Goal: Task Accomplishment & Management: Manage account settings

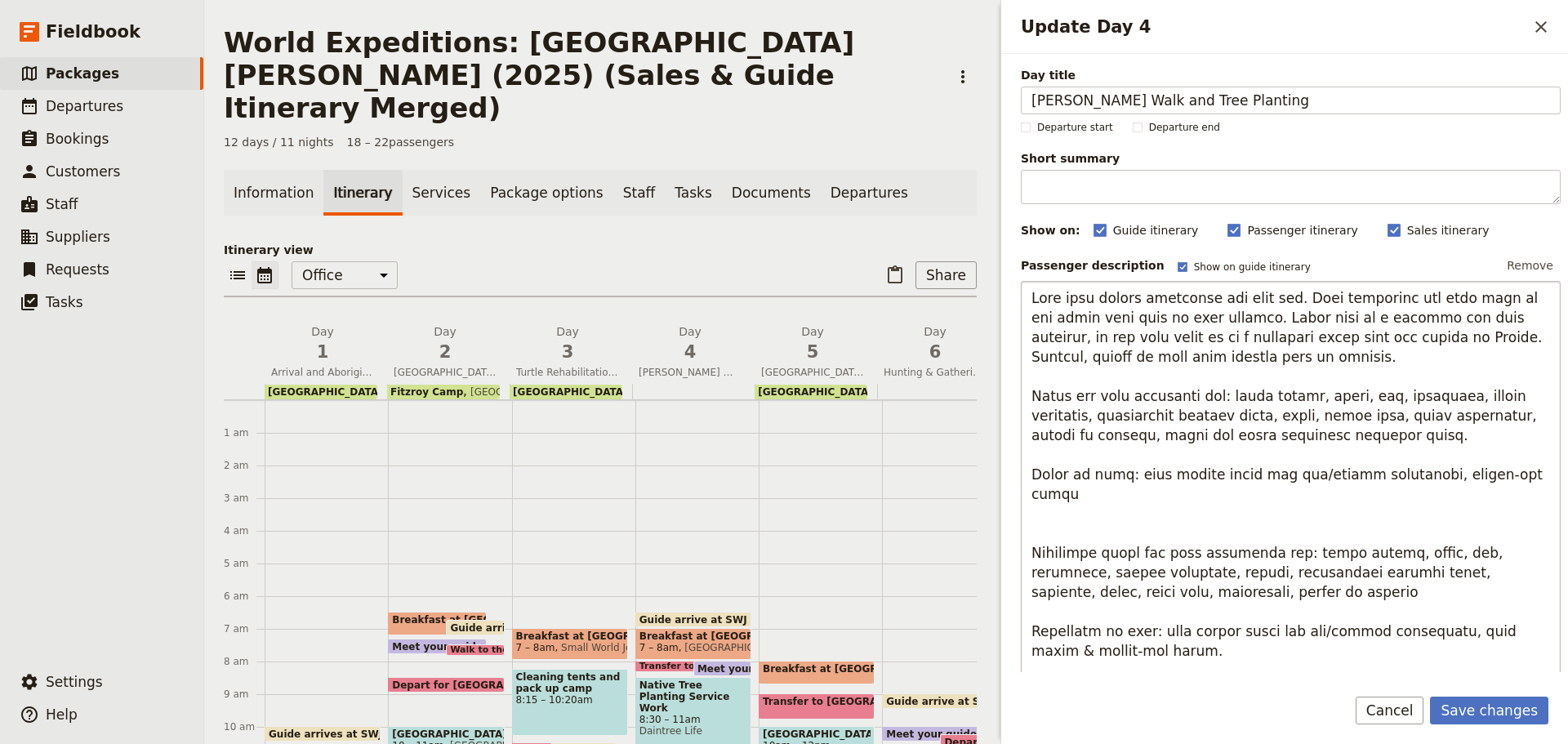
scroll to position [82, 0]
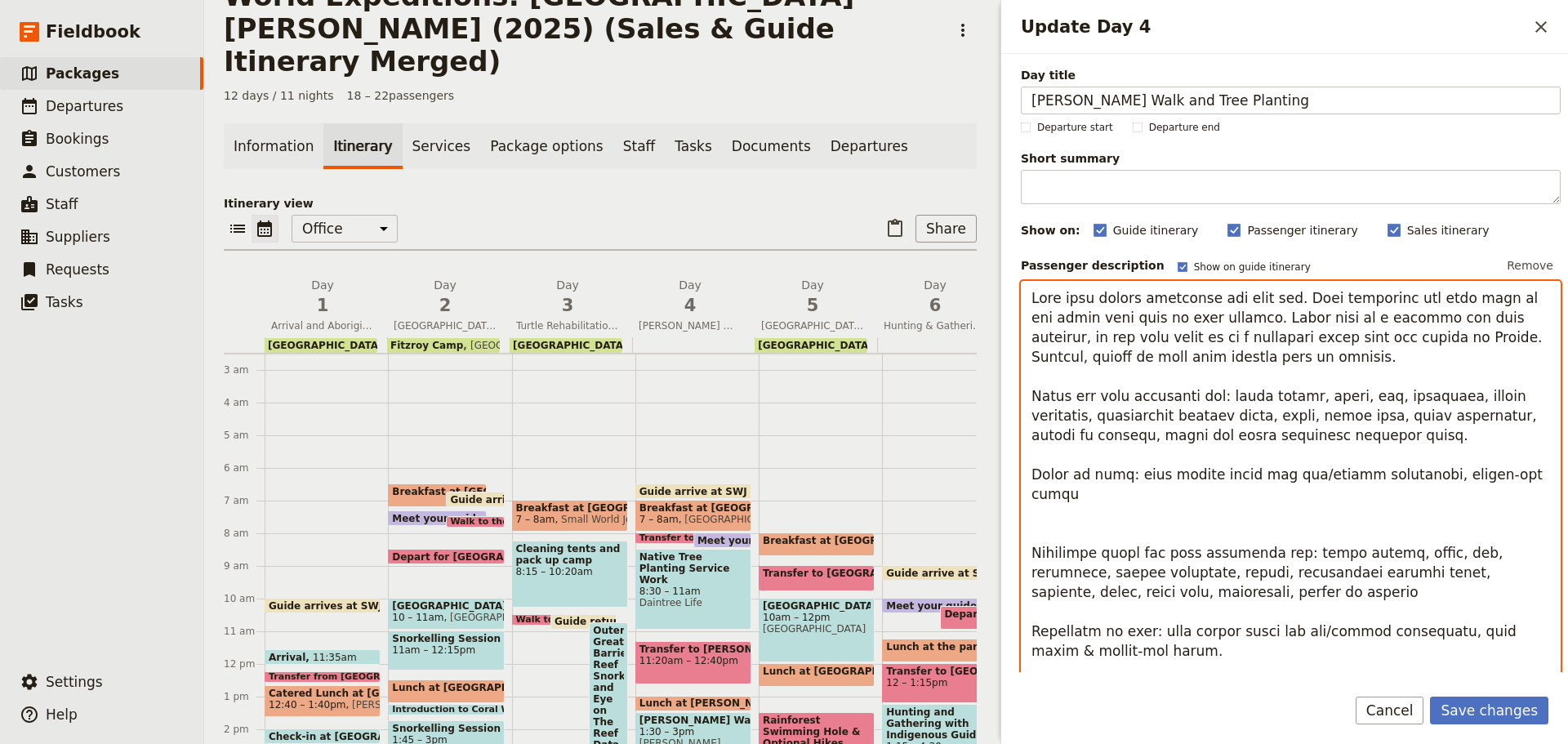
click at [1258, 313] on textarea "Update Day 4" at bounding box center [1291, 534] width 540 height 505
click at [1229, 317] on textarea "Update Day 4" at bounding box center [1291, 534] width 540 height 505
drag, startPoint x: 1229, startPoint y: 317, endPoint x: 1413, endPoint y: 359, distance: 188.7
click at [1413, 359] on textarea "Update Day 4" at bounding box center [1291, 534] width 540 height 505
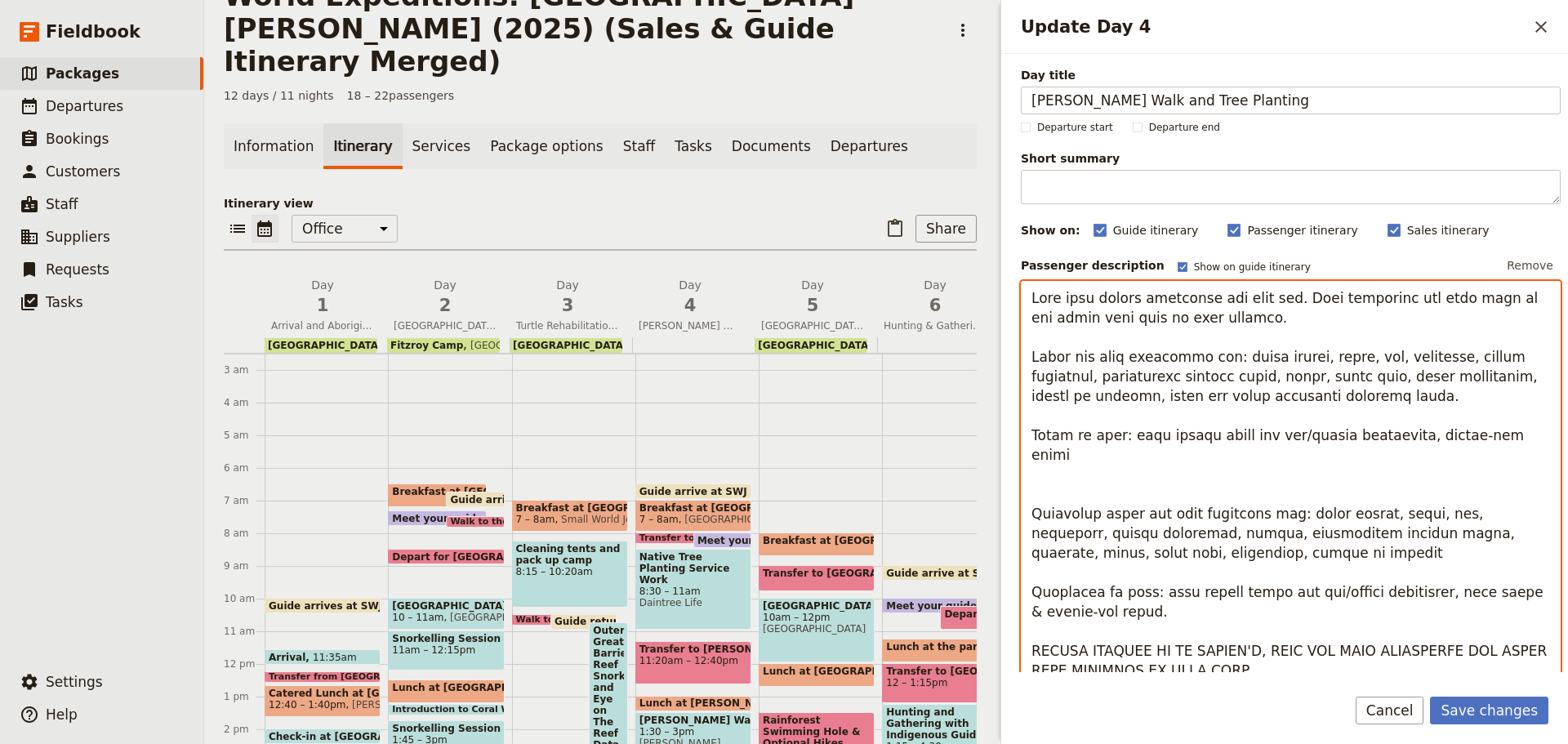
drag, startPoint x: 1513, startPoint y: 381, endPoint x: 1533, endPoint y: 371, distance: 22.4
click at [1514, 379] on textarea "Update Day 4" at bounding box center [1291, 514] width 540 height 466
click at [1353, 398] on textarea "Update Day 4" at bounding box center [1291, 514] width 540 height 466
click at [1366, 501] on textarea "Update Day 4" at bounding box center [1291, 514] width 540 height 466
click at [1455, 517] on textarea "Update Day 4" at bounding box center [1291, 514] width 540 height 466
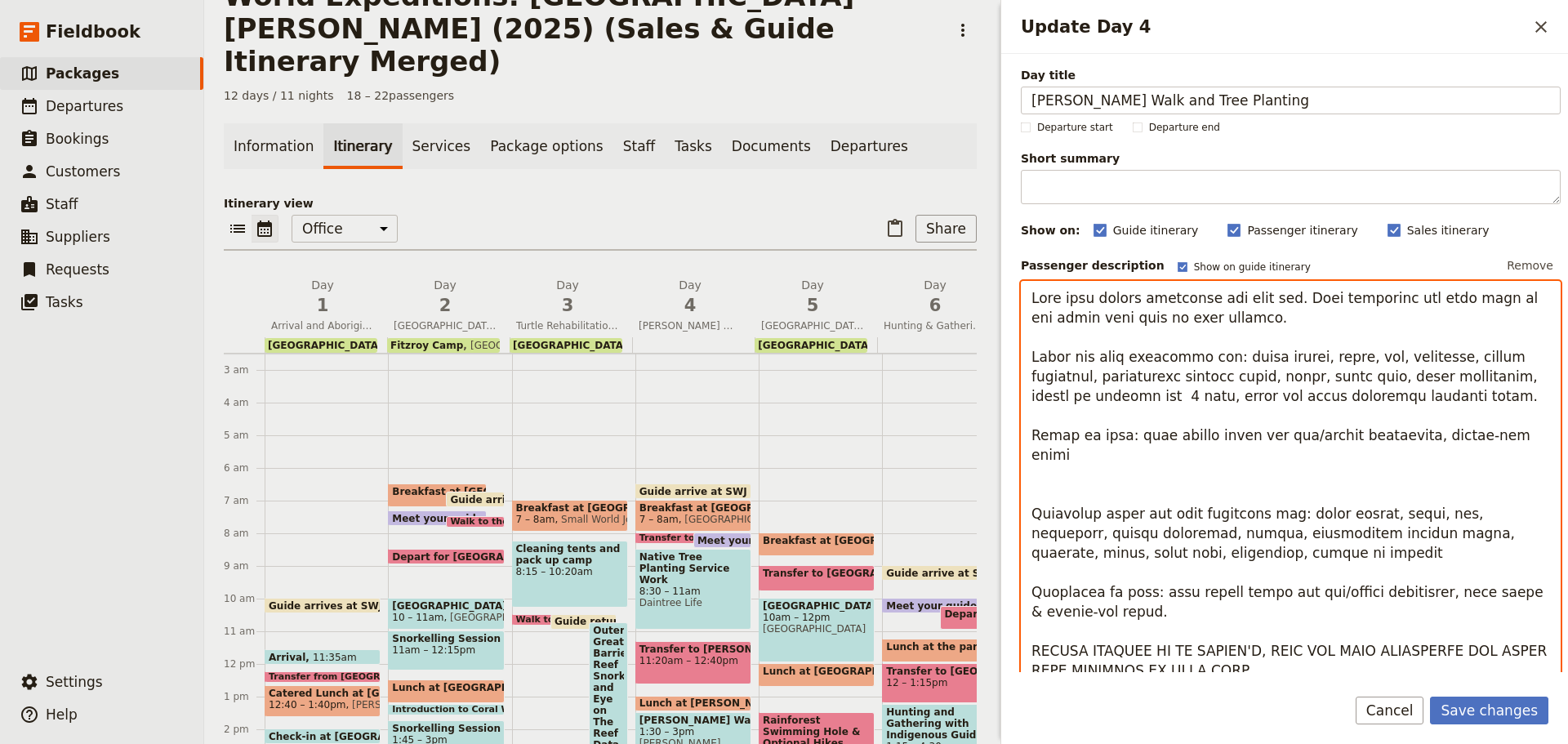
click at [1455, 517] on textarea "Update Day 4" at bounding box center [1291, 514] width 540 height 466
click at [1117, 527] on textarea "Update Day 4" at bounding box center [1291, 514] width 540 height 466
click at [1062, 518] on textarea "Update Day 4" at bounding box center [1291, 514] width 540 height 466
click at [1154, 516] on textarea "Update Day 4" at bounding box center [1291, 514] width 540 height 466
click at [1079, 538] on textarea "Update Day 4" at bounding box center [1291, 514] width 540 height 466
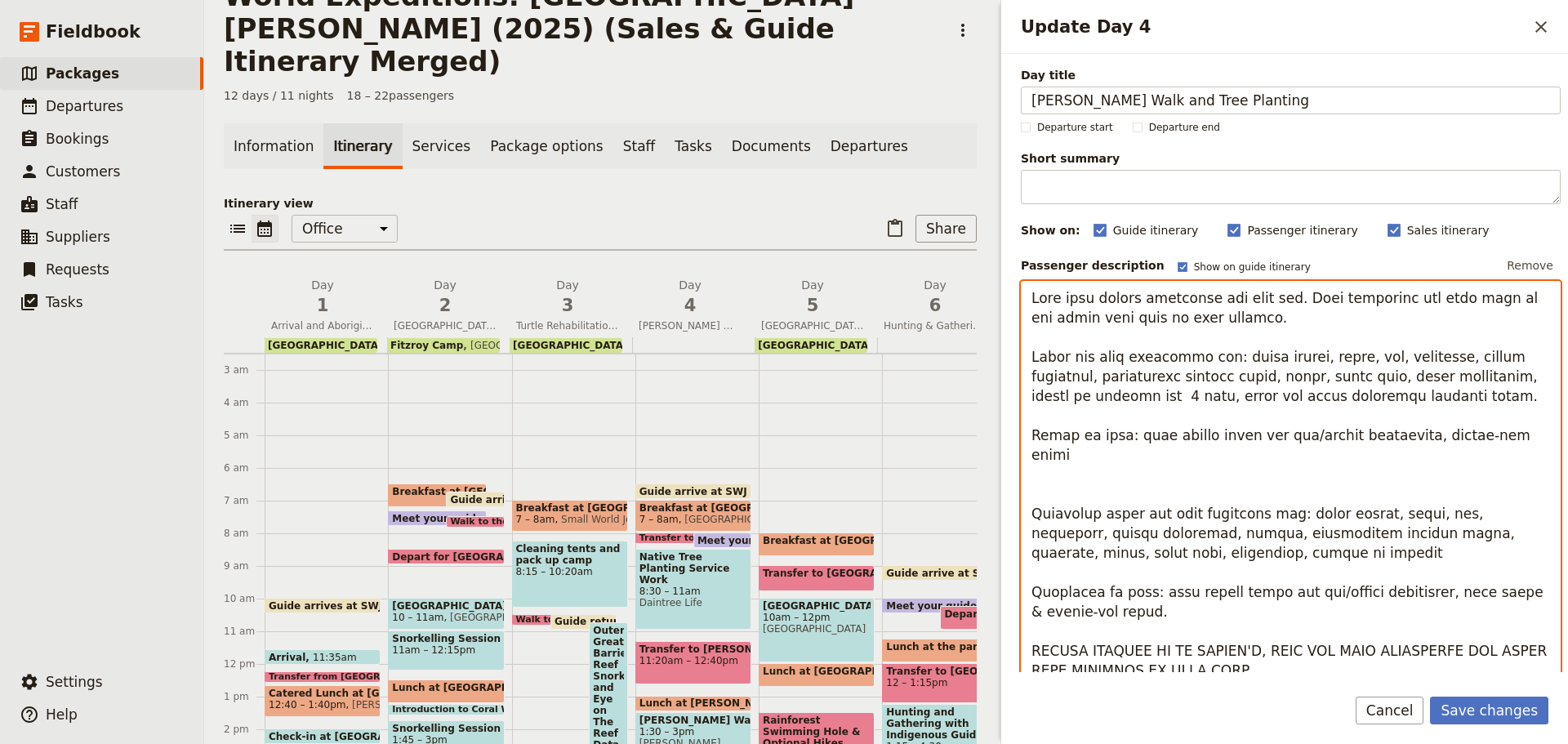
click at [1205, 537] on textarea "Update Day 4" at bounding box center [1291, 514] width 540 height 466
drag, startPoint x: 1034, startPoint y: 492, endPoint x: 1289, endPoint y: 531, distance: 258.0
click at [1289, 531] on textarea "Update Day 4" at bounding box center [1291, 514] width 540 height 466
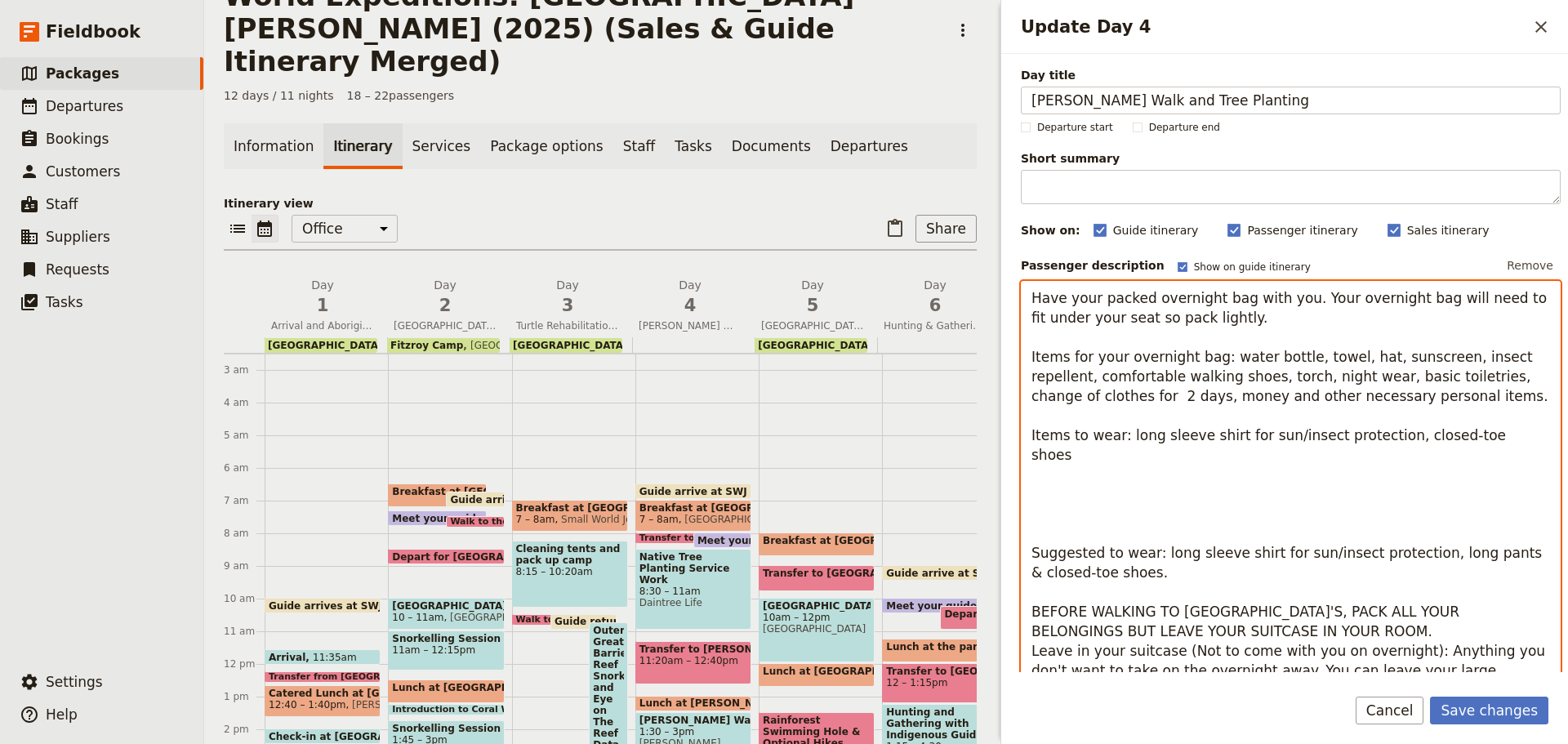
drag, startPoint x: 1029, startPoint y: 531, endPoint x: 1513, endPoint y: 548, distance: 484.3
click at [1513, 548] on textarea "Have your packed overnight bag with you. Your overnight bag will need to fit un…" at bounding box center [1291, 494] width 540 height 427
click at [1377, 434] on textarea "Have your packed overnight bag with you. Your overnight bag will need to fit un…" at bounding box center [1291, 494] width 540 height 427
click at [1387, 432] on textarea "Have your packed overnight bag with you. Your overnight bag will need to fit un…" at bounding box center [1291, 494] width 540 height 427
click at [1248, 539] on textarea "Have your packed overnight bag with you. Your overnight bag will need to fit un…" at bounding box center [1291, 504] width 540 height 446
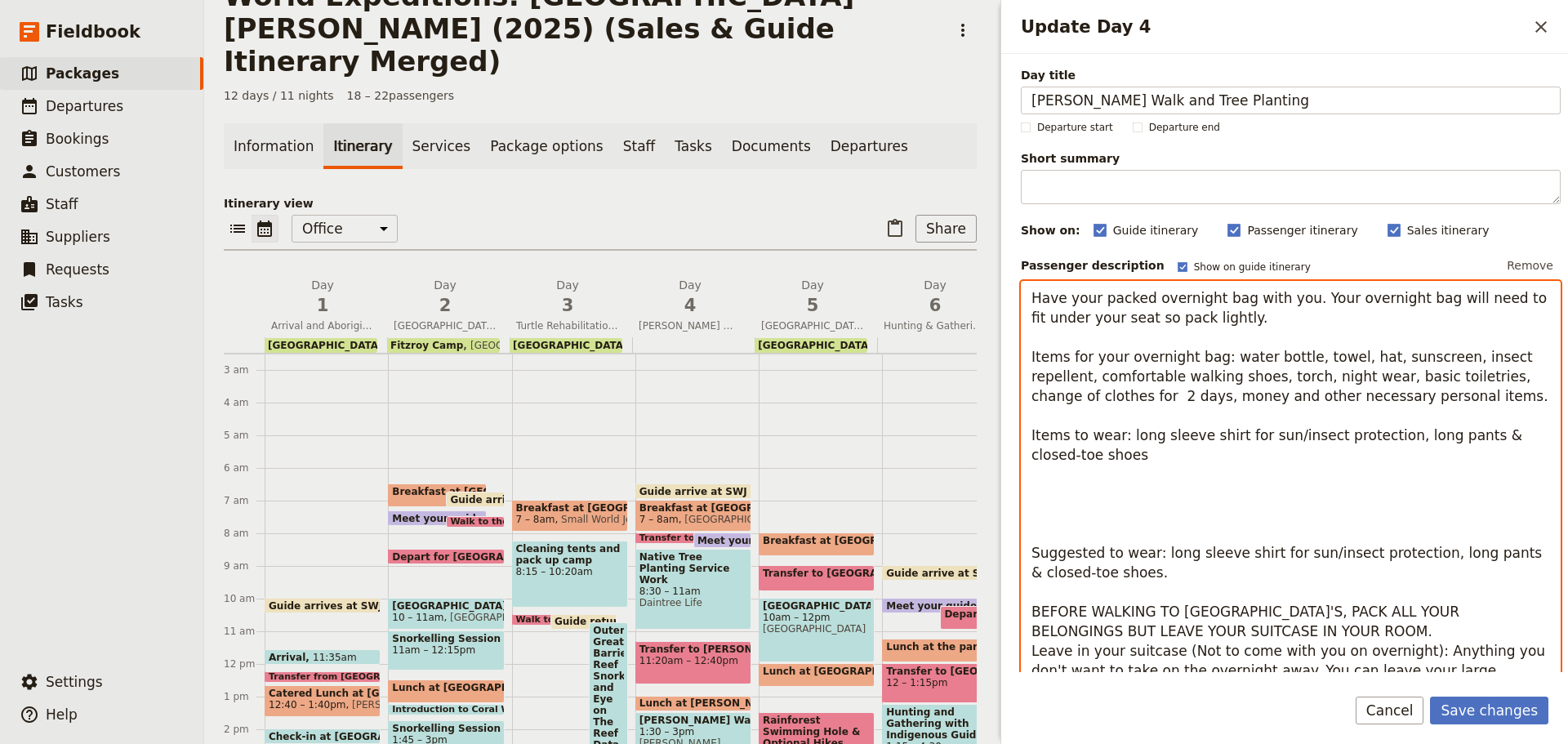
drag, startPoint x: 1031, startPoint y: 556, endPoint x: 1173, endPoint y: 564, distance: 142.2
click at [1173, 564] on textarea "Have your packed overnight bag with you. Your overnight bag will need to fit un…" at bounding box center [1291, 504] width 540 height 446
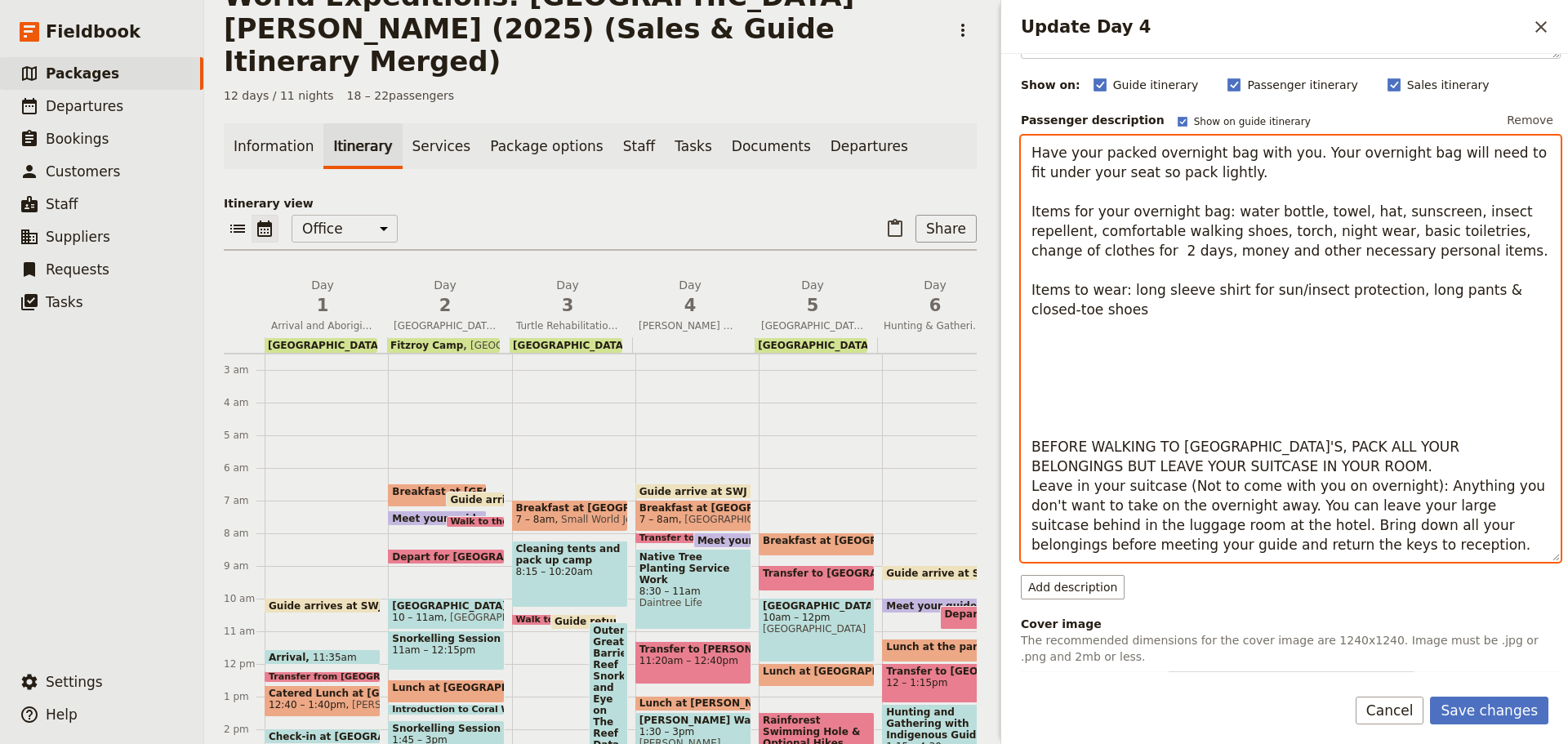
scroll to position [163, 0]
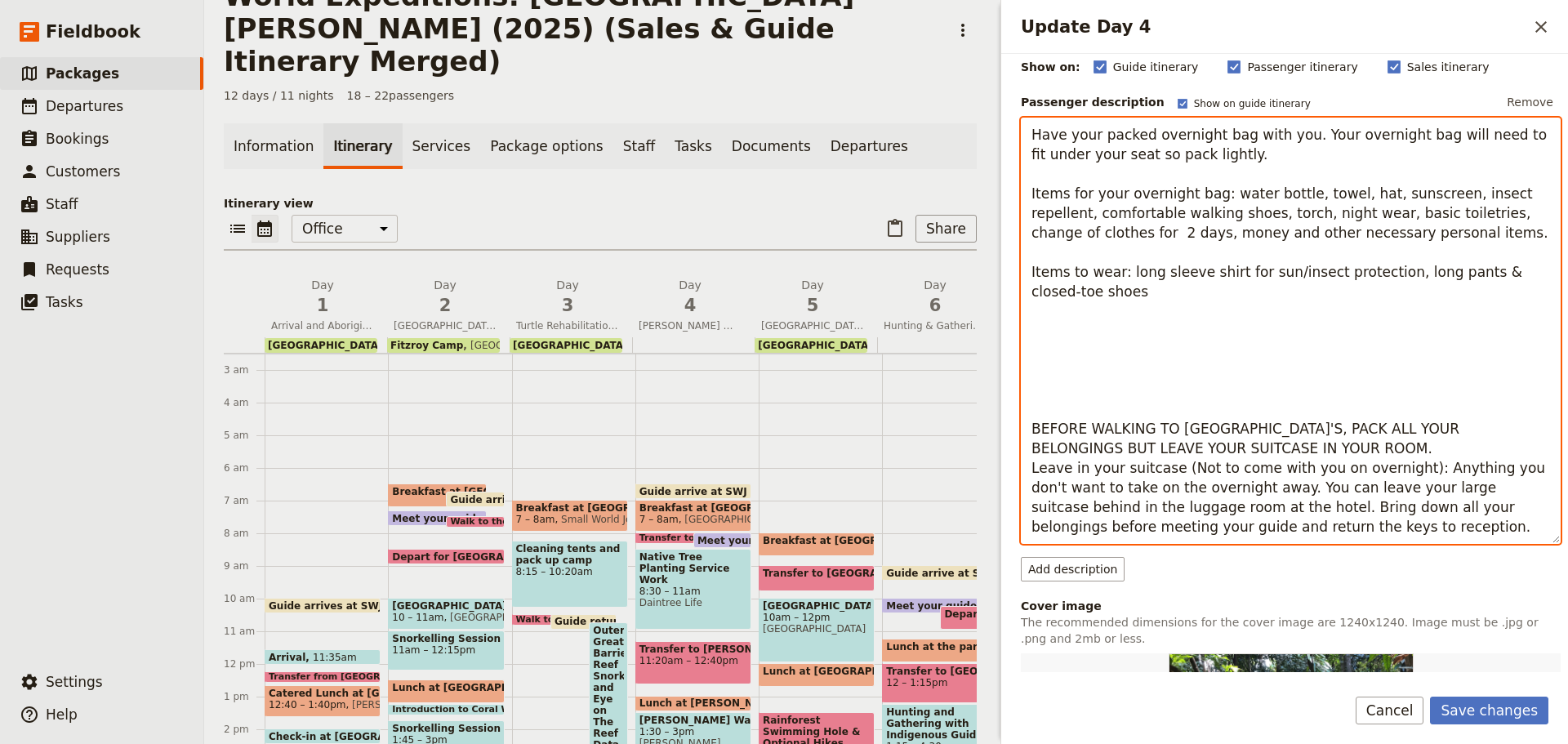
drag, startPoint x: 1046, startPoint y: 330, endPoint x: 1328, endPoint y: 458, distance: 309.7
click at [1328, 458] on textarea "Have your packed overnight bag with you. Your overnight bag will need to fit un…" at bounding box center [1291, 331] width 540 height 427
click at [1348, 423] on textarea "Have your packed overnight bag with you. Your overnight bag will need to fit un…" at bounding box center [1291, 331] width 540 height 427
click at [1170, 255] on textarea "Have your packed overnight bag with you. Your overnight bag will need to fit un…" at bounding box center [1291, 331] width 540 height 427
click at [1304, 319] on textarea "Have your packed overnight bag with you. Your overnight bag will need to fit un…" at bounding box center [1291, 331] width 540 height 427
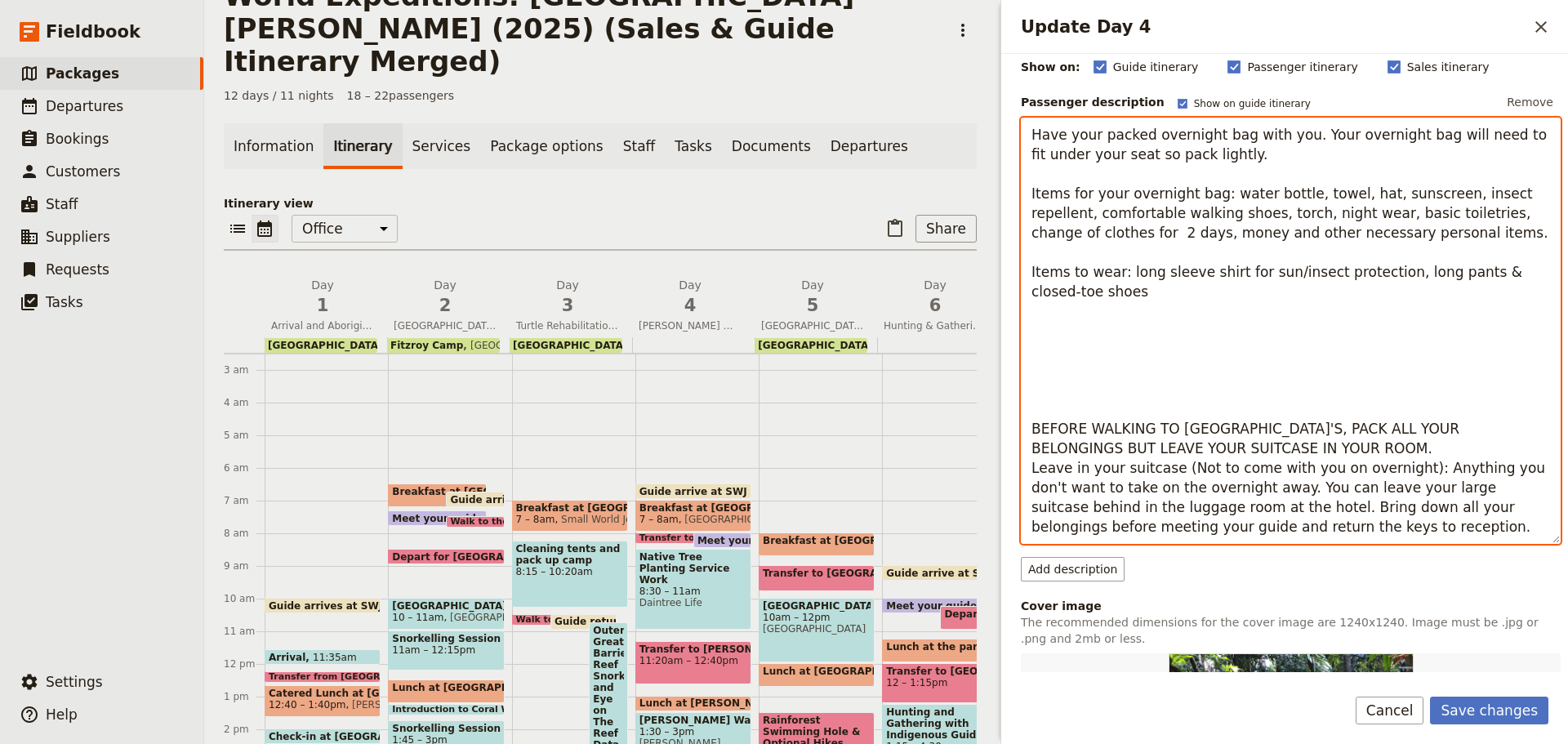
drag, startPoint x: 1082, startPoint y: 235, endPoint x: 1297, endPoint y: 248, distance: 215.4
click at [1297, 248] on textarea "Have your packed overnight bag with you. Your overnight bag will need to fit un…" at bounding box center [1291, 331] width 540 height 427
paste textarea "(to change into after this morning’s activity), a bag to put muddy shoes in. Po…"
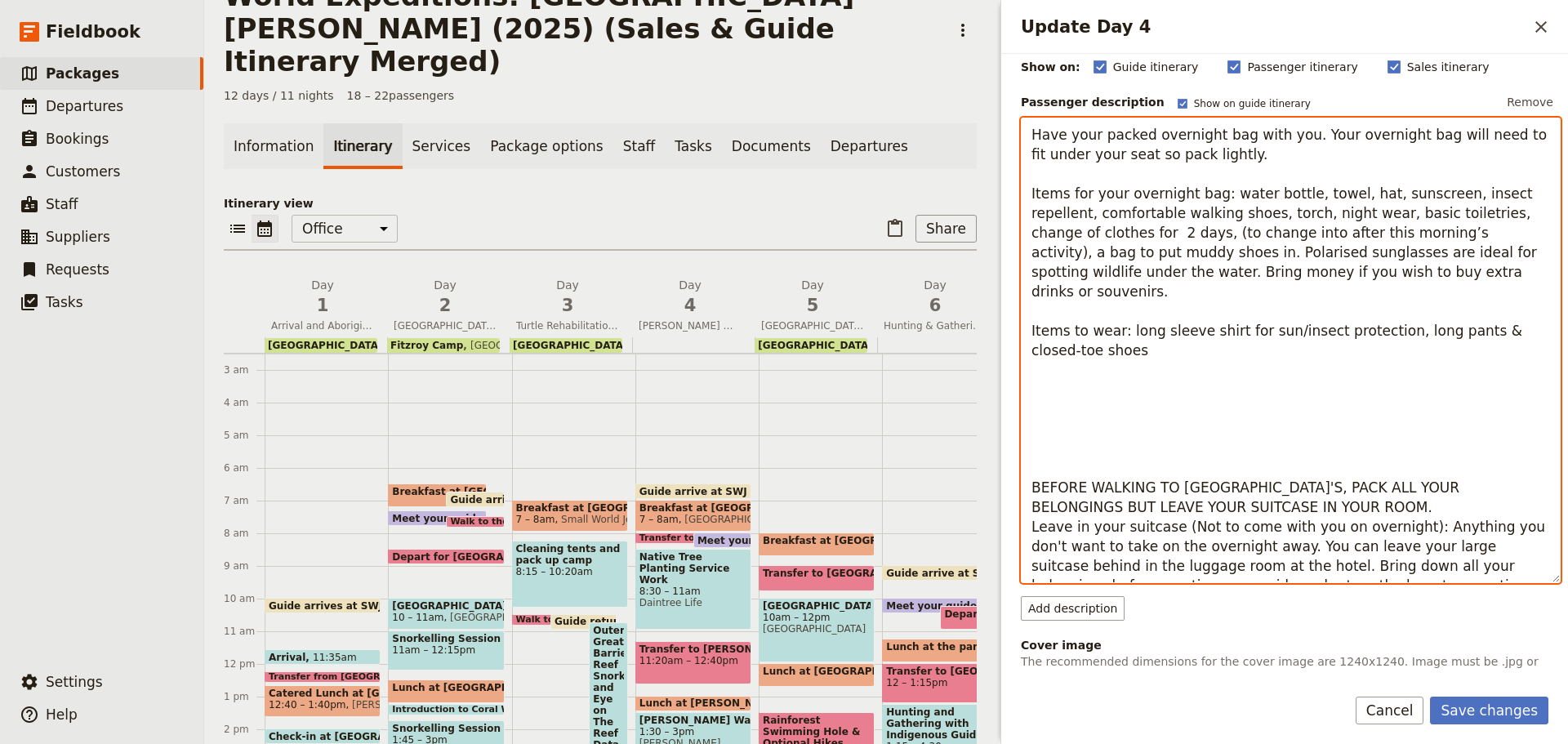
click at [1073, 226] on textarea "Have your packed overnight bag with you. Your overnight bag will need to fit un…" at bounding box center [1291, 351] width 540 height 466
click at [1081, 235] on textarea "Have your packed overnight bag with you. Your overnight bag will need to fit un…" at bounding box center [1291, 351] width 540 height 466
click at [1073, 231] on textarea "Have your packed overnight bag with you. Your overnight bag will need to fit un…" at bounding box center [1291, 351] width 540 height 466
click at [1074, 232] on textarea "Have your packed overnight bag with you. Your overnight bag will need to fit un…" at bounding box center [1291, 351] width 540 height 466
click at [1079, 233] on textarea "Have your packed overnight bag with you. Your overnight bag will need to fit un…" at bounding box center [1291, 351] width 540 height 466
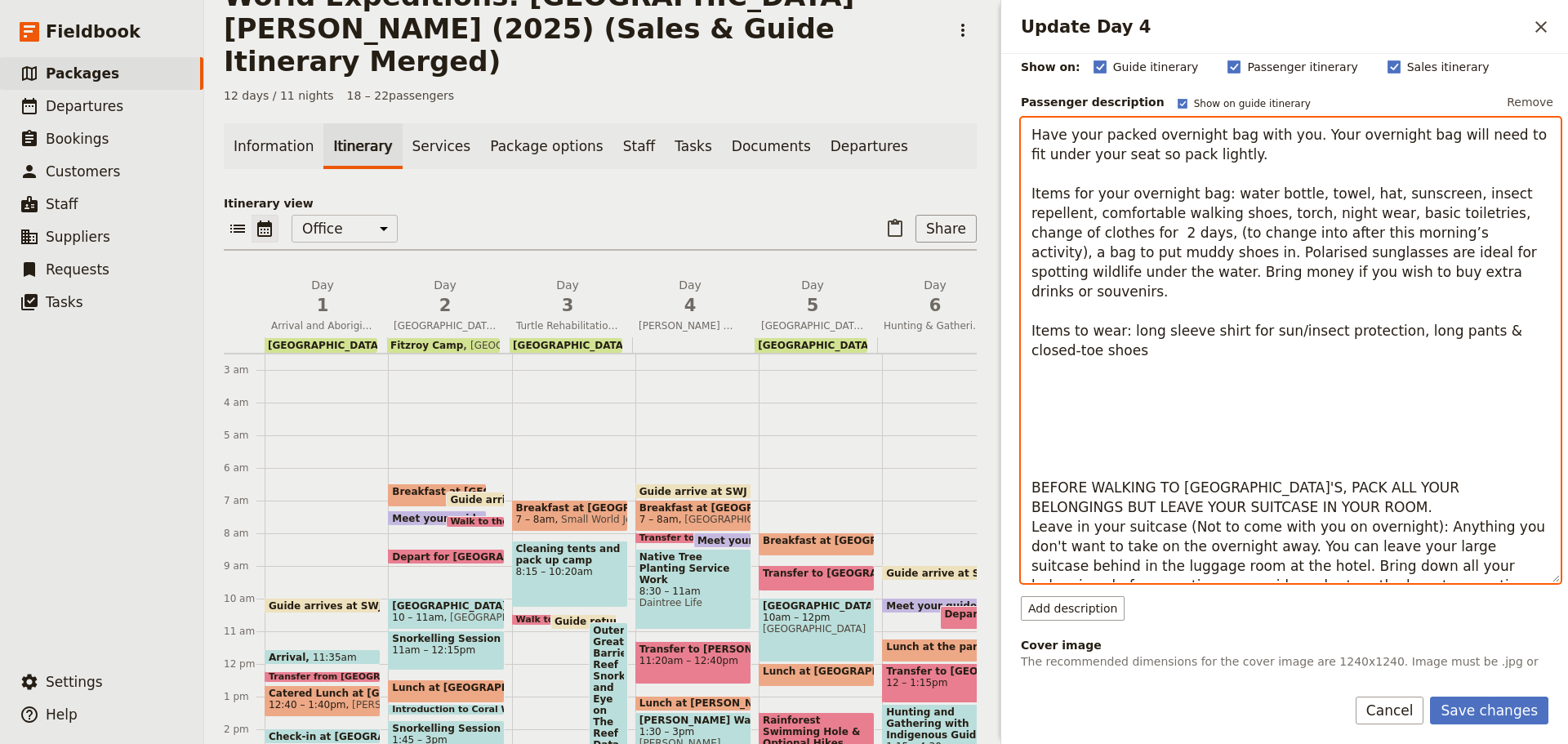
click at [1036, 233] on textarea "Have your packed overnight bag with you. Your overnight bag will need to fit un…" at bounding box center [1291, 351] width 540 height 466
click at [1053, 235] on textarea "Have your packed overnight bag with you. Your overnight bag will need to fit un…" at bounding box center [1291, 351] width 540 height 466
click at [1067, 298] on textarea "Have your packed overnight bag with you. Your overnight bag will need to fit un…" at bounding box center [1291, 351] width 540 height 466
drag, startPoint x: 1077, startPoint y: 231, endPoint x: 1117, endPoint y: 235, distance: 40.2
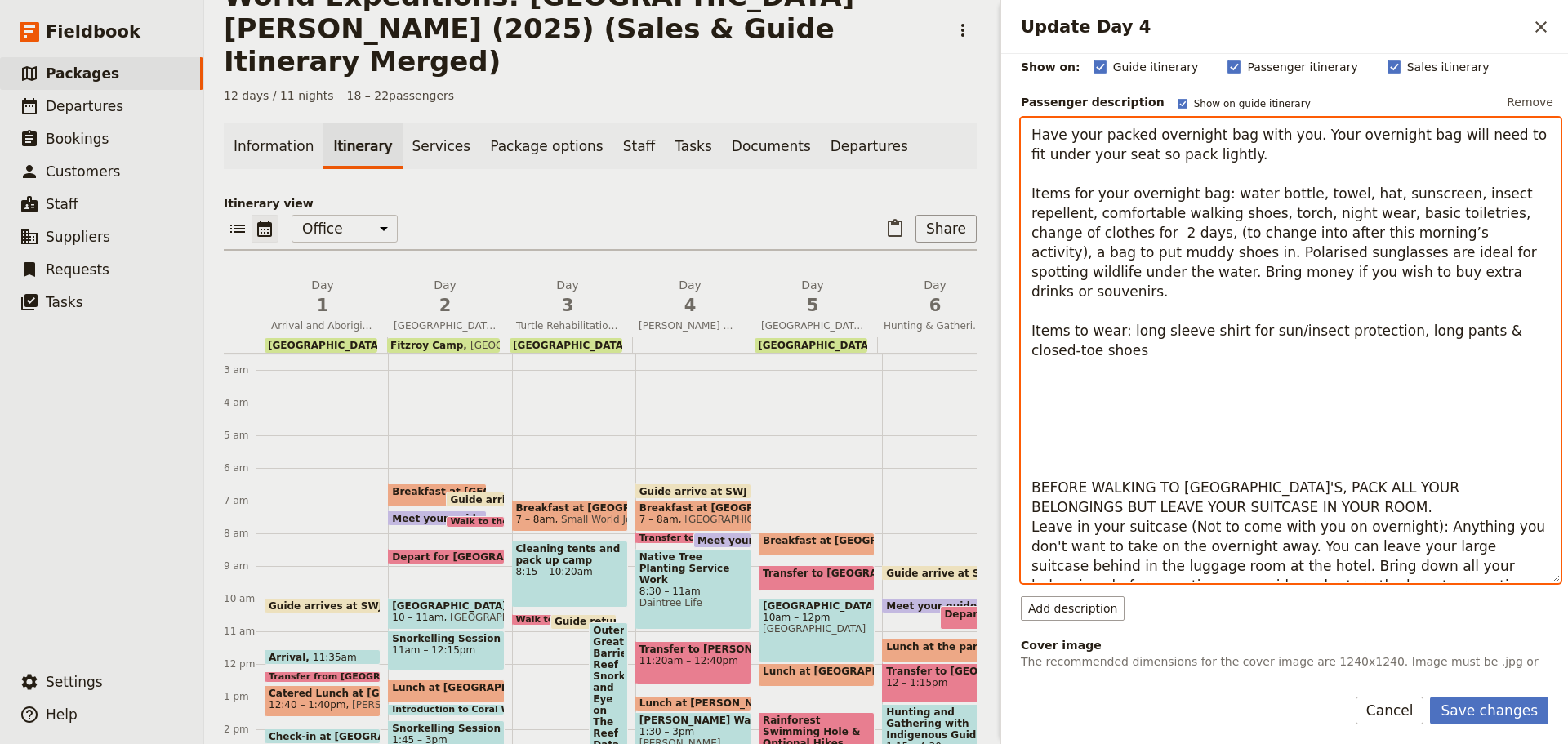
click at [1117, 235] on textarea "Have your packed overnight bag with you. Your overnight bag will need to fit un…" at bounding box center [1291, 351] width 540 height 466
click at [1097, 231] on textarea "Have your packed overnight bag with you. Your overnight bag will need to fit un…" at bounding box center [1291, 351] width 540 height 466
click at [1036, 234] on textarea "Have your packed overnight bag with you. Your overnight bag will need to fit un…" at bounding box center [1291, 351] width 540 height 466
click at [1532, 231] on textarea "Have your packed overnight bag with you. Your overnight bag will need to fit un…" at bounding box center [1291, 351] width 540 height 466
click at [1139, 264] on textarea "Have your packed overnight bag with you. Your overnight bag will need to fit un…" at bounding box center [1291, 351] width 540 height 466
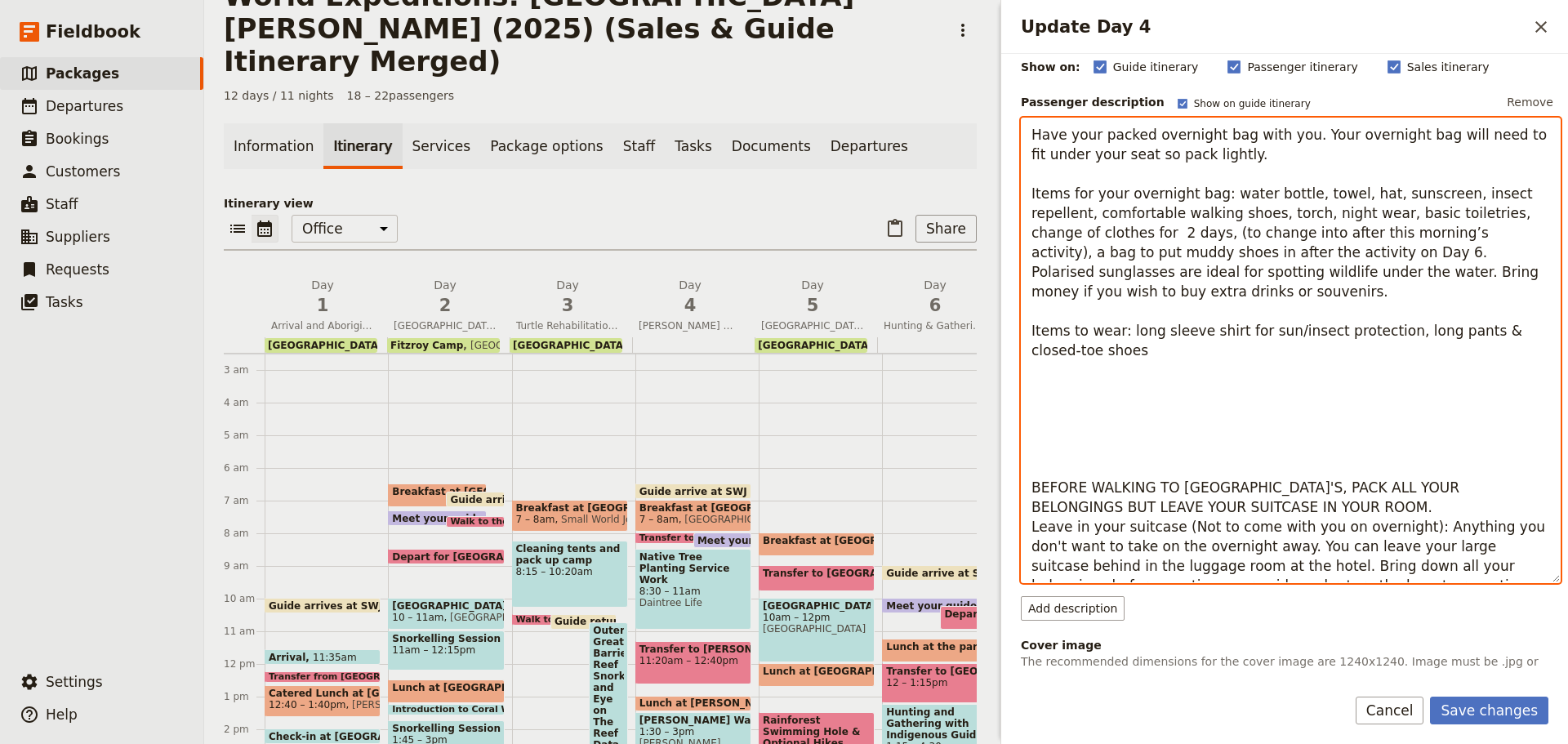
click at [1445, 228] on textarea "Have your packed overnight bag with you. Your overnight bag will need to fit un…" at bounding box center [1291, 351] width 540 height 466
click at [1073, 236] on textarea "Have your packed overnight bag with you. Your overnight bag will need to fit un…" at bounding box center [1291, 351] width 540 height 466
click at [1089, 231] on textarea "Have your packed overnight bag with you. Your overnight bag will need to fit un…" at bounding box center [1291, 351] width 540 height 466
click at [1070, 232] on textarea "Have your packed overnight bag with you. Your overnight bag will need to fit un…" at bounding box center [1291, 351] width 540 height 466
click at [1033, 230] on textarea "Have your packed overnight bag with you. Your overnight bag will need to fit un…" at bounding box center [1291, 351] width 540 height 466
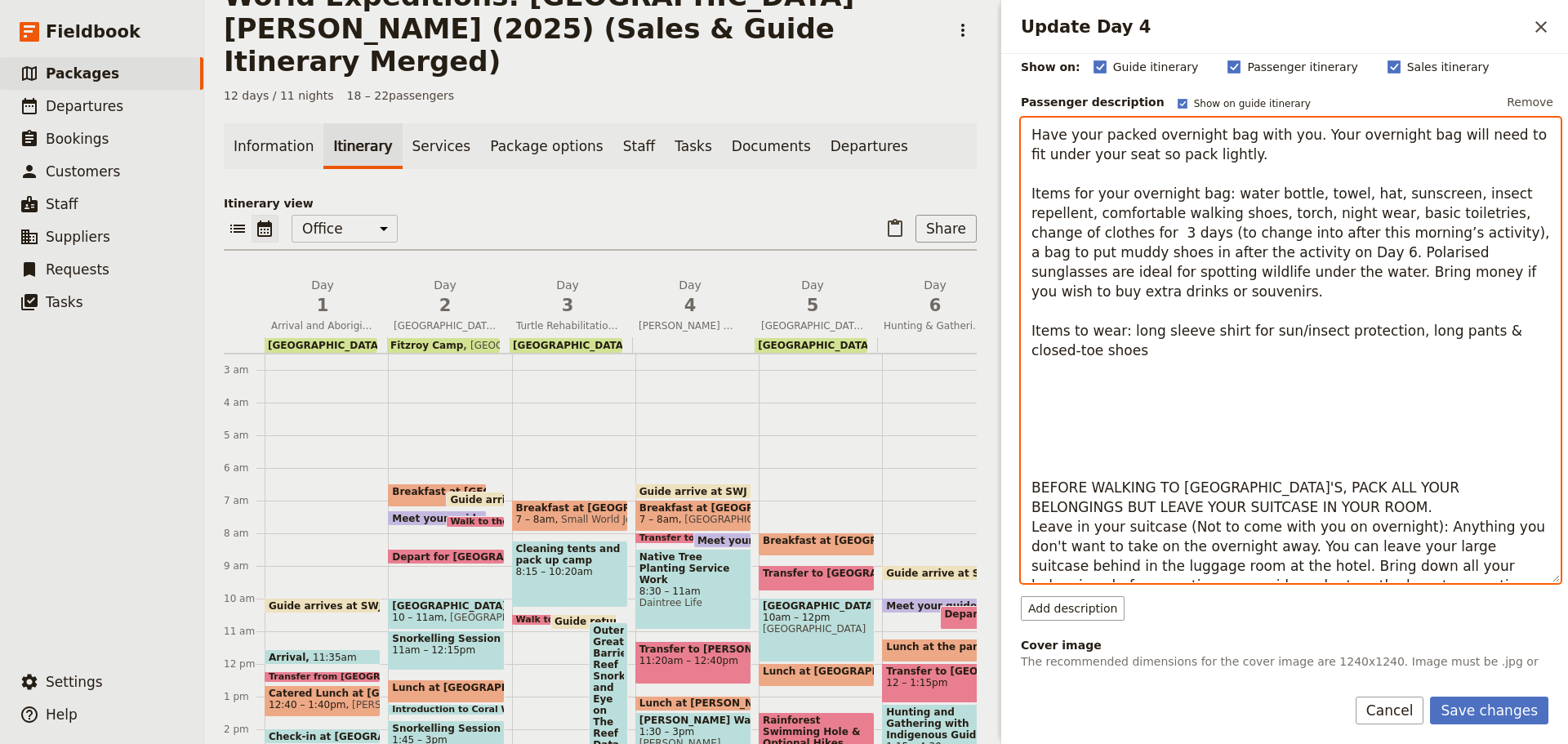
drag, startPoint x: 1078, startPoint y: 232, endPoint x: 1339, endPoint y: 235, distance: 261.0
click at [1339, 235] on textarea "Have your packed overnight bag with you. Your overnight bag will need to fit un…" at bounding box center [1291, 351] width 540 height 466
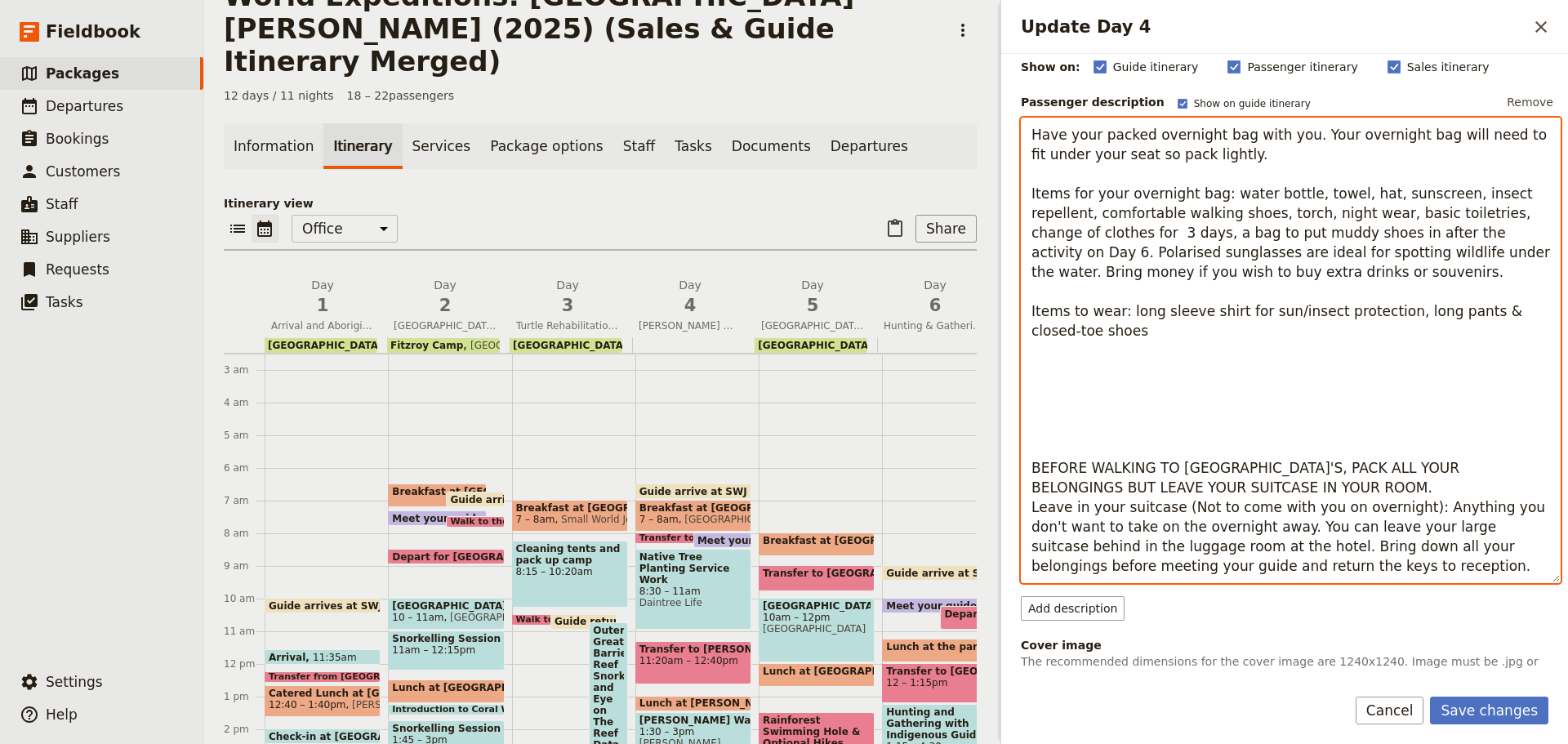
click at [1036, 229] on textarea "Have your packed overnight bag with you. Your overnight bag will need to fit un…" at bounding box center [1291, 351] width 540 height 466
click at [1438, 268] on textarea "Have your packed overnight bag with you. Your overnight bag will need to fit un…" at bounding box center [1291, 351] width 540 height 466
click at [1169, 337] on textarea "Have your packed overnight bag with you. Your overnight bag will need to fit un…" at bounding box center [1291, 351] width 540 height 466
drag, startPoint x: 1070, startPoint y: 356, endPoint x: 1047, endPoint y: 366, distance: 25.1
click at [1069, 356] on textarea "Have your packed overnight bag with you. Your overnight bag will need to fit un…" at bounding box center [1291, 351] width 540 height 466
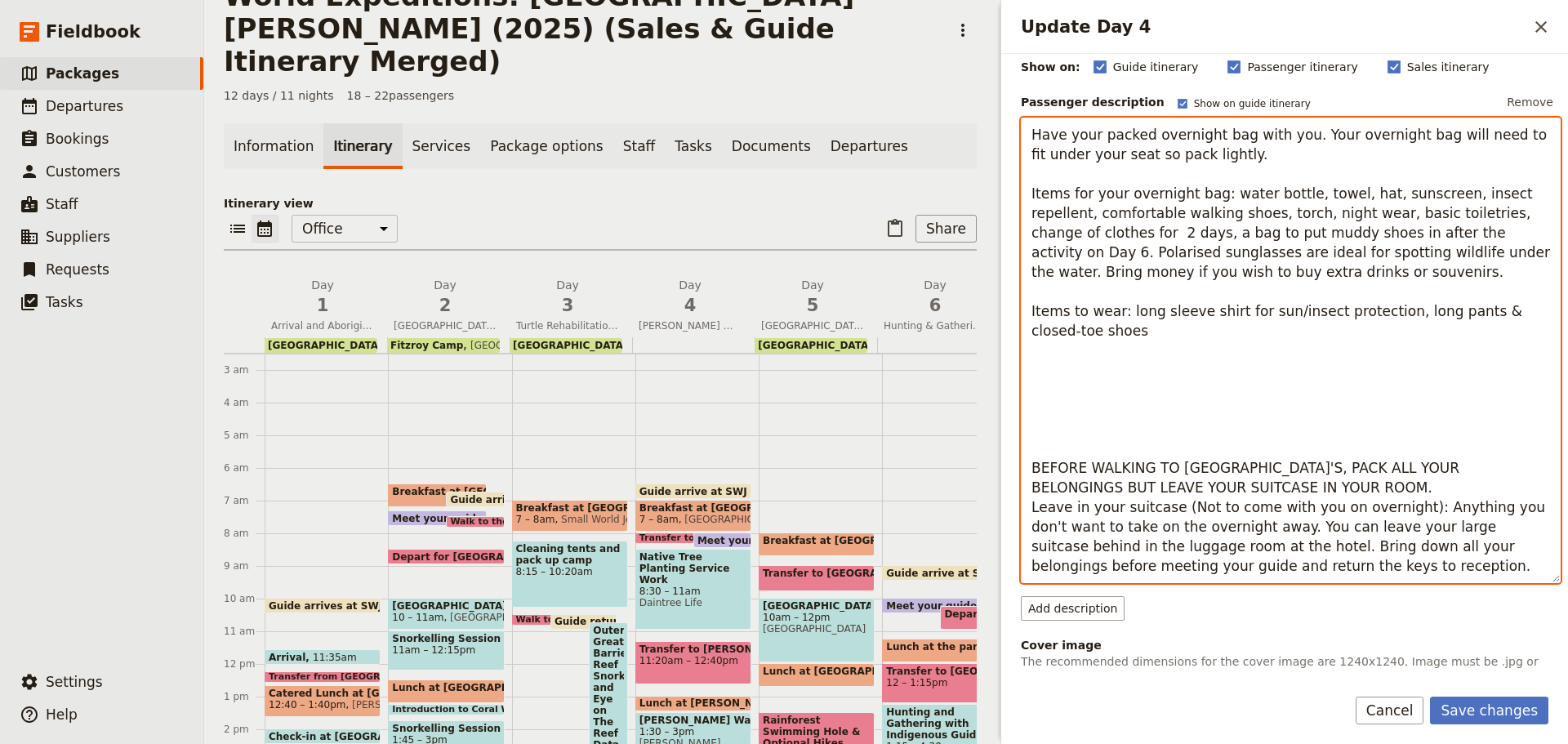
type textarea "Have your packed overnight bag with you. Your overnight bag will need to fit un…"
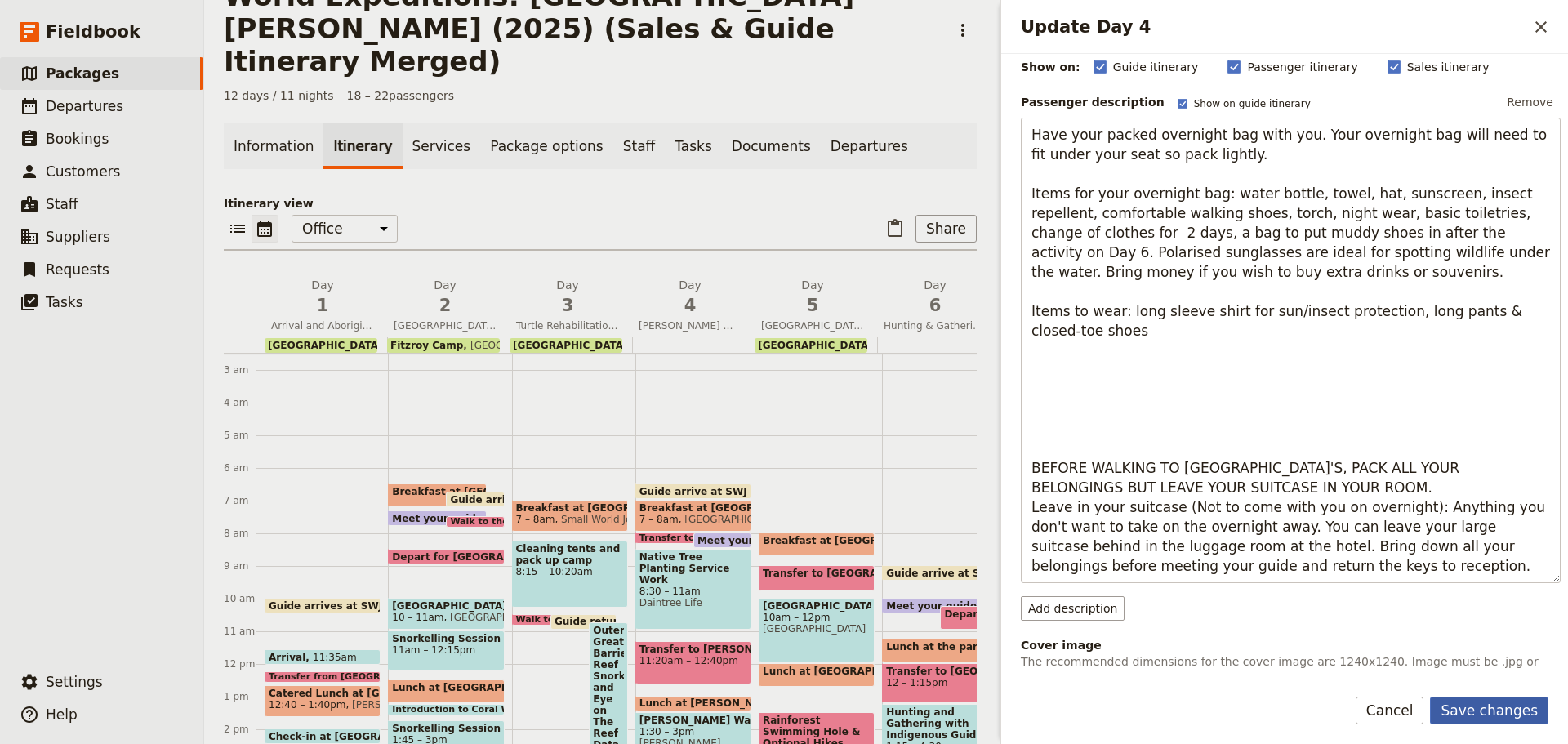
click at [1493, 707] on button "Save changes" at bounding box center [1489, 711] width 119 height 28
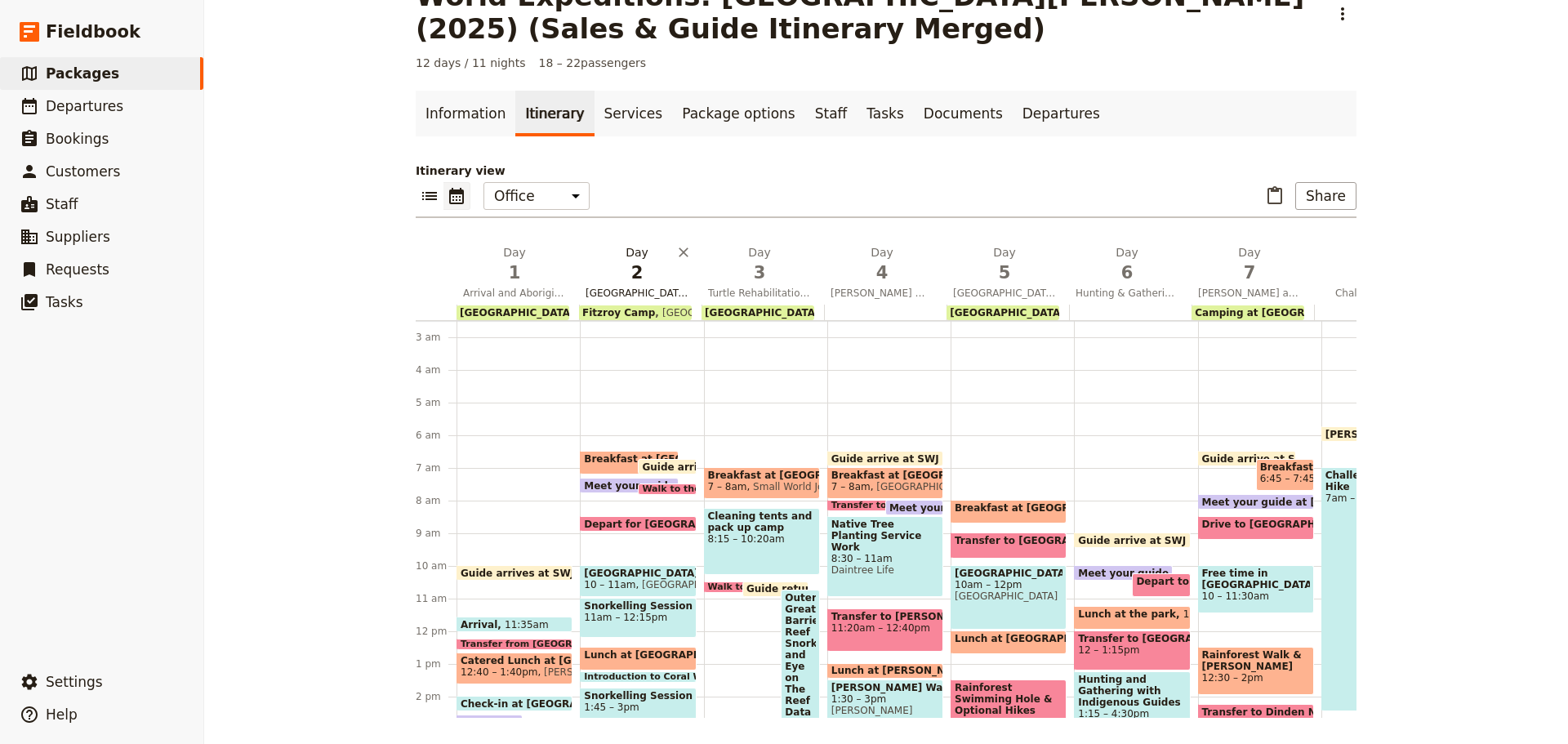
click at [605, 296] on span "Fitzroy Island Snorkelling" at bounding box center [637, 293] width 116 height 13
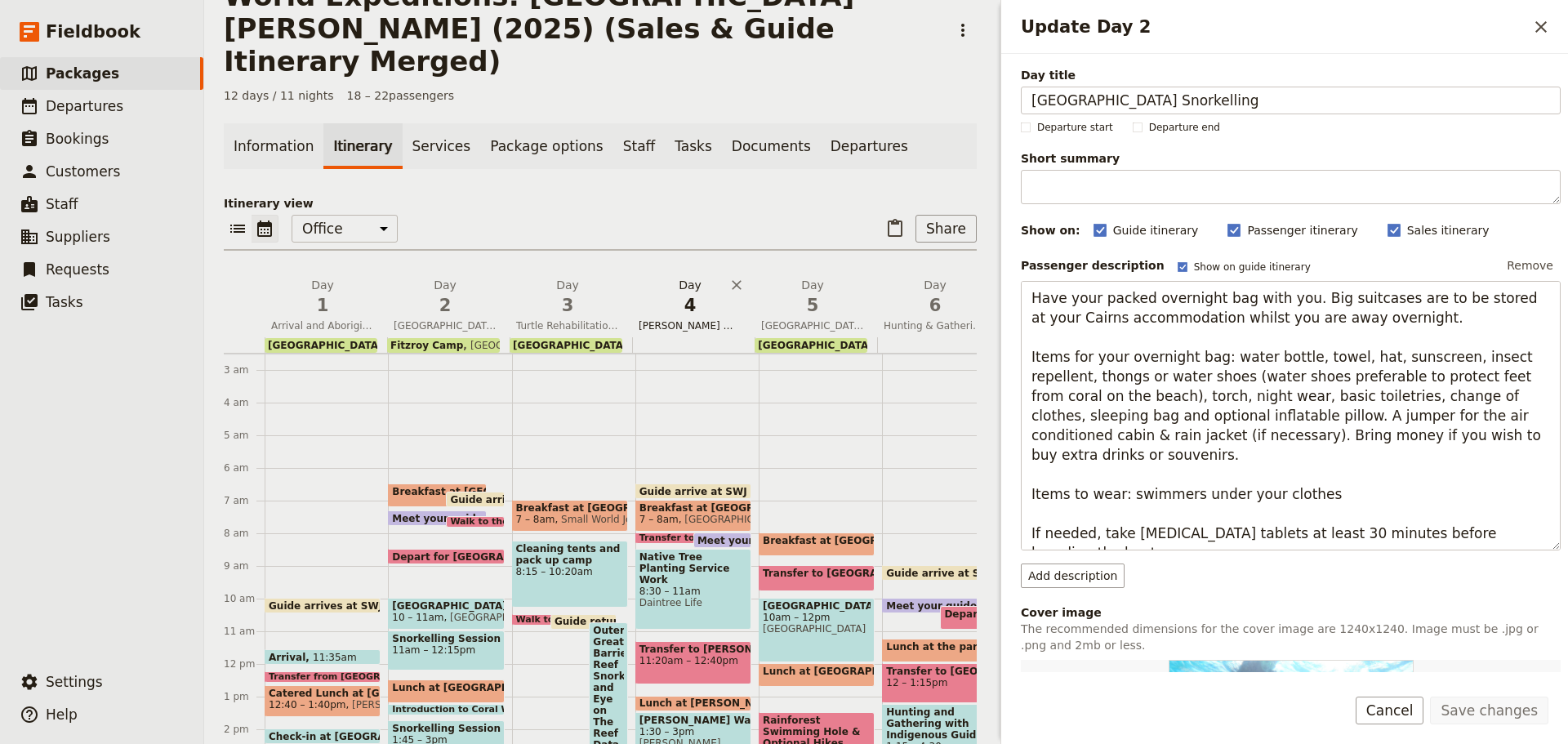
click at [689, 319] on span "Mossman Gorge Walk and Tree Planting" at bounding box center [690, 325] width 116 height 13
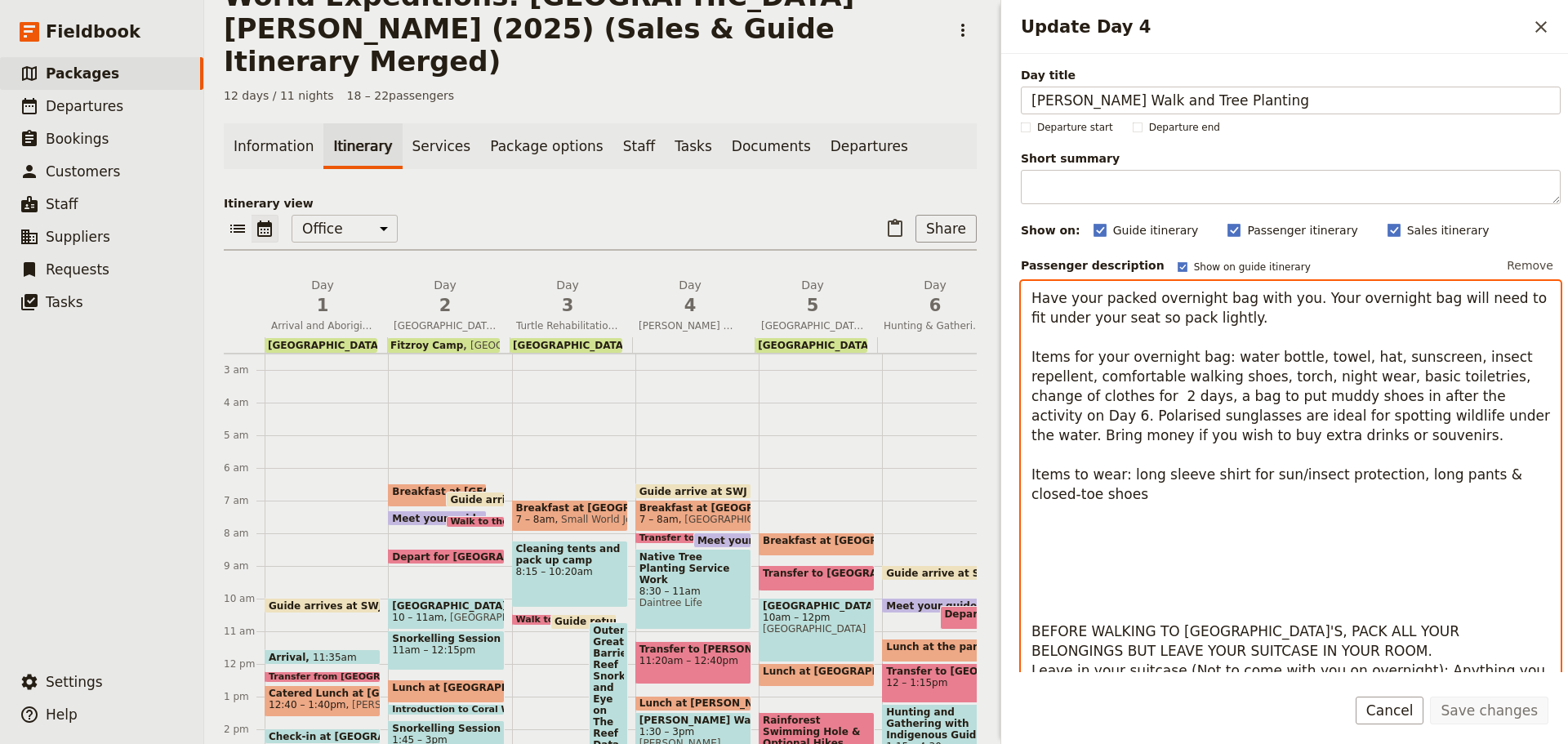
click at [1335, 286] on textarea "Have your packed overnight bag with you. Your overnight bag will need to fit un…" at bounding box center [1291, 514] width 540 height 466
drag, startPoint x: 1027, startPoint y: 294, endPoint x: 1322, endPoint y: 332, distance: 297.4
click at [1322, 332] on textarea "Have your packed overnight bag with you. Your overnight bag will need to fit un…" at bounding box center [1291, 514] width 540 height 466
click at [1242, 326] on textarea "Have your packed overnight bag with you. Your overnight bag will need to fit un…" at bounding box center [1291, 514] width 540 height 466
click at [1298, 300] on textarea "Have your packed overnight bag with you. Your overnight bag will need to fit un…" at bounding box center [1291, 514] width 540 height 466
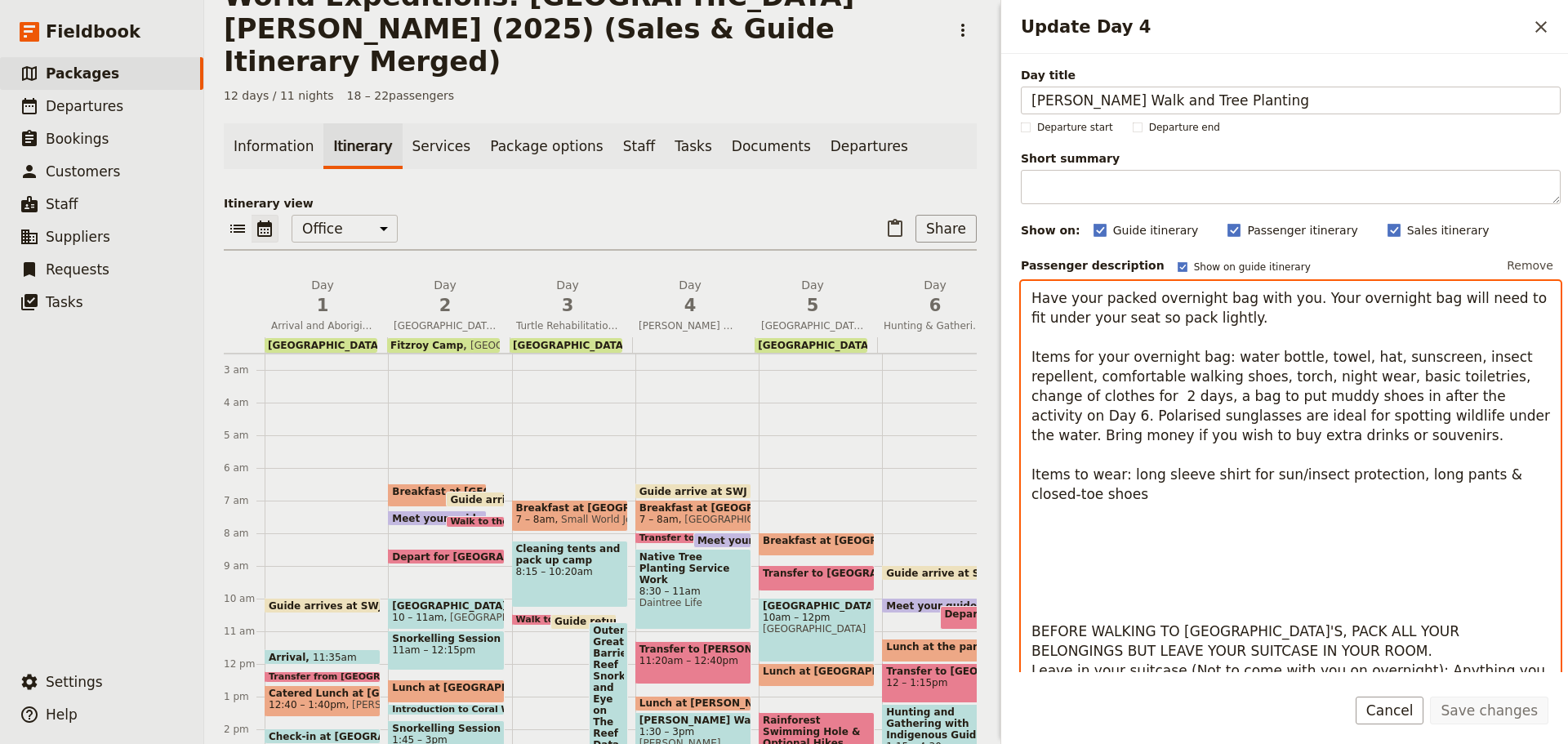
click at [1295, 299] on textarea "Have your packed overnight bag with you. Your overnight bag will need to fit un…" at bounding box center [1291, 514] width 540 height 466
paste textarea "ig suitcases are to be stored at your Cairns accommodation whilst you are away …"
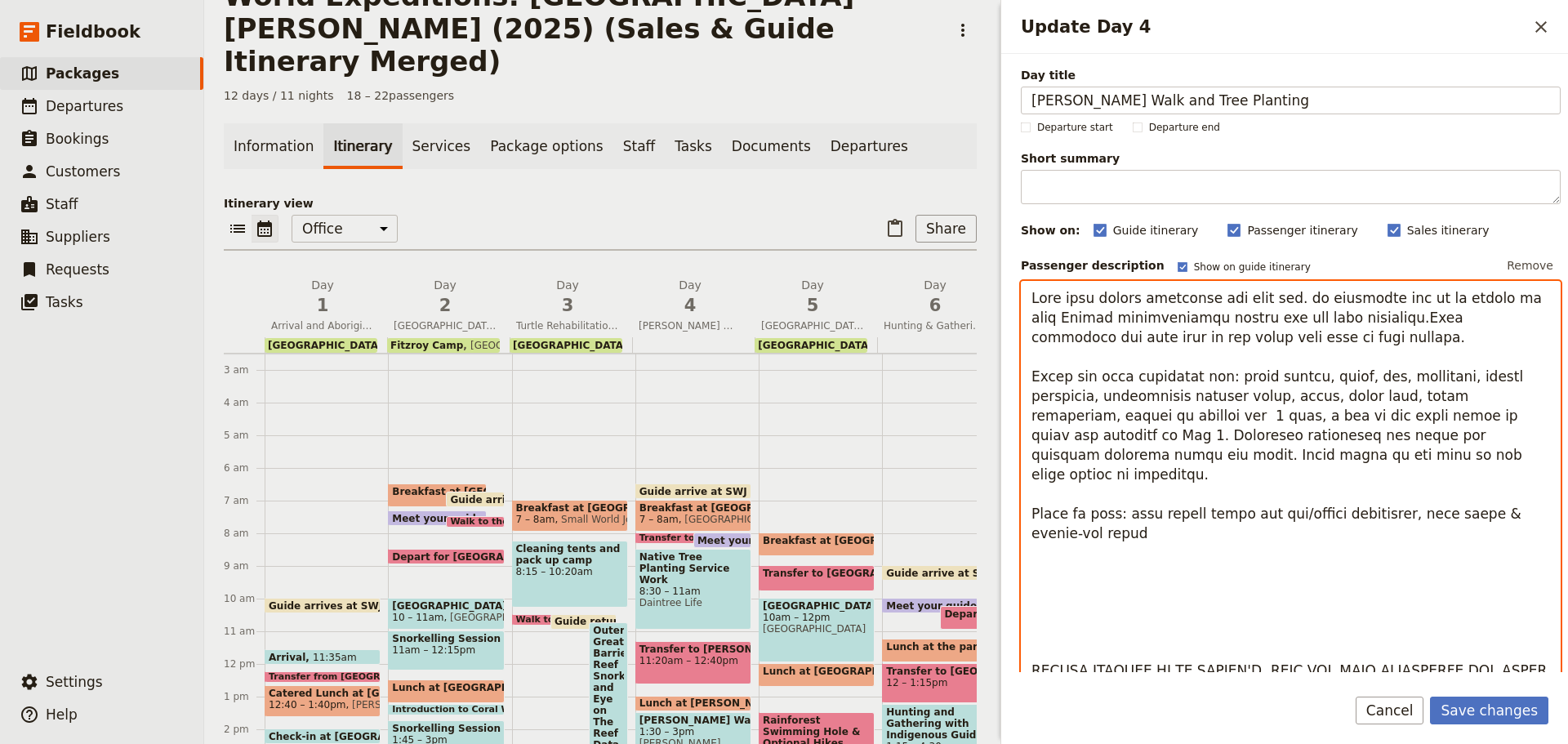
click at [1293, 288] on textarea "Update Day 4" at bounding box center [1291, 524] width 540 height 486
click at [1364, 315] on textarea "Update Day 4" at bounding box center [1291, 524] width 540 height 486
drag, startPoint x: 1299, startPoint y: 294, endPoint x: 1363, endPoint y: 315, distance: 67.4
click at [1363, 315] on textarea "Update Day 4" at bounding box center [1291, 524] width 540 height 486
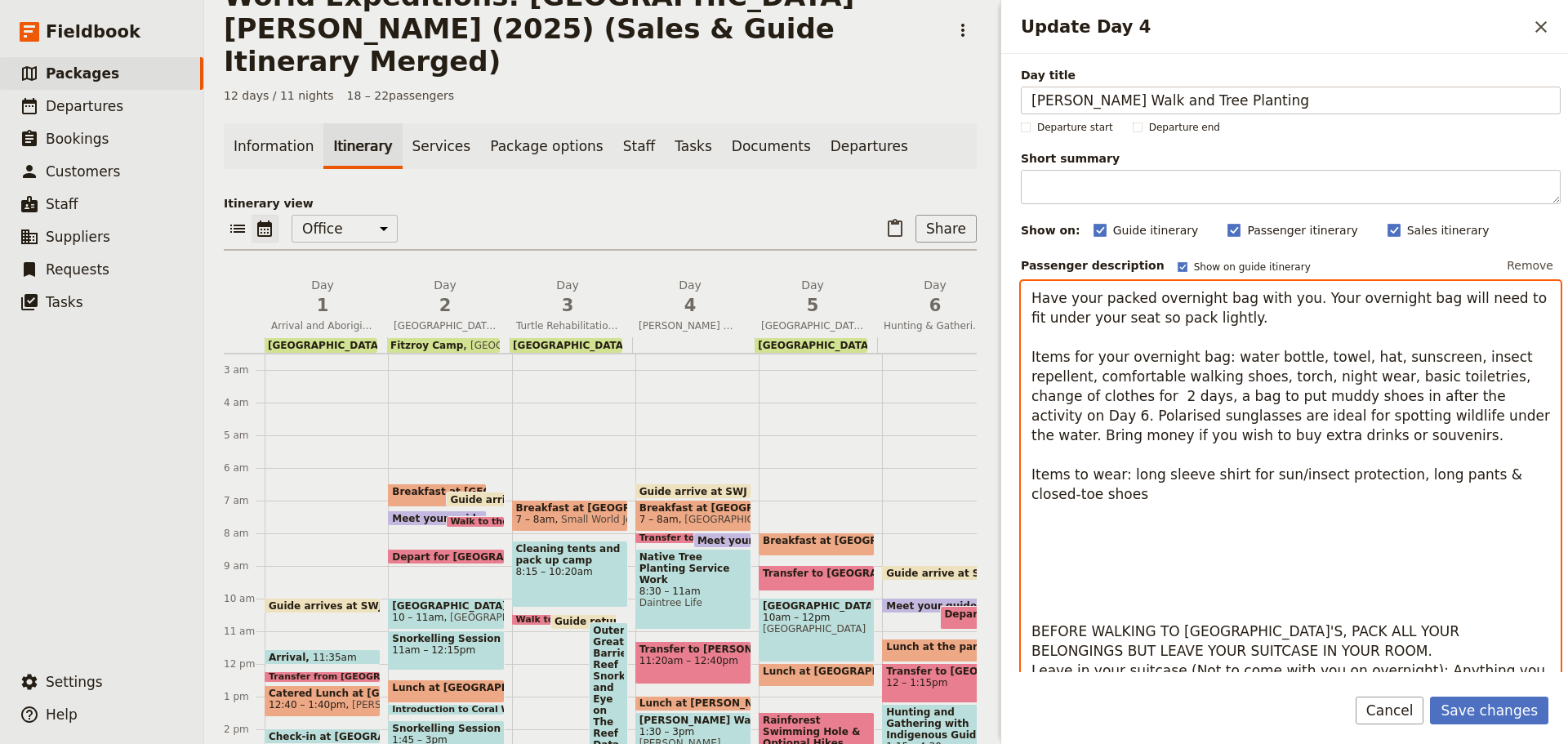
paste textarea "ig suitcases are to be stored at your Cairns accommodation whilst you are away …"
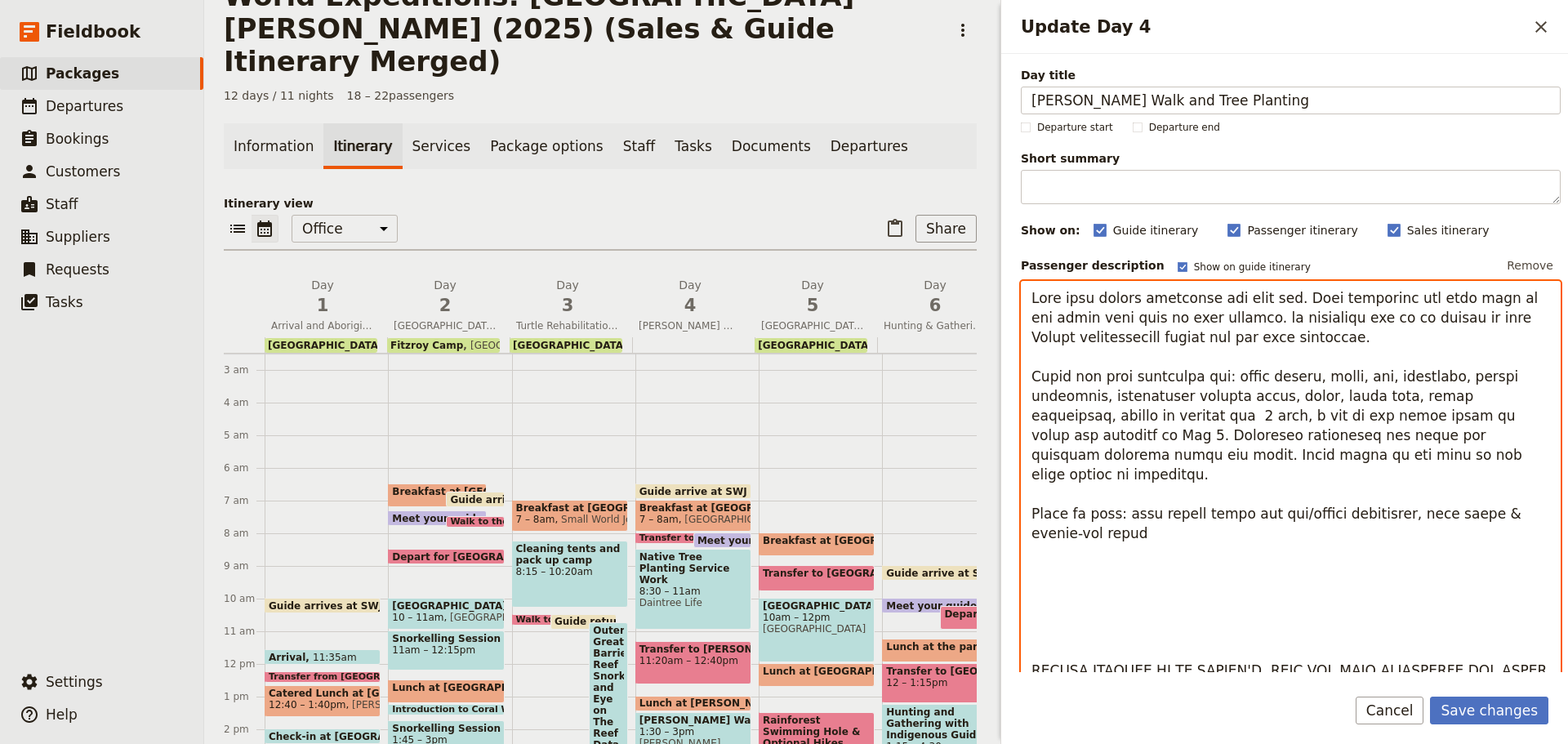
drag, startPoint x: 1225, startPoint y: 316, endPoint x: 1237, endPoint y: 309, distance: 13.9
click at [1225, 315] on textarea "Update Day 4" at bounding box center [1291, 524] width 540 height 486
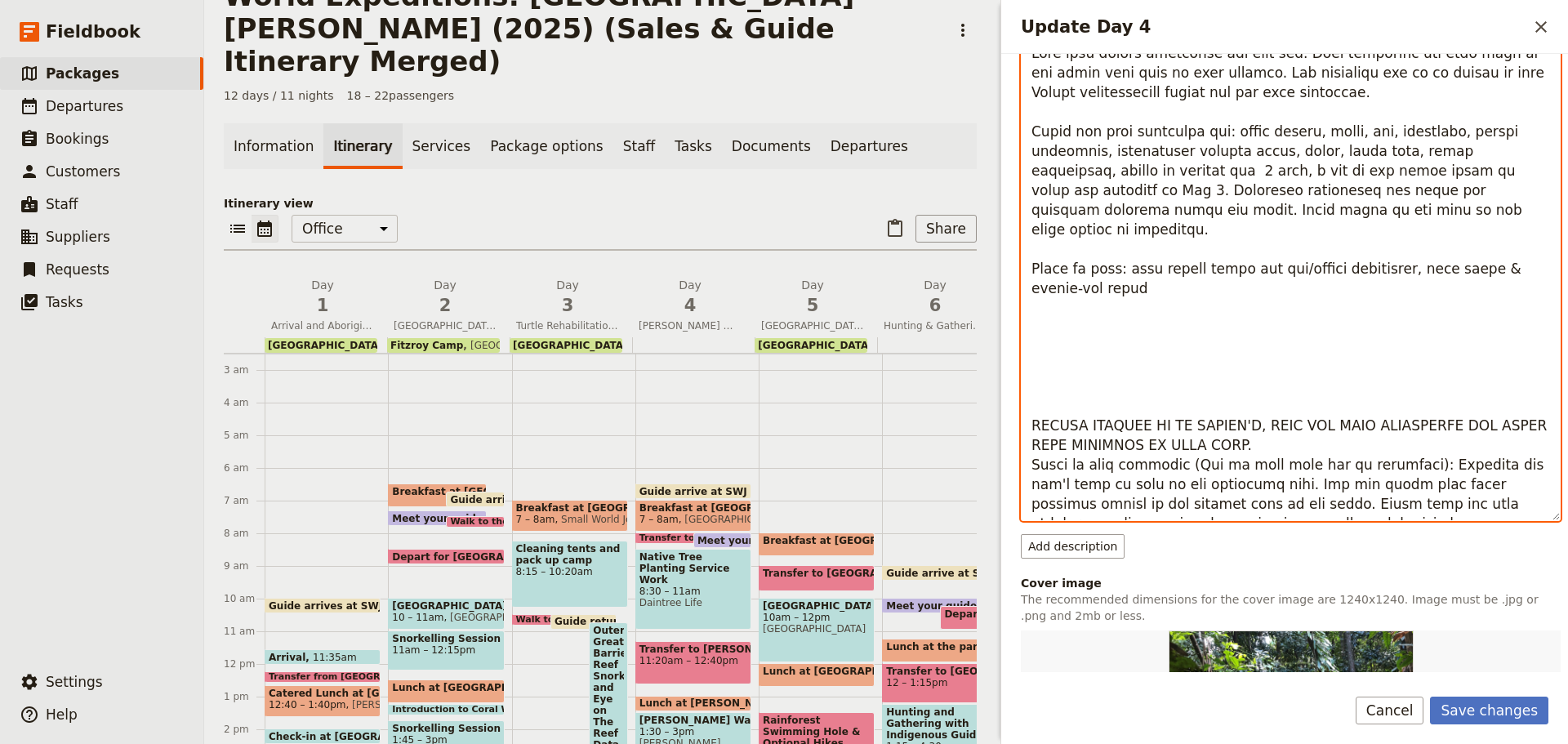
drag, startPoint x: 1036, startPoint y: 291, endPoint x: 1564, endPoint y: 560, distance: 592.6
click at [1565, 559] on div "Day title Mossman Gorge Walk and Tree Planting Departure start Departure end Sh…" at bounding box center [1284, 363] width 567 height 618
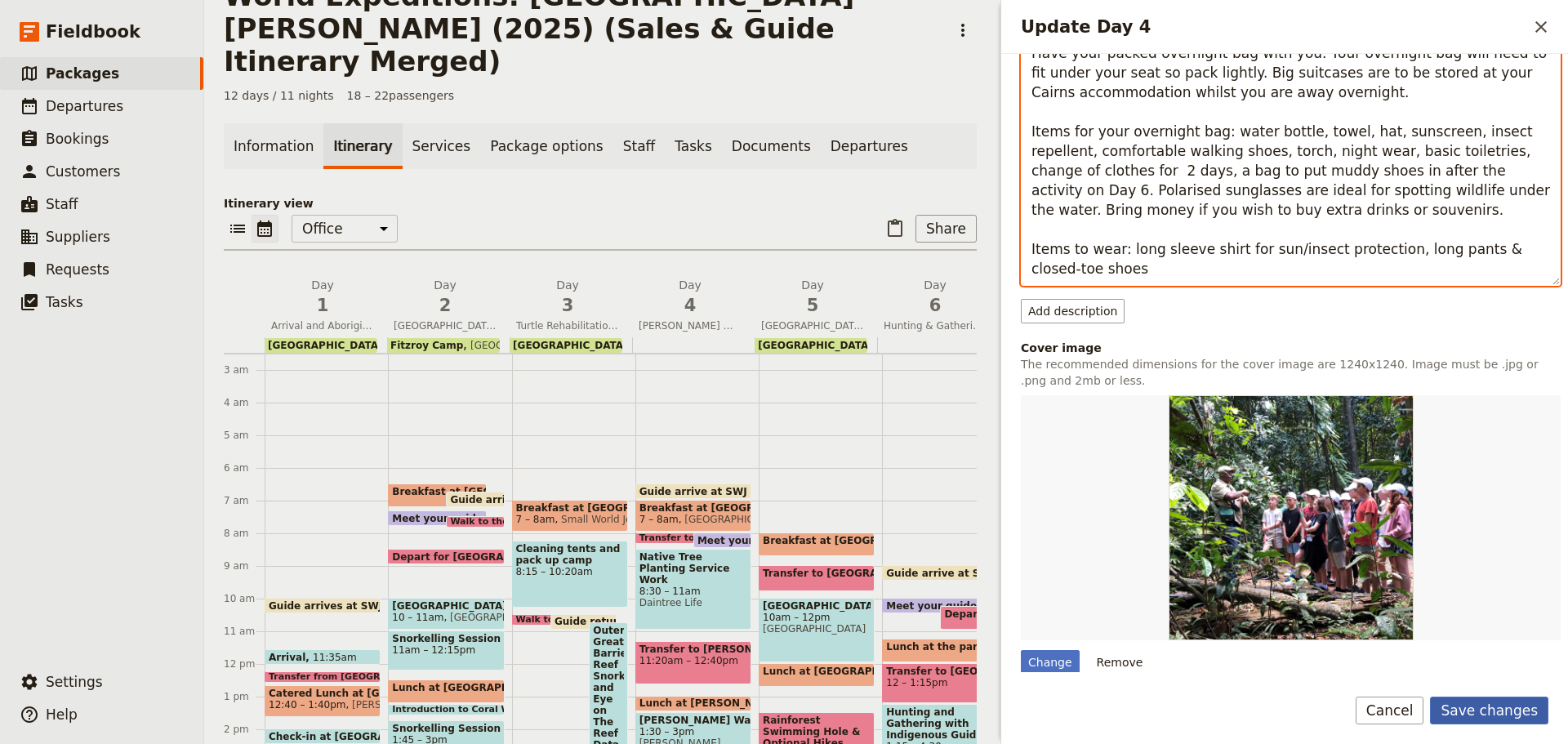
type textarea "Have your packed overnight bag with you. Your overnight bag will need to fit un…"
click at [1498, 710] on button "Save changes" at bounding box center [1489, 711] width 119 height 28
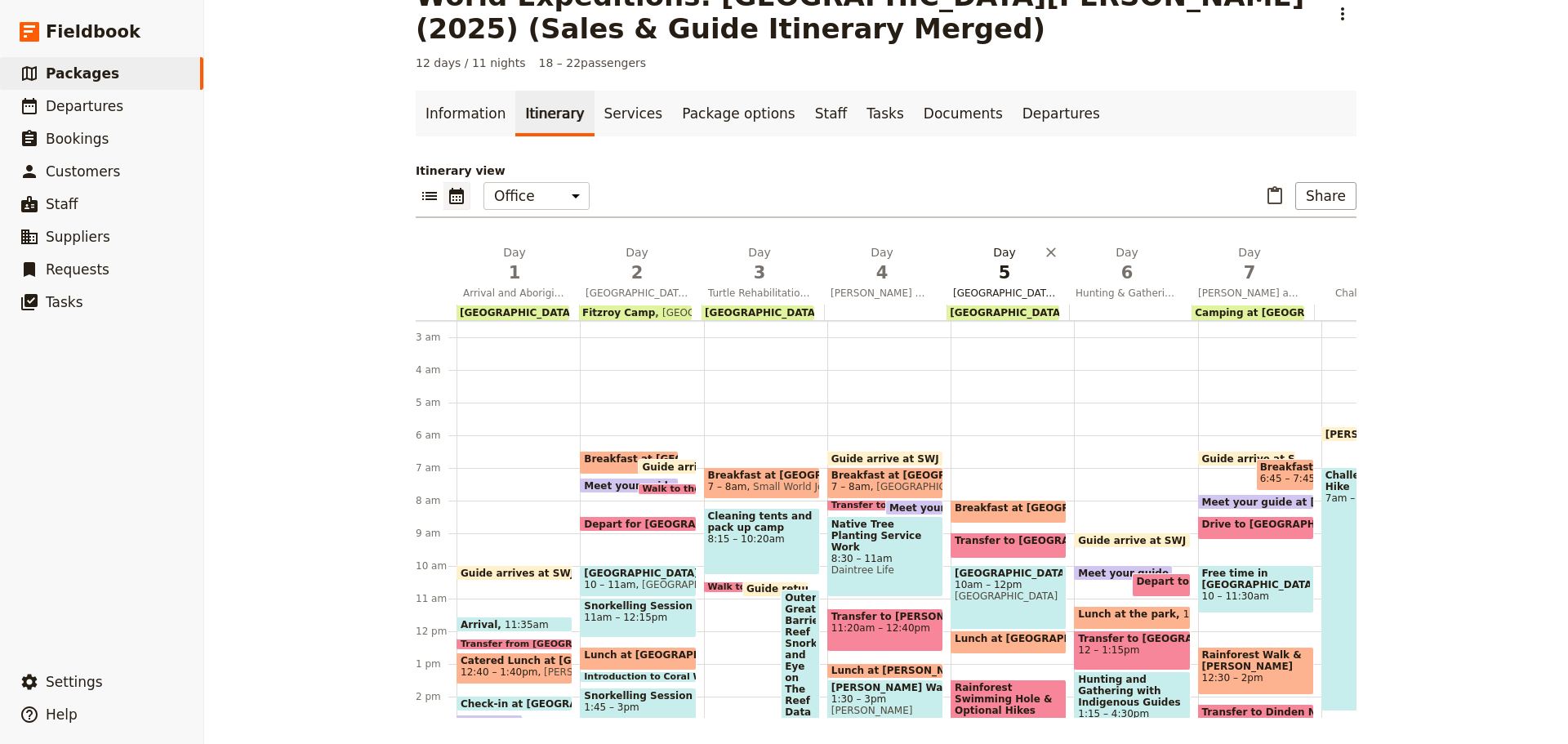
click at [1029, 296] on span "Daintree Discovery Centre and Rainforest Swimming Hole" at bounding box center [1005, 293] width 116 height 13
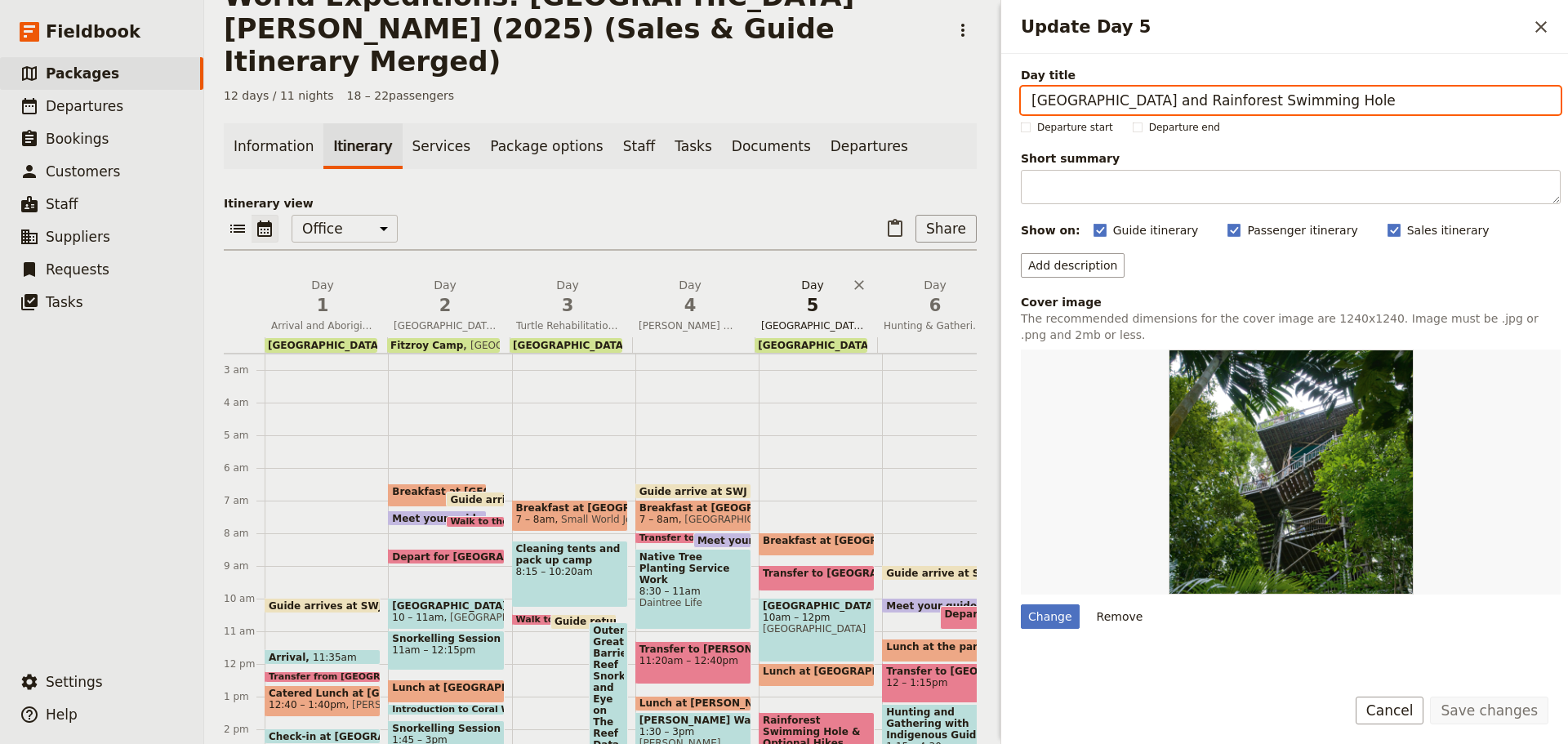
click at [816, 319] on span "Daintree Discovery Centre and Rainforest Swimming Hole" at bounding box center [812, 325] width 116 height 13
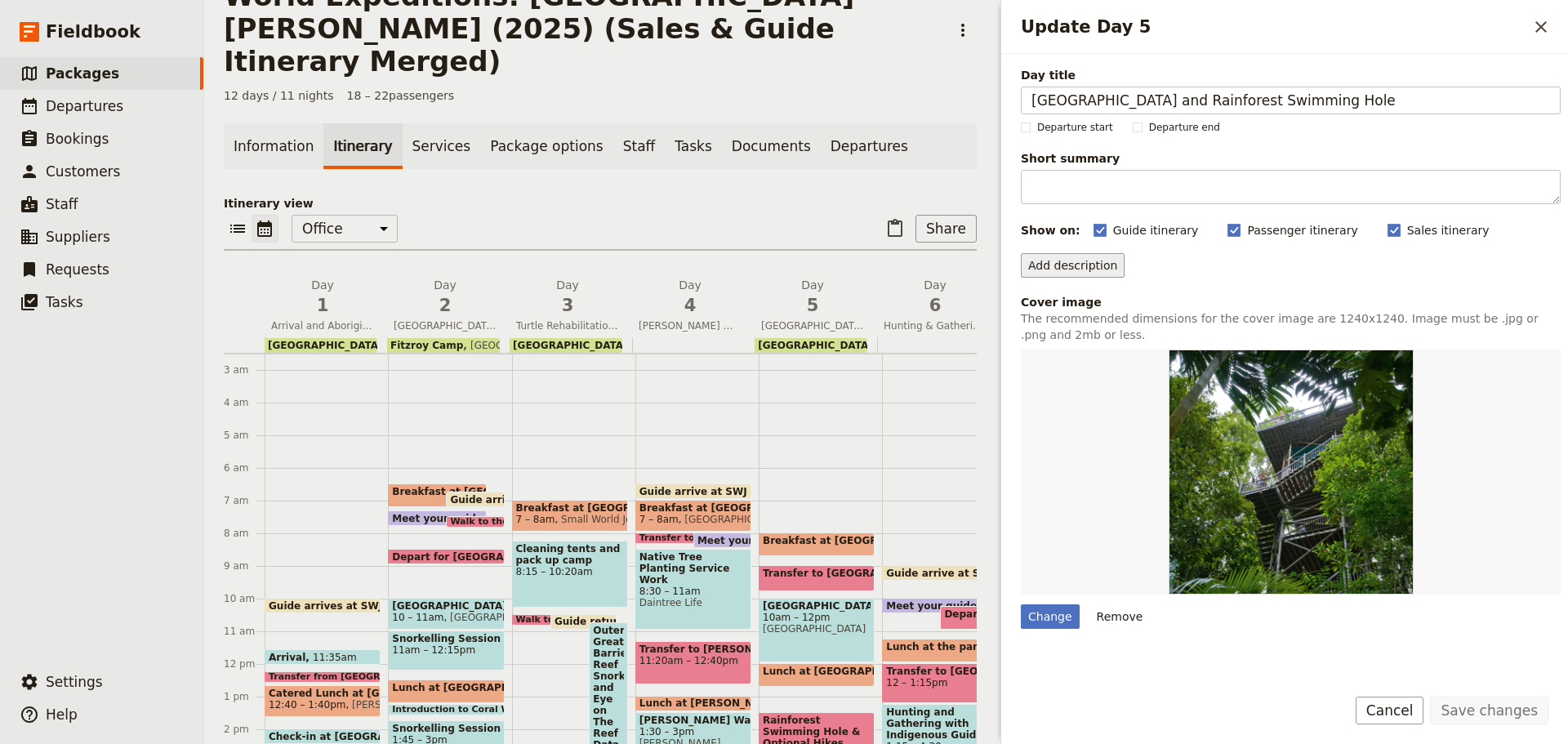
click at [1073, 264] on button "Add description" at bounding box center [1073, 265] width 104 height 25
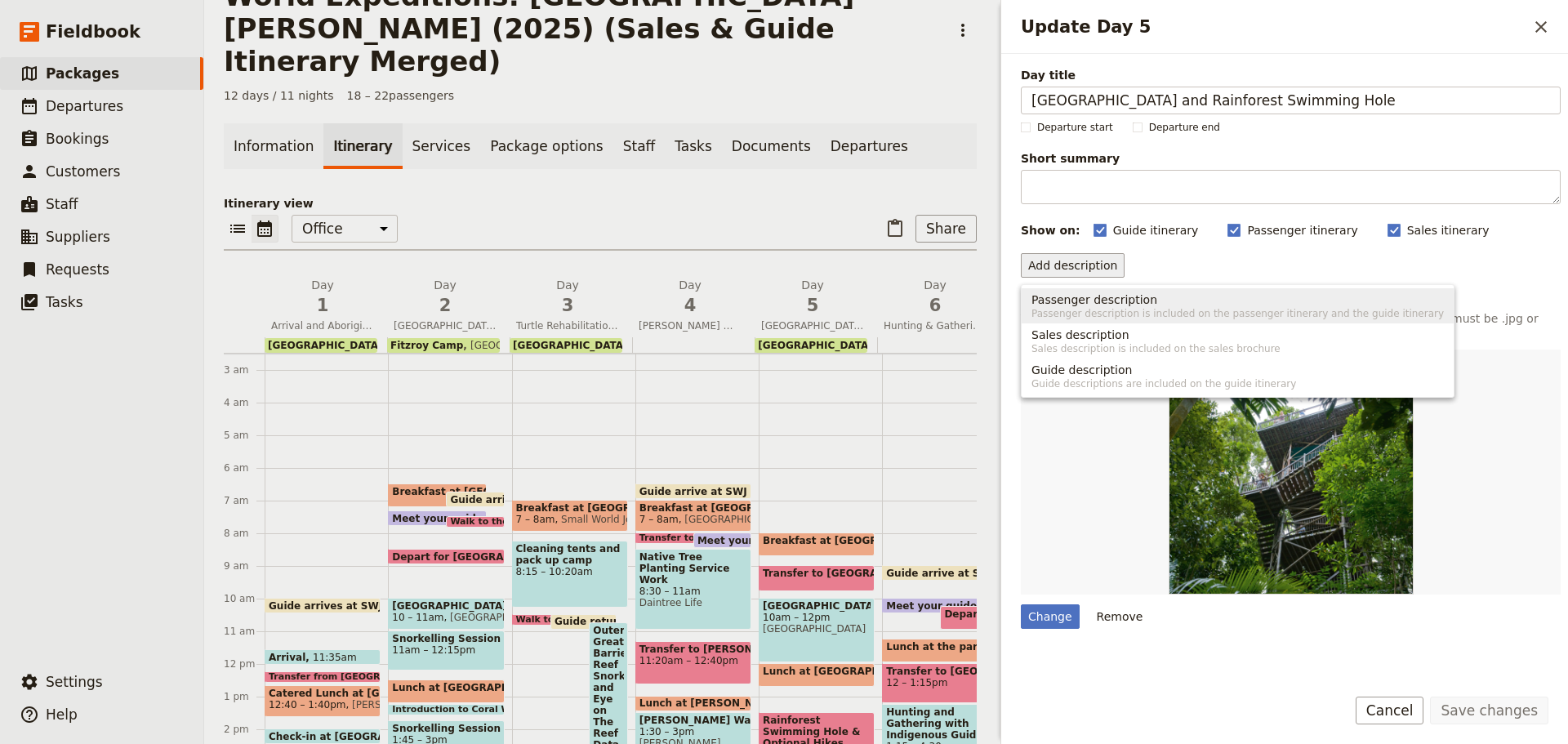
click at [1072, 299] on span "Passenger description" at bounding box center [1094, 300] width 126 height 17
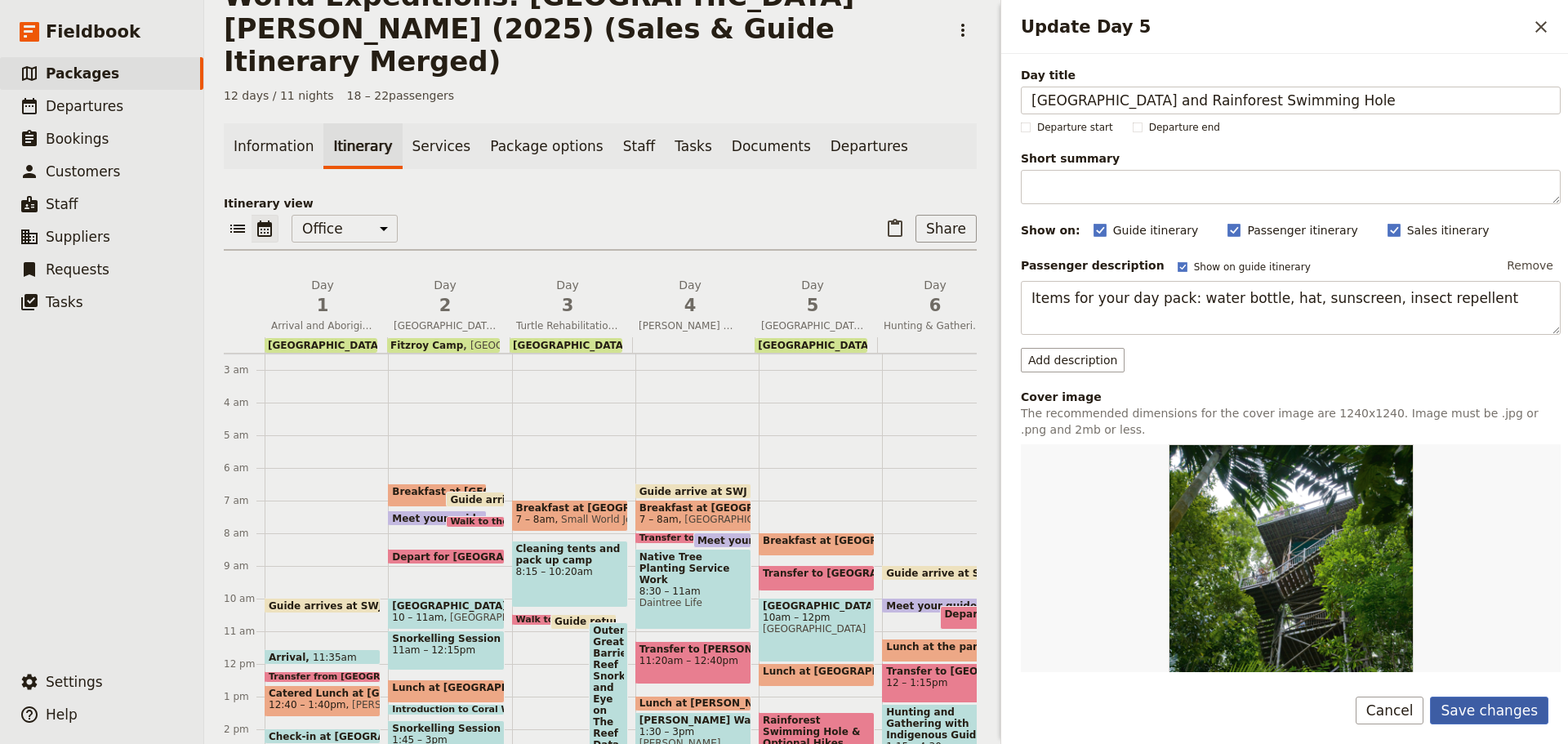
type textarea "Items for your day pack: water bottle, hat, sunscreen, insect repellent"
click at [1474, 702] on button "Save changes" at bounding box center [1489, 711] width 119 height 28
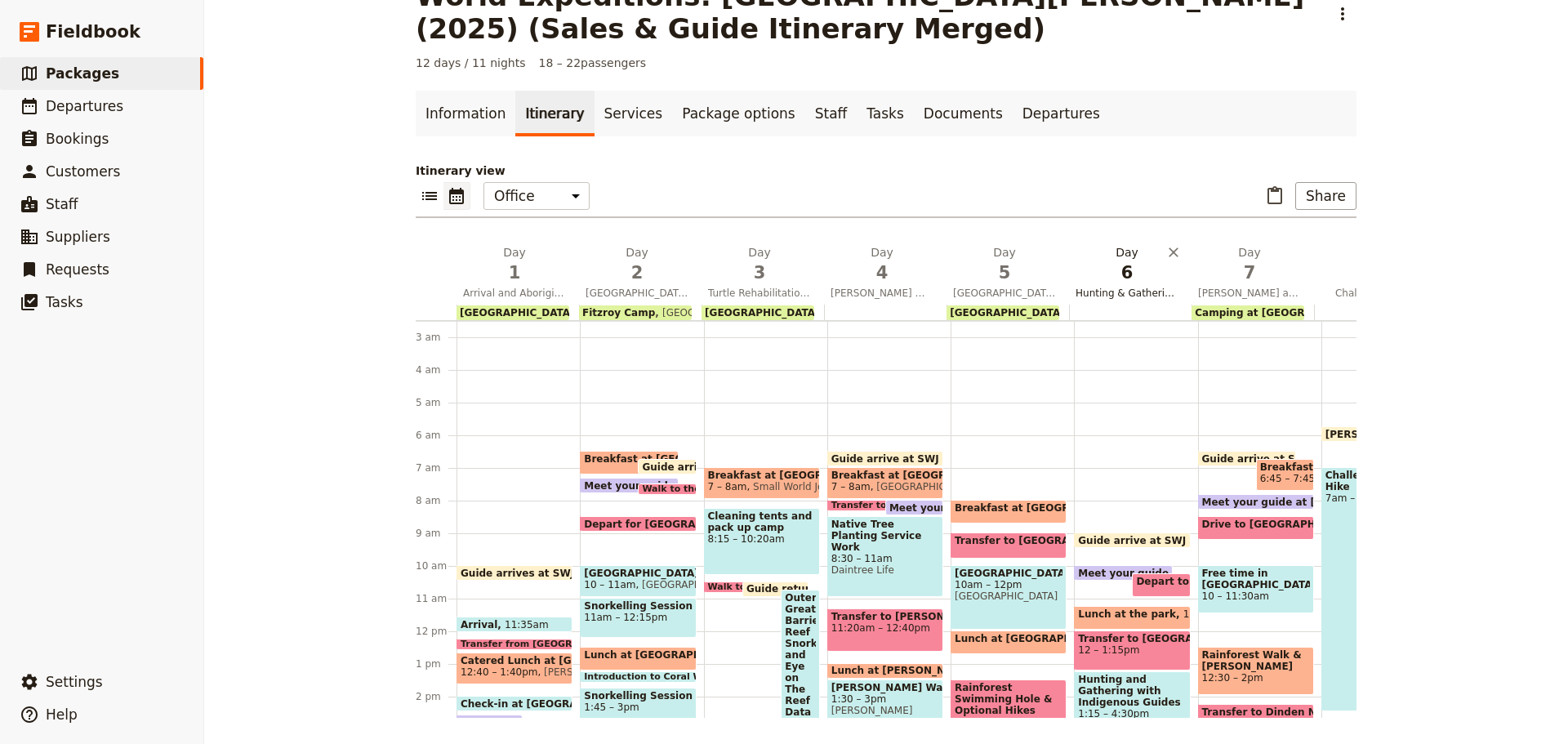
click at [1108, 296] on span "Hunting & Gathering with Indigenous Guides and Night Markets" at bounding box center [1127, 293] width 116 height 13
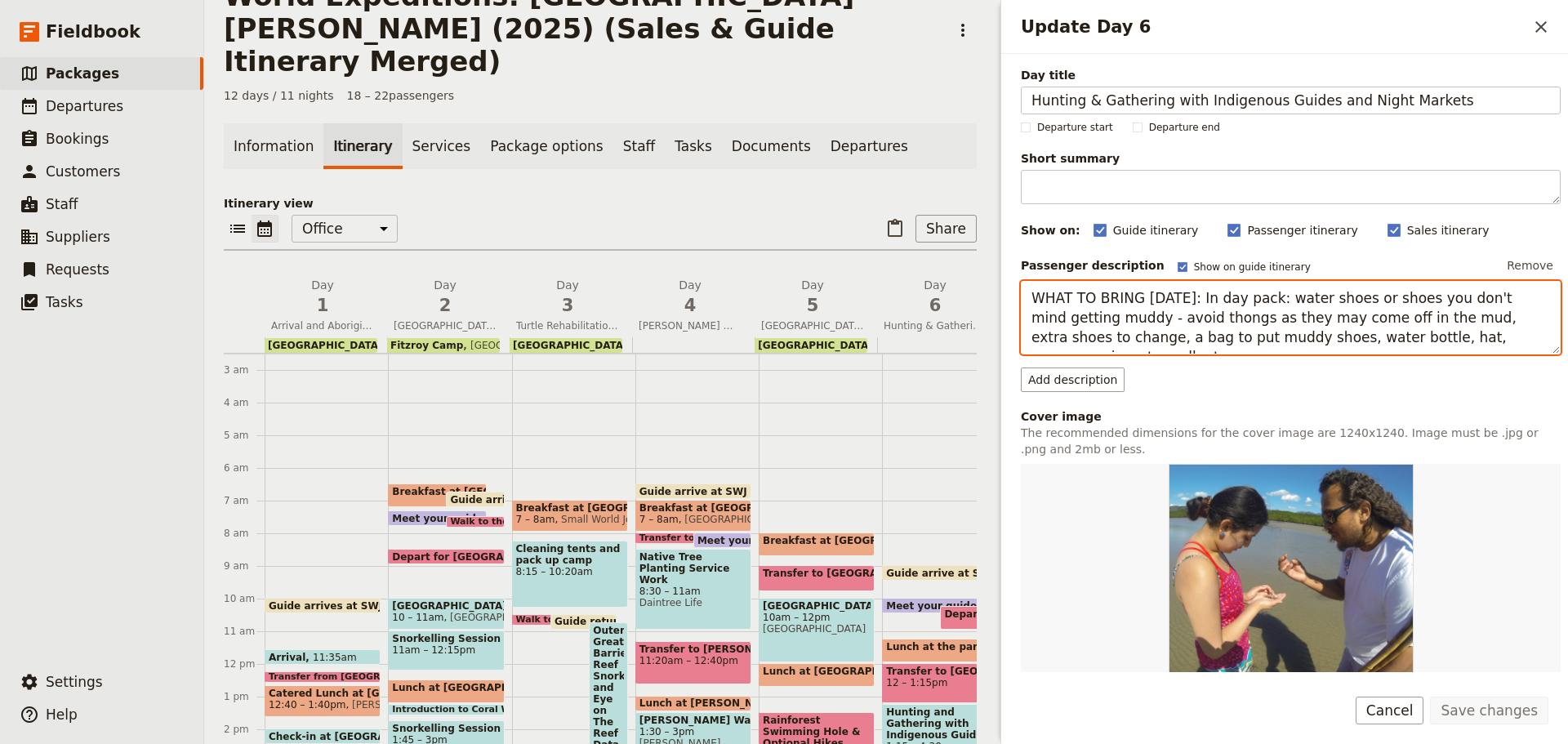
click at [1158, 302] on textarea "WHAT TO BRING TODAY: In day pack: water shoes or shoes you don't mind getting m…" at bounding box center [1291, 317] width 540 height 74
drag, startPoint x: 1030, startPoint y: 296, endPoint x: 1567, endPoint y: 416, distance: 550.2
click at [1567, 416] on div "Day title Hunting & Gathering with Indigenous Guides and Night Markets Departur…" at bounding box center [1284, 363] width 567 height 618
paste textarea "Items for your day pack:"
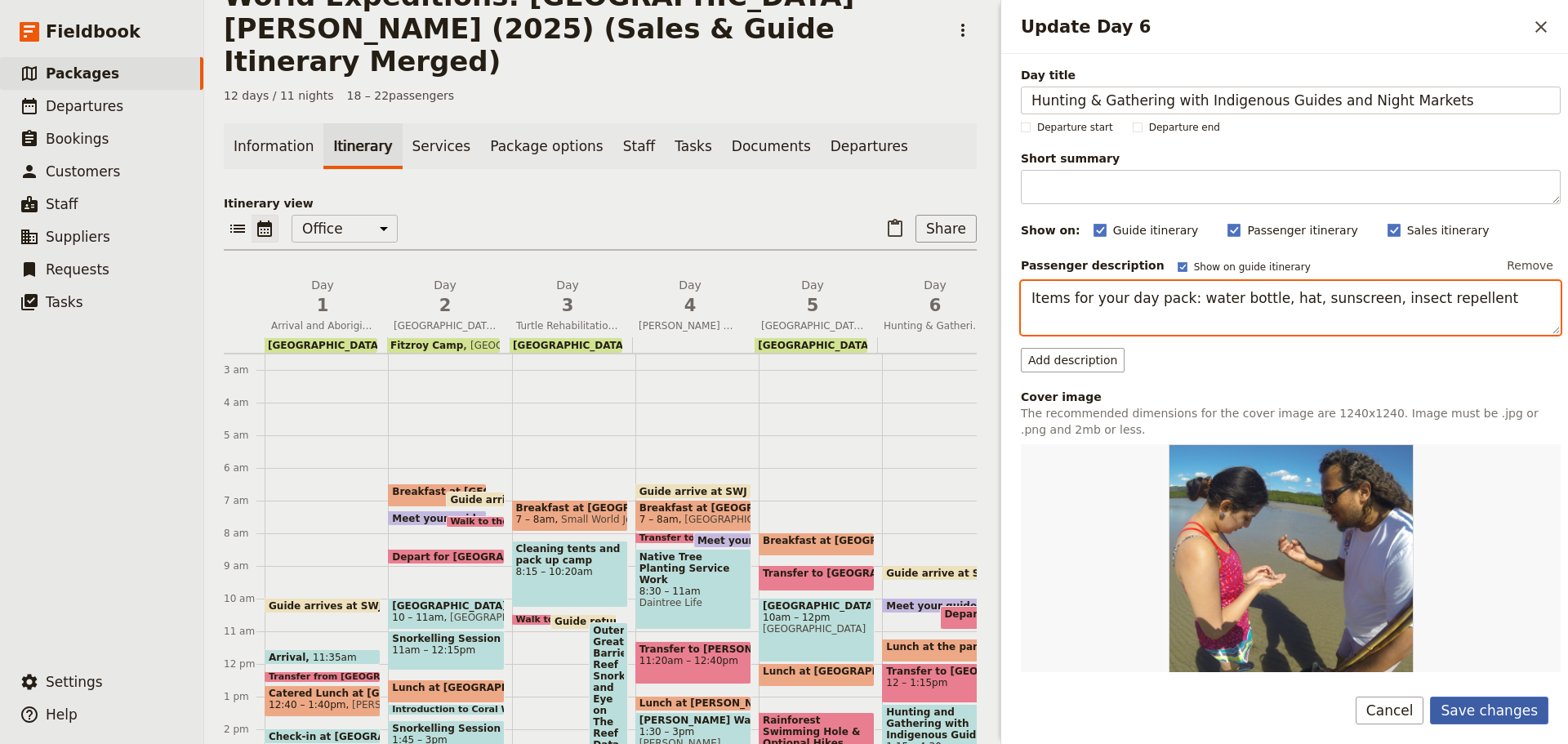
type textarea "Items for your day pack: water bottle, hat, sunscreen, insect repellent"
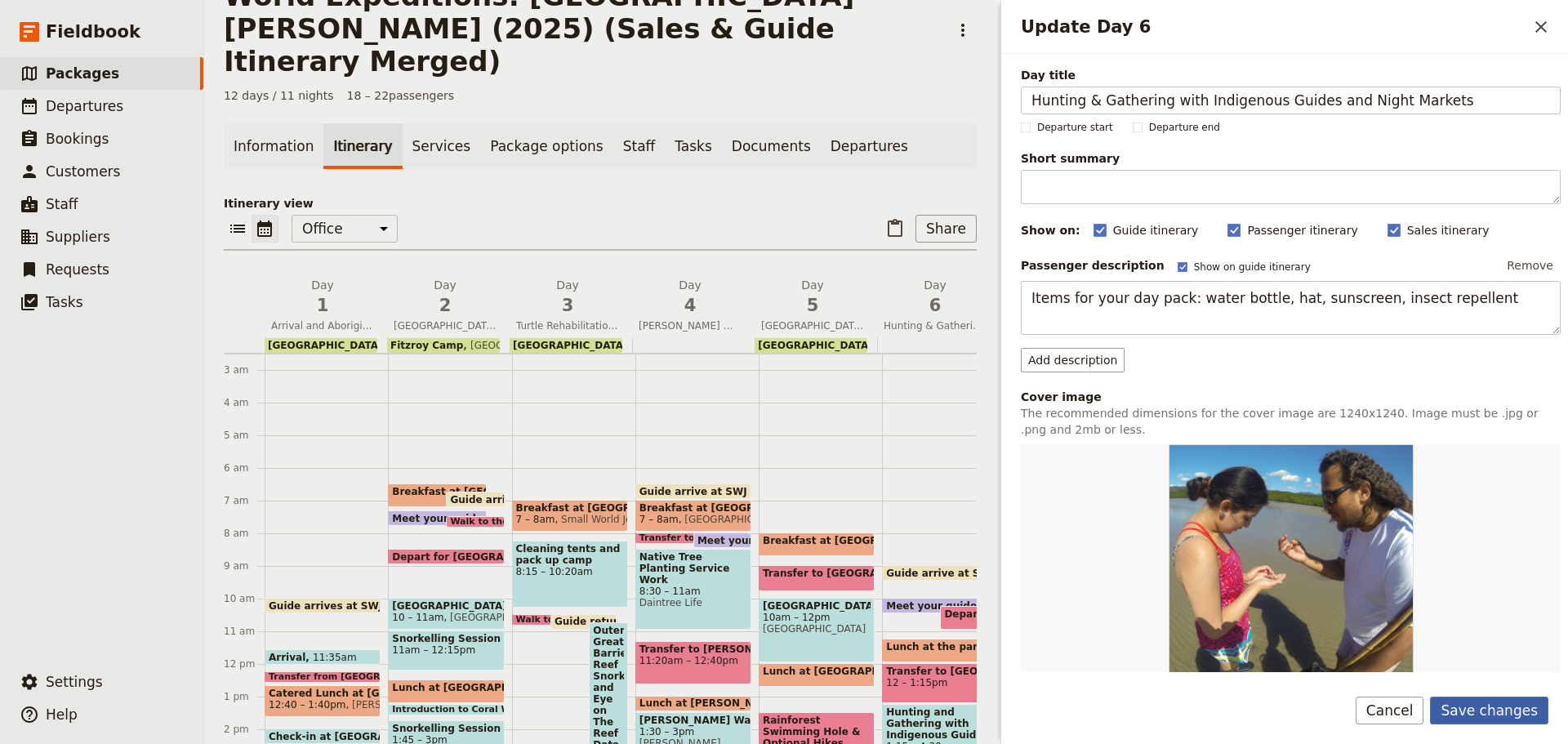
click at [1495, 709] on button "Save changes" at bounding box center [1489, 711] width 119 height 28
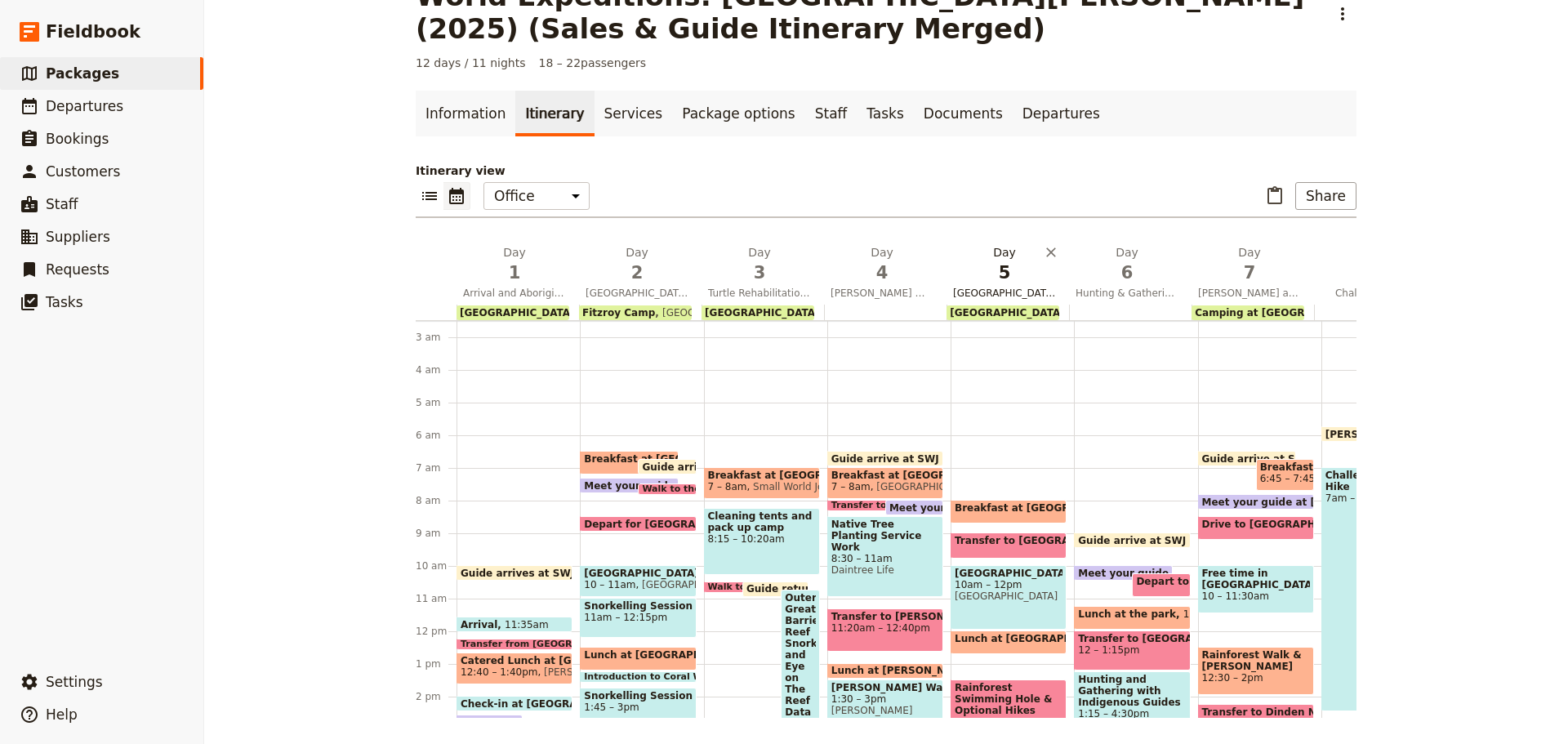
click at [1035, 285] on button "Day 5 Daintree Discovery Centre and Rainforest Swimming Hole" at bounding box center [1008, 275] width 123 height 61
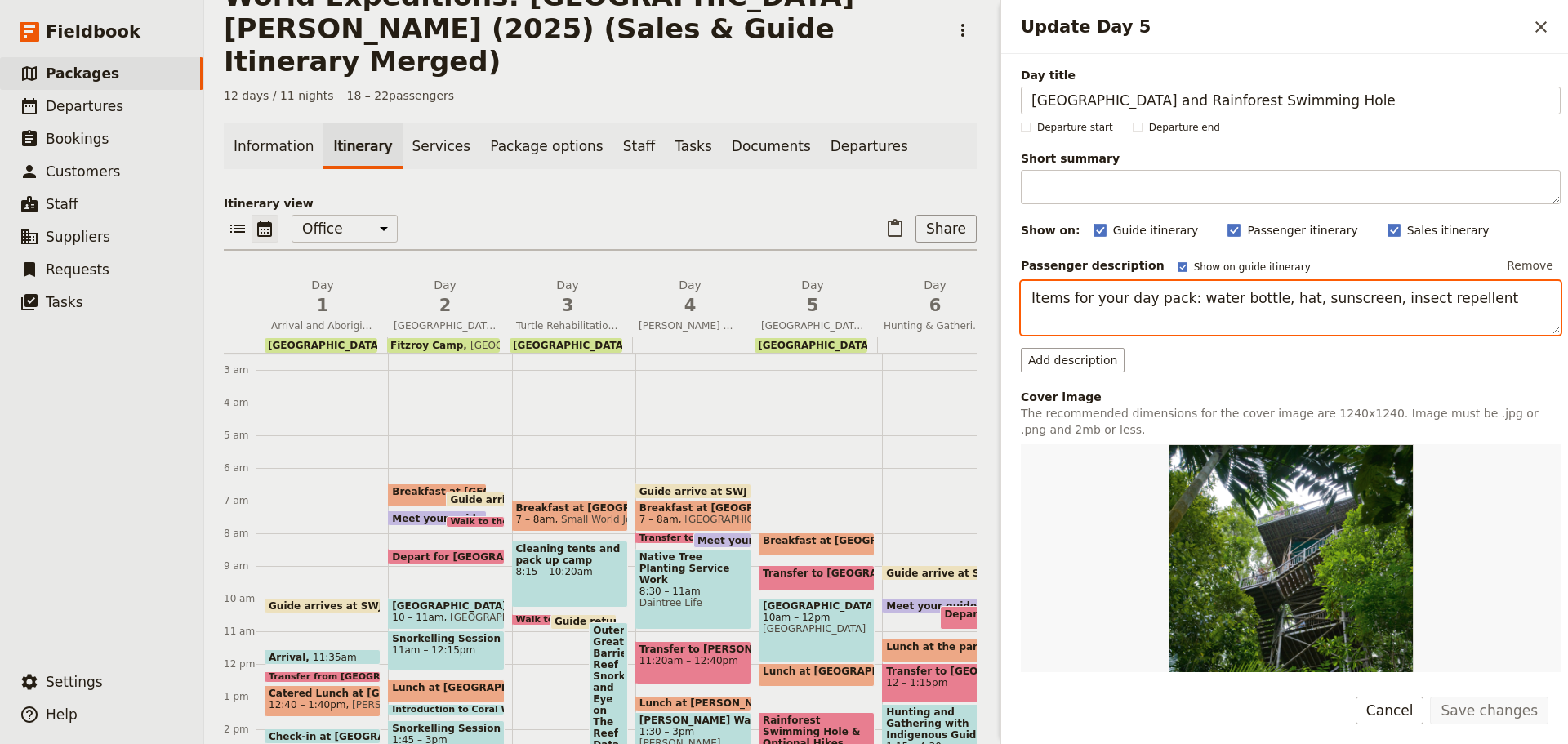
click at [1484, 296] on textarea "Items for your day pack: water bottle, hat, sunscreen, insect repellent" at bounding box center [1291, 308] width 540 height 54
click at [1161, 298] on textarea "Items for your day pack: water bottle, hat, sunscreen, insect repellent" at bounding box center [1291, 308] width 540 height 54
click at [1489, 298] on textarea "Items for your day pack: water bottle, hat, sunscreen, insect repellent" at bounding box center [1291, 308] width 540 height 54
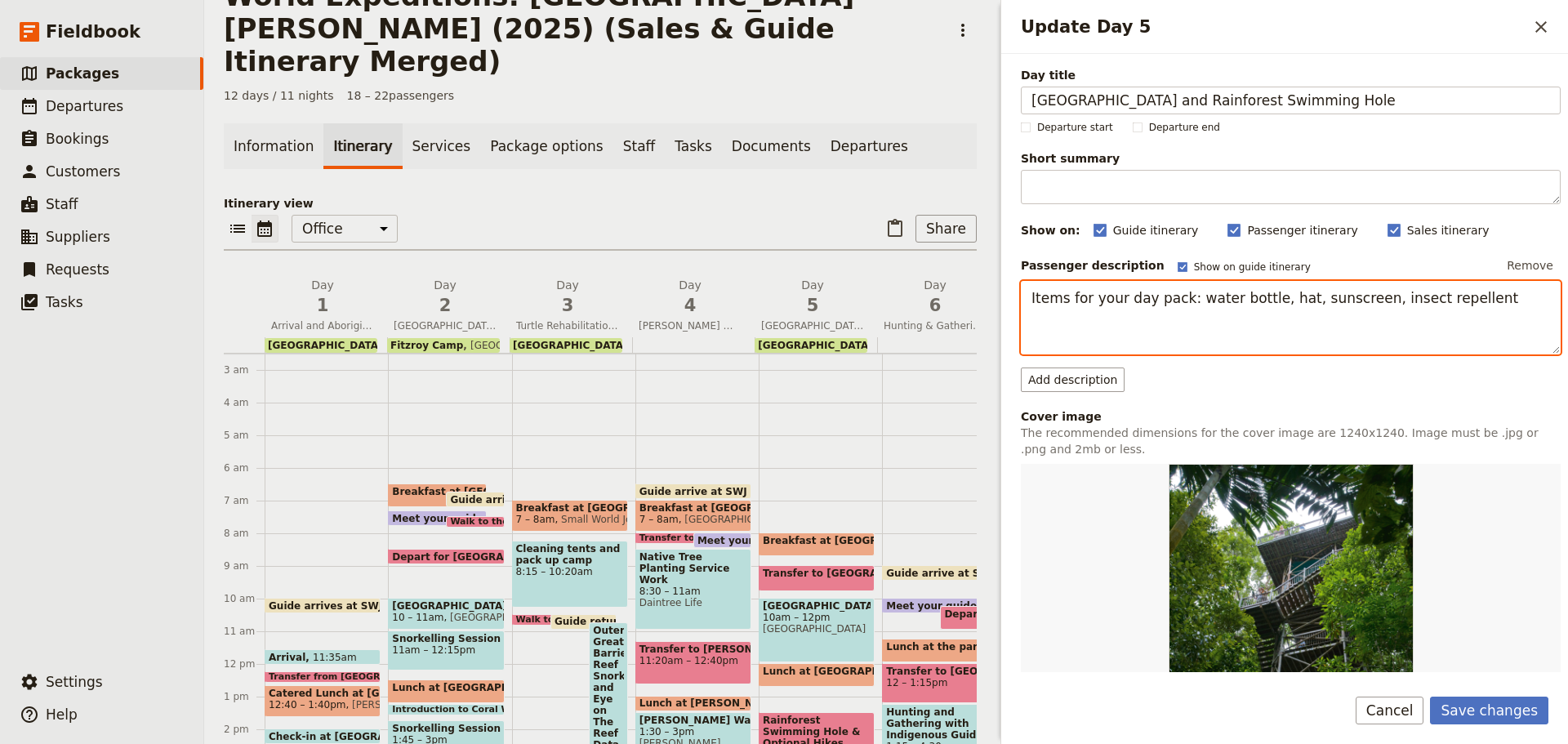
paste textarea "Items to wear: closed-toe shoes, swimmers under your clothes before heading for…"
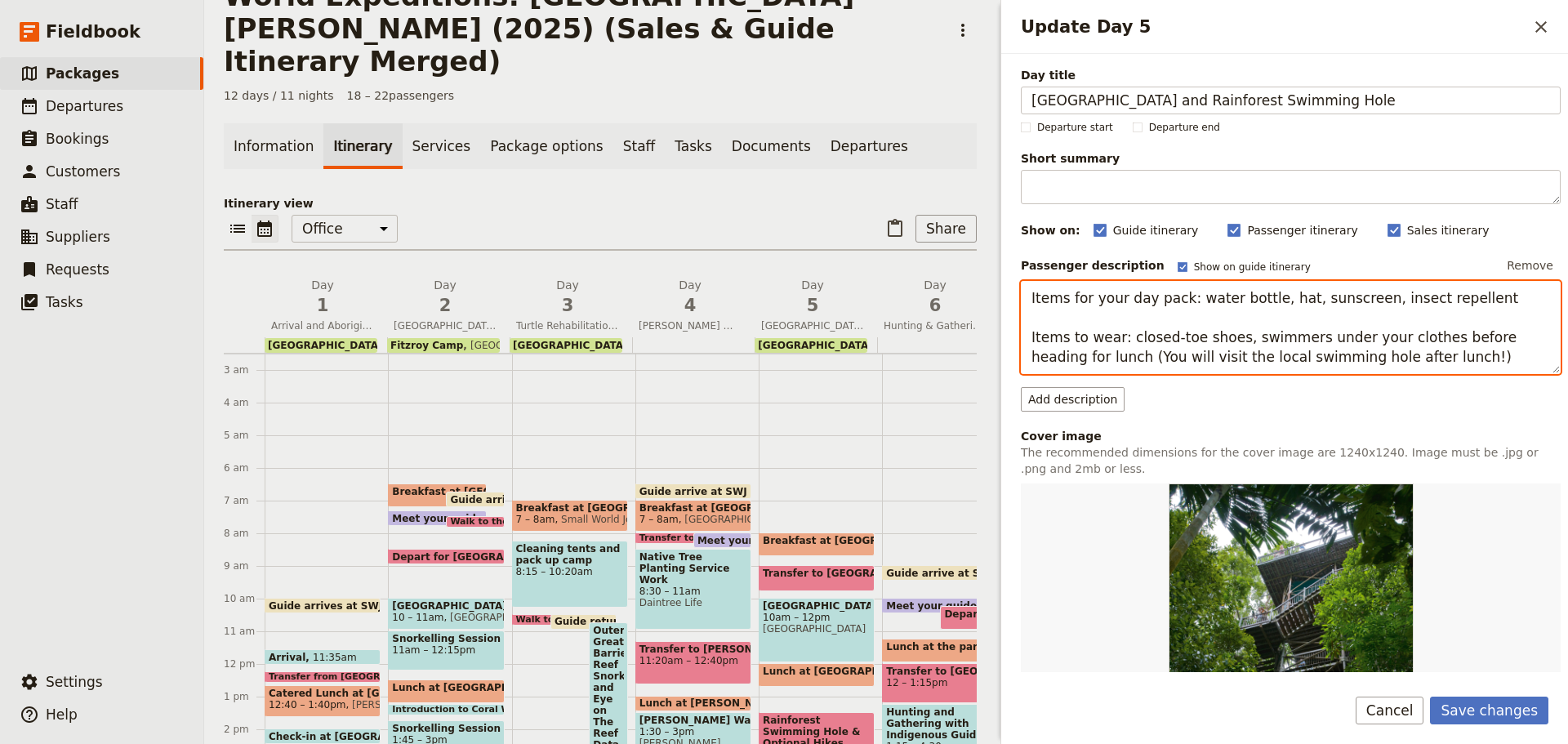
drag, startPoint x: 1123, startPoint y: 338, endPoint x: 1185, endPoint y: 333, distance: 62.2
click at [1188, 341] on textarea "Items for your day pack: water bottle, hat, sunscreen, insect repellent Items t…" at bounding box center [1291, 327] width 540 height 93
drag, startPoint x: 1480, startPoint y: 337, endPoint x: 1150, endPoint y: 336, distance: 330.0
click at [1138, 367] on textarea "Items for your day pack: water bottle, hat, sunscreen, insect repellent Items t…" at bounding box center [1291, 327] width 540 height 93
click at [1217, 358] on textarea "Items for your day pack: water bottle, hat, sunscreen, insect repellent Items t…" at bounding box center [1291, 327] width 540 height 93
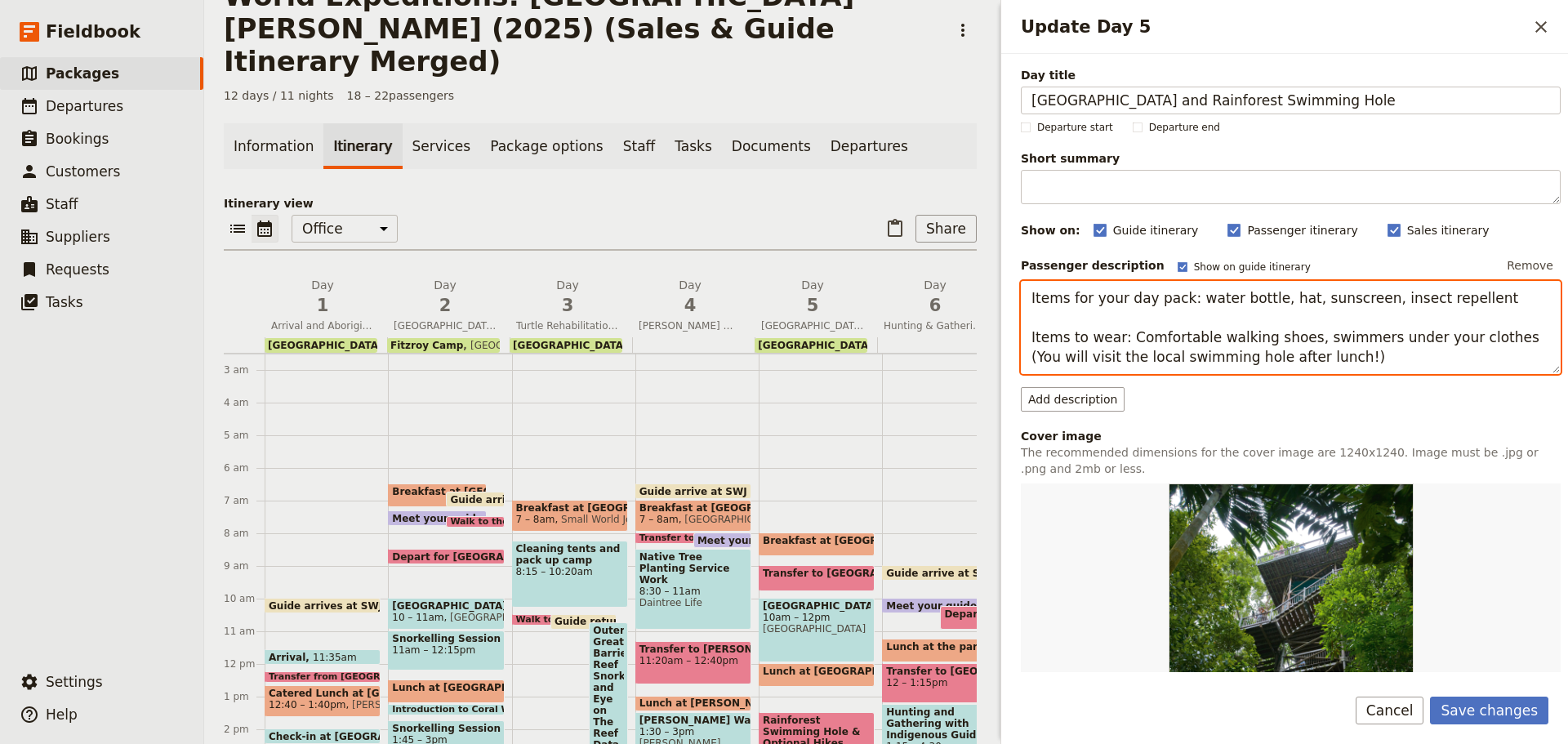
drag, startPoint x: 1212, startPoint y: 357, endPoint x: 1281, endPoint y: 355, distance: 69.0
click at [1281, 355] on textarea "Items for your day pack: water bottle, hat, sunscreen, insect repellent Items t…" at bounding box center [1291, 327] width 540 height 93
type textarea "Items for your day pack: water bottle, hat, sunscreen, insect repellent Items t…"
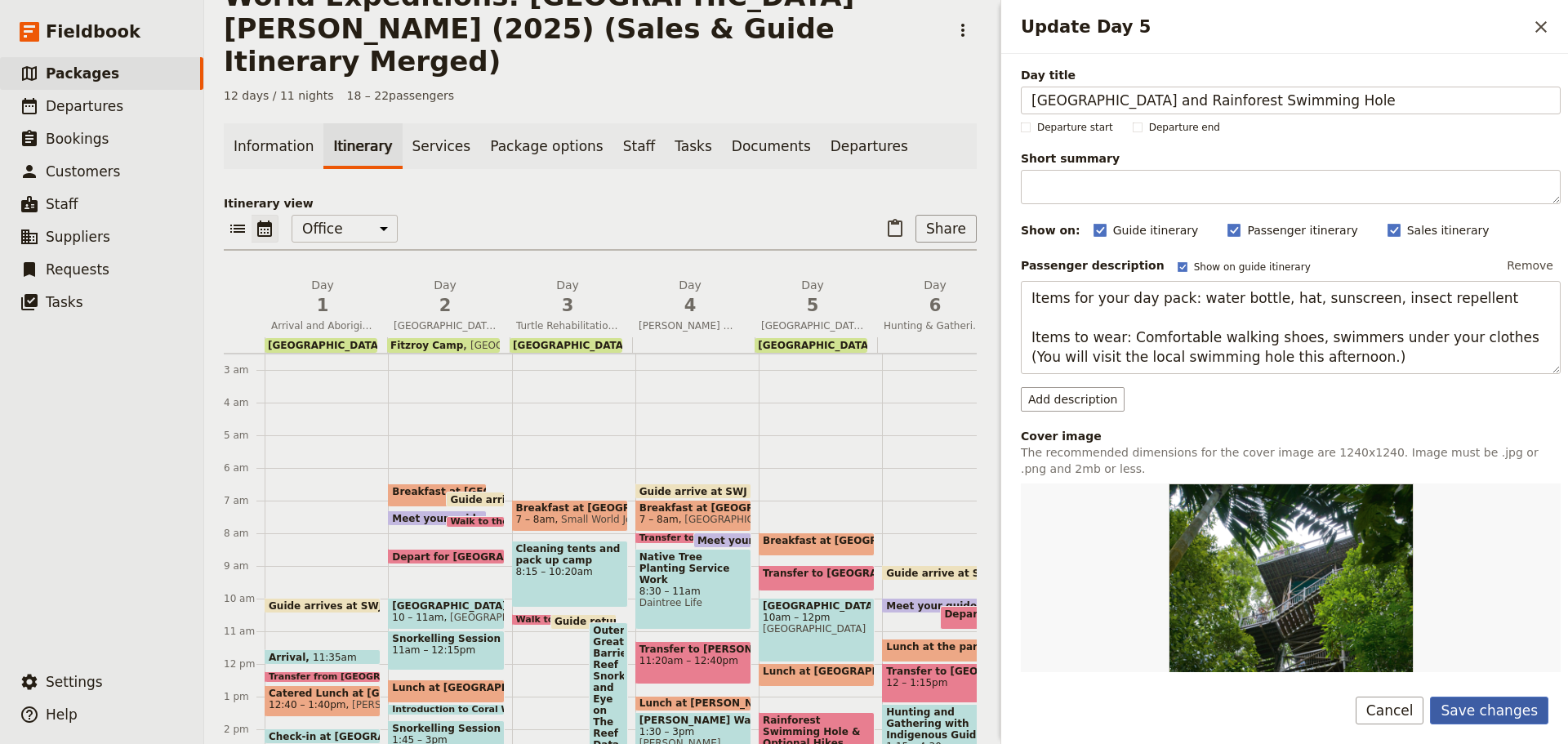
click at [1466, 718] on button "Save changes" at bounding box center [1489, 711] width 119 height 28
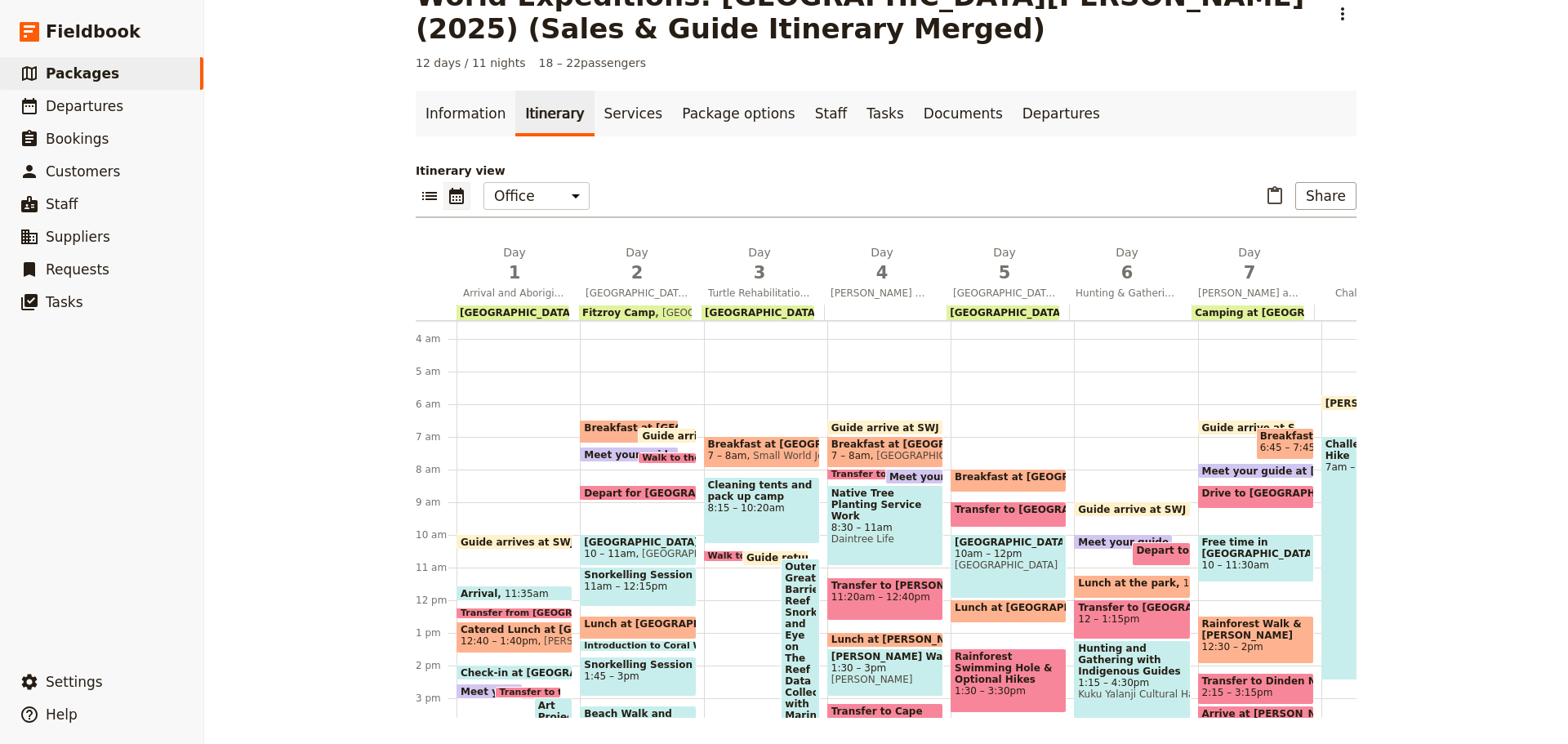
scroll to position [163, 0]
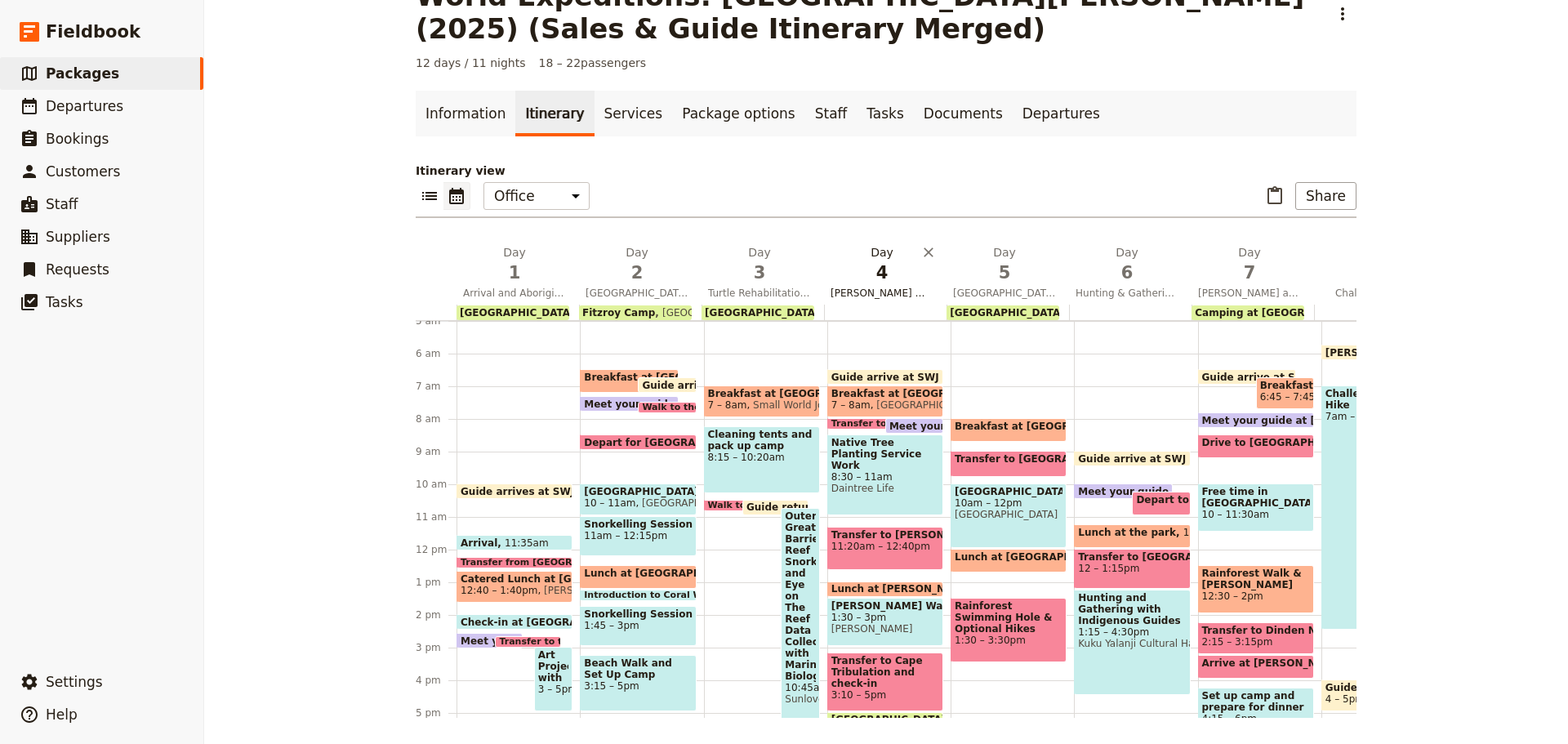
click at [858, 291] on span "Mossman Gorge Walk and Tree Planting" at bounding box center [882, 293] width 116 height 13
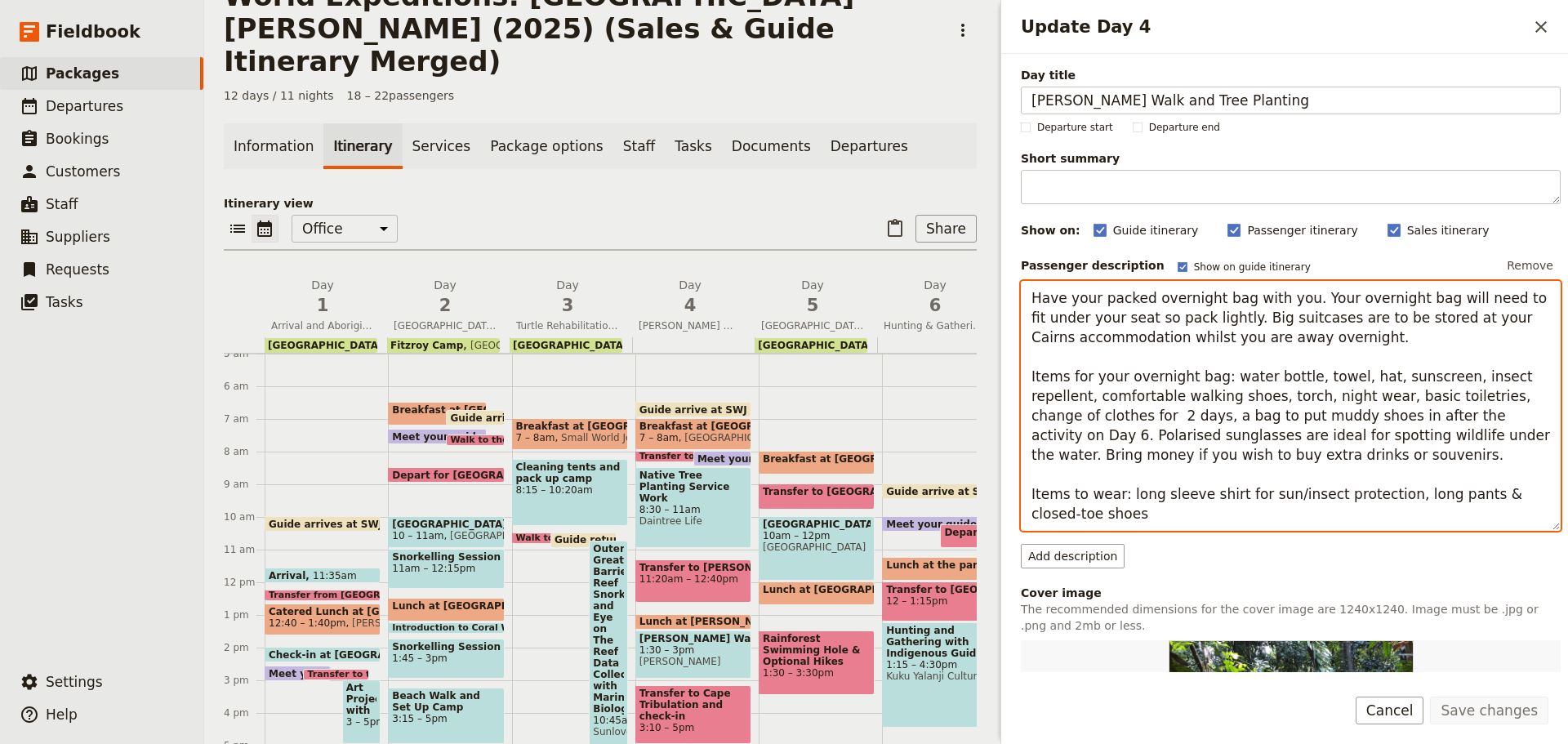
click at [1179, 367] on textarea "Have your packed overnight bag with you. Your overnight bag will need to fit un…" at bounding box center [1291, 406] width 540 height 250
click at [1217, 370] on textarea "Have your packed overnight bag with you. Your overnight bag will need to fit un…" at bounding box center [1291, 406] width 540 height 250
click at [1202, 395] on textarea "Have your packed overnight bag with you. Your overnight bag will need to fit un…" at bounding box center [1291, 406] width 540 height 250
click at [1258, 393] on textarea "Have your packed overnight bag with you. Your overnight bag will need to fit un…" at bounding box center [1291, 406] width 540 height 250
click at [1106, 406] on textarea "Have your packed overnight bag with you. Your overnight bag will need to fit un…" at bounding box center [1291, 406] width 540 height 250
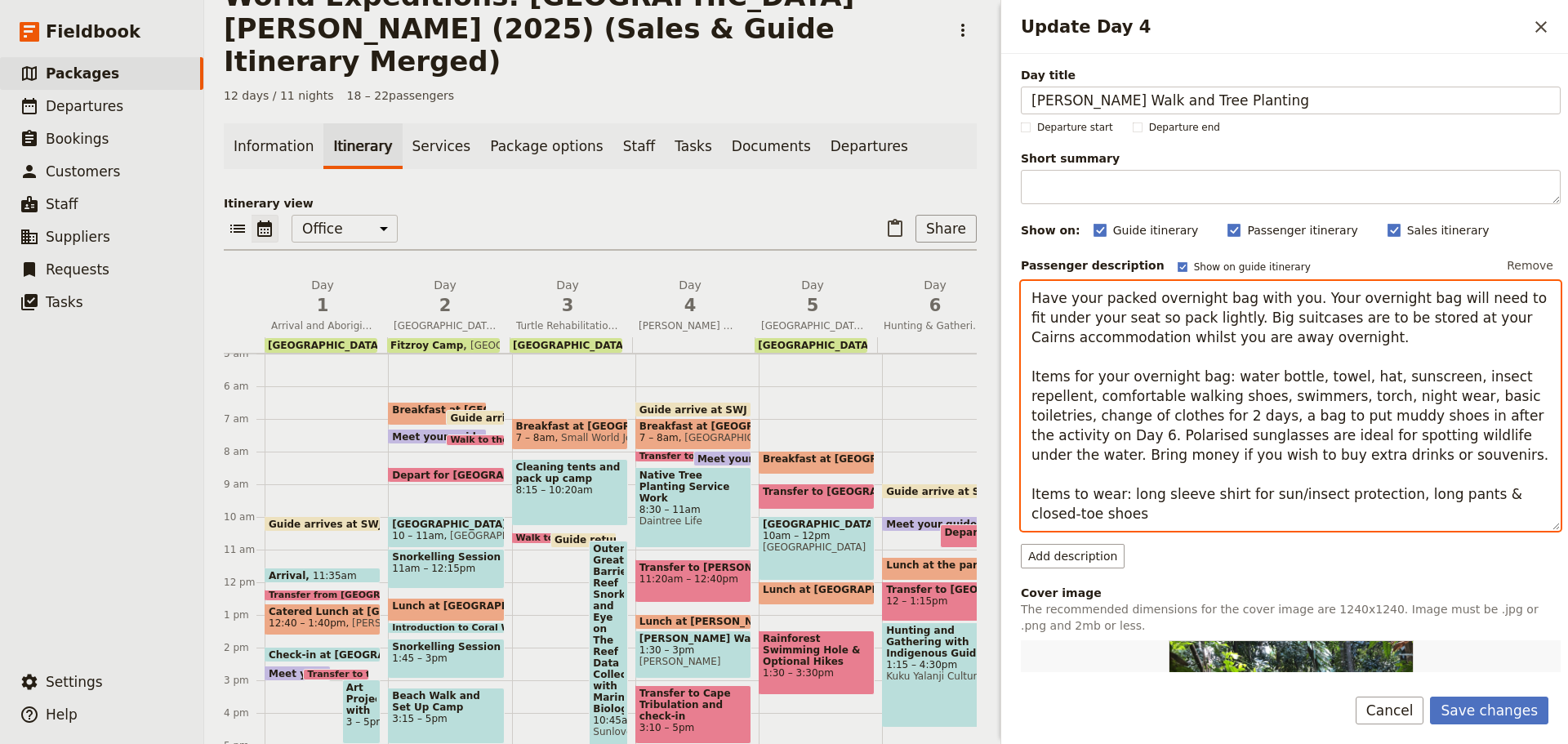
drag, startPoint x: 1260, startPoint y: 338, endPoint x: 1304, endPoint y: 346, distance: 44.7
click at [1304, 346] on textarea "Have your packed overnight bag with you. Your overnight bag will need to fit un…" at bounding box center [1291, 406] width 540 height 250
click at [1278, 329] on textarea "Have your packed overnight bag with you. Your overnight bag will need to fit un…" at bounding box center [1291, 406] width 540 height 250
type textarea "Have your packed overnight bag with you. Your overnight bag will need to fit un…"
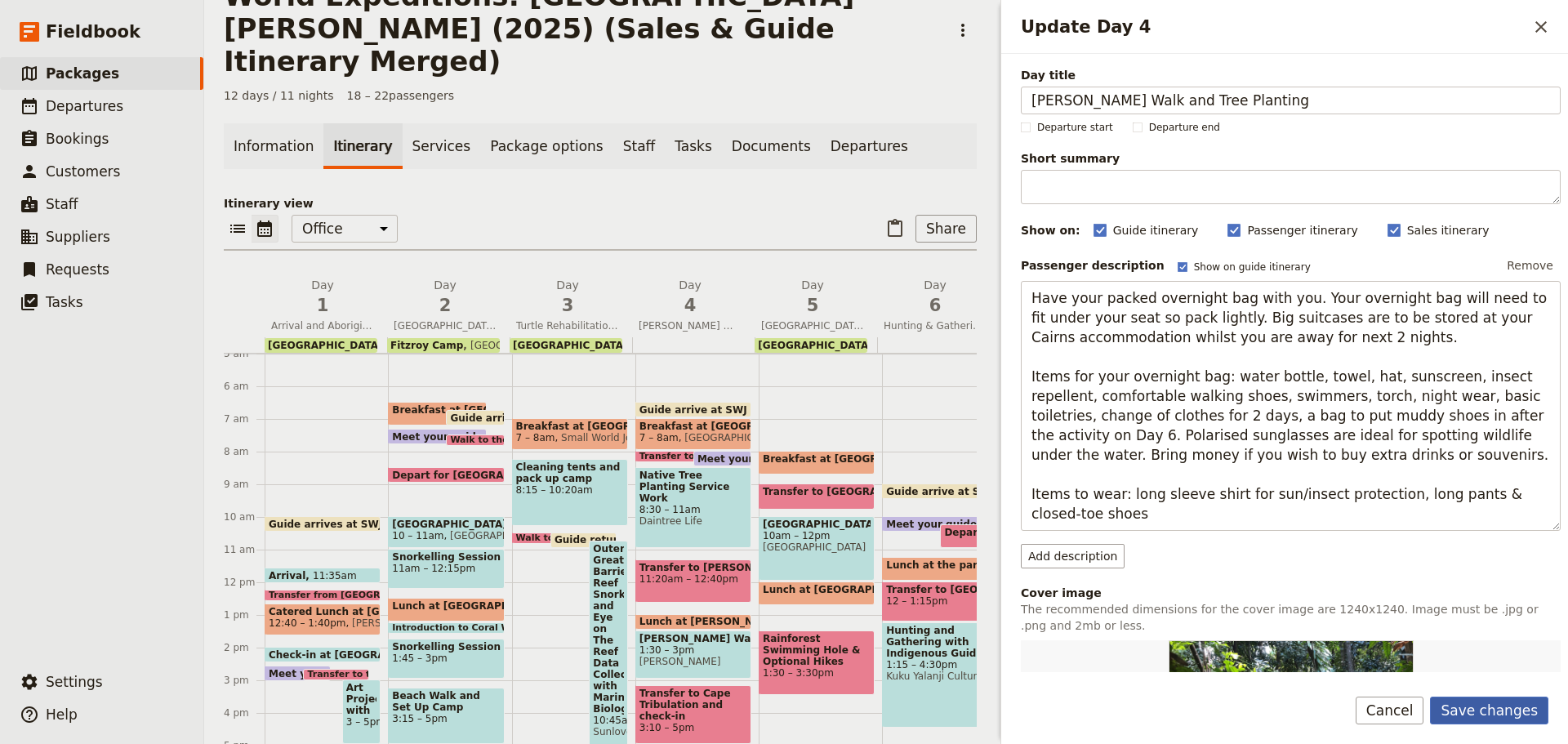
click at [1490, 710] on button "Save changes" at bounding box center [1489, 711] width 119 height 28
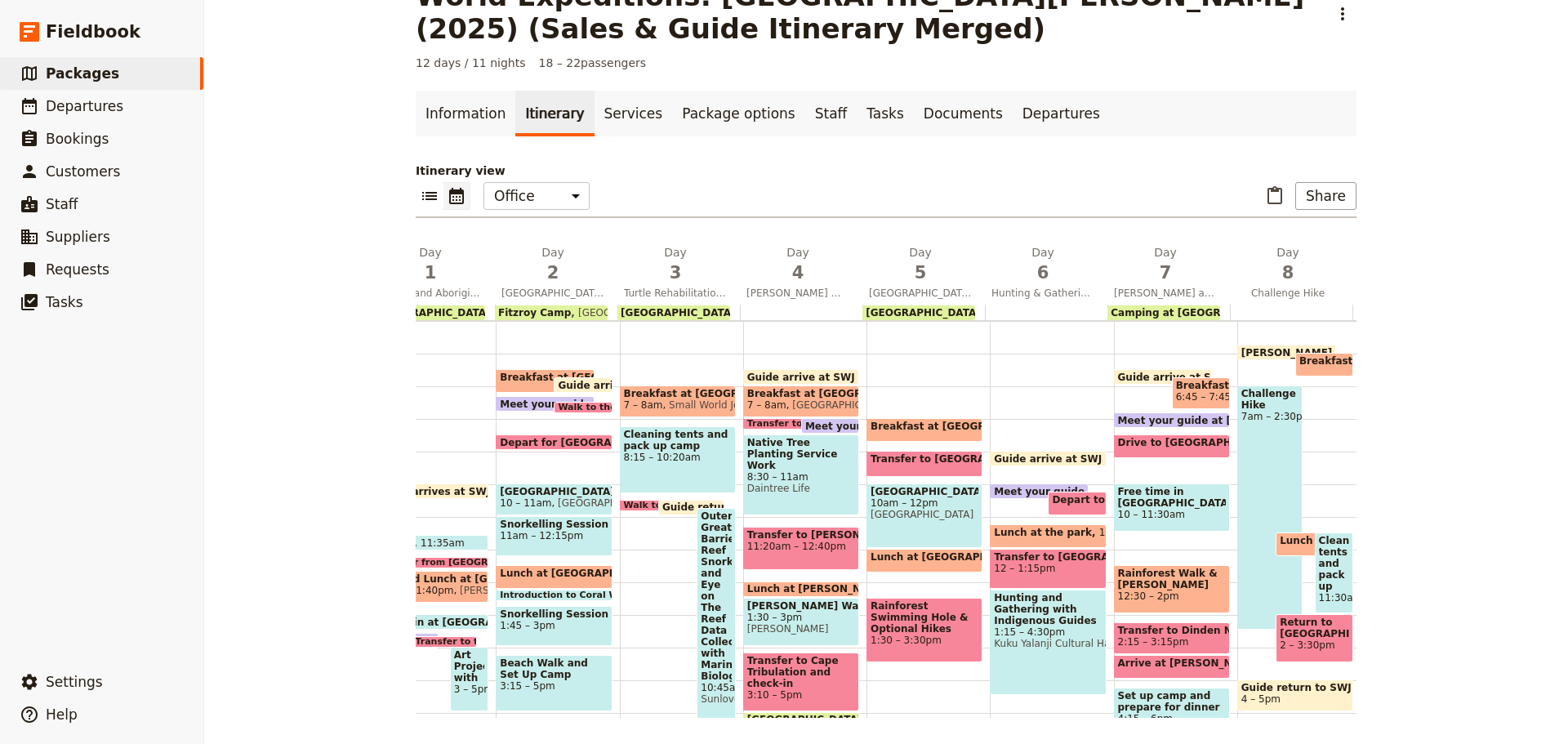
scroll to position [0, 97]
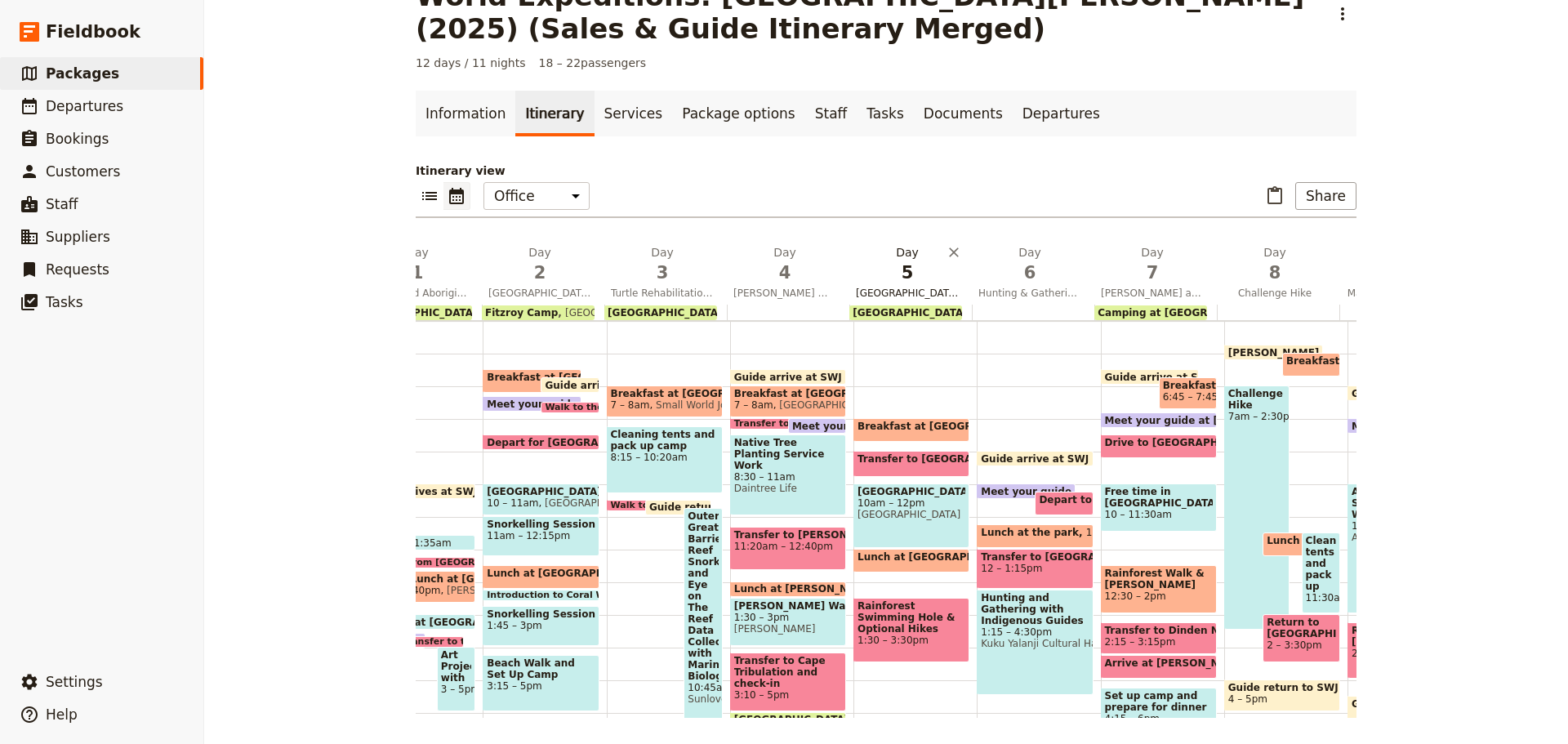
click at [937, 295] on span "Daintree Discovery Centre and Rainforest Swimming Hole" at bounding box center [908, 293] width 116 height 13
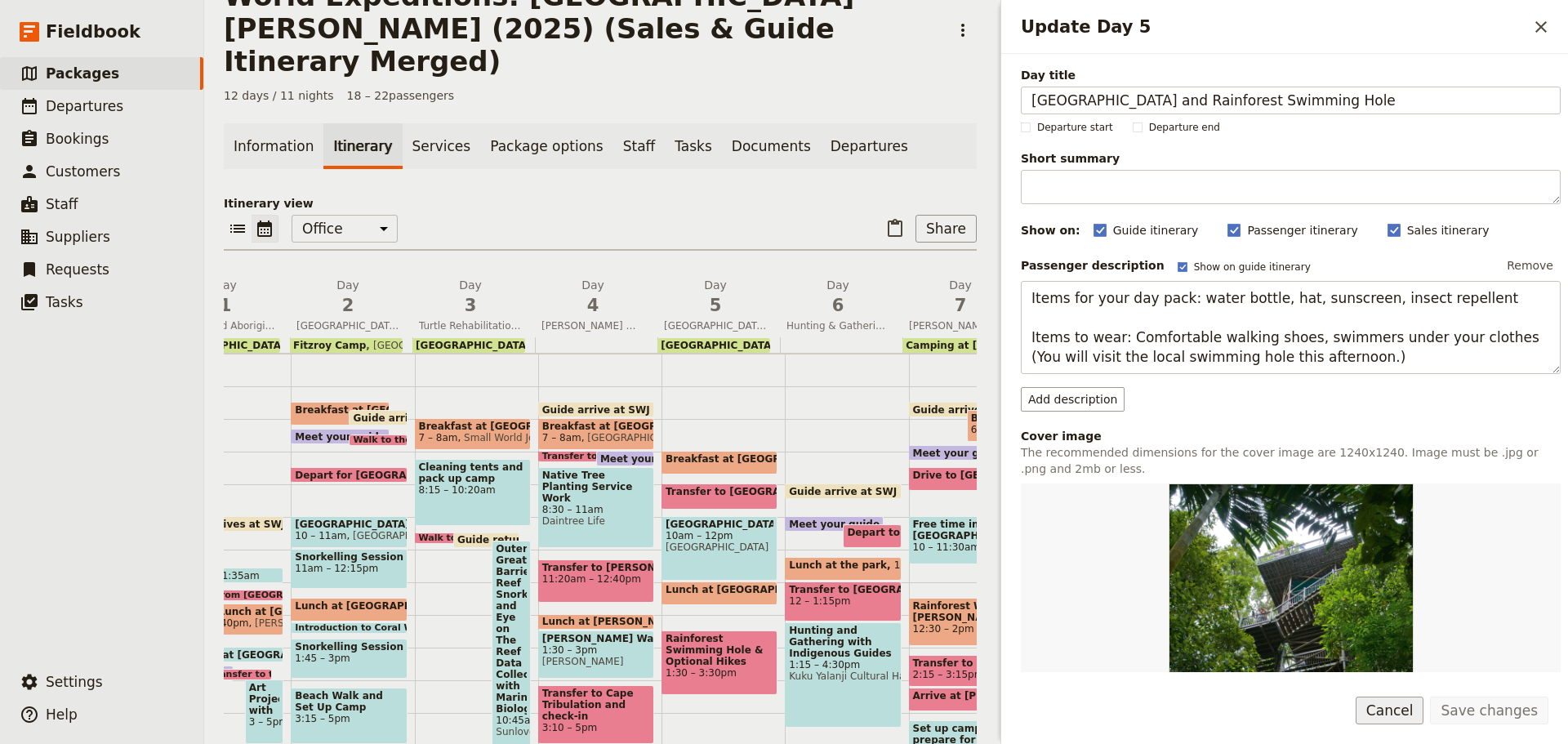
click at [1402, 715] on button "Cancel" at bounding box center [1390, 711] width 69 height 28
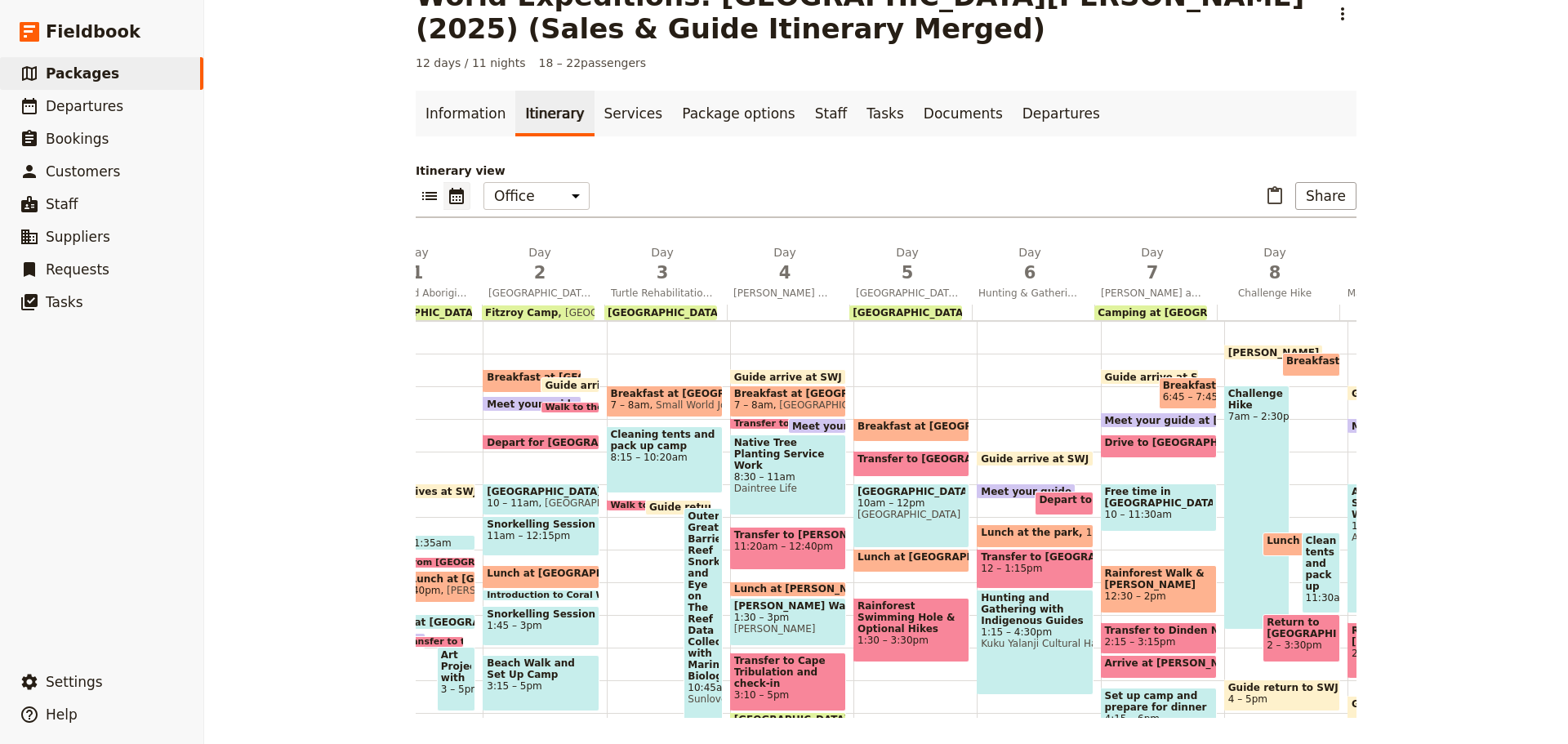
click at [984, 289] on span "Hunting & Gathering with Indigenous Guides and Night Markets" at bounding box center [1030, 293] width 116 height 13
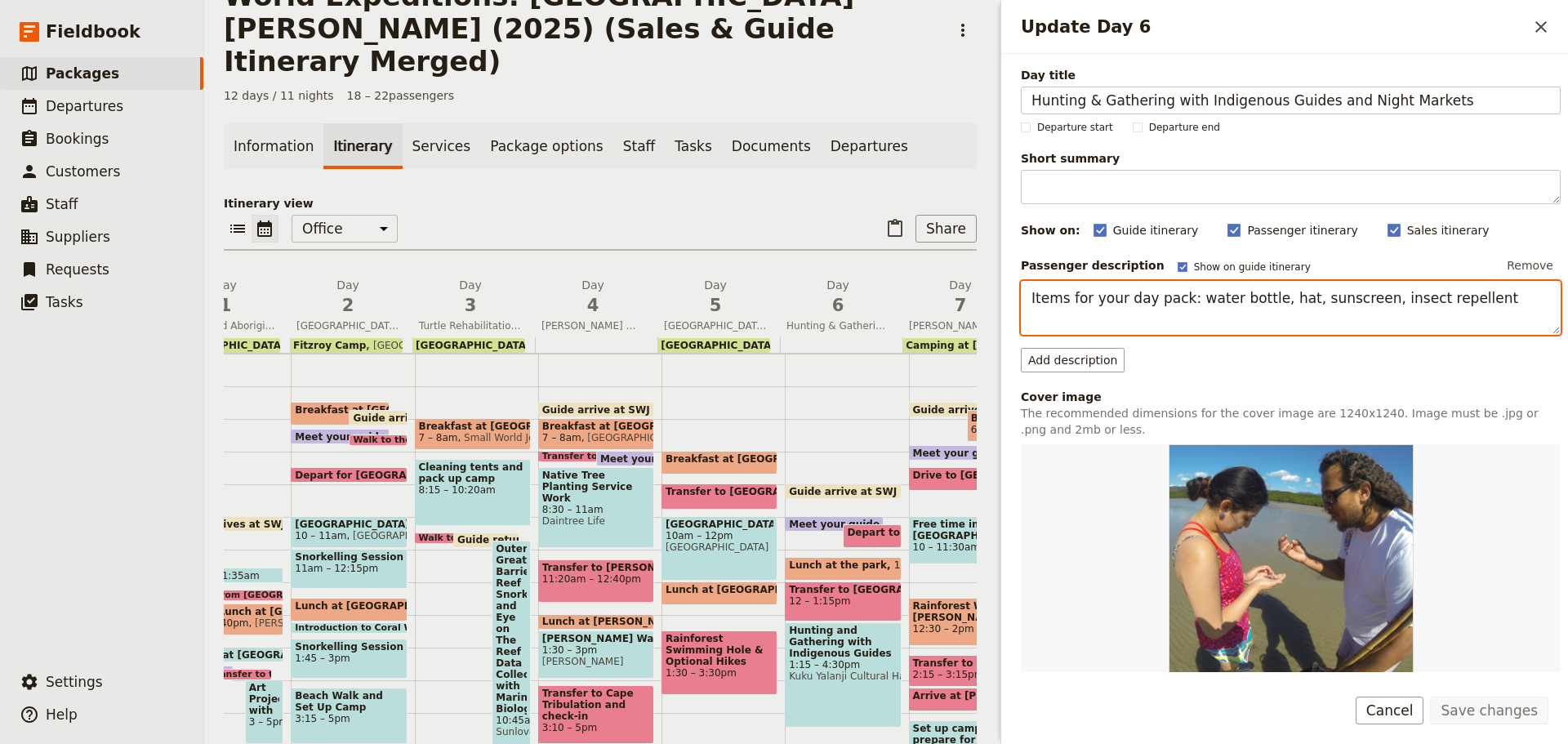
click at [1466, 302] on textarea "Items for your day pack: water bottle, hat, sunscreen, insect repellent" at bounding box center [1291, 308] width 540 height 54
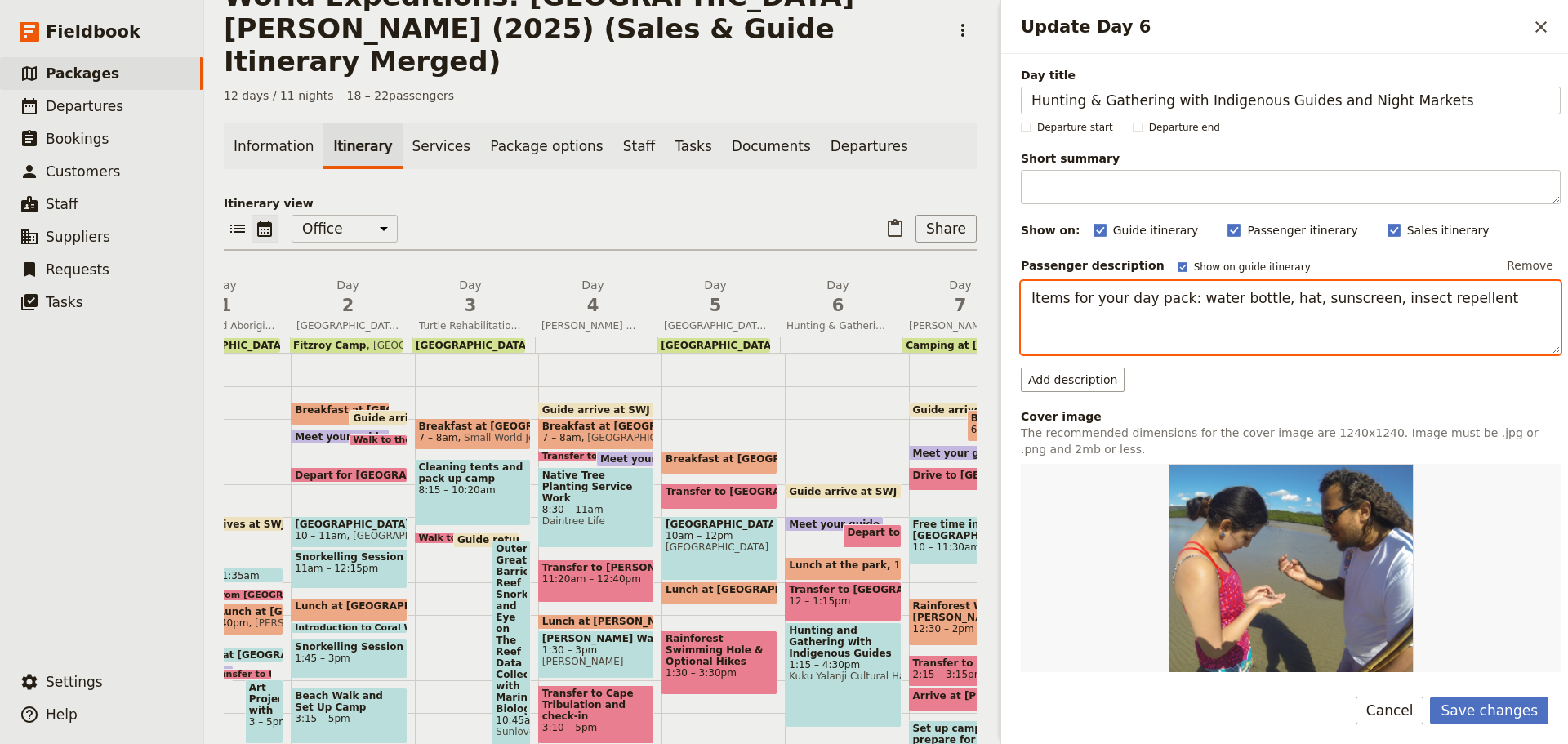
paste textarea "Items to wear: long sleeve shirt for sun/insect protection, closed-toe shoes (s…"
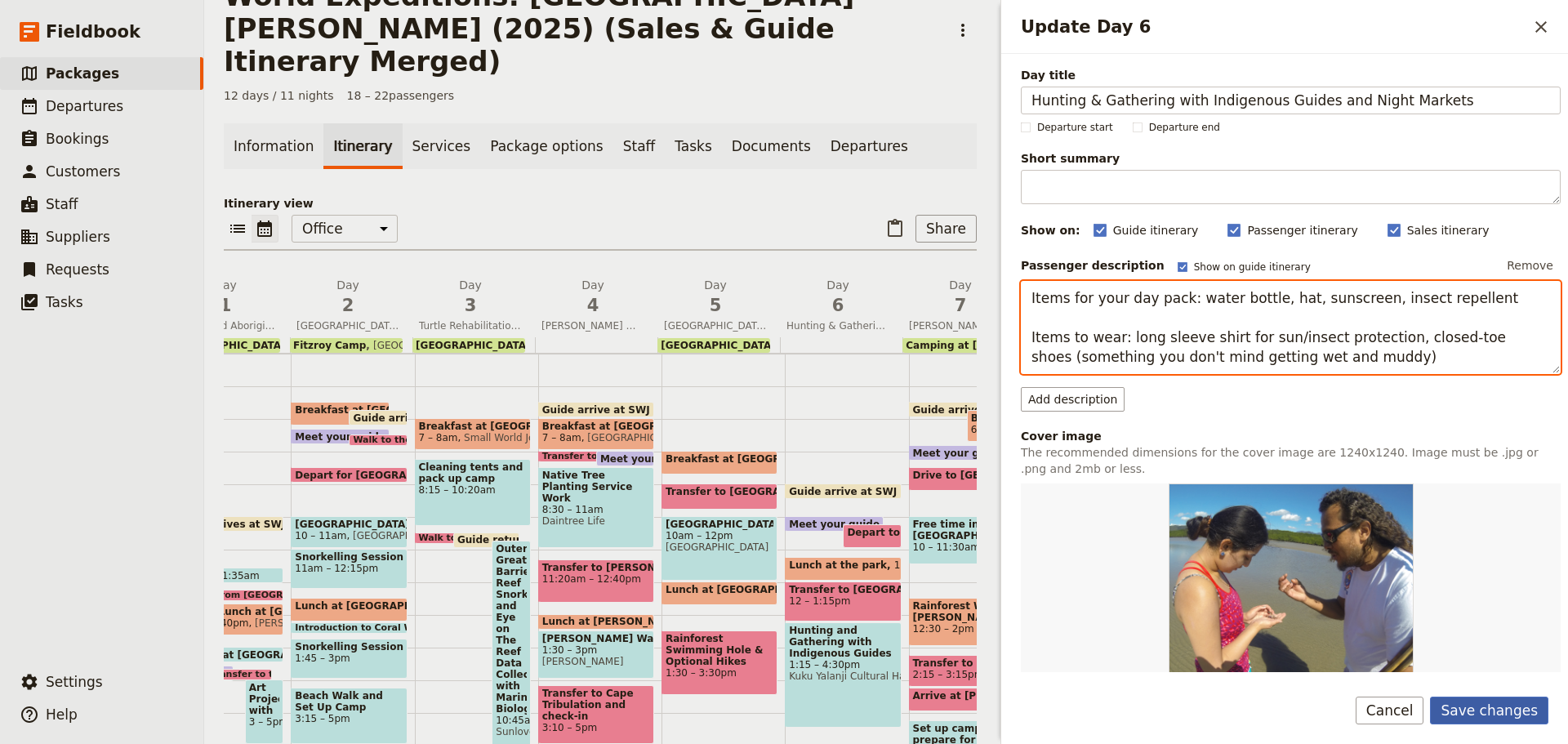
type textarea "Items for your day pack: water bottle, hat, sunscreen, insect repellent Items t…"
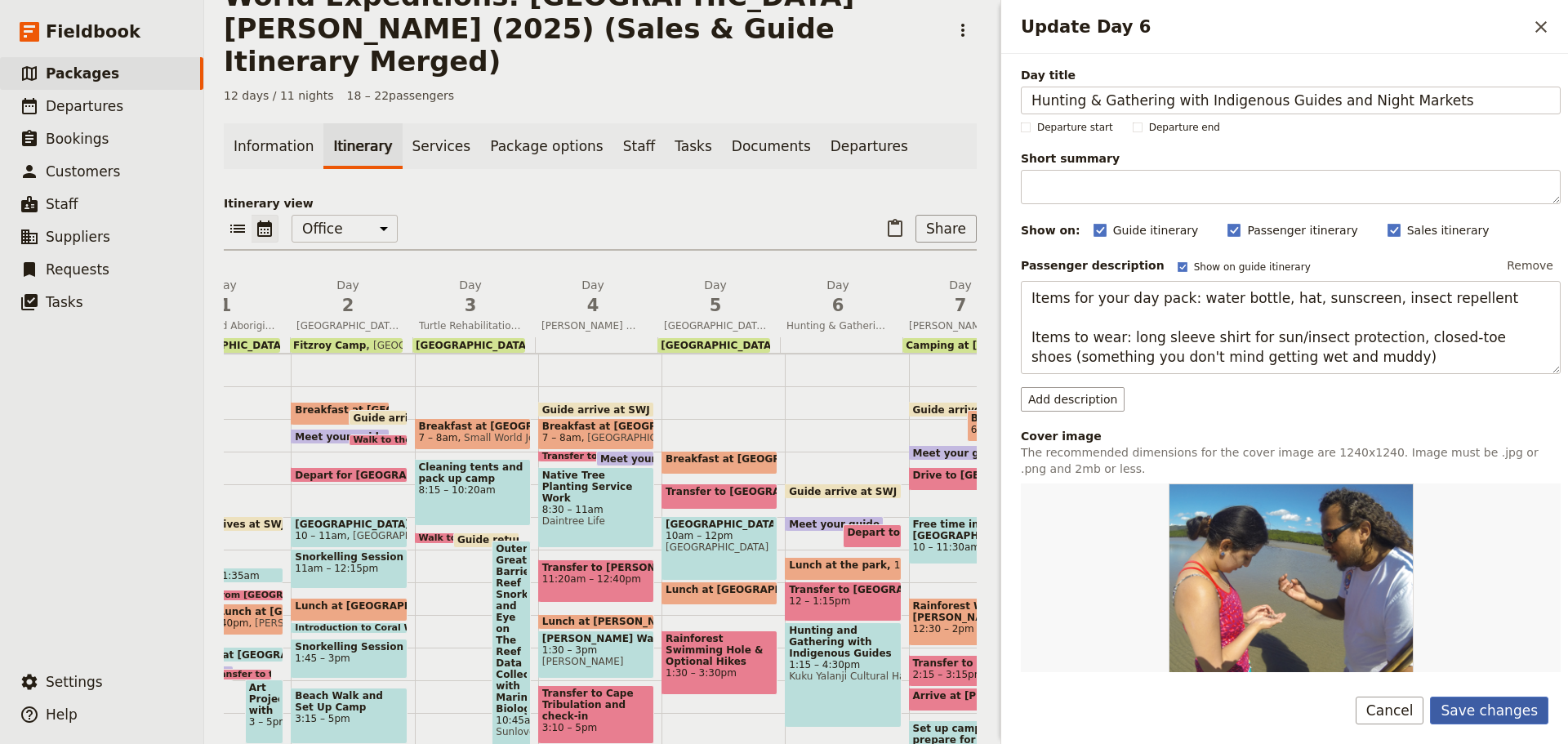
click at [1484, 715] on button "Save changes" at bounding box center [1489, 711] width 119 height 28
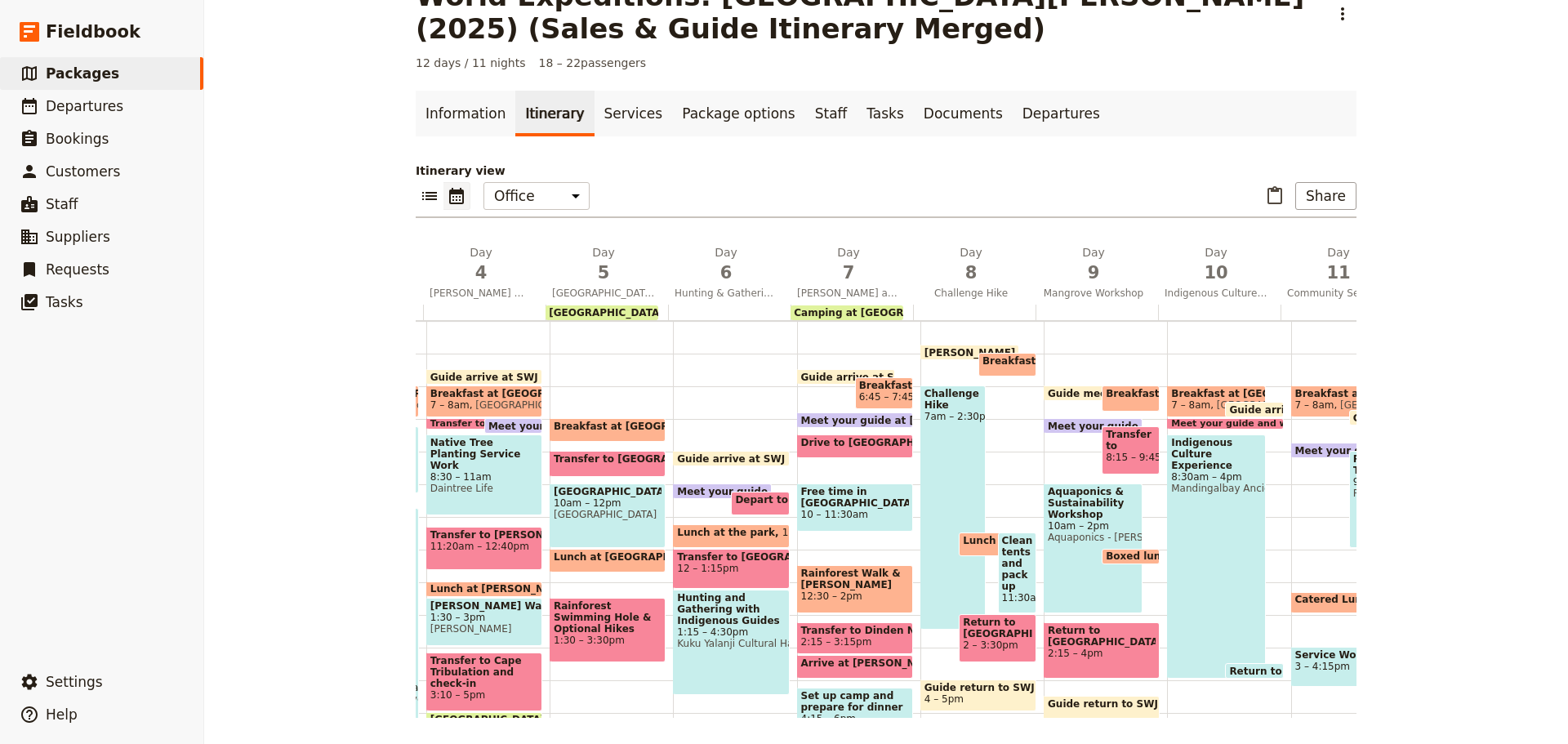
scroll to position [0, 416]
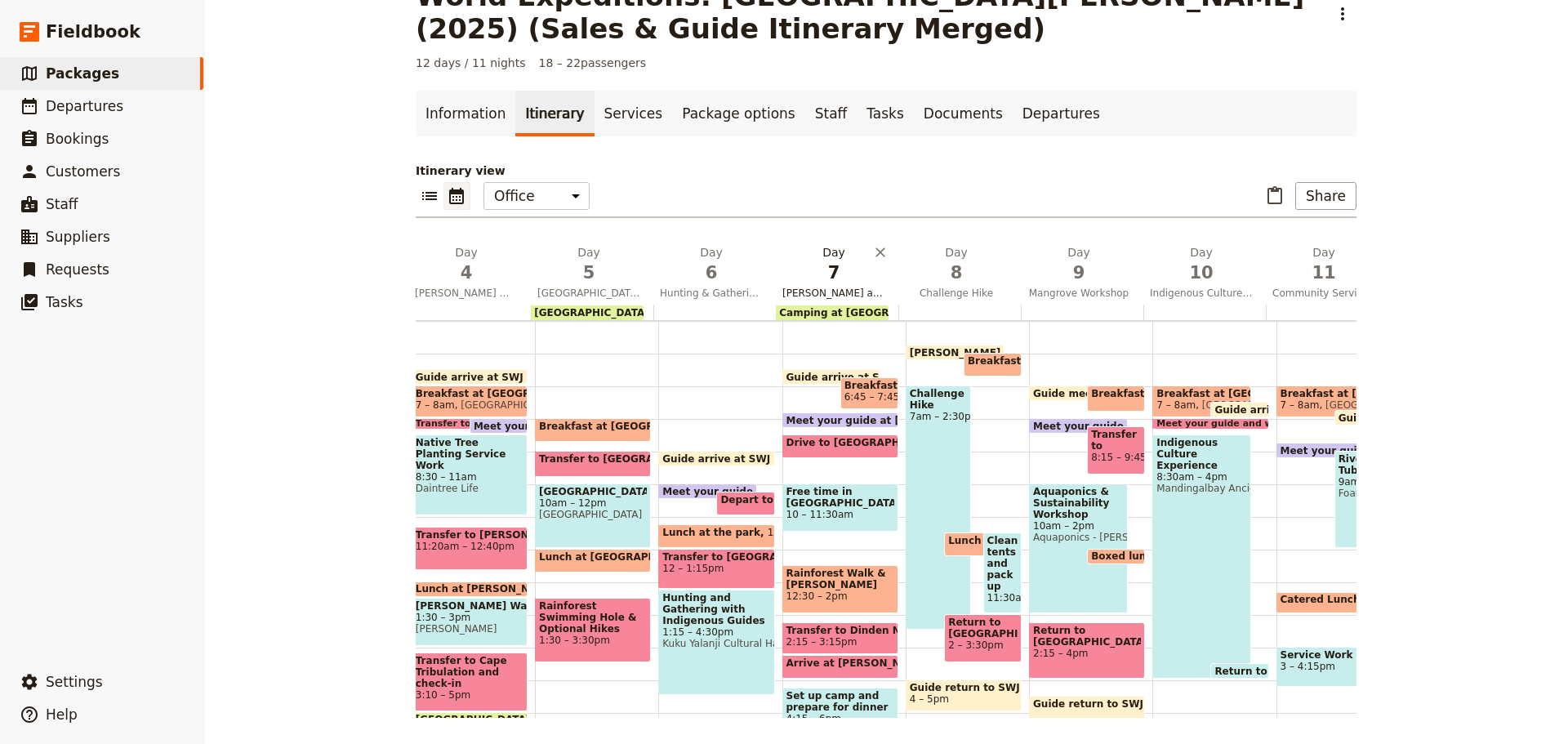
click at [847, 292] on span "Kuranda and Davies Creek/Dinden National Park" at bounding box center [834, 293] width 116 height 13
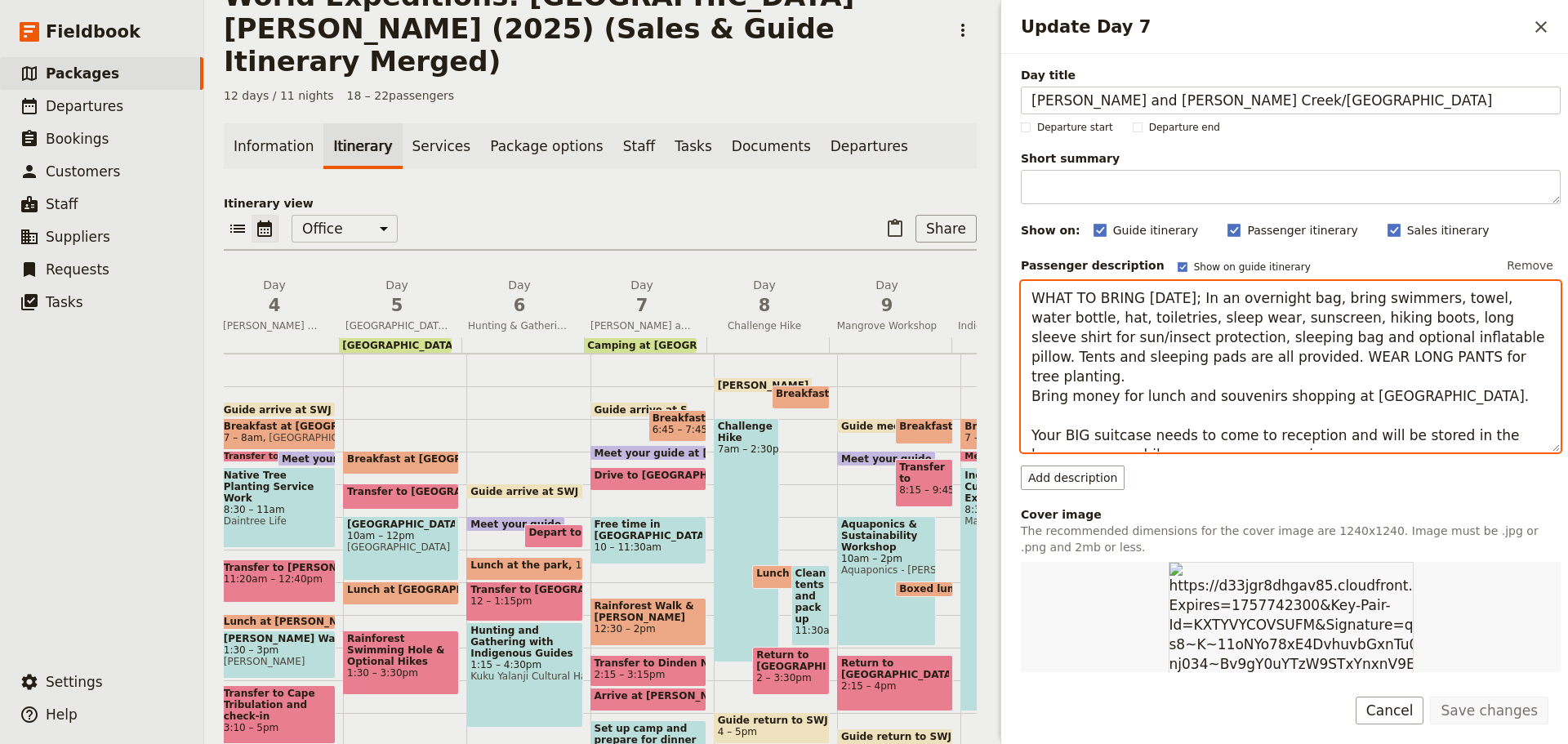
drag, startPoint x: 1029, startPoint y: 299, endPoint x: 1378, endPoint y: 432, distance: 373.5
click at [1378, 432] on textarea "WHAT TO BRING TODAY; In an overnight bag, bring swimmers, towel, water bottle, …" at bounding box center [1291, 367] width 540 height 172
paste textarea "Have your packed overnight bag with you. Your overnight bag will need to fit un…"
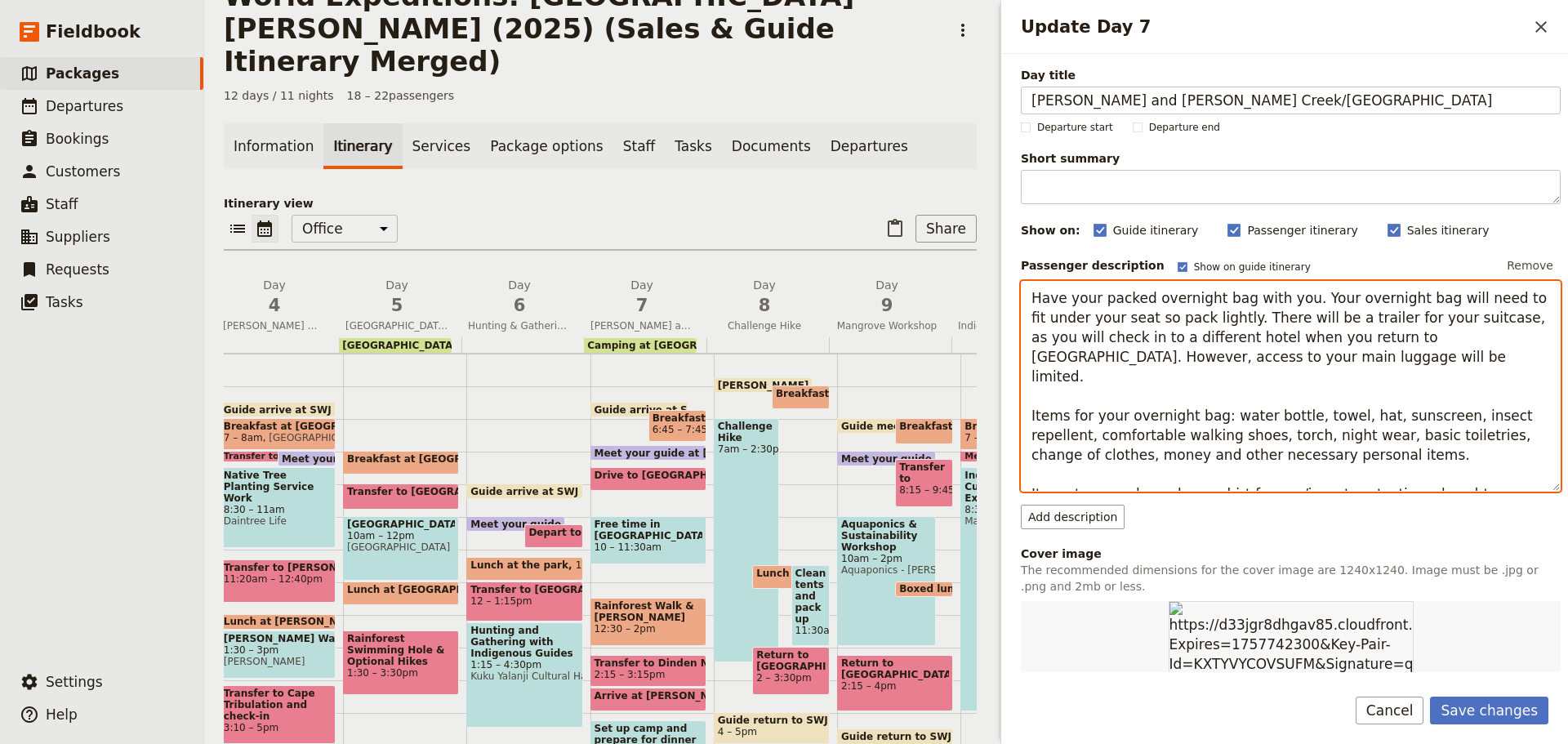
click at [1229, 315] on textarea "Have your packed overnight bag with you. Your overnight bag will need to fit un…" at bounding box center [1291, 386] width 540 height 210
click at [1361, 321] on textarea "Have your packed overnight bag with you. Your overnight bag will need to fit un…" at bounding box center [1291, 386] width 540 height 210
drag, startPoint x: 1227, startPoint y: 317, endPoint x: 1319, endPoint y: 351, distance: 98.1
click at [1319, 351] on textarea "Have your packed overnight bag with you. Your overnight bag will need to fit un…" at bounding box center [1291, 386] width 540 height 210
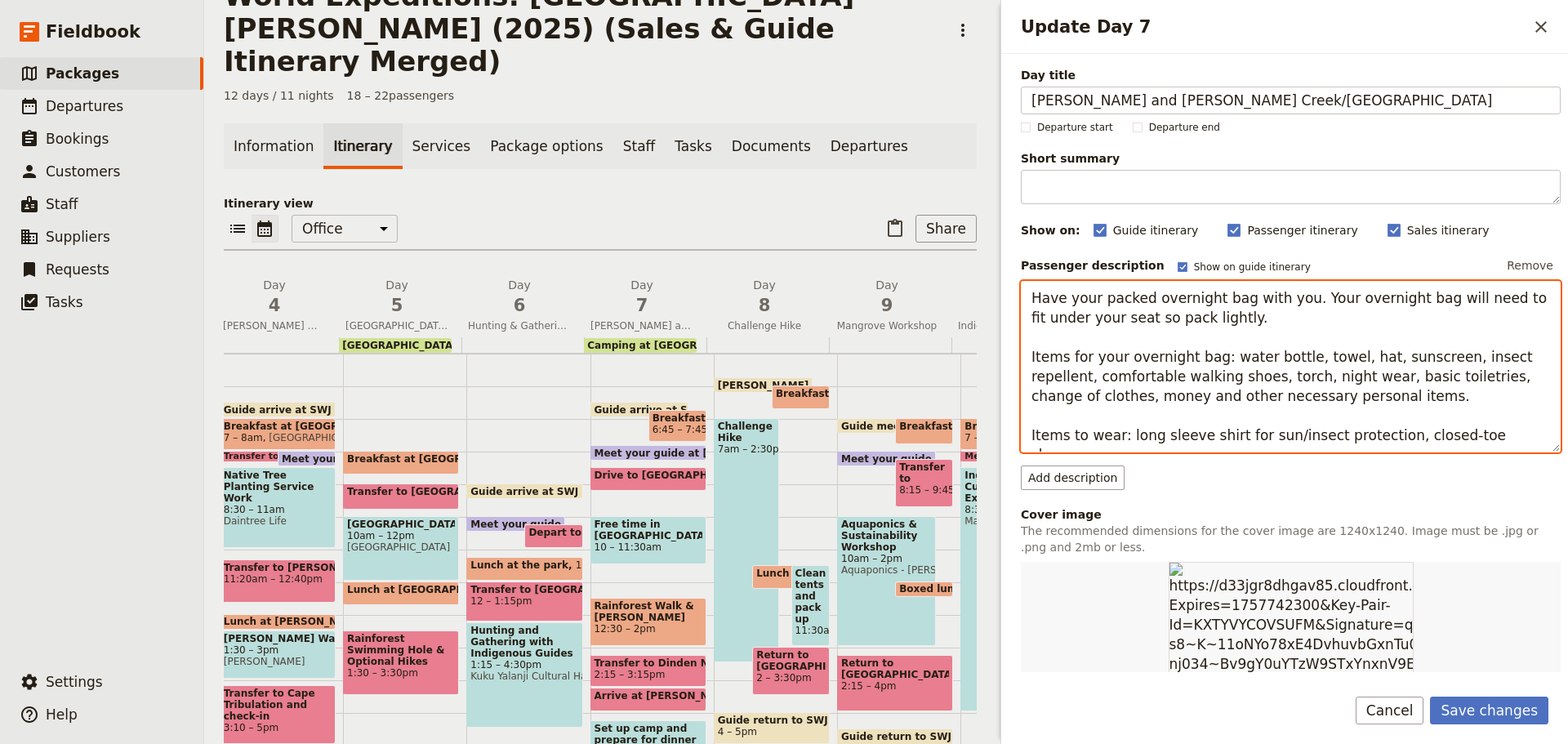
click at [1294, 318] on textarea "Have your packed overnight bag with you. Your overnight bag will need to fit un…" at bounding box center [1291, 367] width 540 height 172
paste textarea "Big suitcases are to be stored at your Cairns accommodation whilst you are away…"
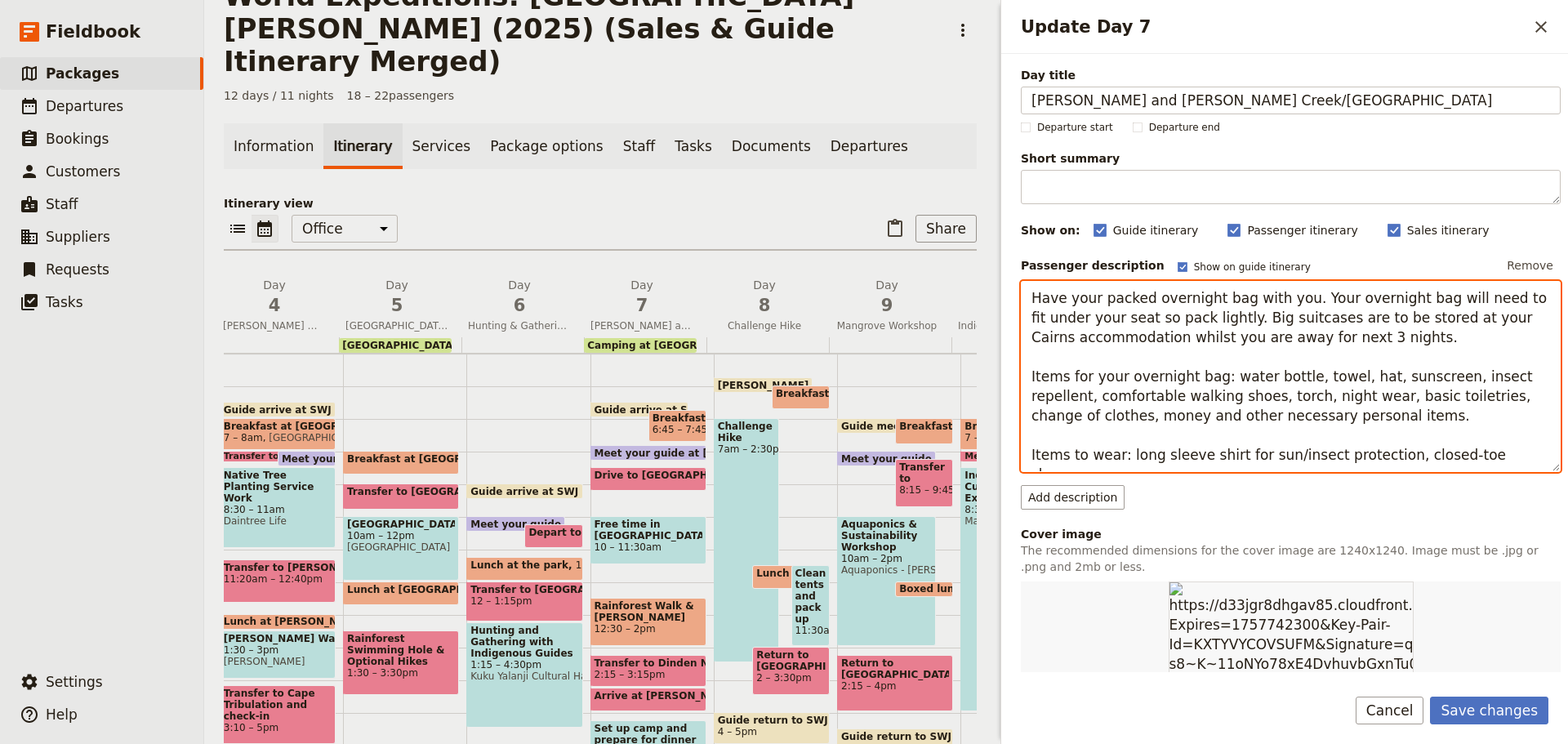
click at [1315, 332] on textarea "Have your packed overnight bag with you. Your overnight bag will need to fit un…" at bounding box center [1291, 376] width 540 height 192
click at [1083, 405] on textarea "Have your packed overnight bag with you. Your overnight bag will need to fit un…" at bounding box center [1291, 376] width 540 height 192
click at [1367, 403] on textarea "Have your packed overnight bag with you. Your overnight bag will need to fit un…" at bounding box center [1291, 376] width 540 height 192
click at [1515, 397] on textarea "Have your packed overnight bag with you. Your overnight bag will need to fit un…" at bounding box center [1291, 376] width 540 height 192
drag, startPoint x: 1521, startPoint y: 402, endPoint x: 1538, endPoint y: 398, distance: 17.5
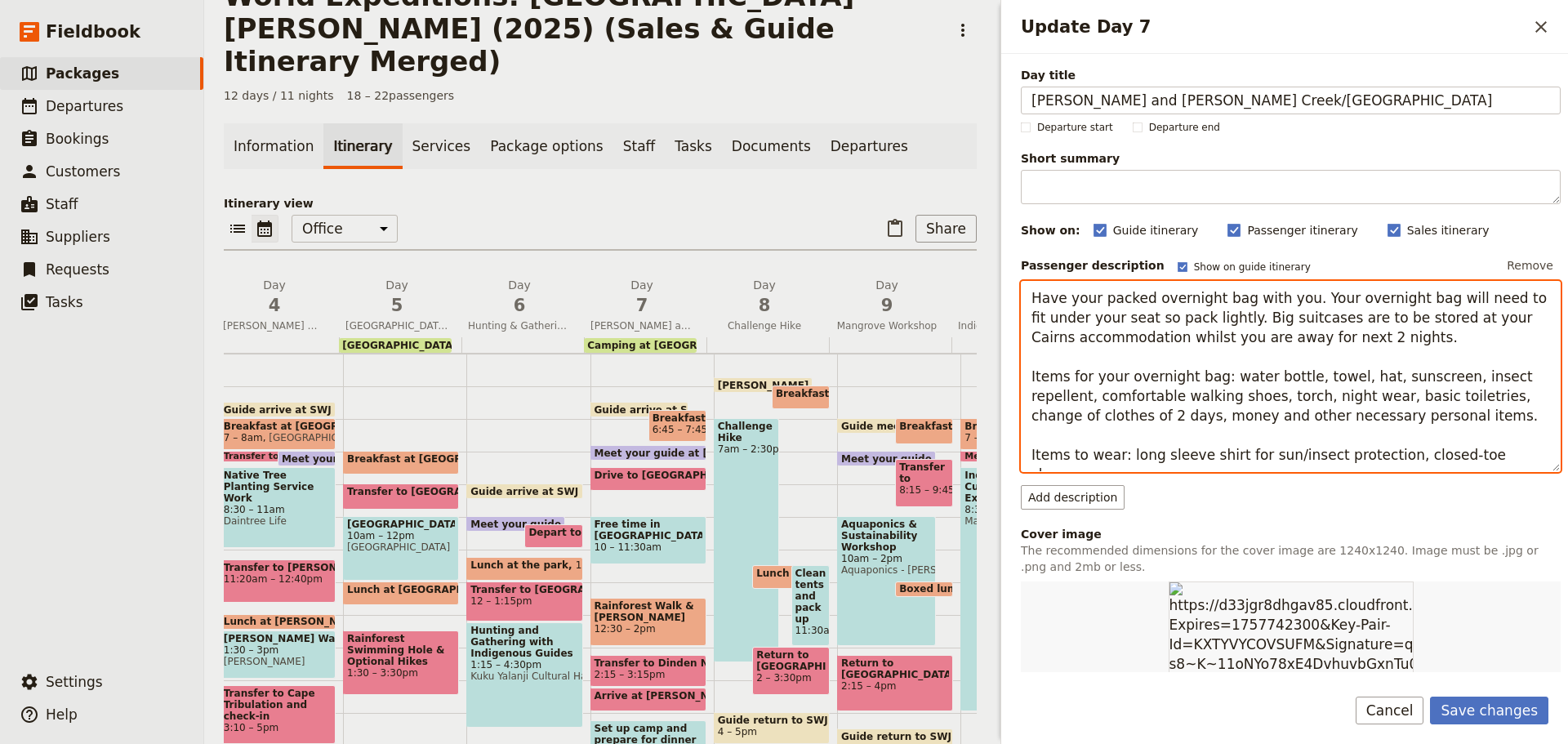
click at [1538, 398] on textarea "Have your packed overnight bag with you. Your overnight bag will need to fit un…" at bounding box center [1291, 376] width 540 height 192
click at [1288, 408] on textarea "Have your packed overnight bag with you. Your overnight bag will need to fit un…" at bounding box center [1291, 376] width 540 height 192
click at [1082, 414] on textarea "Have your packed overnight bag with you. Your overnight bag will need to fit un…" at bounding box center [1291, 376] width 540 height 192
paste textarea "sleeping bag and optional inflatable pillow."
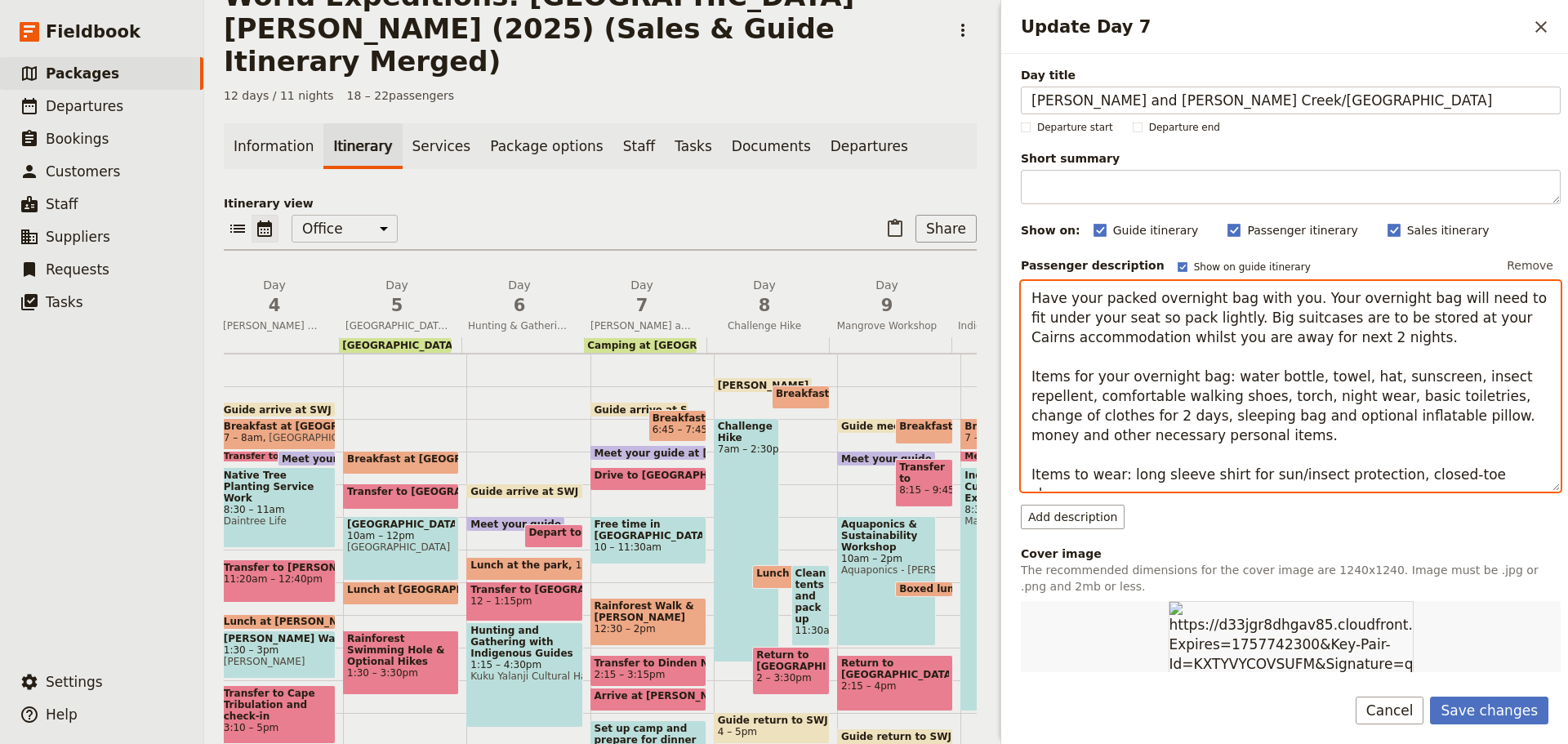
click at [1339, 414] on textarea "Have your packed overnight bag with you. Your overnight bag will need to fit un…" at bounding box center [1291, 386] width 540 height 210
click at [1388, 416] on textarea "Have your packed overnight bag with you. Your overnight bag will need to fit un…" at bounding box center [1291, 386] width 540 height 210
click at [1414, 417] on textarea "Have your packed overnight bag with you. Your overnight bag will need to fit un…" at bounding box center [1291, 386] width 540 height 210
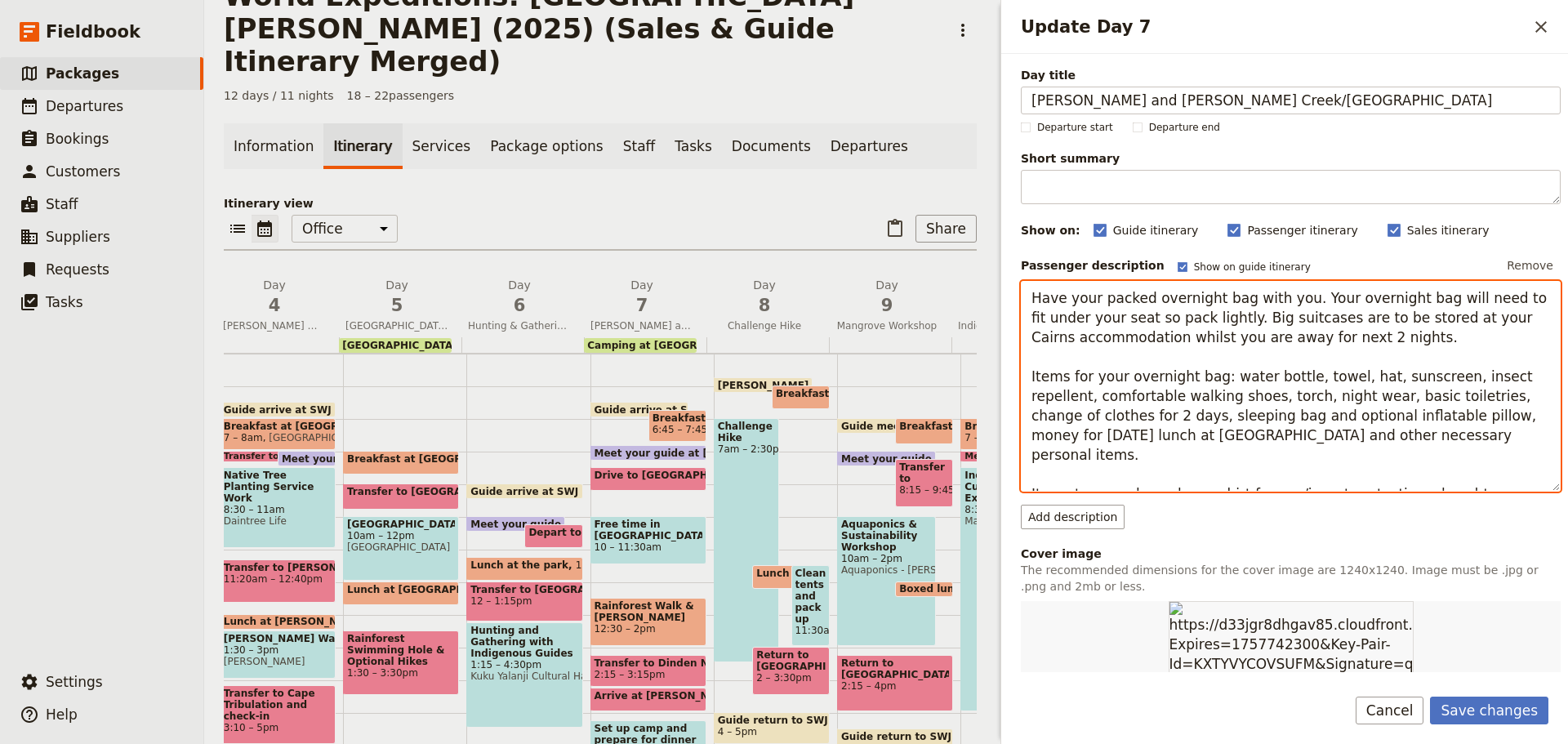
drag, startPoint x: 1498, startPoint y: 412, endPoint x: 1081, endPoint y: 438, distance: 417.8
click at [1081, 438] on textarea "Have your packed overnight bag with you. Your overnight bag will need to fit un…" at bounding box center [1291, 386] width 540 height 210
click at [1349, 477] on textarea "Have your packed overnight bag with you. Your overnight bag will need to fit un…" at bounding box center [1291, 386] width 540 height 210
click at [1515, 484] on textarea "Have your packed overnight bag with you. Your overnight bag will need to fit un…" at bounding box center [1291, 386] width 540 height 210
drag, startPoint x: 1381, startPoint y: 475, endPoint x: 1448, endPoint y: 483, distance: 67.5
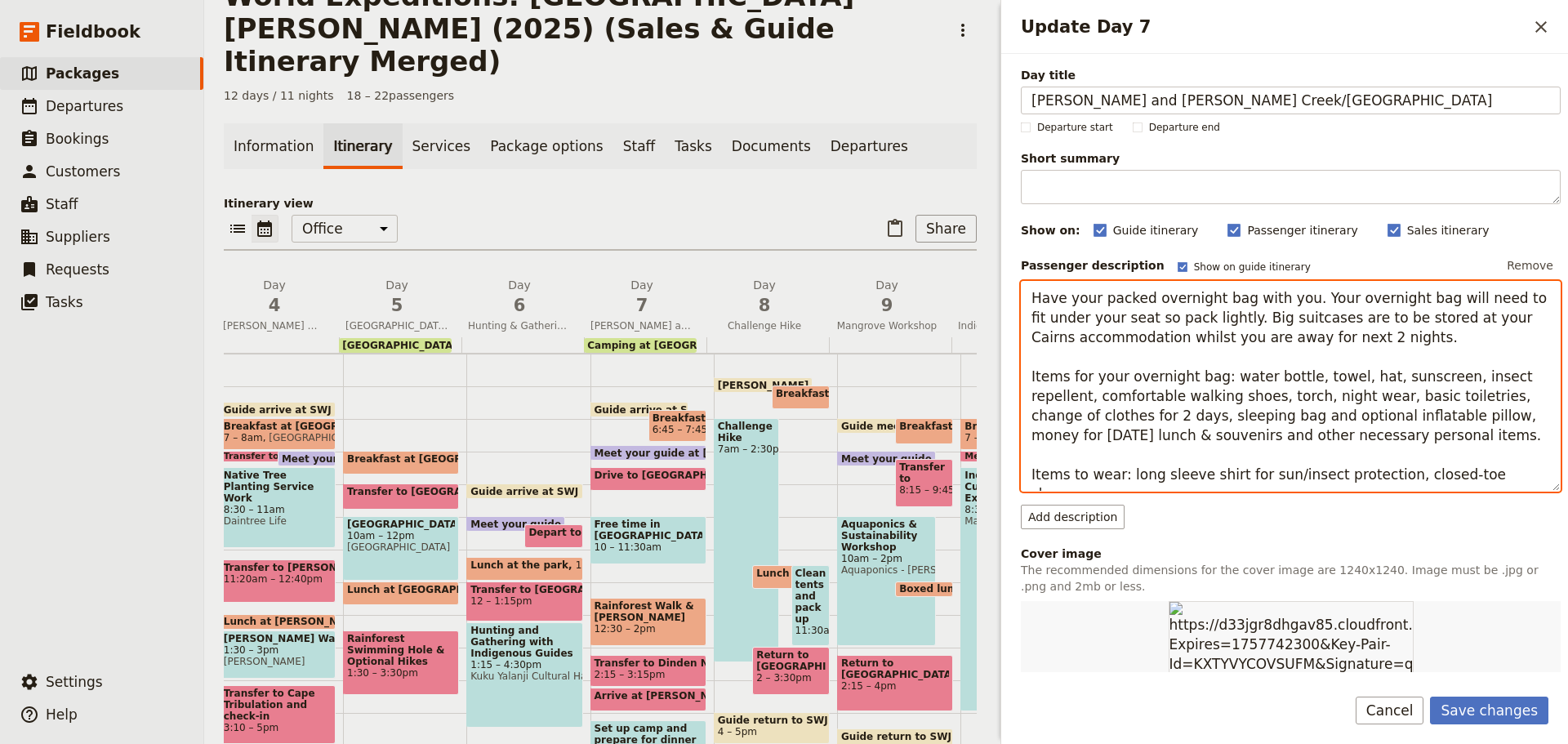
click at [1448, 483] on textarea "Have your packed overnight bag with you. Your overnight bag will need to fit un…" at bounding box center [1291, 386] width 540 height 210
click at [1518, 475] on textarea "Have your packed overnight bag with you. Your overnight bag will need to fit un…" at bounding box center [1291, 386] width 540 height 210
drag, startPoint x: 1382, startPoint y: 473, endPoint x: 1445, endPoint y: 475, distance: 63.0
click at [1445, 476] on textarea "Have your packed overnight bag with you. Your overnight bag will need to fit un…" at bounding box center [1291, 386] width 540 height 210
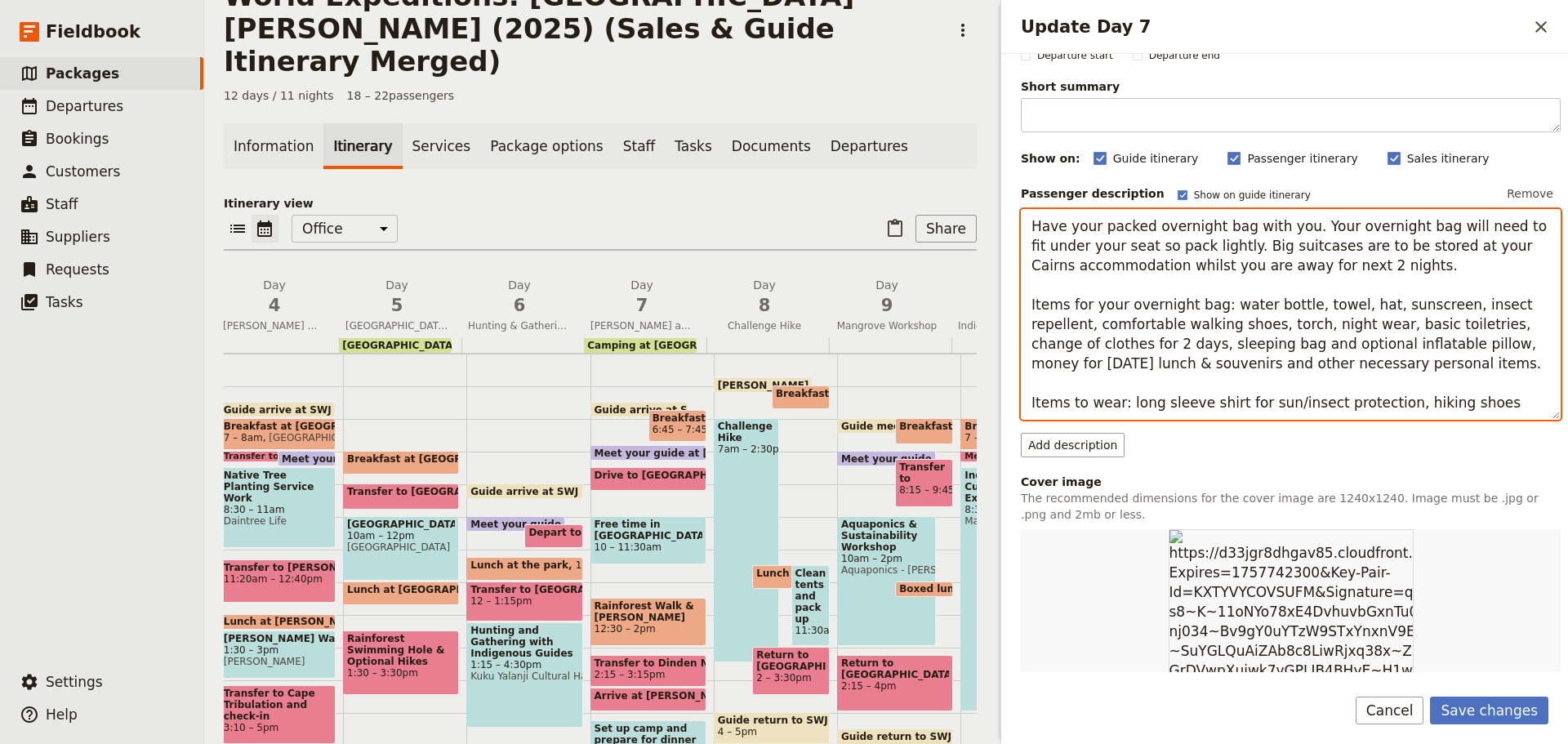
scroll to position [163, 0]
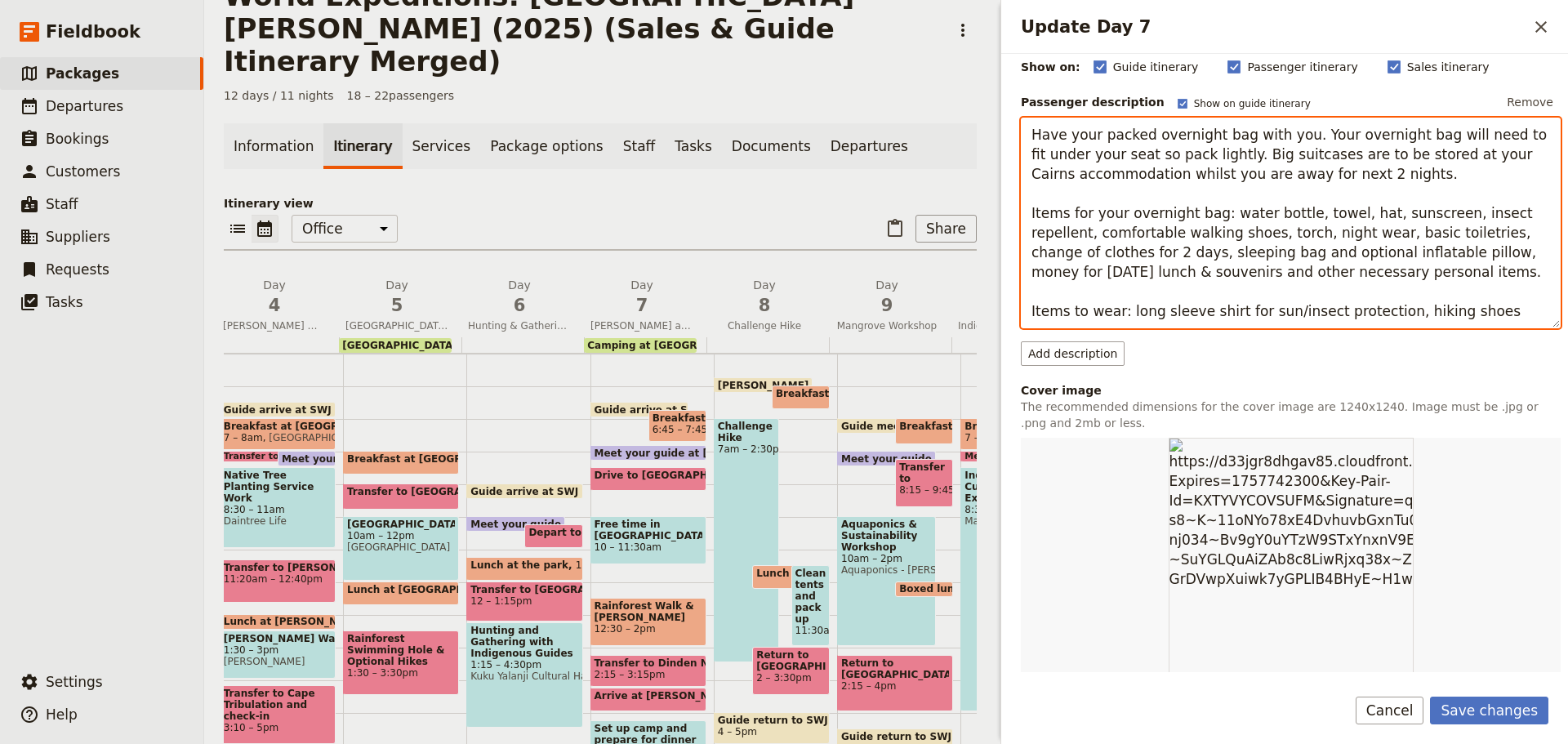
click at [1274, 247] on textarea "Have your packed overnight bag with you. Your overnight bag will need to fit un…" at bounding box center [1291, 223] width 540 height 210
click at [1093, 264] on textarea "Have your packed overnight bag with you. Your overnight bag will need to fit un…" at bounding box center [1291, 223] width 540 height 210
click at [1397, 254] on textarea "Have your packed overnight bag with you. Your overnight bag will need to fit un…" at bounding box center [1291, 223] width 540 height 210
click at [1349, 265] on textarea "Have your packed overnight bag with you. Your overnight bag will need to fit un…" at bounding box center [1291, 223] width 540 height 210
click at [1340, 250] on textarea "Have your packed overnight bag with you. Your overnight bag will need to fit un…" at bounding box center [1291, 223] width 540 height 210
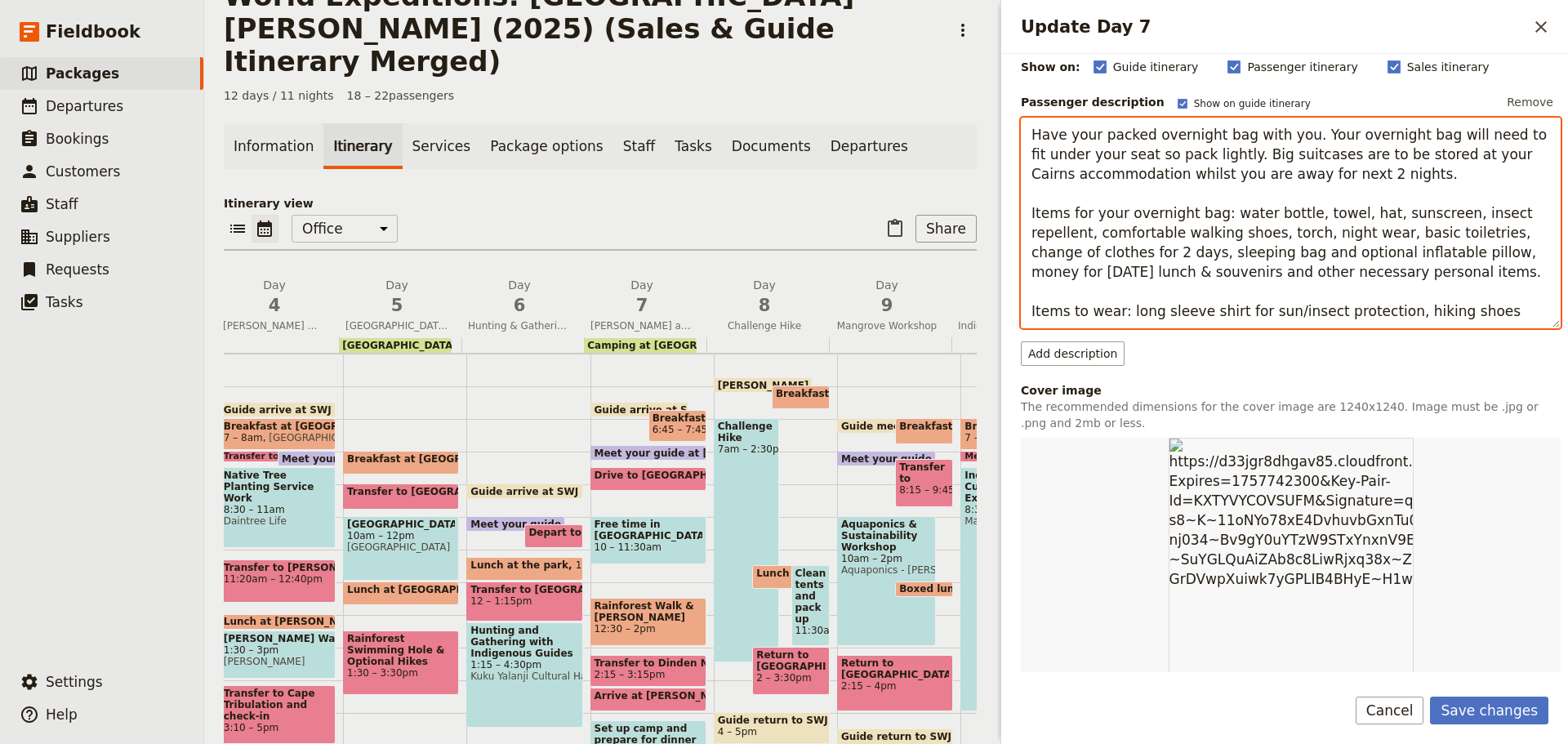
paste textarea "rain jacket (if necessary)."
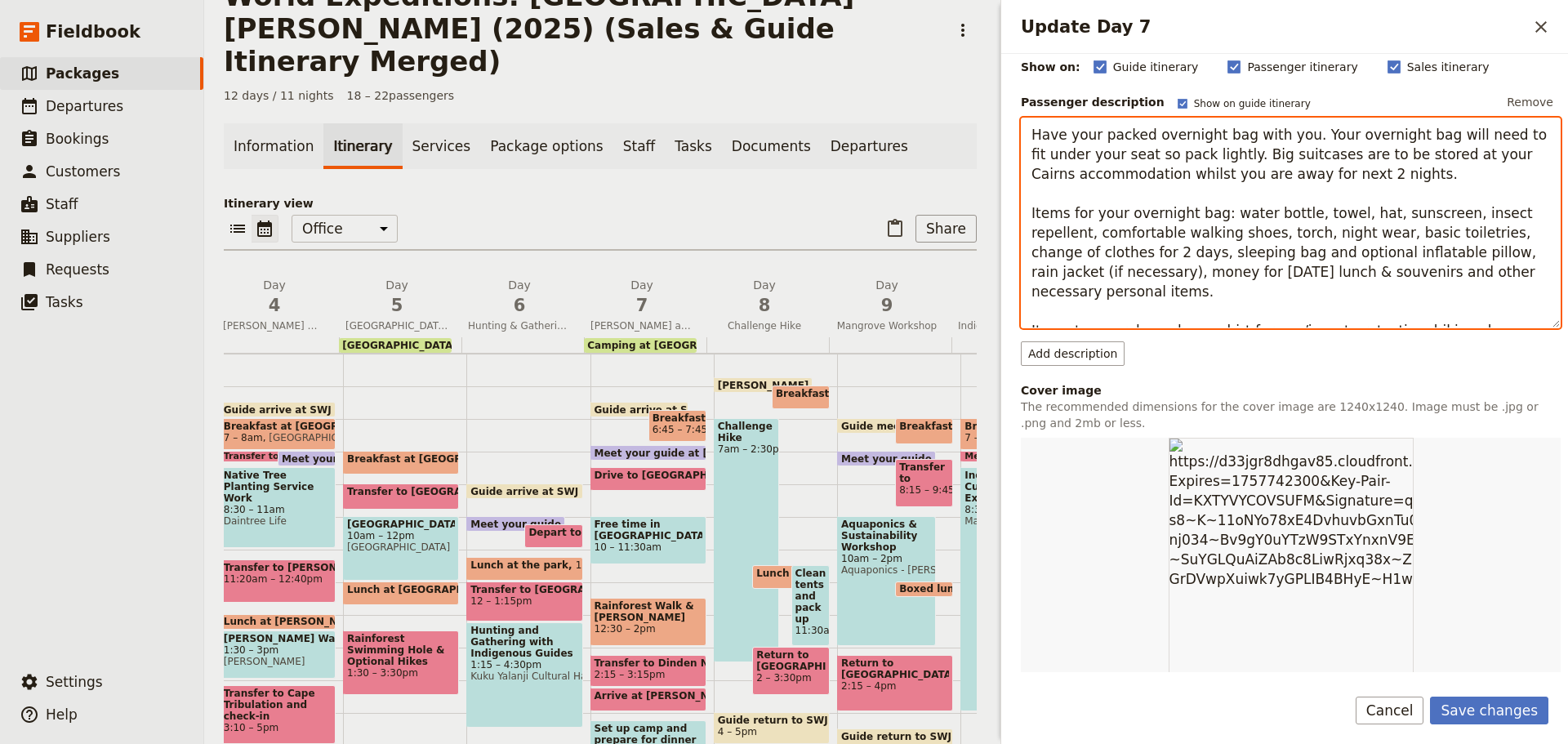
click at [1111, 268] on textarea "Have your packed overnight bag with you. Your overnight bag will need to fit un…" at bounding box center [1291, 223] width 540 height 210
click at [1457, 269] on textarea "Have your packed overnight bag with you. Your overnight bag will need to fit un…" at bounding box center [1291, 223] width 540 height 210
type textarea "Have your packed overnight bag with you. Your overnight bag will need to fit un…"
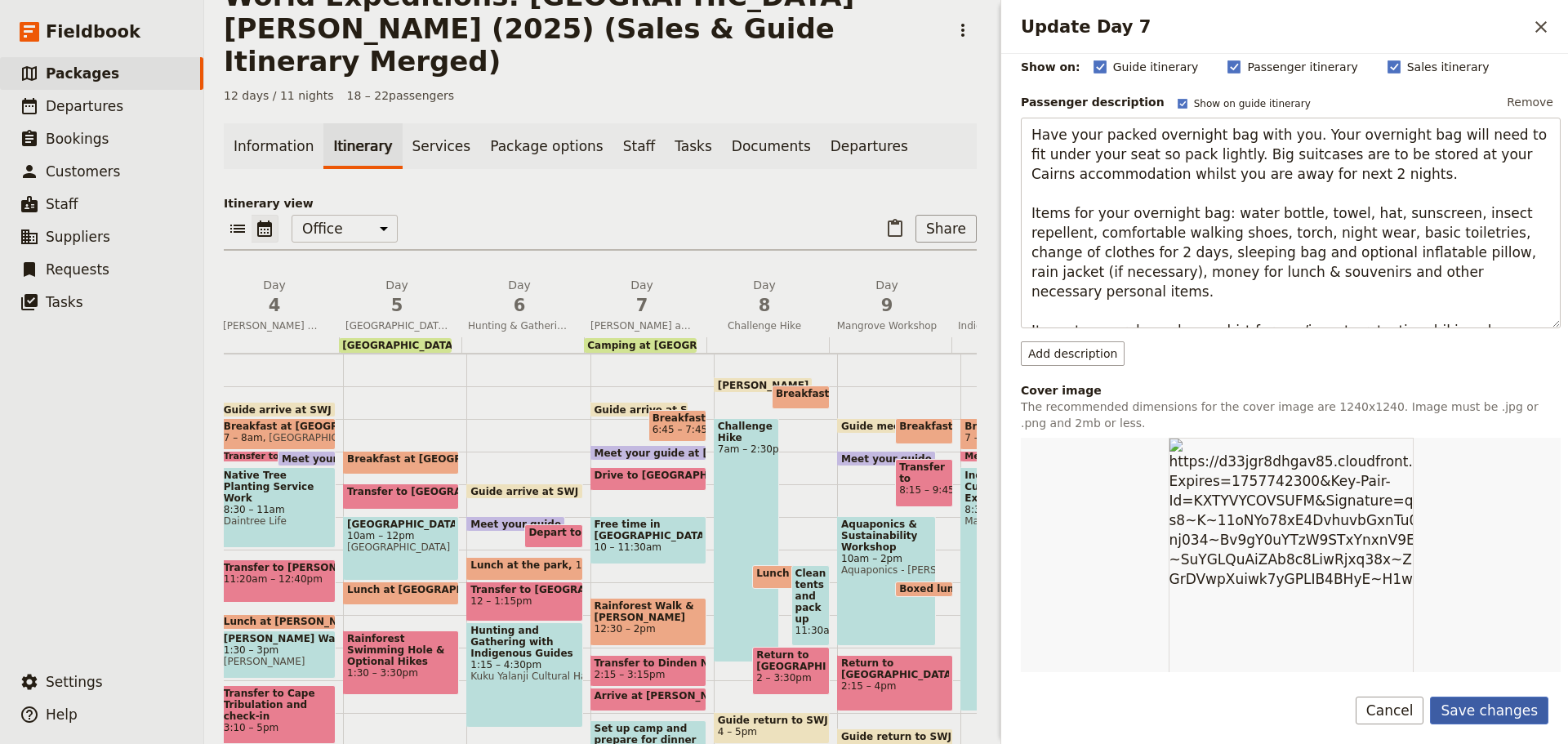
click at [1491, 705] on button "Save changes" at bounding box center [1489, 711] width 119 height 28
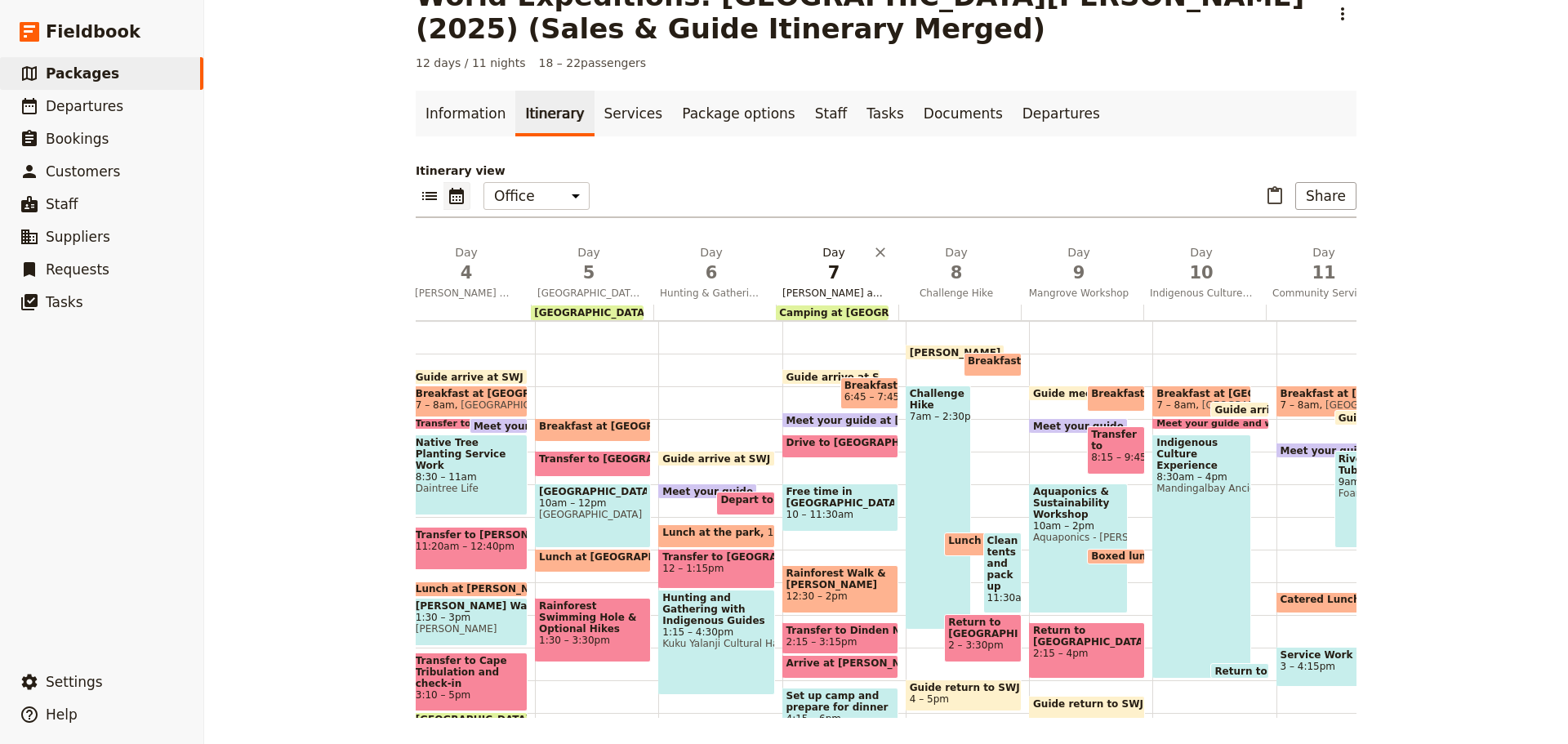
click at [810, 295] on span "Kuranda and Davies Creek/Dinden National Park" at bounding box center [834, 293] width 116 height 13
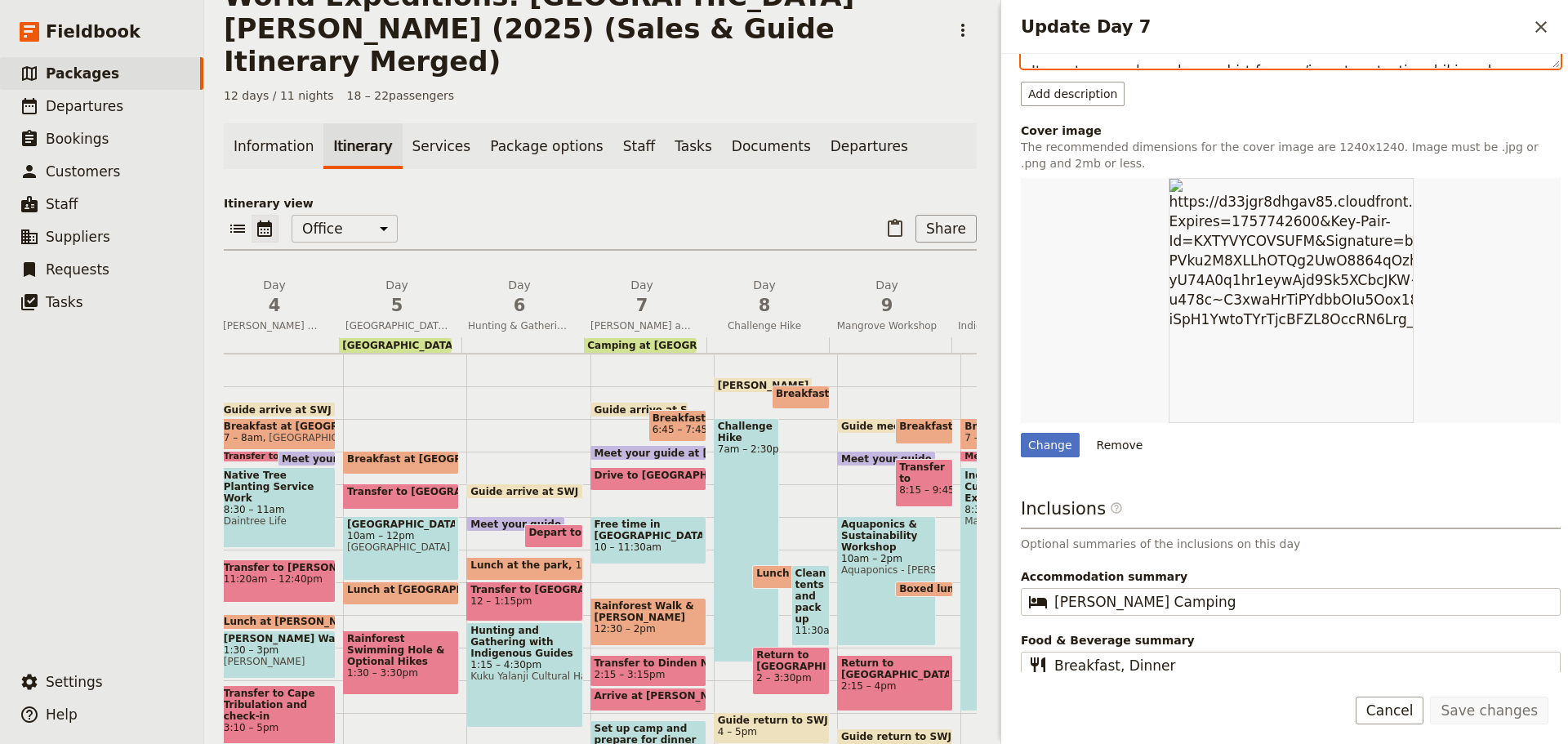
scroll to position [452, 0]
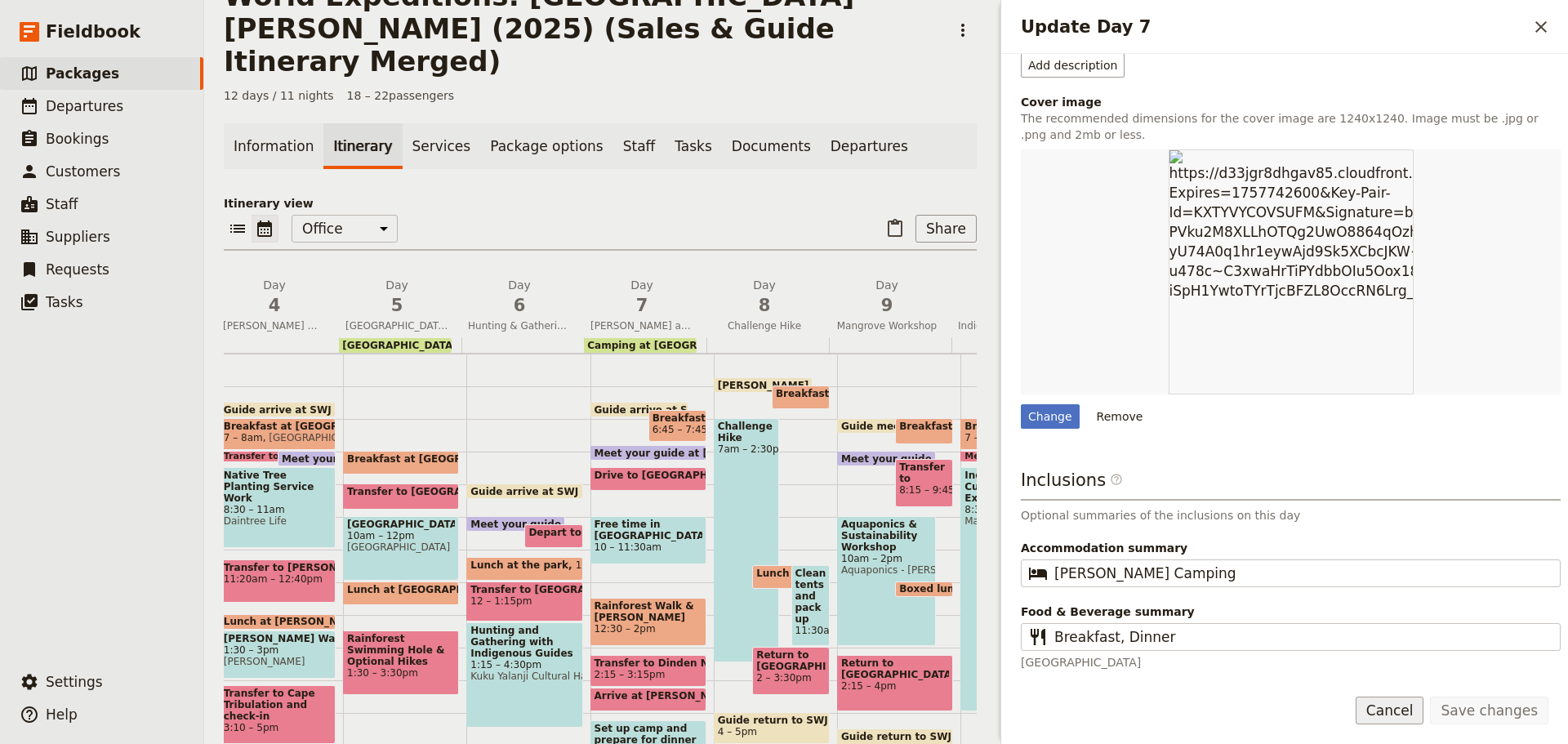
click at [1424, 714] on button "Cancel" at bounding box center [1390, 711] width 69 height 28
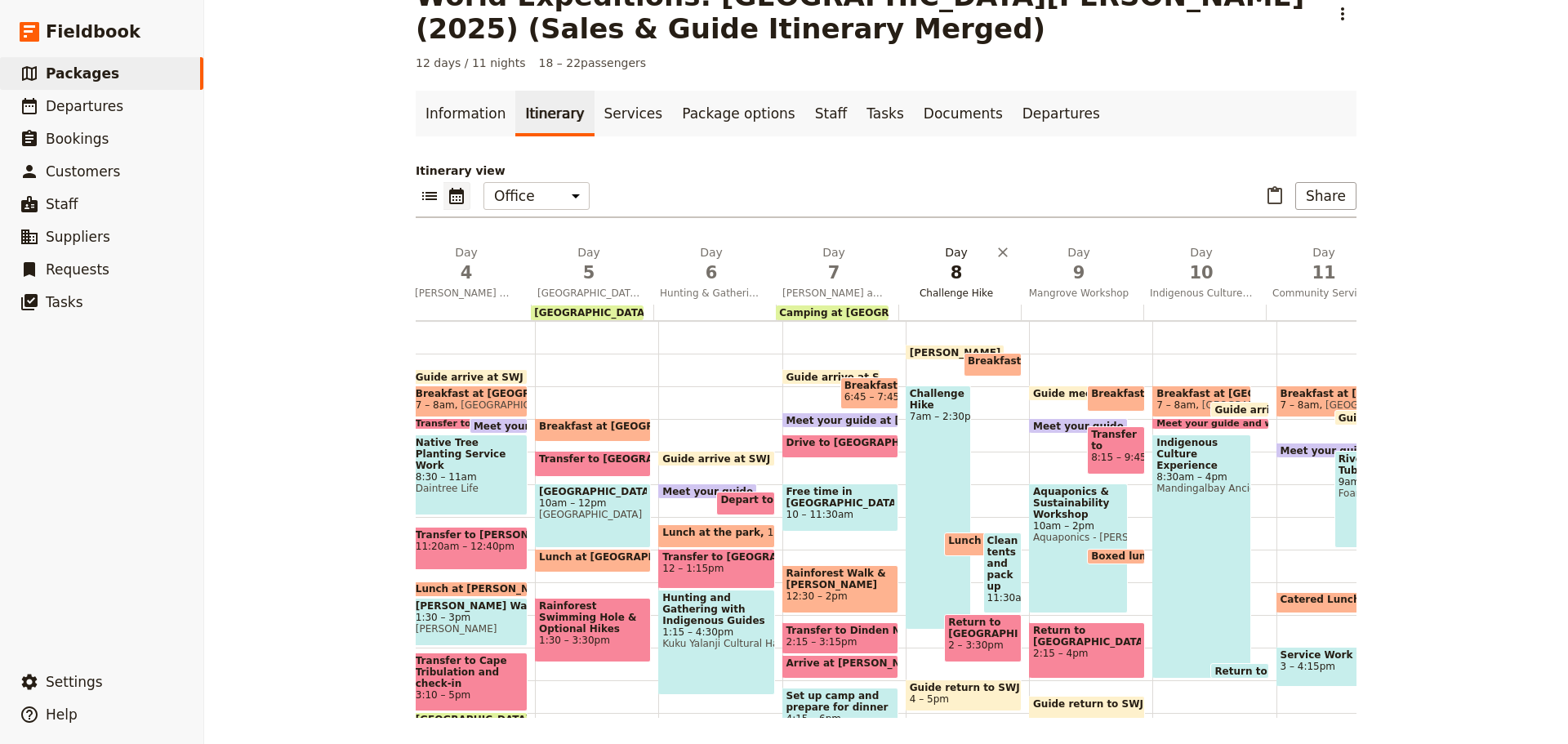
click at [946, 296] on span "Challenge Hike" at bounding box center [956, 293] width 116 height 13
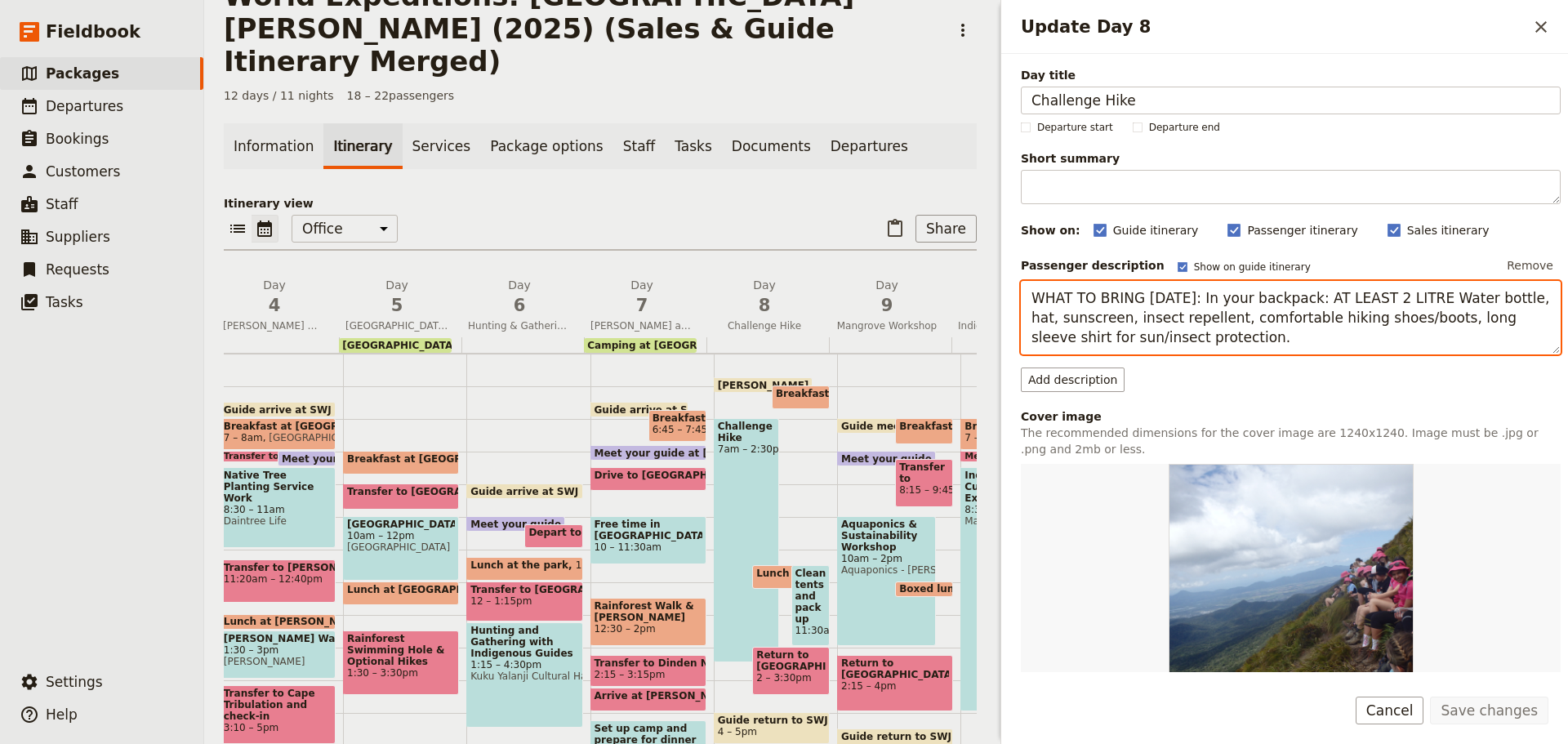
click at [1225, 306] on textarea "WHAT TO BRING TODAY: In your backpack: AT LEAST 2 LITRE Water bottle, hat, suns…" at bounding box center [1291, 317] width 540 height 74
click at [1349, 306] on textarea "WHAT TO BRING TODAY: In your backpack: AT LEAST 2 LITRE Water bottle, hat, suns…" at bounding box center [1291, 317] width 540 height 74
click at [1032, 295] on textarea "WHAT TO BRING TODAY: In your backpack: AT LEAST 2 LITRE Water bottle, hat, suns…" at bounding box center [1291, 317] width 540 height 74
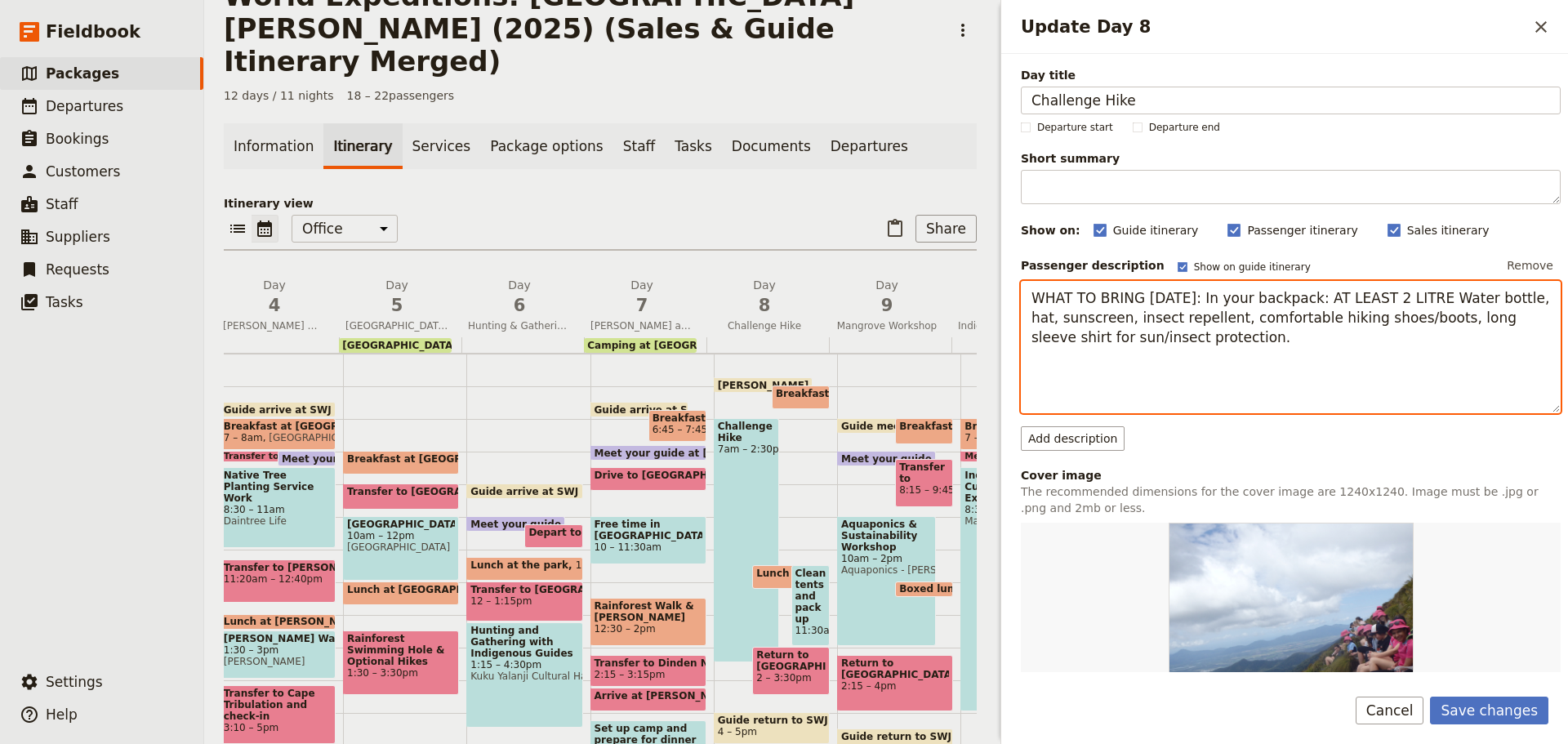
click at [1044, 300] on textarea "WHAT TO BRING TODAY: In your backpack: AT LEAST 2 LITRE Water bottle, hat, suns…" at bounding box center [1291, 347] width 540 height 133
paste textarea "Items for your day pack: water bottle, hat, sunscreen, insect repellent"
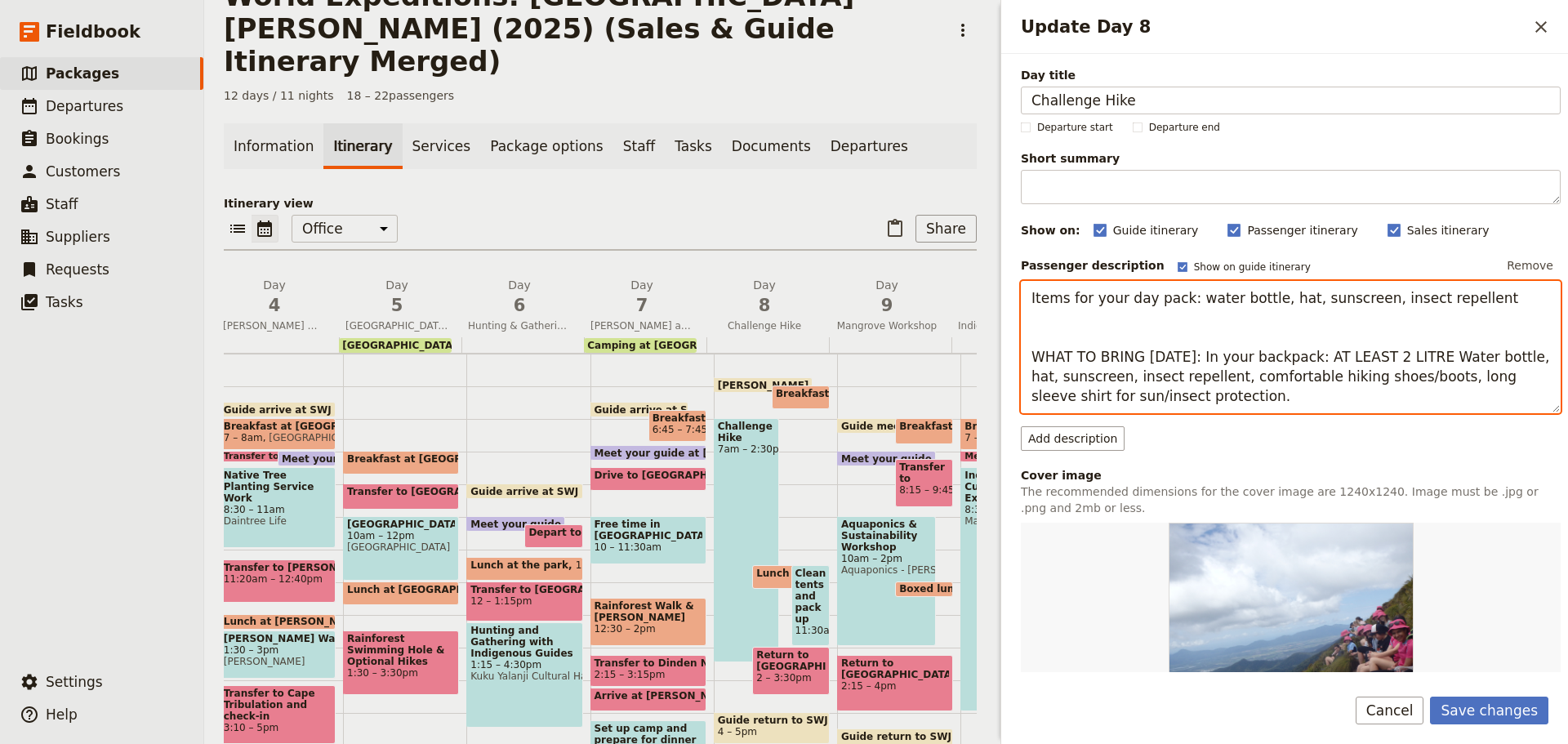
click at [1231, 287] on textarea "Items for your day pack: water bottle, hat, sunscreen, insect repellent WHAT TO…" at bounding box center [1291, 347] width 540 height 133
drag, startPoint x: 1302, startPoint y: 356, endPoint x: 1412, endPoint y: 364, distance: 110.3
click at [1412, 364] on textarea "Items for your day pack: water bottle, hat, sunscreen, insect repellent WHAT TO…" at bounding box center [1291, 347] width 540 height 133
drag, startPoint x: 1299, startPoint y: 352, endPoint x: 1399, endPoint y: 359, distance: 100.2
click at [1399, 359] on textarea "Items for your day pack: water bottle, hat, sunscreen, insect repellent WHAT TO…" at bounding box center [1291, 347] width 540 height 133
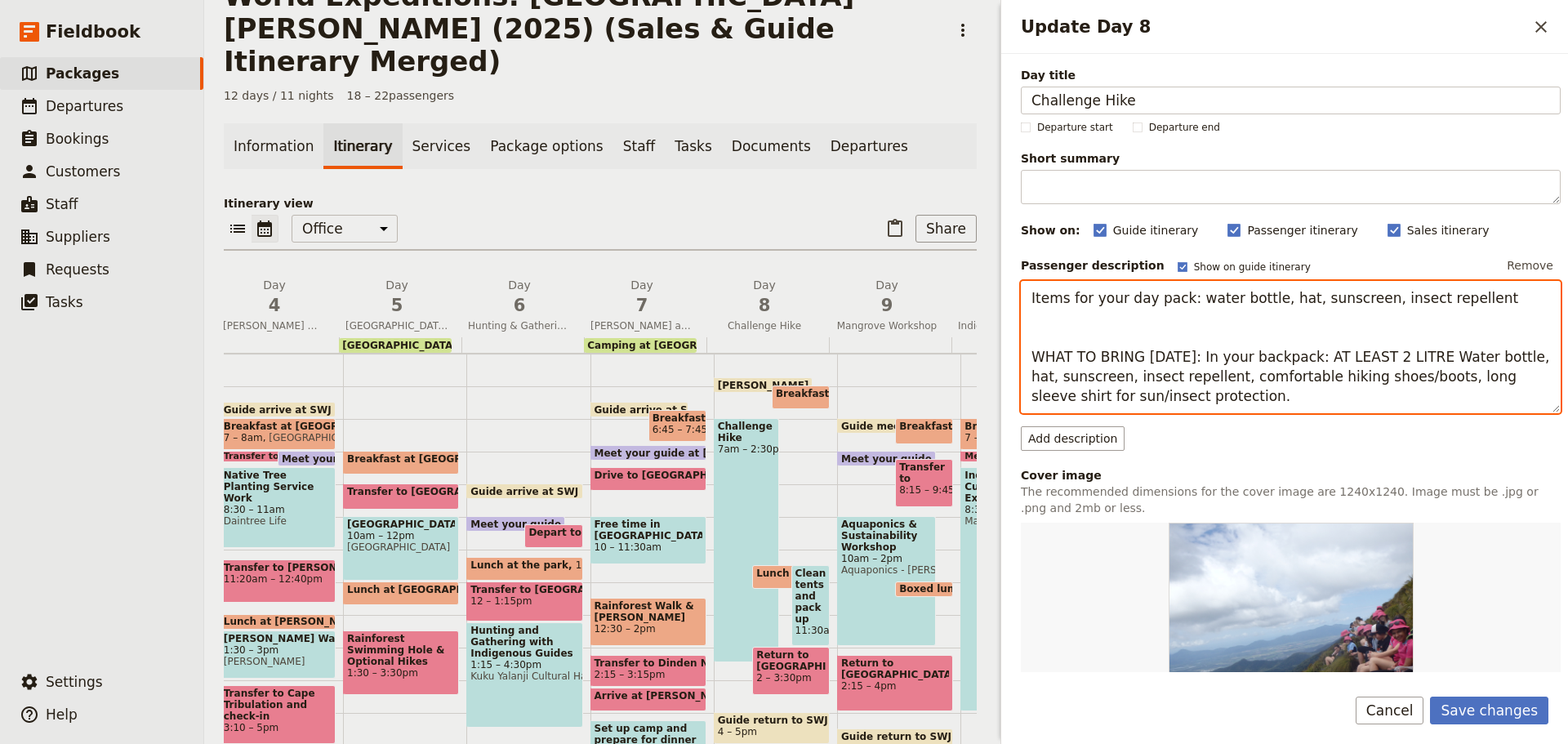
click at [1185, 297] on textarea "Items for your day pack: water bottle, hat, sunscreen, insect repellent WHAT TO…" at bounding box center [1291, 347] width 540 height 133
paste textarea "AT LEAST 2 LITRE"
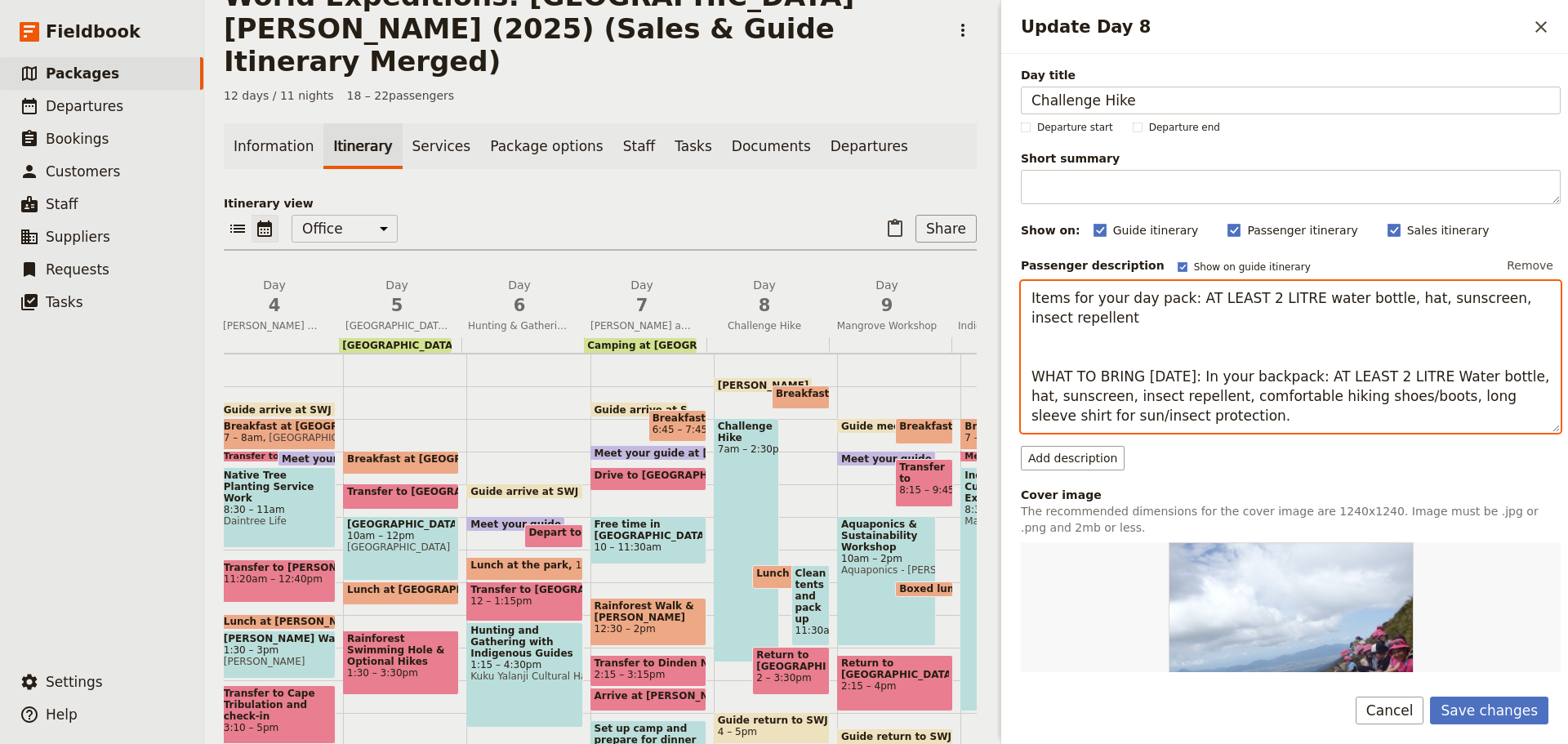
drag, startPoint x: 1203, startPoint y: 397, endPoint x: 1440, endPoint y: 410, distance: 237.4
click at [1440, 410] on textarea "Items for your day pack: AT LEAST 2 LITRE water bottle, hat, sunscreen, insect …" at bounding box center [1291, 357] width 540 height 152
click at [1173, 321] on textarea "Items for your day pack: AT LEAST 2 LITRE water bottle, hat, sunscreen, insect …" at bounding box center [1291, 357] width 540 height 152
click at [1035, 342] on textarea "Items for your day pack: AT LEAST 2 LITRE water bottle, hat, sunscreen, insect …" at bounding box center [1291, 357] width 540 height 152
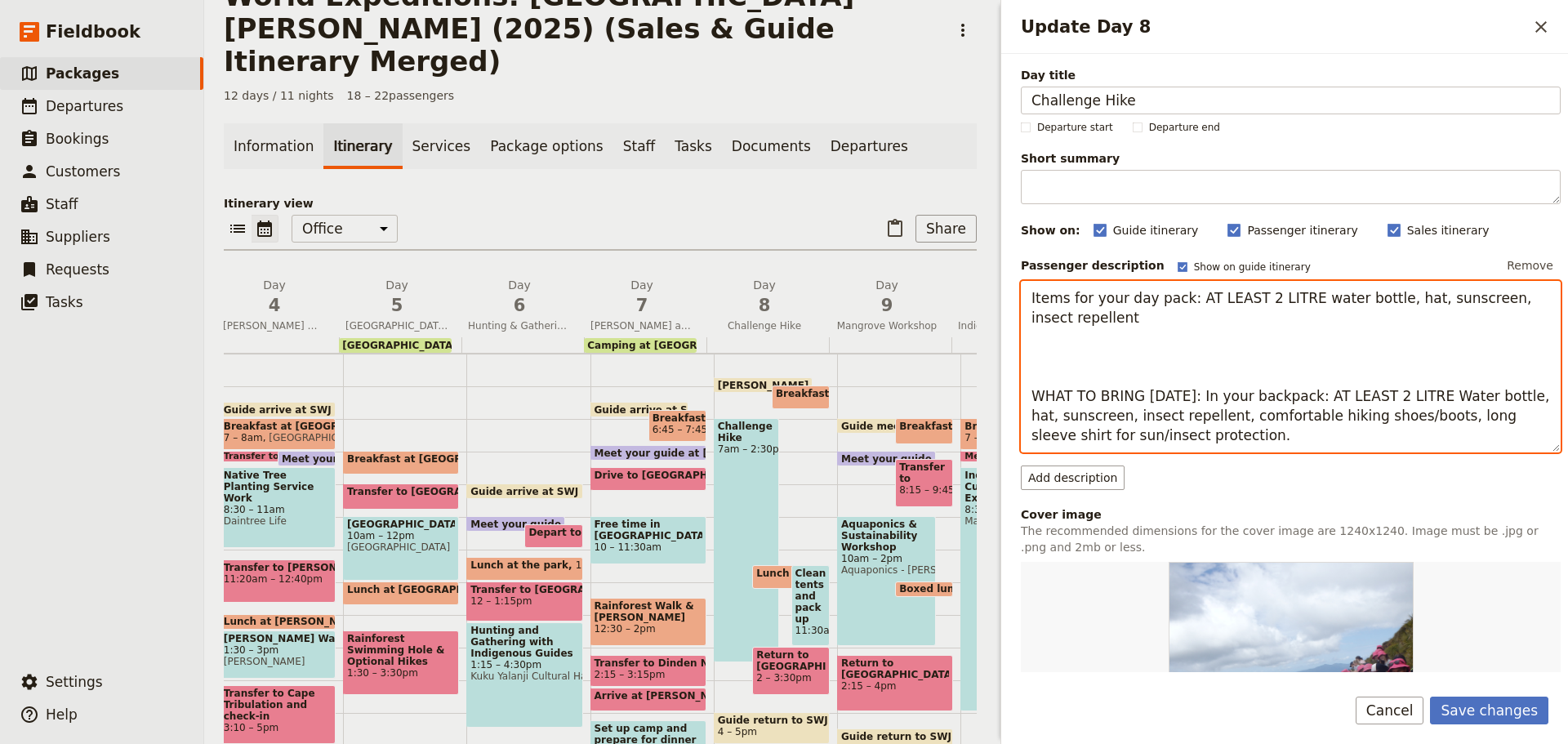
click at [1050, 349] on textarea "Items for your day pack: AT LEAST 2 LITRE water bottle, hat, sunscreen, insect …" at bounding box center [1291, 367] width 540 height 172
paste textarea "tems to wear: long sleeve shirts & long pants for sun/insect protection & comfo…"
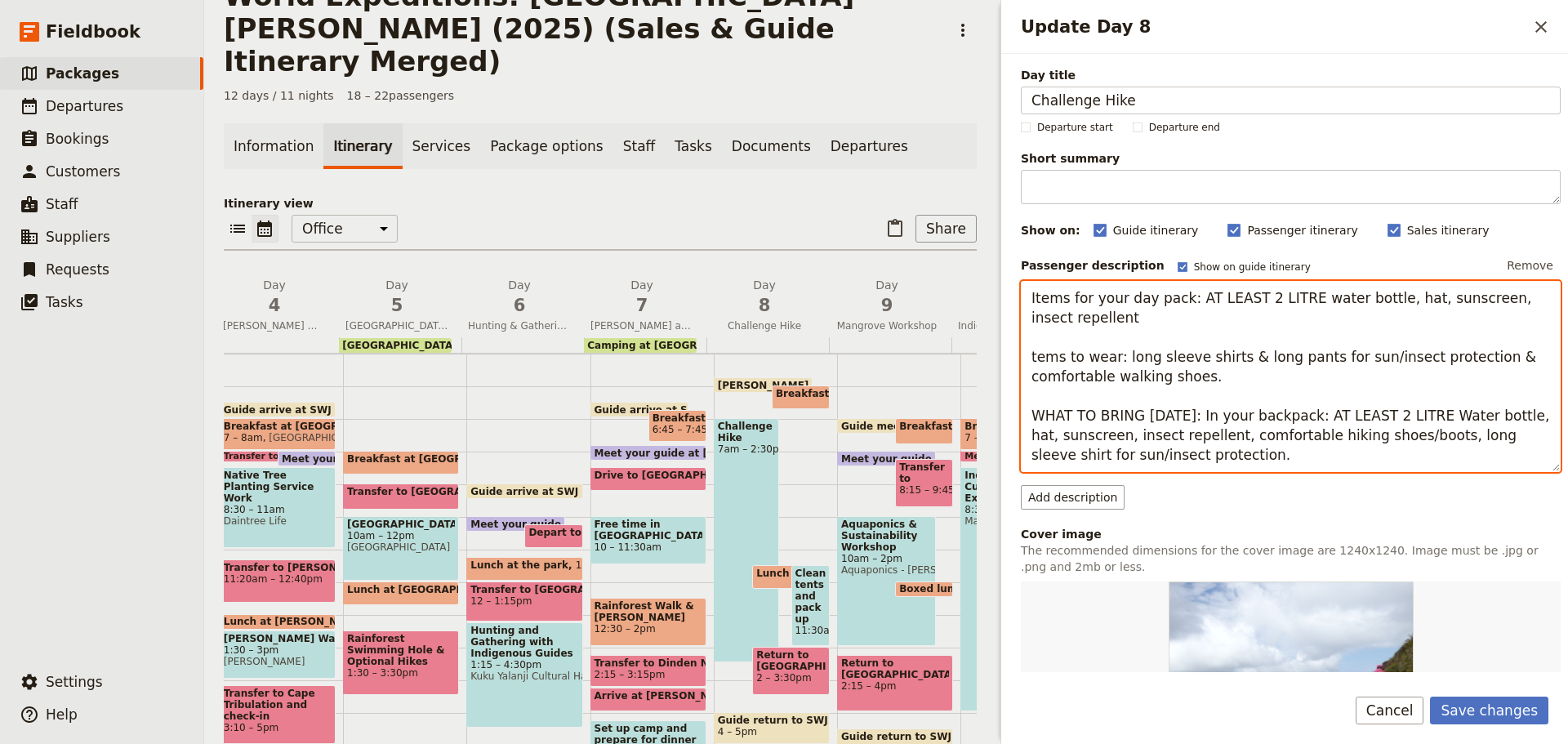
click at [1247, 375] on textarea "Items for your day pack: AT LEAST 2 LITRE water bottle, hat, sunscreen, insect …" at bounding box center [1291, 376] width 540 height 192
drag, startPoint x: 1203, startPoint y: 433, endPoint x: 1526, endPoint y: 456, distance: 323.8
click at [1526, 456] on textarea "Items for your day pack: AT LEAST 2 LITRE water bottle, hat, sunscreen, insect …" at bounding box center [1291, 376] width 540 height 192
click at [1288, 380] on textarea "Items for your day pack: AT LEAST 2 LITRE water bottle, hat, sunscreen, insect …" at bounding box center [1291, 376] width 540 height 192
drag, startPoint x: 1228, startPoint y: 359, endPoint x: 1305, endPoint y: 359, distance: 77.0
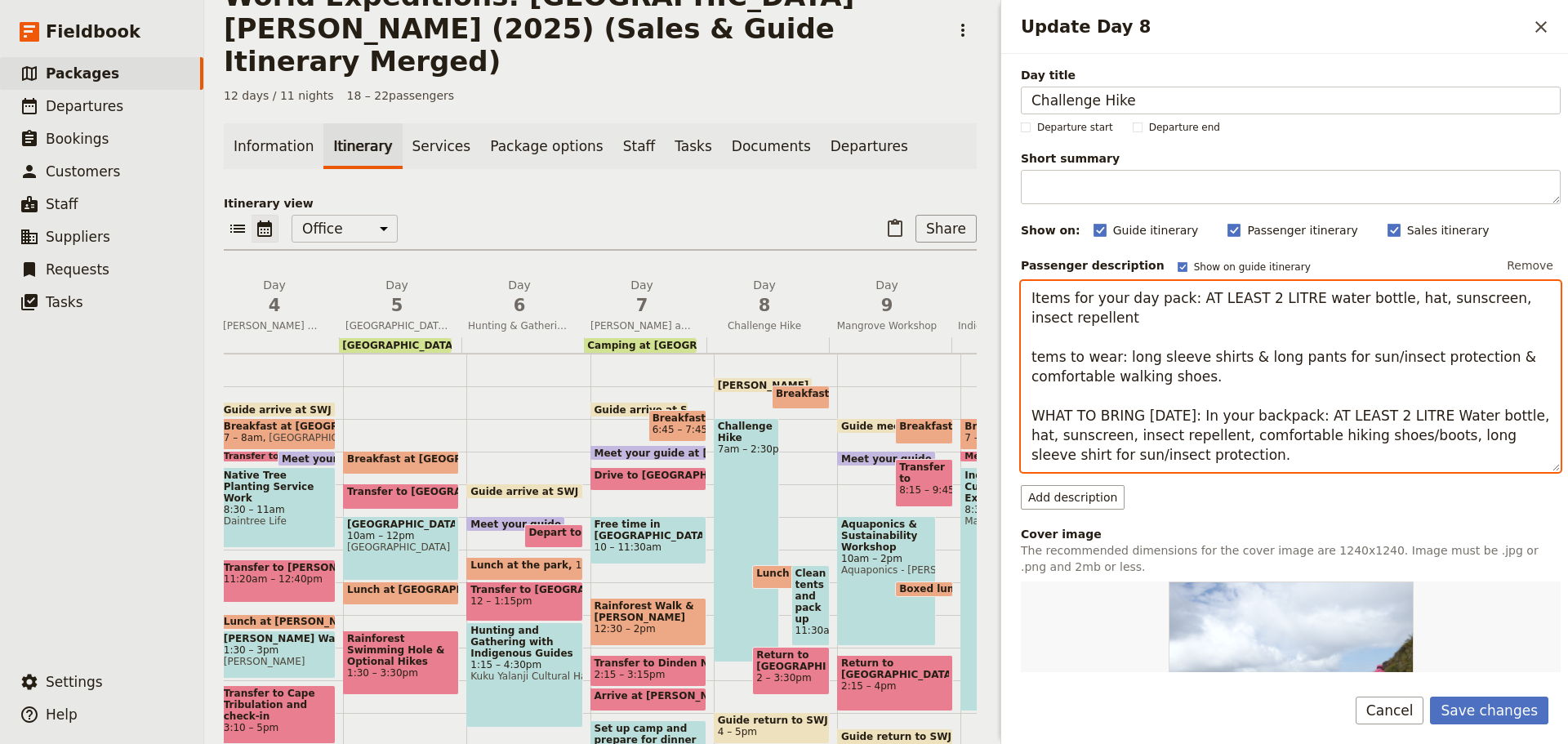
click at [1305, 359] on textarea "Items for your day pack: AT LEAST 2 LITRE water bottle, hat, sunscreen, insect …" at bounding box center [1291, 376] width 540 height 192
click at [1386, 359] on textarea "Items for your day pack: AT LEAST 2 LITRE water bottle, hat, sunscreen, insect …" at bounding box center [1291, 376] width 540 height 192
drag, startPoint x: 1202, startPoint y: 437, endPoint x: 1394, endPoint y: 433, distance: 192.0
click at [1394, 433] on textarea "Items for your day pack: AT LEAST 2 LITRE water bottle, hat, sunscreen, insect …" at bounding box center [1291, 376] width 540 height 192
drag, startPoint x: 1387, startPoint y: 360, endPoint x: 1514, endPoint y: 372, distance: 127.6
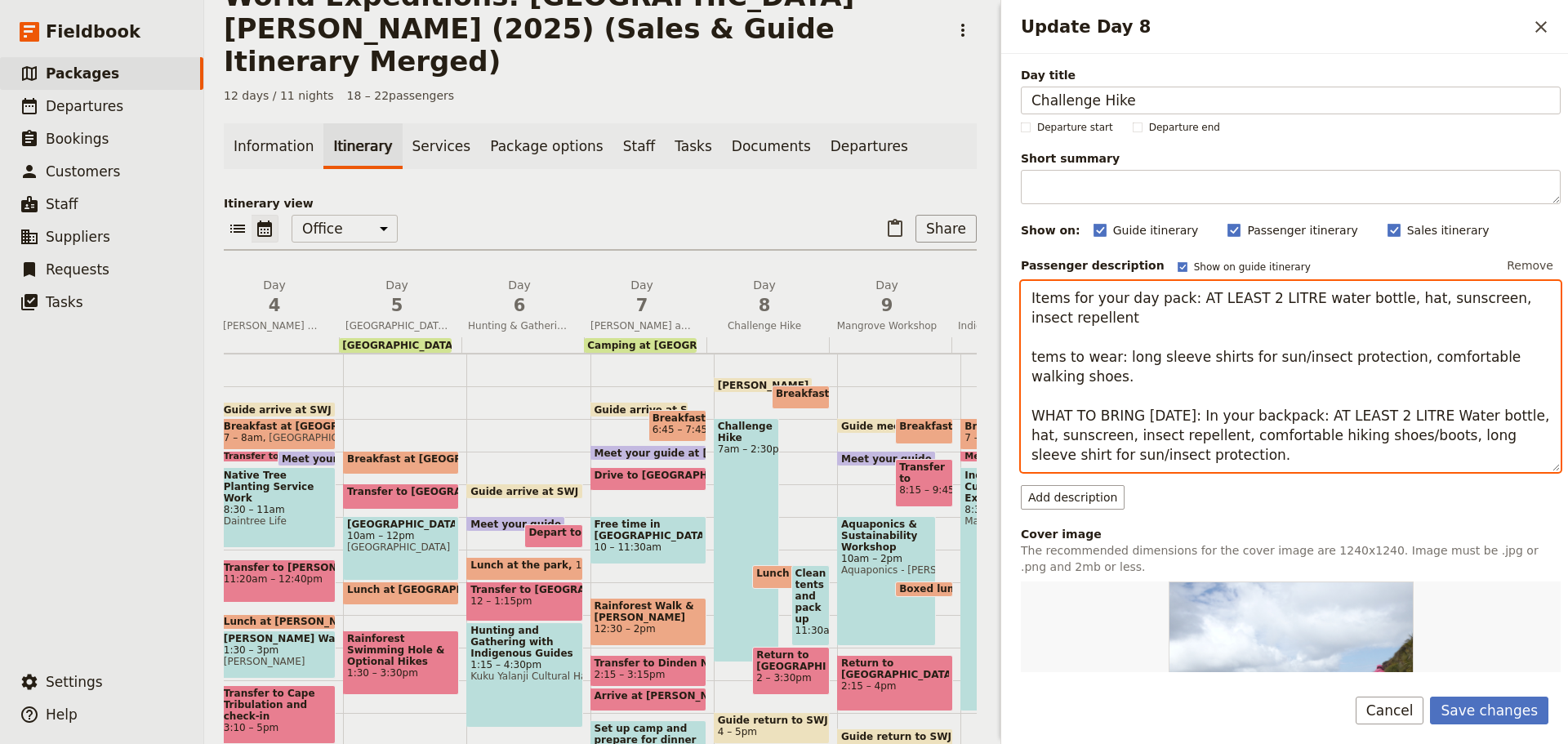
click at [1514, 372] on textarea "Items for your day pack: AT LEAST 2 LITRE water bottle, hat, sunscreen, insect …" at bounding box center [1291, 376] width 540 height 192
paste textarea "hiking shoes/boots"
click at [1156, 380] on textarea "Items for your day pack: AT LEAST 2 LITRE water bottle, hat, sunscreen, insect …" at bounding box center [1291, 376] width 540 height 192
drag, startPoint x: 1031, startPoint y: 395, endPoint x: 1296, endPoint y: 450, distance: 270.6
click at [1317, 466] on textarea "Items for your day pack: AT LEAST 2 LITRE water bottle, hat, sunscreen, insect …" at bounding box center [1291, 376] width 540 height 192
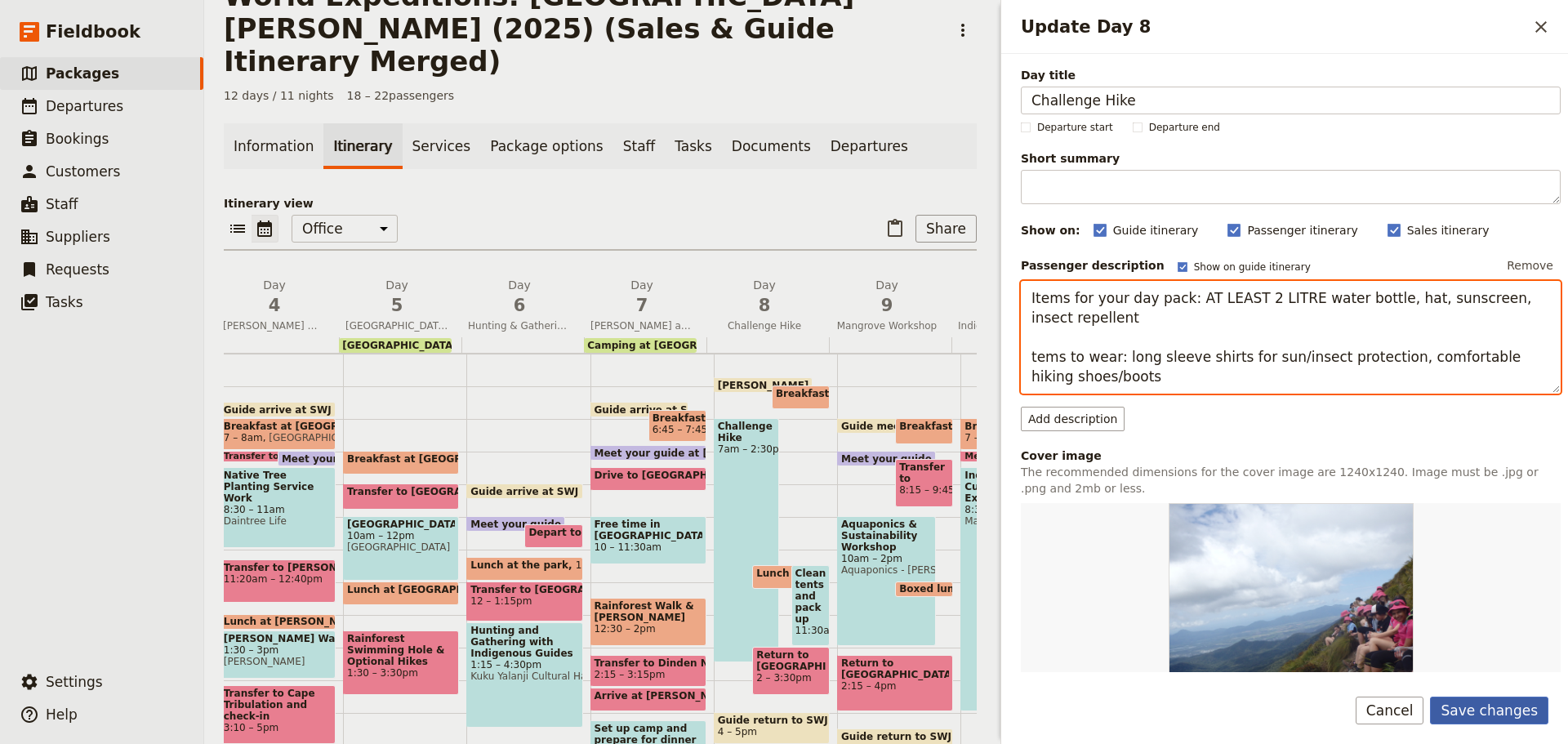
type textarea "Items for your day pack: AT LEAST 2 LITRE water bottle, hat, sunscreen, insect …"
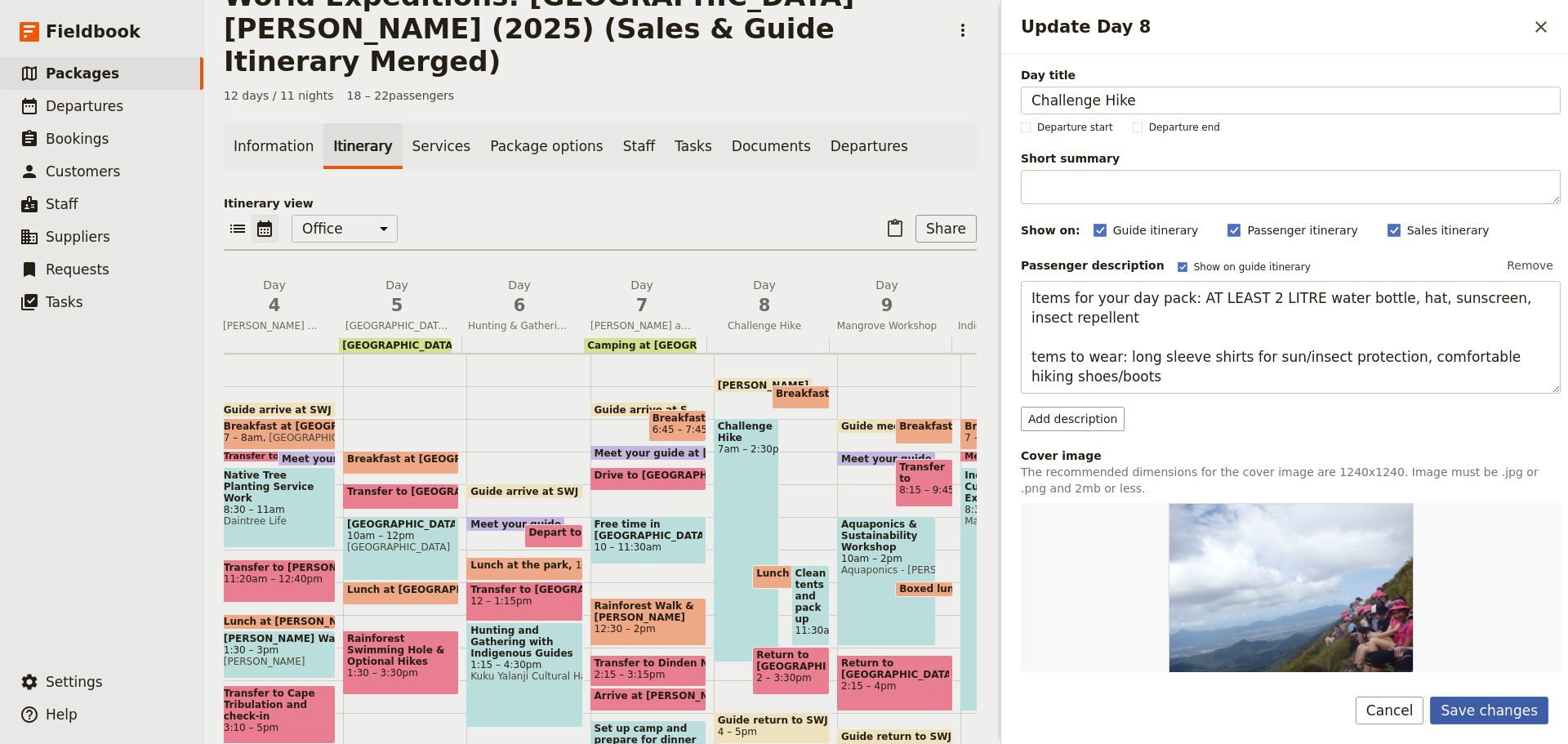
click at [1500, 712] on button "Save changes" at bounding box center [1489, 711] width 119 height 28
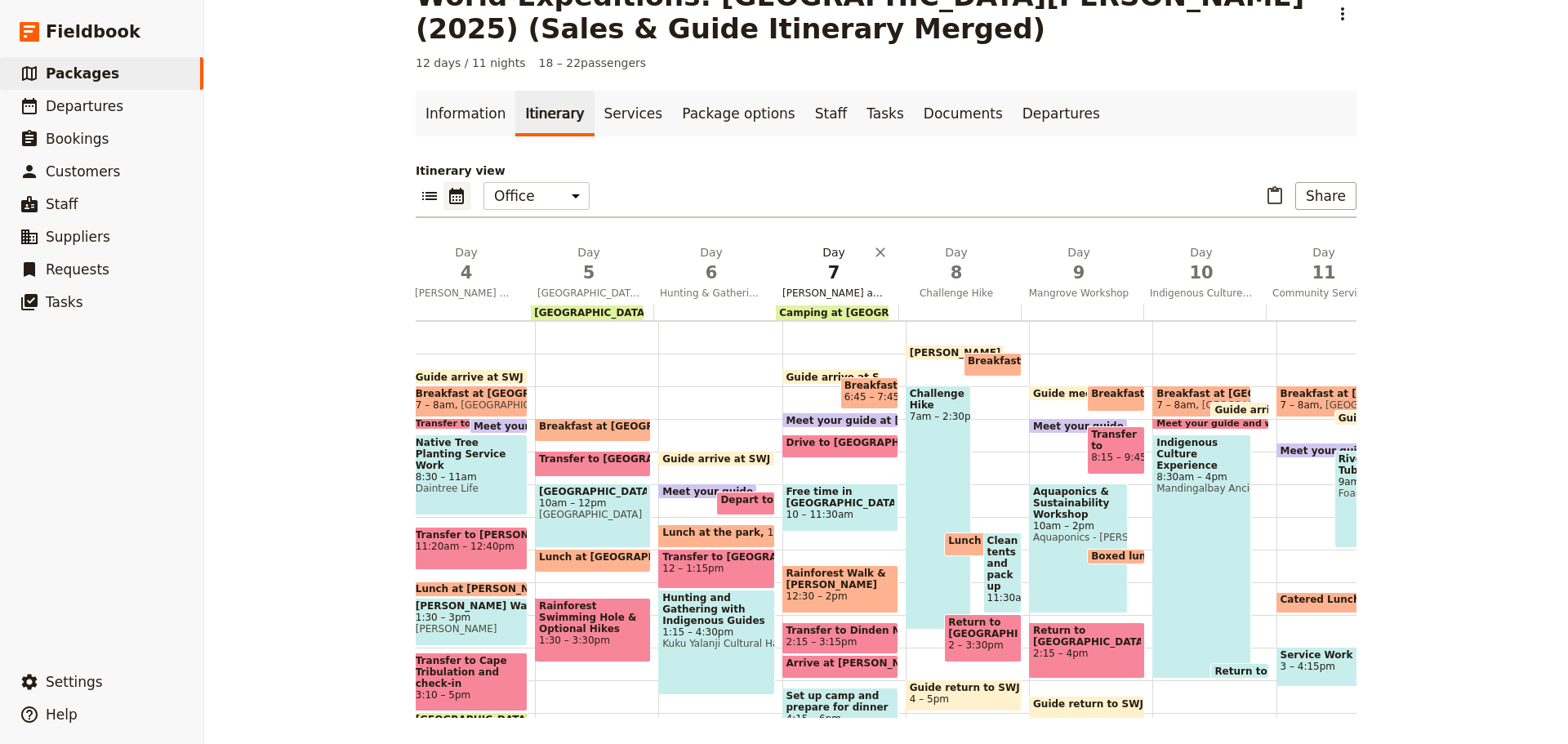
click at [834, 296] on span "Kuranda and Davies Creek/Dinden National Park" at bounding box center [834, 293] width 116 height 13
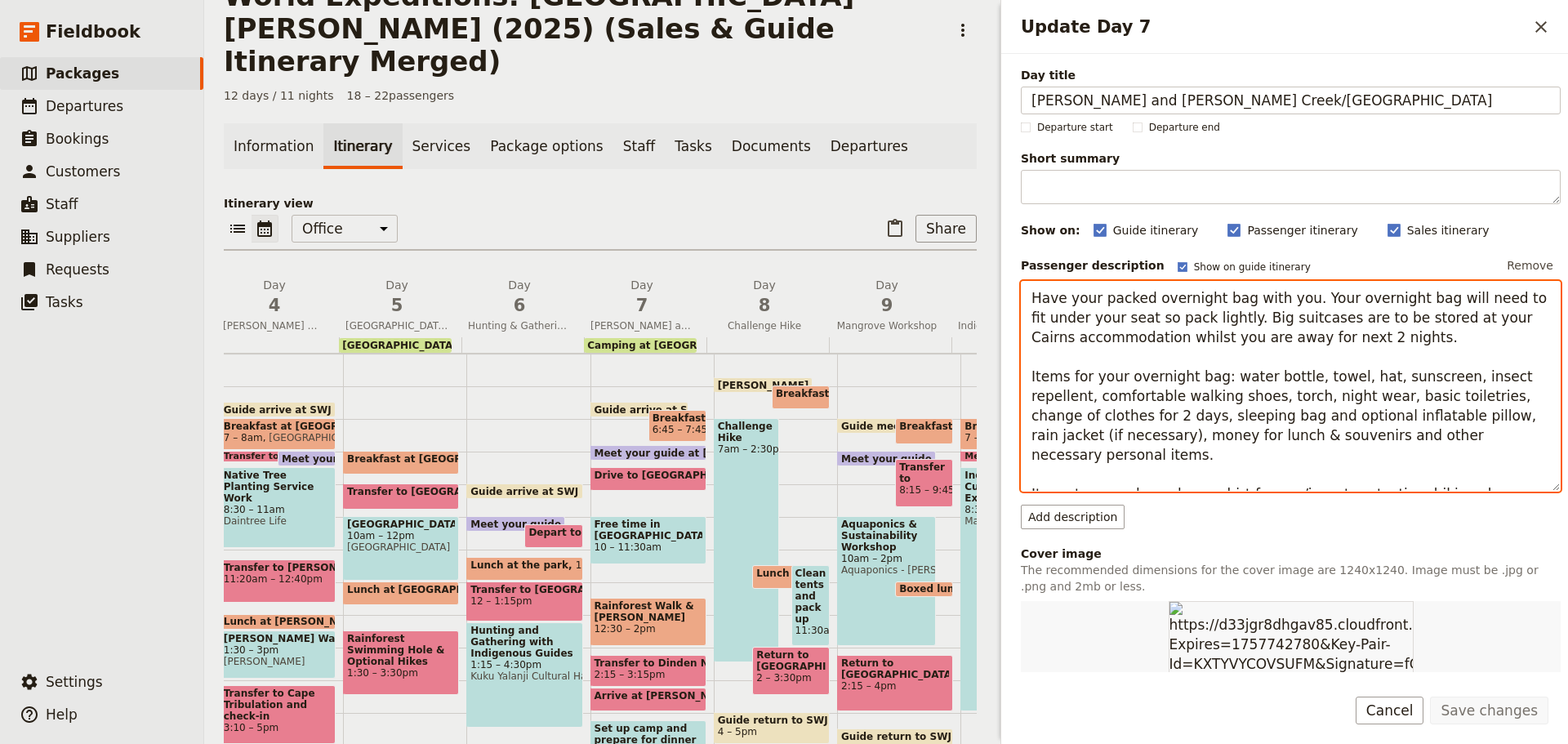
click at [1384, 473] on textarea "Have your packed overnight bag with you. Your overnight bag will need to fit un…" at bounding box center [1291, 386] width 540 height 210
click at [1541, 477] on textarea "Have your packed overnight bag with you. Your overnight bag will need to fit un…" at bounding box center [1291, 386] width 540 height 210
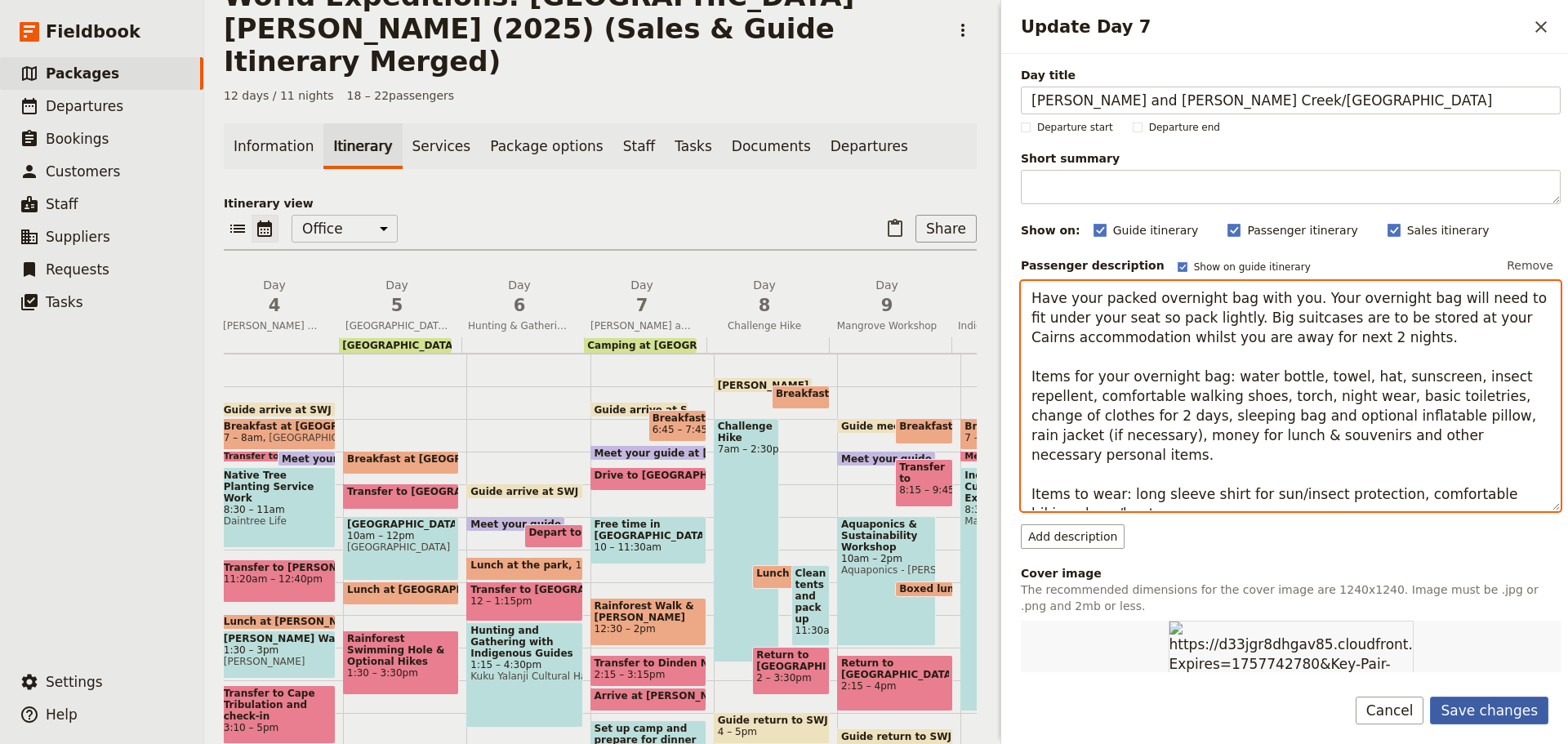
type textarea "Have your packed overnight bag with you. Your overnight bag will need to fit un…"
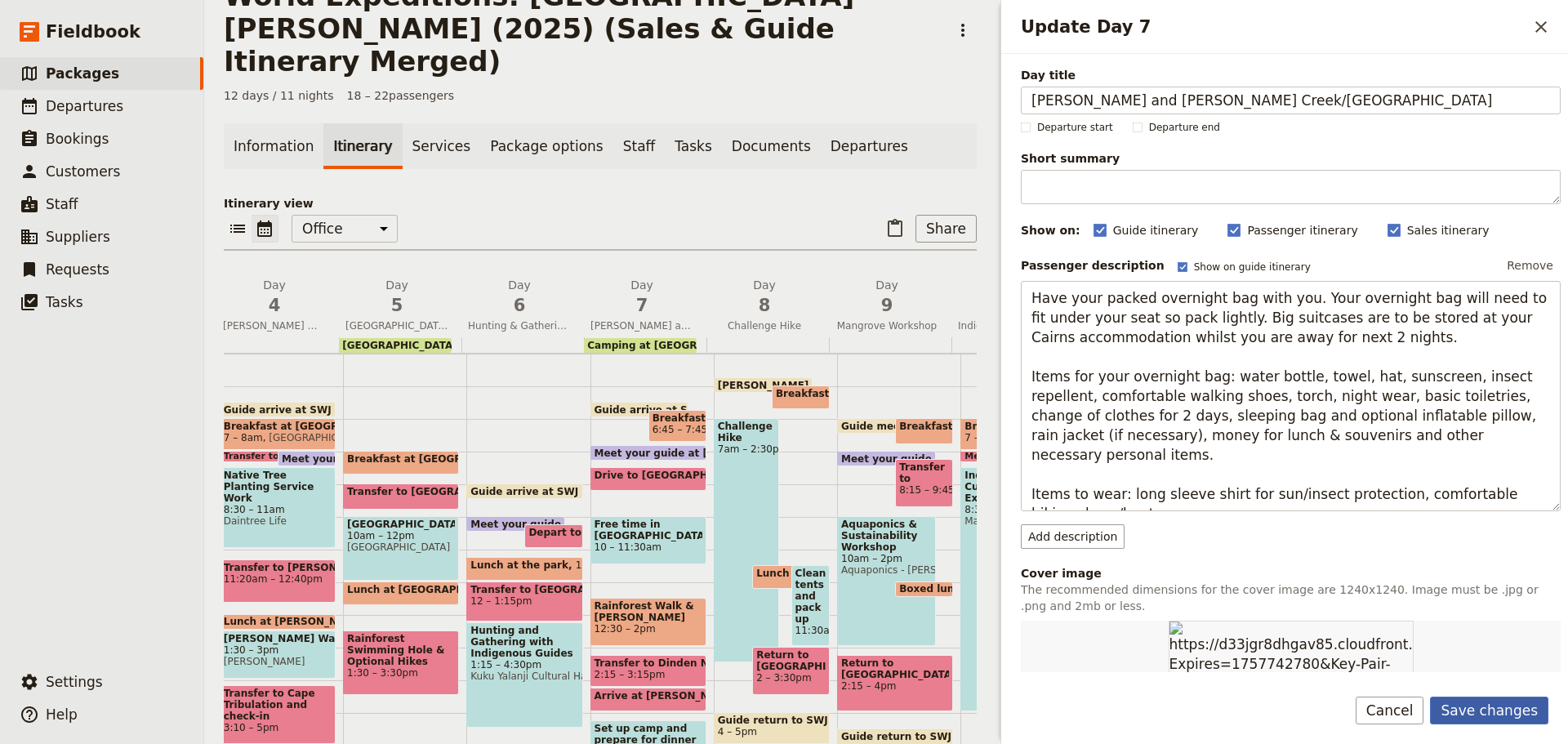
click at [1518, 711] on button "Save changes" at bounding box center [1489, 711] width 119 height 28
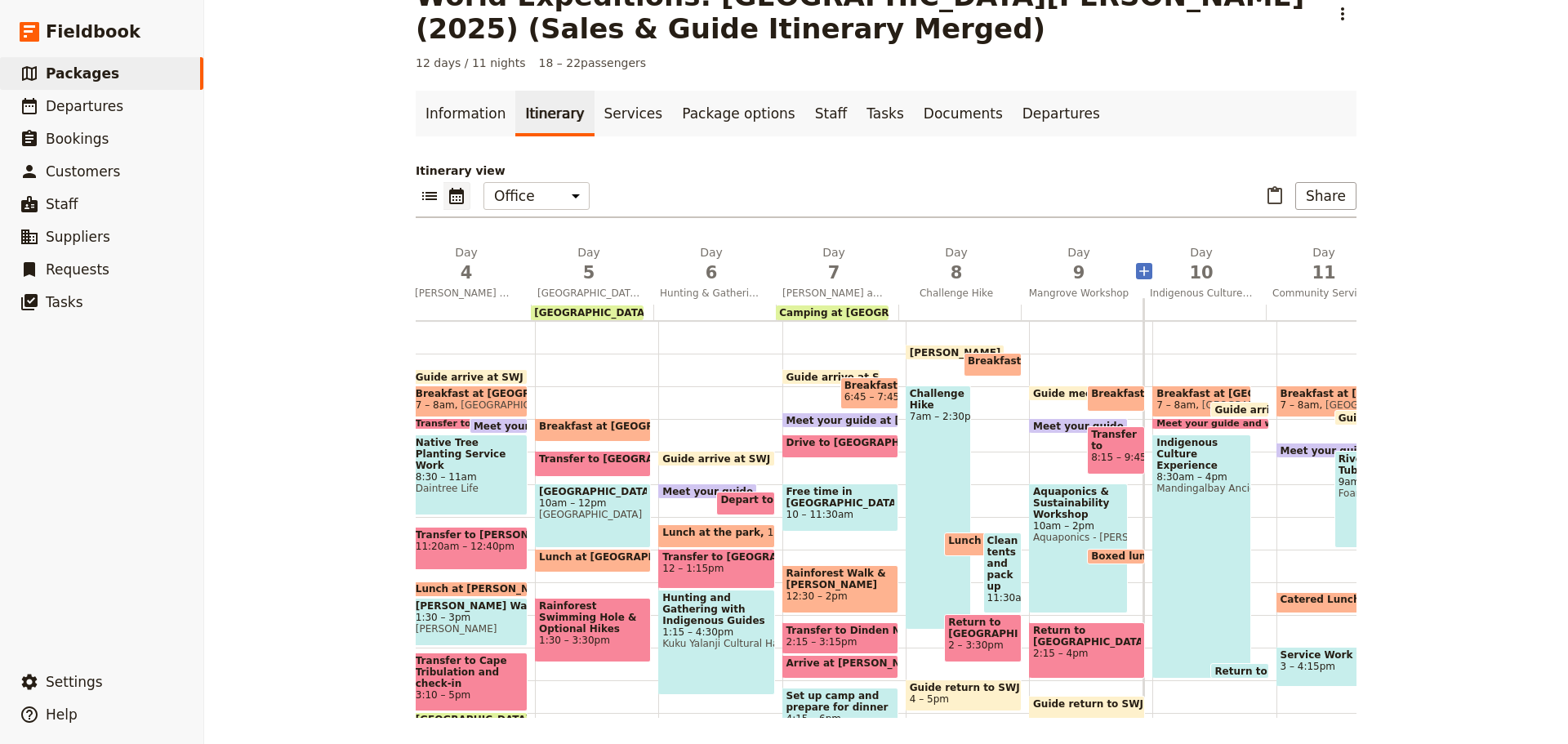
click at [958, 288] on span "Challenge Hike" at bounding box center [956, 293] width 116 height 13
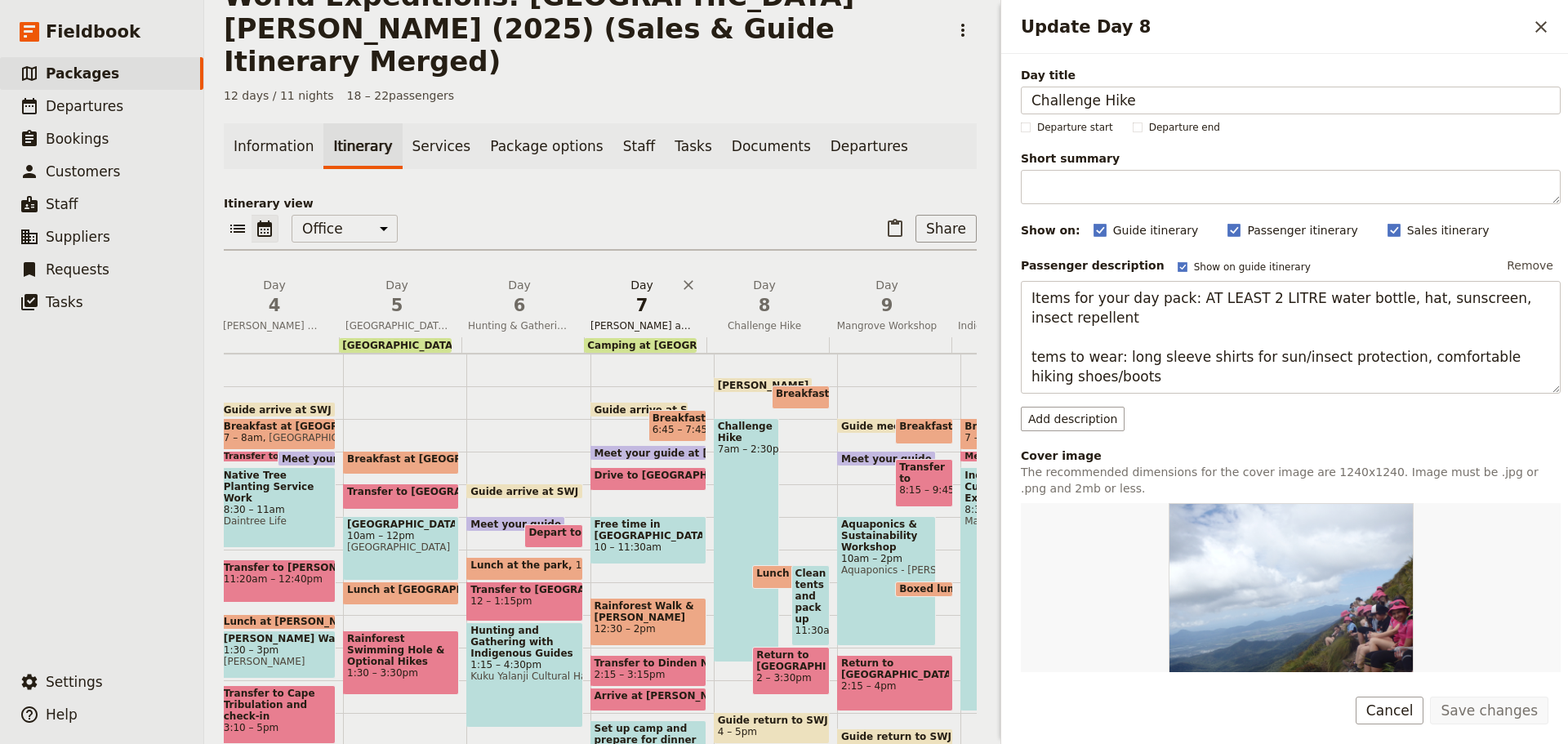
click at [671, 319] on span "Kuranda and Davies Creek/Dinden National Park" at bounding box center [642, 325] width 116 height 13
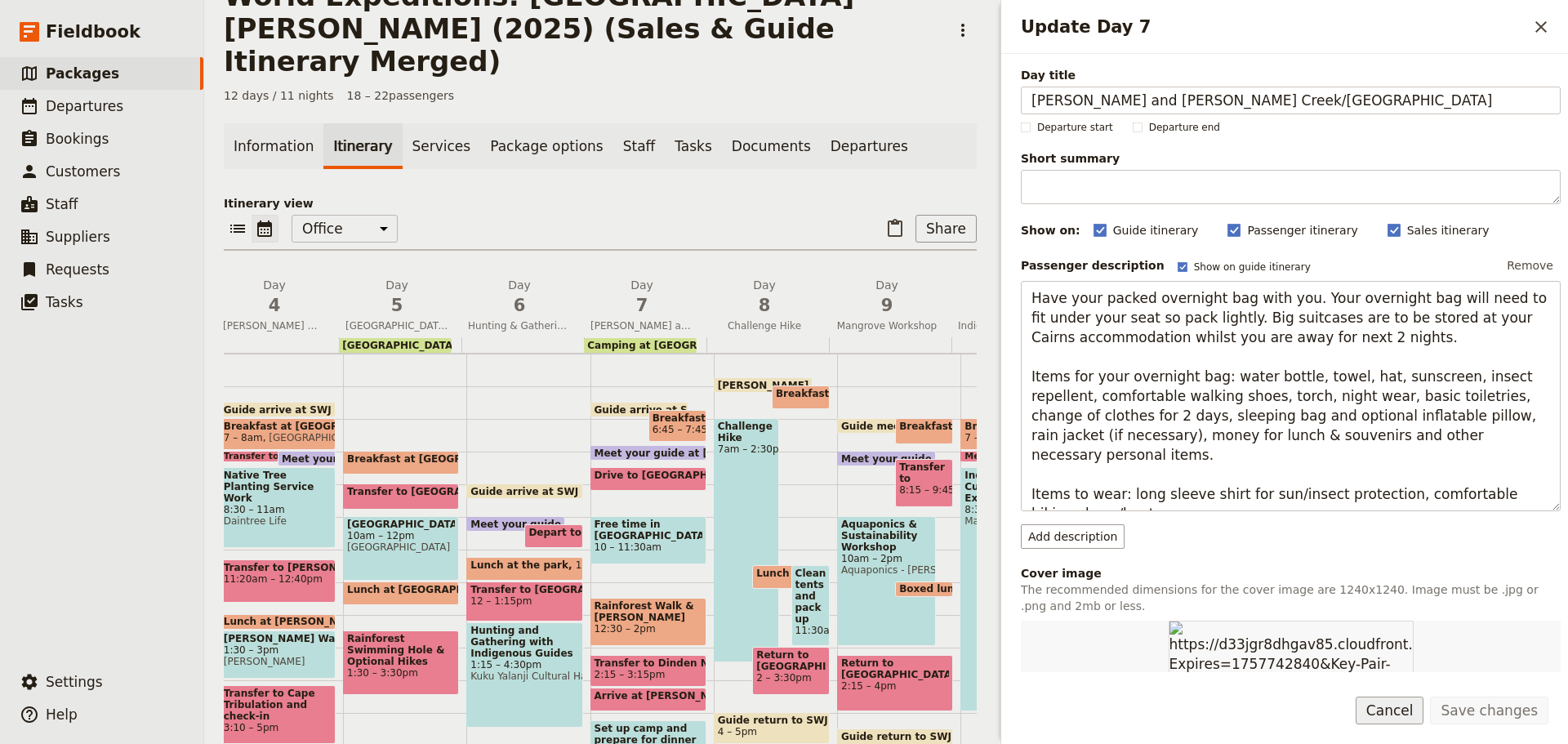
click at [1405, 708] on button "Cancel" at bounding box center [1390, 711] width 69 height 28
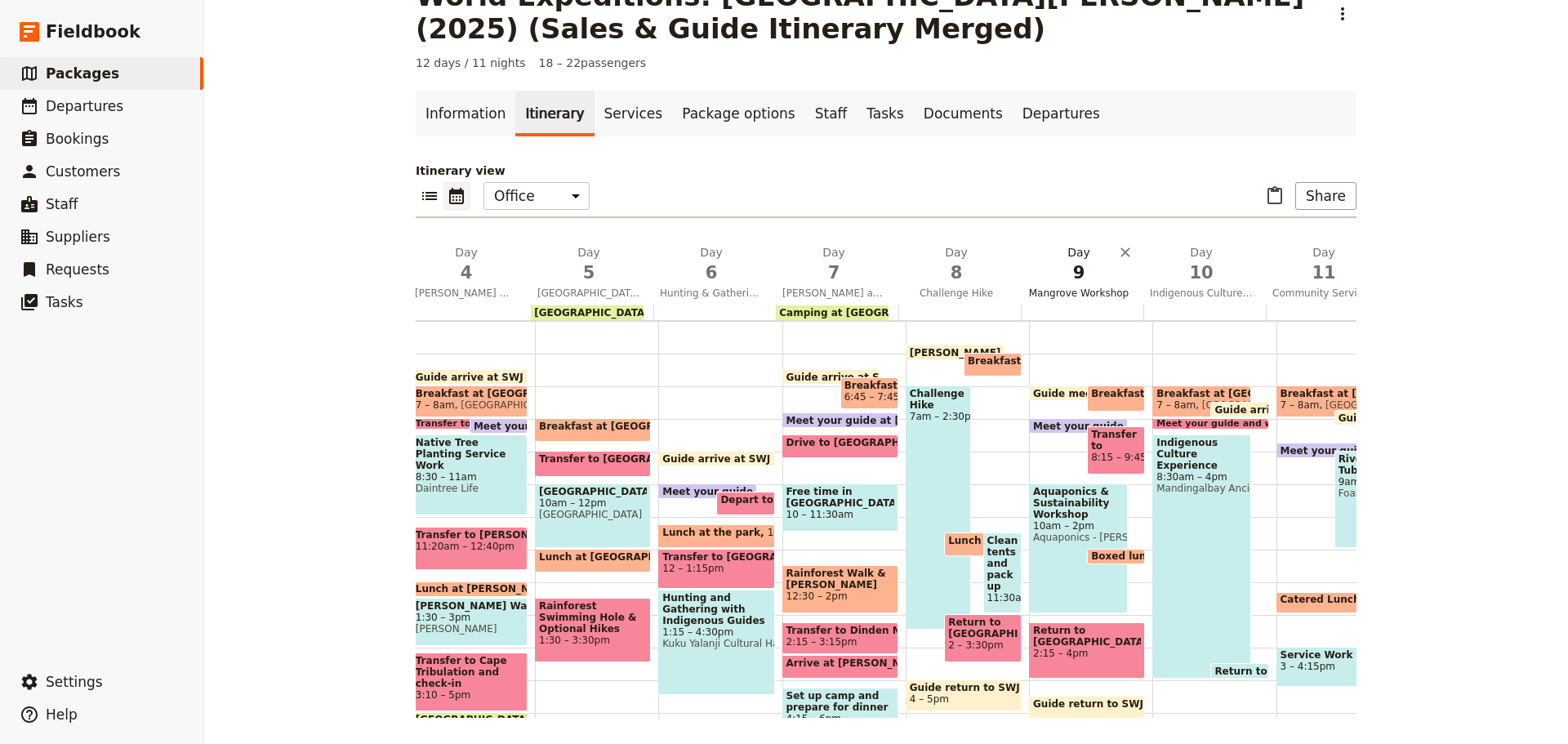
click at [1085, 288] on span "Mangrove Workshop" at bounding box center [1079, 293] width 116 height 13
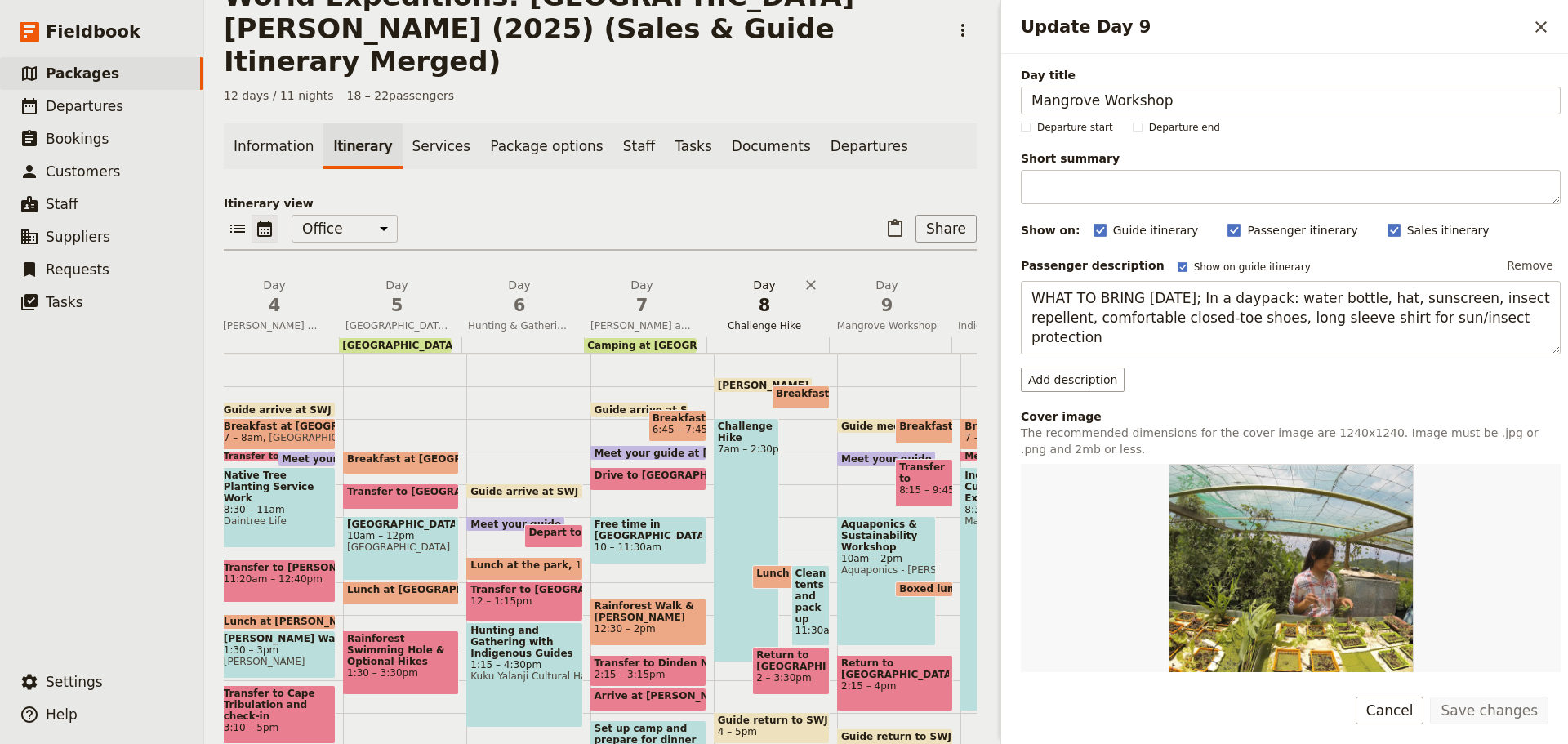
click at [789, 301] on button "Day 8 Challenge Hike" at bounding box center [767, 308] width 123 height 61
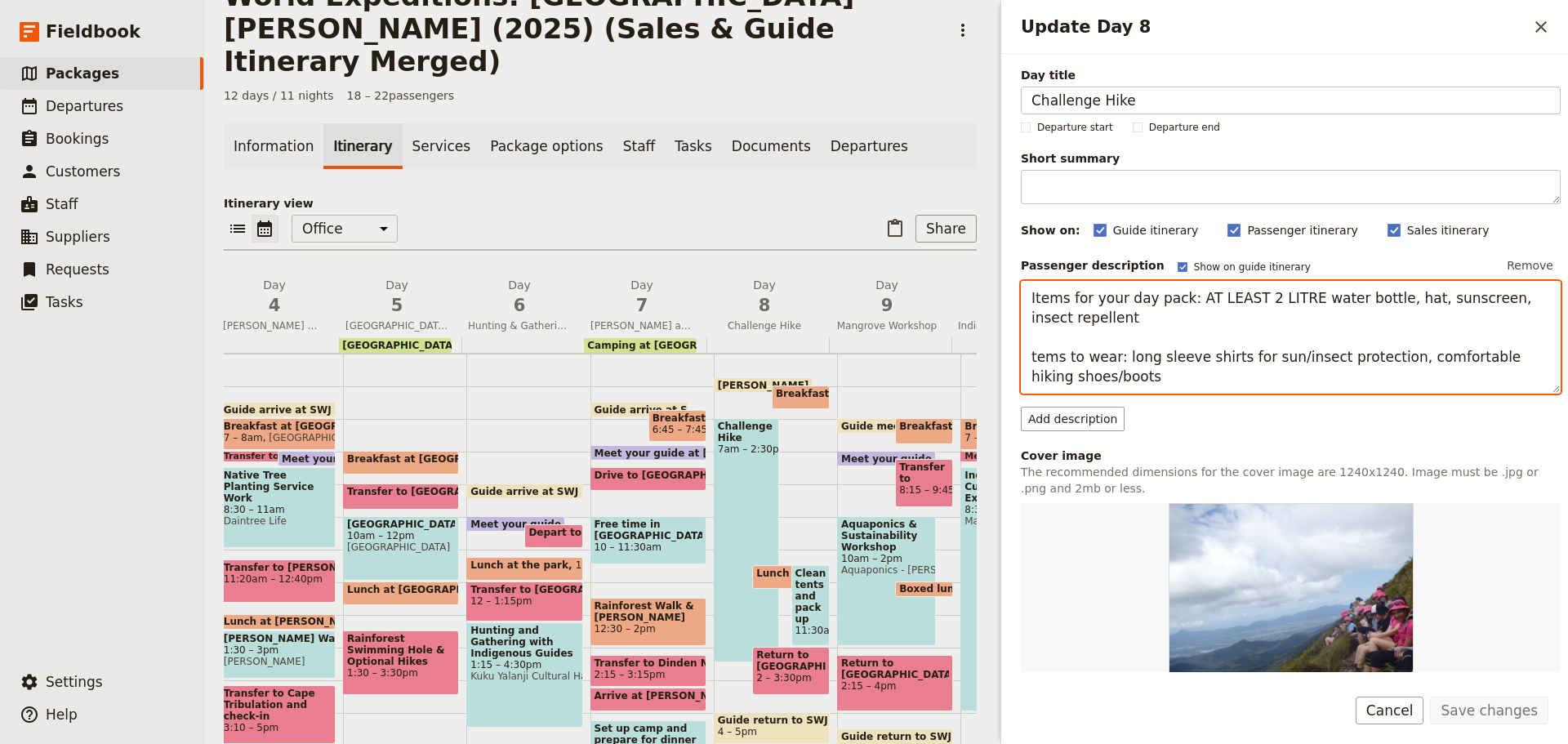
click at [1412, 298] on textarea "Items for your day pack: AT LEAST 2 LITRE water bottle, hat, sunscreen, insect …" at bounding box center [1291, 337] width 540 height 113
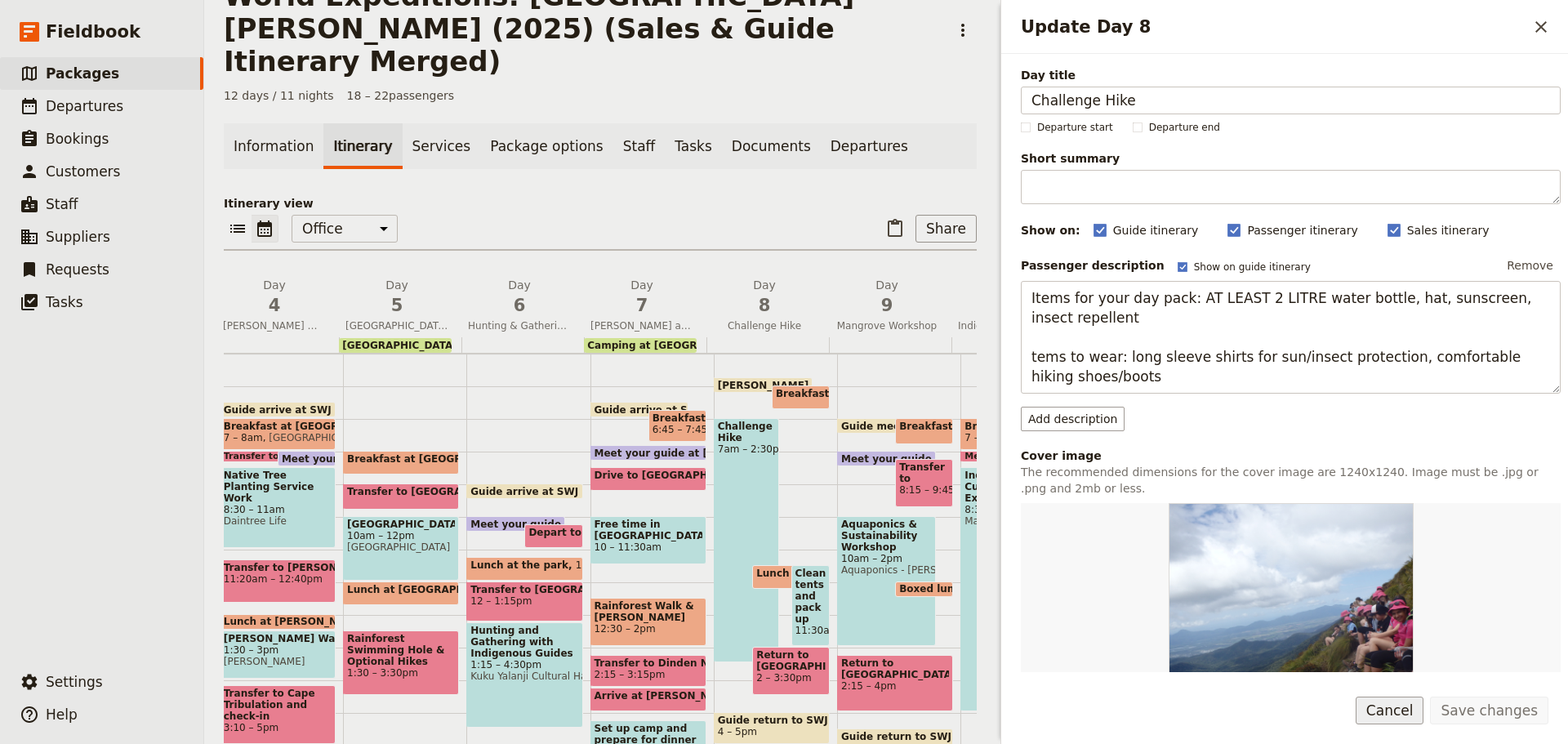
click at [1389, 716] on button "Cancel" at bounding box center [1390, 711] width 69 height 28
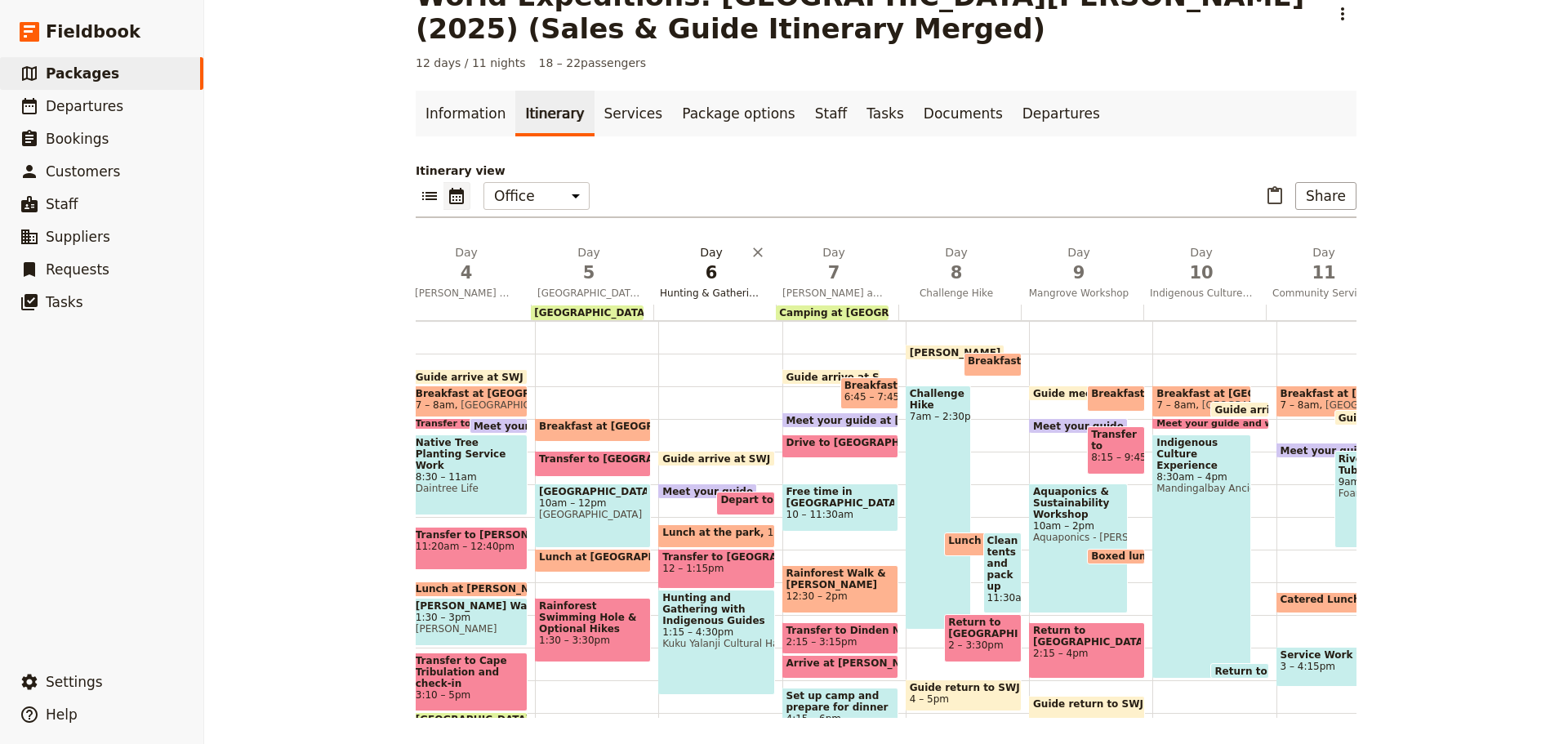
click at [715, 289] on span "Hunting & Gathering with Indigenous Guides and Night Markets" at bounding box center [711, 293] width 116 height 13
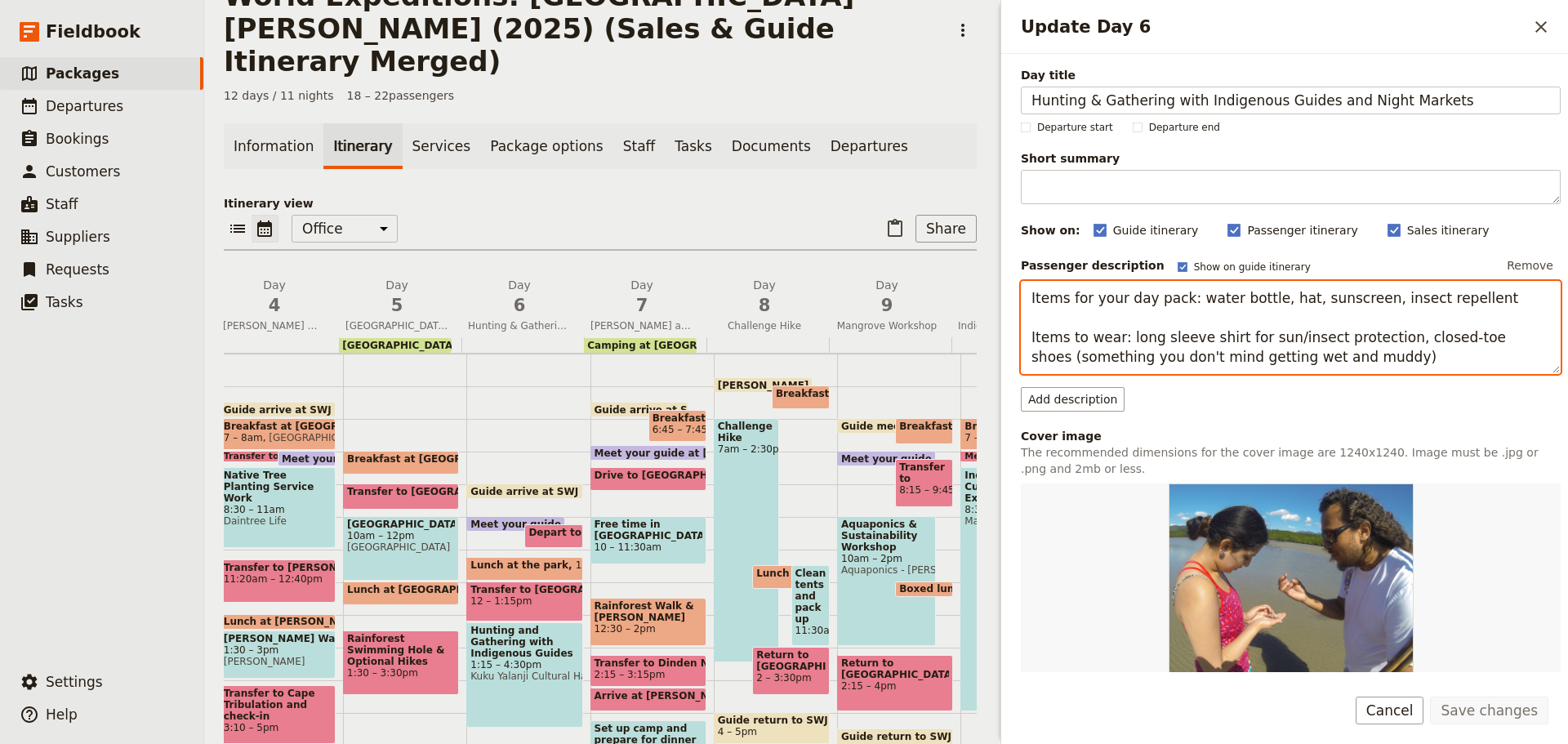
click at [1279, 298] on textarea "Items for your day pack: water bottle, hat, sunscreen, insect repellent Items t…" at bounding box center [1291, 327] width 540 height 93
drag, startPoint x: 1025, startPoint y: 293, endPoint x: 1567, endPoint y: 283, distance: 542.1
click at [1562, 299] on div "Day title Hunting & Gathering with Indigenous Guides and Night Markets Departur…" at bounding box center [1284, 363] width 567 height 618
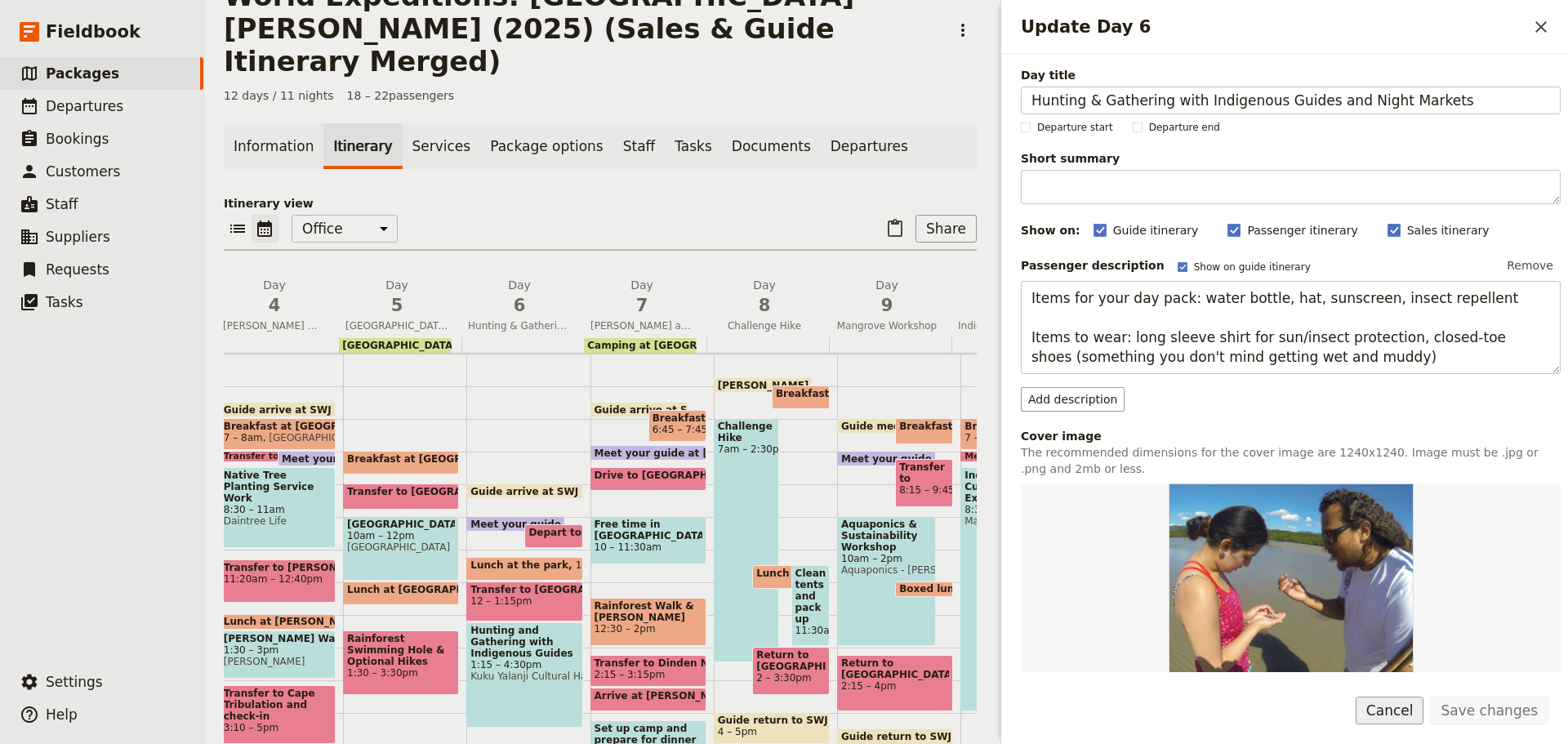
click at [1419, 715] on button "Cancel" at bounding box center [1390, 711] width 69 height 28
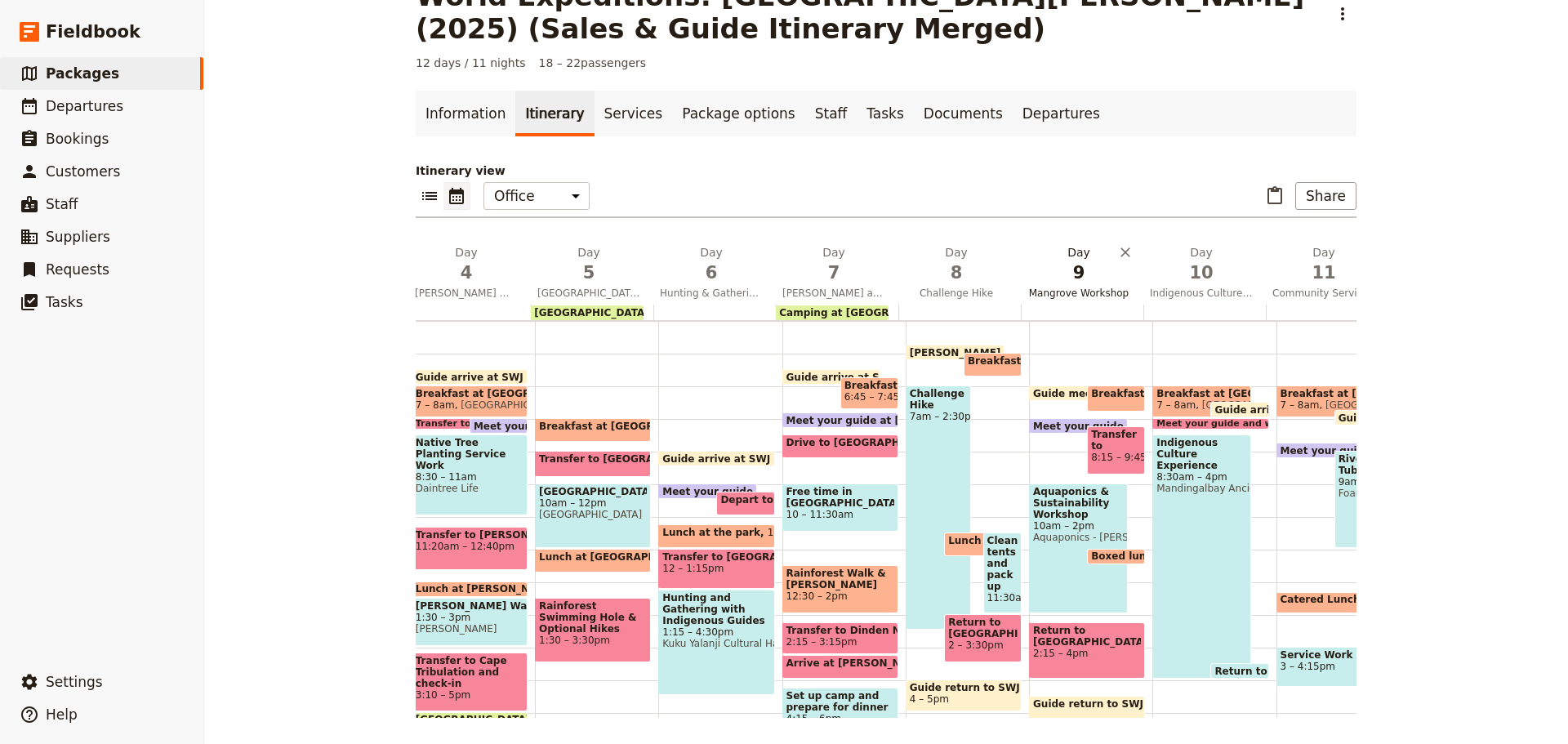
click at [1081, 287] on span "Mangrove Workshop" at bounding box center [1079, 293] width 116 height 13
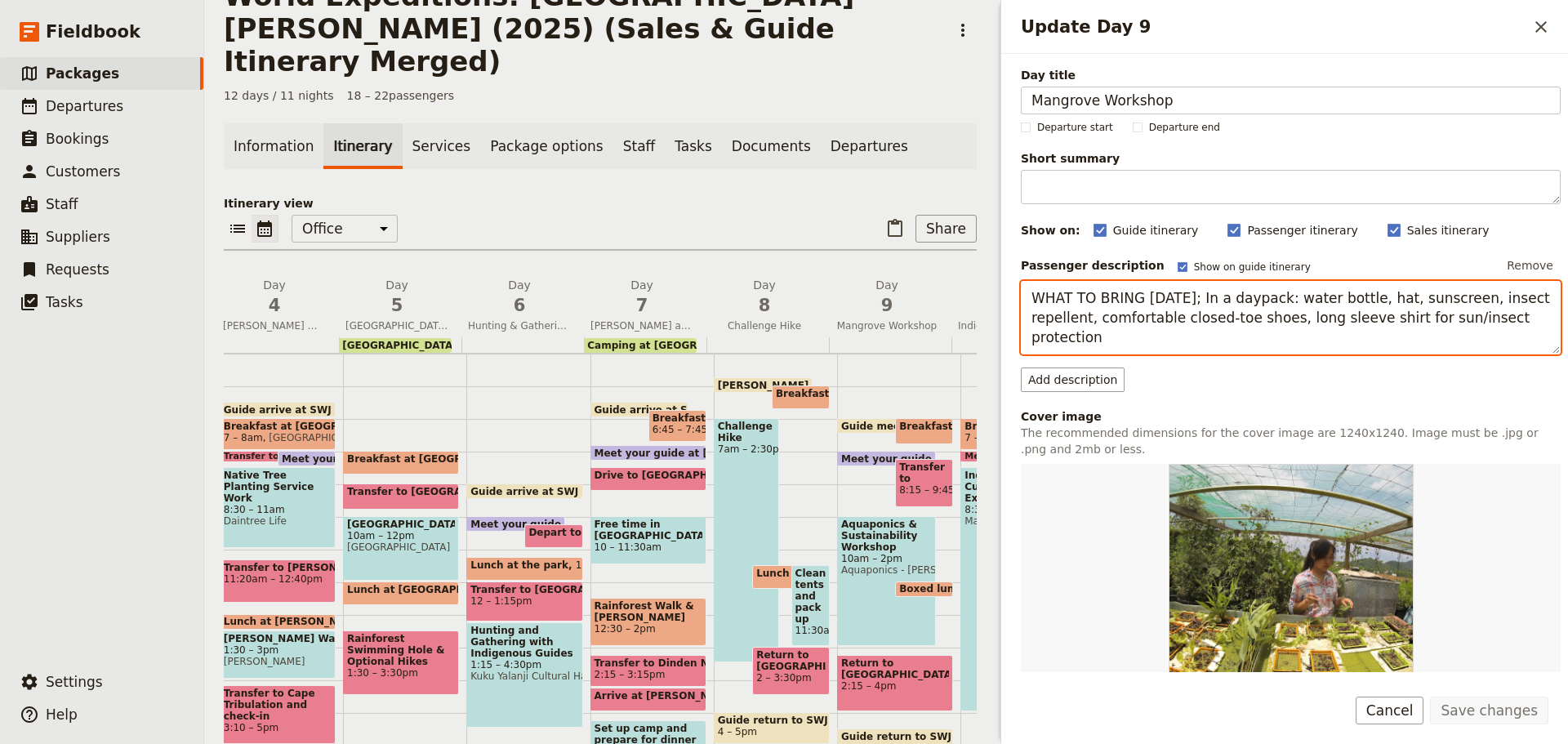
drag, startPoint x: 1027, startPoint y: 301, endPoint x: 1557, endPoint y: 313, distance: 530.1
click at [1557, 318] on div "Day title Mangrove Workshop Departure start Departure end Short summary 150 / 1…" at bounding box center [1284, 363] width 567 height 618
paste textarea "Items for your day pack: water bottle, hat, sunscreen, insect repellent"
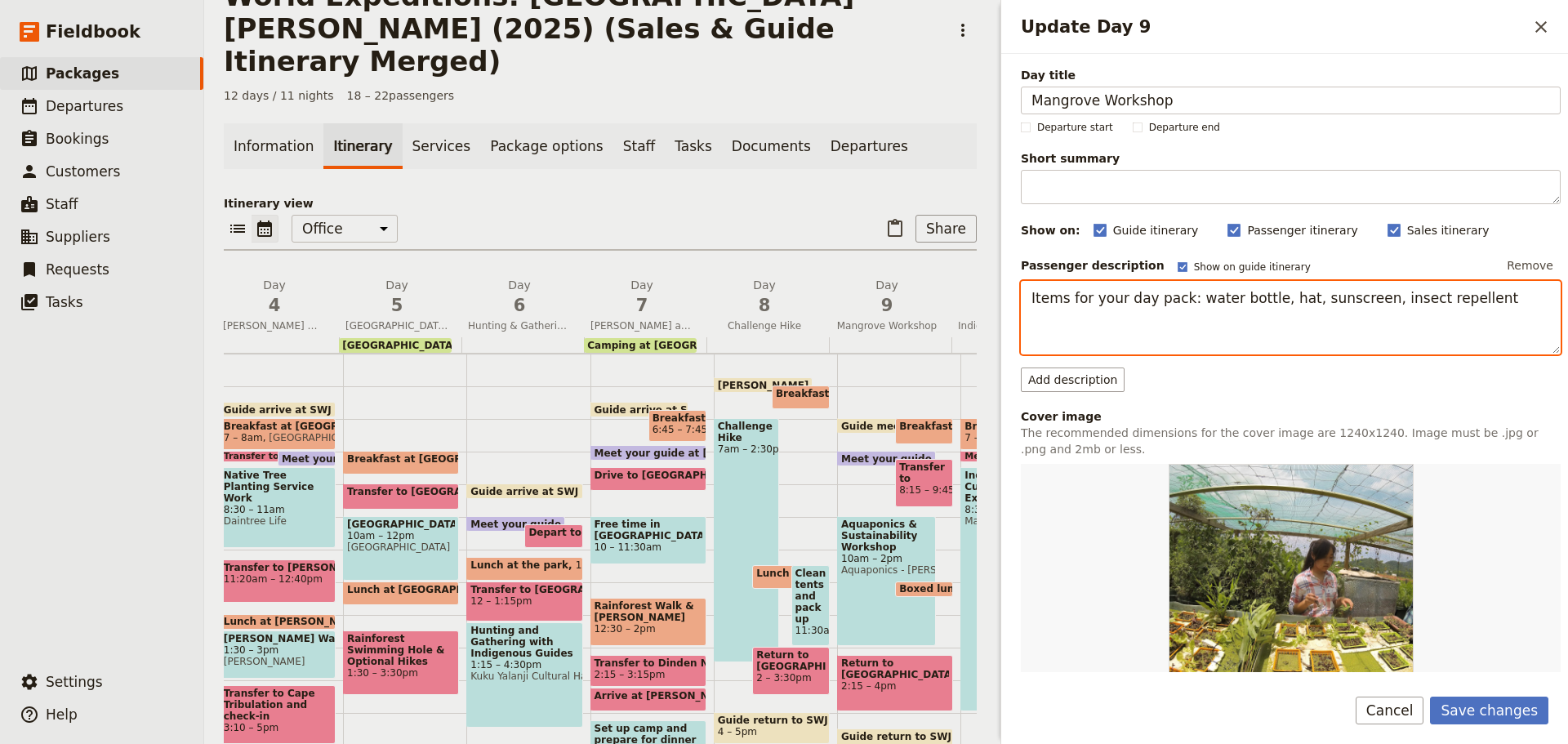
paste textarea "Items to wear: long sleeve shirt for sun/insect protection, long pants & comfor…"
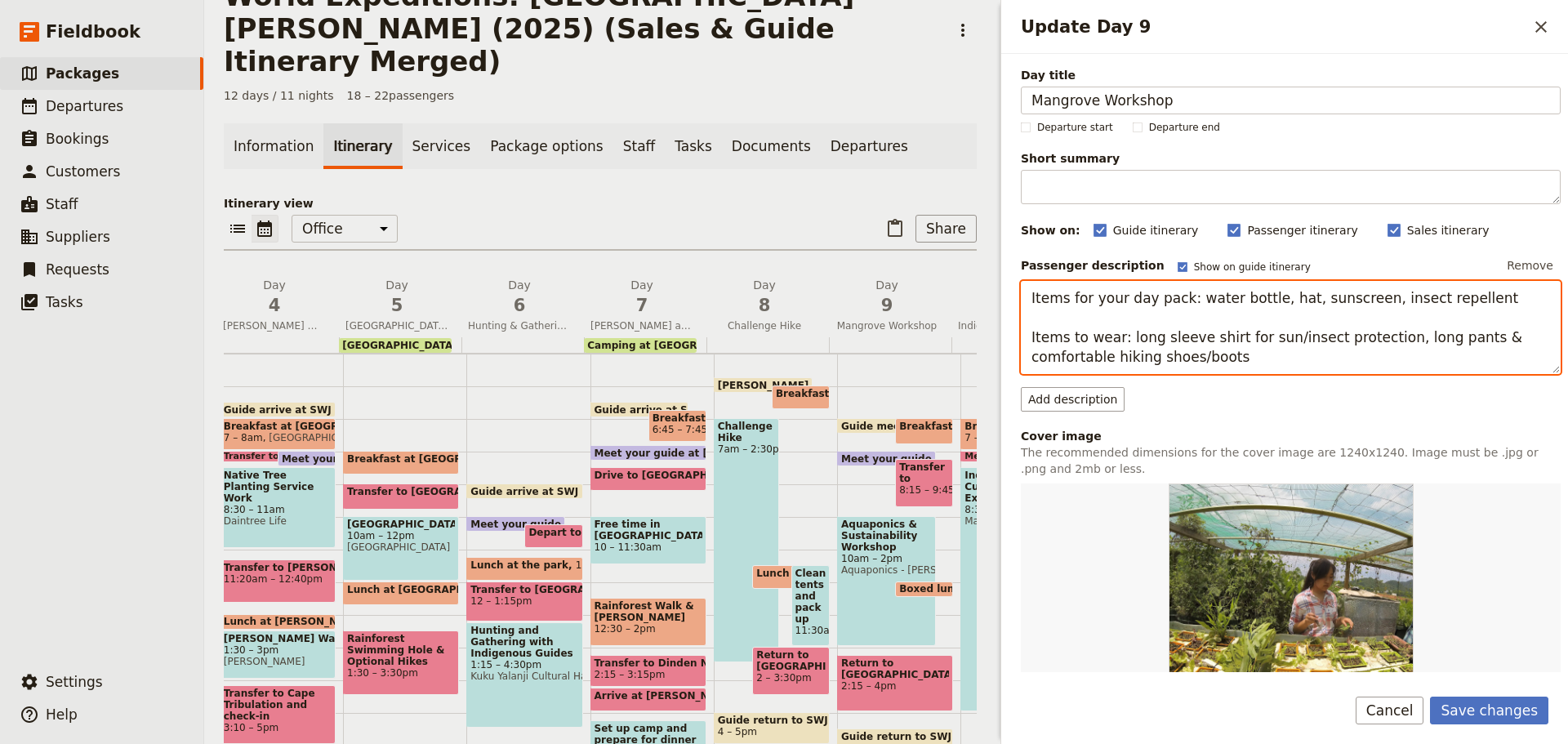
drag, startPoint x: 1108, startPoint y: 360, endPoint x: 1236, endPoint y: 362, distance: 128.0
click at [1236, 362] on textarea "Items for your day pack: water bottle, hat, sunscreen, insect repellent Items t…" at bounding box center [1291, 327] width 540 height 93
type textarea "Items for your day pack: water bottle, hat, sunscreen, insect repellent Items t…"
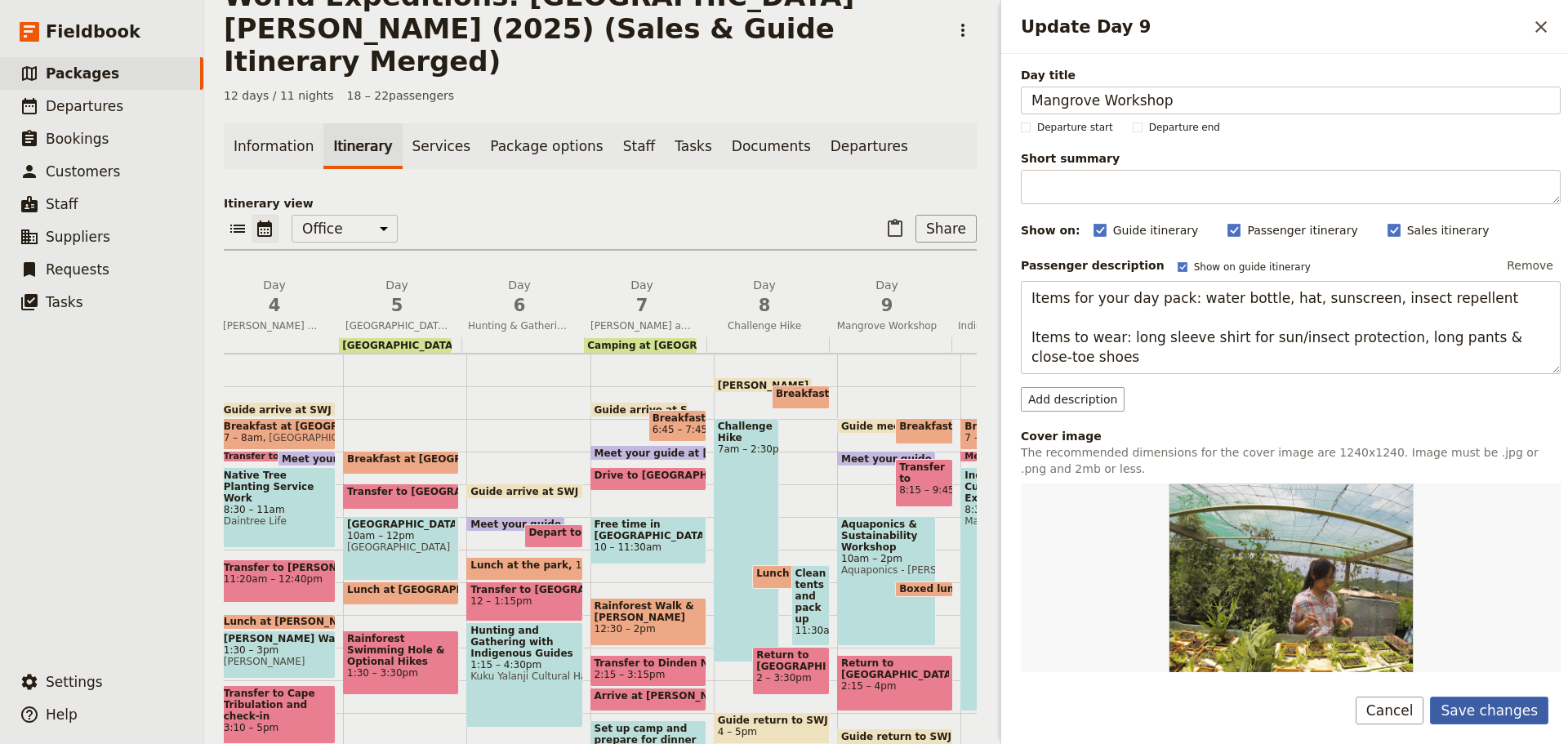
click at [1456, 712] on button "Save changes" at bounding box center [1489, 711] width 119 height 28
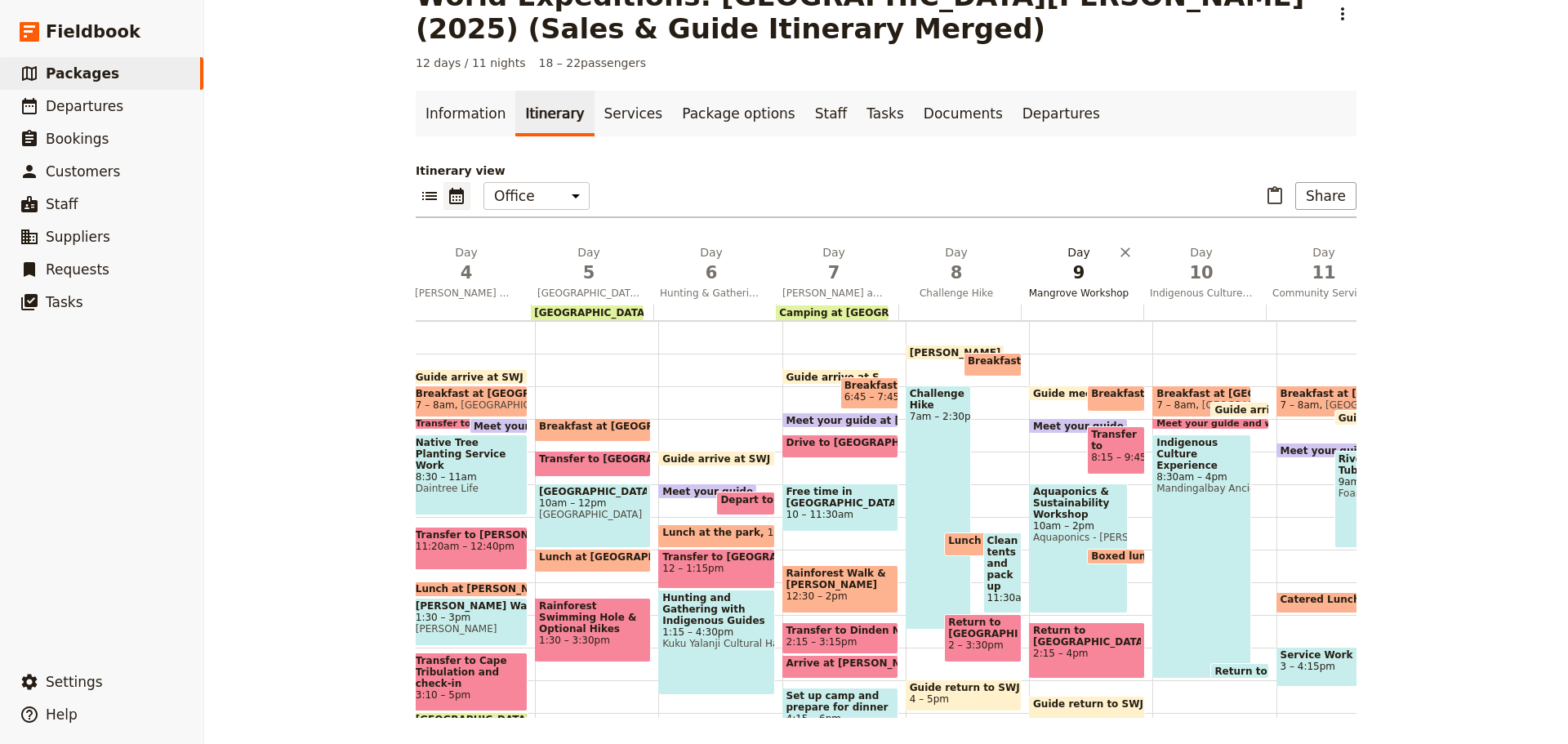
click at [1064, 293] on span "Mangrove Workshop" at bounding box center [1079, 293] width 116 height 13
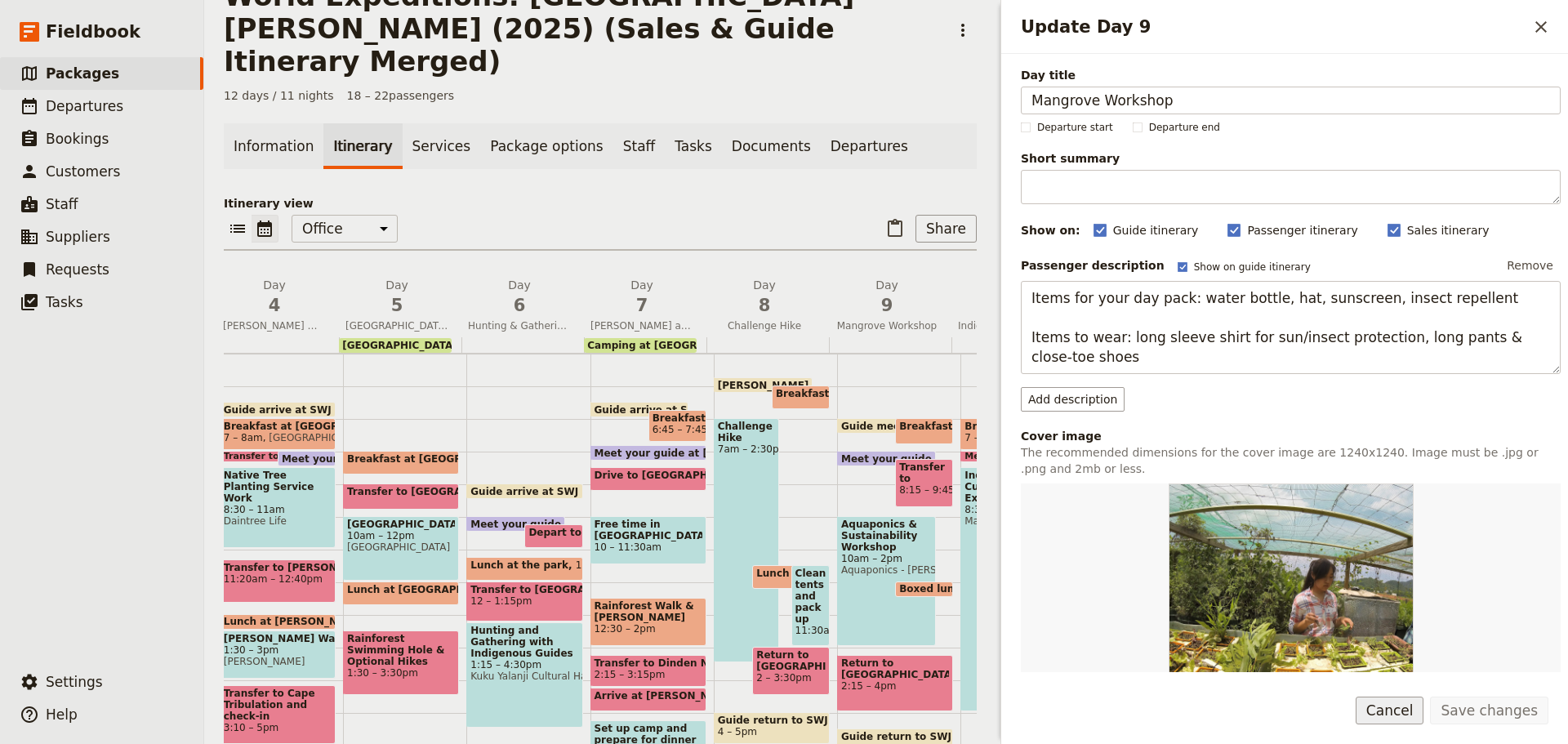
click at [1396, 698] on button "Cancel" at bounding box center [1390, 711] width 69 height 28
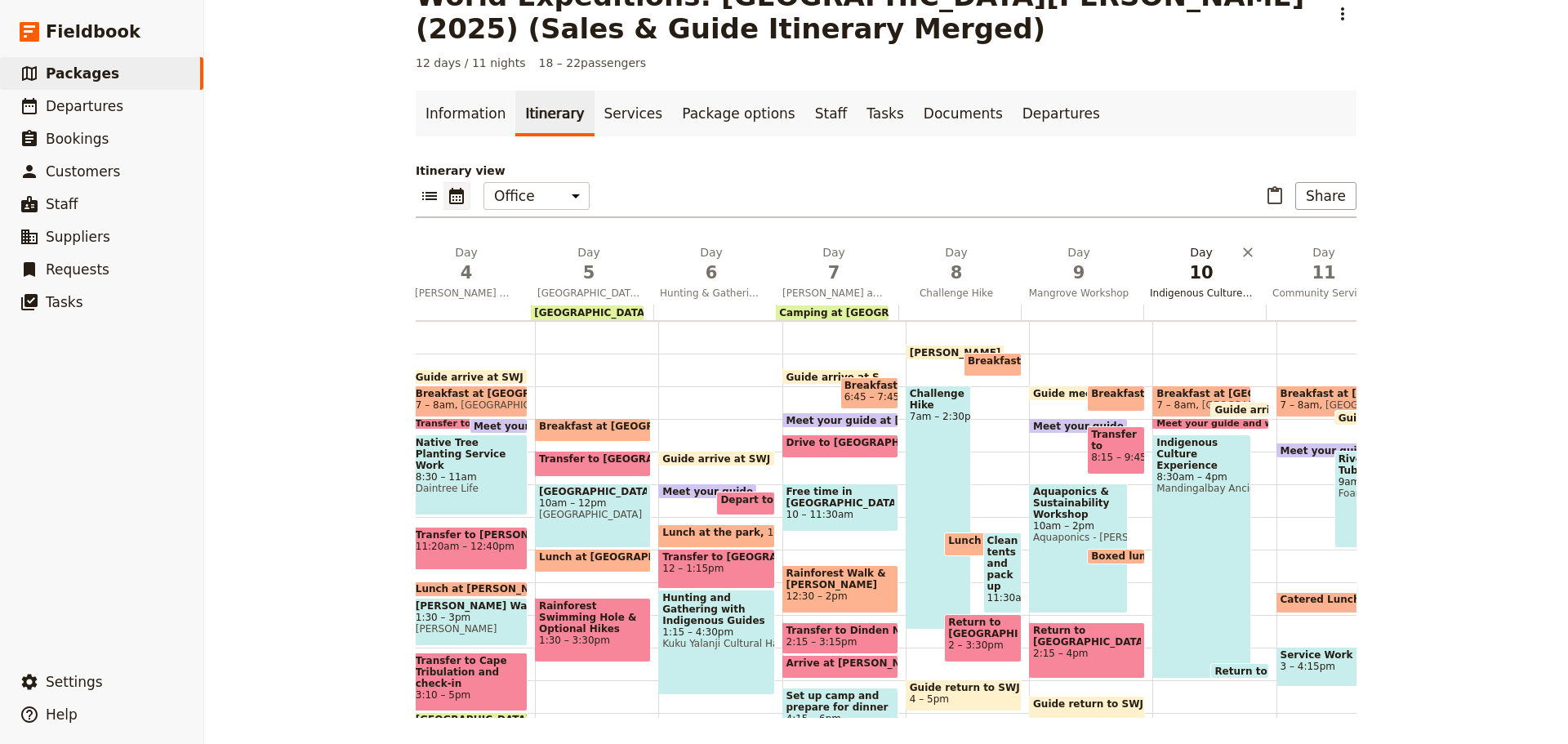
click at [1207, 295] on span "Indigenous Culture Experience and Banana Farm" at bounding box center [1202, 293] width 116 height 13
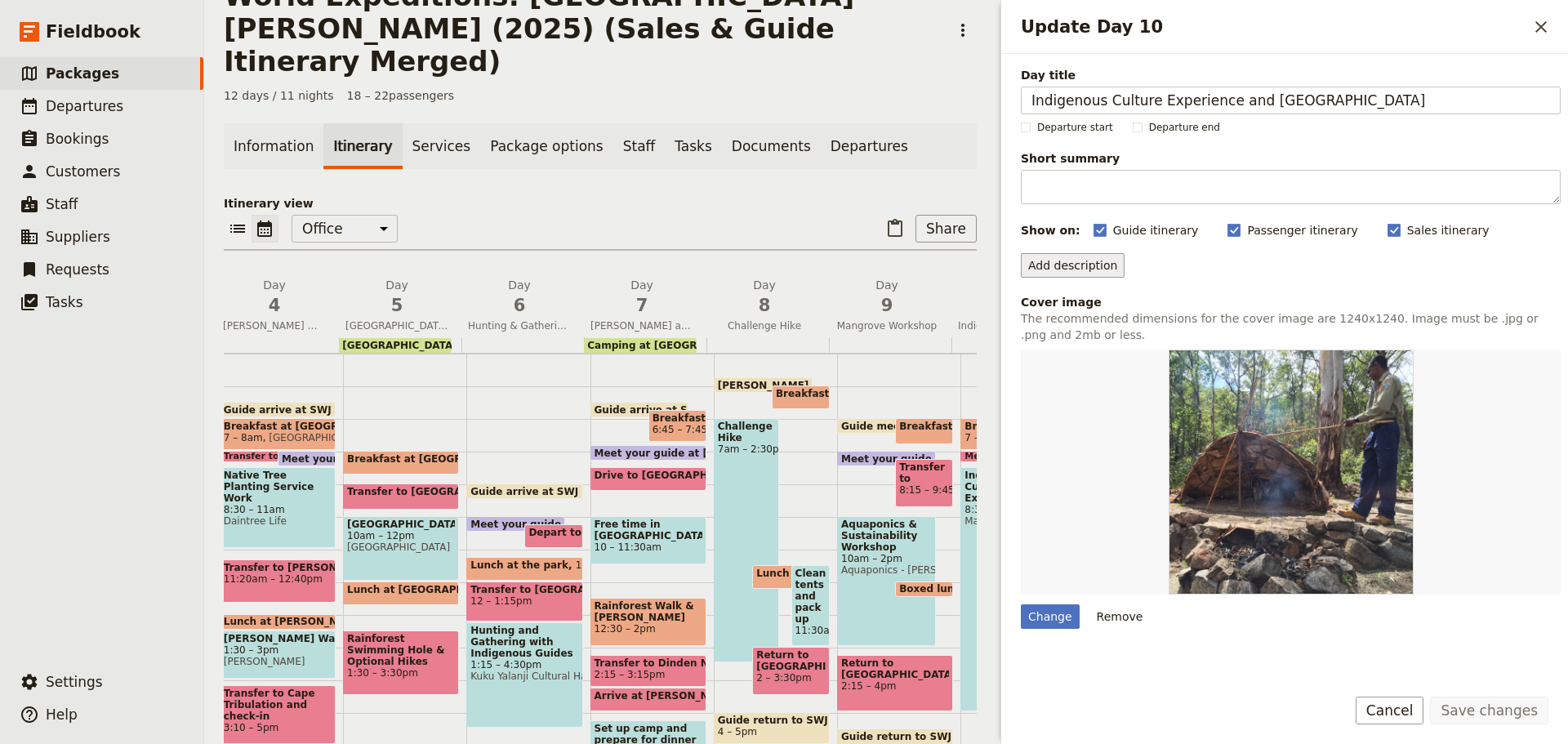
click at [1101, 264] on button "Add description" at bounding box center [1073, 265] width 104 height 25
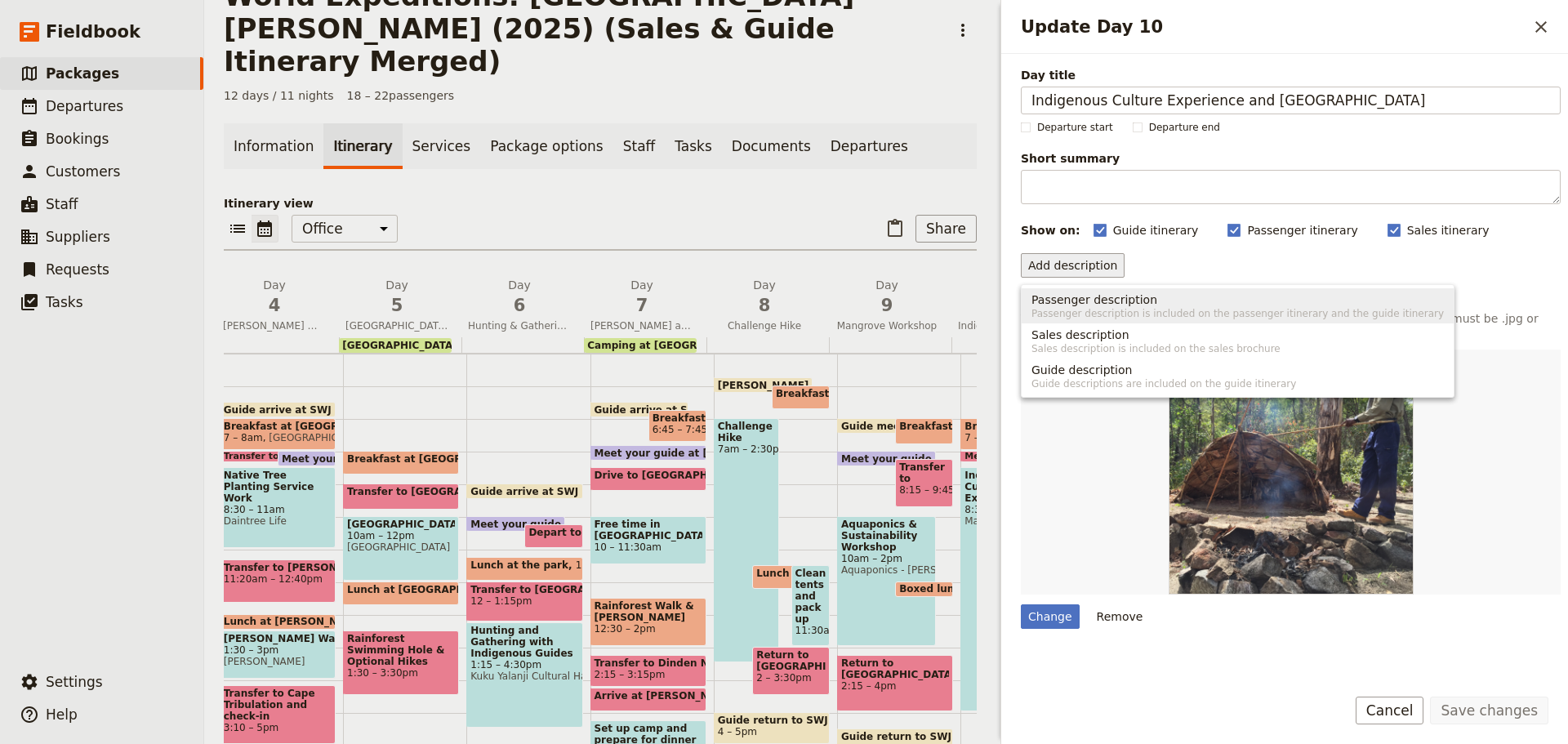
click at [1092, 305] on span "Passenger description" at bounding box center [1094, 300] width 126 height 17
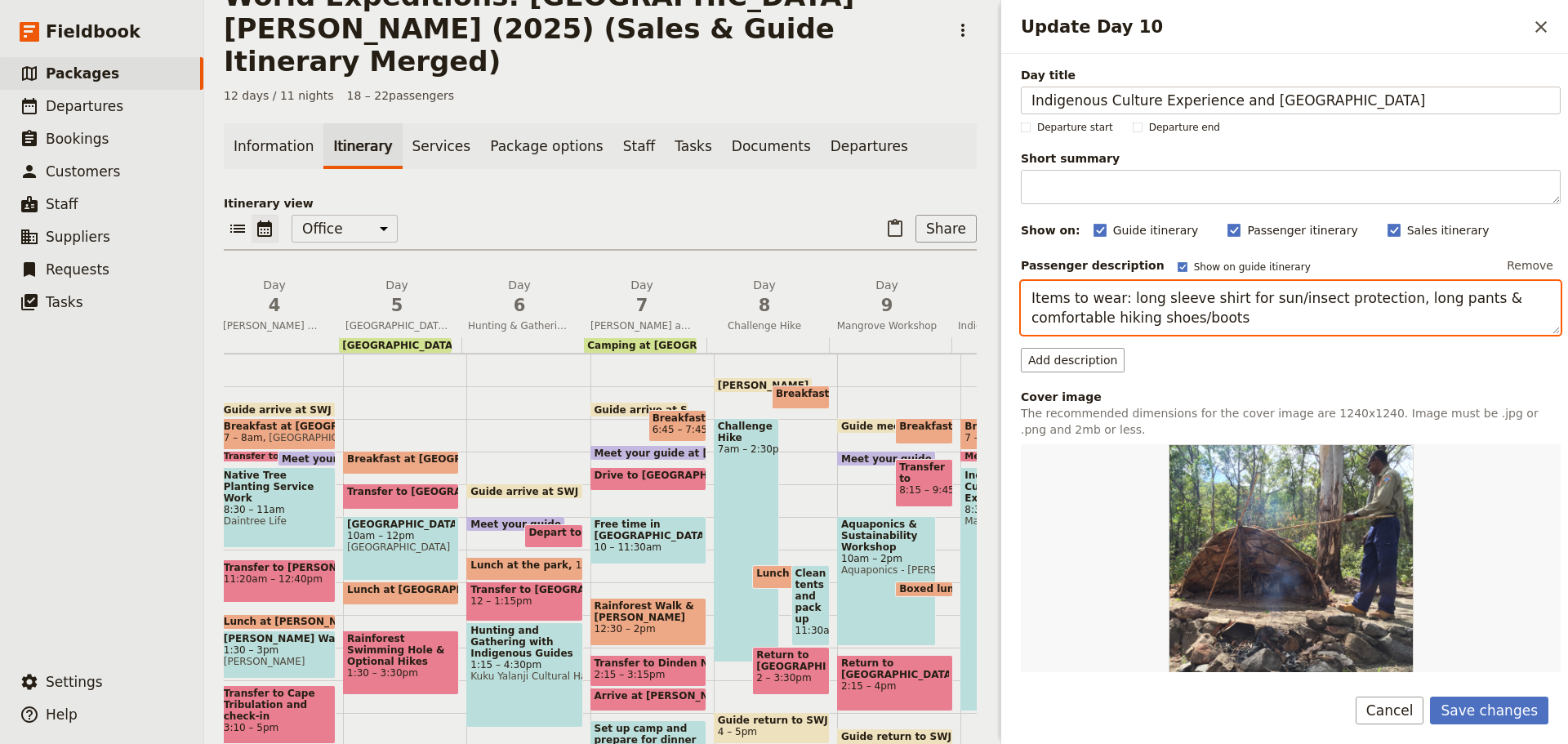
click at [1099, 306] on textarea "Items to wear: long sleeve shirt for sun/insect protection, long pants & comfor…" at bounding box center [1291, 308] width 540 height 54
drag, startPoint x: 1023, startPoint y: 298, endPoint x: 1377, endPoint y: 322, distance: 354.8
click at [1377, 322] on textarea "Items to wear: long sleeve shirt for sun/insect protection, long pants & comfor…" at bounding box center [1291, 308] width 540 height 54
paste textarea "Suggested items for your day pack: water bottle, hat, sunscreen & insect repell…"
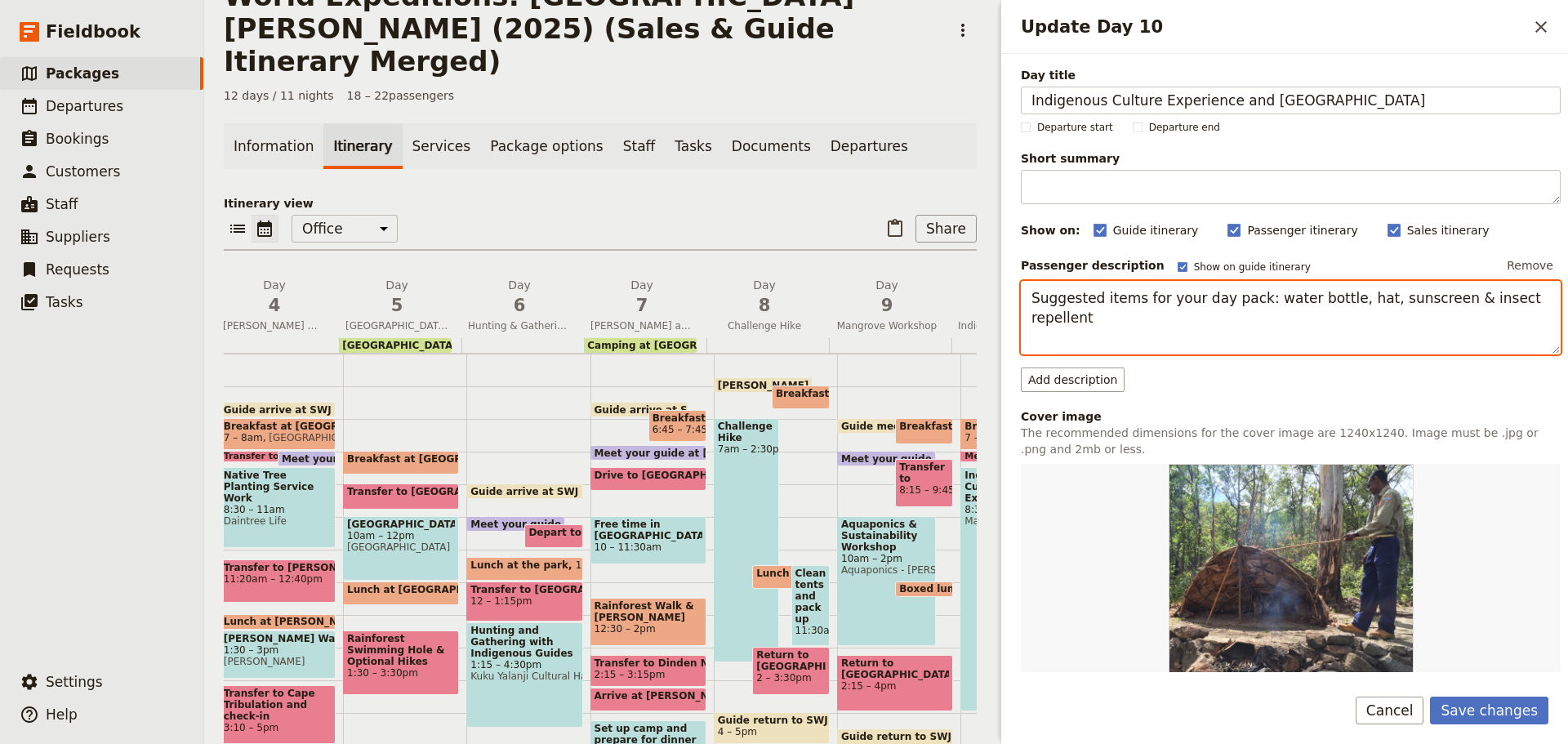
paste textarea "Items to wear: long sleeve shirt for sun/insect protection, long pants & comfor…"
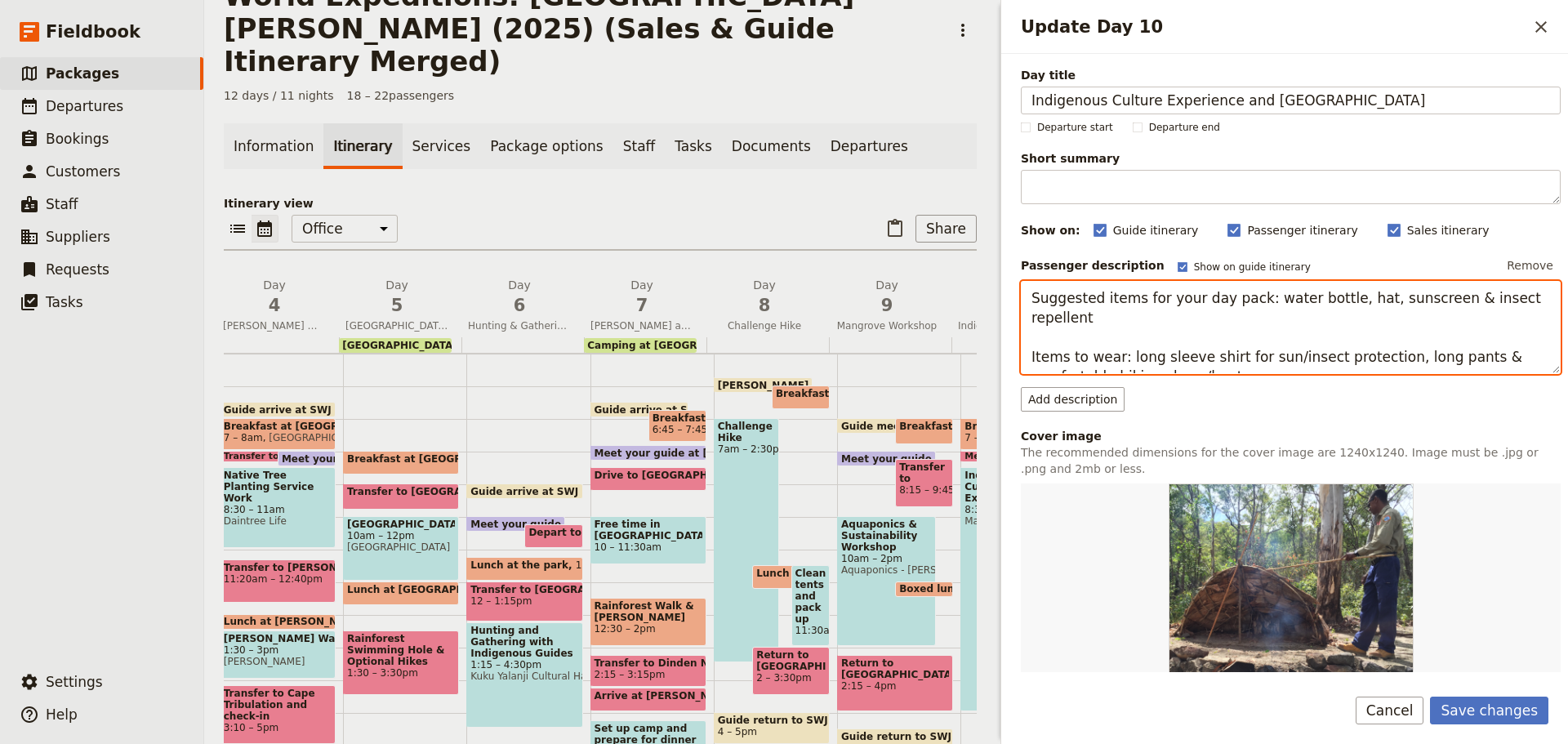
drag, startPoint x: 1112, startPoint y: 357, endPoint x: 1227, endPoint y: 361, distance: 115.1
click at [1227, 361] on textarea "Suggested items for your day pack: water bottle, hat, sunscreen & insect repell…" at bounding box center [1291, 327] width 540 height 93
type textarea "Suggested items for your day pack: water bottle, hat, sunscreen & insect repell…"
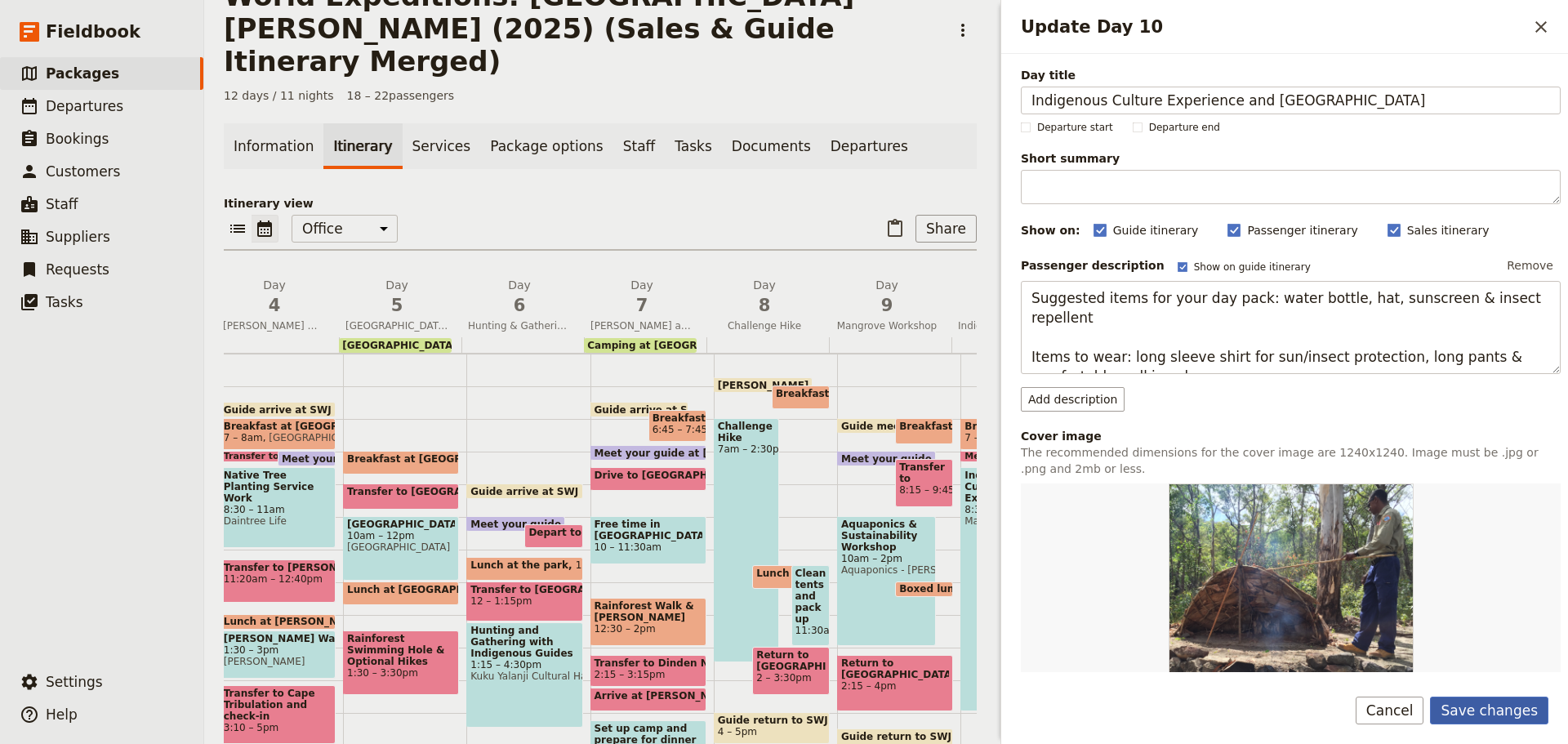
click at [1516, 704] on button "Save changes" at bounding box center [1489, 711] width 119 height 28
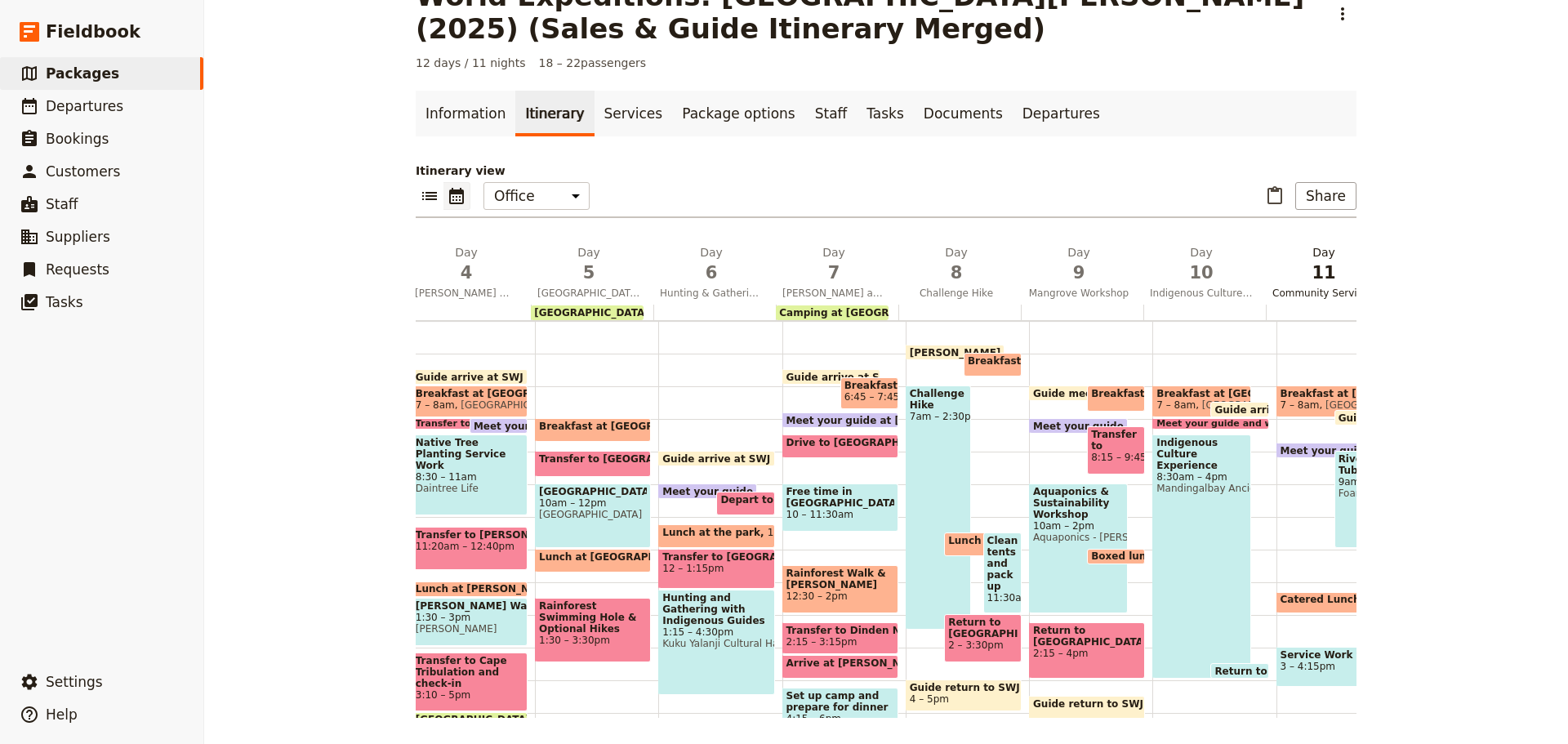
click at [1277, 293] on span "Community Service Project for the Homeless and River Tubing" at bounding box center [1324, 293] width 116 height 13
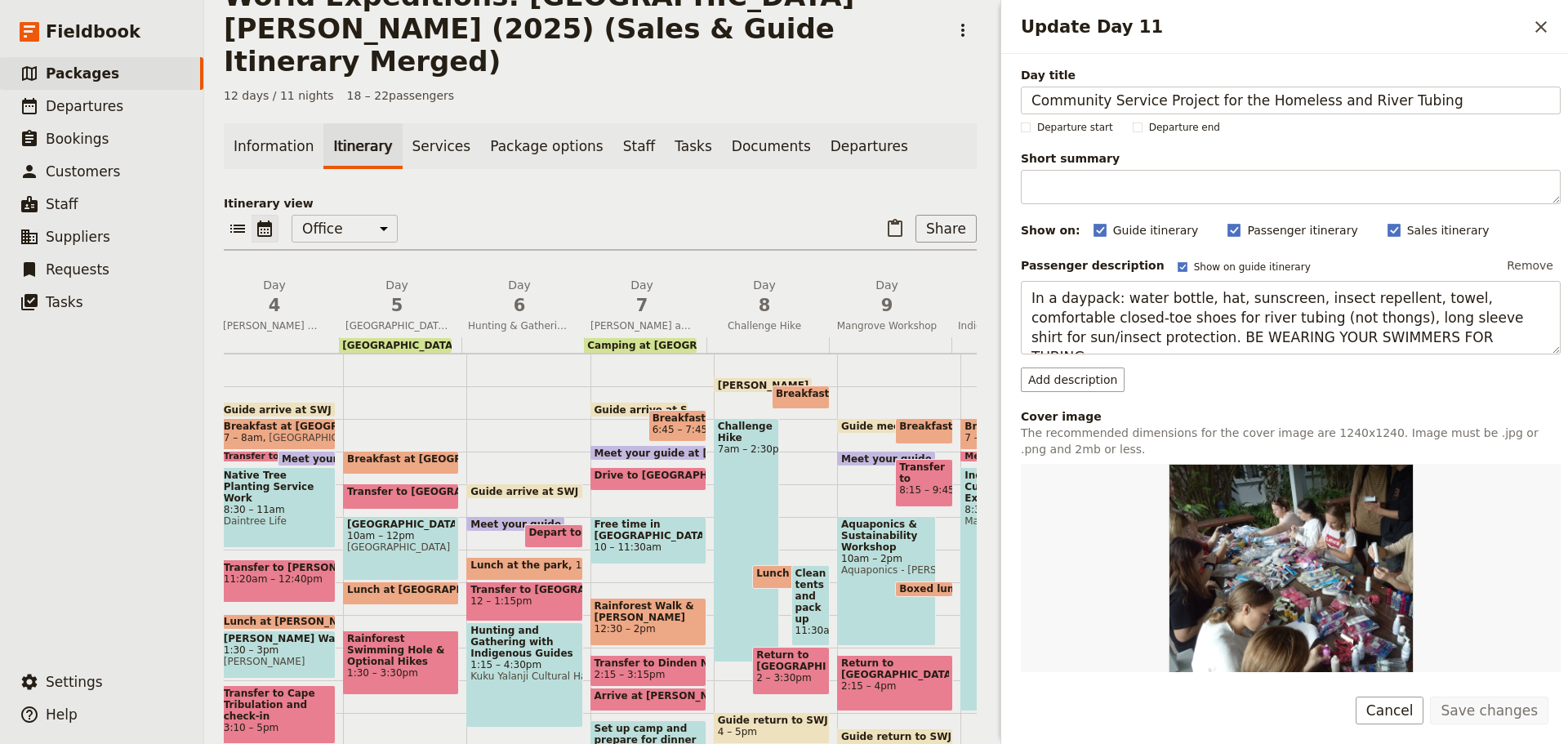
scroll to position [0, 554]
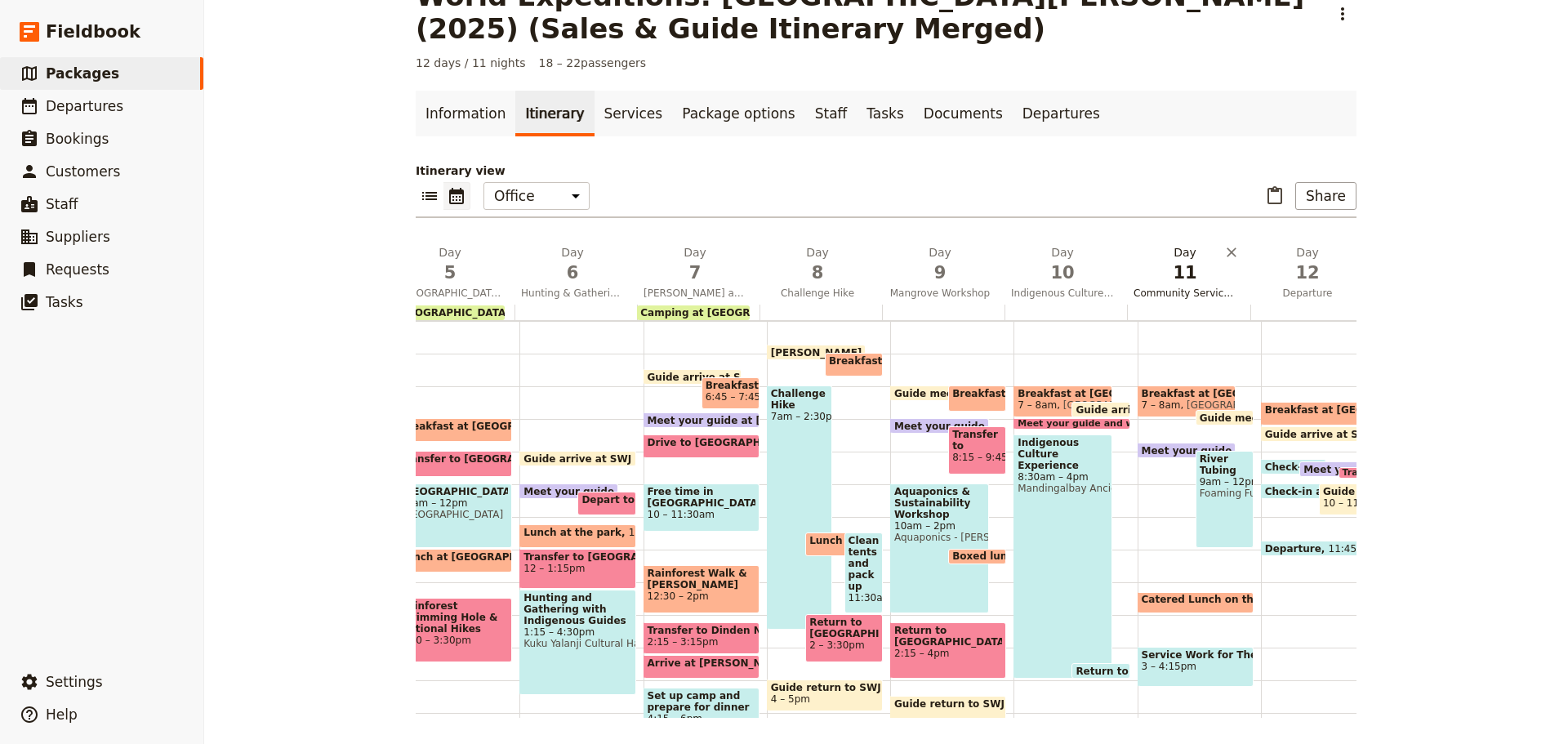
click at [1185, 298] on span "Community Service Project for the Homeless and River Tubing" at bounding box center [1185, 293] width 116 height 13
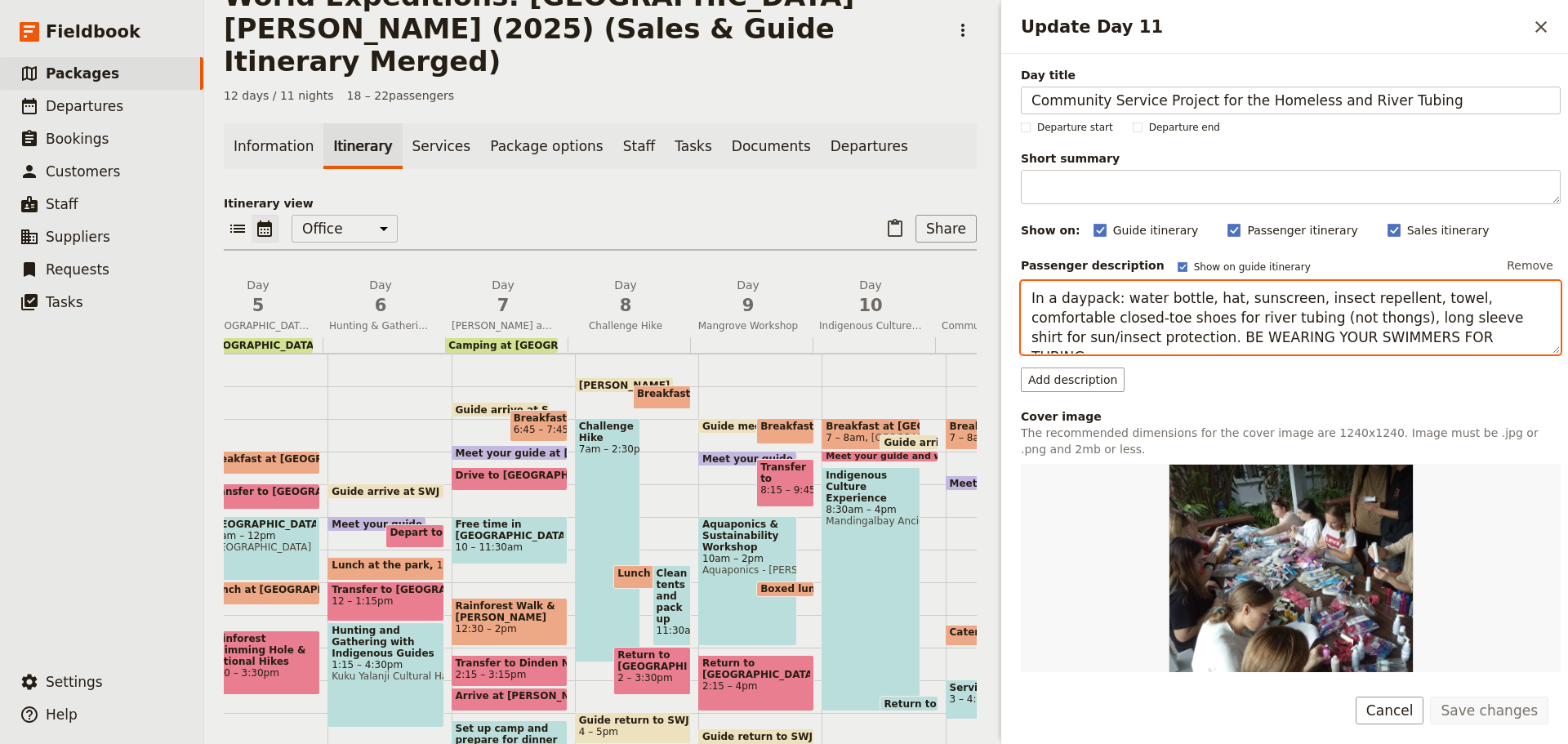
click at [1032, 296] on textarea "In a daypack: water bottle, hat, sunscreen, insect repellent, towel, comfortabl…" at bounding box center [1291, 317] width 540 height 74
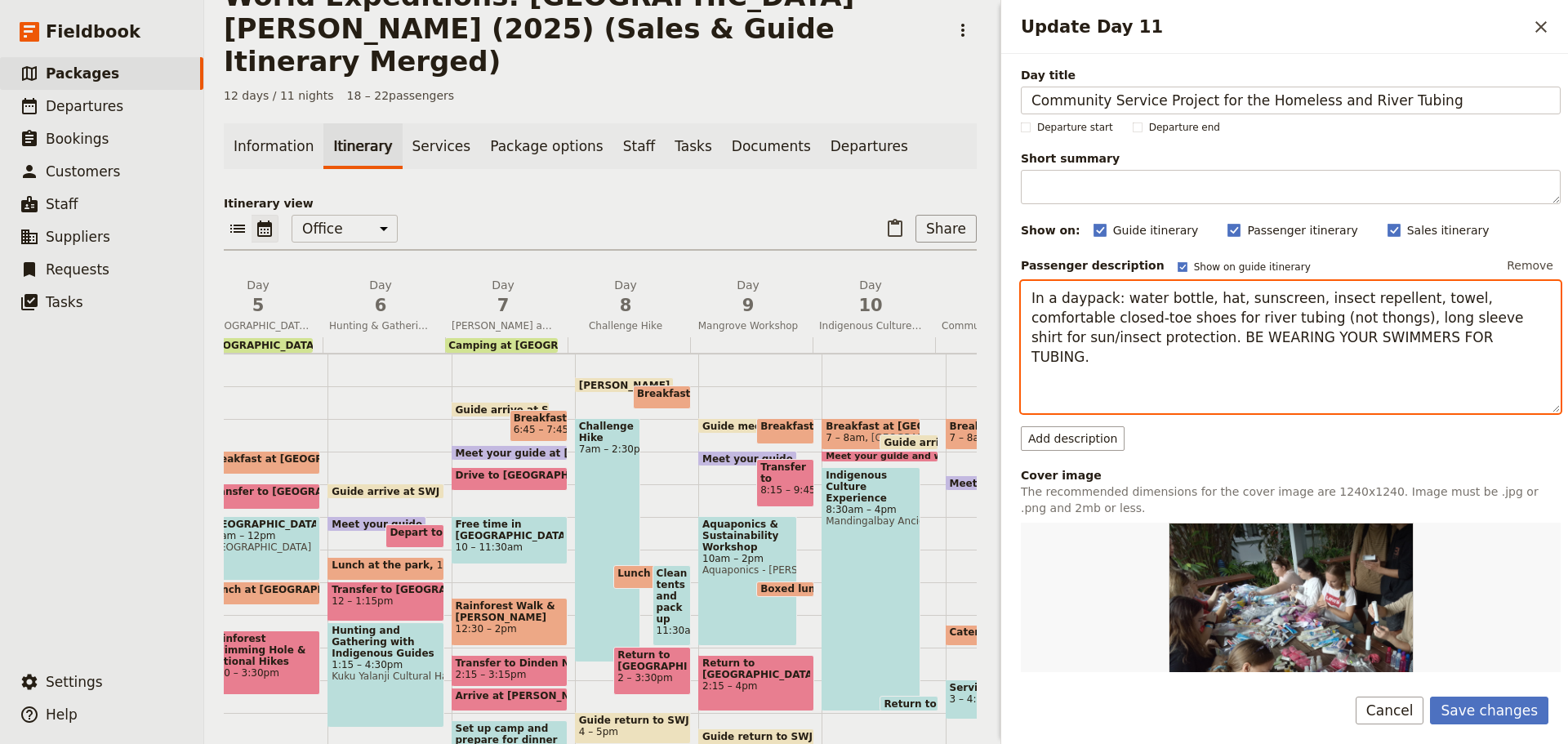
click at [1041, 300] on textarea "In a daypack: water bottle, hat, sunscreen, insect repellent, towel, comfortabl…" at bounding box center [1291, 347] width 540 height 133
click at [1038, 315] on textarea "In a daypack: water bottle, hat, sunscreen, insect repellent, towel, comfortabl…" at bounding box center [1291, 347] width 540 height 133
click at [1029, 296] on textarea "In a daypack: water bottle, hat, sunscreen, insect repellent, towel, comfortabl…" at bounding box center [1291, 347] width 540 height 133
paste textarea "Items for your back pack: water bottle, towel, hat, sunscreen, insect repellent…"
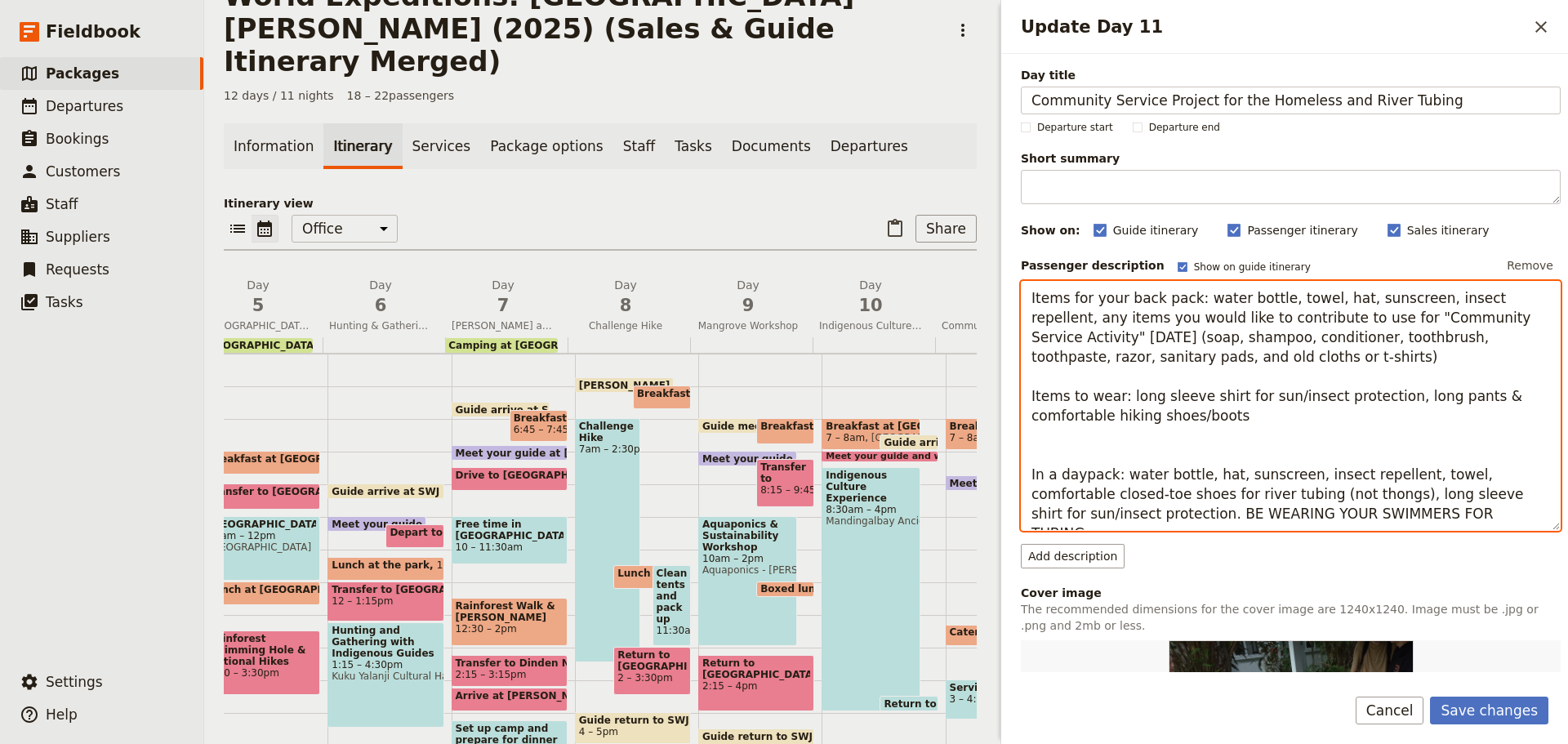
drag, startPoint x: 1478, startPoint y: 338, endPoint x: 1516, endPoint y: 358, distance: 42.9
click at [1516, 358] on textarea "Items for your back pack: water bottle, towel, hat, sunscreen, insect repellent…" at bounding box center [1291, 406] width 540 height 250
click at [1319, 355] on textarea "Items for your back pack: water bottle, towel, hat, sunscreen, insect repellent…" at bounding box center [1291, 406] width 540 height 250
drag, startPoint x: 1090, startPoint y: 356, endPoint x: 1029, endPoint y: 351, distance: 61.2
click at [1029, 351] on textarea "Items for your back pack: water bottle, towel, hat, sunscreen, insect repellent…" at bounding box center [1291, 406] width 540 height 250
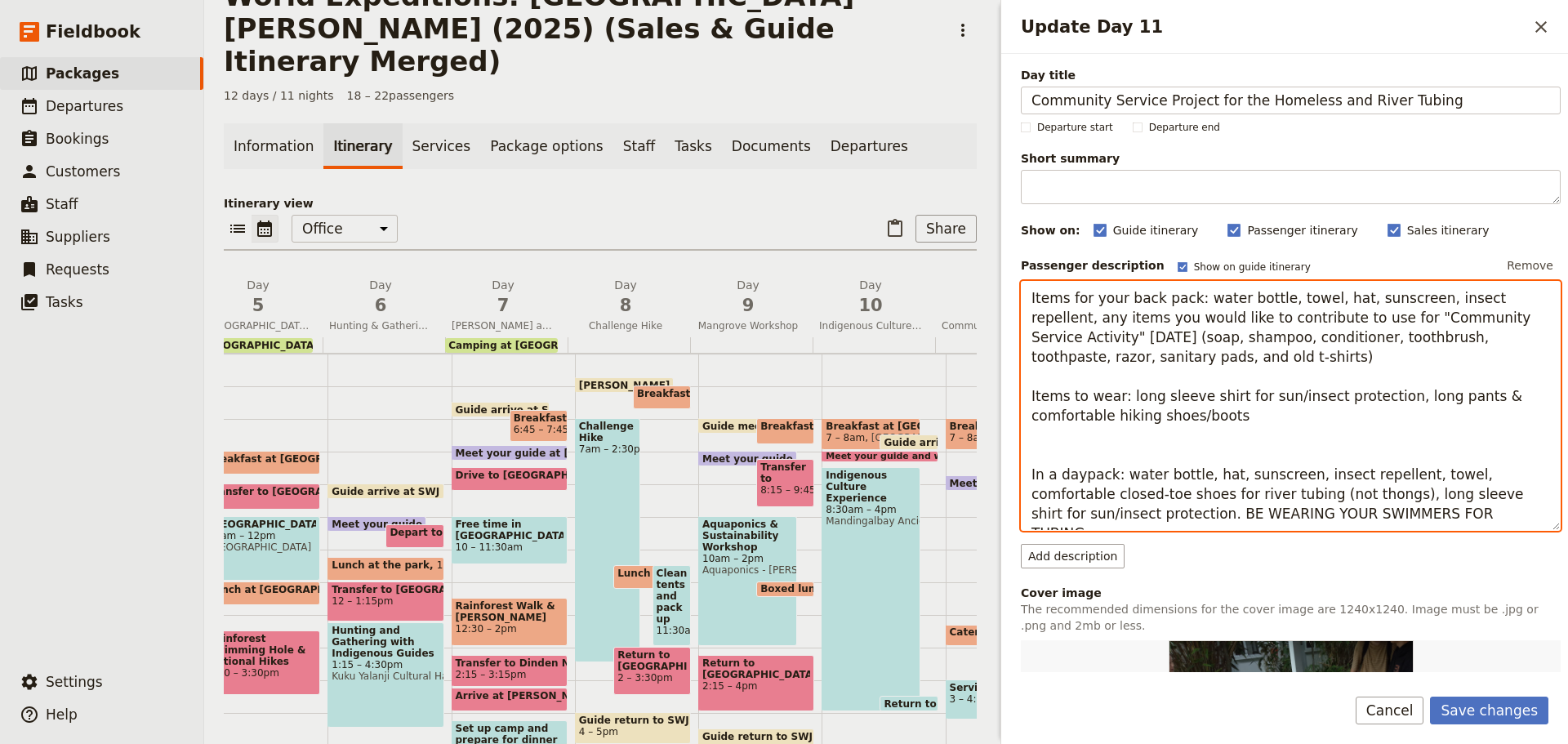
click at [1266, 395] on textarea "Items for your back pack: water bottle, towel, hat, sunscreen, insect repellent…" at bounding box center [1291, 406] width 540 height 250
click at [1319, 445] on textarea "Items for your back pack: water bottle, towel, hat, sunscreen, insect repellent…" at bounding box center [1291, 406] width 540 height 250
click at [1219, 491] on textarea "Items for your back pack: water bottle, towel, hat, sunscreen, insect repellent…" at bounding box center [1291, 406] width 540 height 250
click at [1163, 489] on textarea "Items for your back pack: water bottle, towel, hat, sunscreen, insect repellent…" at bounding box center [1291, 406] width 540 height 250
click at [1429, 476] on textarea "Items for your back pack: water bottle, towel, hat, sunscreen, insect repellent…" at bounding box center [1291, 406] width 540 height 250
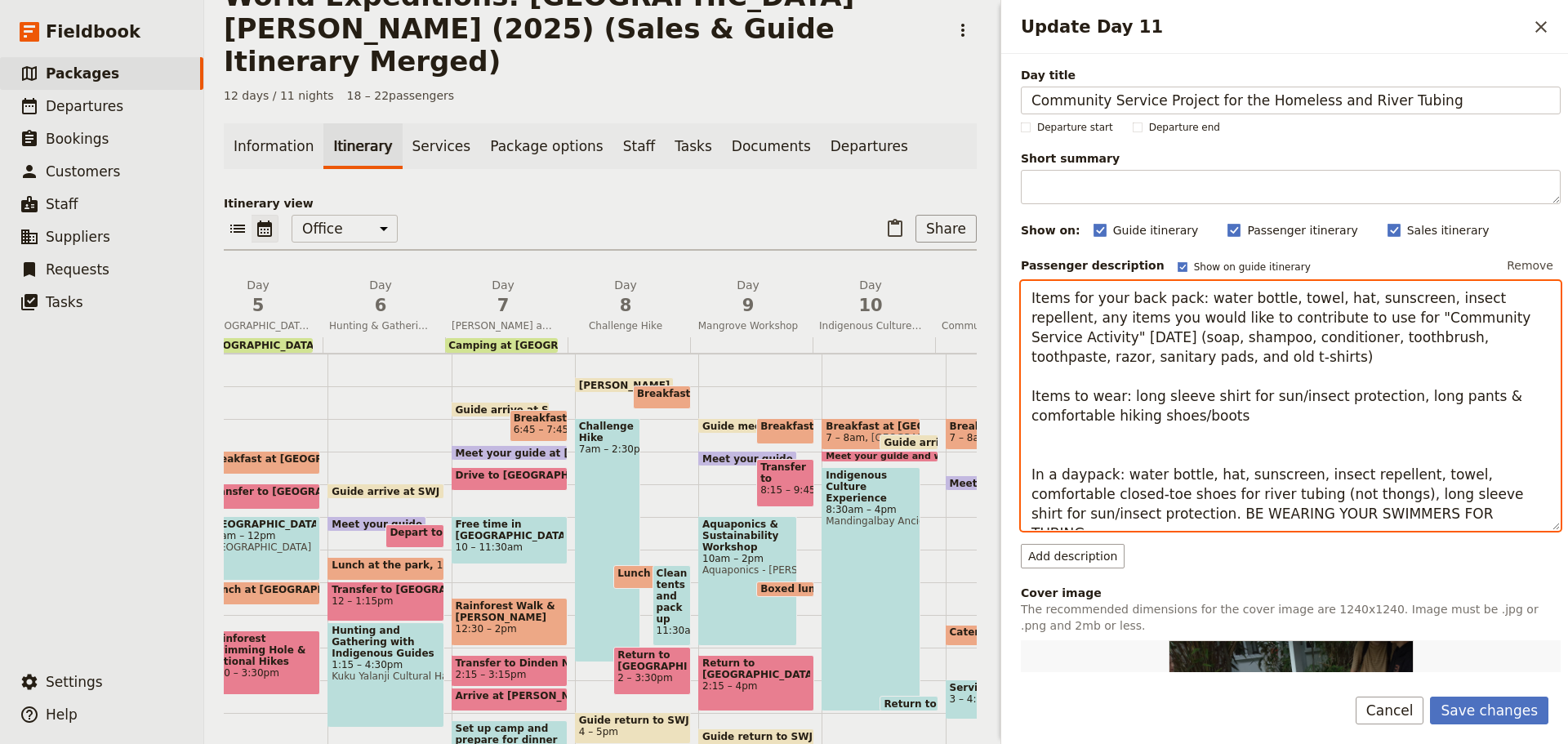
drag, startPoint x: 1106, startPoint y: 516, endPoint x: 1427, endPoint y: 519, distance: 321.0
click at [1427, 519] on textarea "Items for your back pack: water bottle, towel, hat, sunscreen, insect repellent…" at bounding box center [1291, 406] width 540 height 250
click at [1127, 396] on textarea "Items for your back pack: water bottle, towel, hat, sunscreen, insect repellent…" at bounding box center [1291, 406] width 540 height 250
drag, startPoint x: 1123, startPoint y: 396, endPoint x: 1319, endPoint y: 414, distance: 196.8
click at [1319, 414] on textarea "Items for your back pack: water bottle, towel, hat, sunscreen, insect repellent…" at bounding box center [1291, 406] width 540 height 250
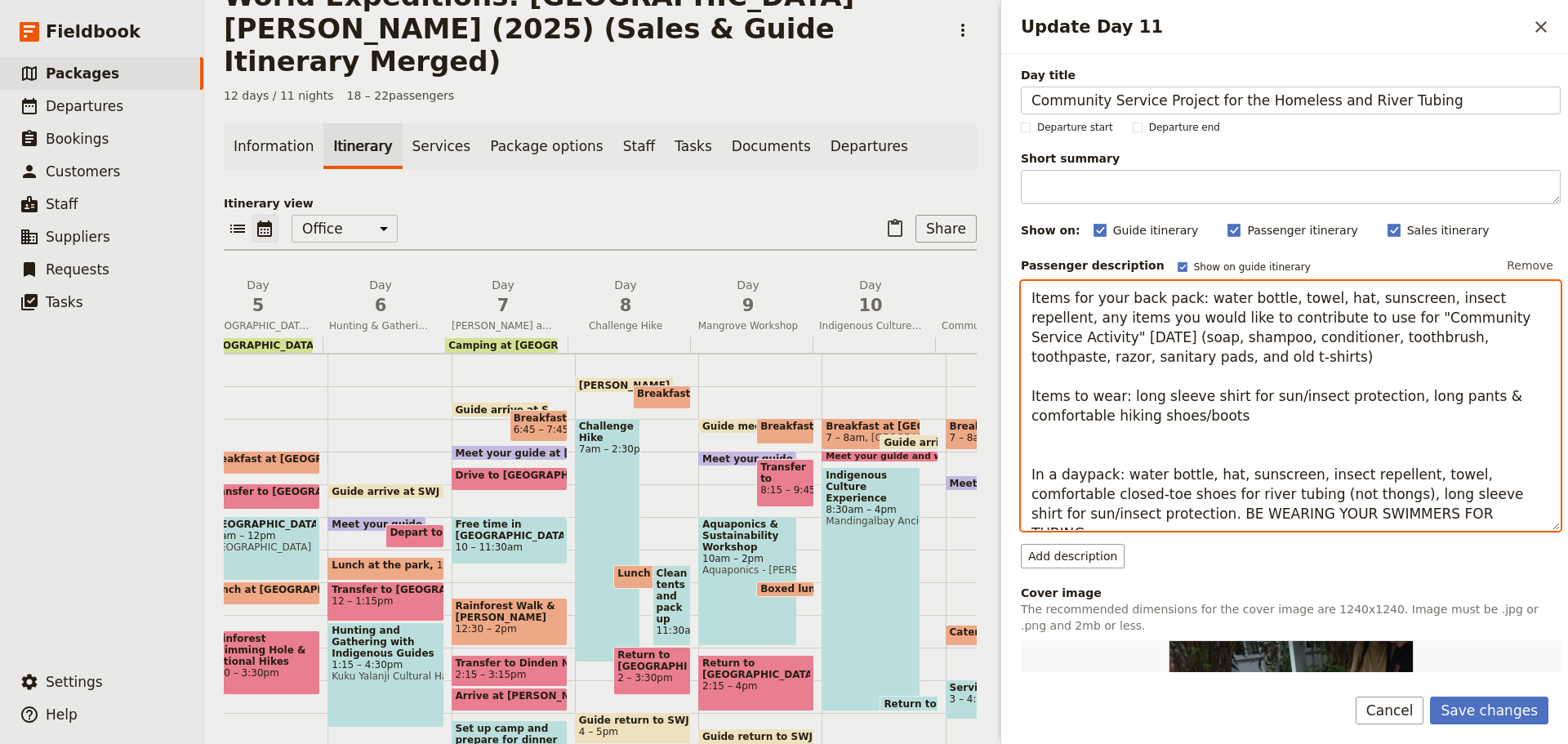
paste textarea "BE WEARING YOUR SWIMMERS FOR TUBING."
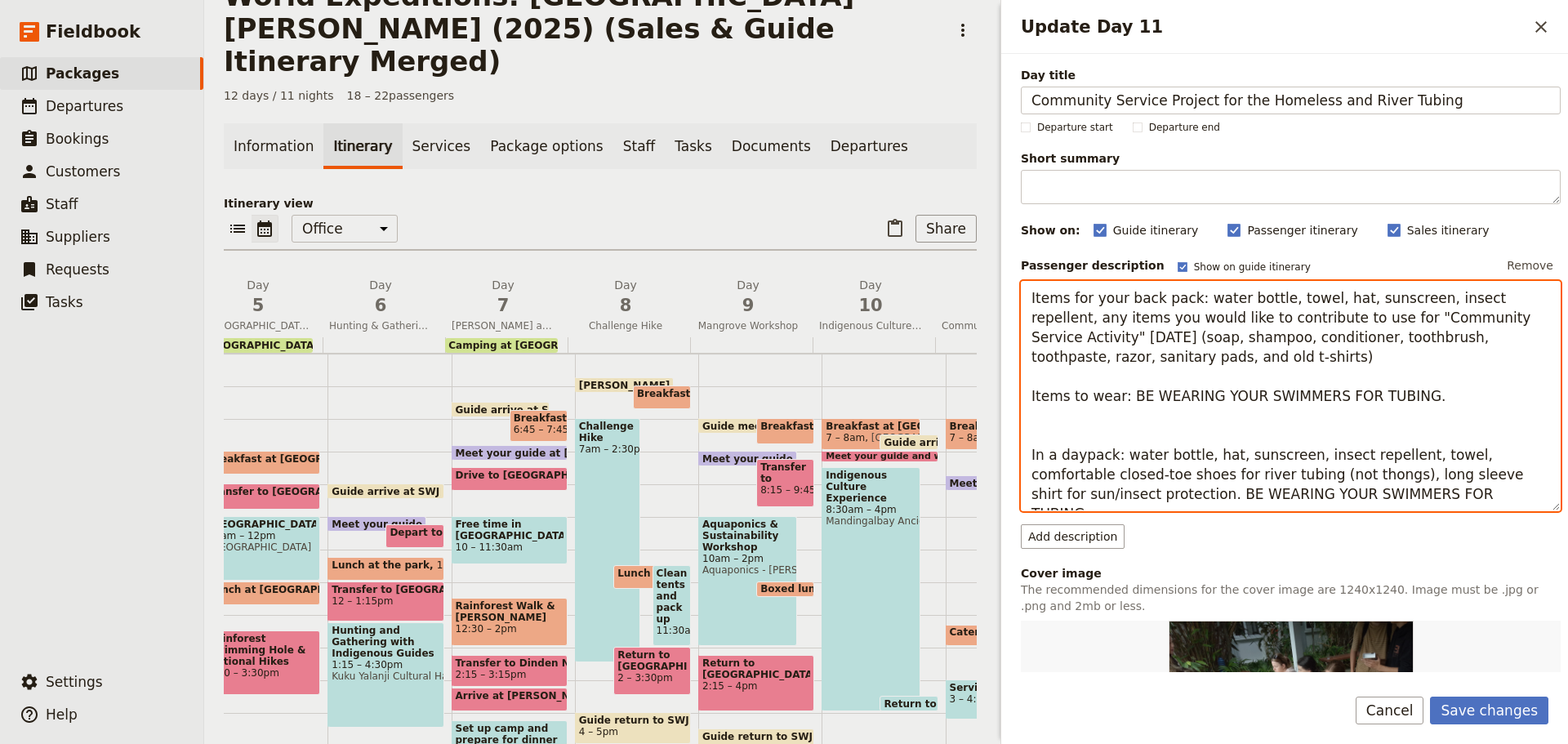
click at [1351, 501] on textarea "Items for your back pack: water bottle, towel, hat, sunscreen, insect repellent…" at bounding box center [1291, 396] width 540 height 230
click at [1430, 454] on textarea "Items for your back pack: water bottle, towel, hat, sunscreen, insect repellent…" at bounding box center [1291, 396] width 540 height 230
drag, startPoint x: 1391, startPoint y: 452, endPoint x: 1385, endPoint y: 444, distance: 10.0
click at [1391, 450] on textarea "Items for your back pack: water bottle, towel, hat, sunscreen, insect repellent…" at bounding box center [1291, 396] width 540 height 230
drag, startPoint x: 1430, startPoint y: 456, endPoint x: 1309, endPoint y: 477, distance: 122.8
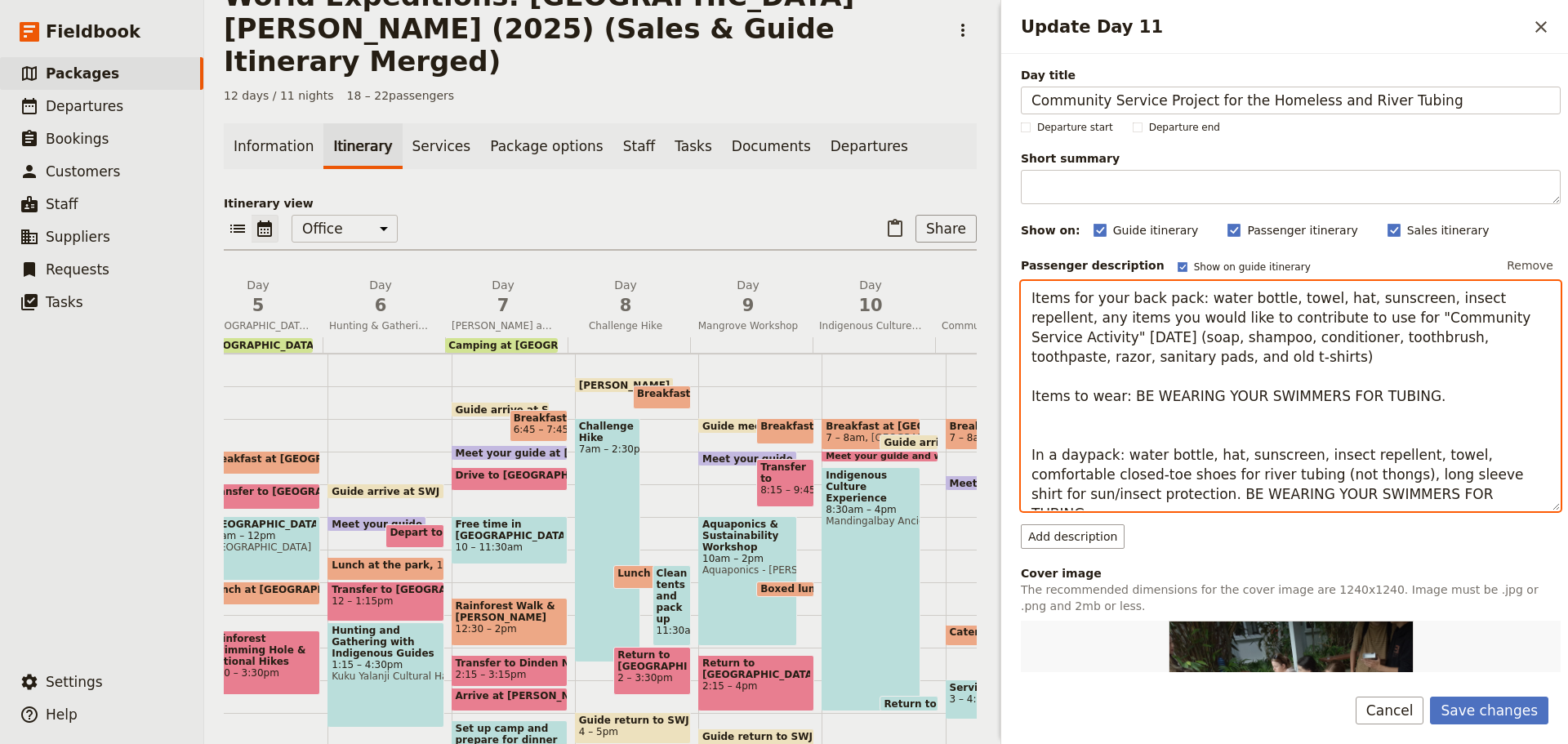
click at [1309, 477] on textarea "Items for your back pack: water bottle, towel, hat, sunscreen, insect repellent…" at bounding box center [1291, 396] width 540 height 230
click at [1126, 399] on textarea "Items for your back pack: water bottle, towel, hat, sunscreen, insect repellent…" at bounding box center [1291, 396] width 540 height 230
paste textarea "comfortable closed-toe shoes for river tubing (not thongs)"
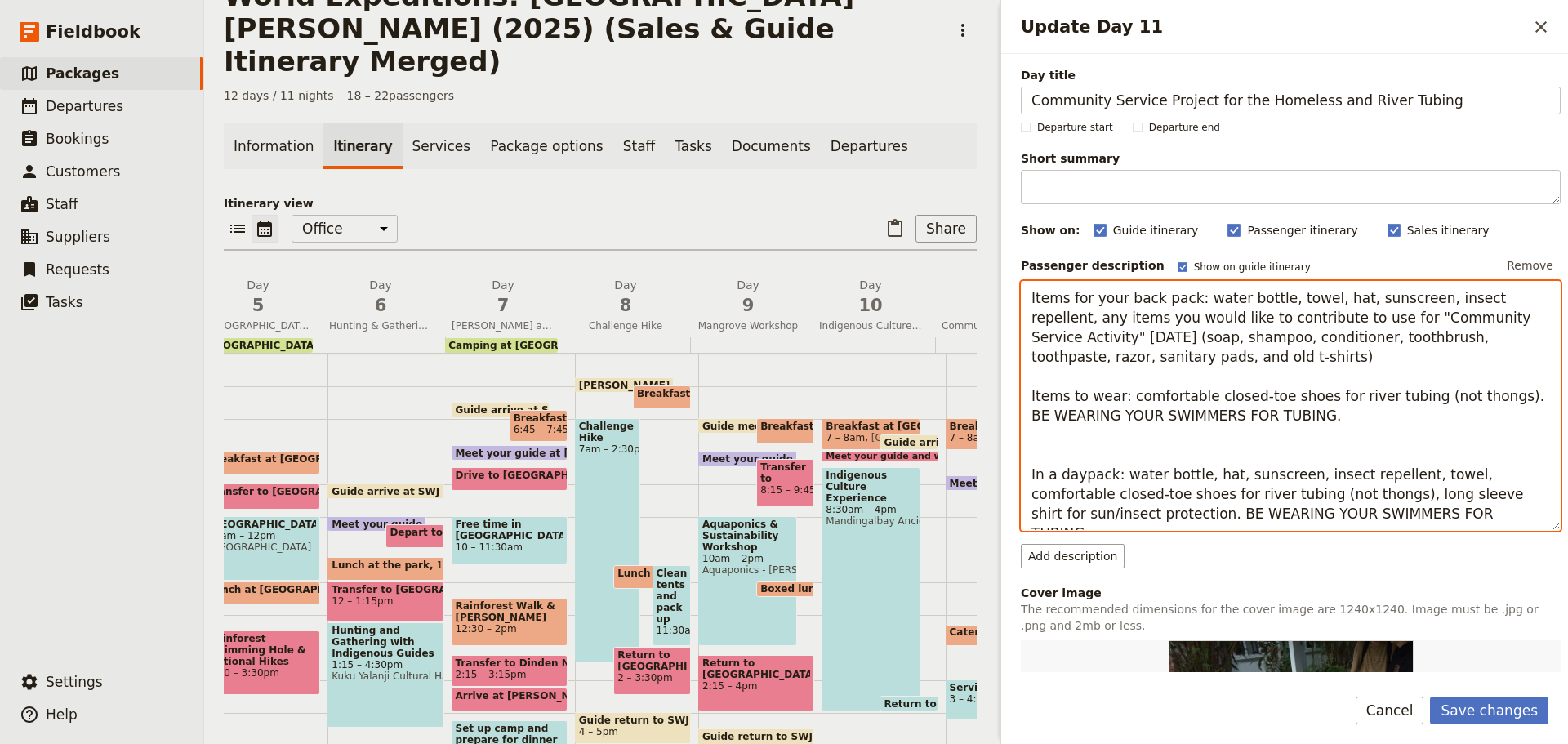
click at [1101, 461] on textarea "Items for your back pack: water bottle, towel, hat, sunscreen, insect repellent…" at bounding box center [1291, 406] width 540 height 250
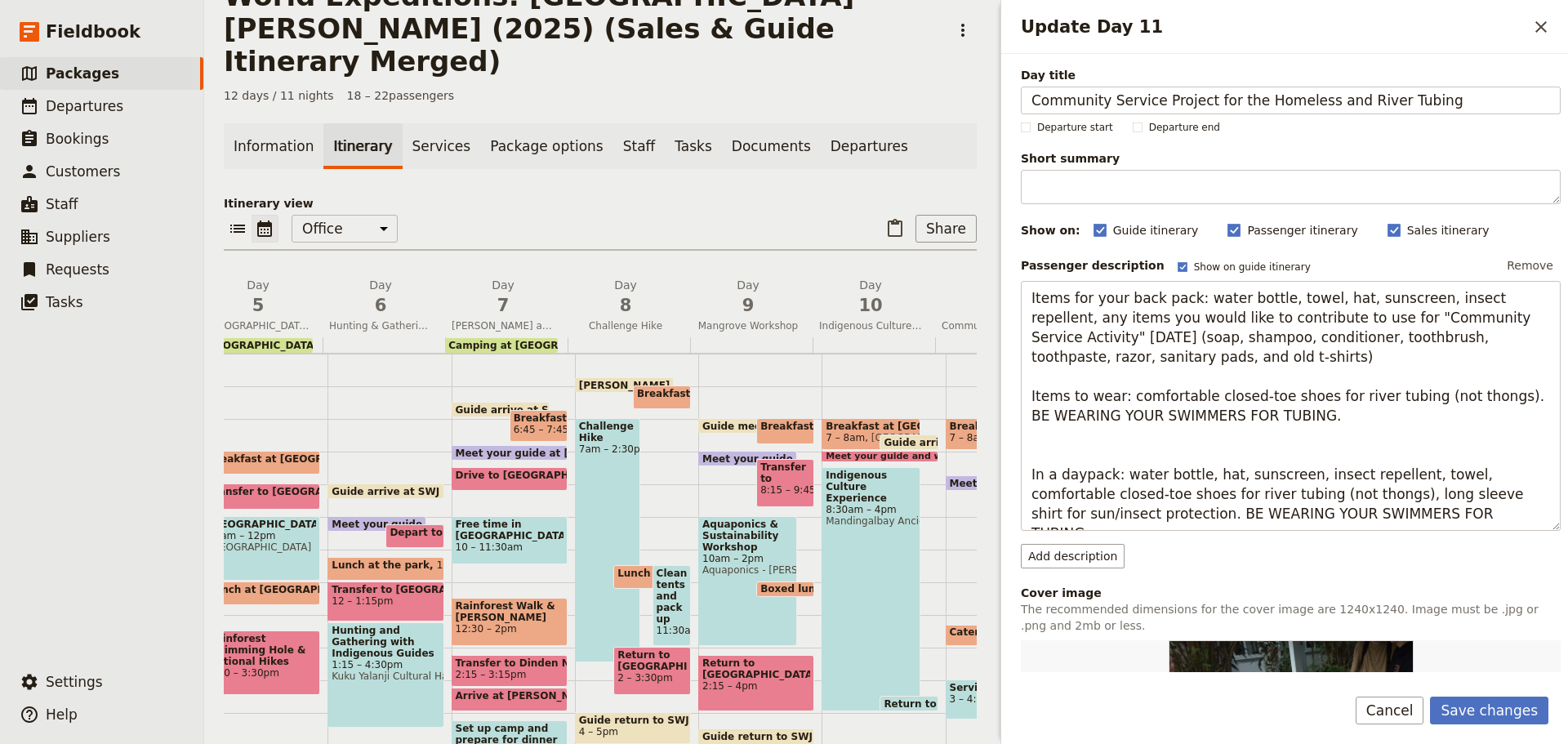
click at [1019, 395] on div "Day title Community Service Project for the Homeless and River Tubing Departure…" at bounding box center [1284, 363] width 567 height 618
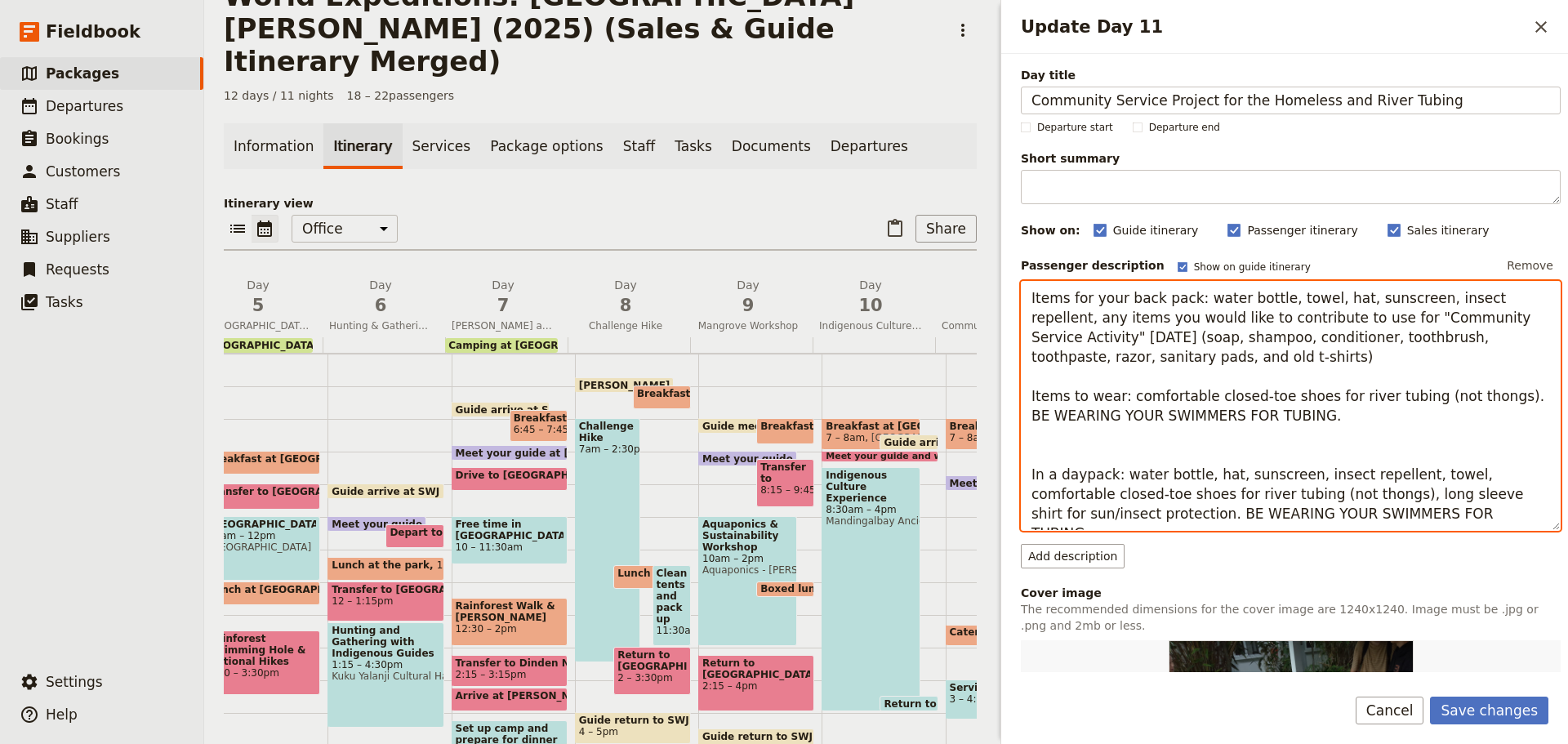
drag, startPoint x: 1030, startPoint y: 394, endPoint x: 1434, endPoint y: 525, distance: 424.7
click at [1434, 525] on textarea "Items for your back pack: water bottle, towel, hat, sunscreen, insect repellent…" at bounding box center [1291, 406] width 540 height 250
paste textarea "for river tubing: your swimmers under your clothes and closed shoes which will …"
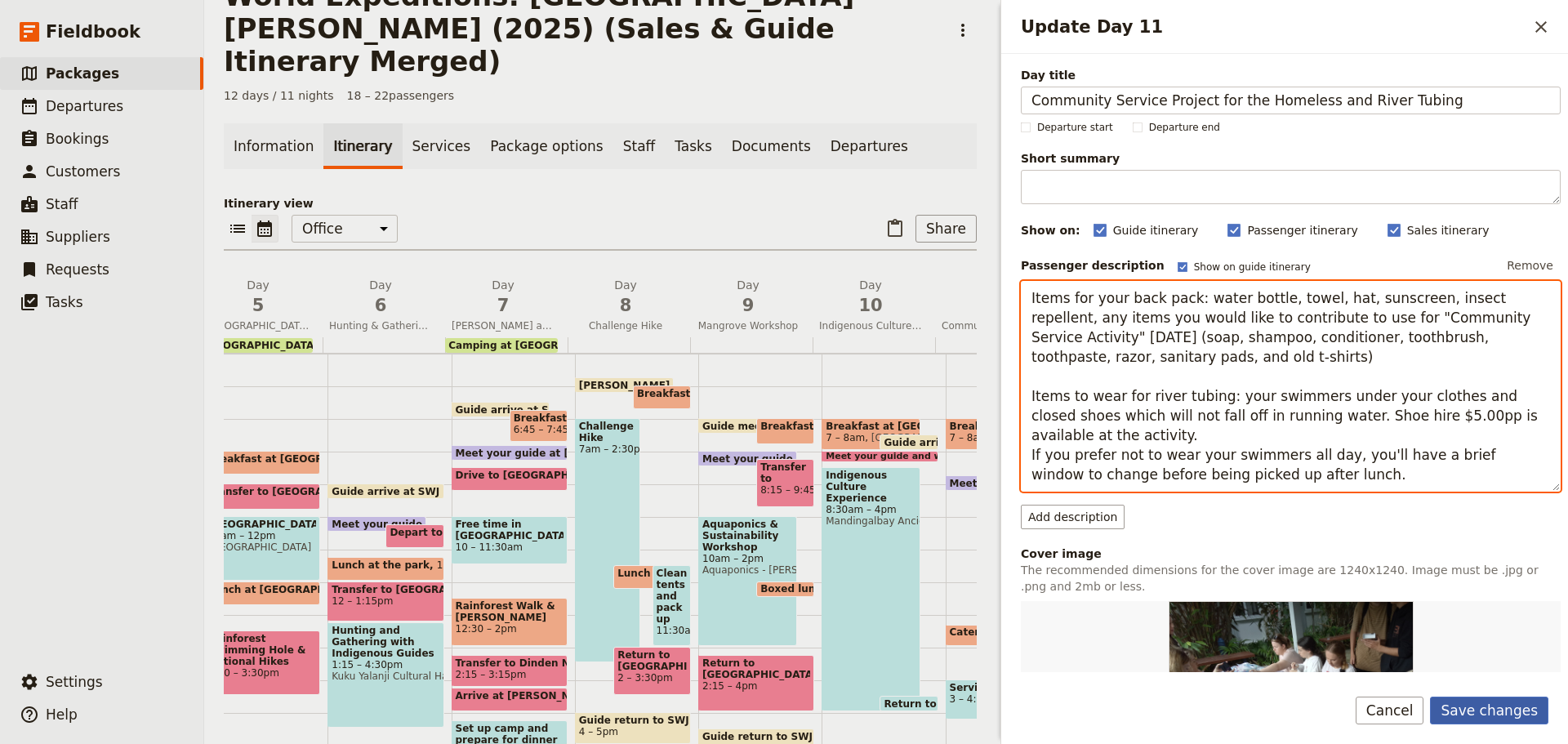
type textarea "Items for your back pack: water bottle, towel, hat, sunscreen, insect repellent…"
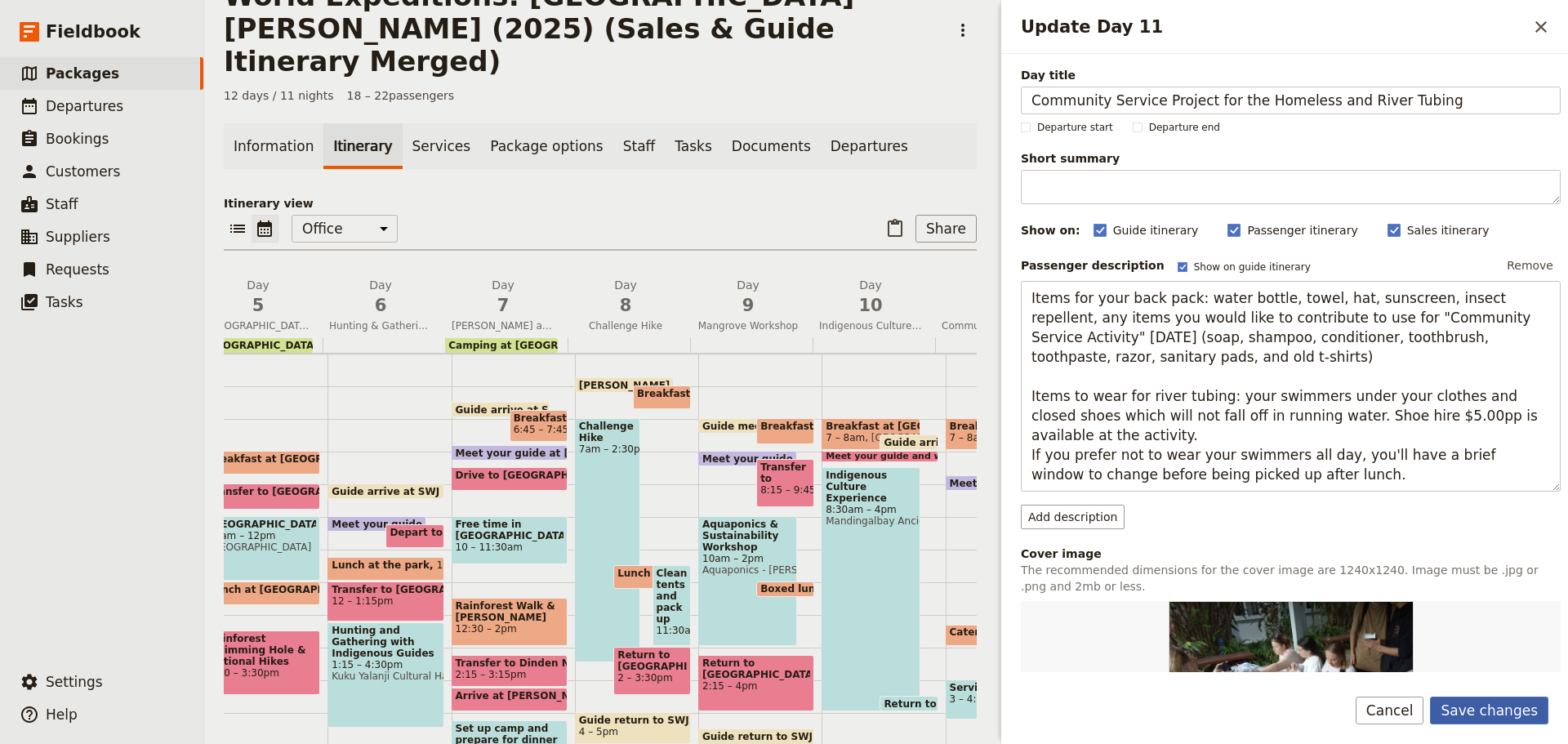
click at [1490, 701] on button "Save changes" at bounding box center [1489, 711] width 119 height 28
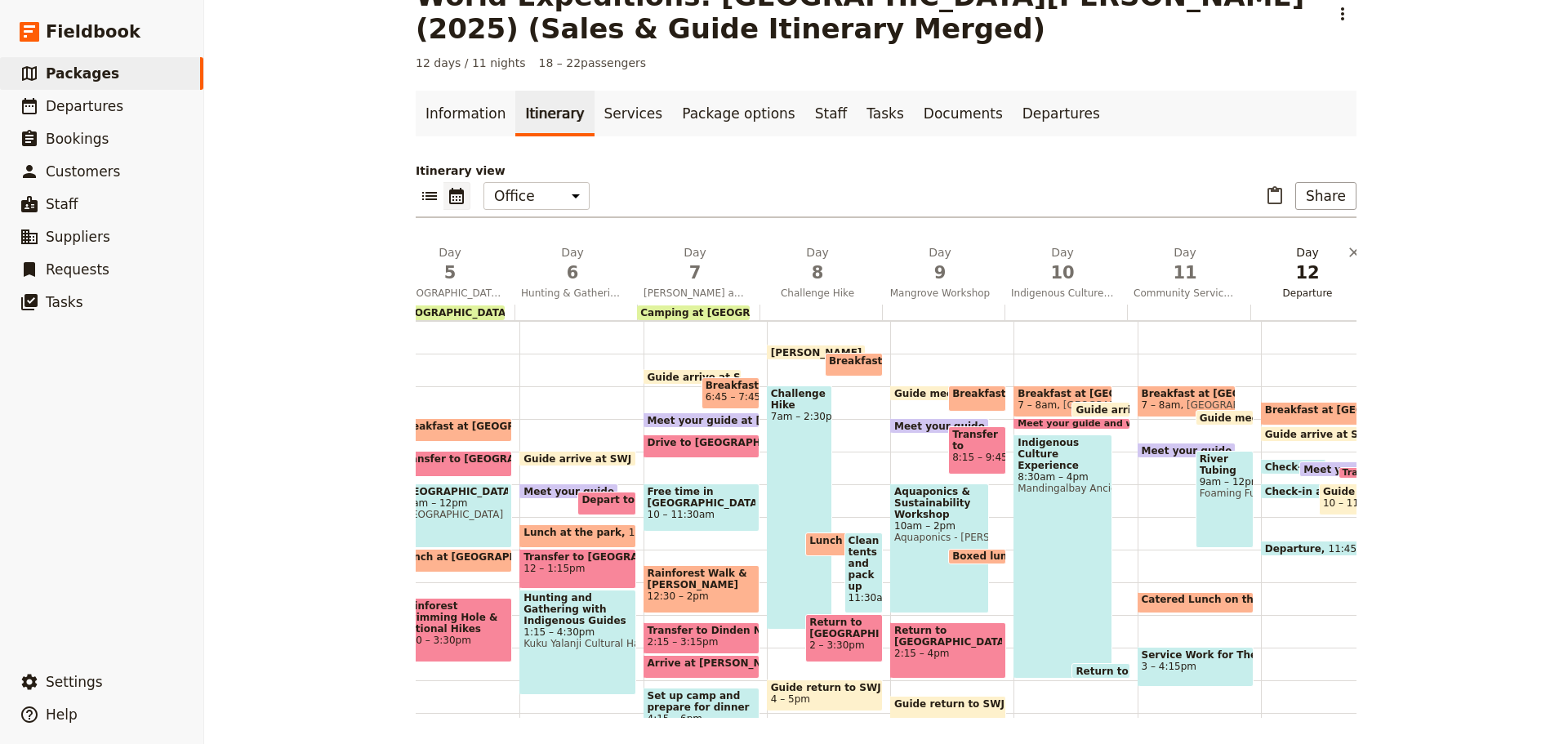
click at [1287, 296] on span "Departure" at bounding box center [1308, 293] width 116 height 13
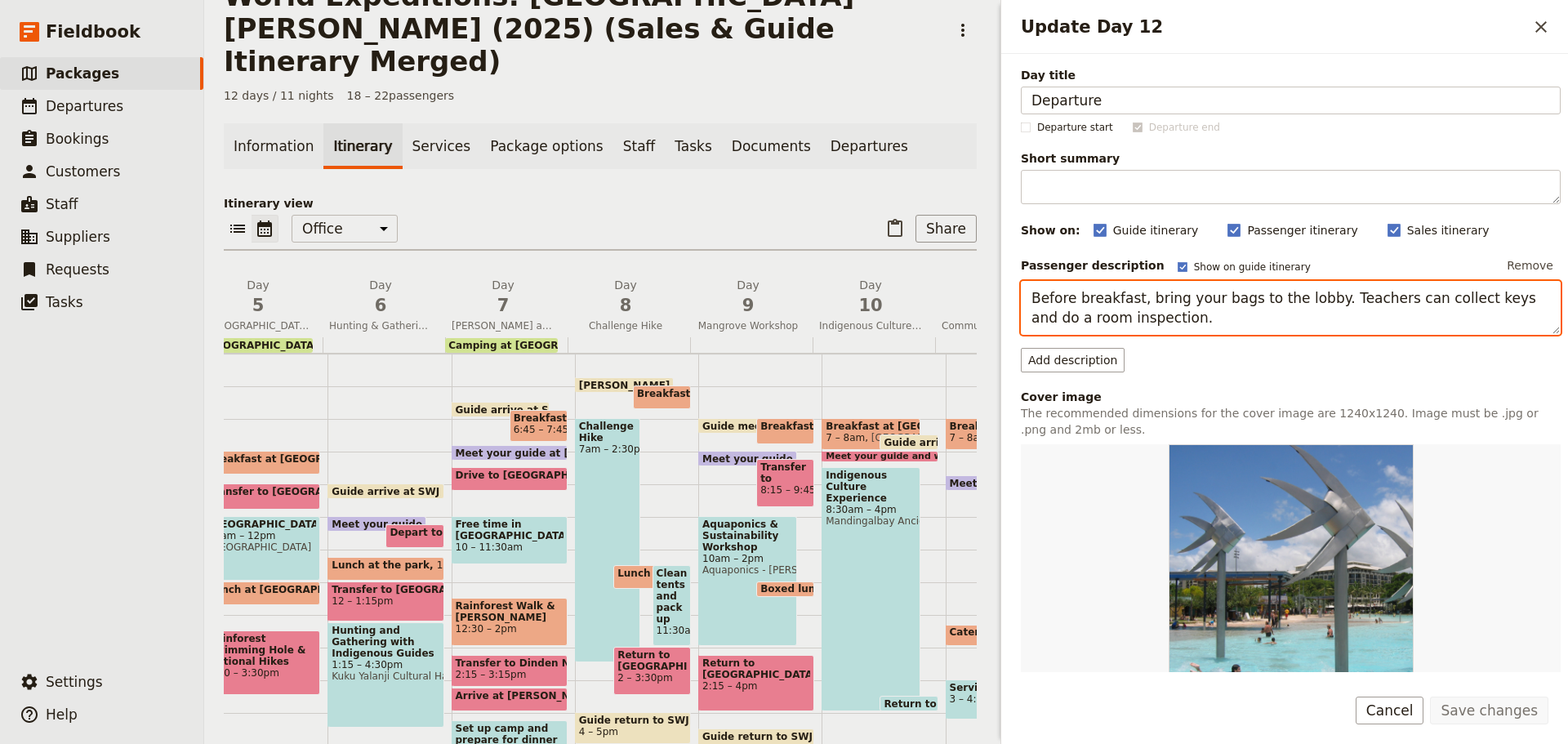
drag, startPoint x: 1029, startPoint y: 295, endPoint x: 1300, endPoint y: 351, distance: 276.7
click at [1300, 351] on div "Passenger description Show on guide itinerary Remove Before breakfast, bring yo…" at bounding box center [1291, 313] width 540 height 119
paste textarea "Items for your day pack: water bottle, hat, sunscreen, personal medication for …"
type textarea "Items for your day pack: water bottle, hat, sunscreen, personal medication for …"
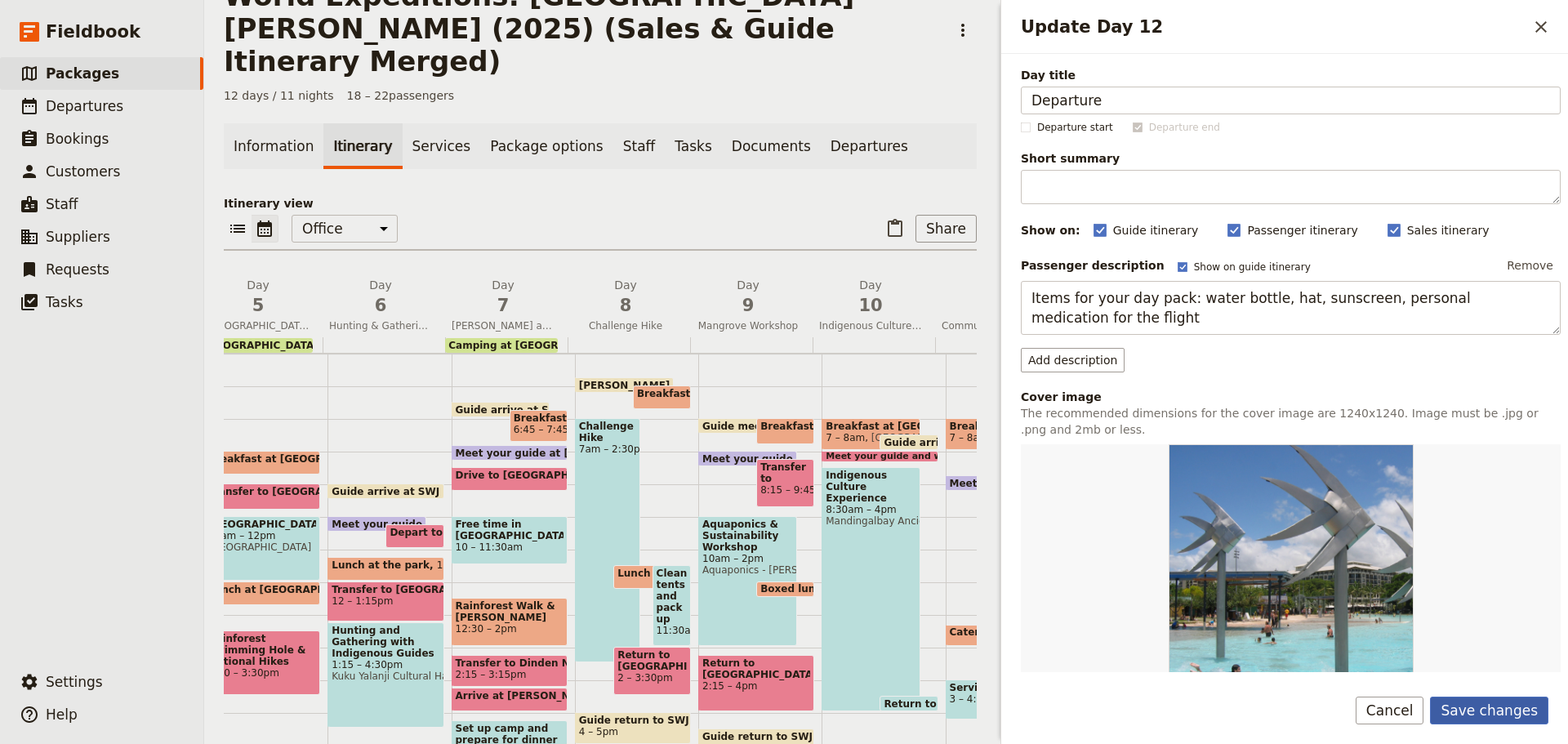
click at [1509, 720] on button "Save changes" at bounding box center [1489, 711] width 119 height 28
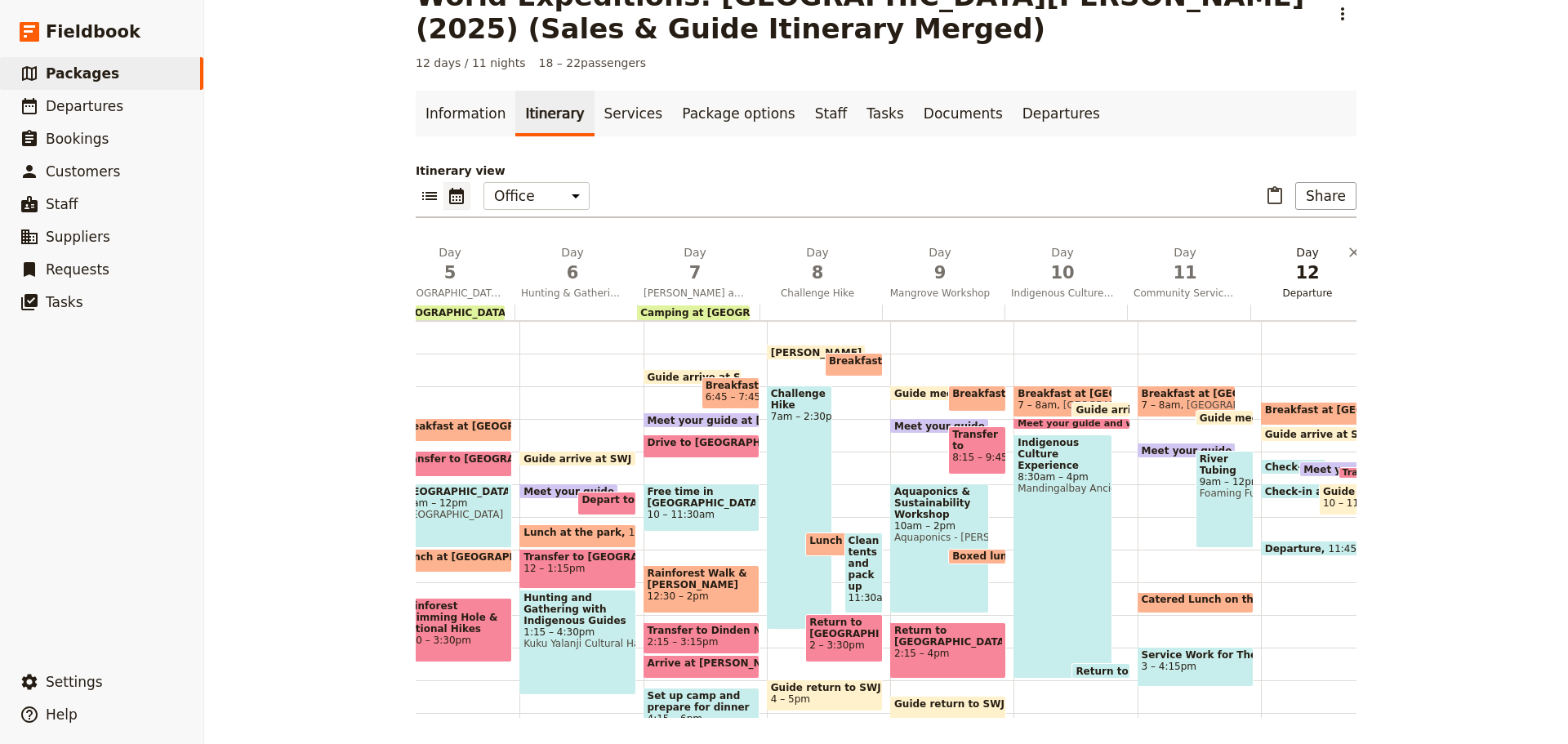
click at [1316, 293] on span "Departure" at bounding box center [1308, 293] width 116 height 13
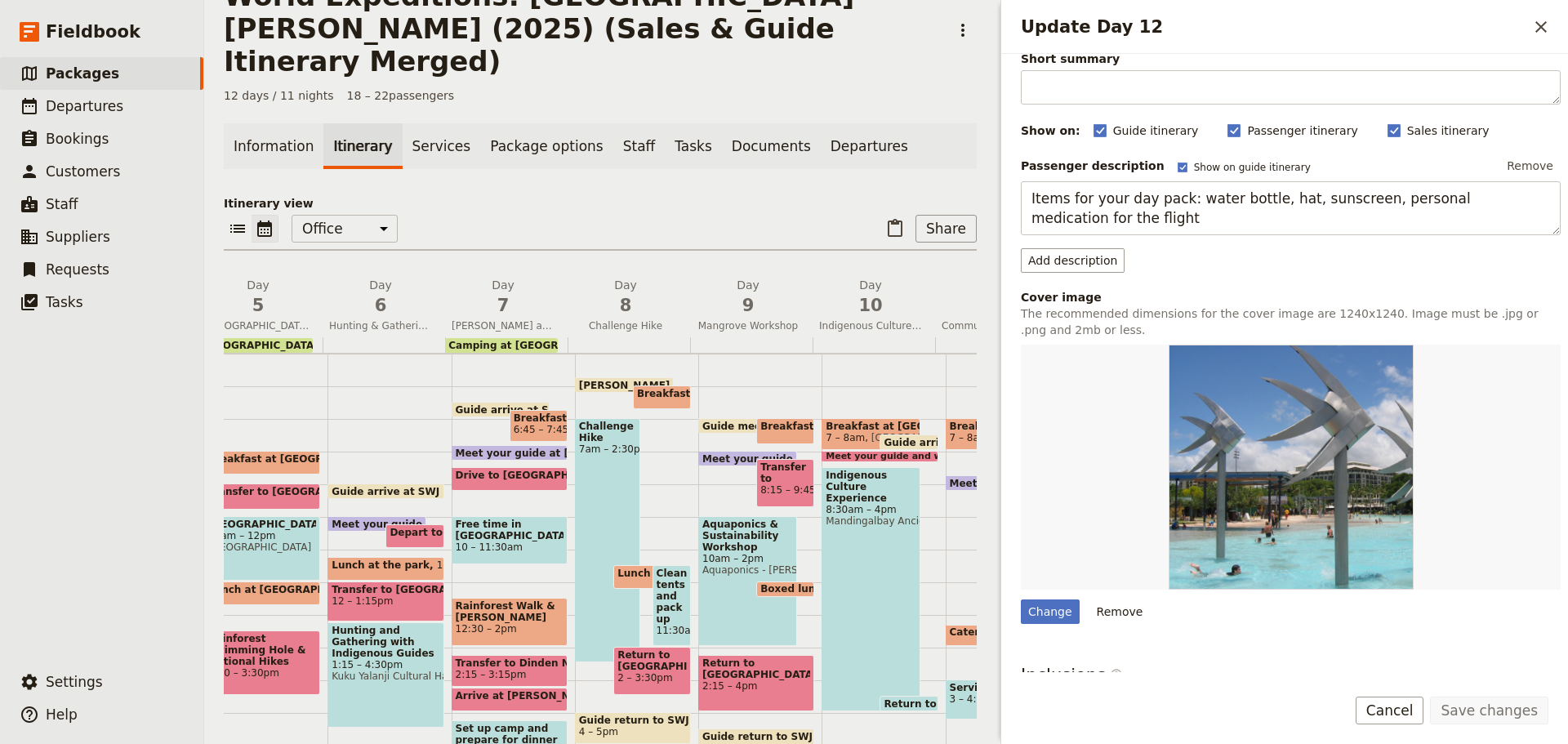
scroll to position [295, 0]
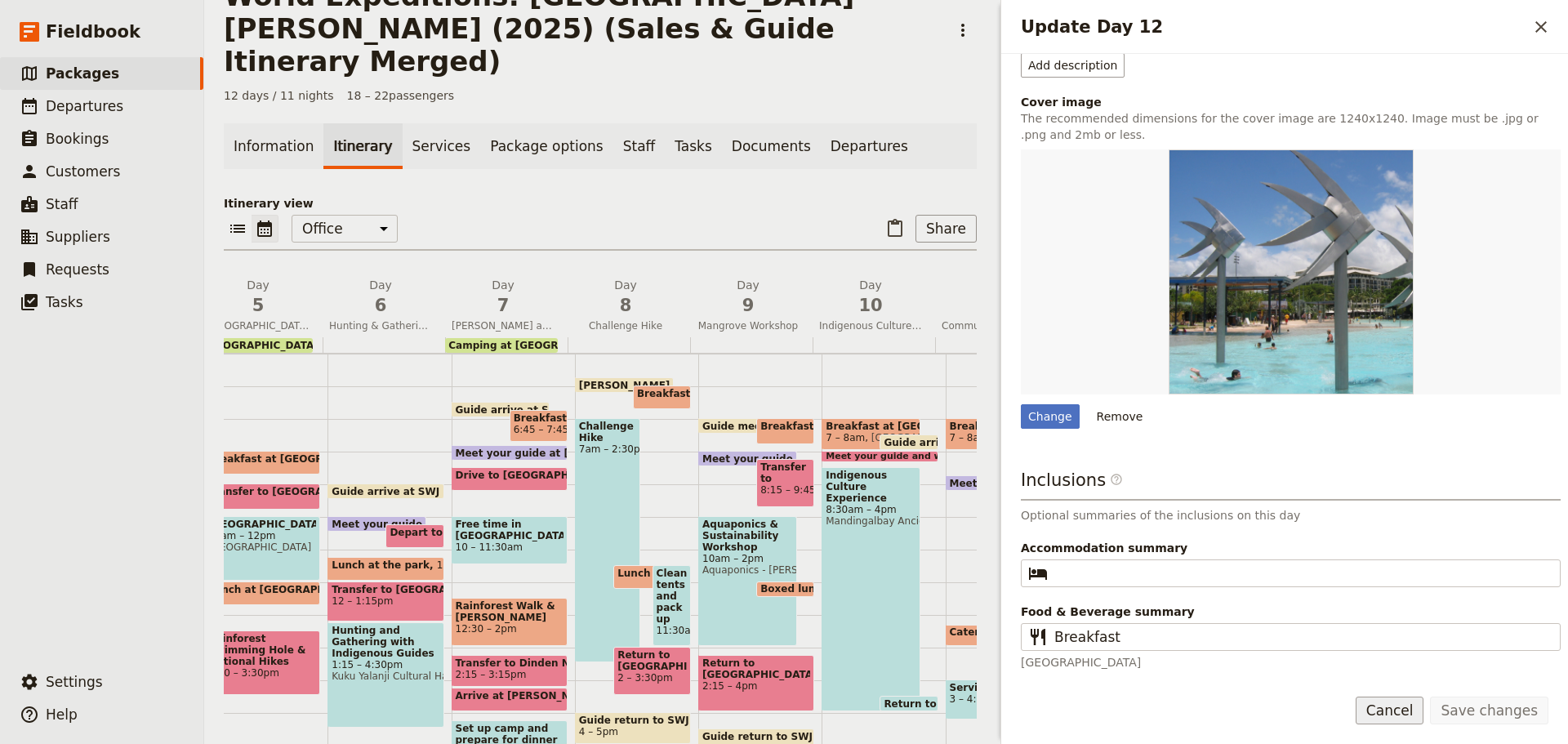
click at [1411, 707] on button "Cancel" at bounding box center [1390, 711] width 69 height 28
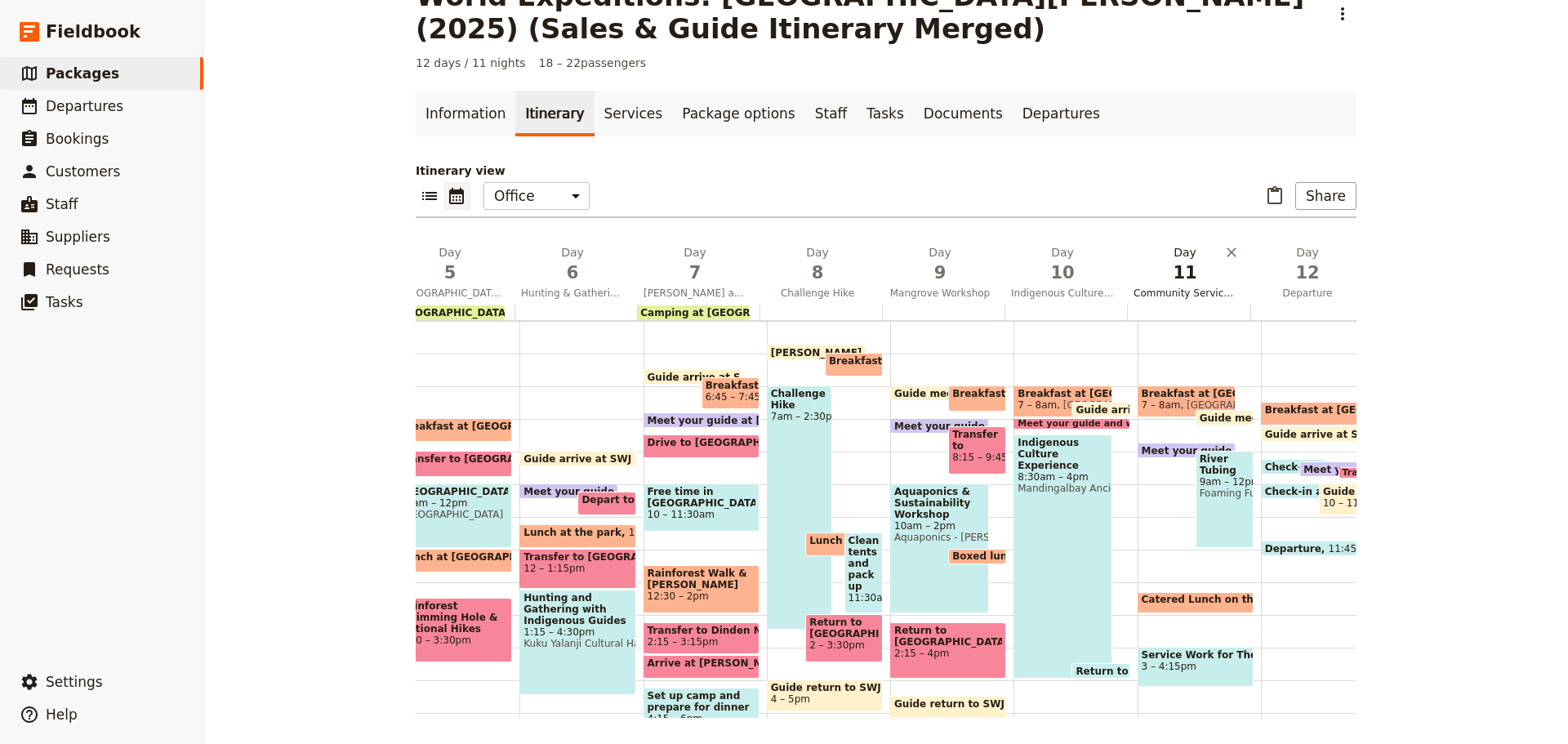
click at [1148, 295] on span "Community Service Project for the Homeless and River Tubing" at bounding box center [1185, 293] width 116 height 13
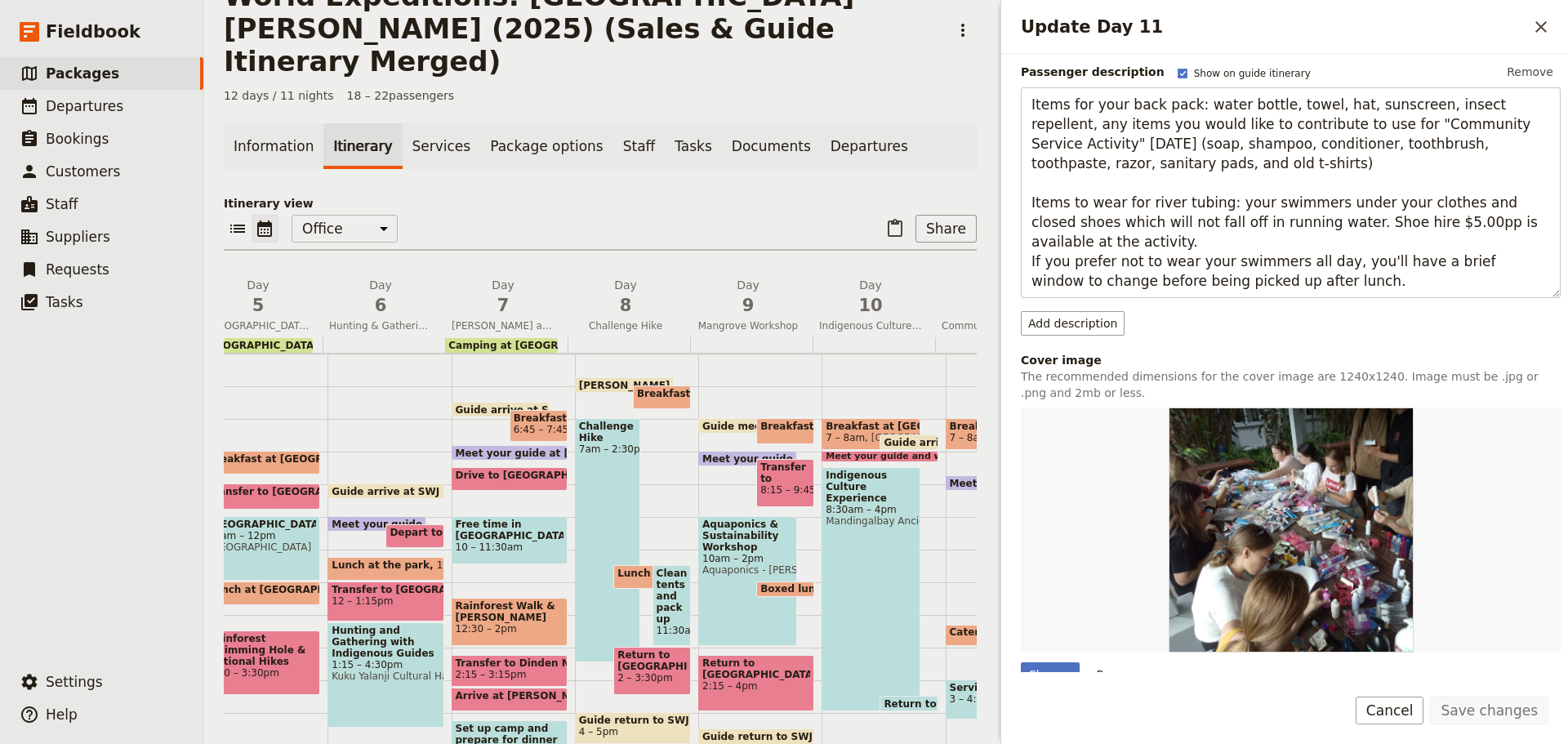
scroll to position [452, 0]
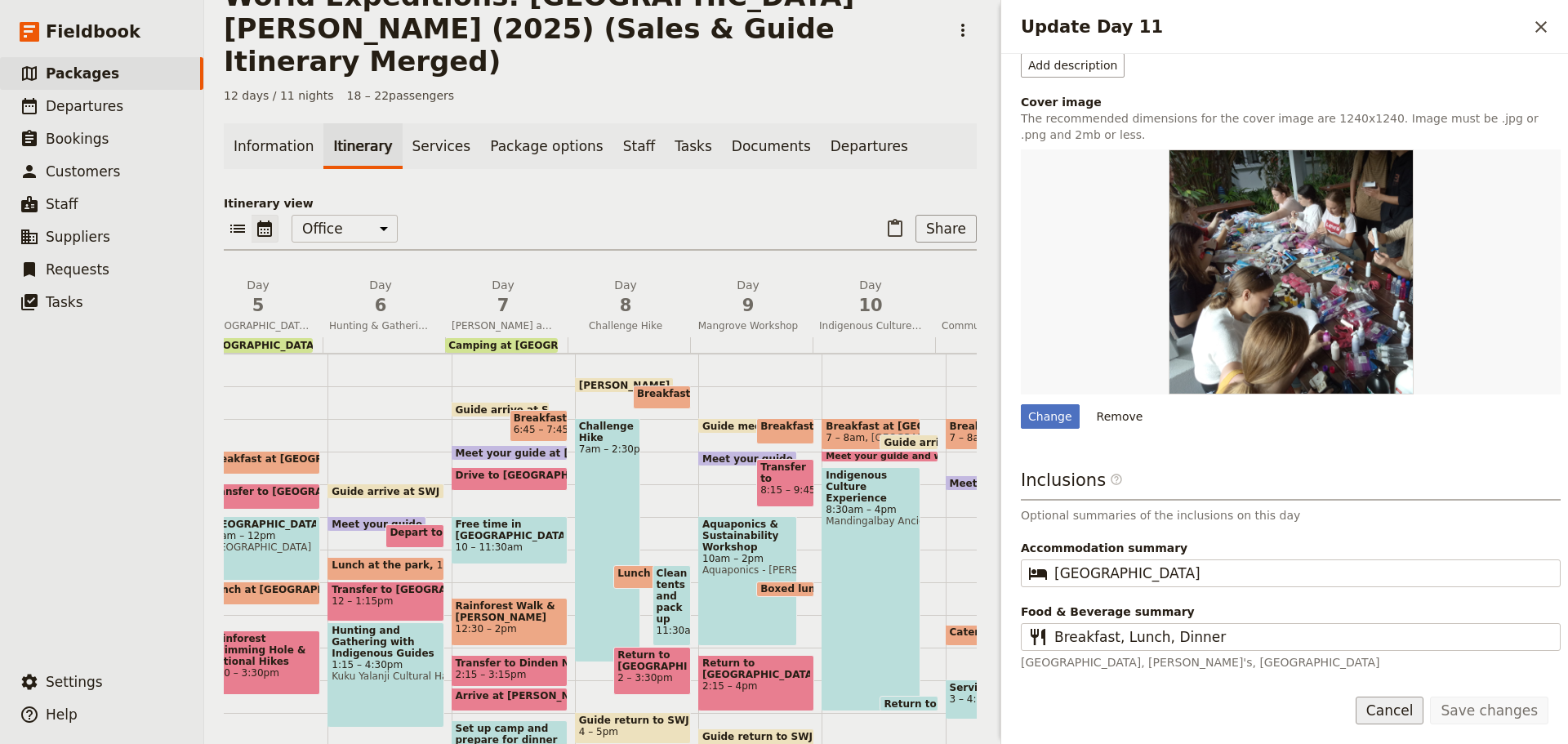
click at [1407, 711] on button "Cancel" at bounding box center [1390, 711] width 69 height 28
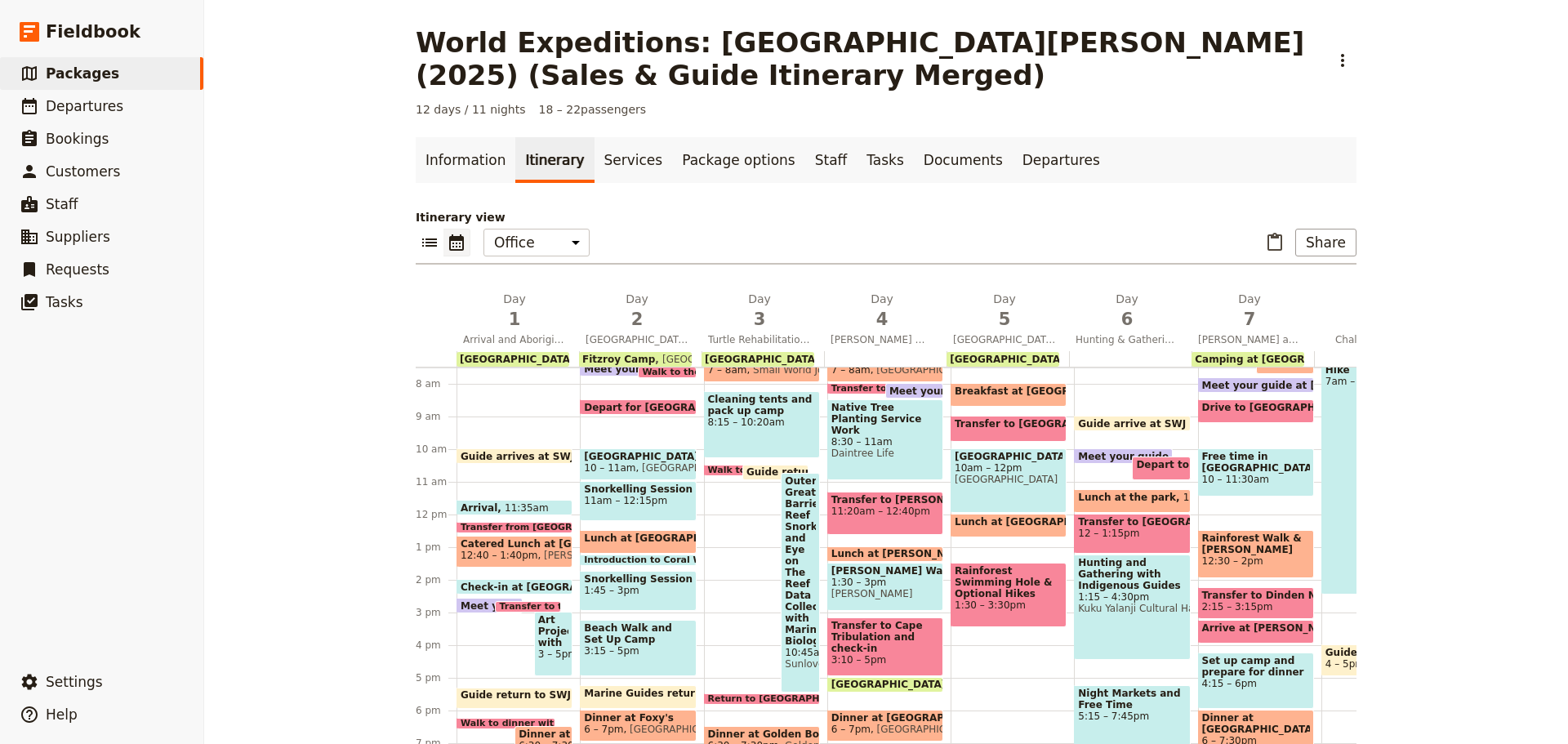
scroll to position [0, 0]
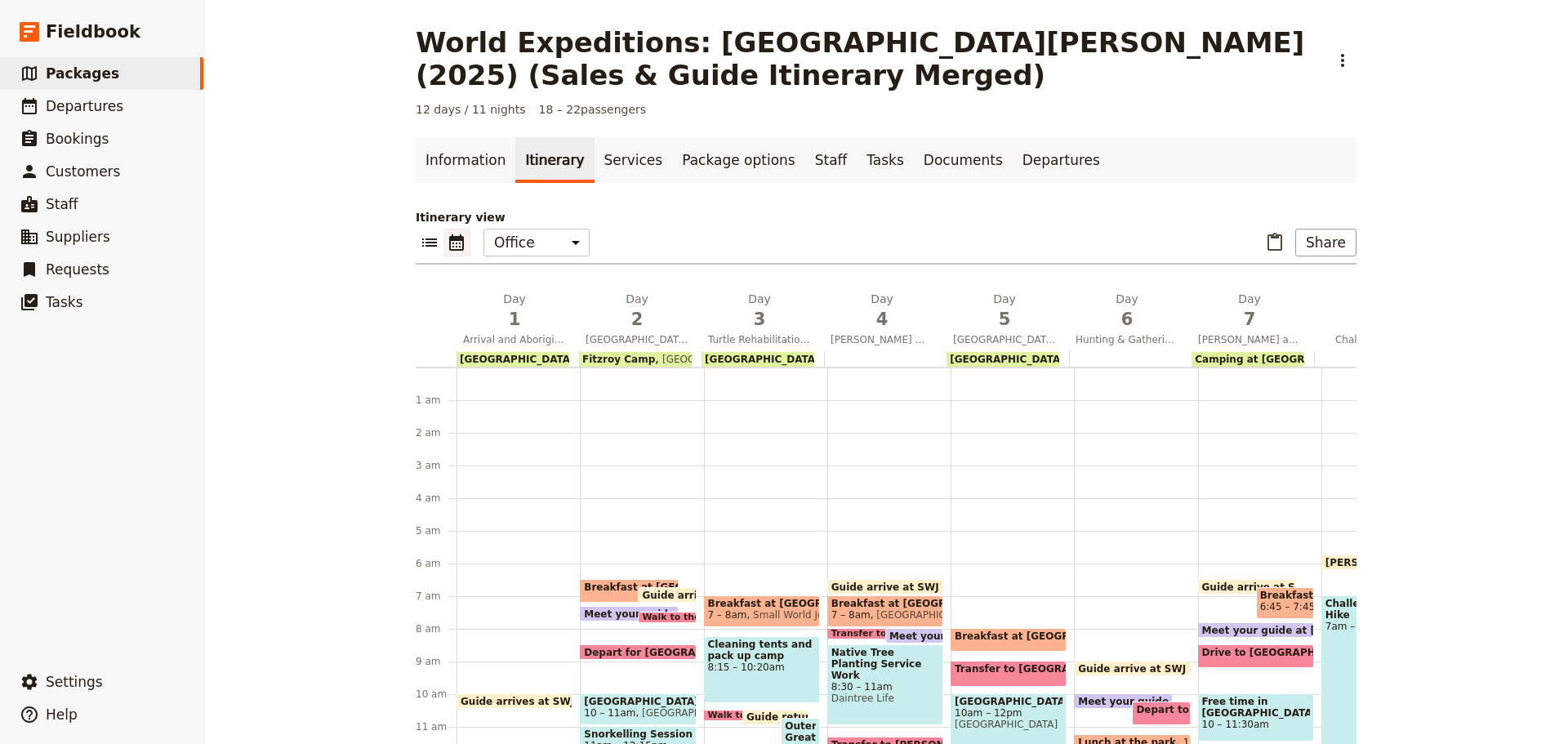
click at [756, 613] on span "Small World Journeys" at bounding box center [802, 615] width 110 height 12
select select "3"
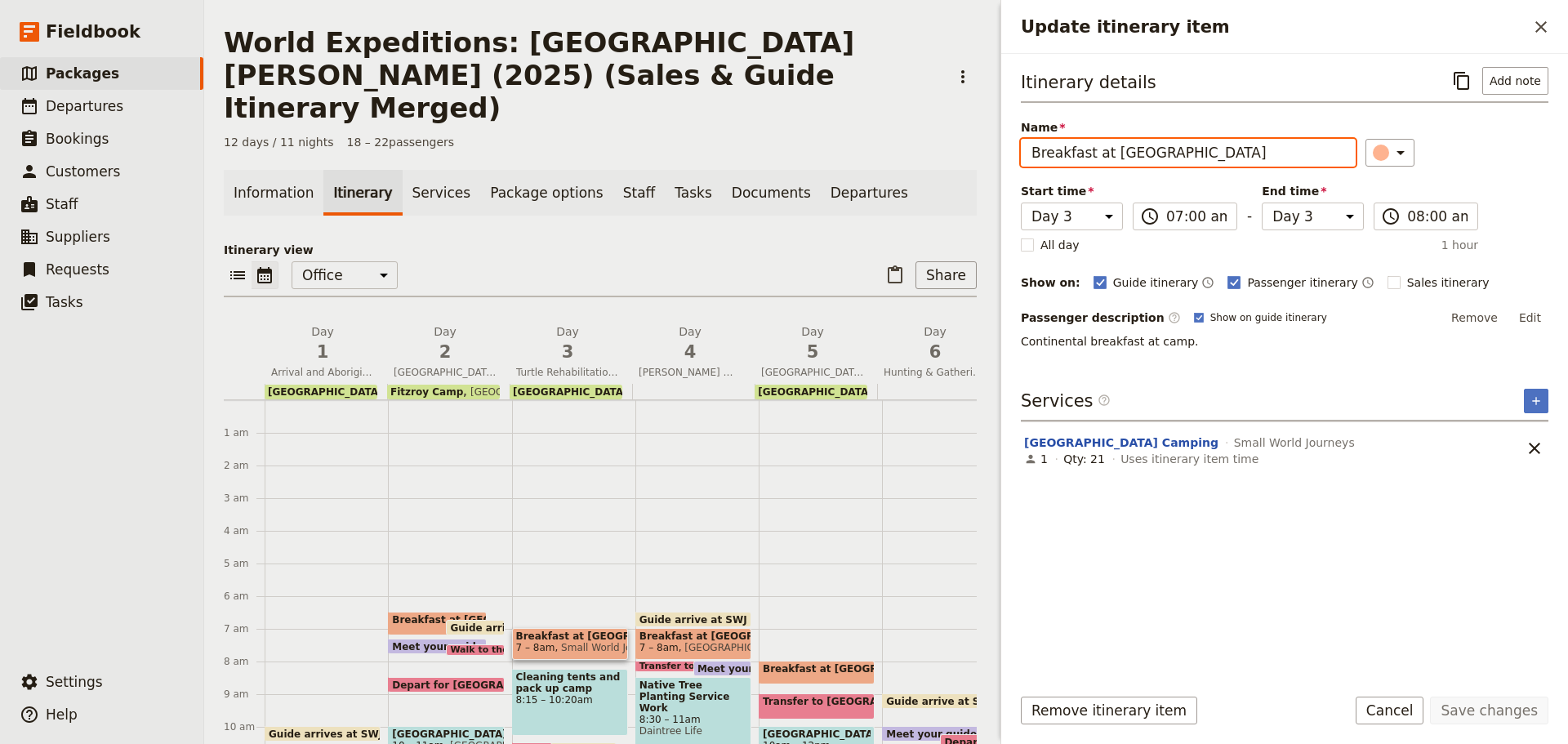
click at [1033, 148] on input "Breakfast at Camp" at bounding box center [1188, 152] width 335 height 28
type input "Continental Breakfast at Camp"
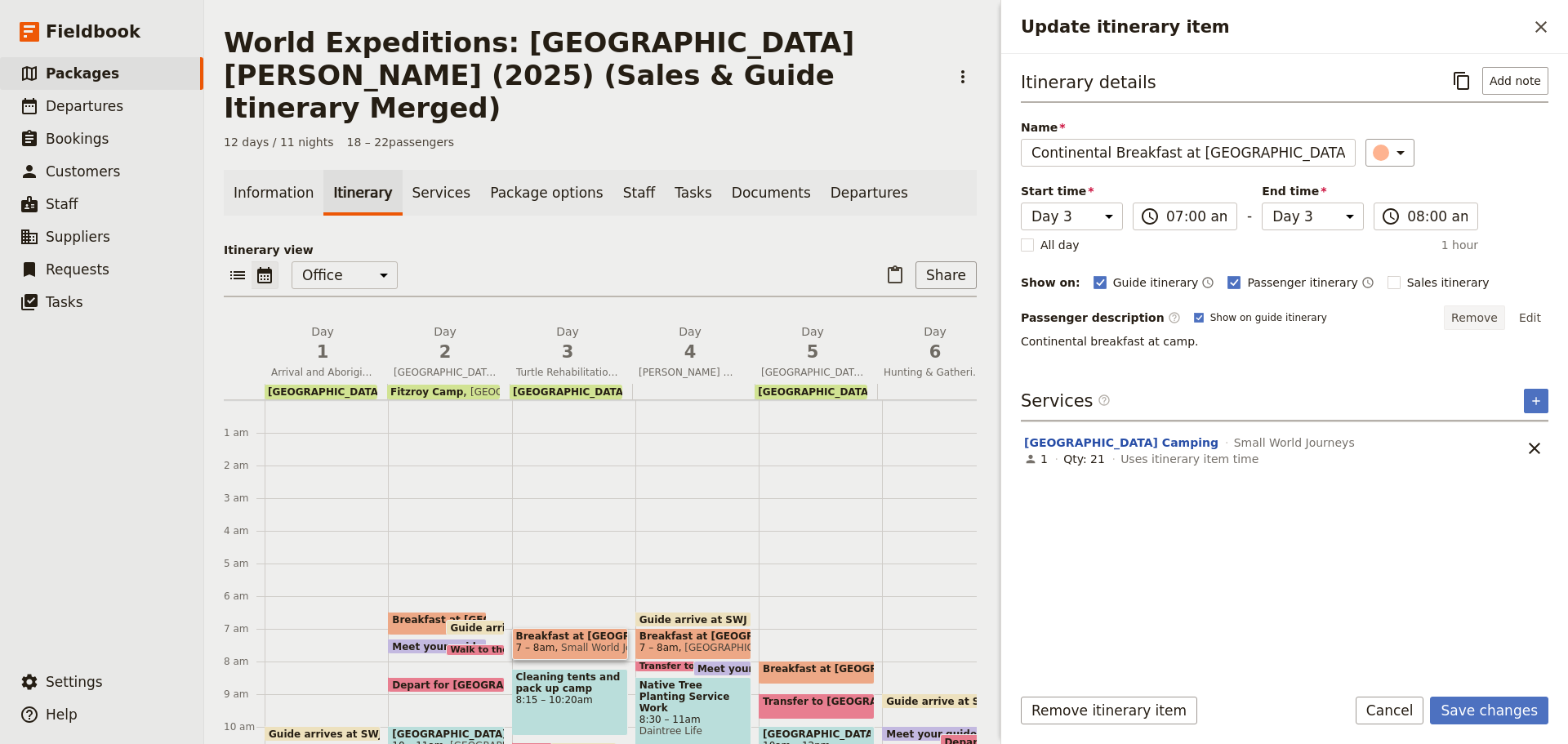
click at [1482, 314] on button "Remove" at bounding box center [1475, 317] width 61 height 25
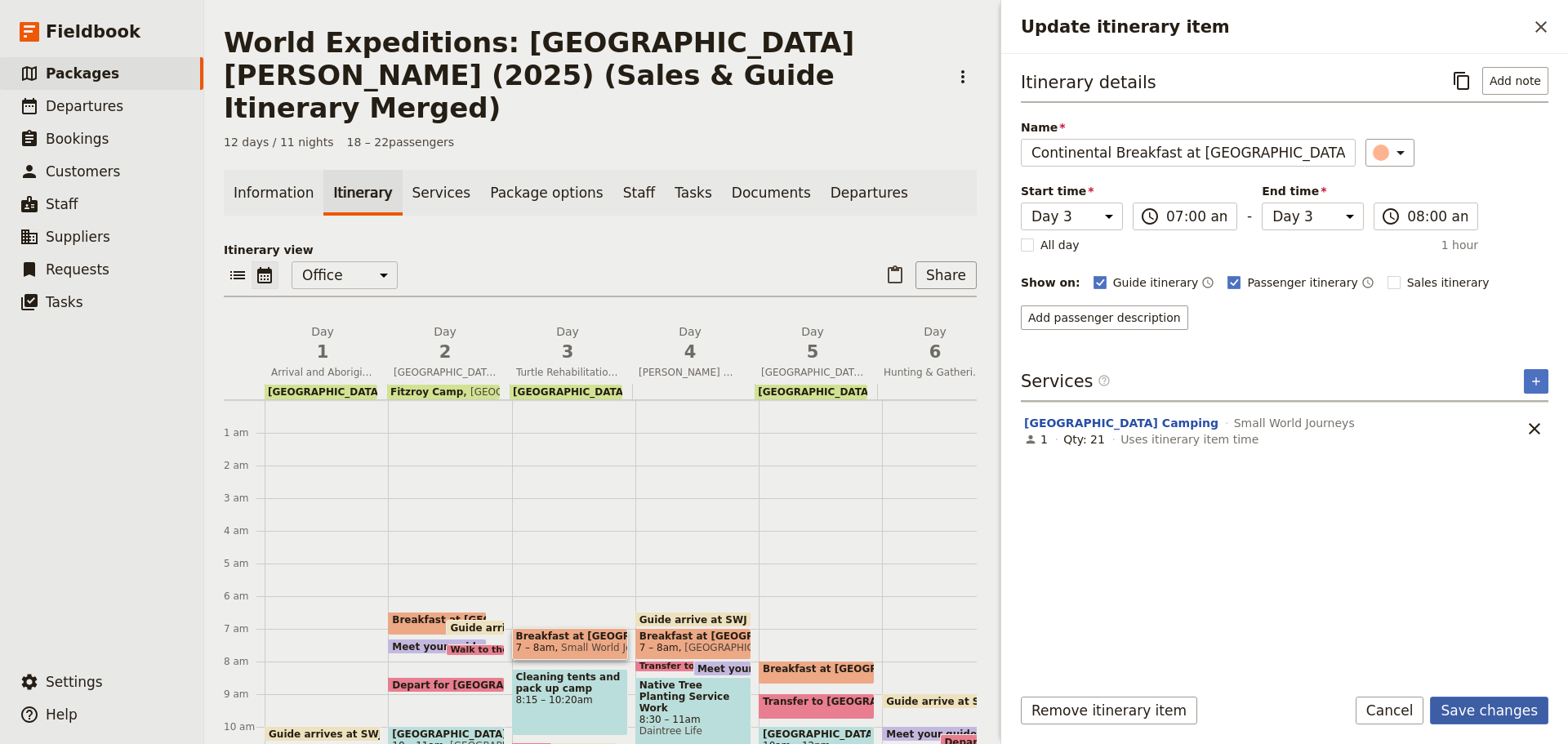
click at [1479, 705] on button "Save changes" at bounding box center [1489, 711] width 119 height 28
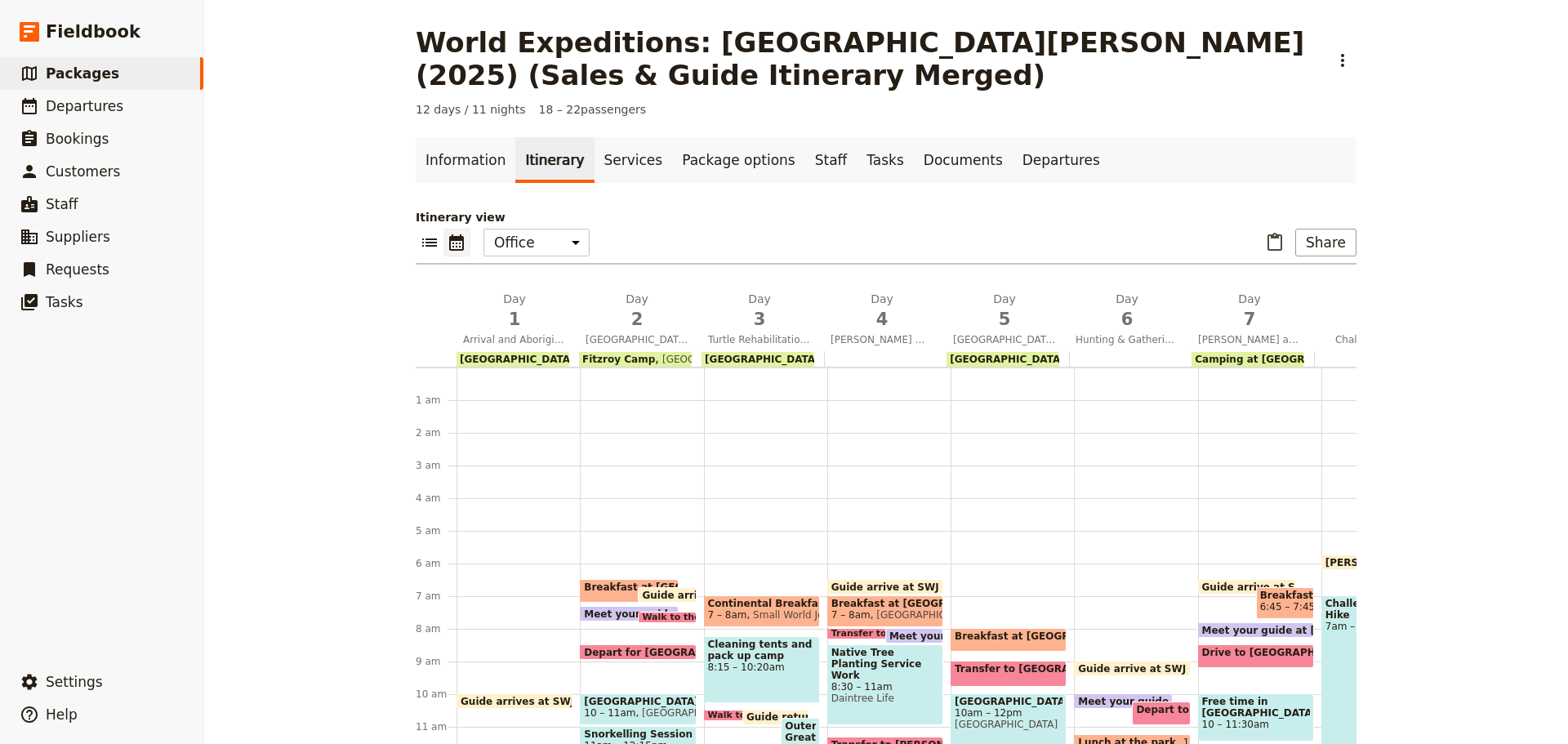
click at [615, 589] on span "Breakfast at Coral Tree Inn" at bounding box center [680, 588] width 194 height 12
select select "2"
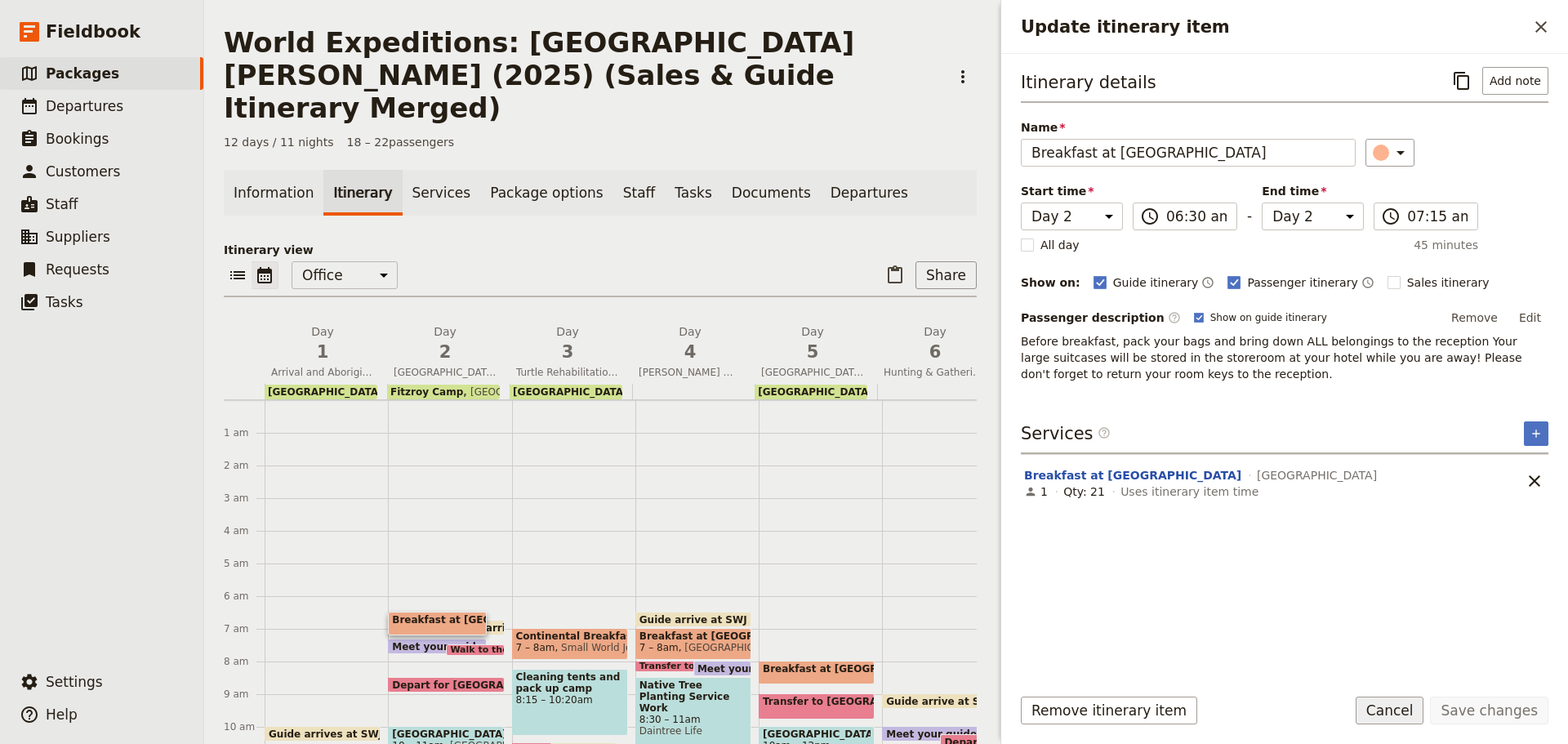
click at [1387, 700] on button "Cancel" at bounding box center [1390, 711] width 69 height 28
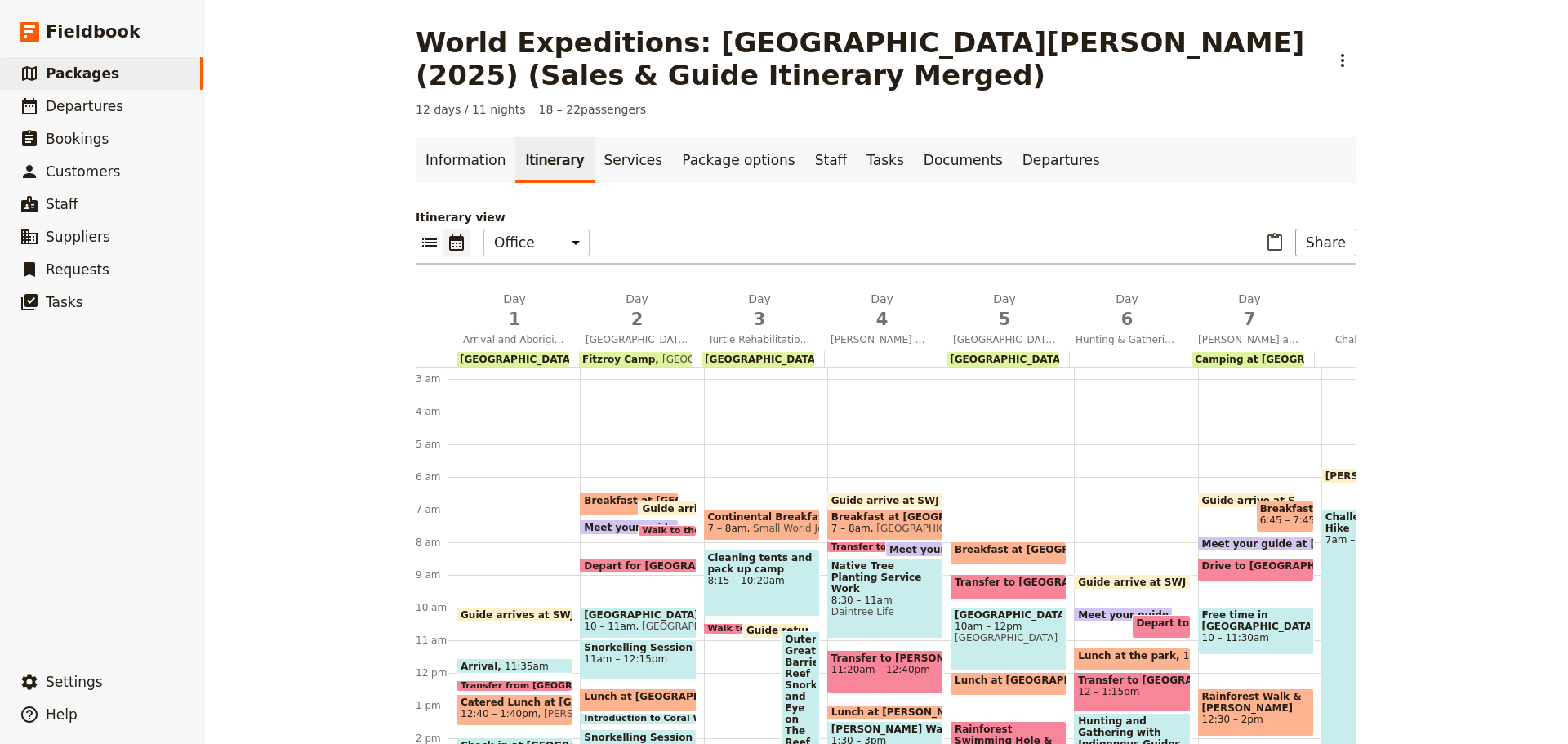
scroll to position [163, 0]
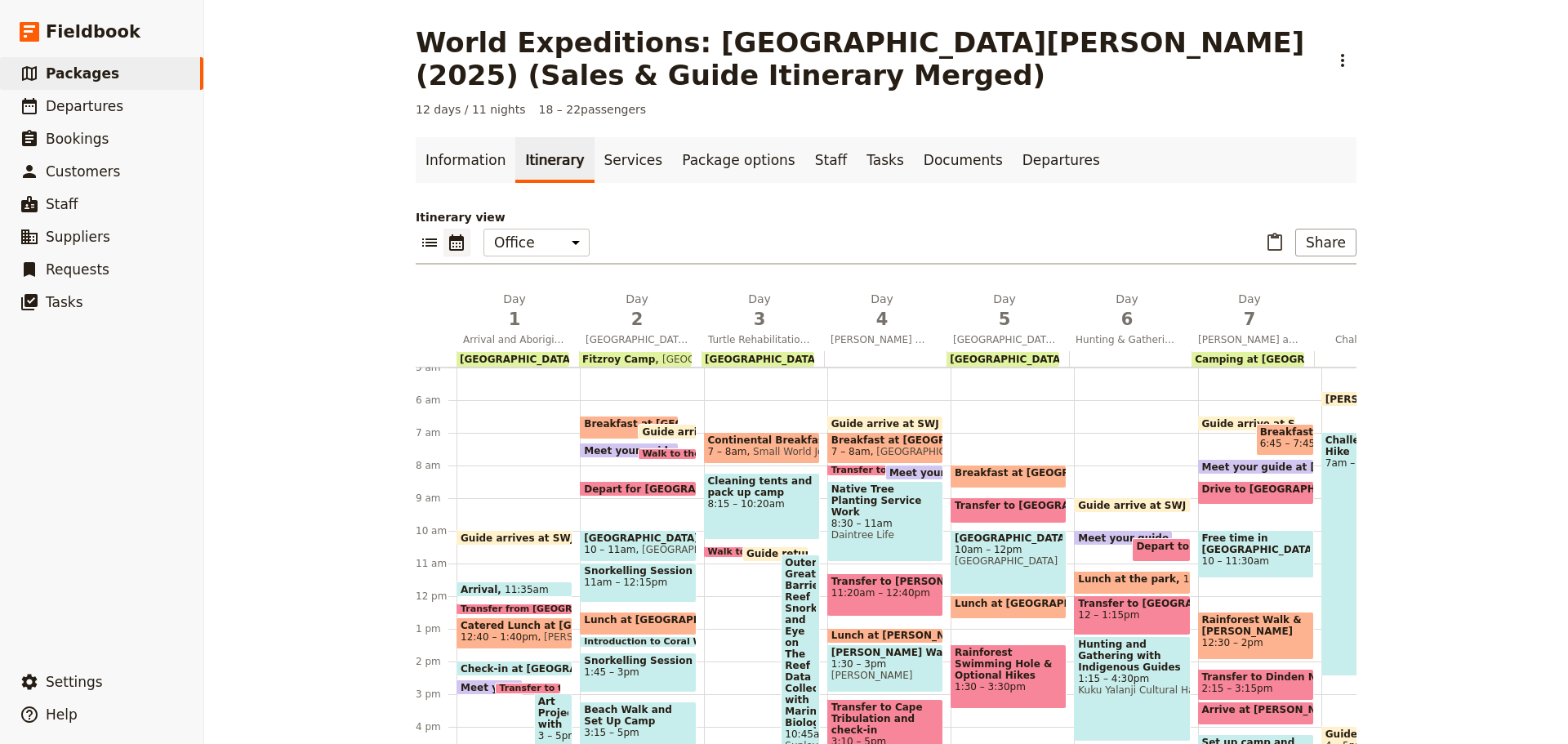
click at [1032, 475] on span "Breakfast at Cape Trib Beach House" at bounding box center [1051, 474] width 194 height 12
select select "5"
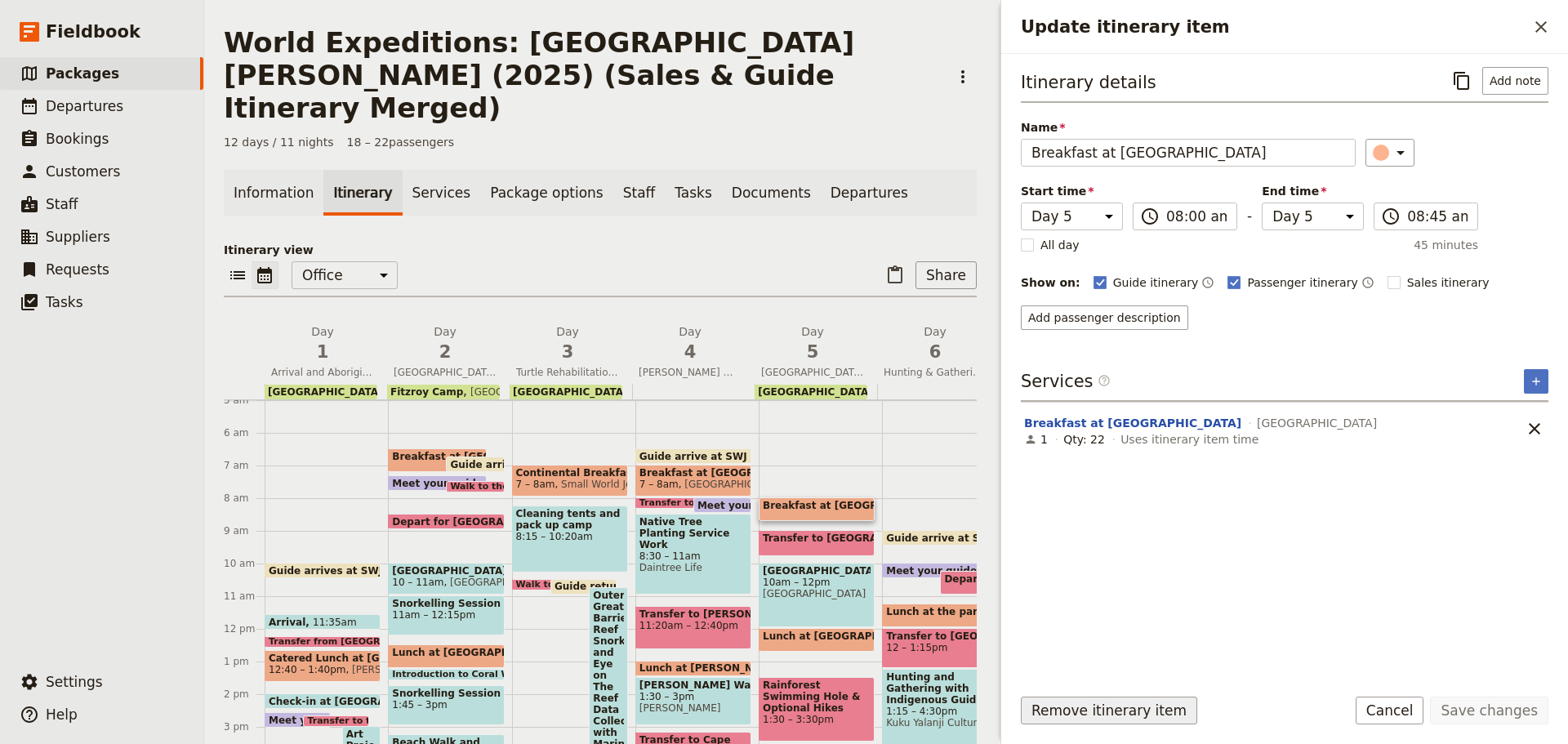
click at [1141, 707] on button "Remove itinerary item" at bounding box center [1109, 711] width 177 height 28
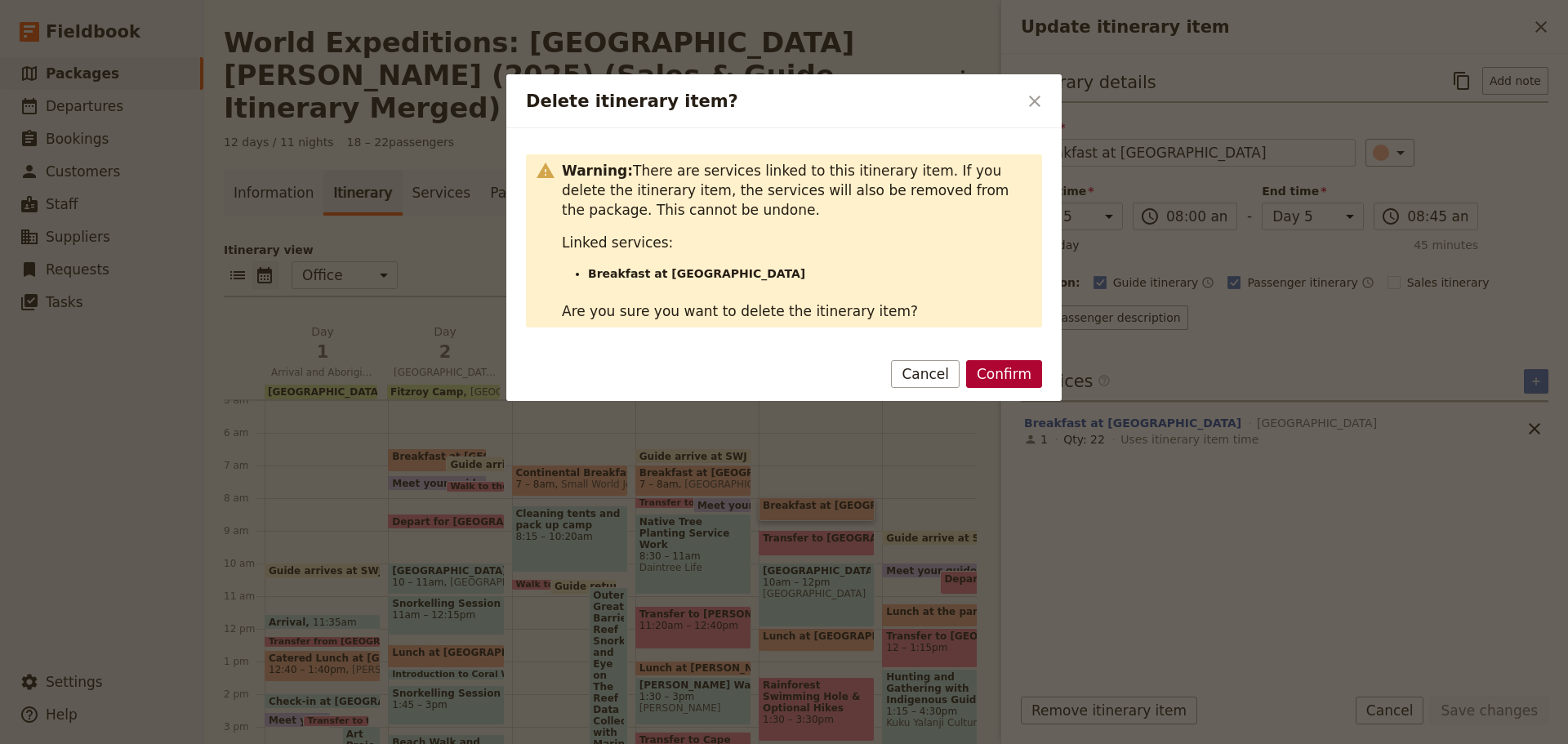
click at [1020, 377] on button "Confirm" at bounding box center [1003, 374] width 76 height 28
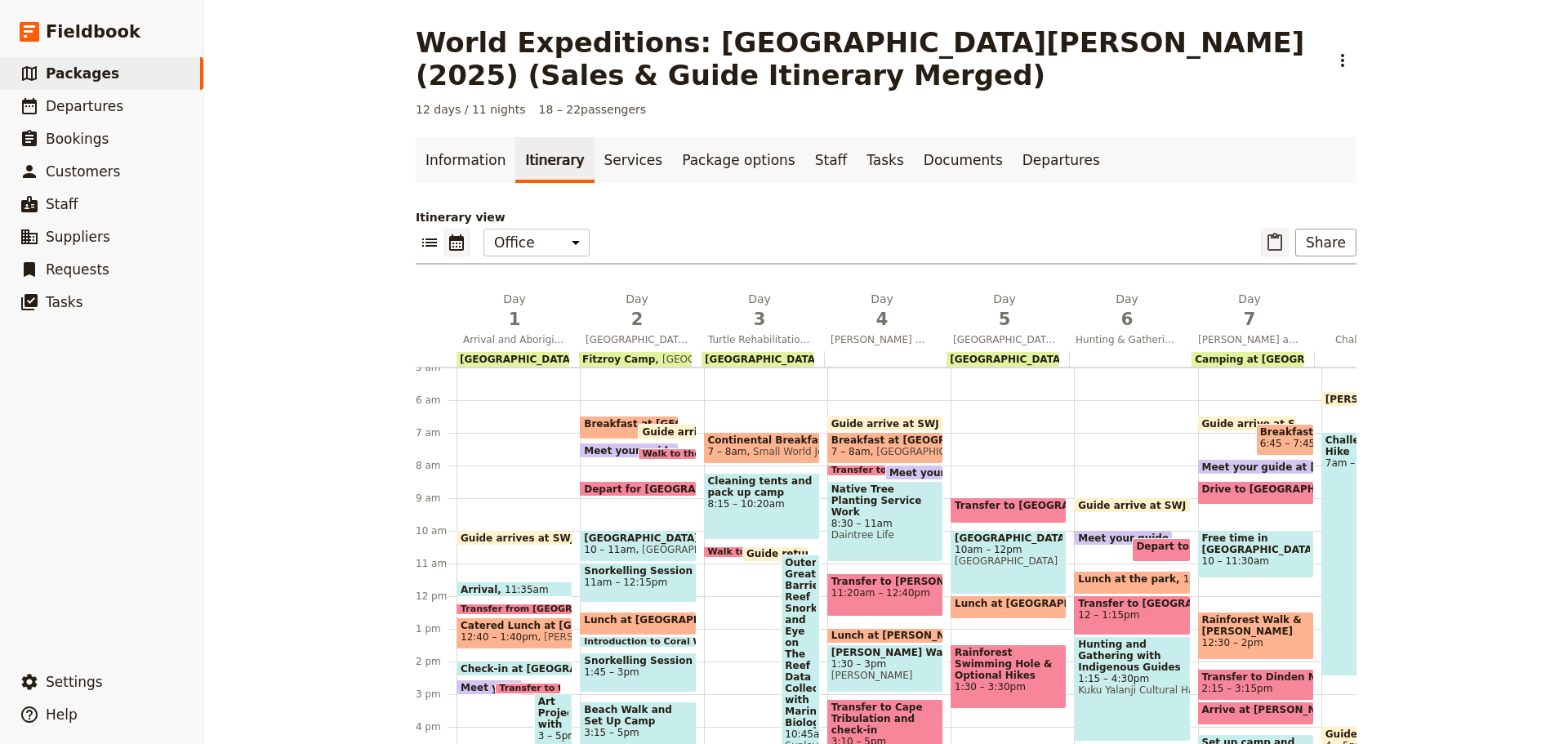
click at [1273, 240] on icon "Paste itinerary item" at bounding box center [1275, 243] width 20 height 20
select select "7"
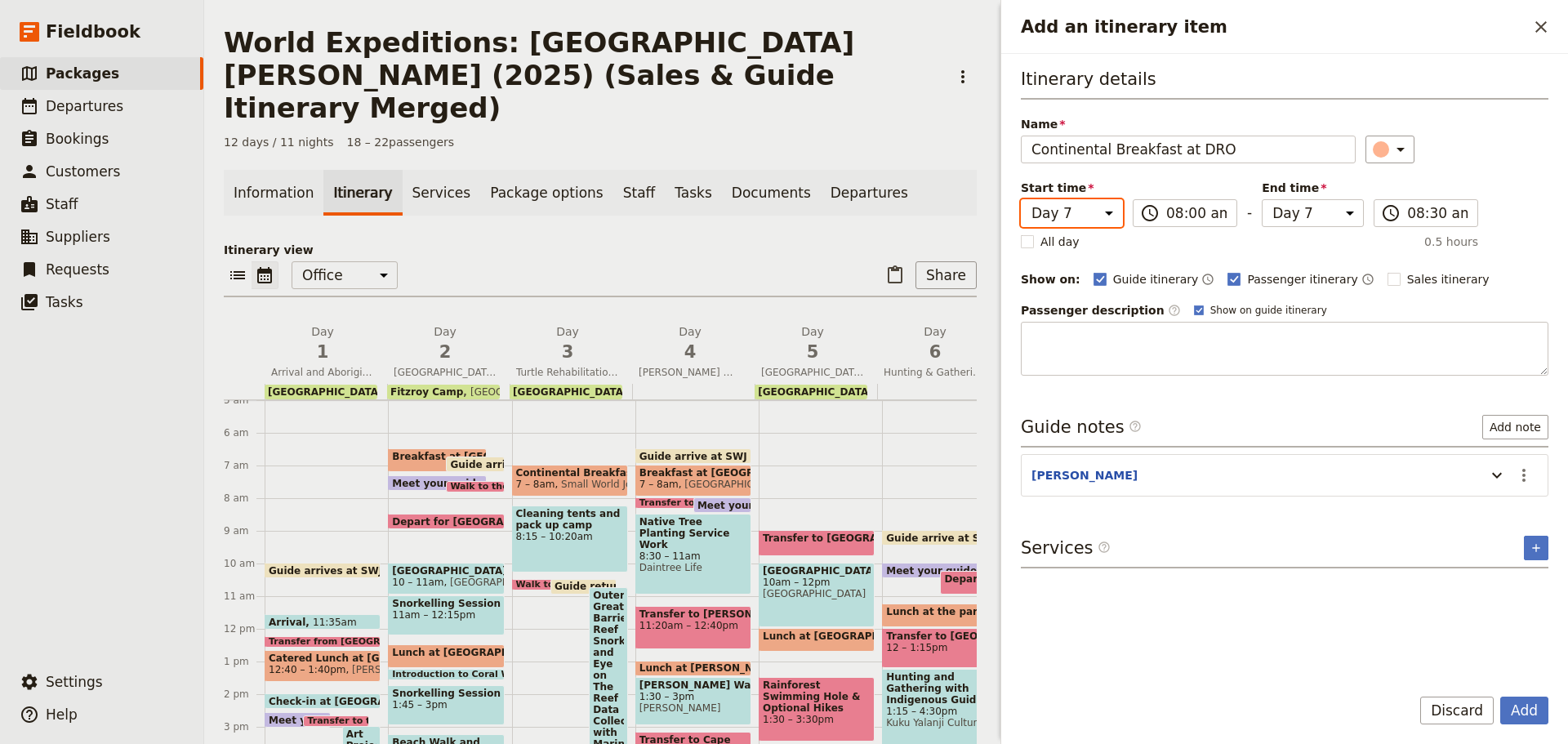
drag, startPoint x: 1060, startPoint y: 212, endPoint x: 1067, endPoint y: 220, distance: 10.6
click at [1060, 212] on select "Day 1 Day 2 Day 3 Day 4 Day 5 Day 6 Day 7 Day 8 Day 9 Day 10 Day 11 Day 12" at bounding box center [1072, 213] width 102 height 28
select select "5"
click at [1021, 200] on select "Day 1 Day 2 Day 3 Day 4 Day 5 Day 6 Day 7 Day 8 Day 9 Day 10 Day 11 Day 12" at bounding box center [1072, 213] width 102 height 28
click at [1271, 222] on select "Day 1 Day 2 Day 3 Day 4 Day 5 Day 6 Day 7 Day 8 Day 9 Day 10 Day 11 Day 12" at bounding box center [1313, 213] width 102 height 28
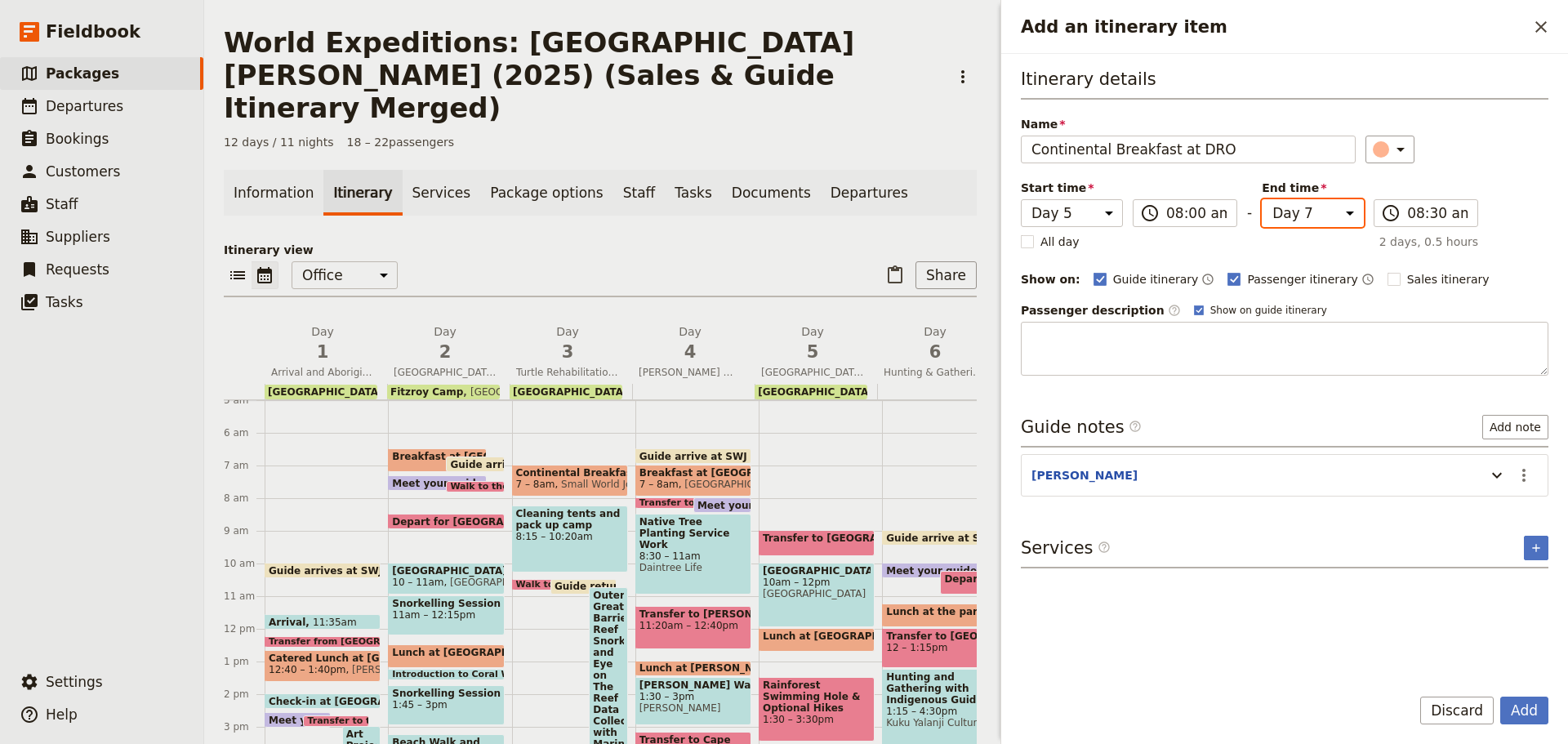
select select "5"
click at [1261, 200] on select "Day 1 Day 2 Day 3 Day 4 Day 5 Day 6 Day 7 Day 8 Day 9 Day 10 Day 11 Day 12" at bounding box center [1313, 213] width 102 height 28
click at [1521, 715] on button "Add" at bounding box center [1524, 711] width 48 height 28
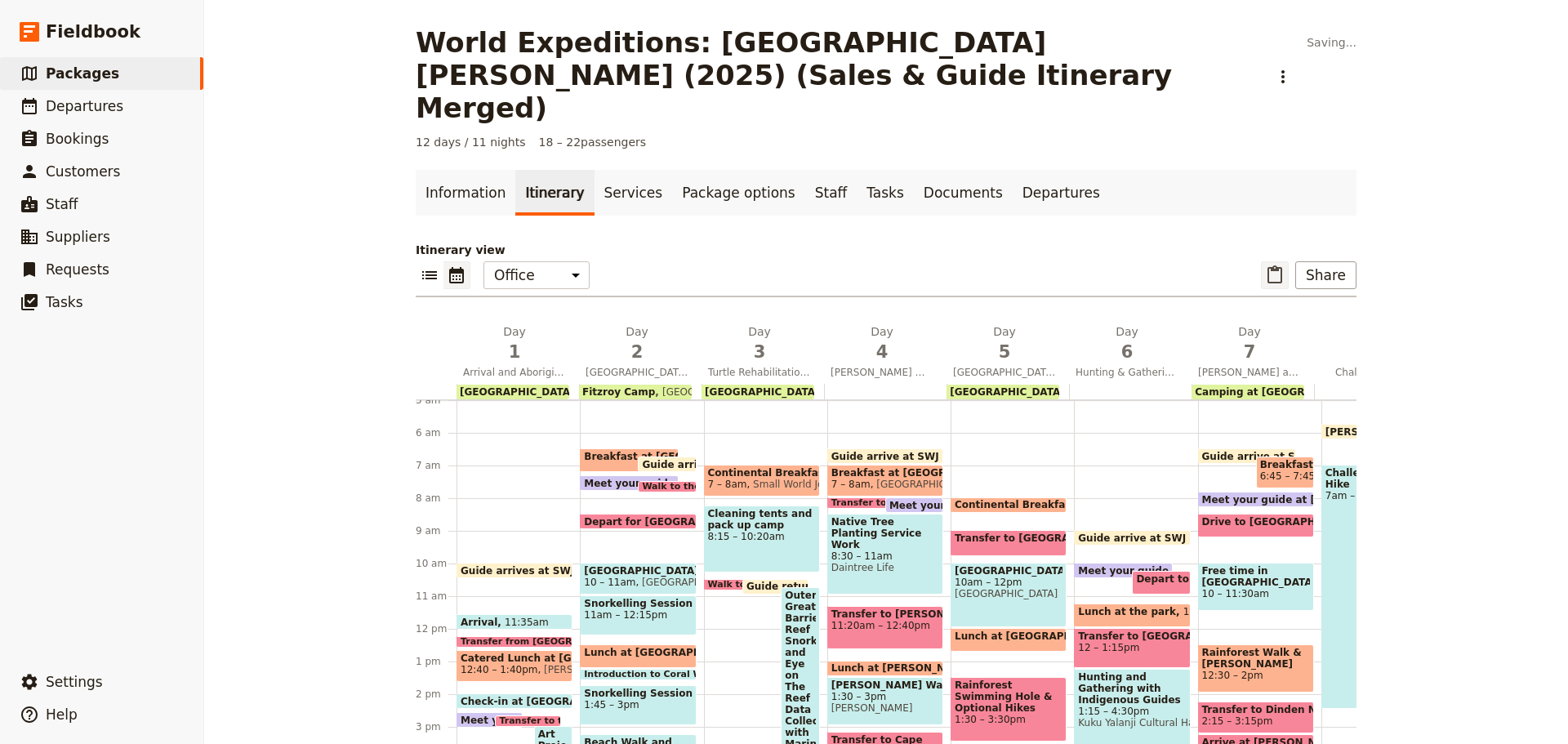
click at [1261, 261] on button "​" at bounding box center [1275, 275] width 28 height 28
select select "7"
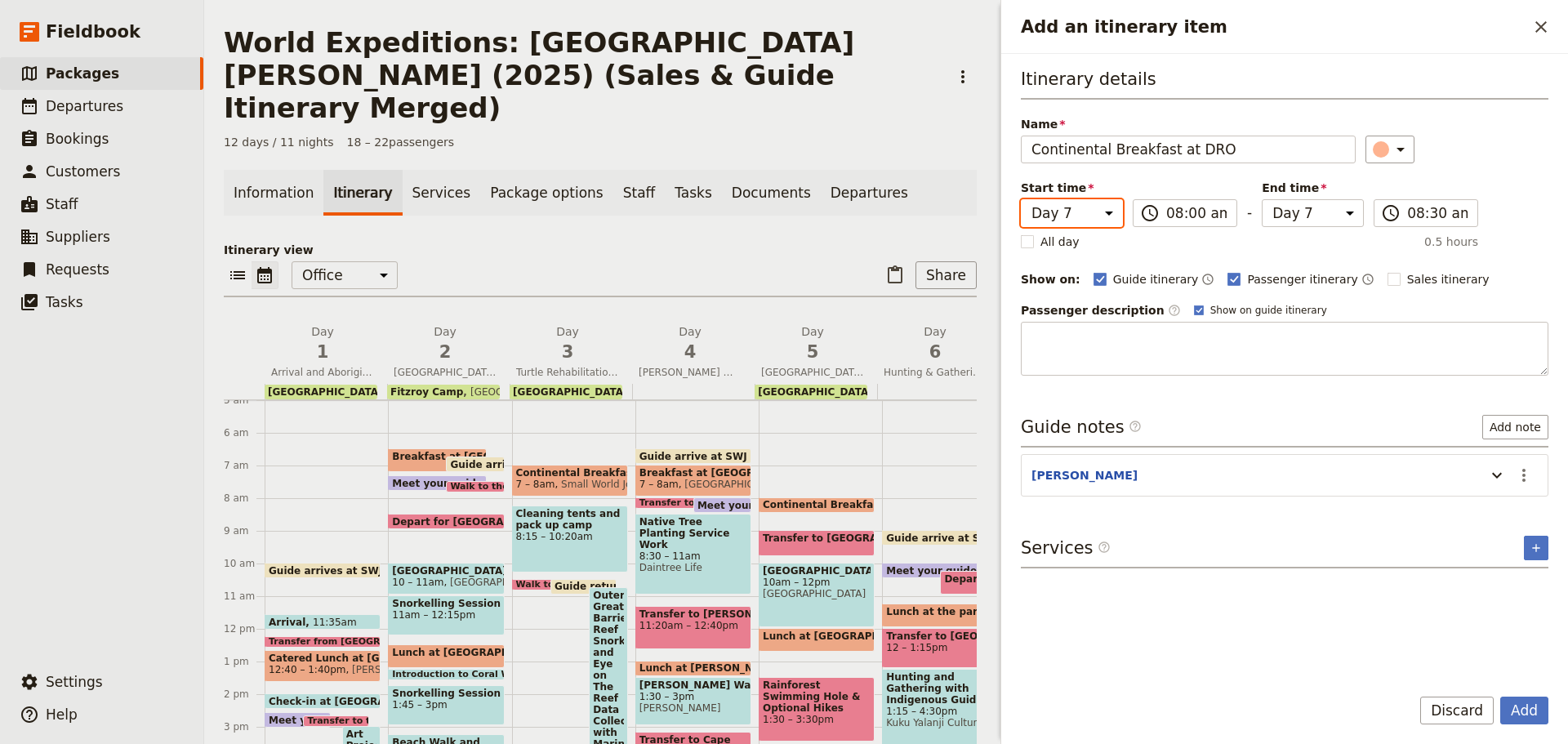
click at [1074, 215] on select "Day 1 Day 2 Day 3 Day 4 Day 5 Day 6 Day 7 Day 8 Day 9 Day 10 Day 11 Day 12" at bounding box center [1072, 213] width 102 height 28
select select "6"
click at [1021, 200] on select "Day 1 Day 2 Day 3 Day 4 Day 5 Day 6 Day 7 Day 8 Day 9 Day 10 Day 11 Day 12" at bounding box center [1072, 213] width 102 height 28
click at [1285, 215] on select "Day 1 Day 2 Day 3 Day 4 Day 5 Day 6 Day 7 Day 8 Day 9 Day 10 Day 11 Day 12" at bounding box center [1313, 213] width 102 height 28
select select "6"
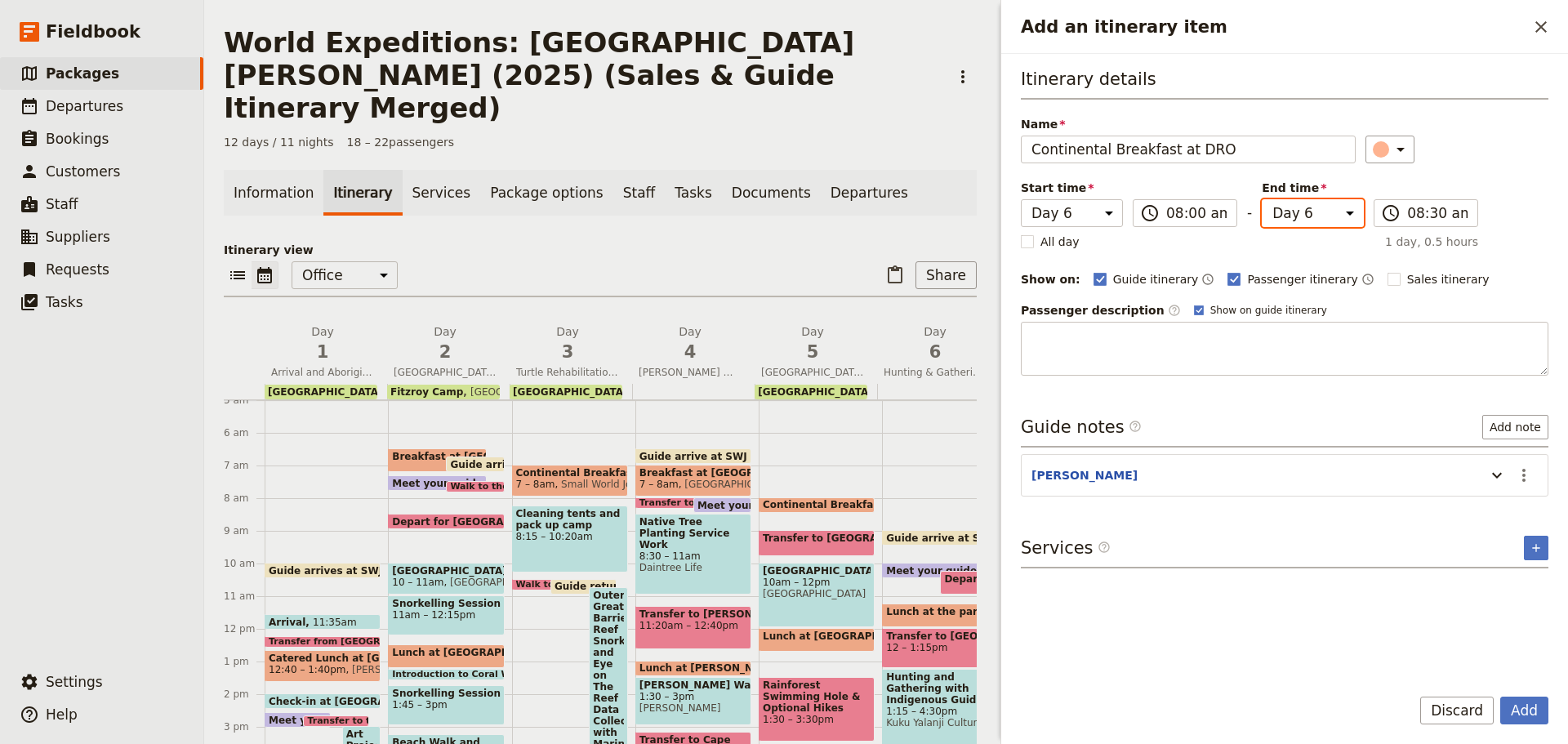
click at [1261, 200] on select "Day 1 Day 2 Day 3 Day 4 Day 5 Day 6 Day 7 Day 8 Day 9 Day 10 Day 11 Day 12" at bounding box center [1313, 213] width 102 height 28
click at [1494, 645] on div "Itinerary details Name Continental Breakfast at DRO ​ Start time Day 1 Day 2 Da…" at bounding box center [1284, 369] width 528 height 603
click at [1526, 703] on button "Add" at bounding box center [1524, 711] width 48 height 28
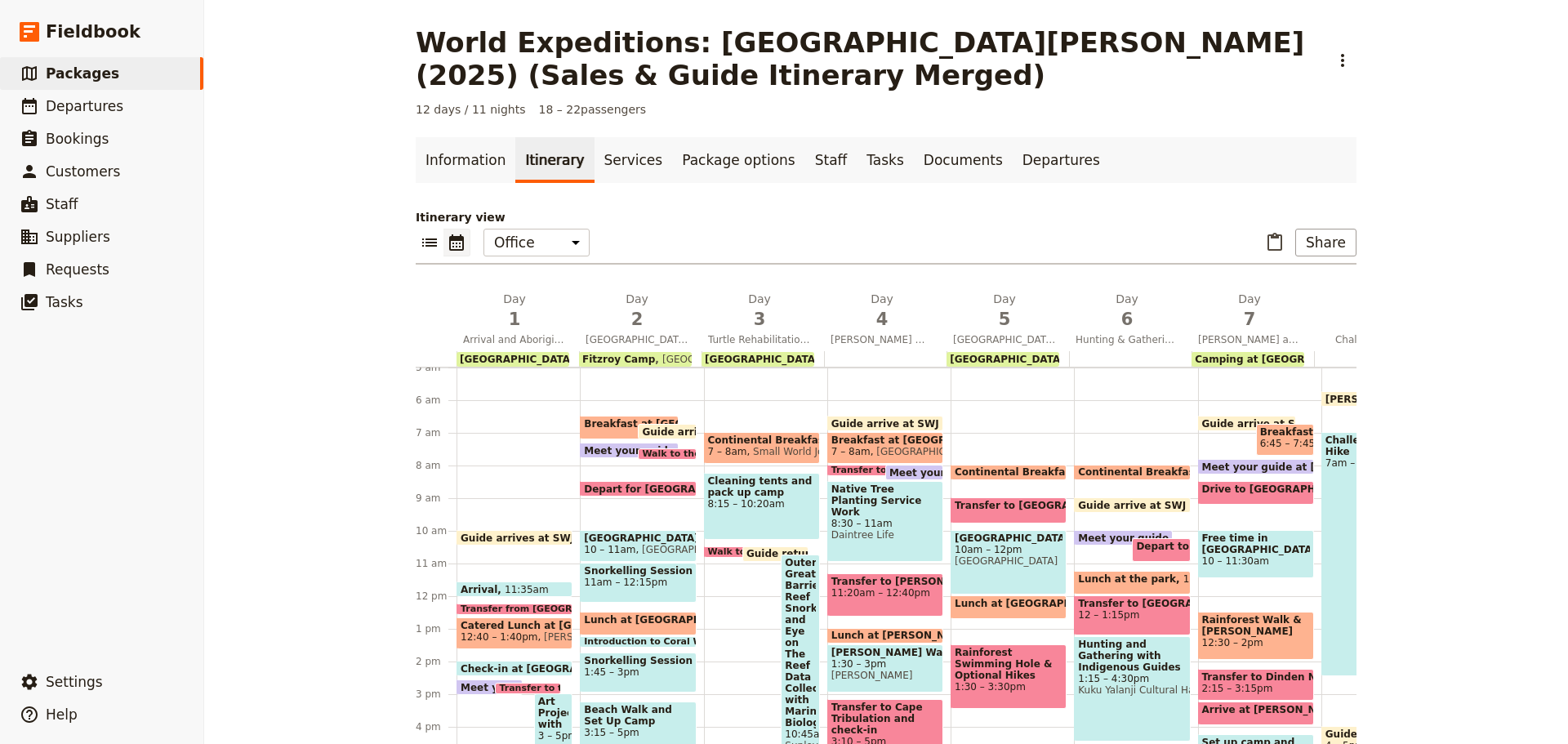
click at [1264, 434] on span "Breakfast at Coral Tree Inn" at bounding box center [1285, 432] width 50 height 12
select select "7"
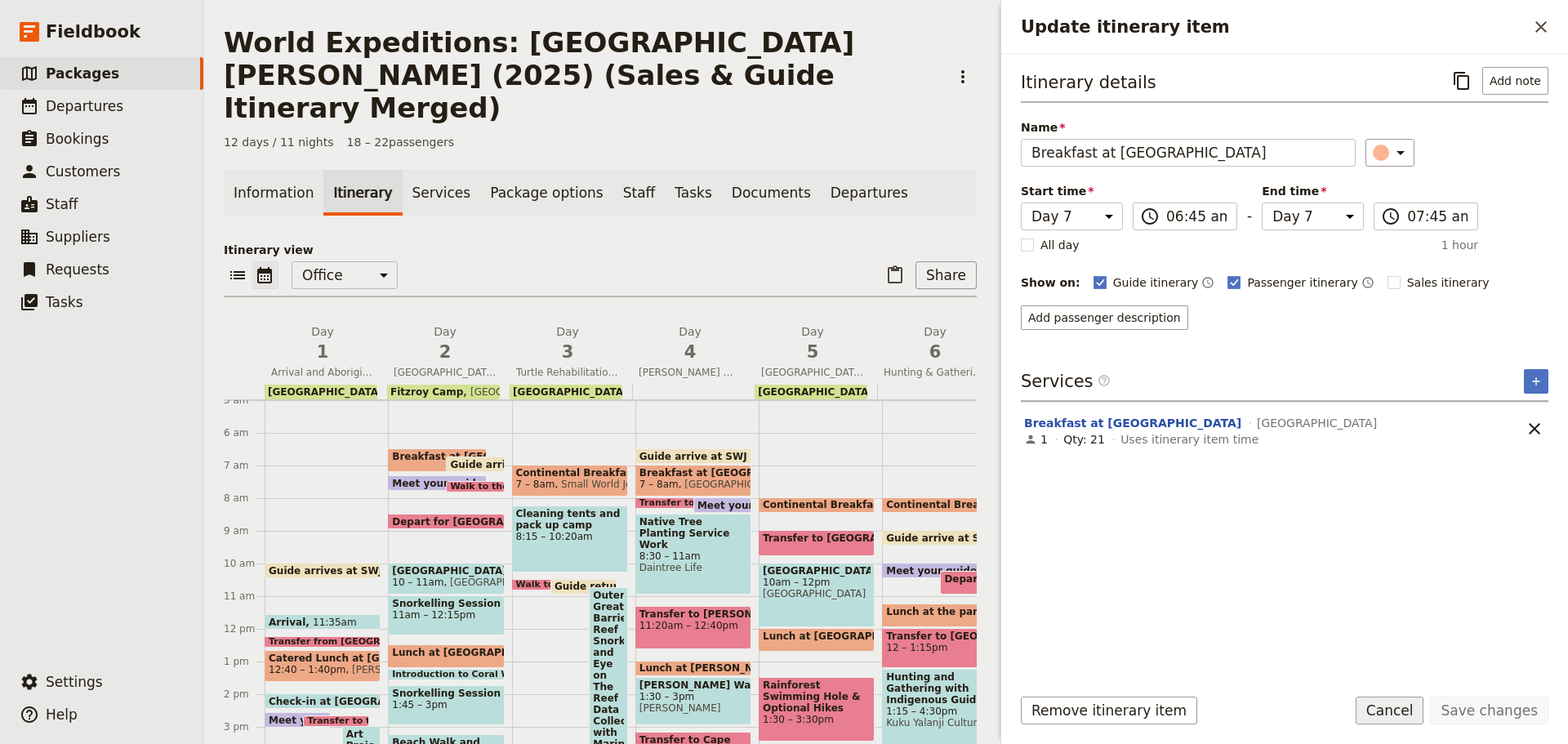
click at [1421, 703] on button "Cancel" at bounding box center [1390, 711] width 69 height 28
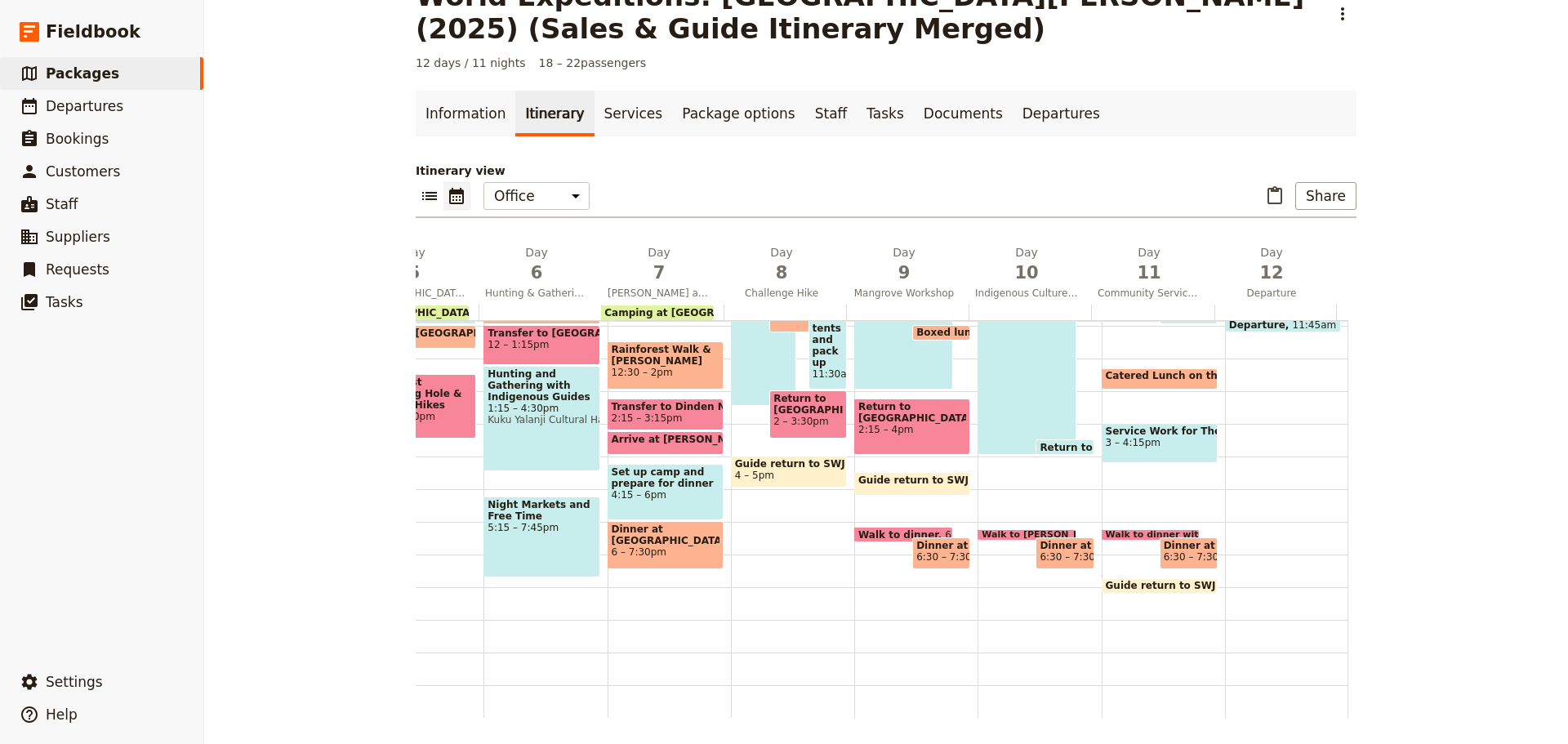
scroll to position [154, 0]
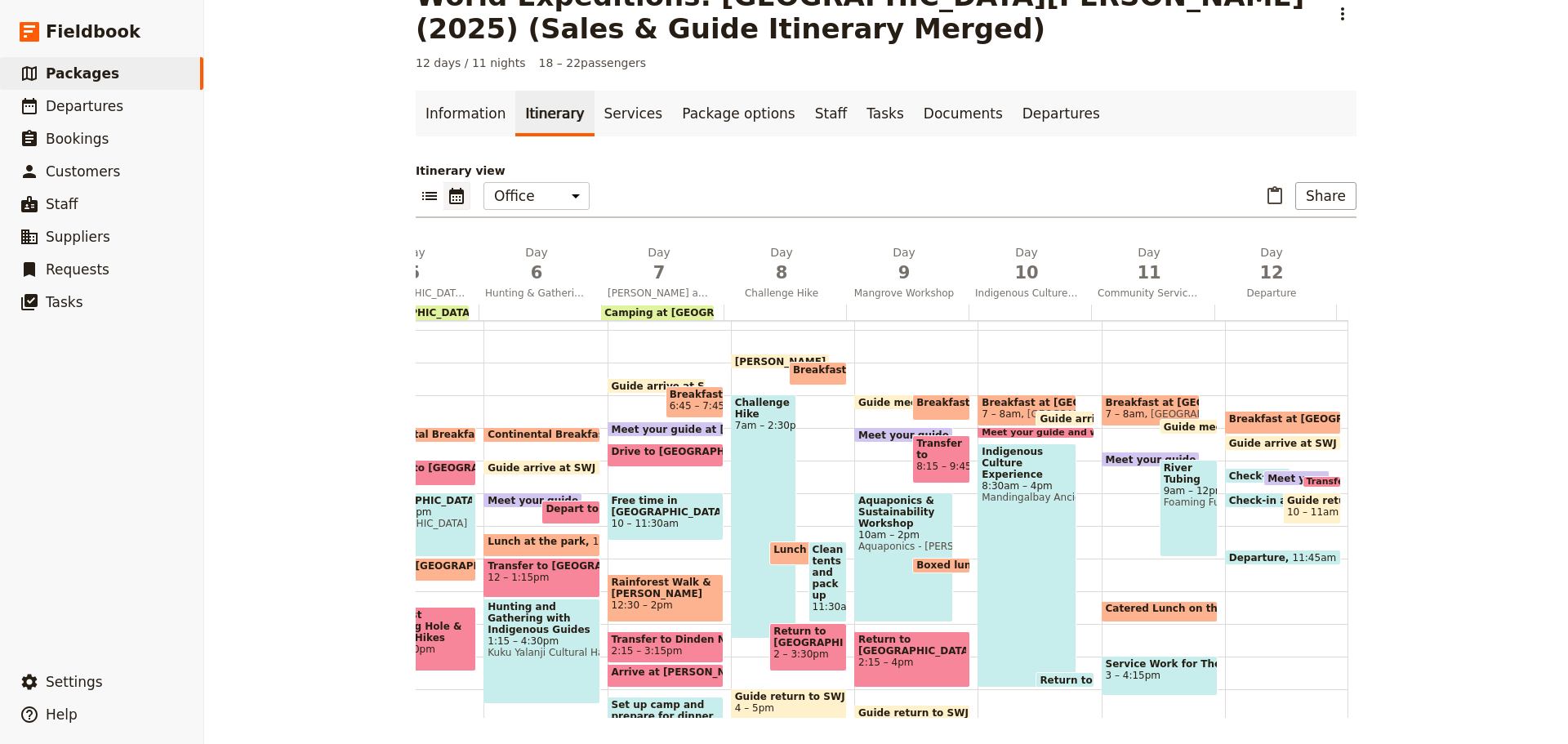
click at [795, 372] on span "Breakfast at Camp" at bounding box center [889, 371] width 194 height 12
select select "8"
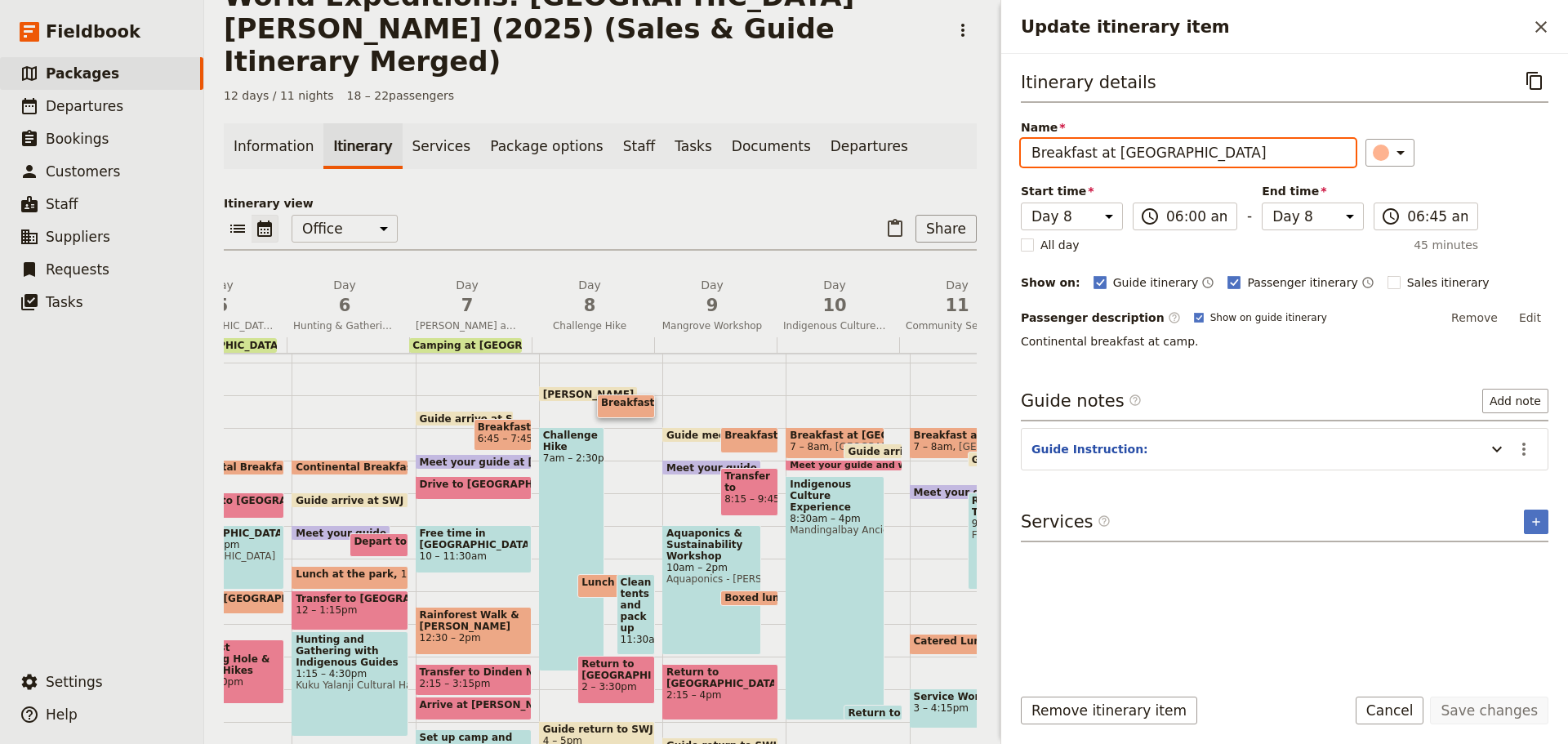
click at [1034, 146] on input "Breakfast at Camp" at bounding box center [1188, 152] width 335 height 28
drag, startPoint x: 1108, startPoint y: 153, endPoint x: 694, endPoint y: 171, distance: 414.4
click at [693, 175] on div "World Expeditions: St Leonard's College (2025) (Sales & Guide Itinerary Merged)…" at bounding box center [886, 372] width 1364 height 744
type input "Continental Breakfast at Camp"
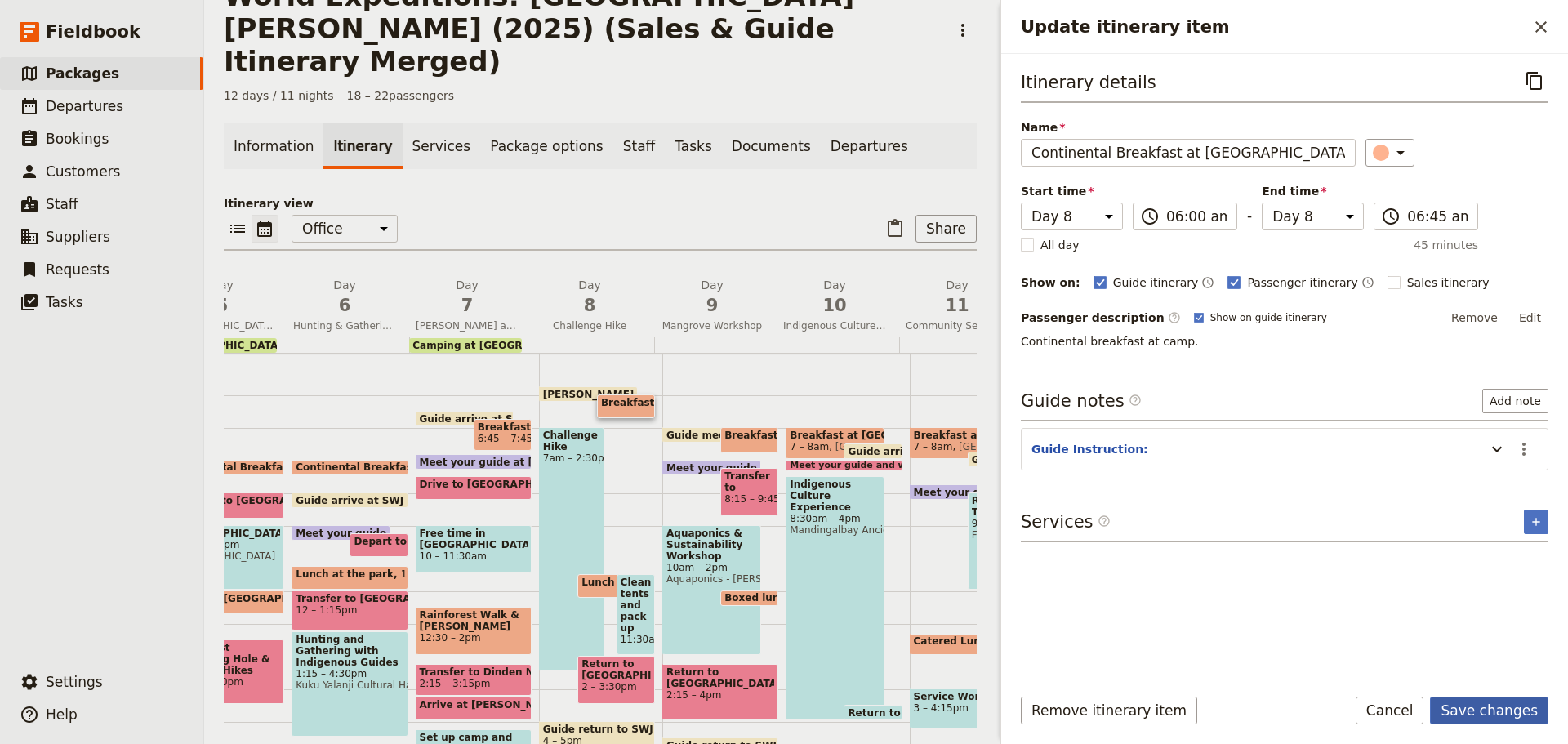
click at [1489, 717] on button "Save changes" at bounding box center [1489, 711] width 119 height 28
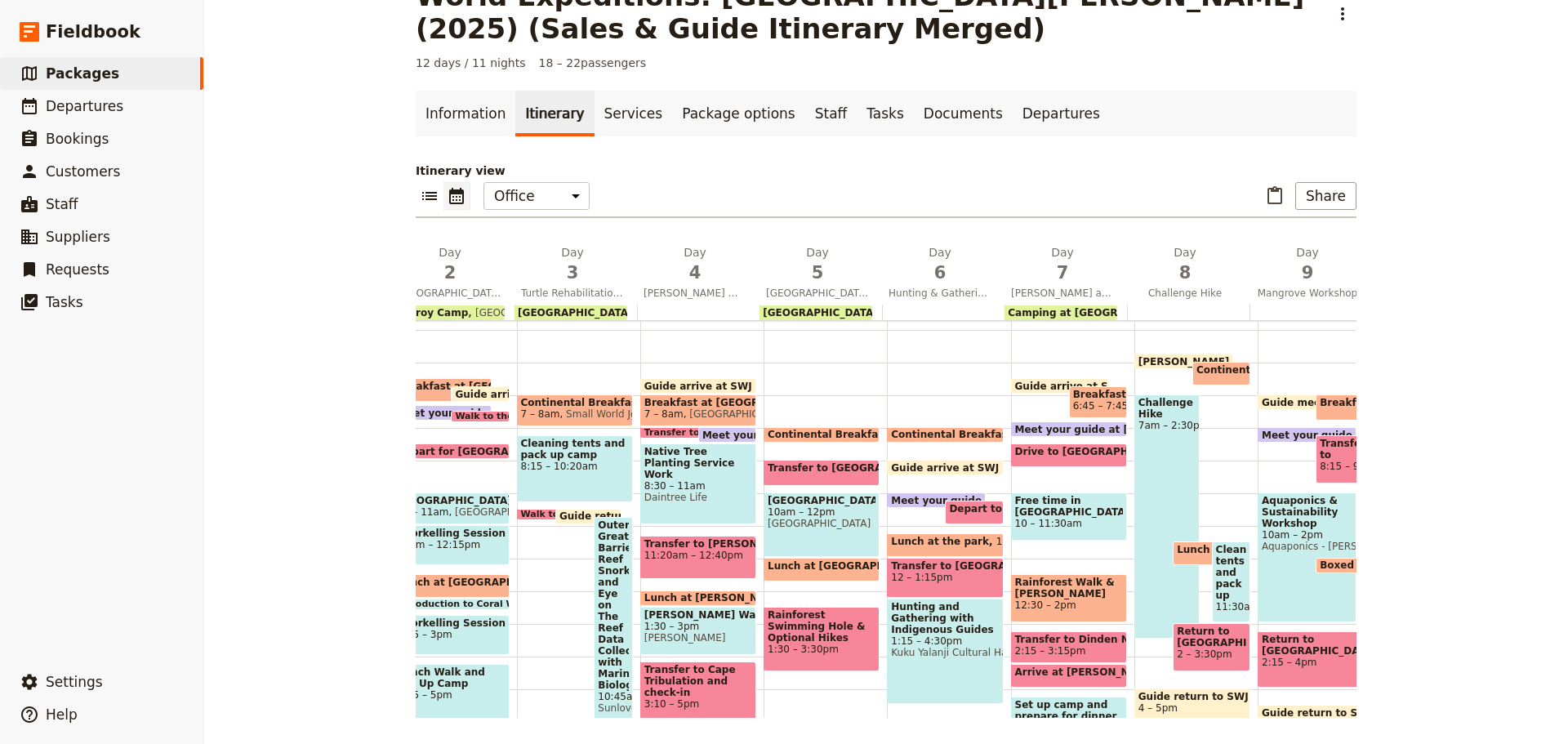
scroll to position [0, 54]
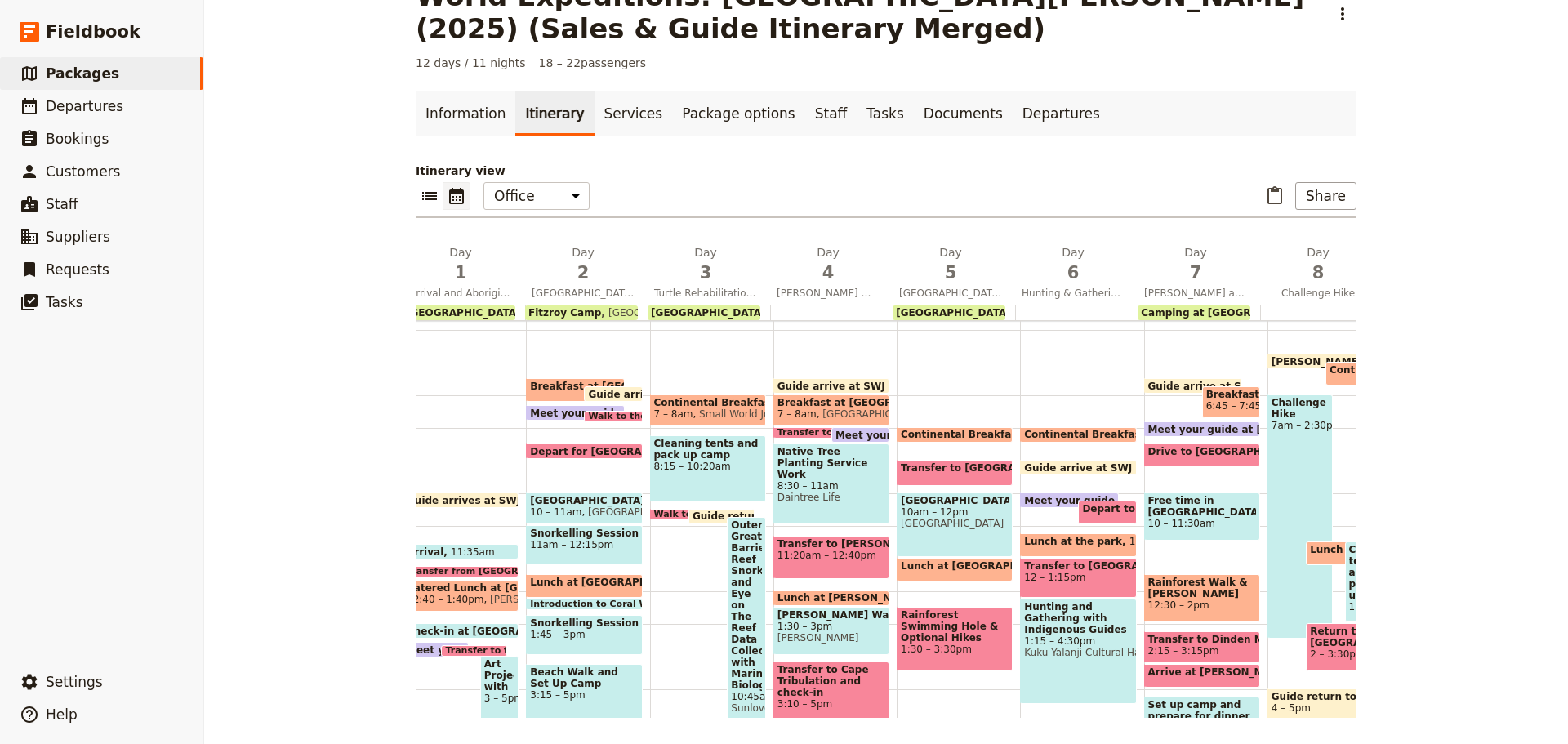
click at [542, 400] on span at bounding box center [575, 398] width 97 height 7
select select "2"
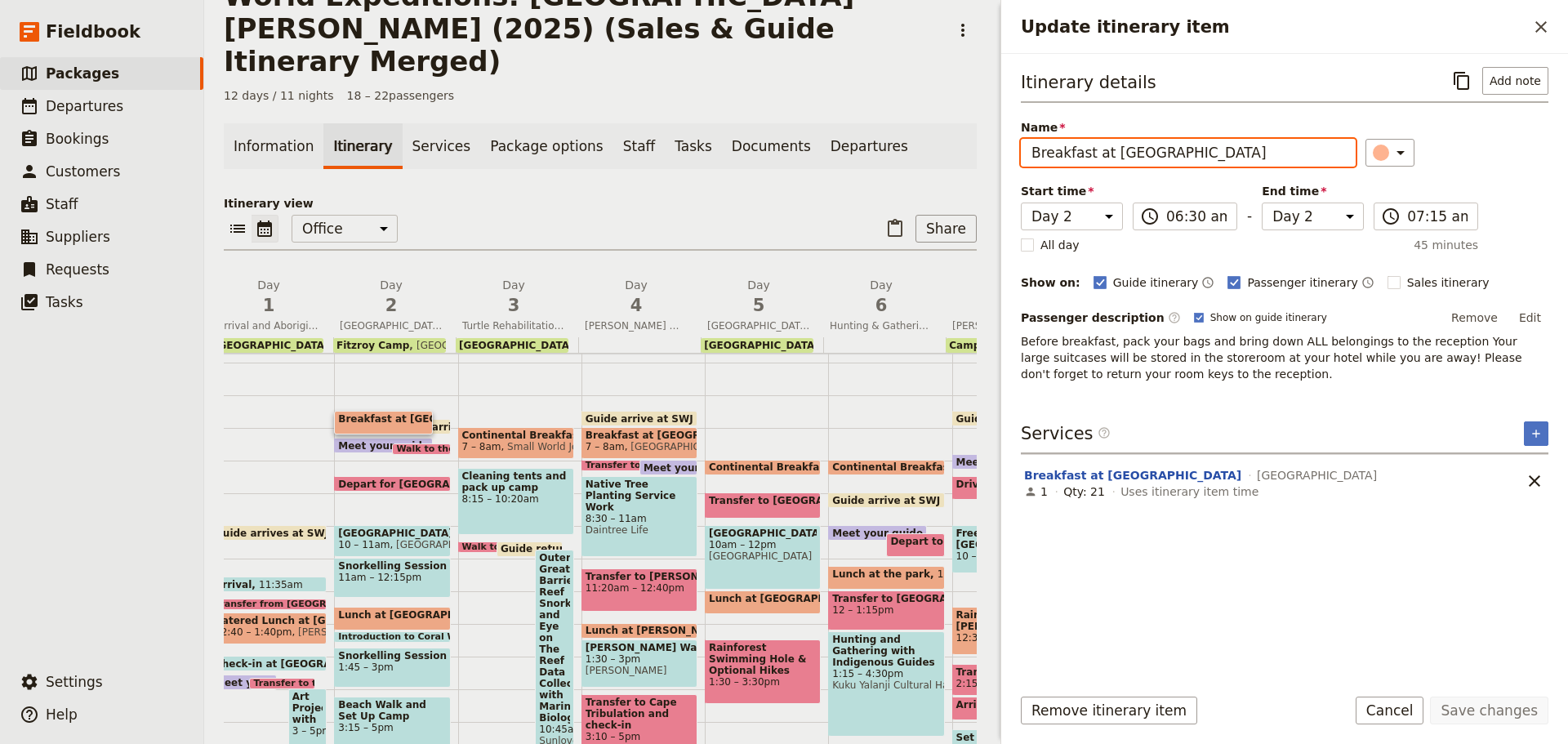
click at [1029, 147] on input "Breakfast at Coral Tree Inn" at bounding box center [1188, 152] width 335 height 28
paste input "Continental"
type input "Continental Breakfast at Coral Tree Inn"
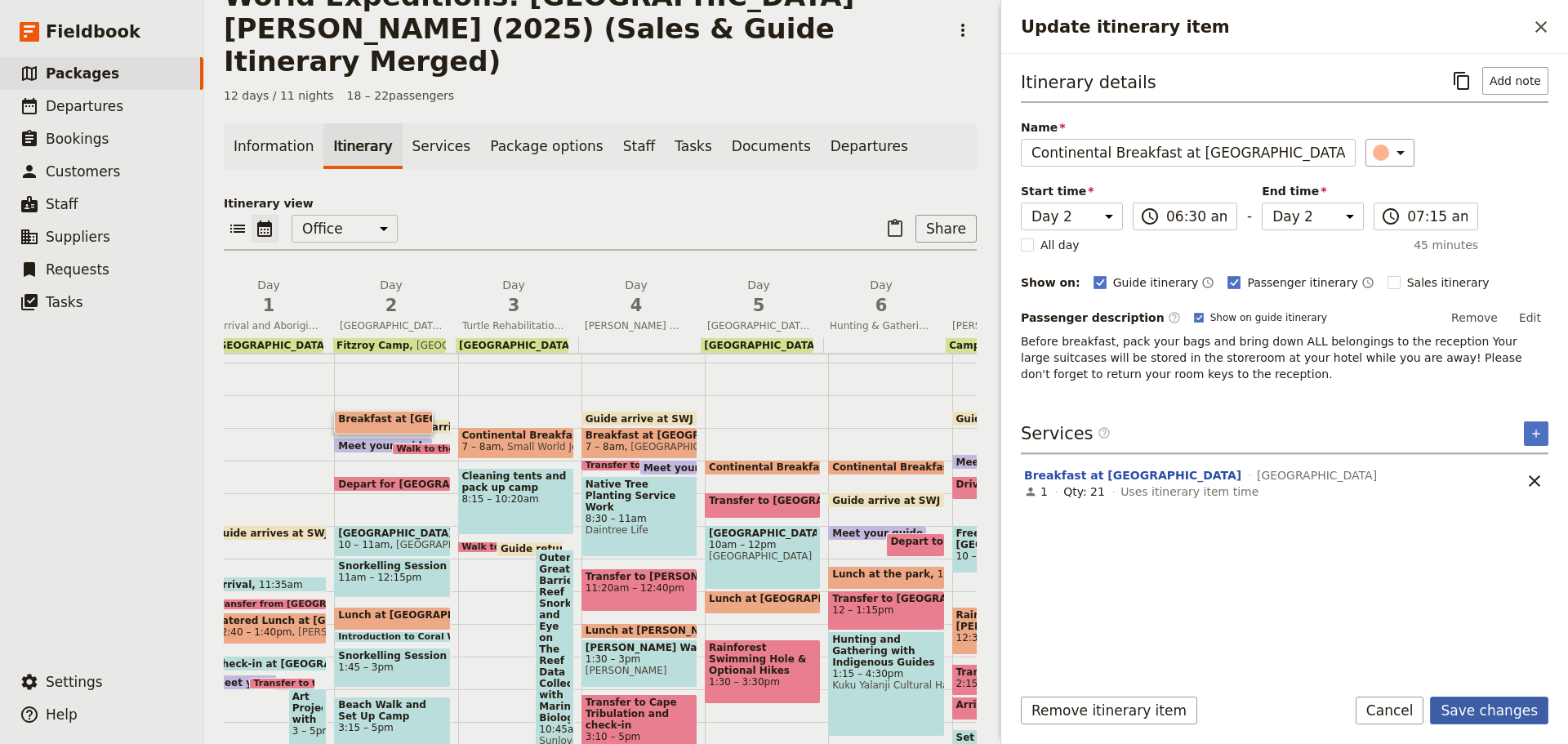
click at [1489, 701] on button "Save changes" at bounding box center [1489, 711] width 119 height 28
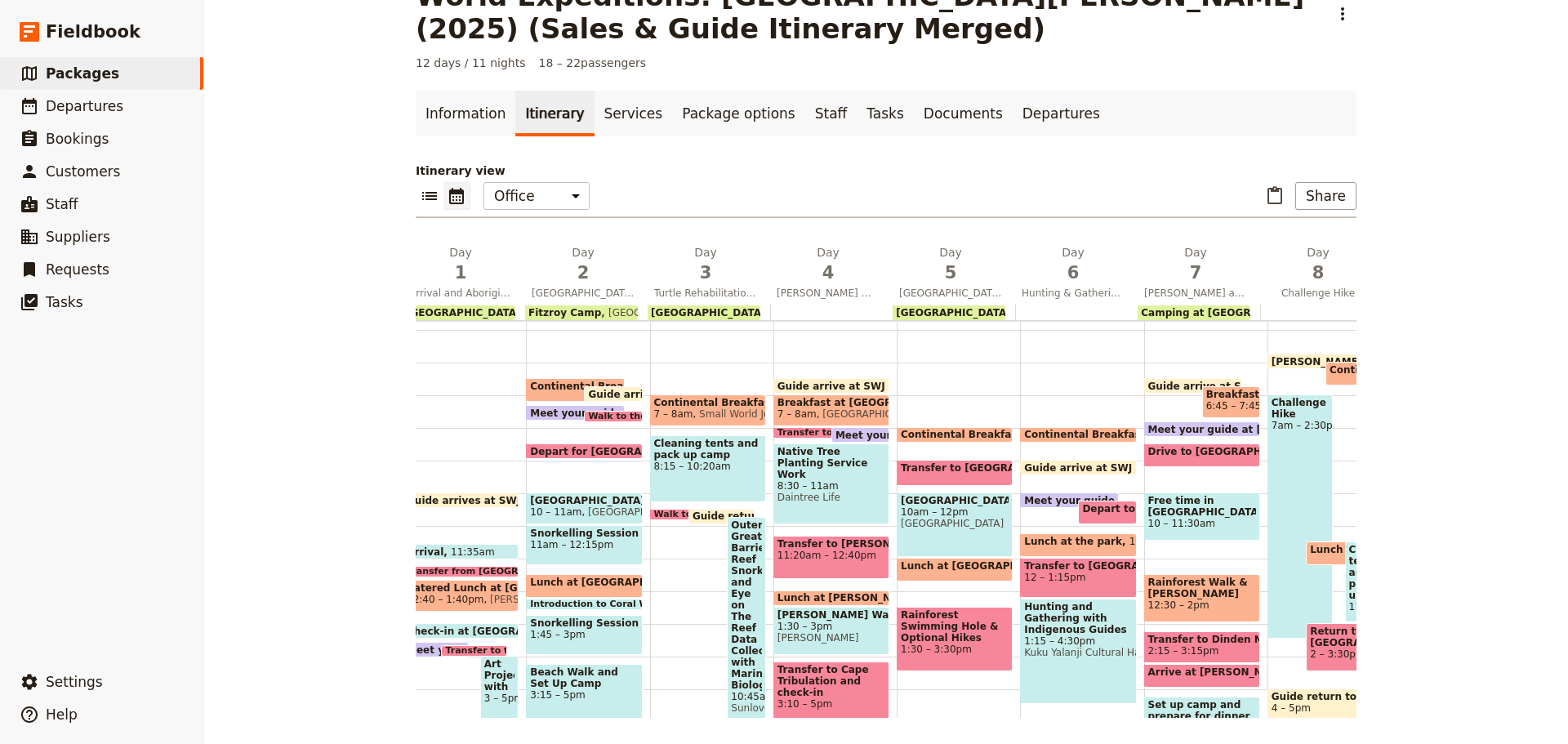
click at [794, 405] on span "Breakfast at Coral Tree Inn" at bounding box center [831, 403] width 108 height 12
select select "4"
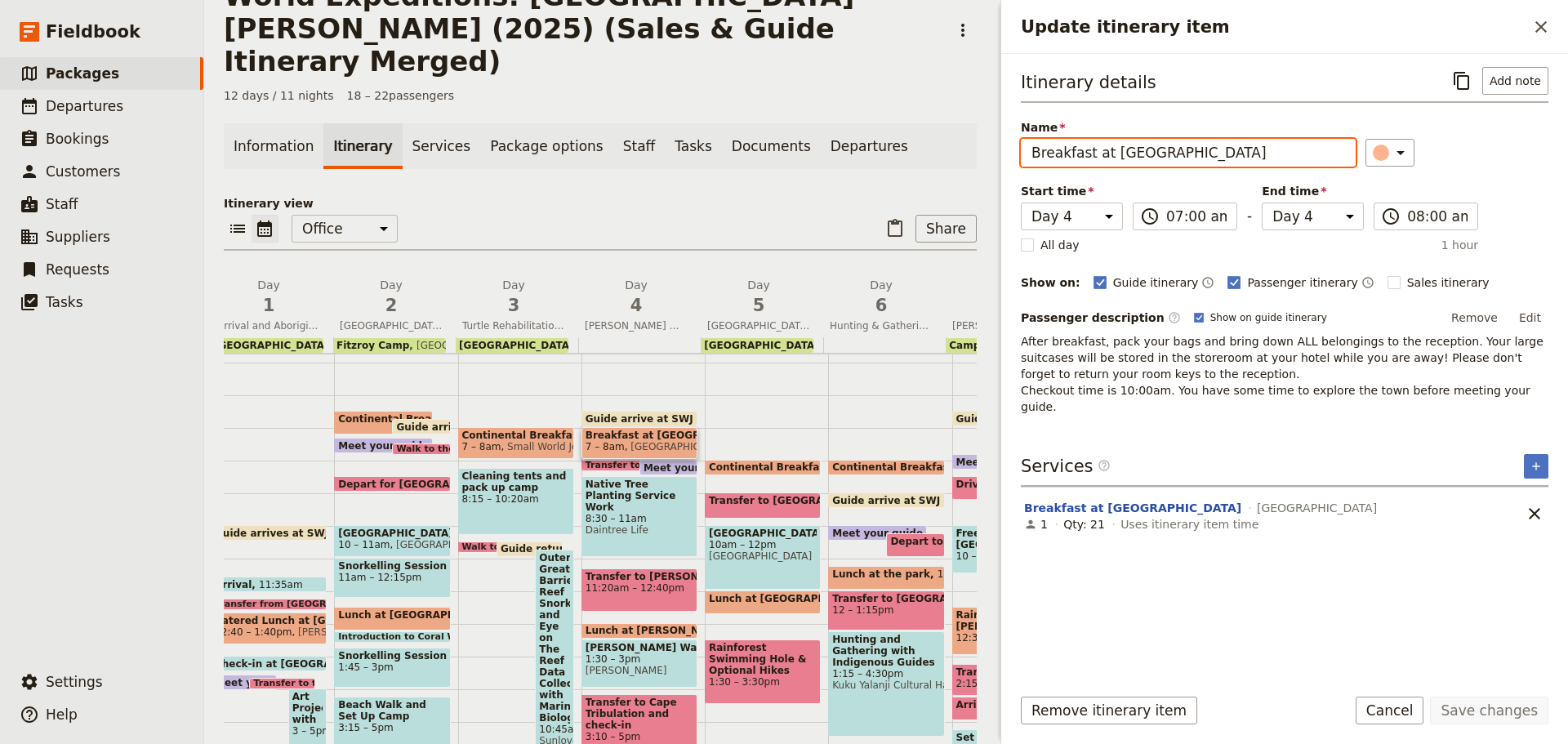
click at [1034, 155] on input "Breakfast at Coral Tree Inn" at bounding box center [1188, 152] width 335 height 28
paste input "Continental"
type input "Continental Breakfast at Coral Tree Inn"
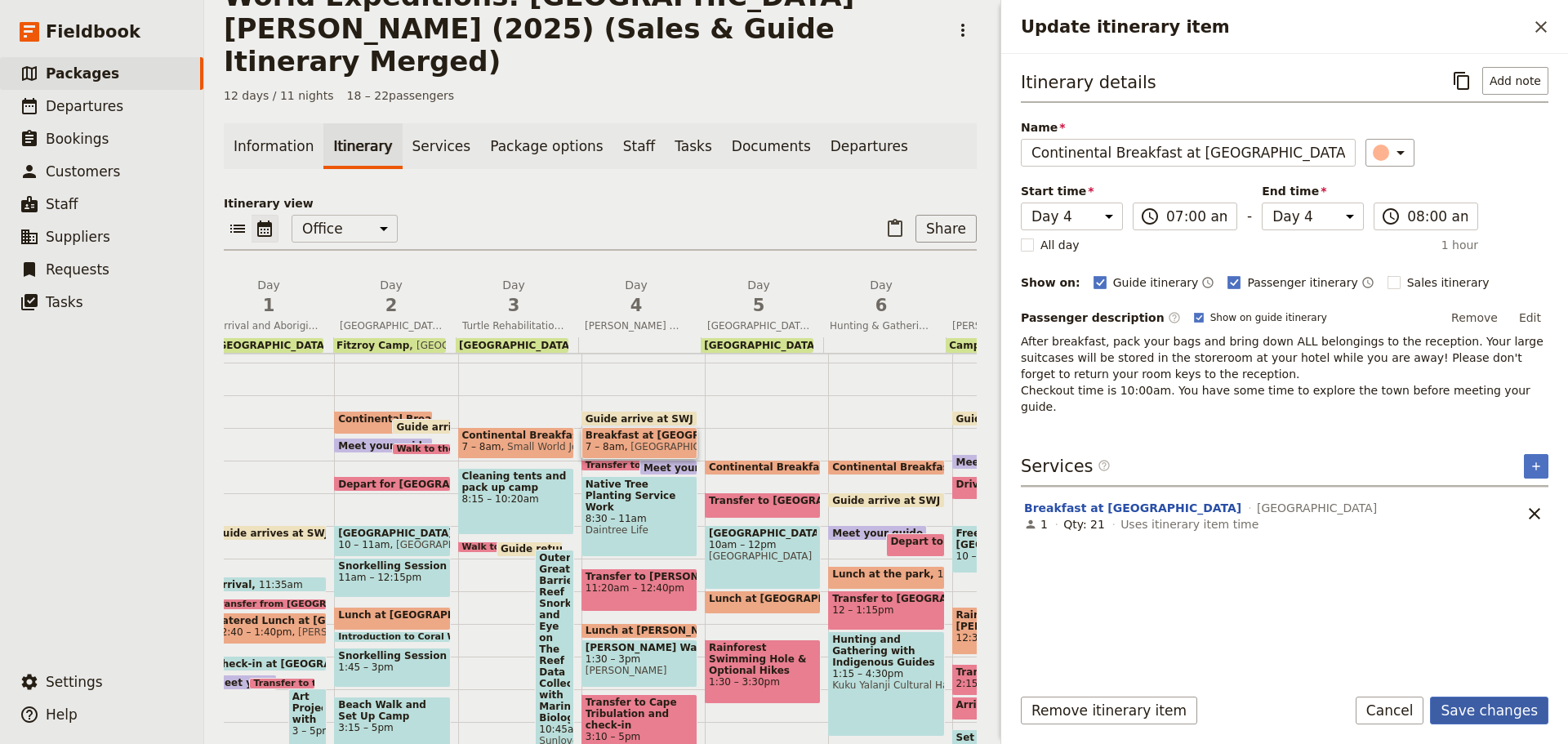
click at [1507, 715] on button "Save changes" at bounding box center [1489, 711] width 119 height 28
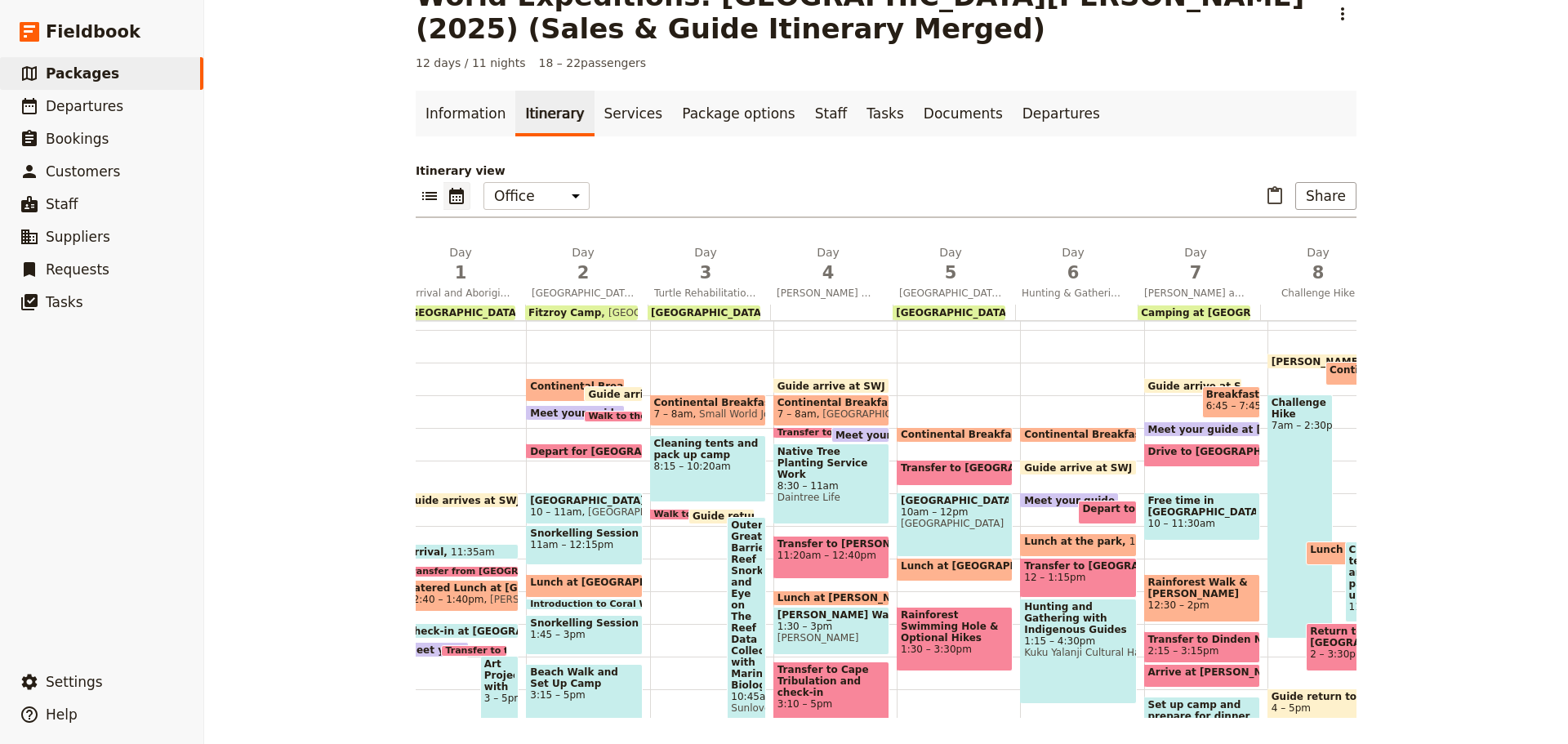
click at [559, 377] on div "Continental Breakfast at Coral Tree Inn 6:30 – 7:15am Coral Tree Inn Guide arri…" at bounding box center [588, 559] width 124 height 784
select select "2"
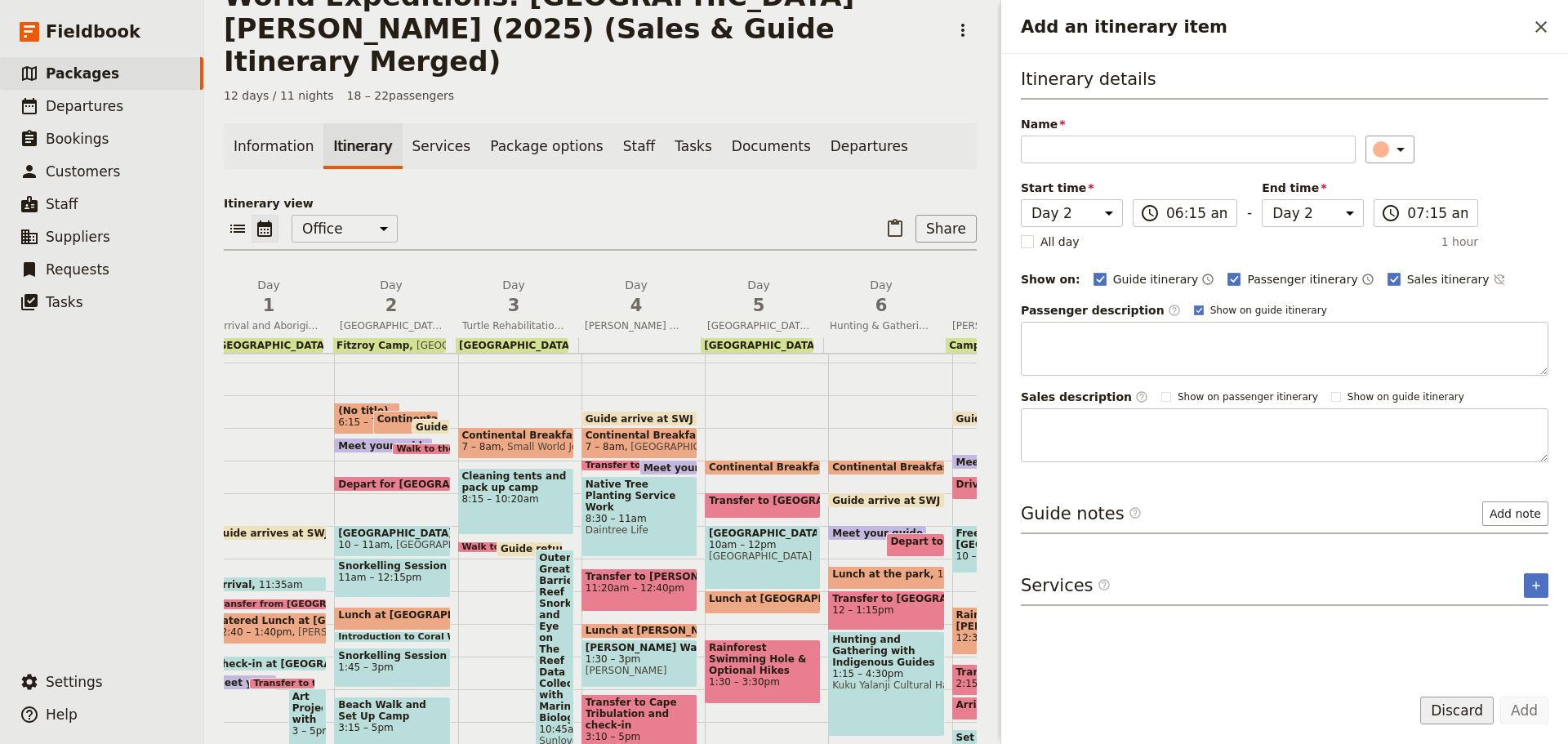
click at [1471, 718] on button "Discard" at bounding box center [1457, 711] width 74 height 28
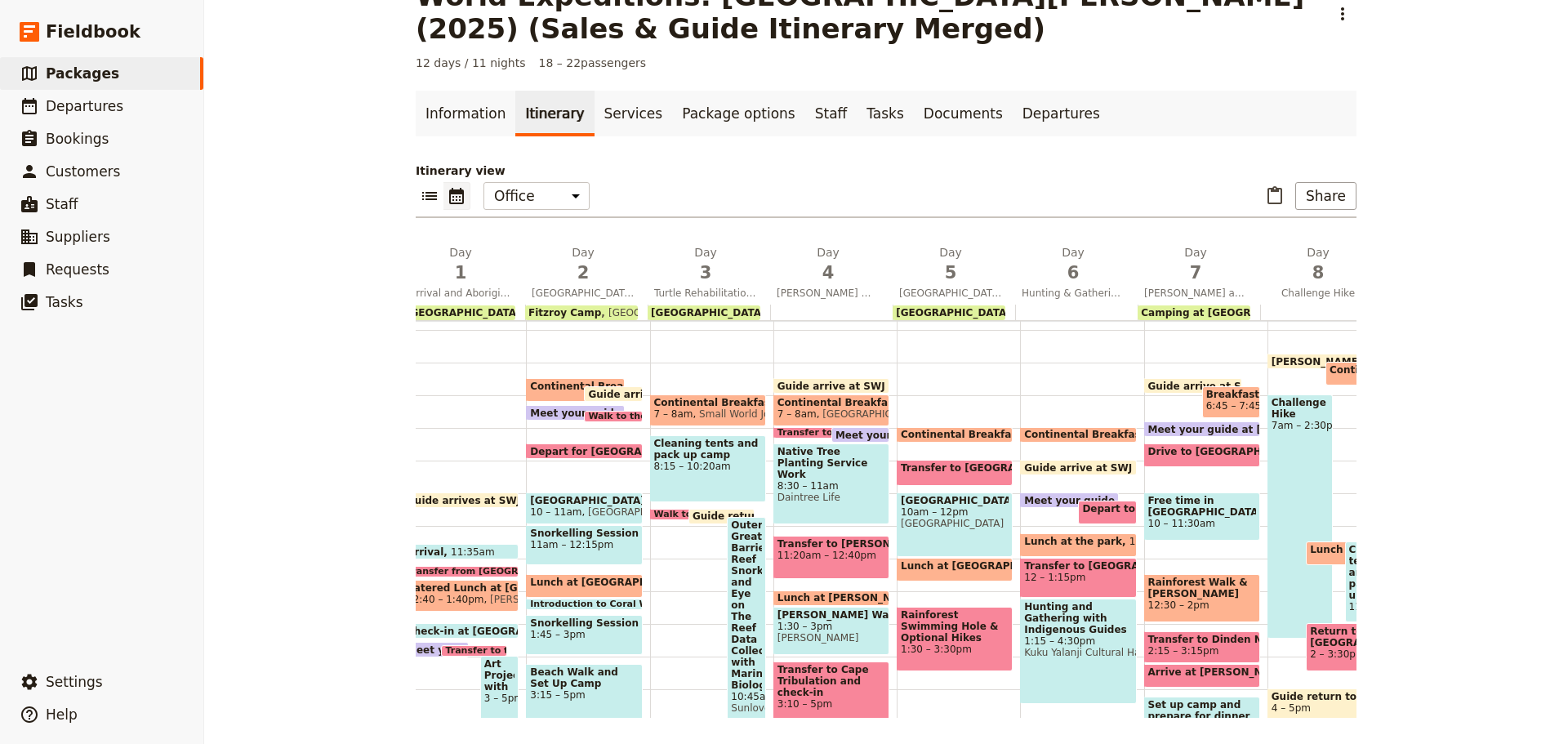
click at [540, 394] on div "Continental Breakfast at Coral Tree Inn 6:30 – 7:15am Coral Tree Inn" at bounding box center [575, 390] width 99 height 24
select select "2"
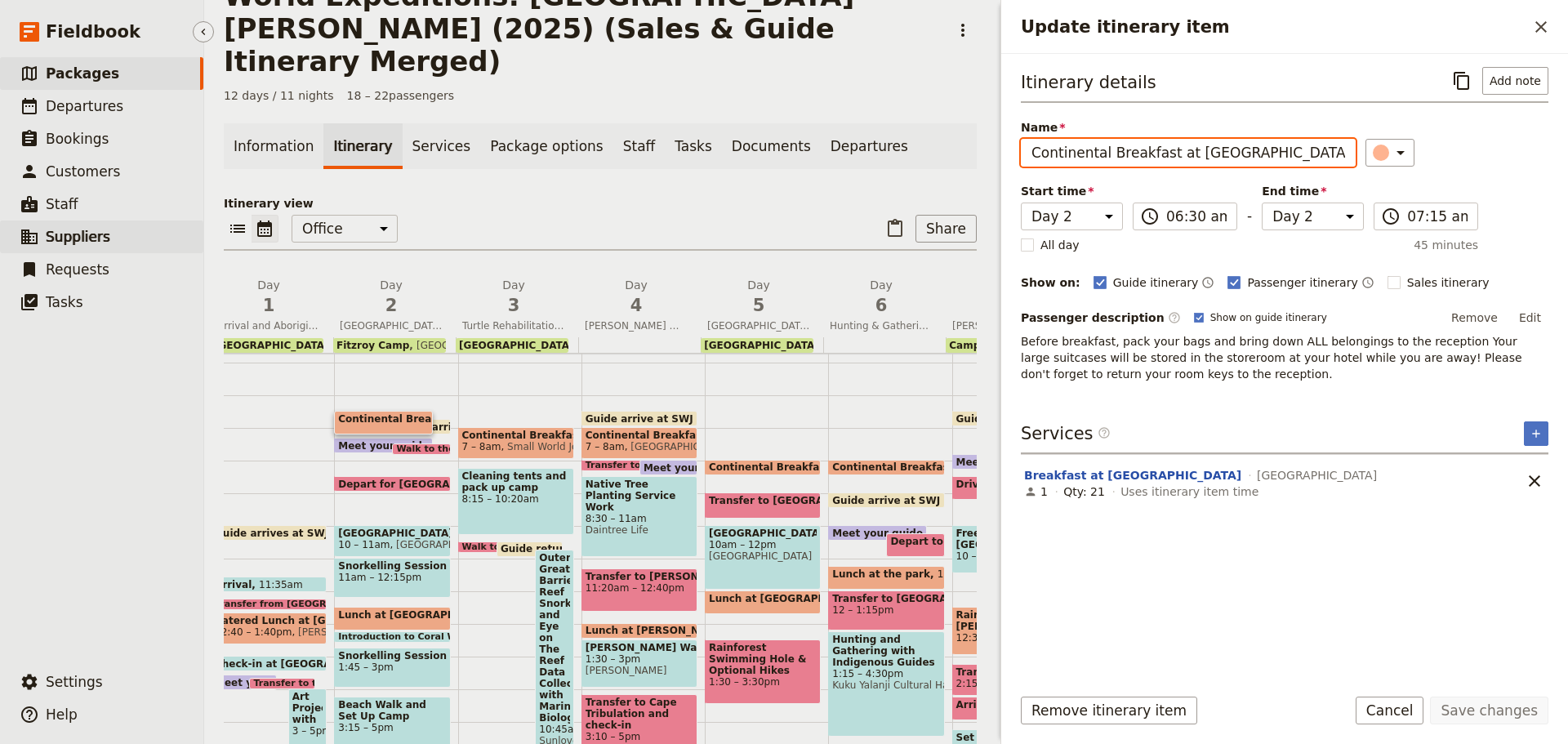
drag, startPoint x: 1305, startPoint y: 155, endPoint x: 69, endPoint y: 245, distance: 1239.3
click at [69, 245] on div "Fieldbook ​ ​ Fieldbook ​ ​ Packages ​ Departures ​ Bookings ​ Customers ​ Staf…" at bounding box center [784, 372] width 1568 height 744
paste input "Hotel"
type input "Continental Breakfast at Hotel"
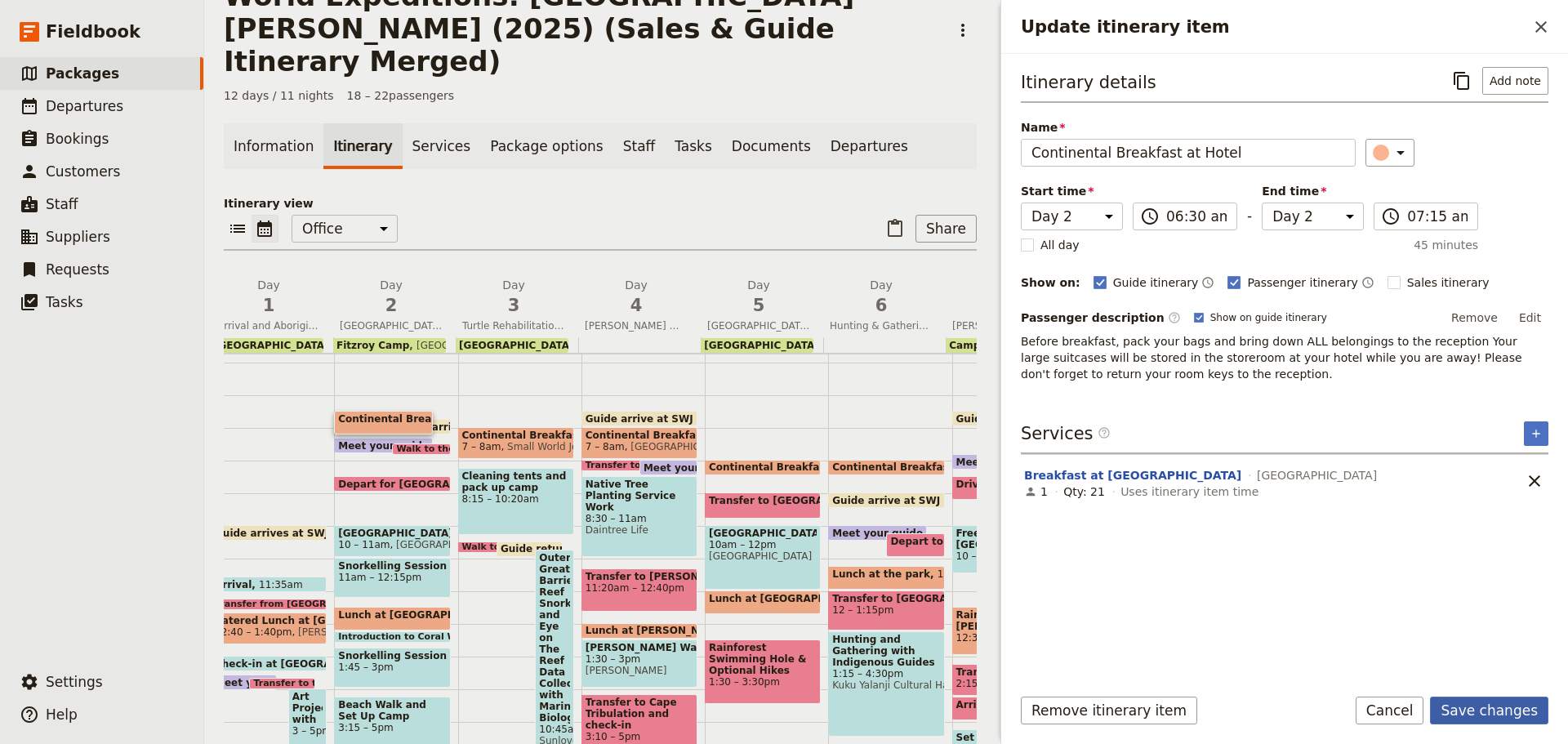
click at [1458, 704] on button "Save changes" at bounding box center [1489, 711] width 119 height 28
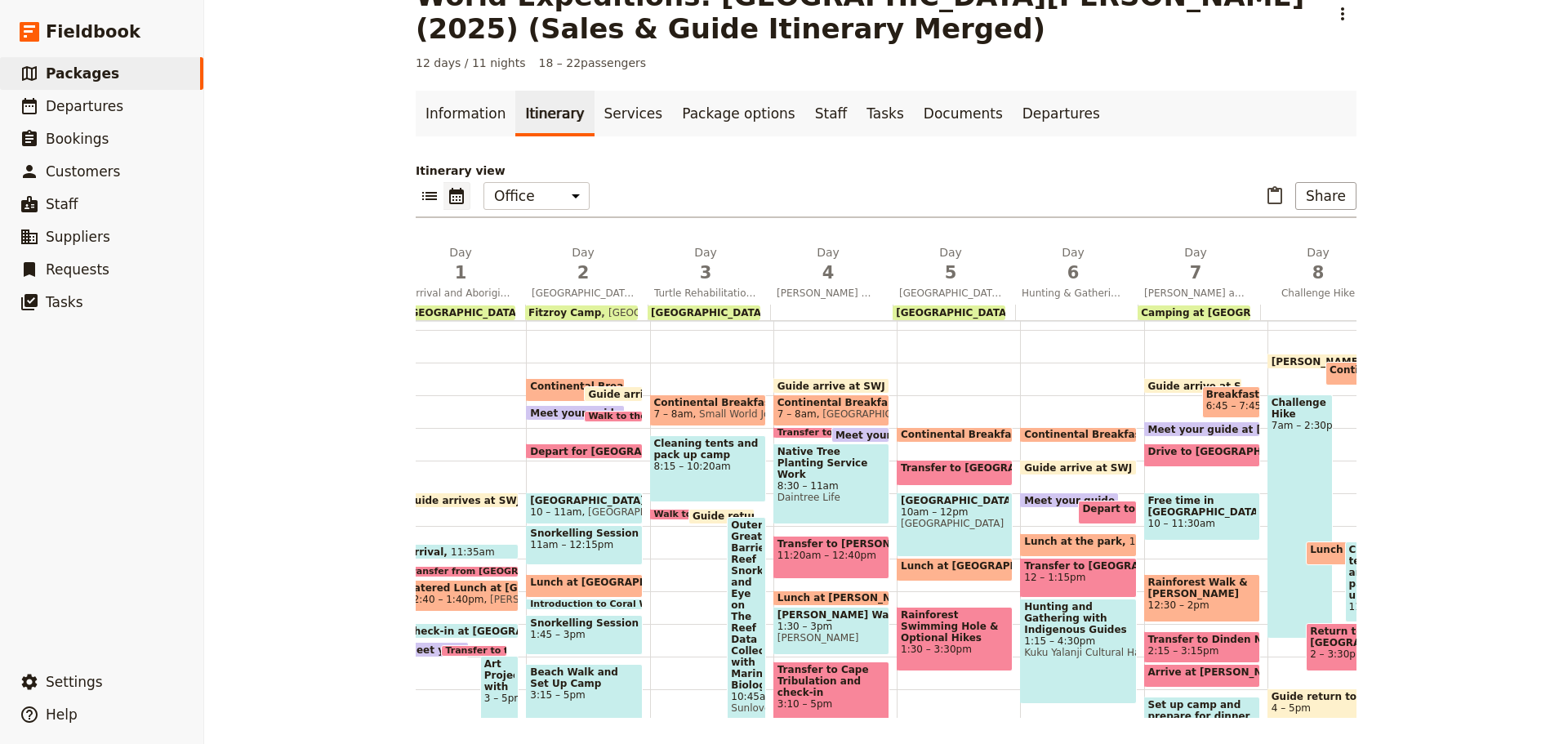
click at [816, 409] on span "Coral Tree Inn" at bounding box center [870, 415] width 109 height 12
select select "4"
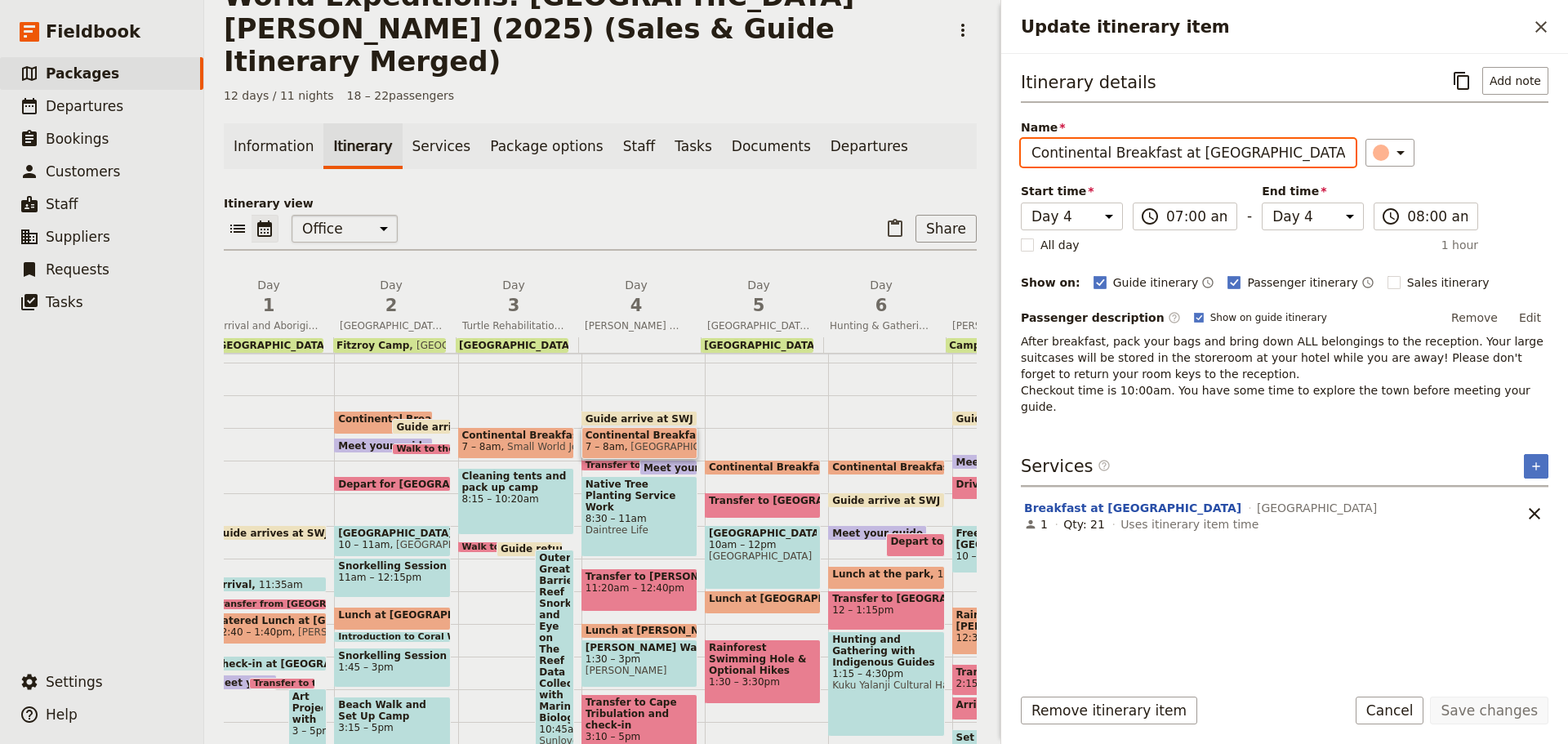
drag, startPoint x: 1278, startPoint y: 152, endPoint x: 298, endPoint y: 200, distance: 981.2
click at [327, 202] on div "World Expeditions: St Leonard's College (2025) (Sales & Guide Itinerary Merged)…" at bounding box center [886, 372] width 1364 height 744
paste input "Hotel"
type input "Continental Breakfast at Hotel"
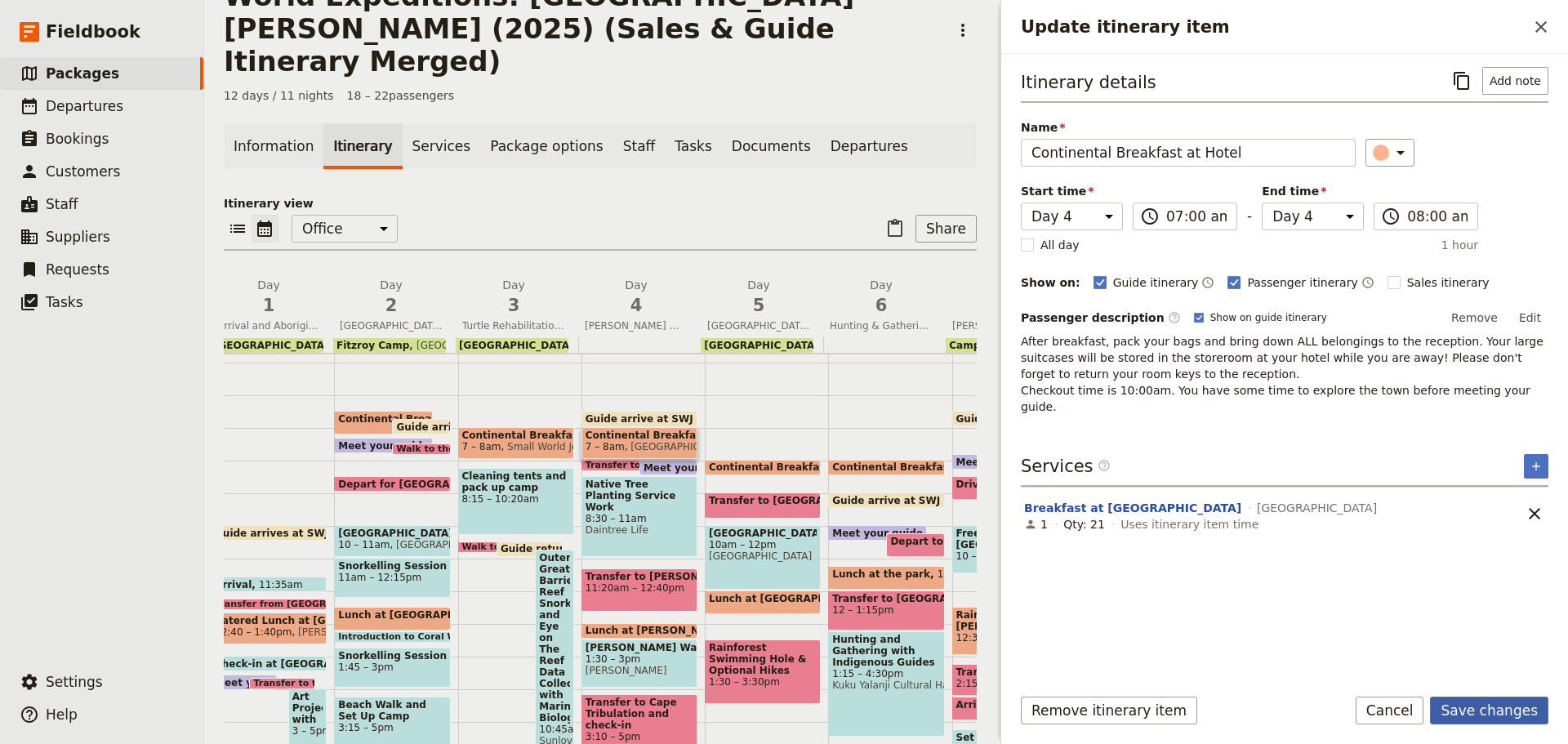
click at [1470, 701] on button "Save changes" at bounding box center [1489, 711] width 119 height 28
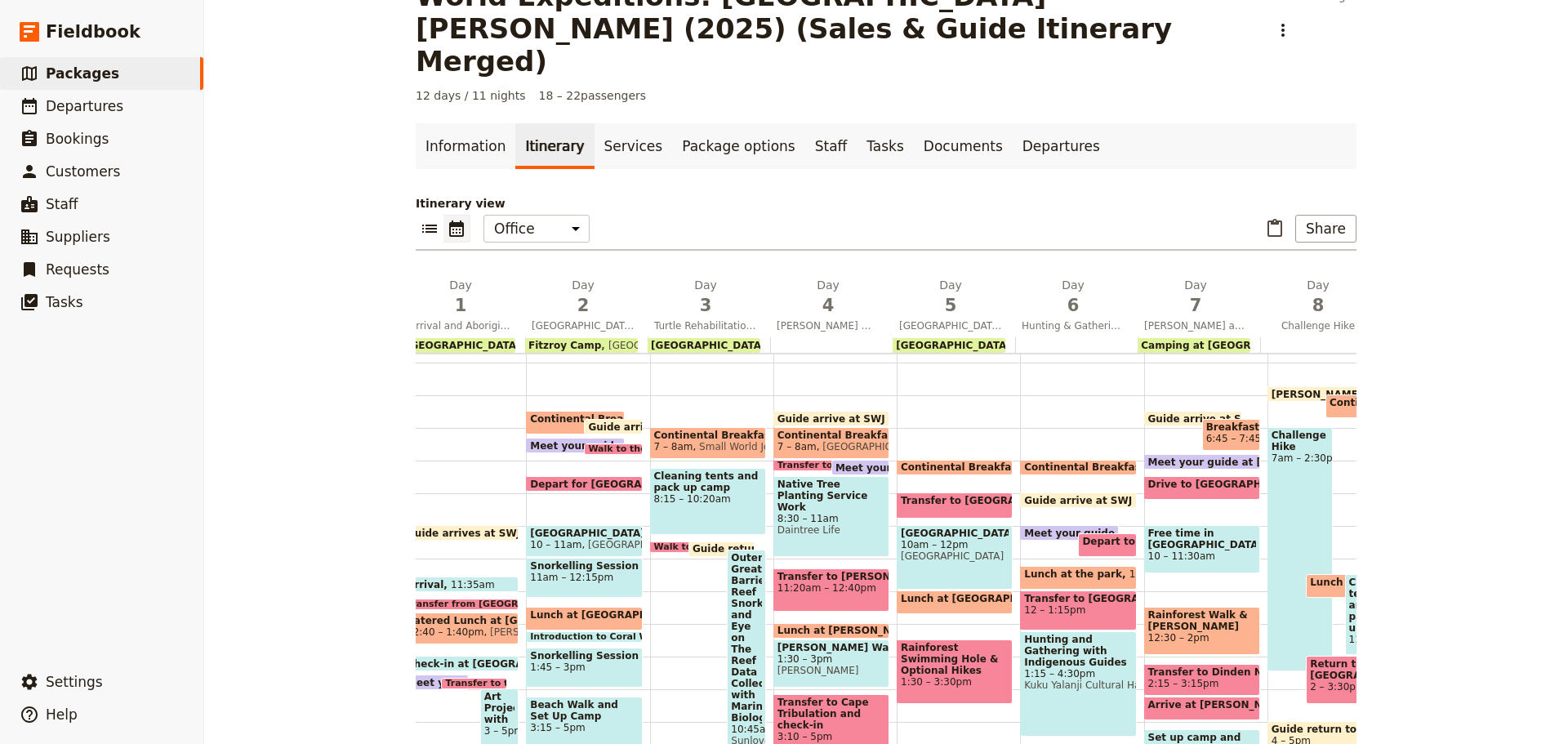
click at [701, 452] on span at bounding box center [708, 455] width 114 height 7
select select "3"
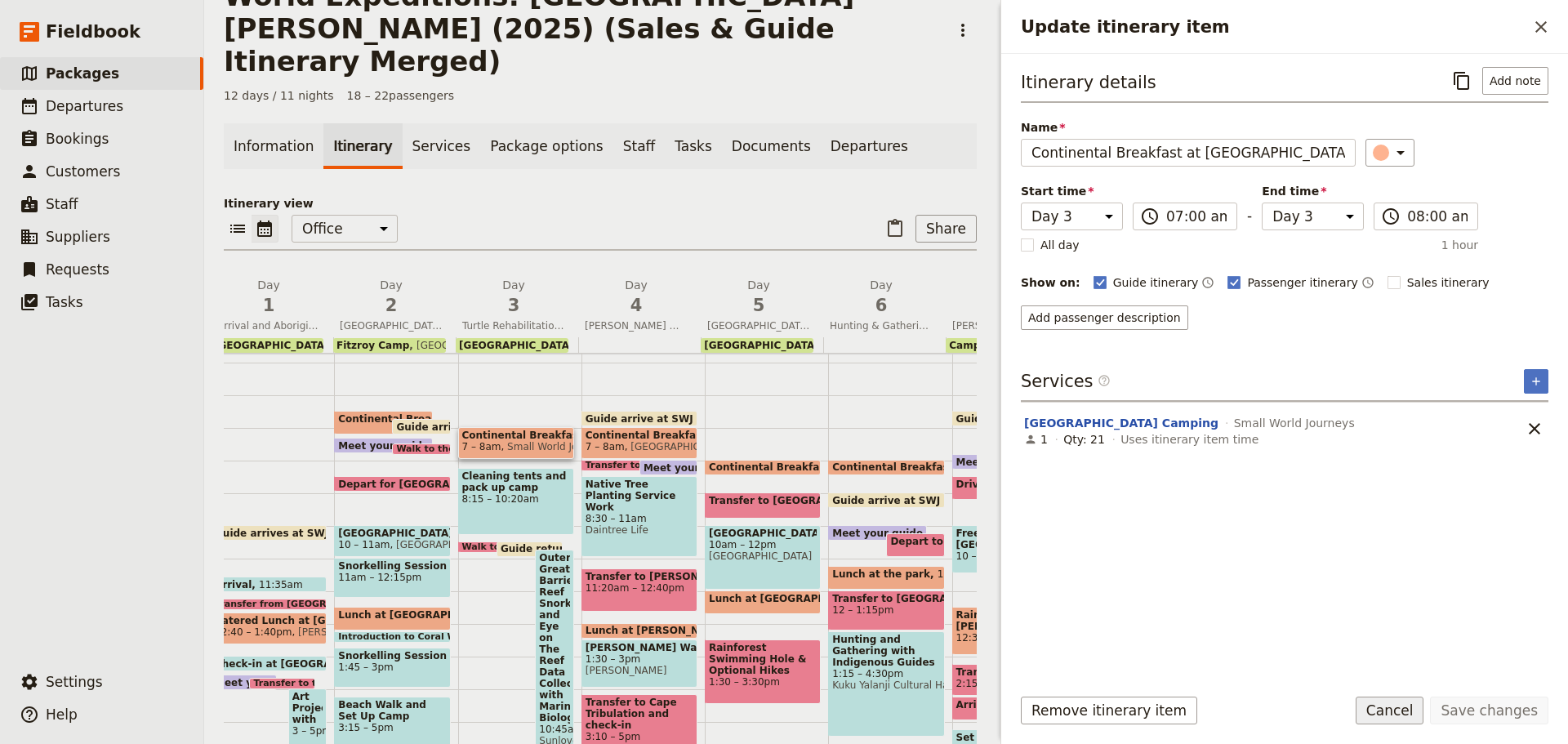
click at [1423, 705] on button "Cancel" at bounding box center [1390, 711] width 69 height 28
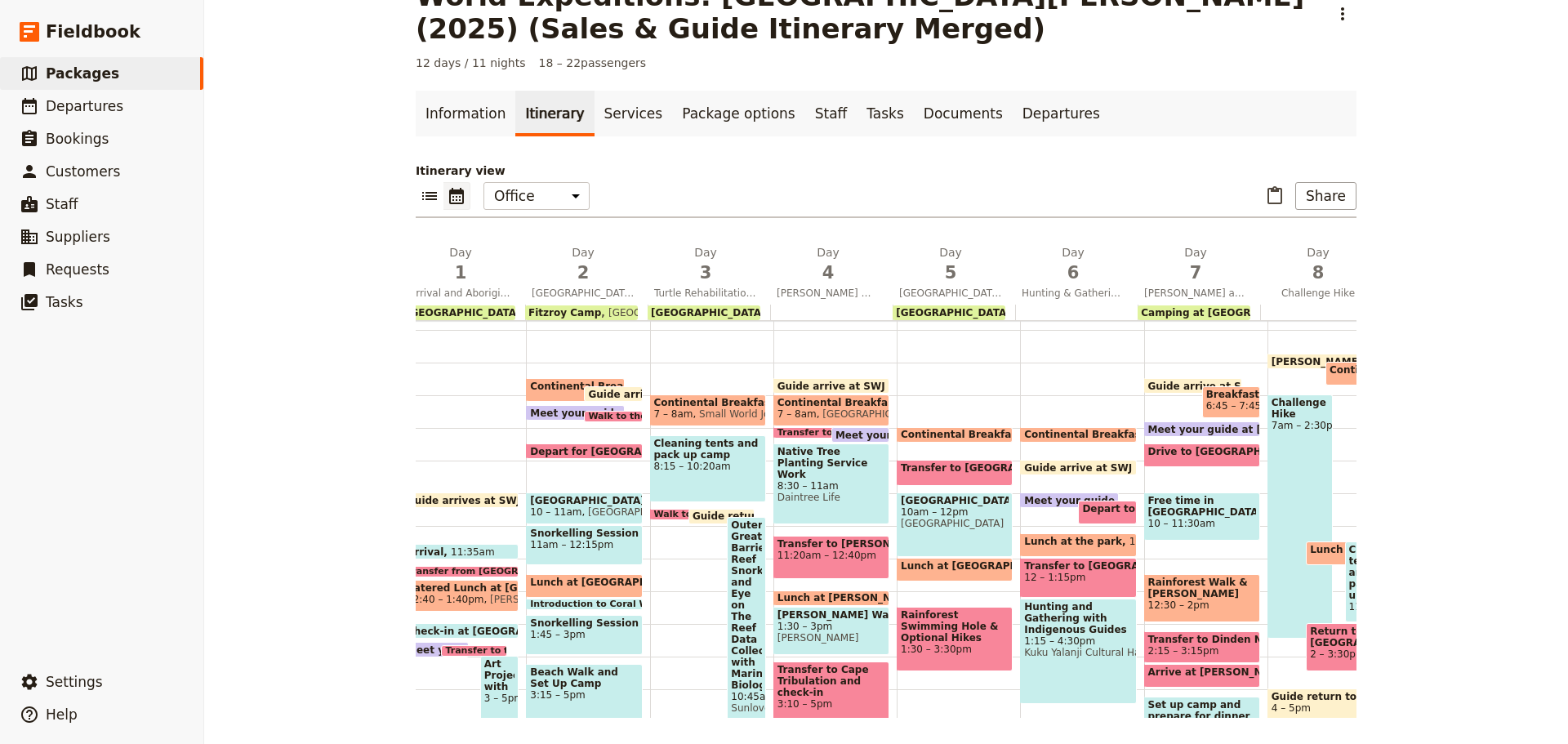
click at [995, 435] on span at bounding box center [955, 438] width 114 height 7
select select "5"
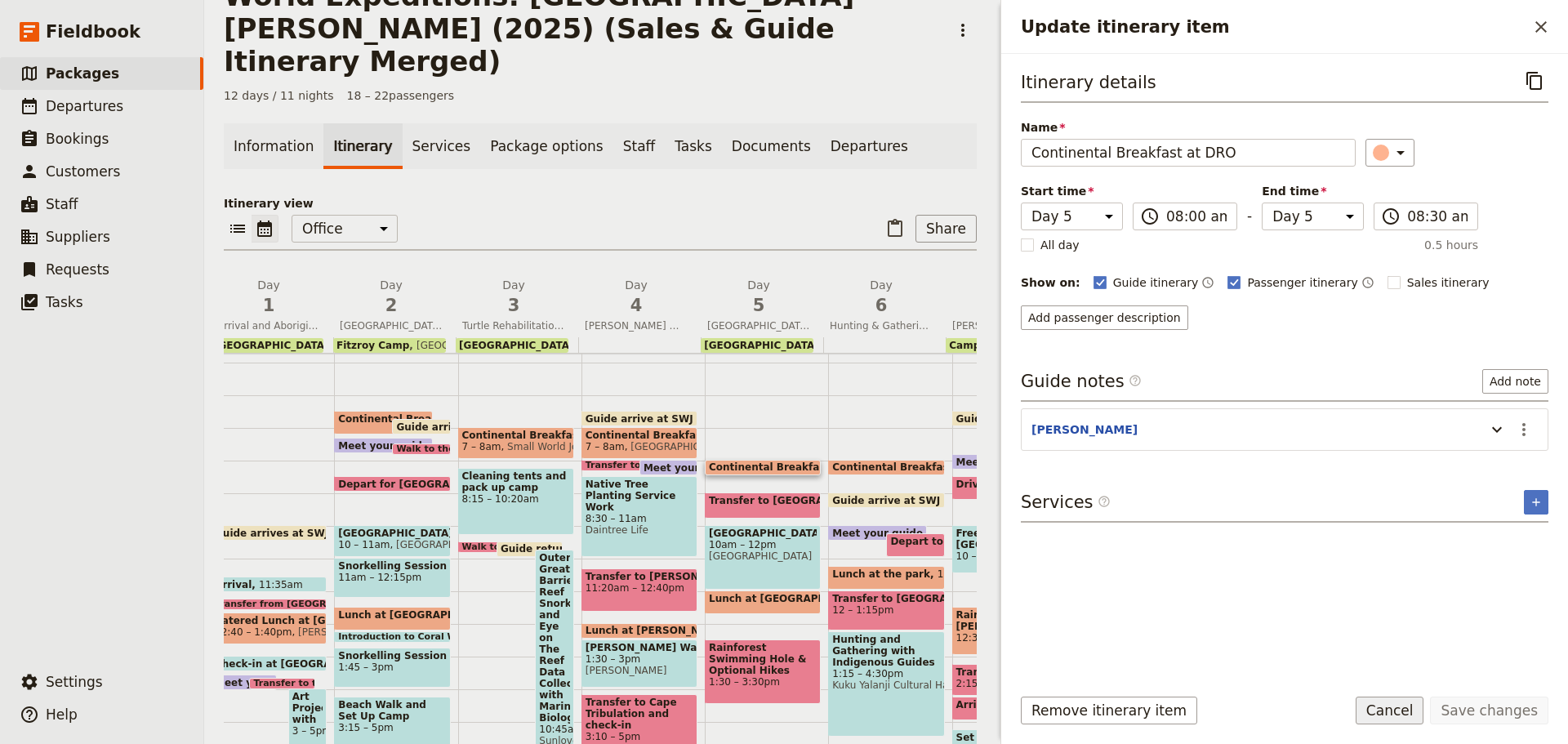
click at [1422, 713] on button "Cancel" at bounding box center [1390, 711] width 69 height 28
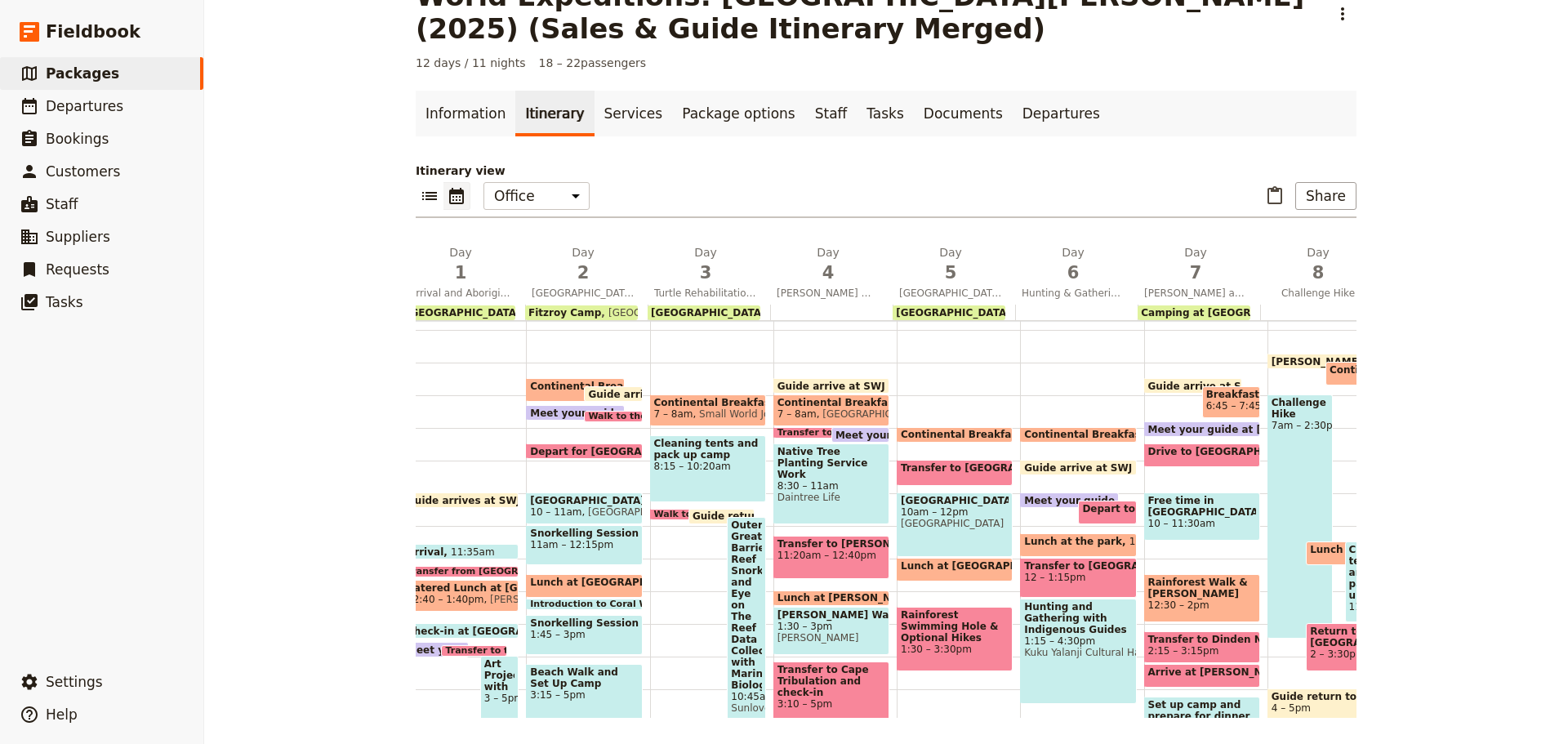
click at [1220, 404] on span "6:45 – 7:45am" at bounding box center [1242, 406] width 71 height 12
select select "7"
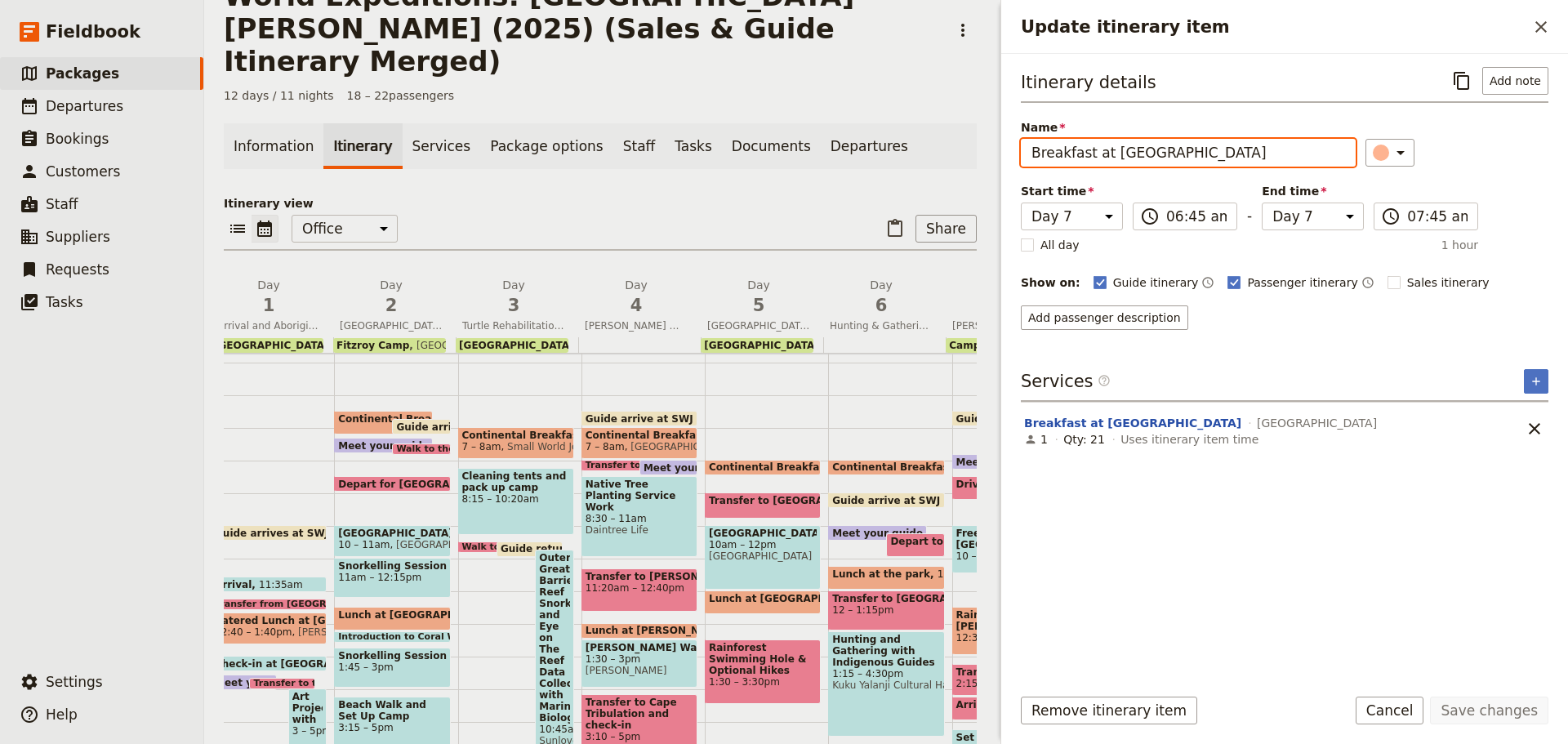
drag, startPoint x: 1202, startPoint y: 153, endPoint x: 404, endPoint y: 325, distance: 816.3
click at [406, 327] on div "World Expeditions: St Leonard's College (2025) (Sales & Guide Itinerary Merged)…" at bounding box center [886, 372] width 1364 height 744
paste input "Continental Breakfast at Hotel"
type input "Continental Breakfast at Hotel"
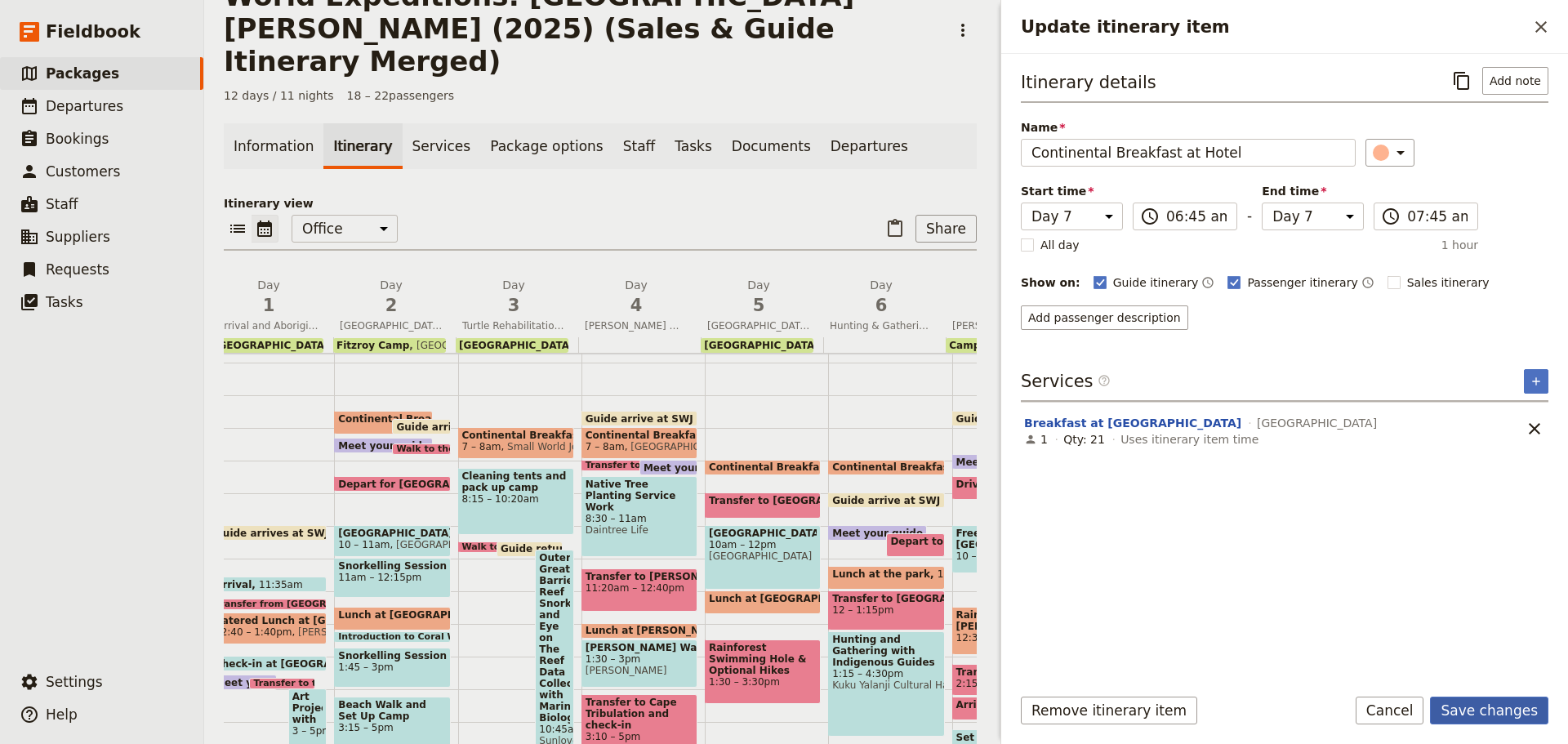
click at [1500, 715] on button "Save changes" at bounding box center [1489, 711] width 119 height 28
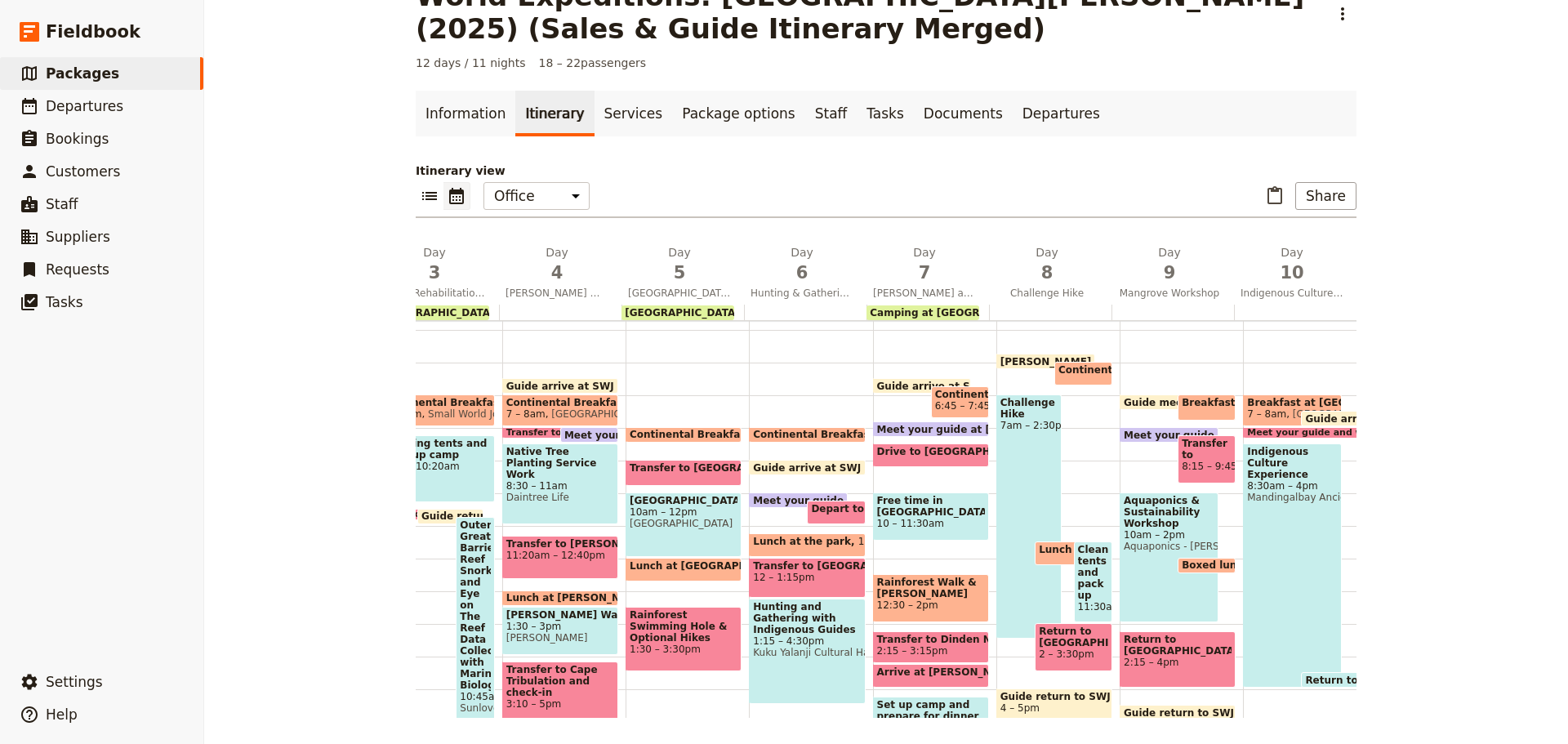
scroll to position [0, 419]
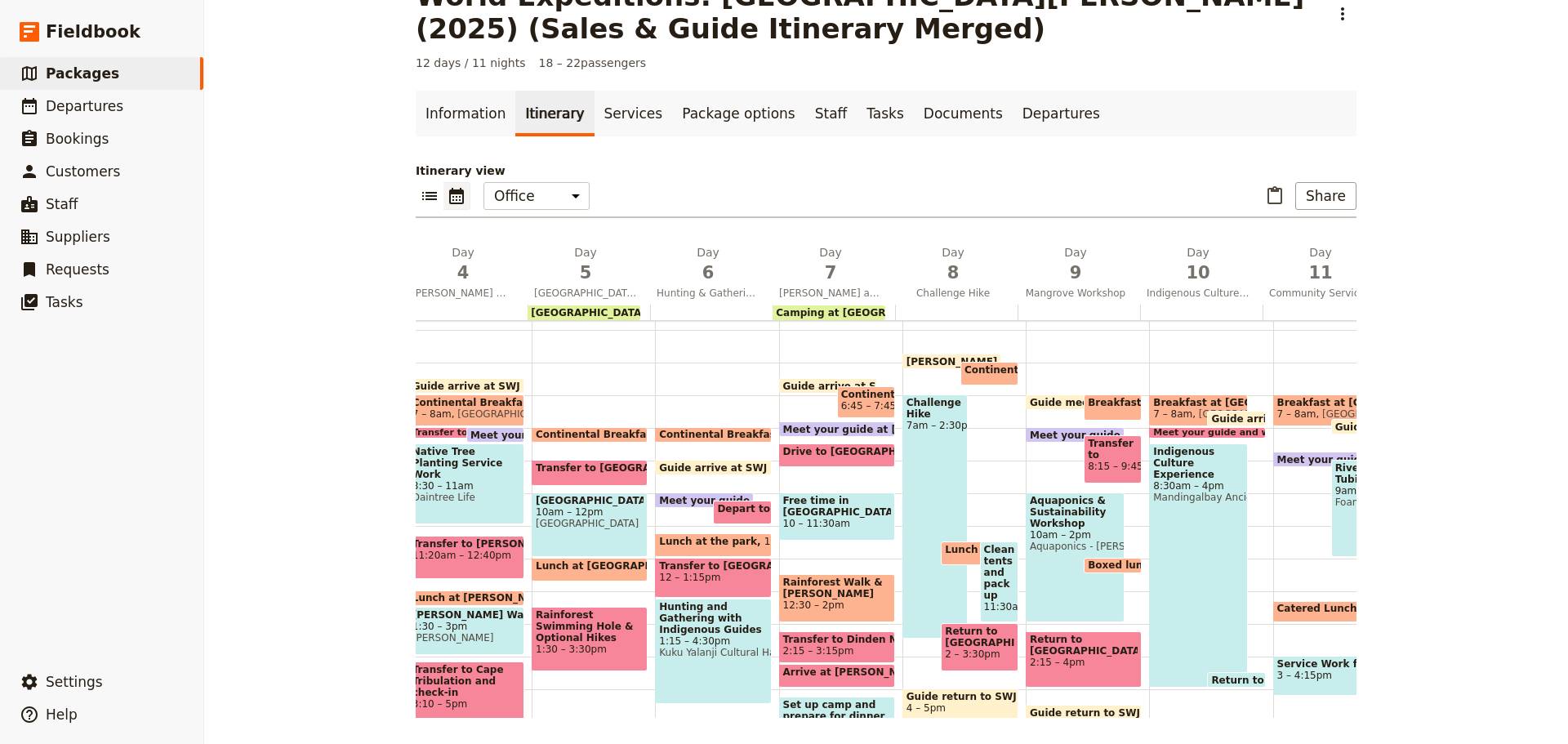
click at [980, 380] on span at bounding box center [988, 381] width 56 height 7
select select "8"
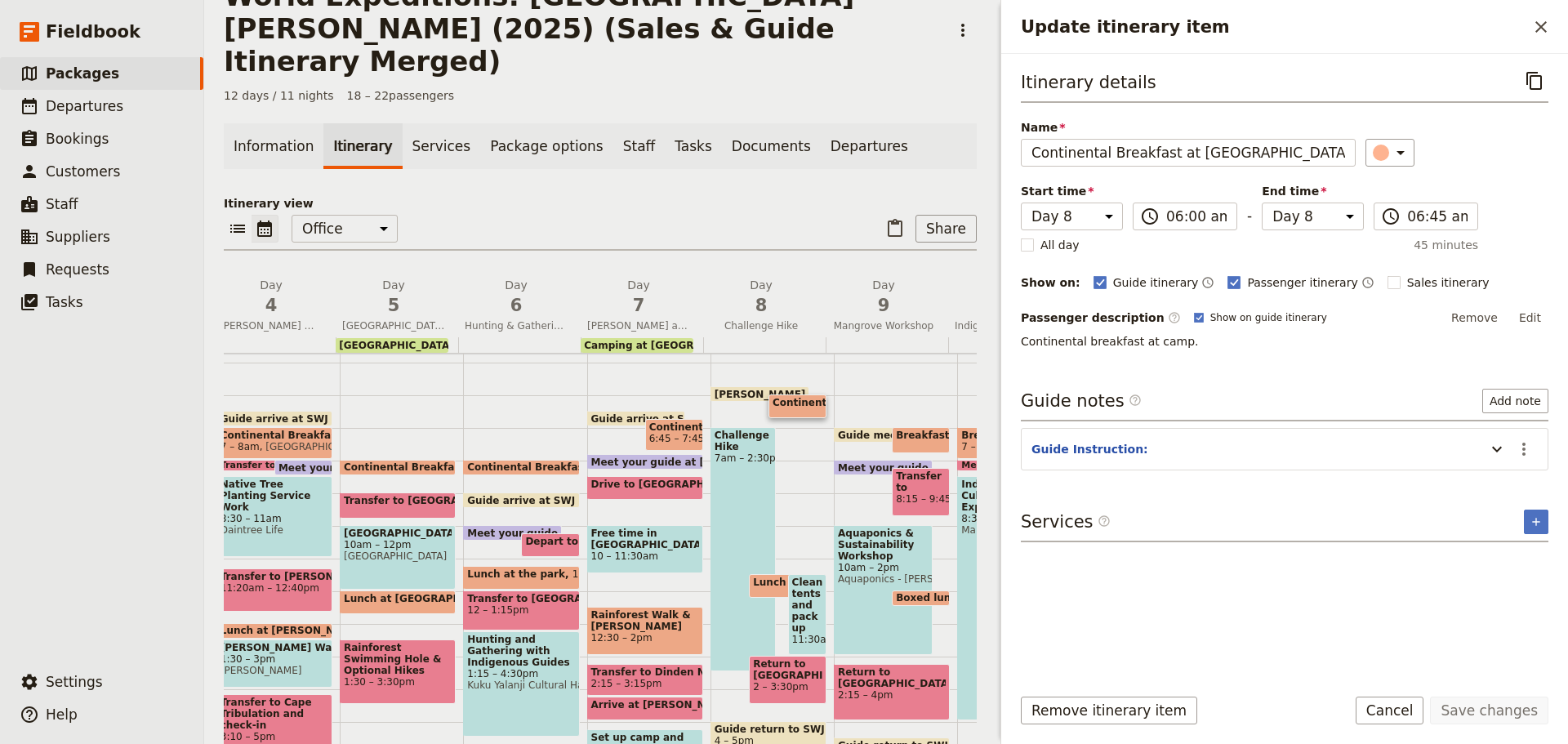
drag, startPoint x: 1428, startPoint y: 705, endPoint x: 1413, endPoint y: 696, distance: 17.5
click at [1425, 704] on button "Cancel" at bounding box center [1390, 711] width 69 height 28
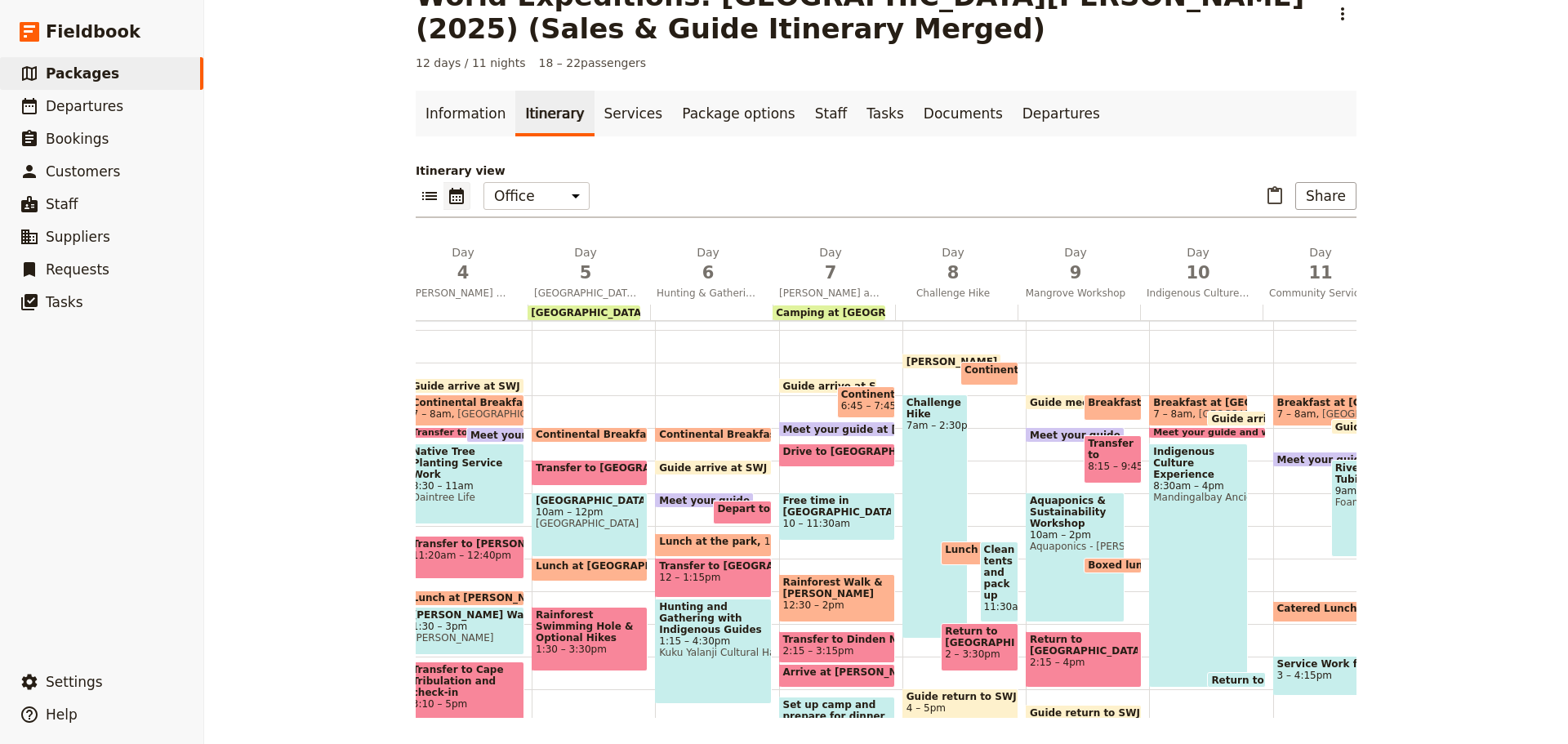
click at [1106, 414] on span at bounding box center [1112, 417] width 56 height 7
select select "9"
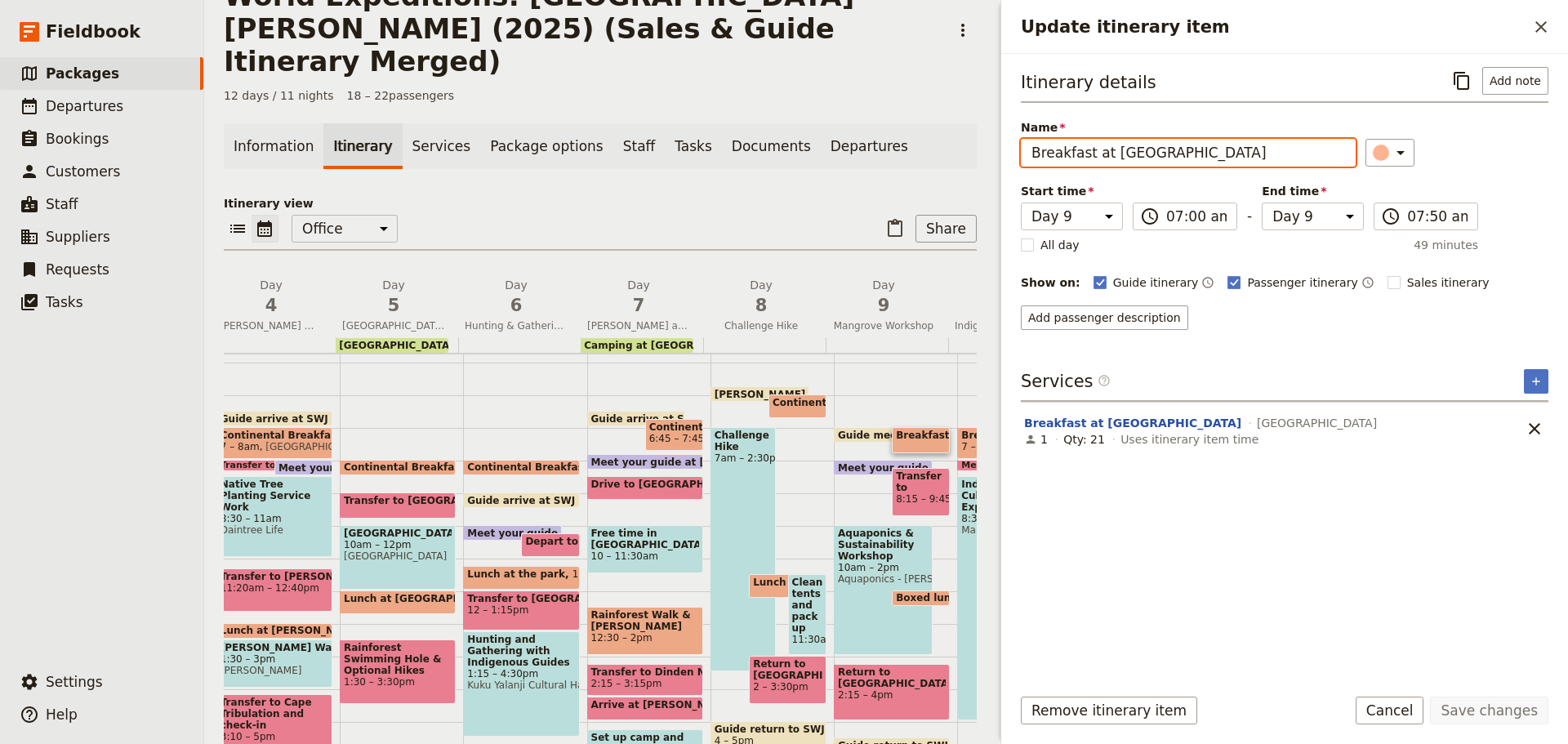
drag, startPoint x: 1300, startPoint y: 152, endPoint x: 308, endPoint y: 143, distance: 992.0
click at [310, 148] on div "World Expeditions: St Leonard's College (2025) (Sales & Guide Itinerary Merged)…" at bounding box center [886, 372] width 1364 height 744
paste input "Continental Breakfast at"
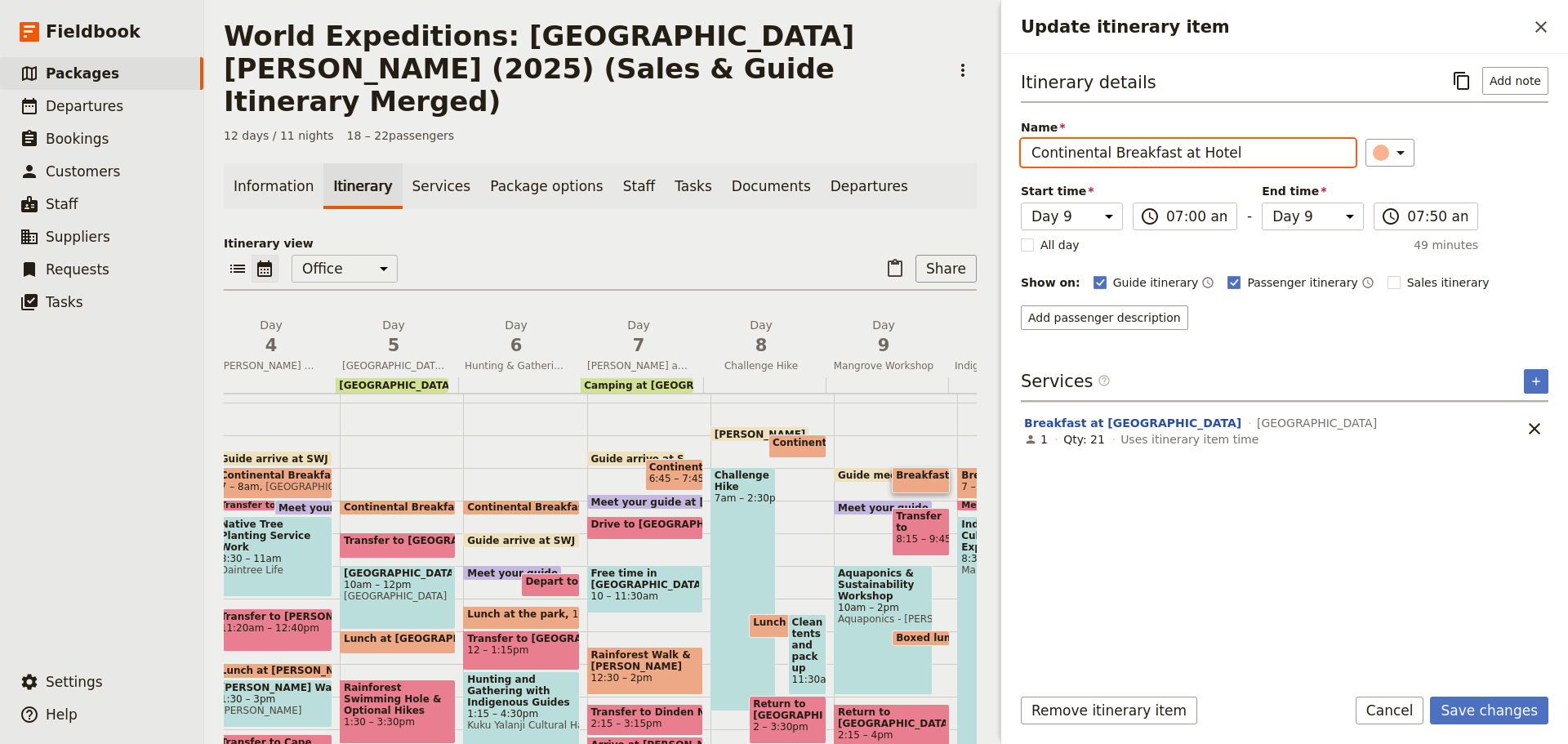
scroll to position [0, 0]
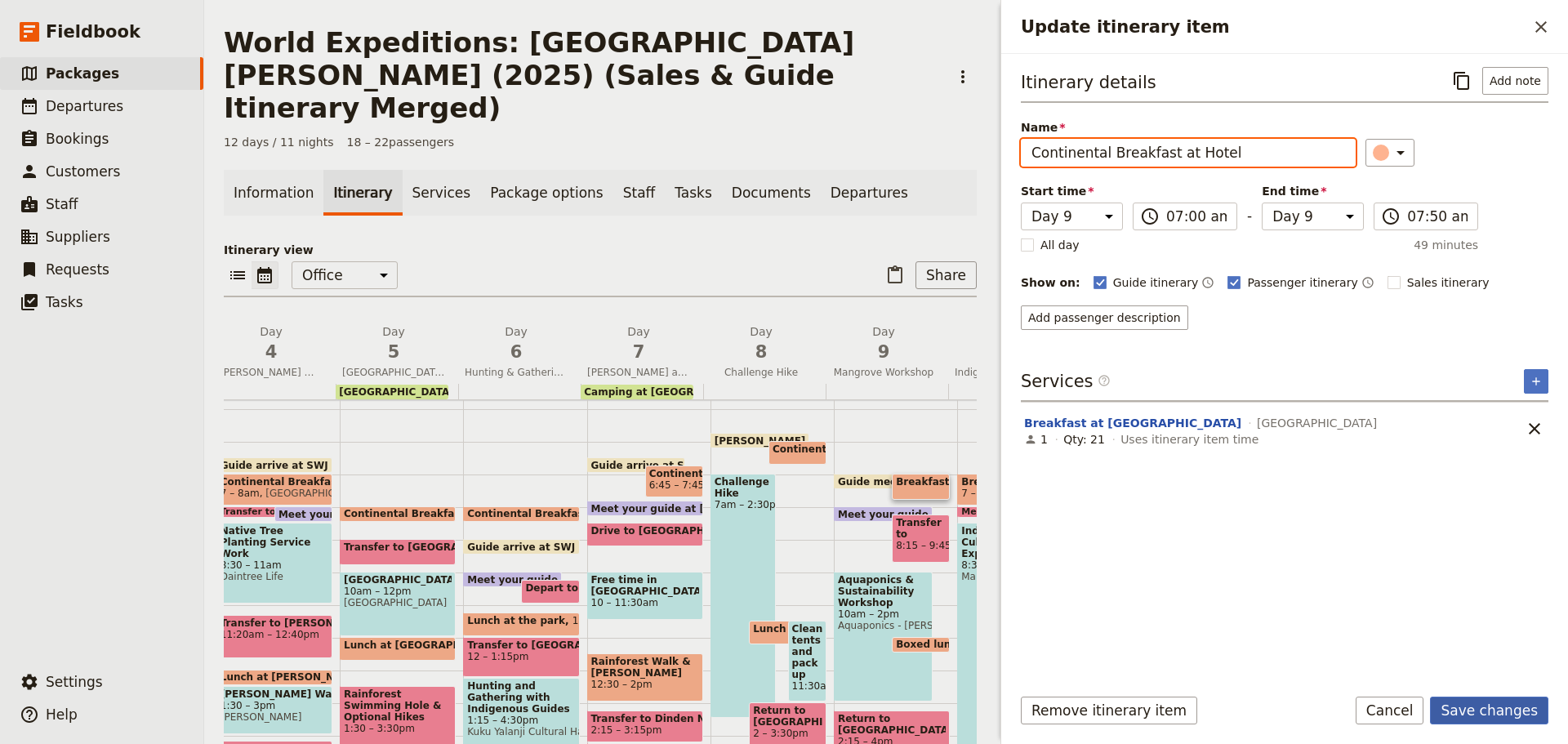
type input "Continental Breakfast at Hotel"
click at [1475, 710] on button "Save changes" at bounding box center [1489, 711] width 119 height 28
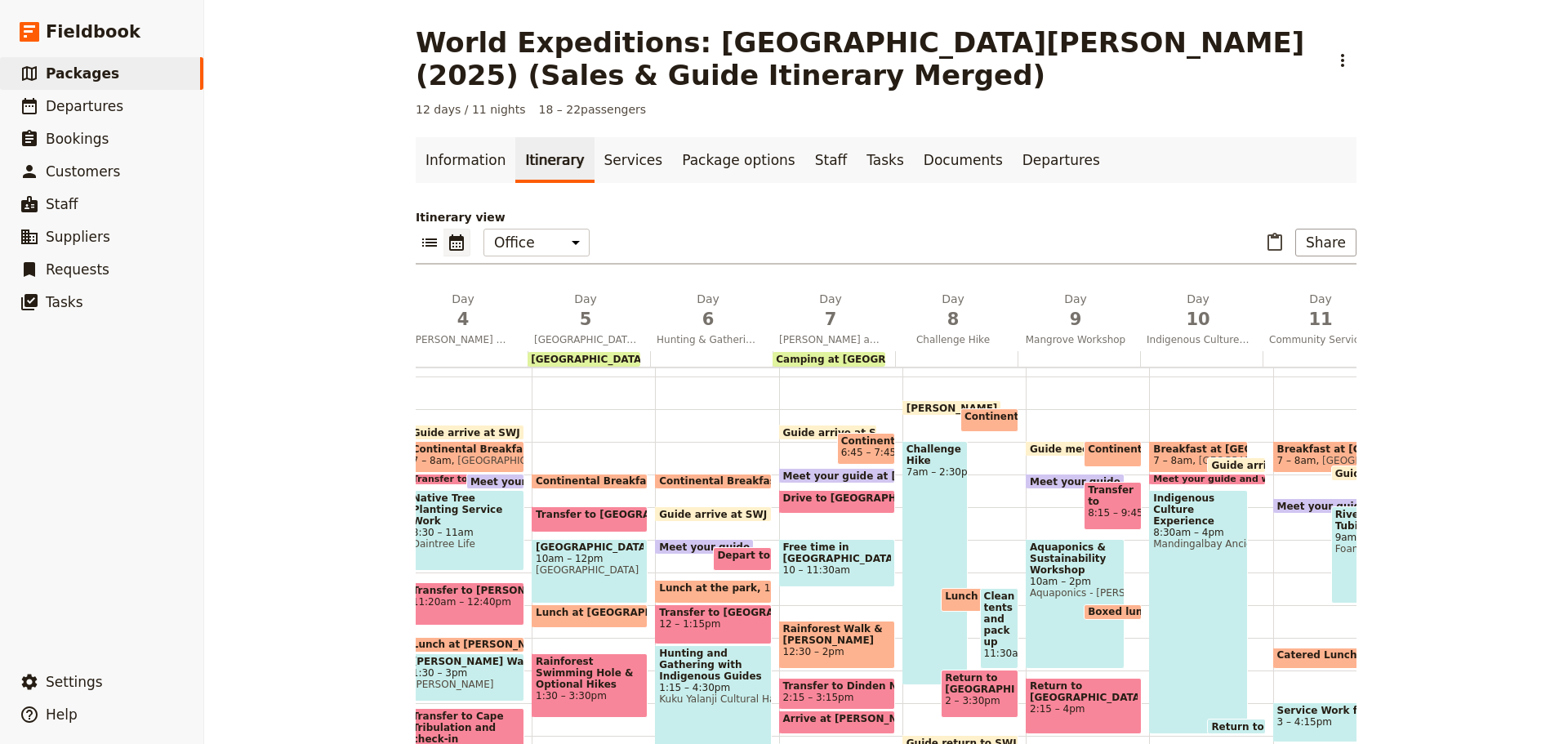
click at [1112, 449] on span "Continental Breakfast at Hotel" at bounding box center [1176, 449] width 177 height 12
select select "9"
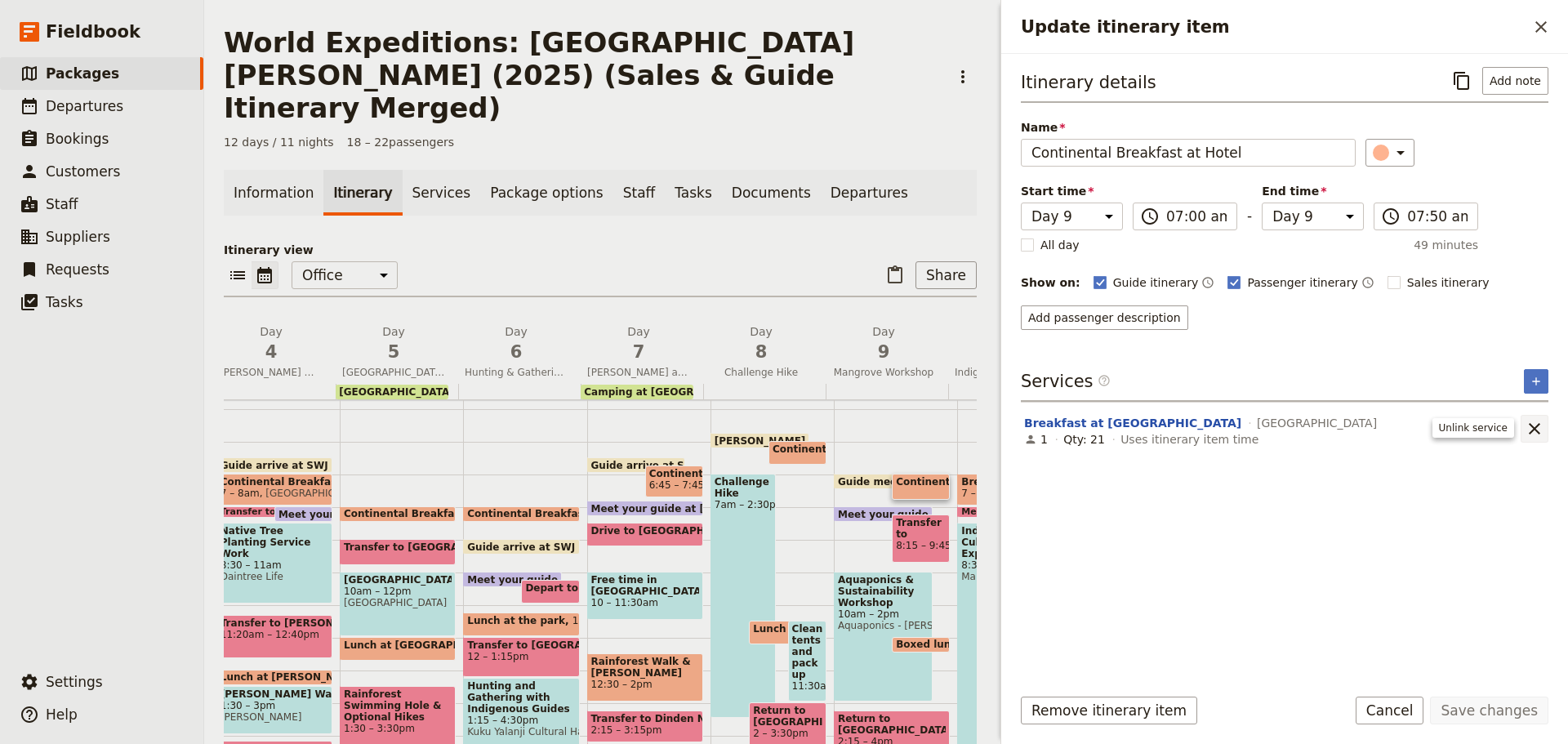
click at [1540, 427] on icon "Remove service" at bounding box center [1535, 429] width 20 height 20
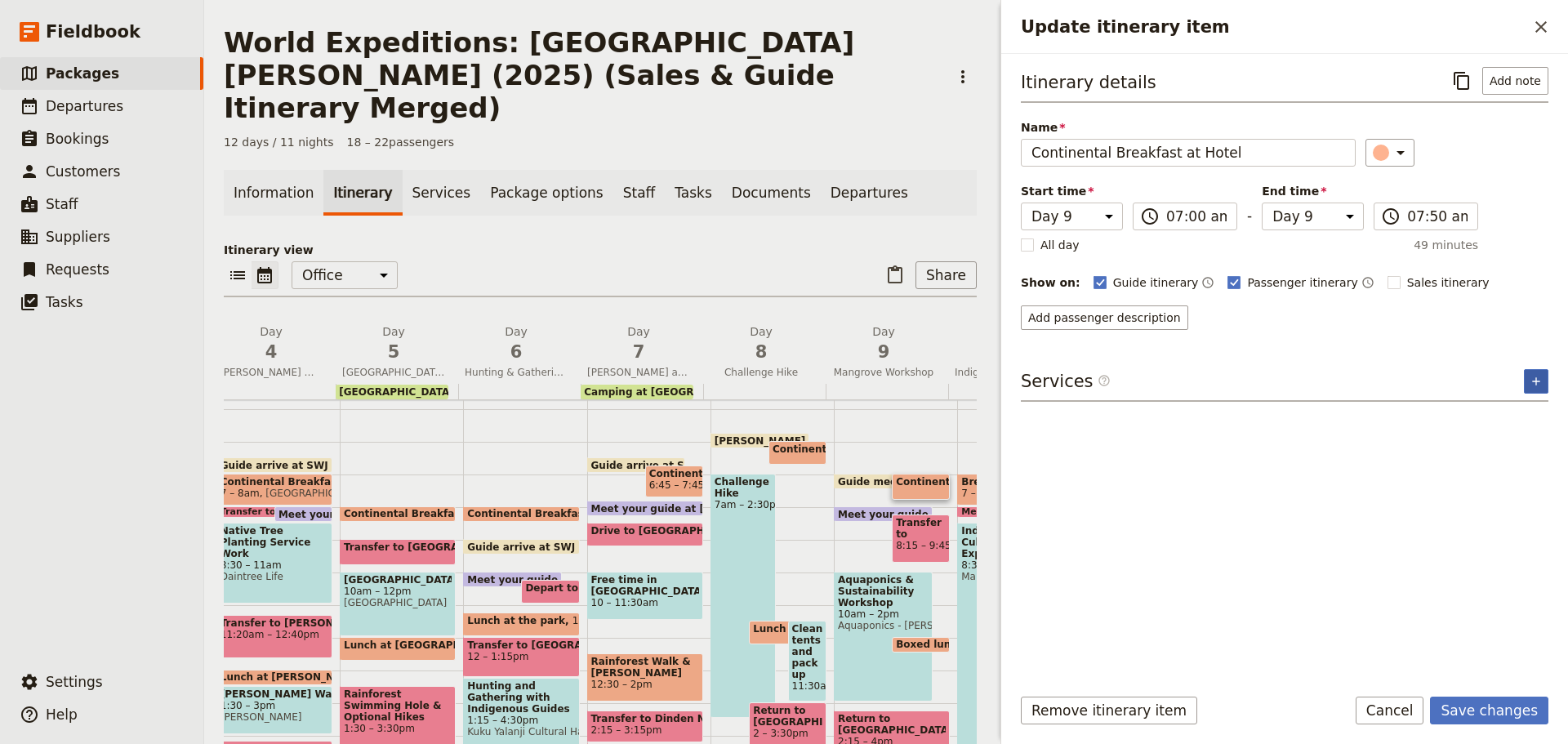
click at [1541, 375] on icon "Add service inclusion" at bounding box center [1536, 381] width 13 height 13
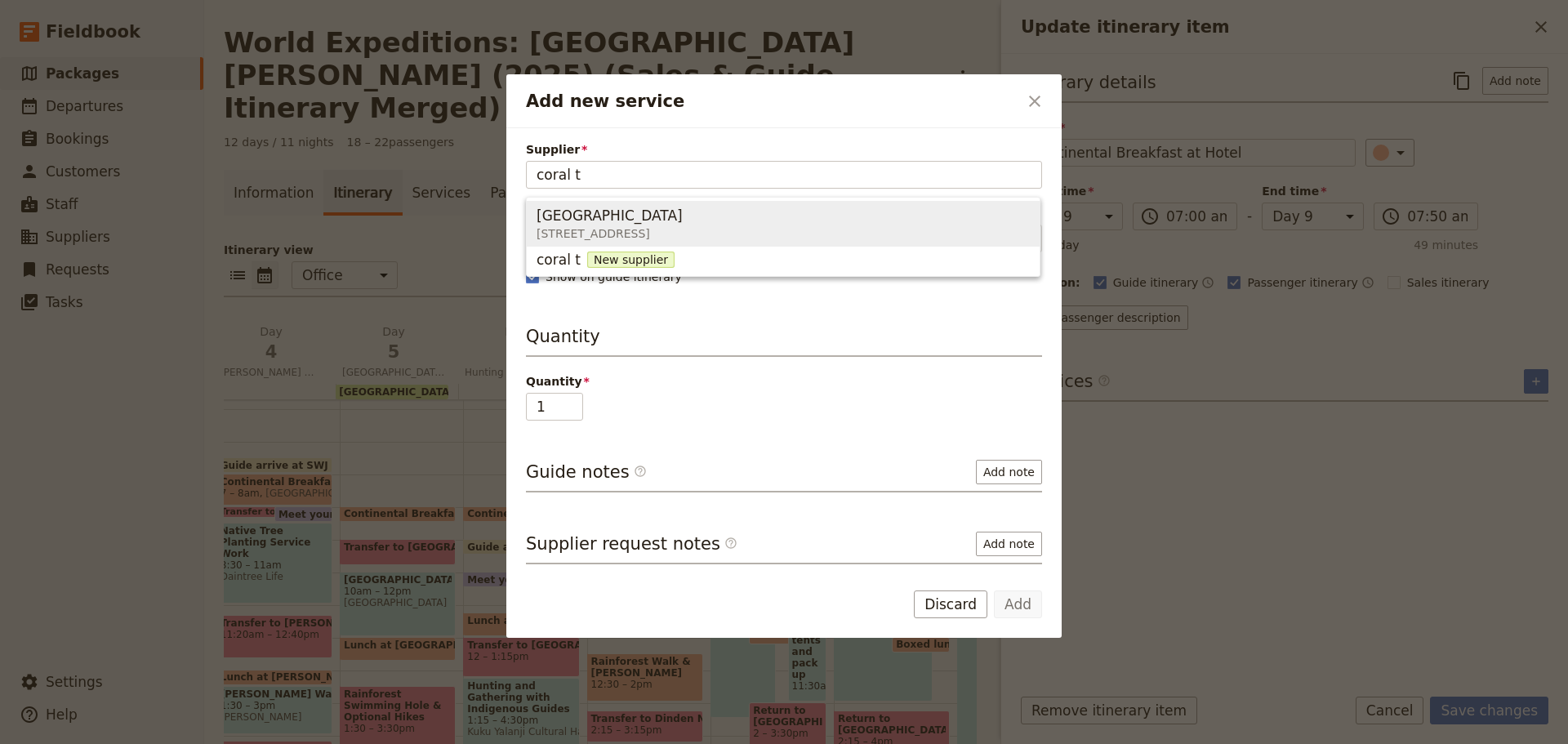
drag, startPoint x: 835, startPoint y: 213, endPoint x: 771, endPoint y: 284, distance: 95.6
click at [834, 214] on span "Coral Tree Inn 166-172 Grafton Street, Cairns QLD 4870, Australia" at bounding box center [783, 224] width 493 height 39
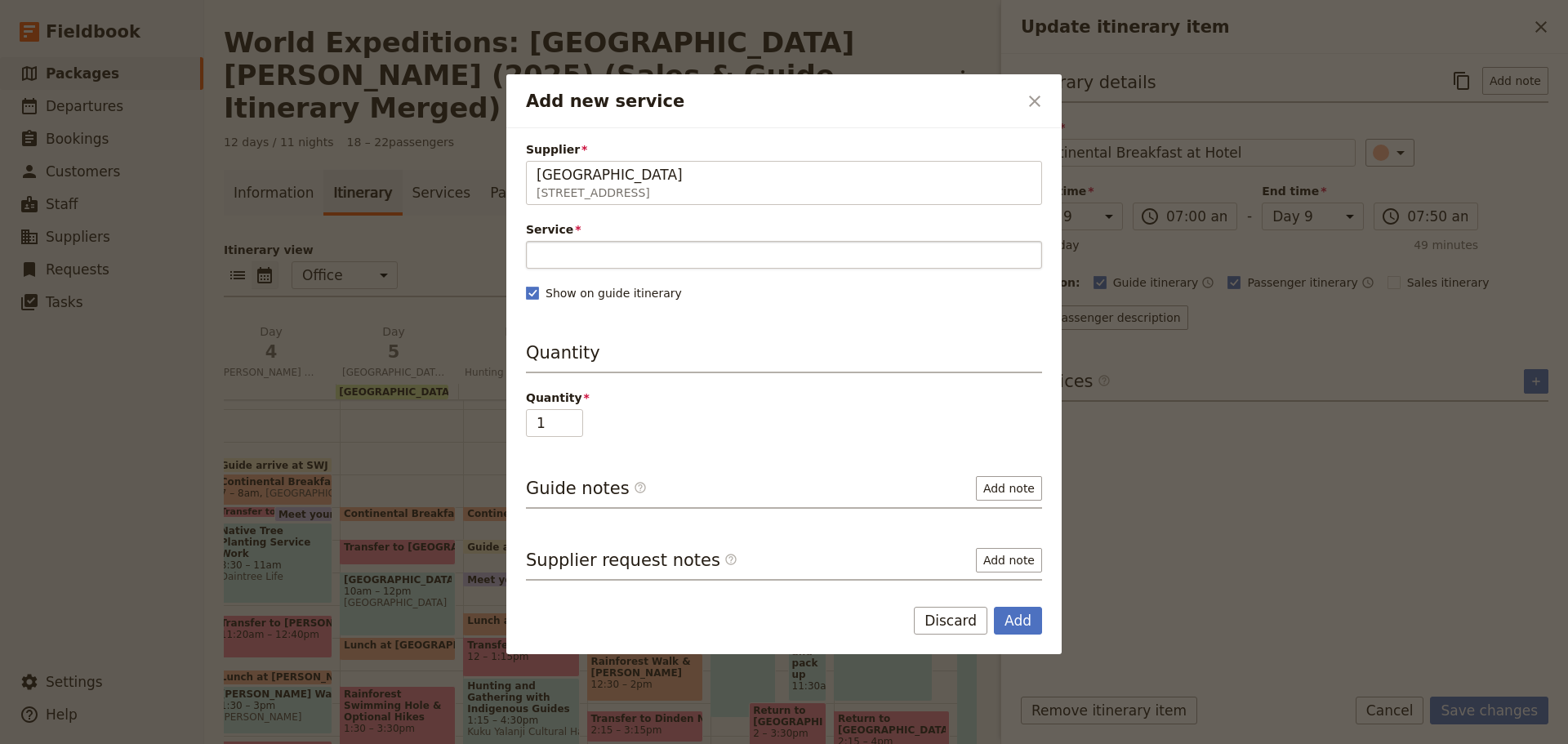
type input "Coral Tree Inn"
click at [751, 259] on input "Service" at bounding box center [783, 255] width 516 height 28
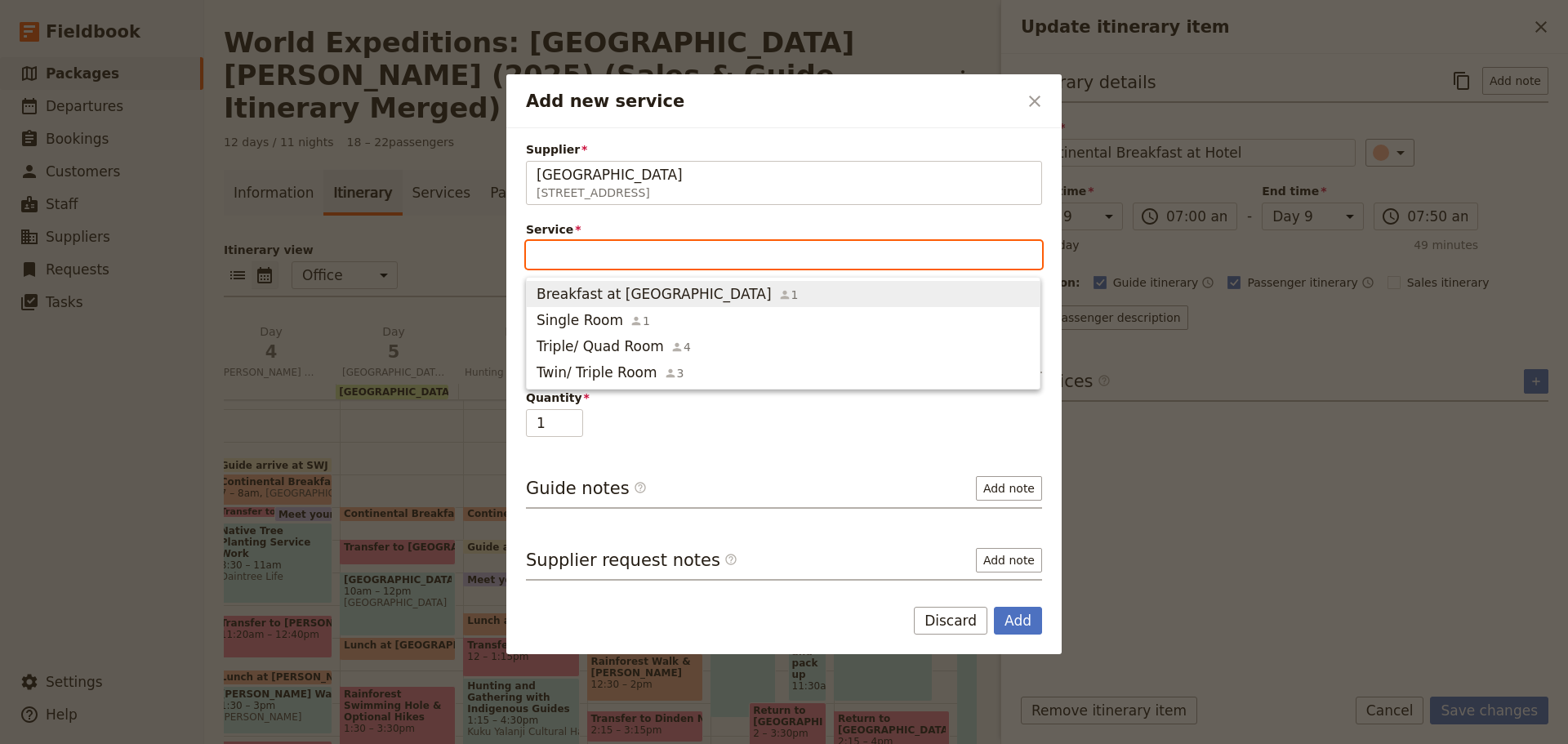
click at [681, 298] on span "Breakfast at Coral Tree Inn" at bounding box center [653, 294] width 235 height 20
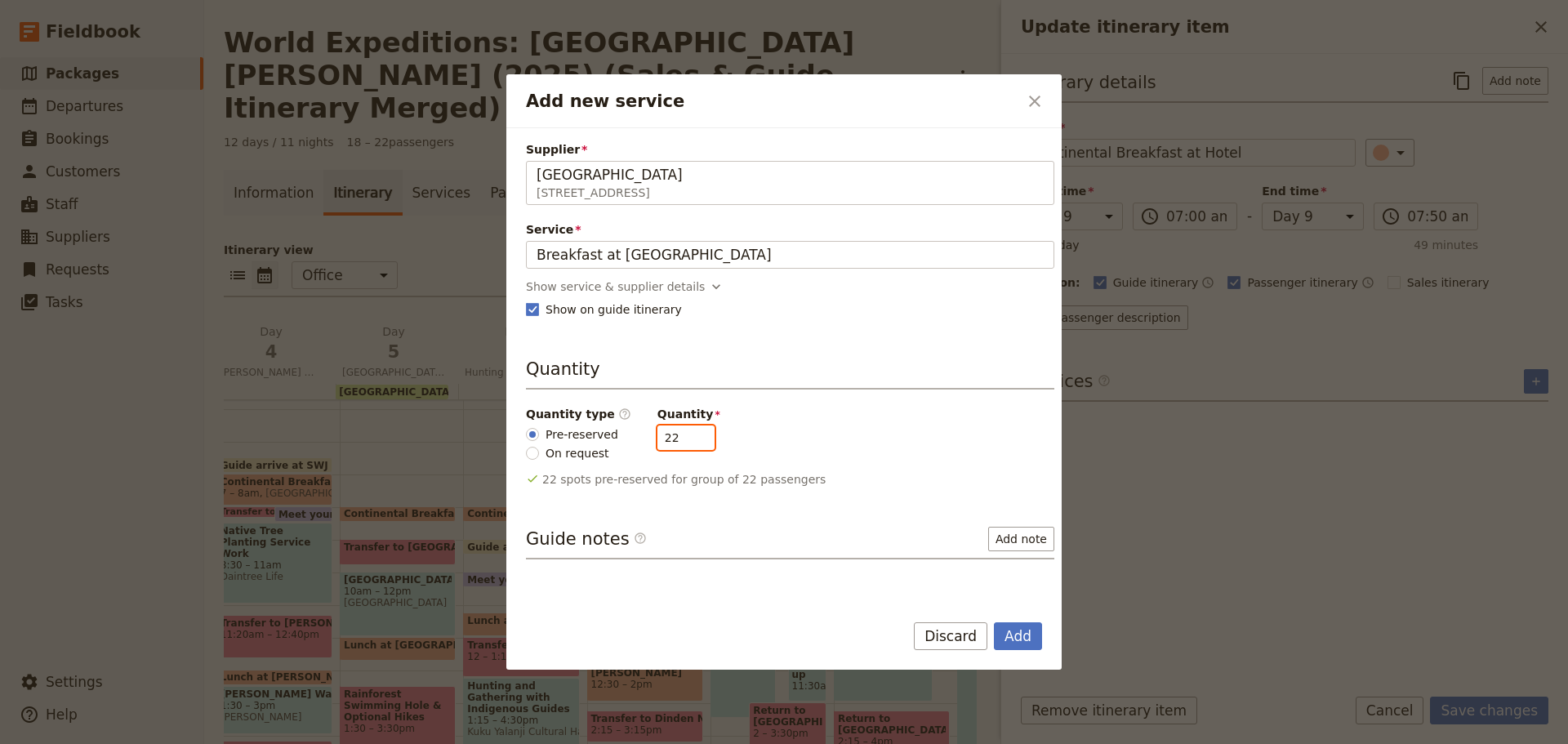
click at [507, 434] on div "Supplier Coral Tree Inn 166-172 Grafton Street, Cairns QLD 4870, Australia Cora…" at bounding box center [783, 364] width 555 height 470
type input "24"
click at [1030, 630] on button "Add" at bounding box center [1018, 636] width 48 height 28
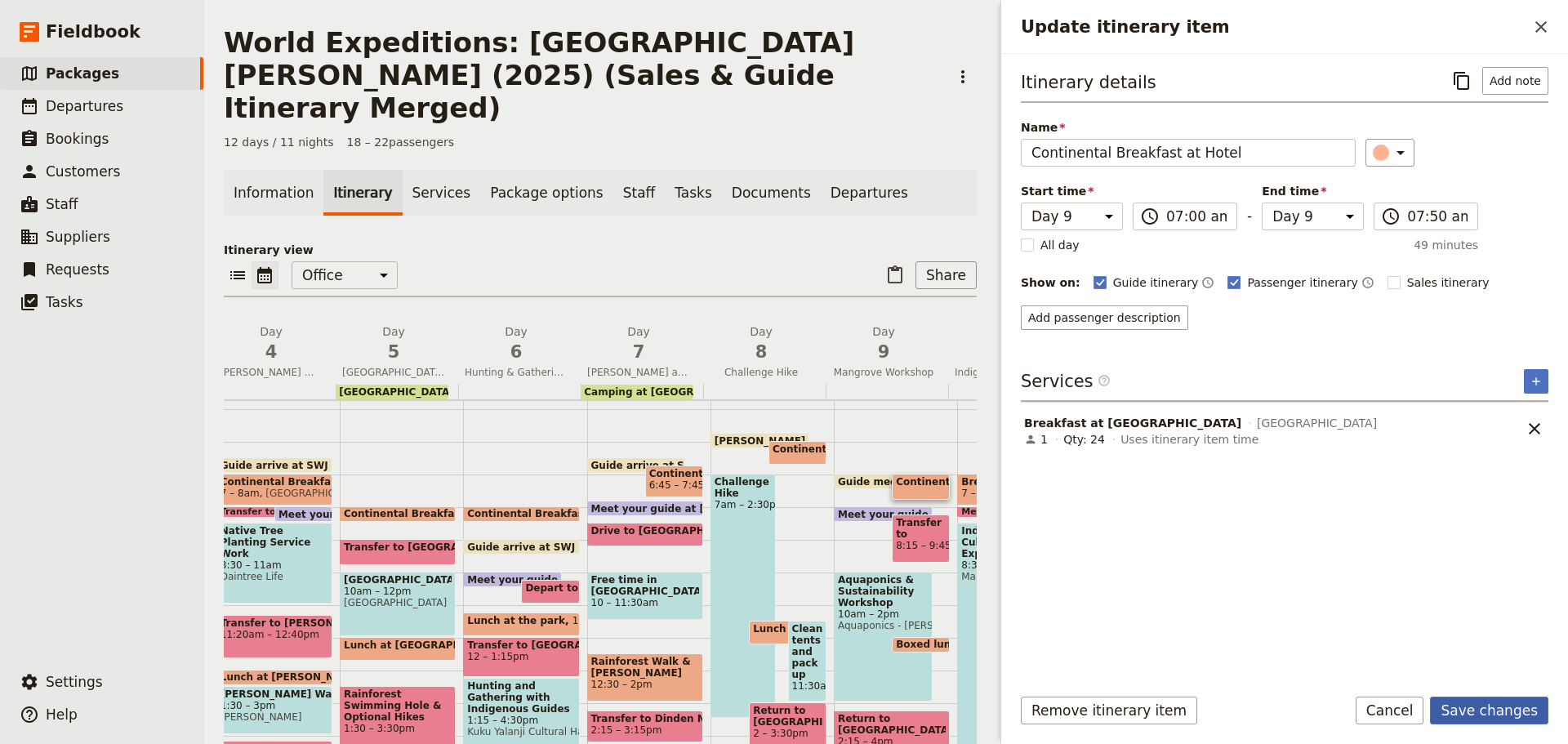
click at [1481, 715] on button "Save changes" at bounding box center [1489, 711] width 119 height 28
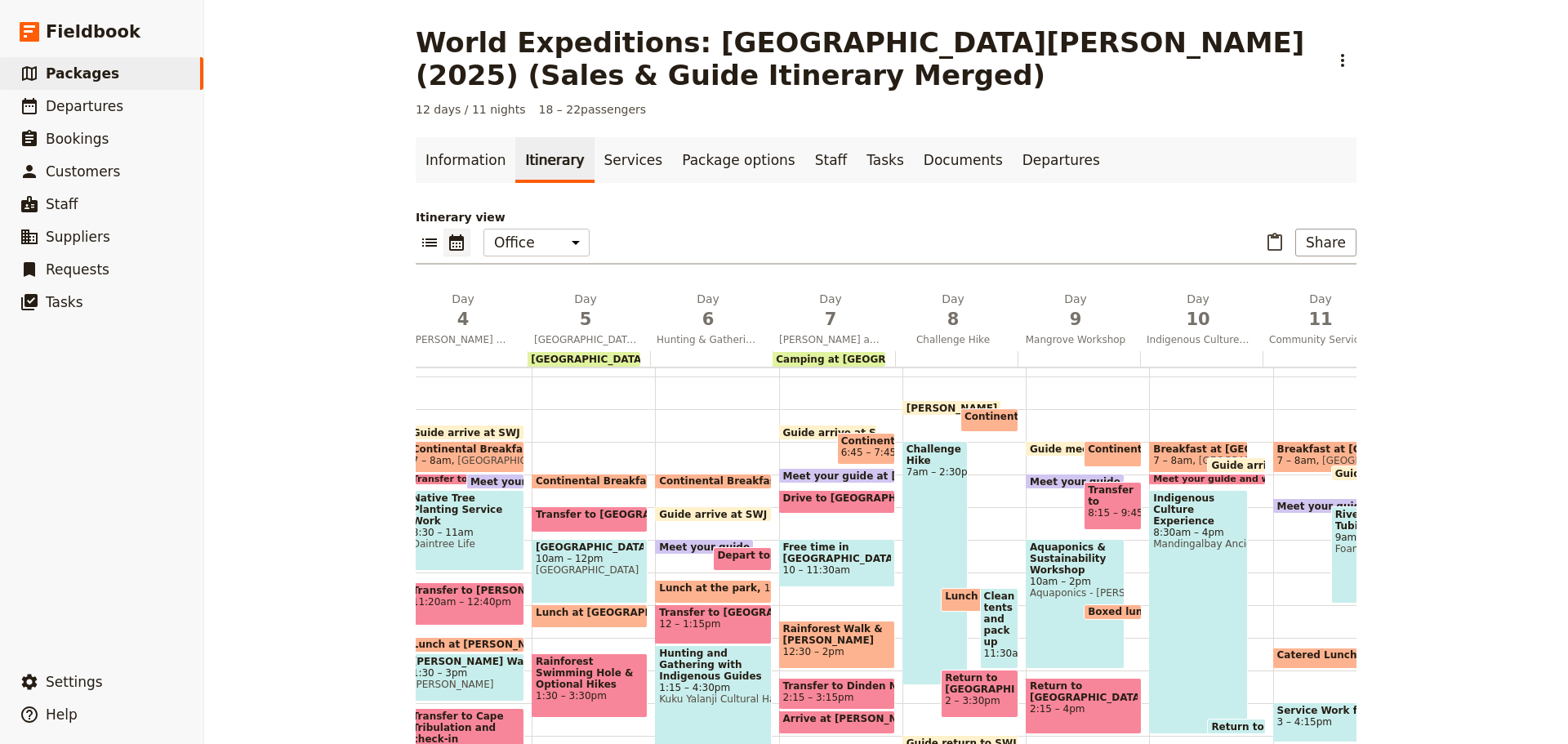
click at [985, 424] on div "Continental Breakfast at Camp 6 – 6:45am" at bounding box center [989, 421] width 58 height 24
select select "8"
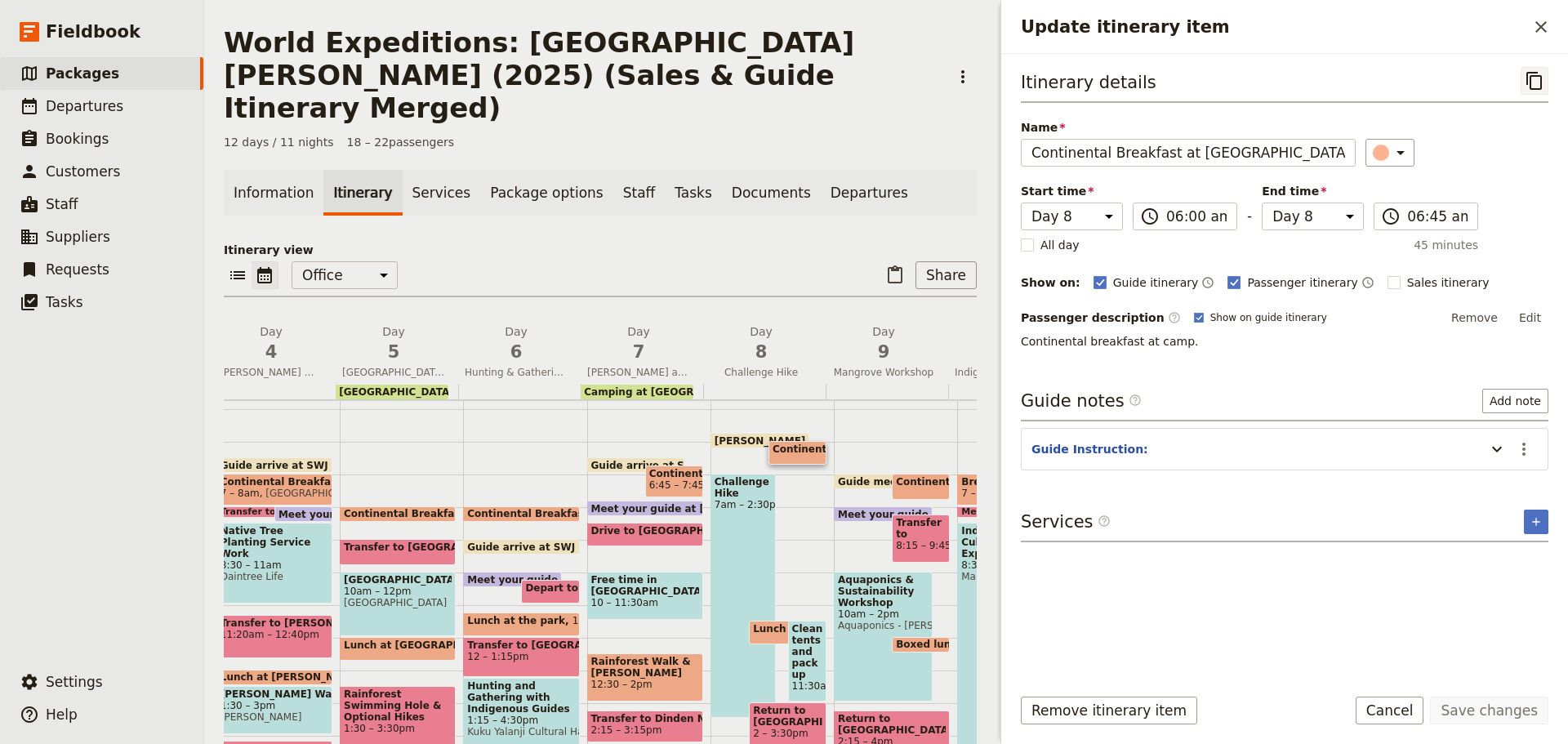
click at [1538, 78] on icon "Copy itinerary item" at bounding box center [1535, 81] width 20 height 20
click at [1385, 705] on button "Cancel" at bounding box center [1390, 711] width 69 height 28
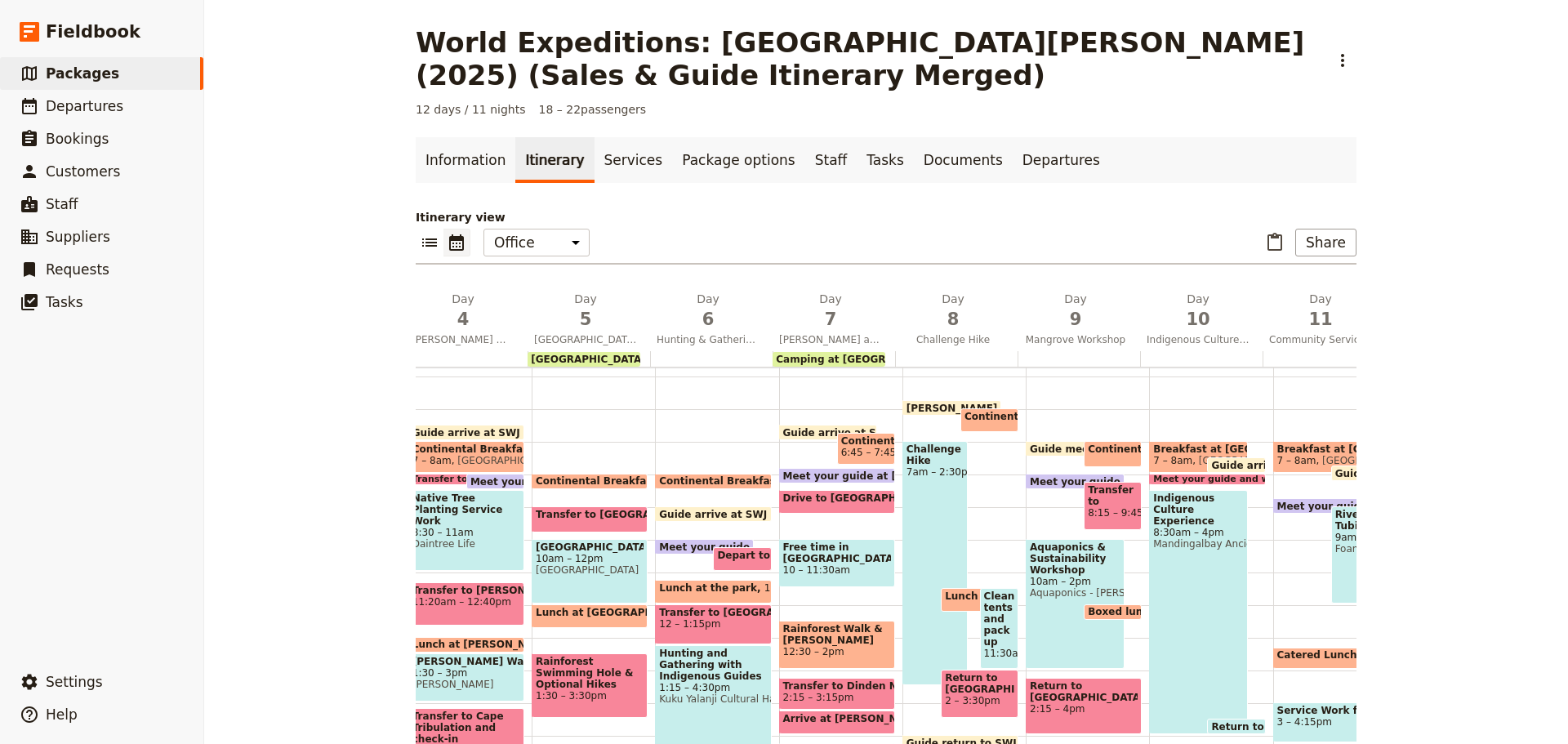
click at [1090, 449] on span "Continental Breakfast at Hotel" at bounding box center [1176, 449] width 177 height 12
select select "9"
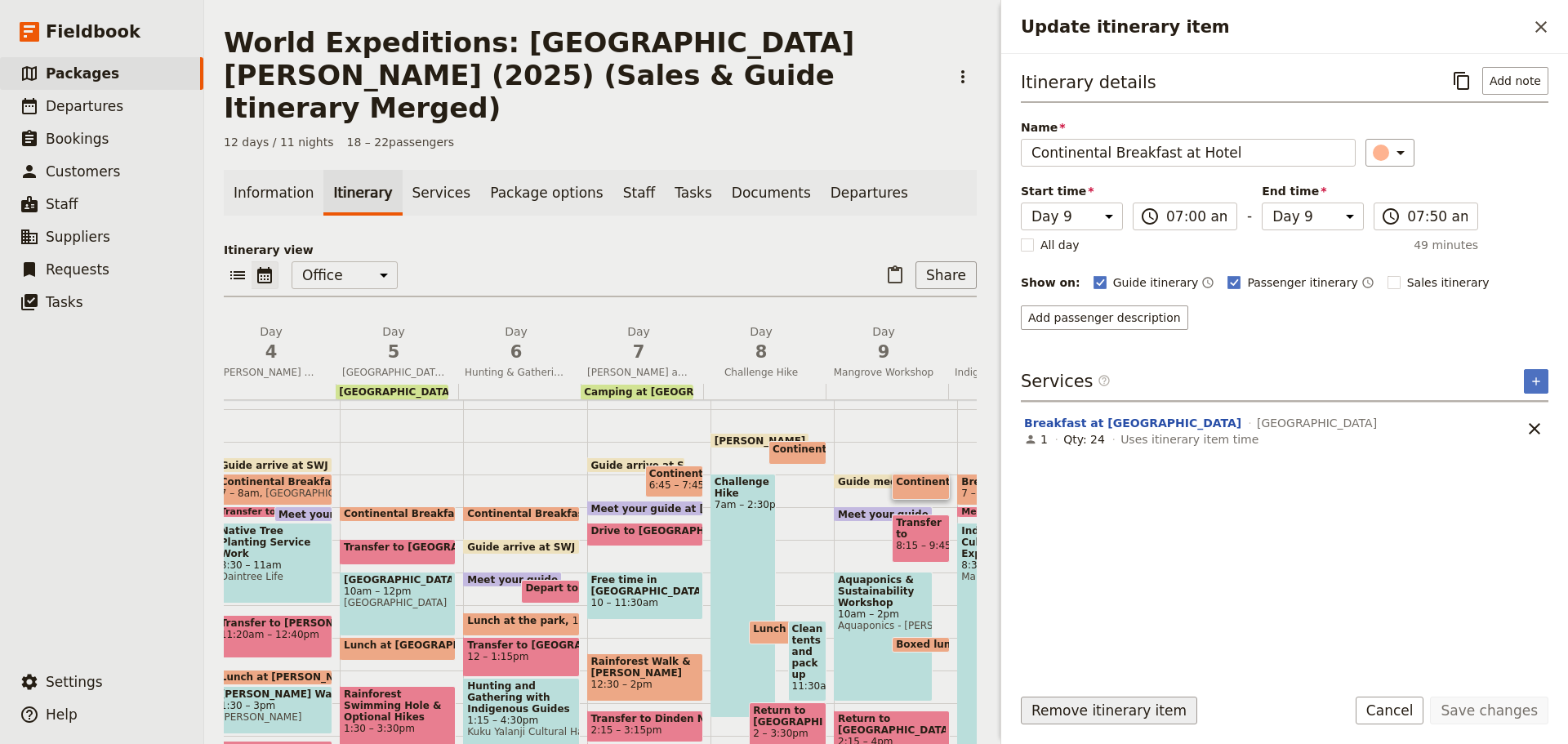
click at [1064, 719] on button "Remove itinerary item" at bounding box center [1109, 711] width 177 height 28
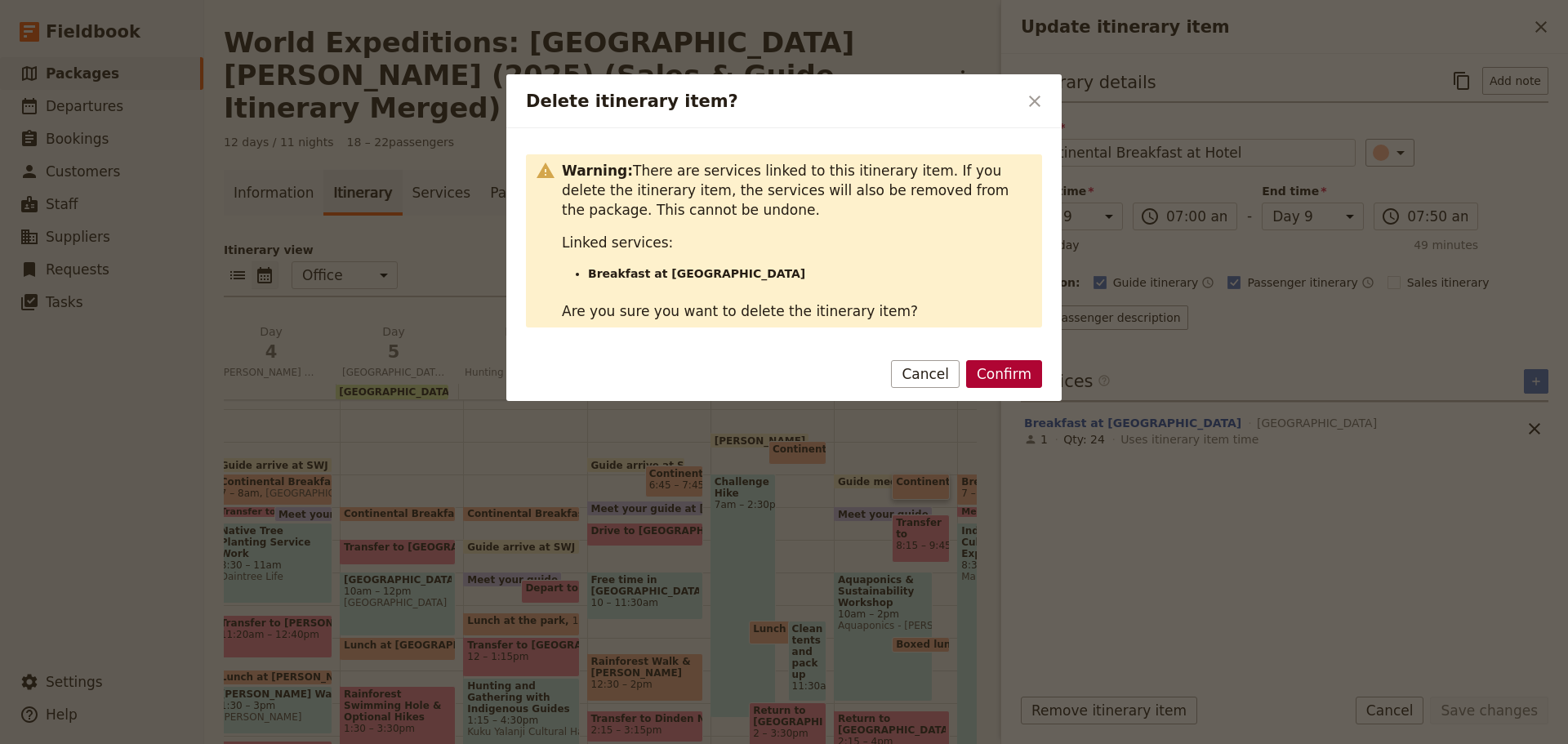
click at [1026, 378] on button "Confirm" at bounding box center [1003, 374] width 76 height 28
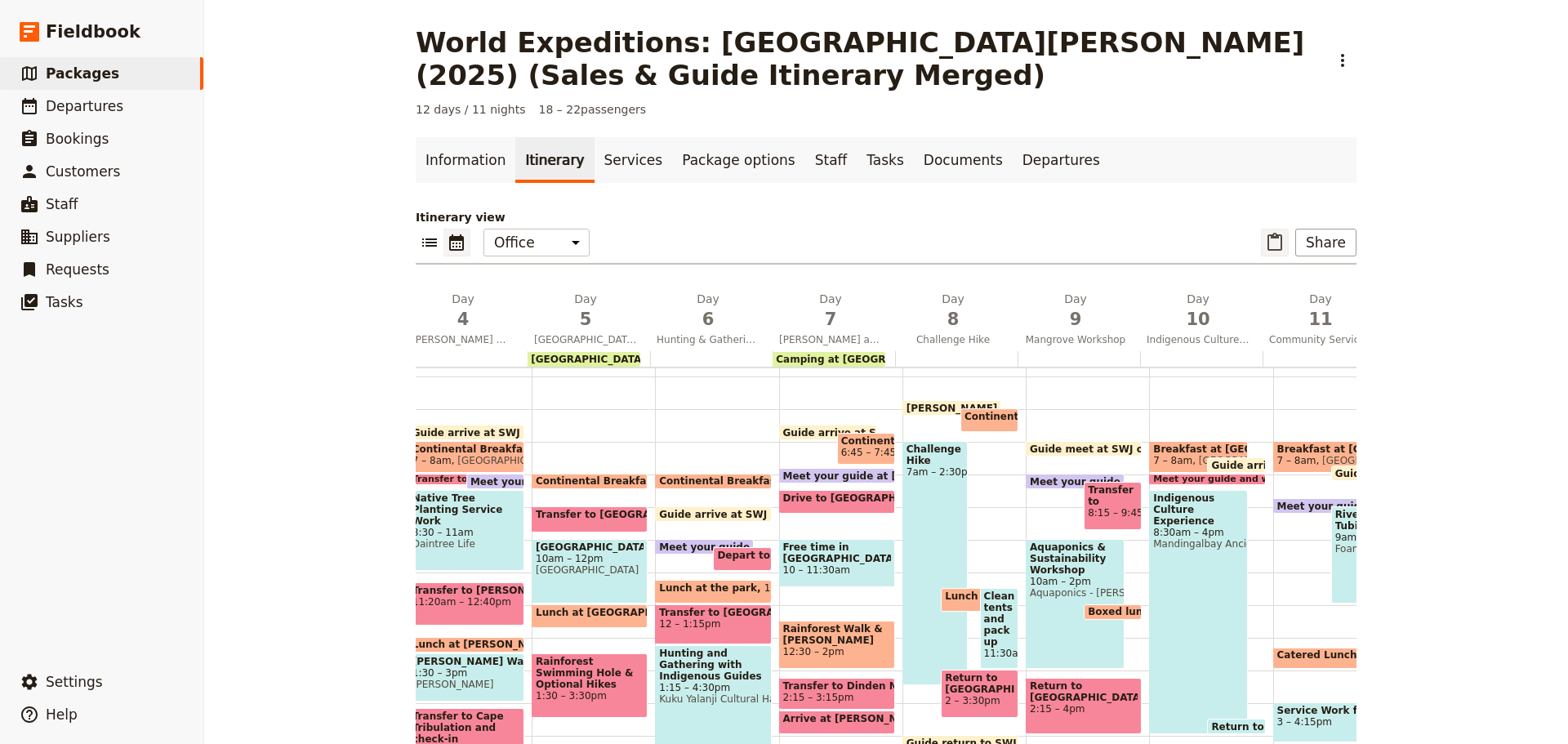
click at [1280, 242] on icon "Paste itinerary item" at bounding box center [1274, 242] width 15 height 18
select select "8"
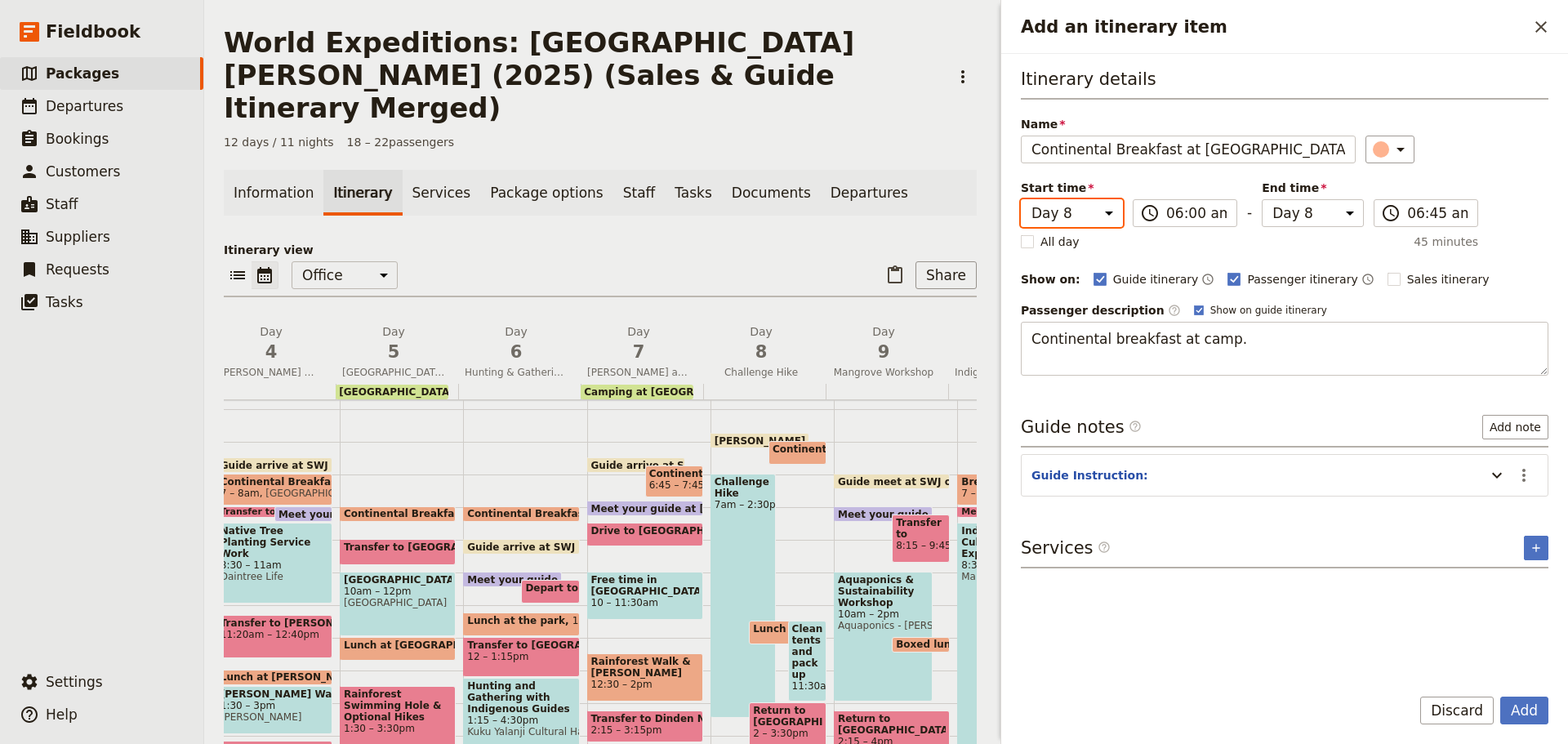
drag, startPoint x: 1070, startPoint y: 215, endPoint x: 1069, endPoint y: 226, distance: 11.0
click at [1070, 215] on select "Day 1 Day 2 Day 3 Day 4 Day 5 Day 6 Day 7 Day 8 Day 9 Day 10 Day 11 Day 12" at bounding box center [1072, 213] width 102 height 28
select select "9"
click at [1021, 200] on select "Day 1 Day 2 Day 3 Day 4 Day 5 Day 6 Day 7 Day 8 Day 9 Day 10 Day 11 Day 12" at bounding box center [1072, 213] width 102 height 28
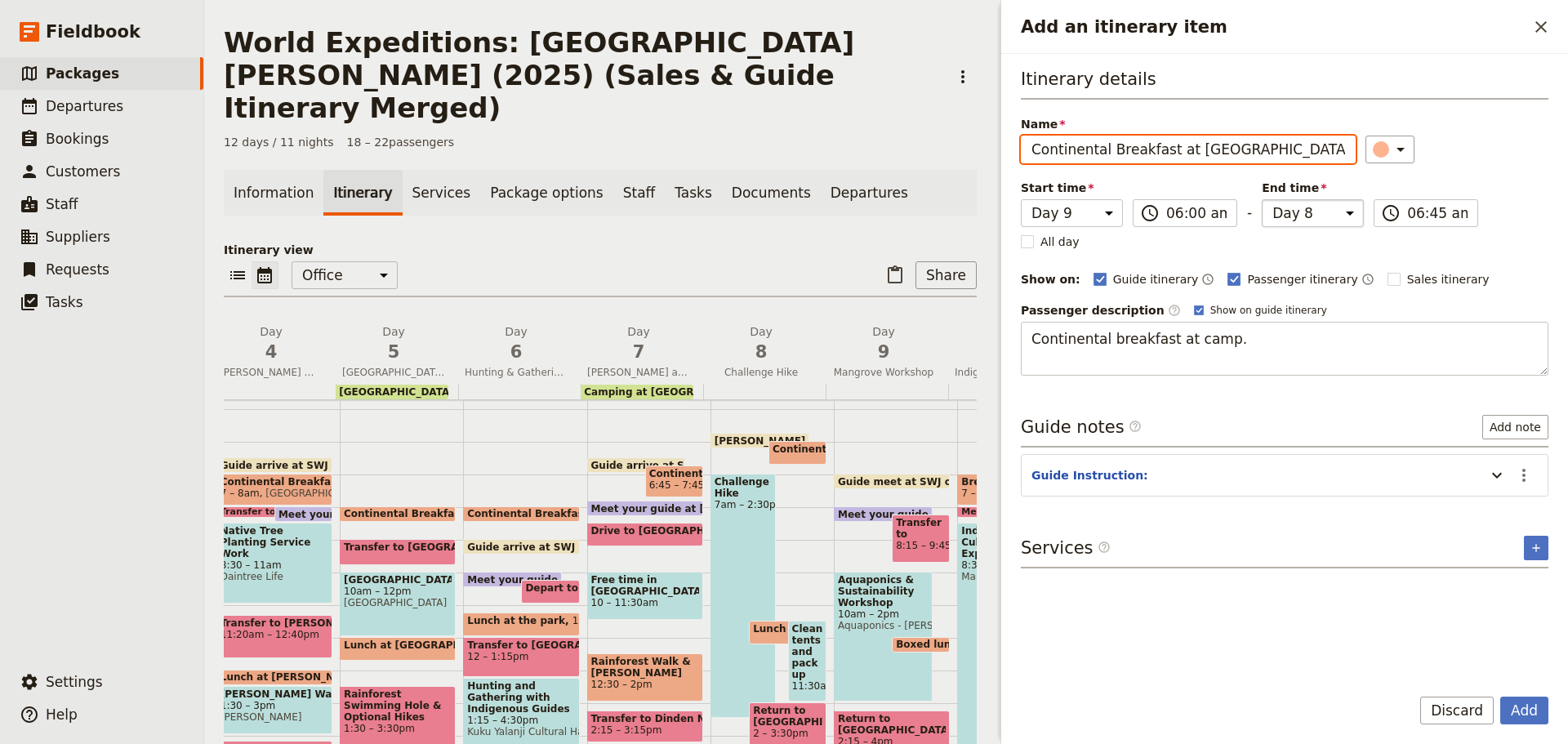
select select "9"
click at [1268, 220] on select "Day 1 Day 2 Day 3 Day 4 Day 5 Day 6 Day 7 Day 8 Day 9 Day 10 Day 11 Day 12" at bounding box center [1313, 213] width 102 height 28
click at [1261, 200] on select "Day 1 Day 2 Day 3 Day 4 Day 5 Day 6 Day 7 Day 8 Day 9 Day 10 Day 11 Day 12" at bounding box center [1313, 213] width 102 height 28
drag, startPoint x: 1515, startPoint y: 708, endPoint x: 1329, endPoint y: 654, distance: 193.7
click at [1328, 683] on form "Itinerary details Name Continental Breakfast at Camp ​ Start time Day 1 Day 2 D…" at bounding box center [1284, 399] width 567 height 690
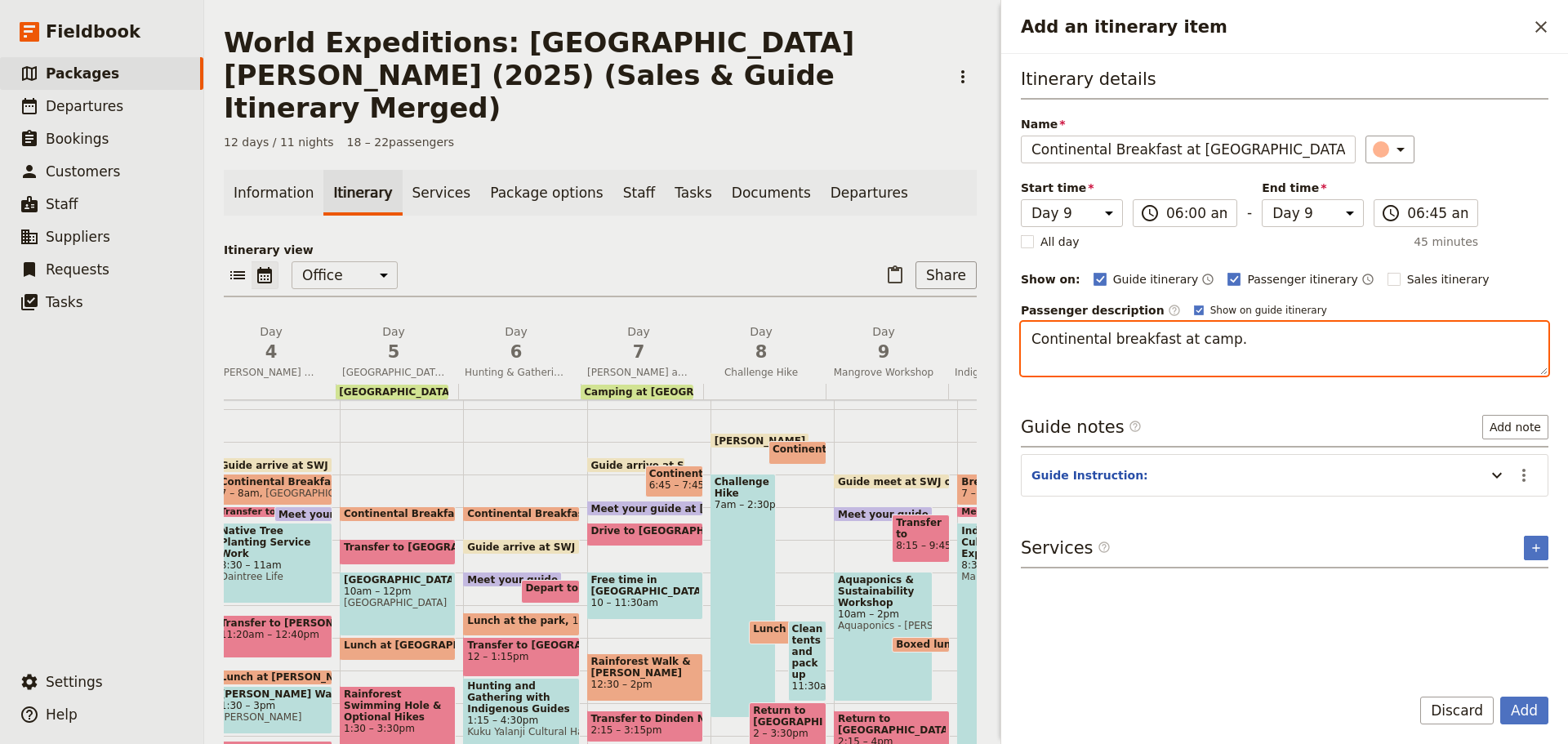
drag, startPoint x: 1237, startPoint y: 330, endPoint x: 431, endPoint y: 420, distance: 811.0
click at [431, 420] on div "World Expeditions: St Leonard's College (2025) (Sales & Guide Itinerary Merged)…" at bounding box center [886, 372] width 1364 height 744
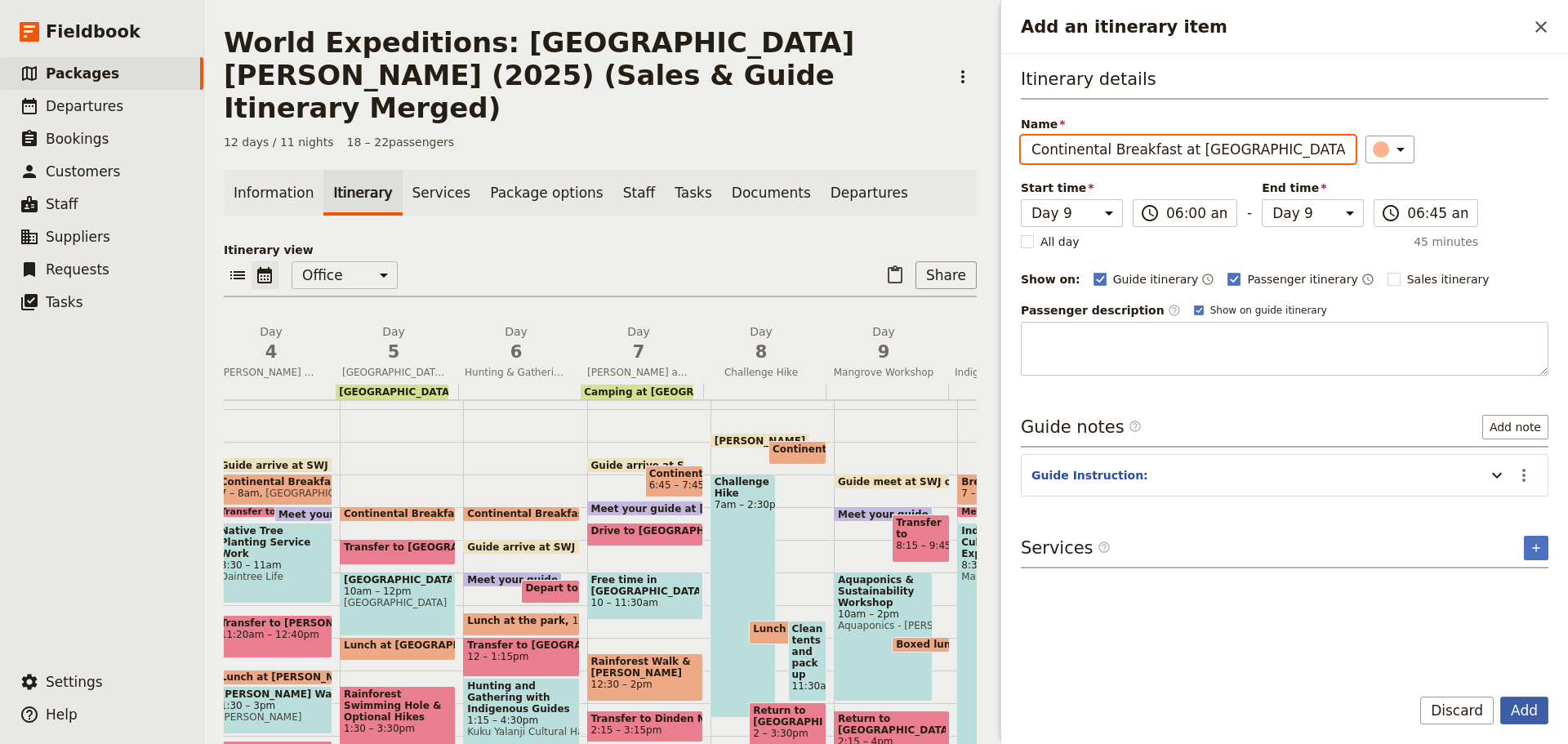
click at [1515, 708] on button "Add" at bounding box center [1524, 711] width 48 height 28
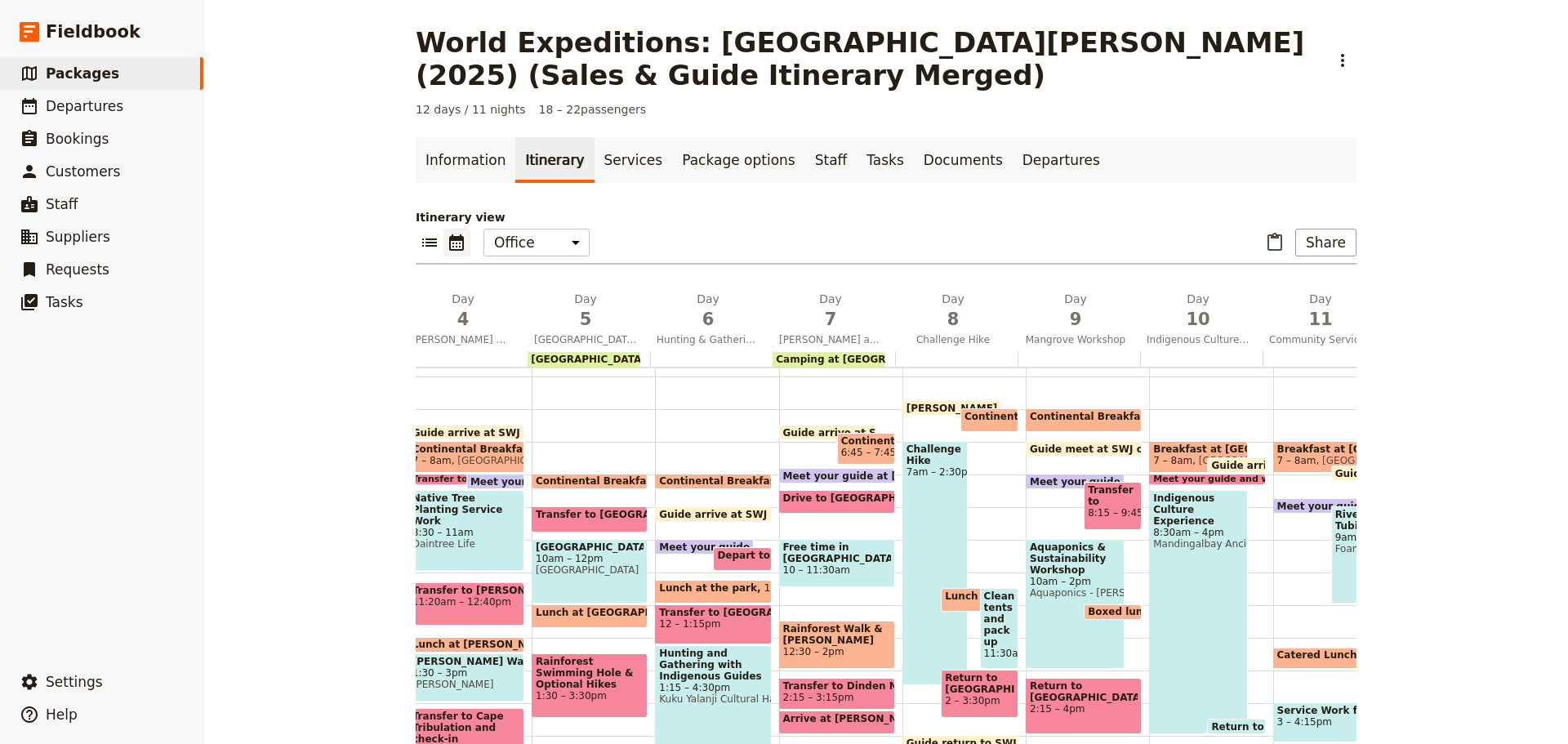
click at [1170, 450] on span "Breakfast at Coral Tree Inn" at bounding box center [1199, 449] width 90 height 12
select select "10"
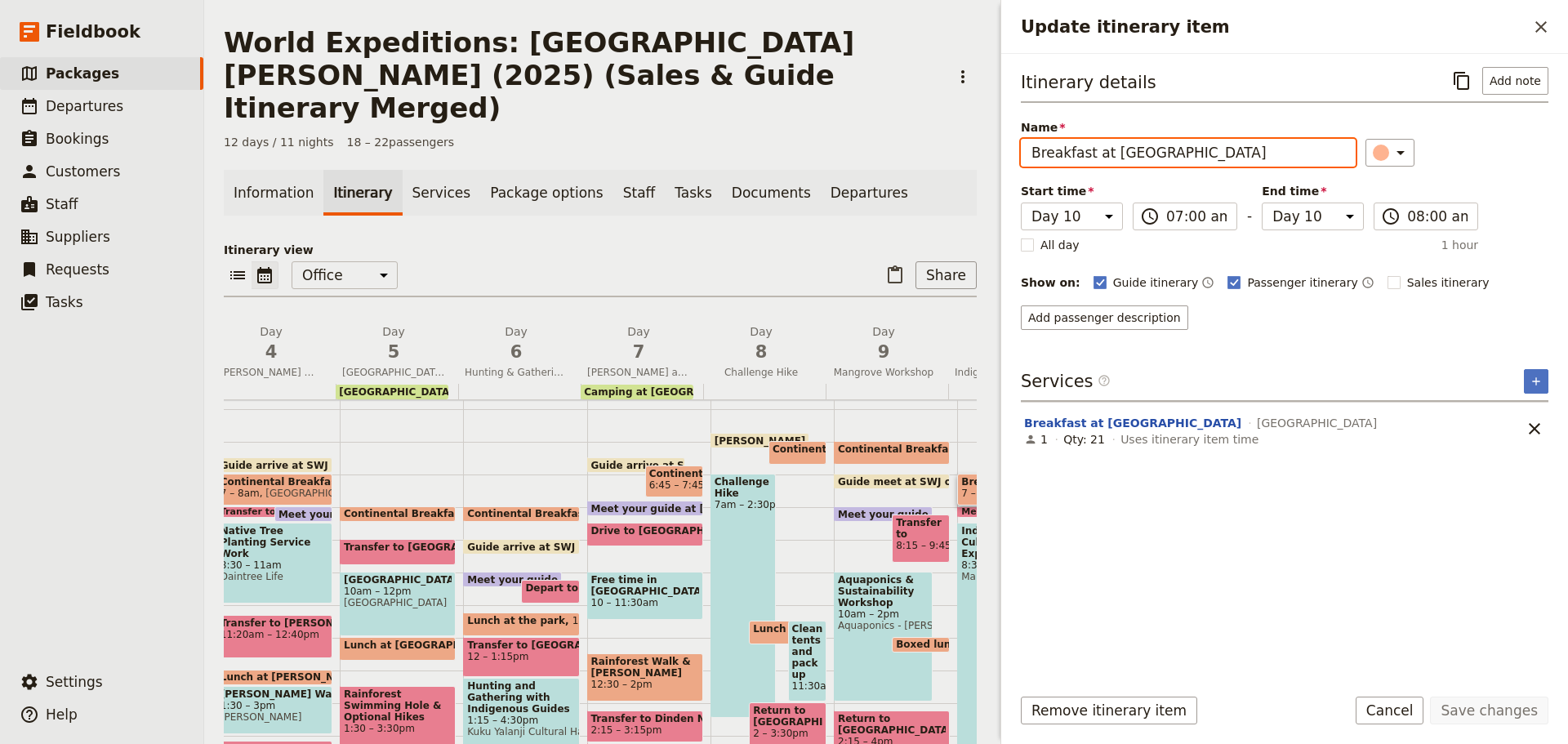
drag, startPoint x: 1235, startPoint y: 143, endPoint x: 516, endPoint y: 234, distance: 724.7
click at [516, 234] on div "World Expeditions: St Leonard's College (2025) (Sales & Guide Itinerary Merged)…" at bounding box center [886, 372] width 1364 height 744
paste input "Continental Breakfast at Camp Day 8, 6:00am – 6:45am Continental breakfast at c…"
type input "Continental Breakfast at Camp Day 8, 6:00am – 6:45am Continental breakfast at c…"
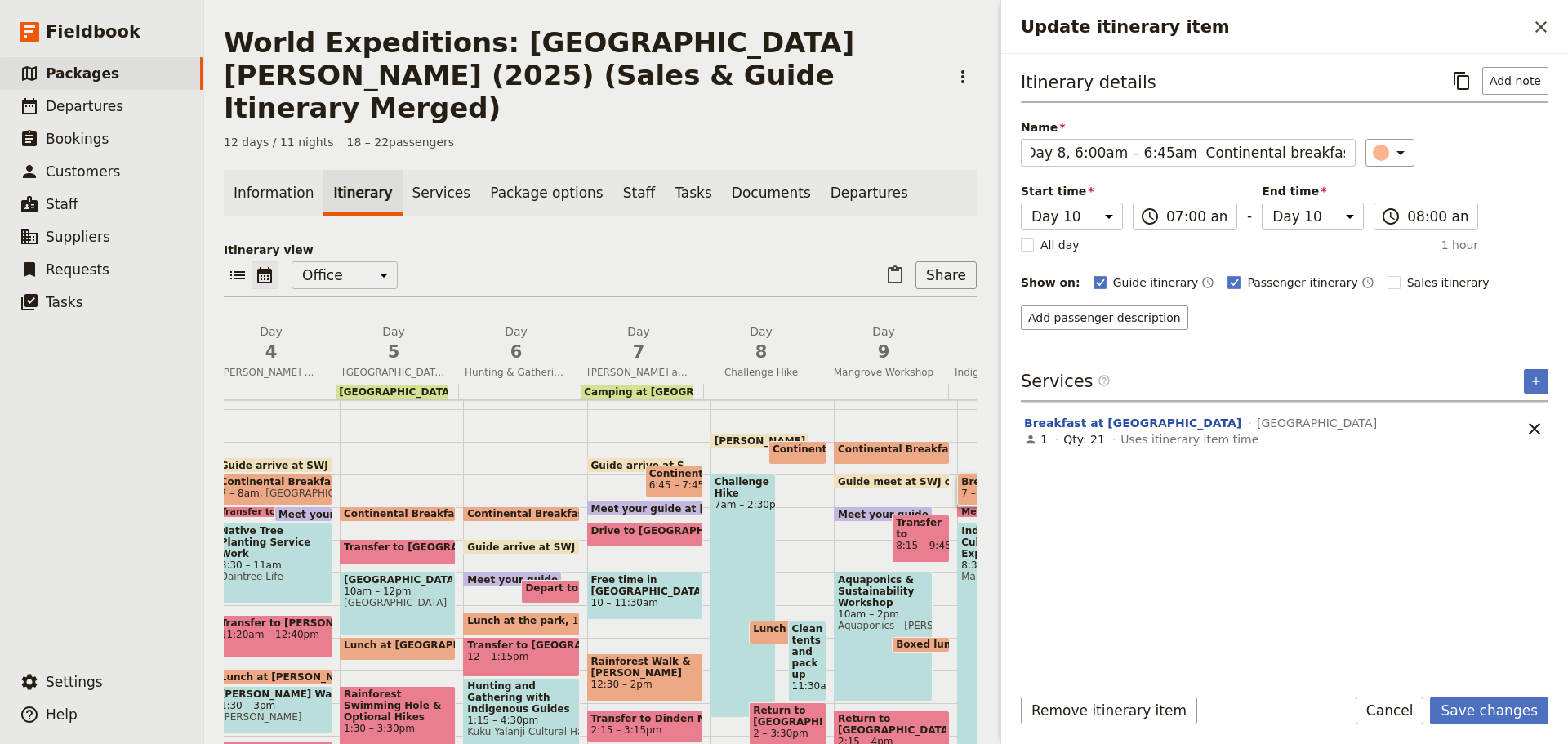
click at [1386, 711] on button "Cancel" at bounding box center [1390, 711] width 69 height 28
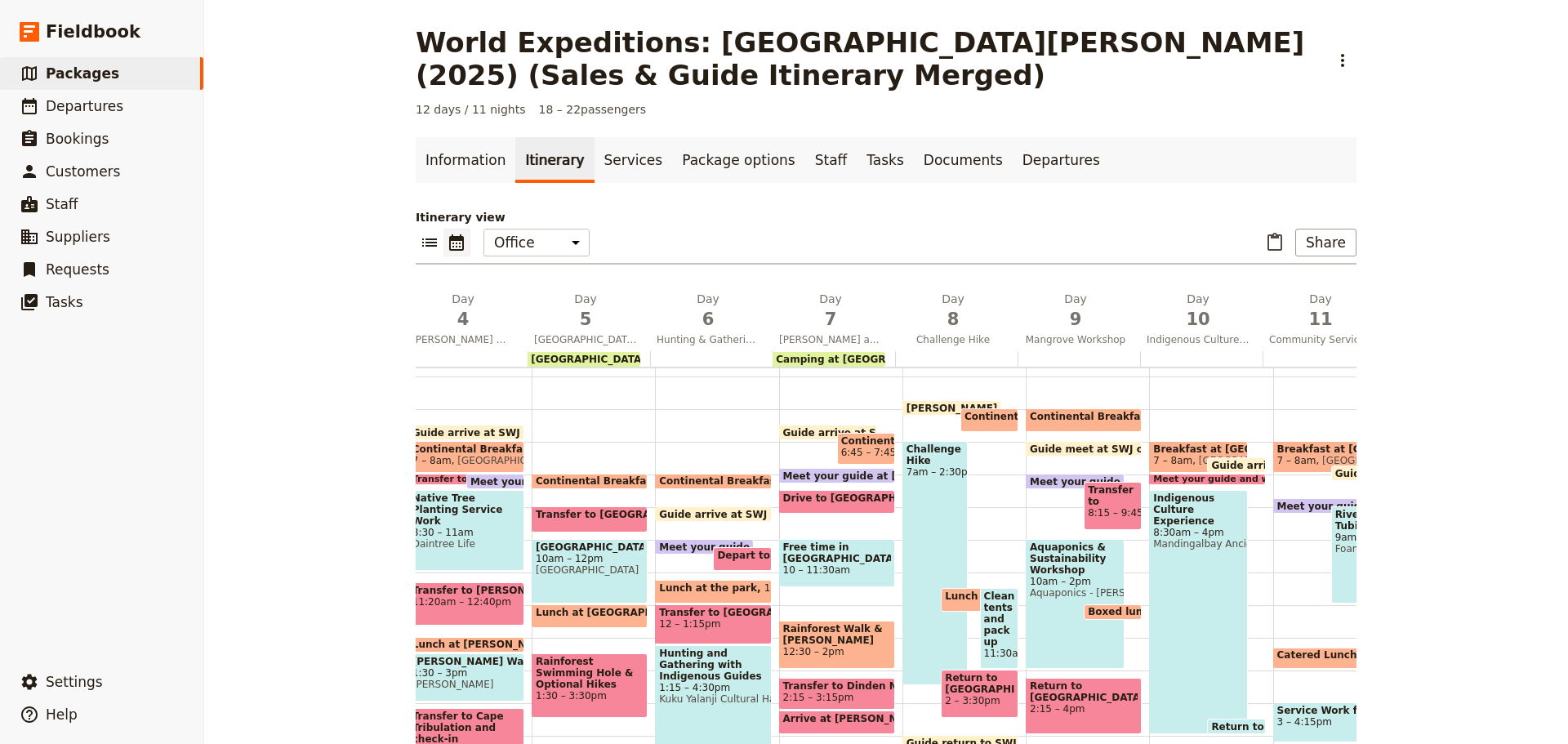
click at [838, 458] on span at bounding box center [866, 461] width 56 height 7
select select "7"
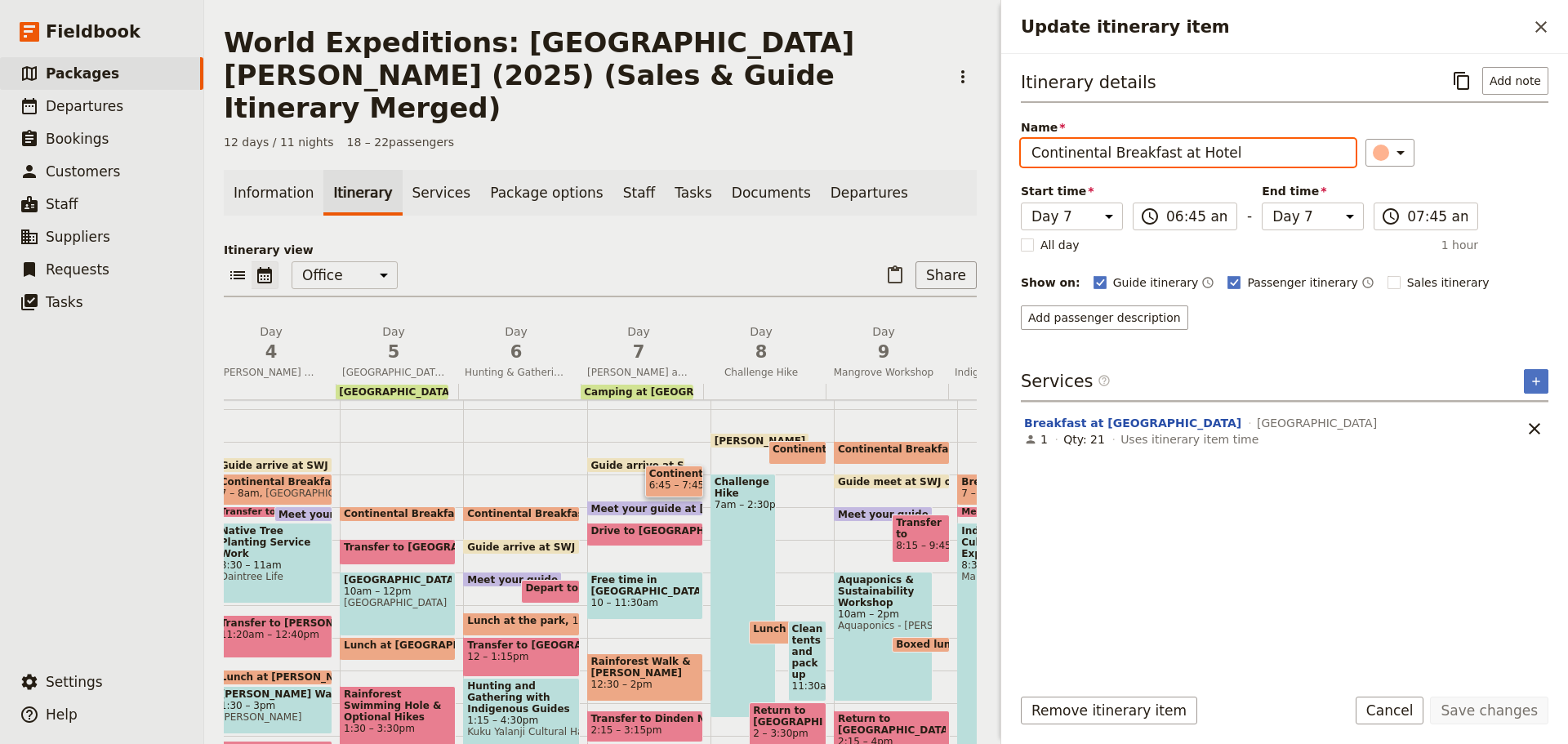
drag, startPoint x: 1228, startPoint y: 152, endPoint x: 681, endPoint y: 259, distance: 557.4
click at [762, 240] on div "World Expeditions: St Leonard's College (2025) (Sales & Guide Itinerary Merged)…" at bounding box center [886, 372] width 1364 height 744
click at [1382, 697] on button "Cancel" at bounding box center [1390, 711] width 69 height 28
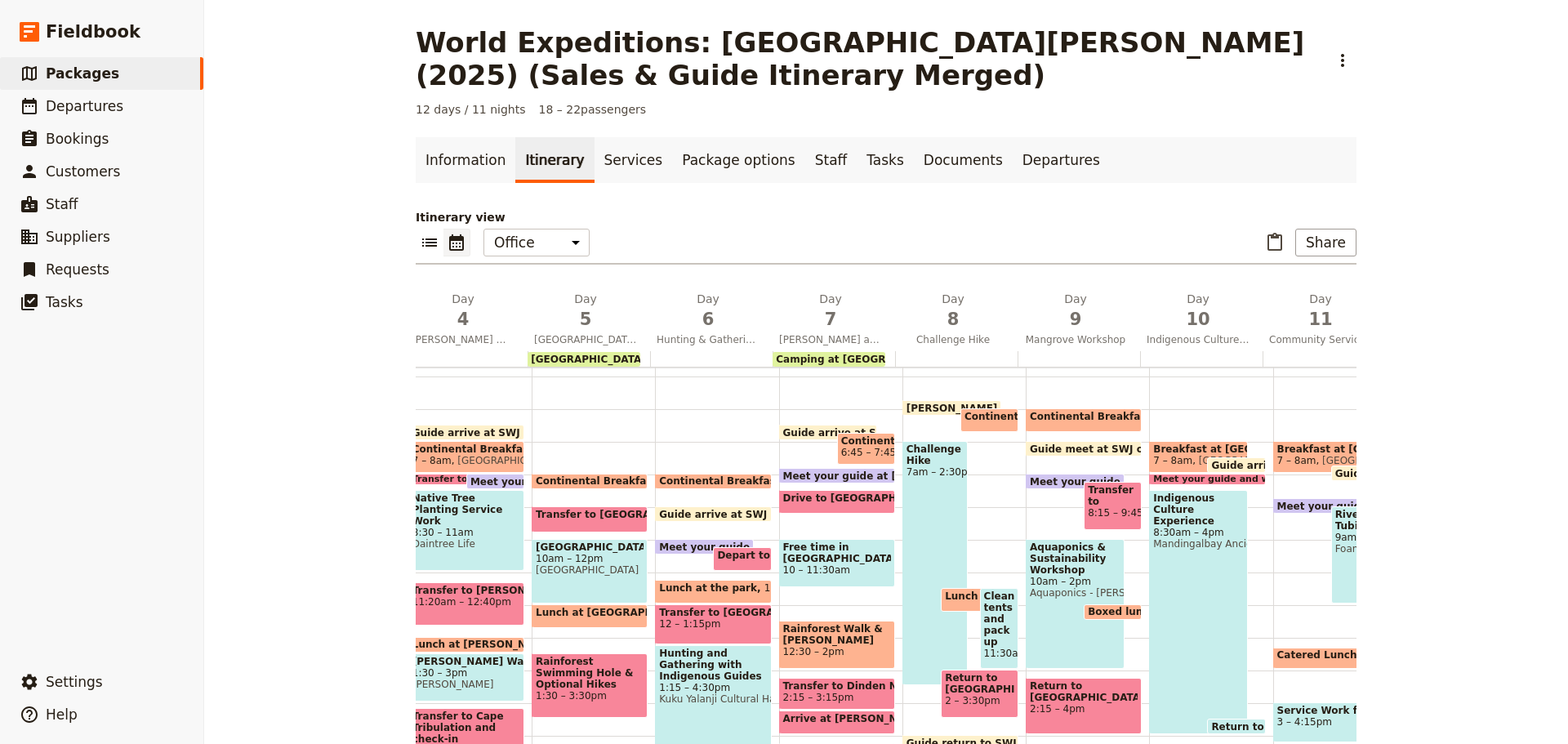
click at [1177, 453] on span "Breakfast at Coral Tree Inn" at bounding box center [1199, 449] width 90 height 12
select select "10"
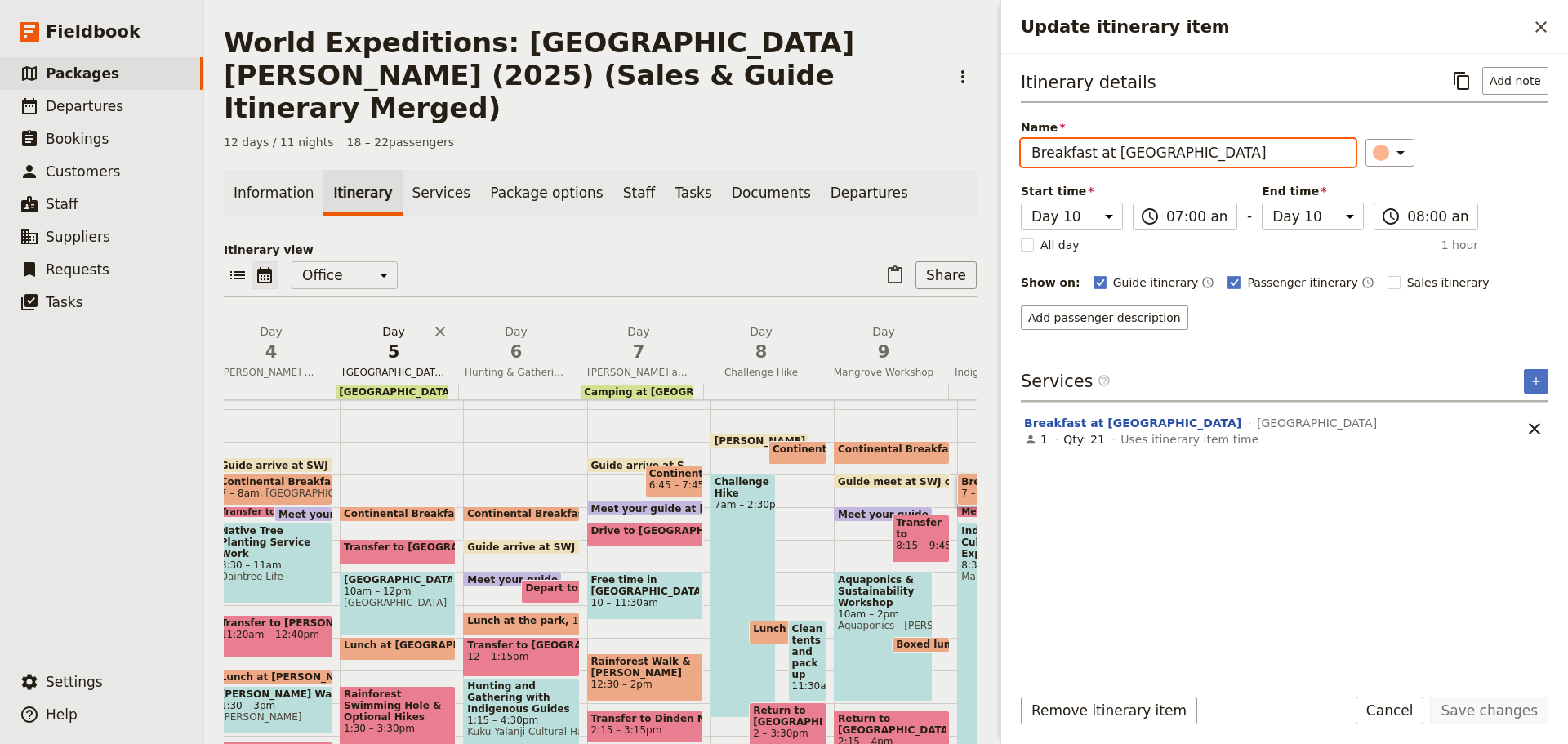
drag, startPoint x: 1226, startPoint y: 143, endPoint x: 377, endPoint y: 341, distance: 871.8
click at [390, 348] on div "World Expeditions: St Leonard's College (2025) (Sales & Guide Itinerary Merged)…" at bounding box center [886, 372] width 1364 height 744
paste input "Continental Breakfast at Hotel"
type input "Continental Breakfast at Hotel"
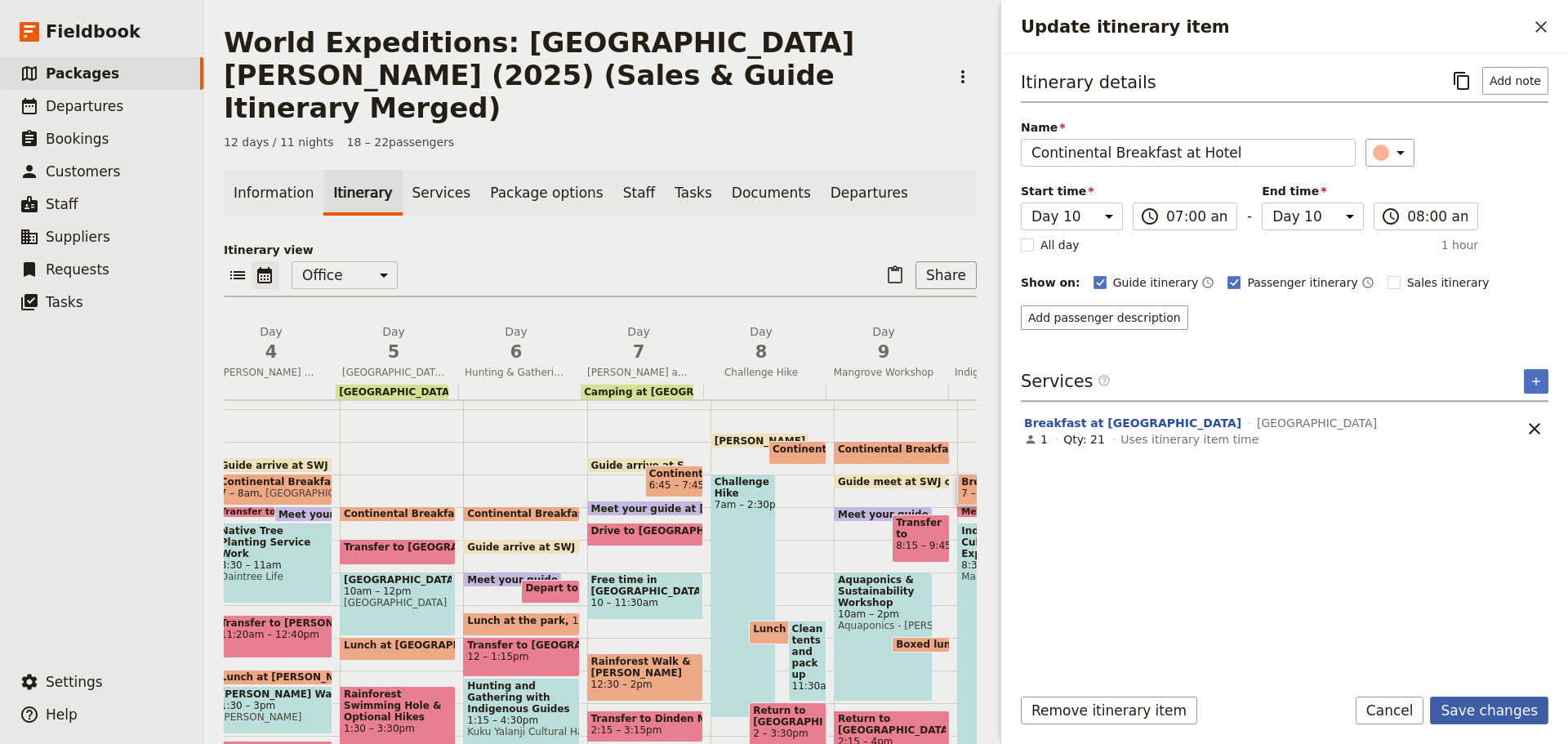
click at [1526, 703] on button "Save changes" at bounding box center [1489, 711] width 119 height 28
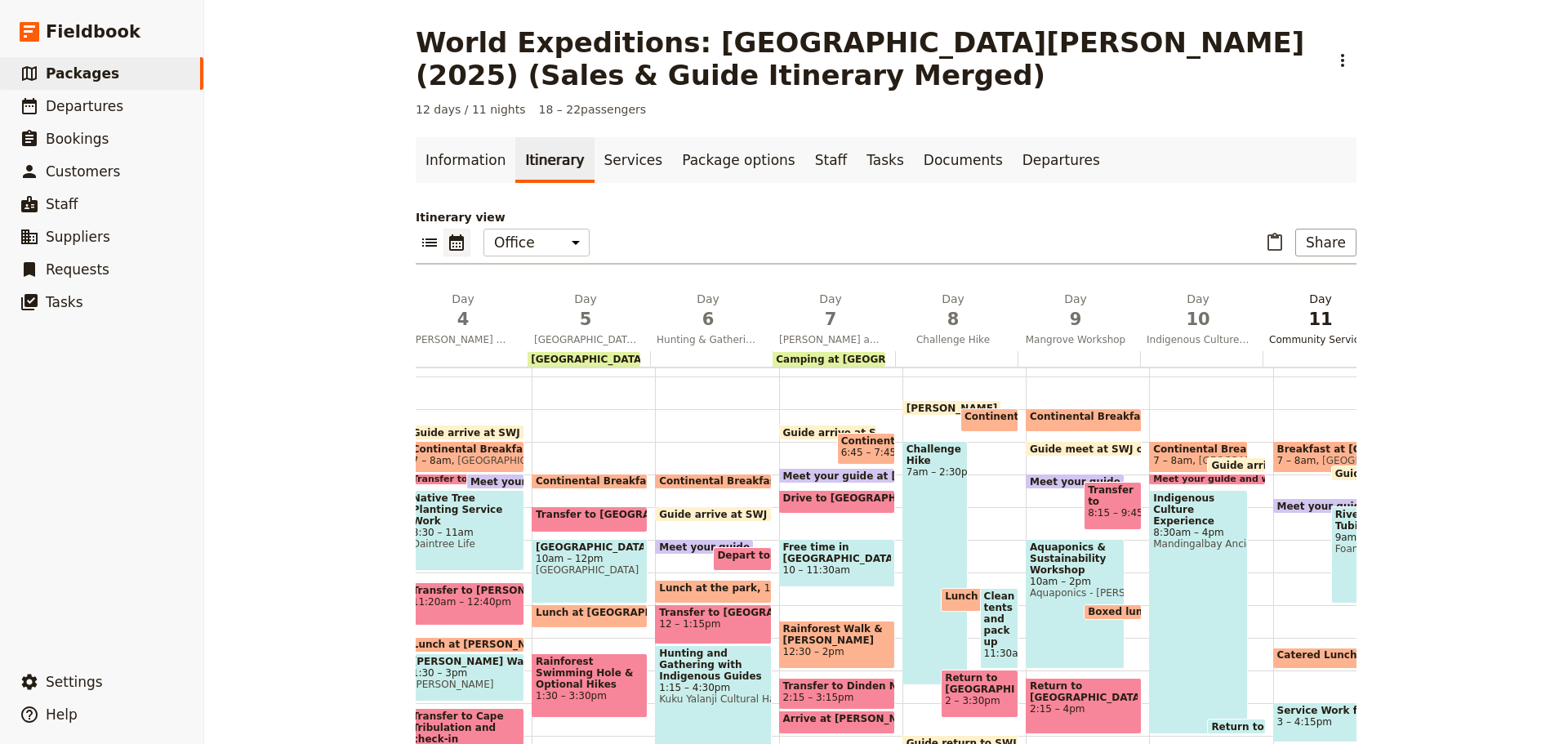
click at [1309, 339] on span "Community Service Project for the Homeless and River Tubing" at bounding box center [1320, 339] width 116 height 13
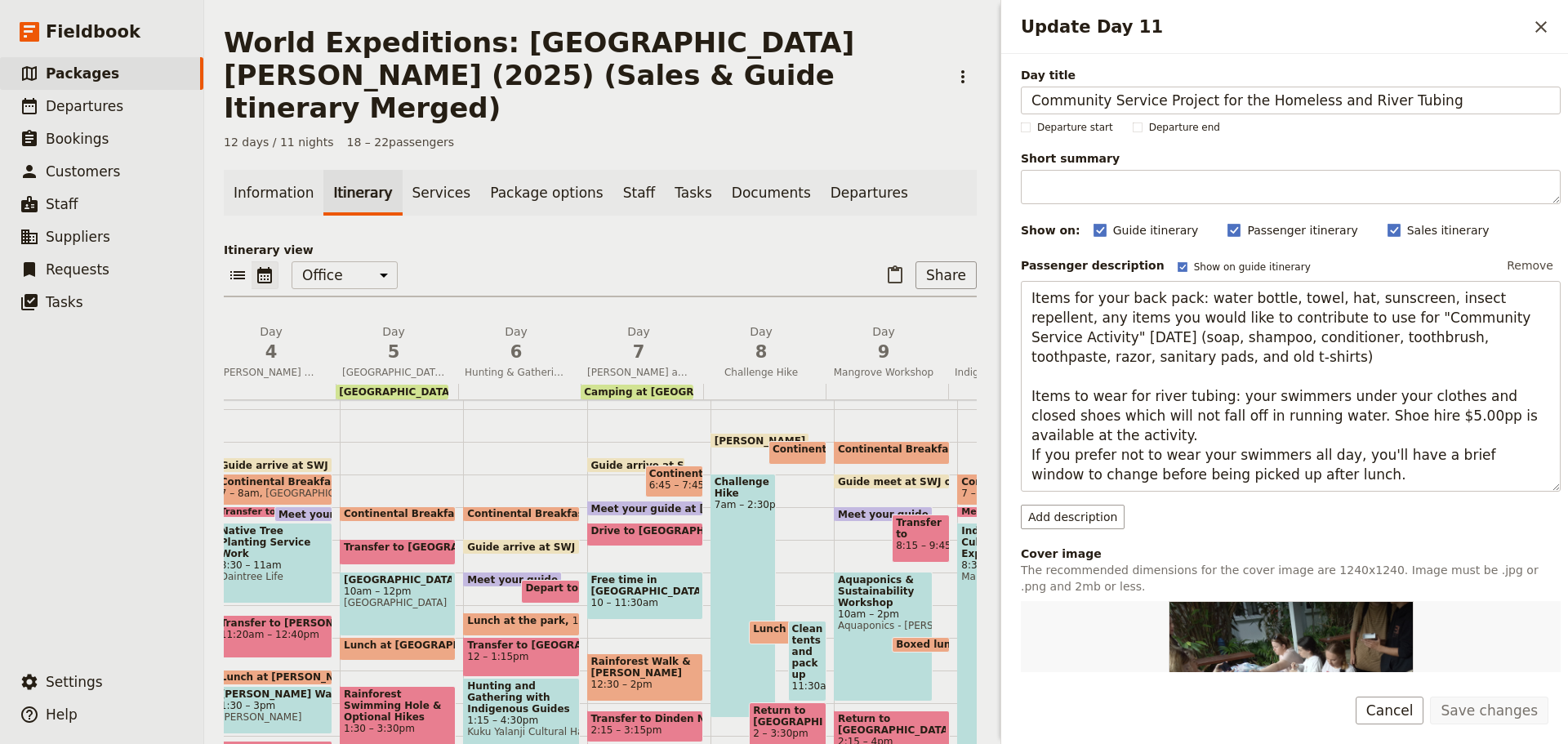
click at [1412, 712] on button "Cancel" at bounding box center [1390, 711] width 69 height 28
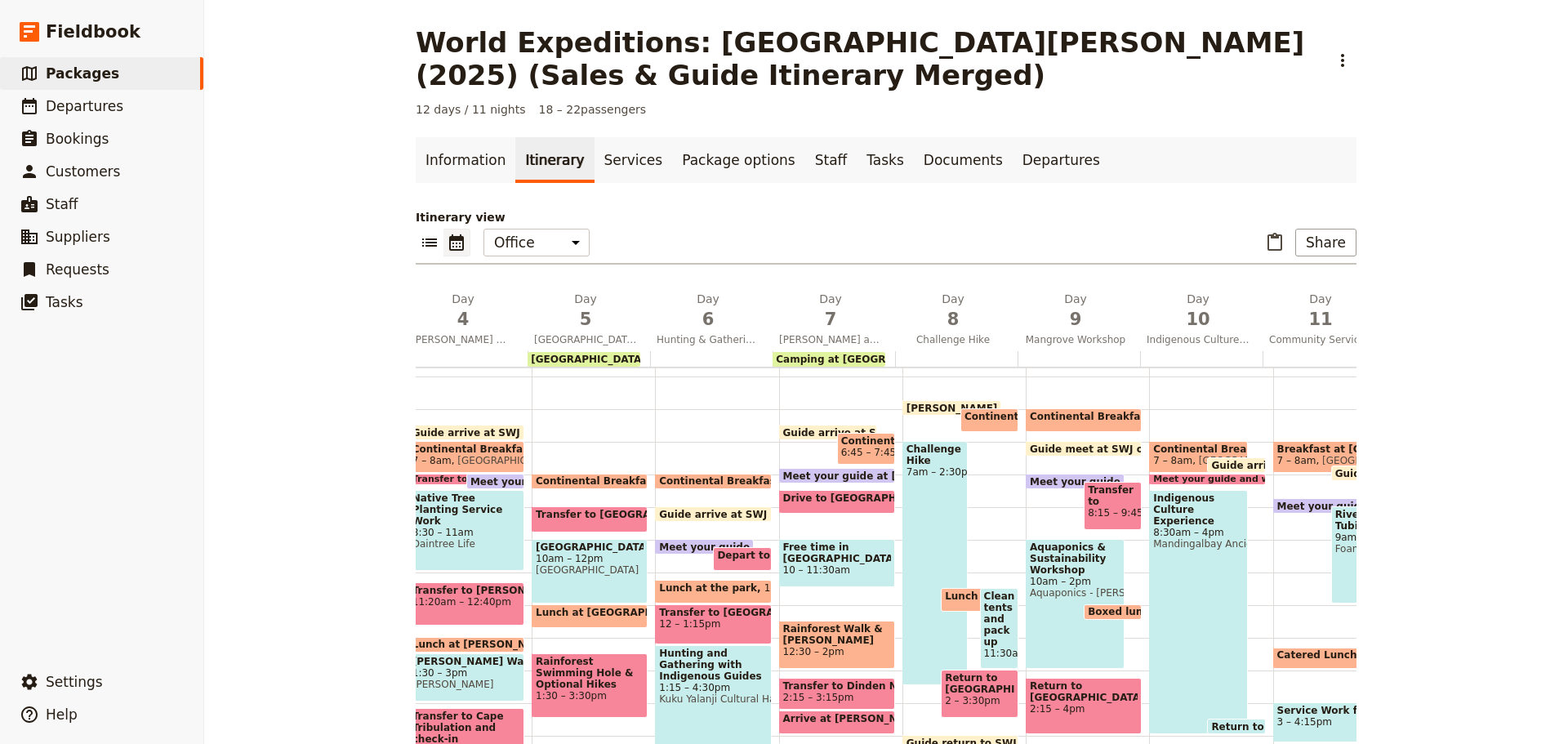
click at [1295, 446] on span "Breakfast at Coral Tree Inn" at bounding box center [1322, 449] width 90 height 12
select select "11"
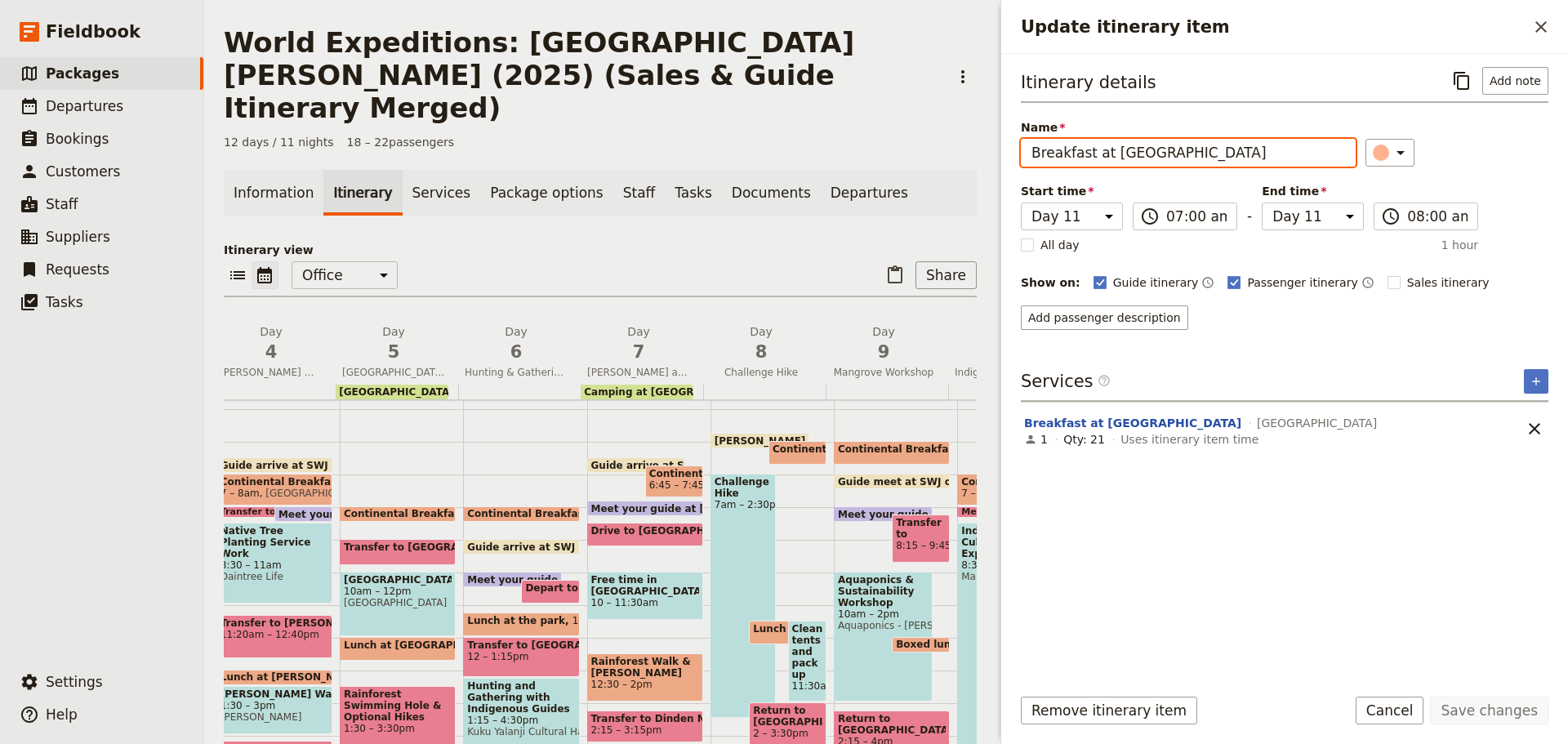
drag, startPoint x: 1227, startPoint y: 161, endPoint x: 351, endPoint y: 178, distance: 876.2
click at [363, 244] on div "World Expeditions: St Leonard's College (2025) (Sales & Guide Itinerary Merged)…" at bounding box center [886, 372] width 1364 height 744
paste input "Continental Breakfast at Hotel"
type input "Continental Breakfast at Hotel"
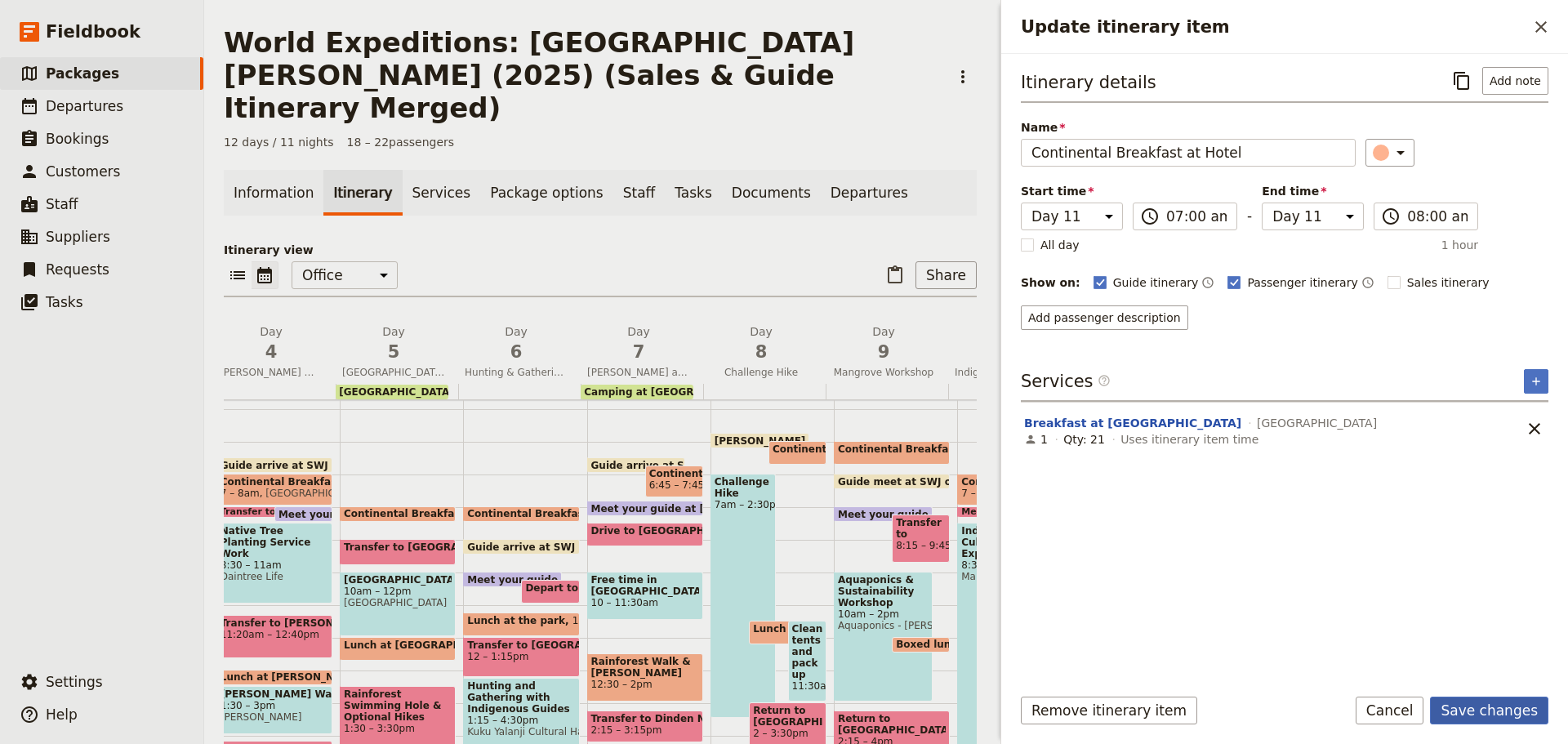
click at [1470, 708] on button "Save changes" at bounding box center [1489, 711] width 119 height 28
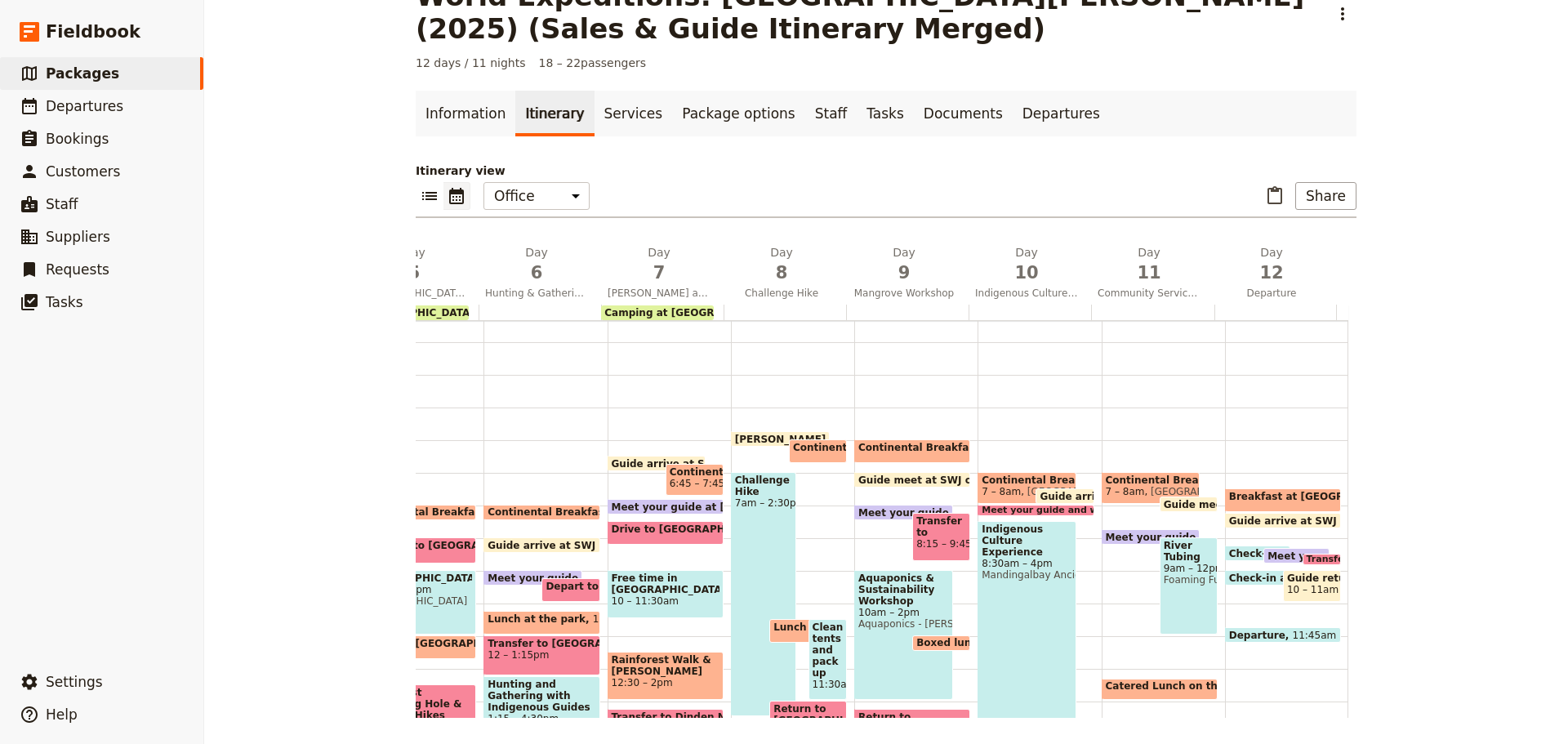
scroll to position [73, 0]
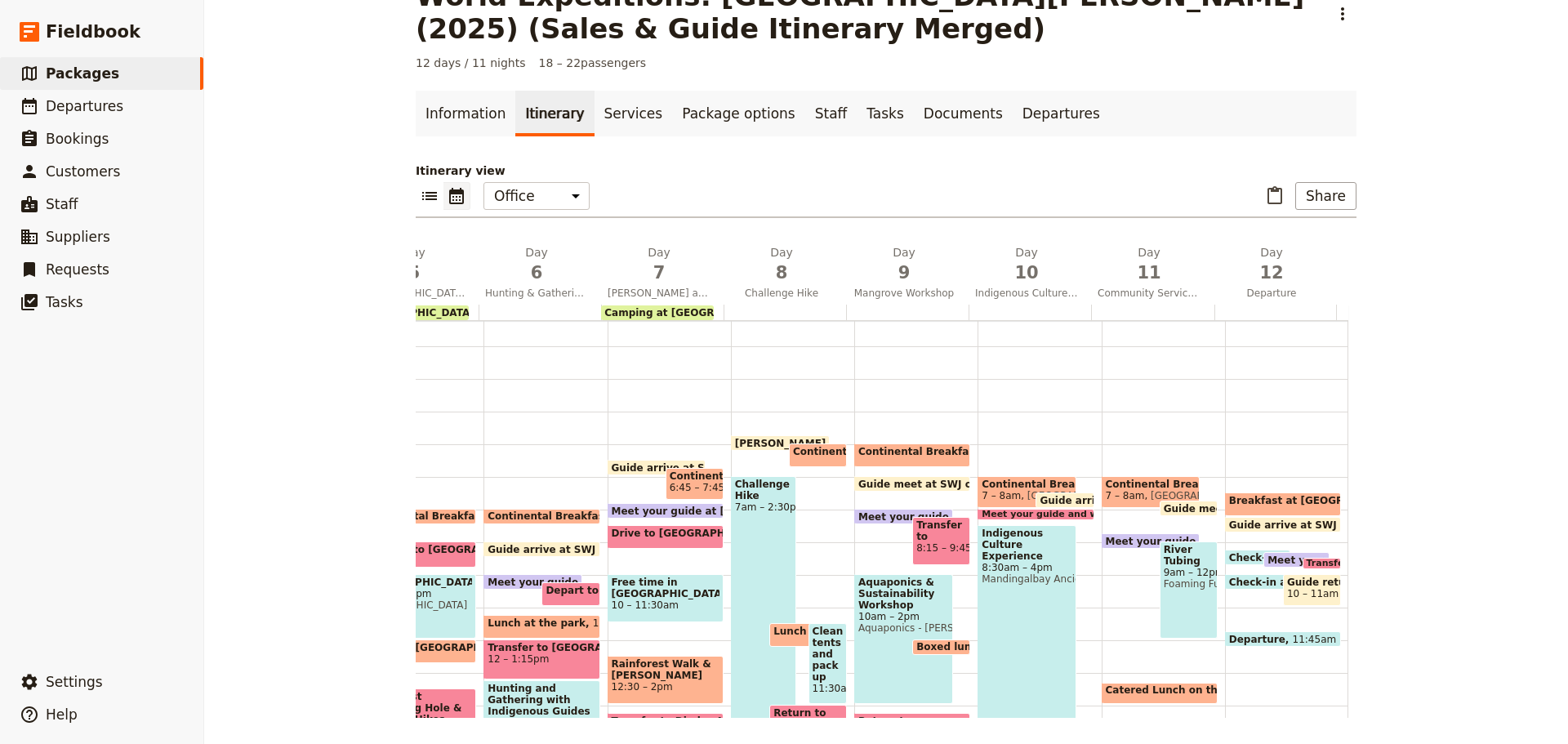
click at [1258, 505] on span "Breakfast at Coral Tree Inn" at bounding box center [1325, 501] width 194 height 12
select select "12"
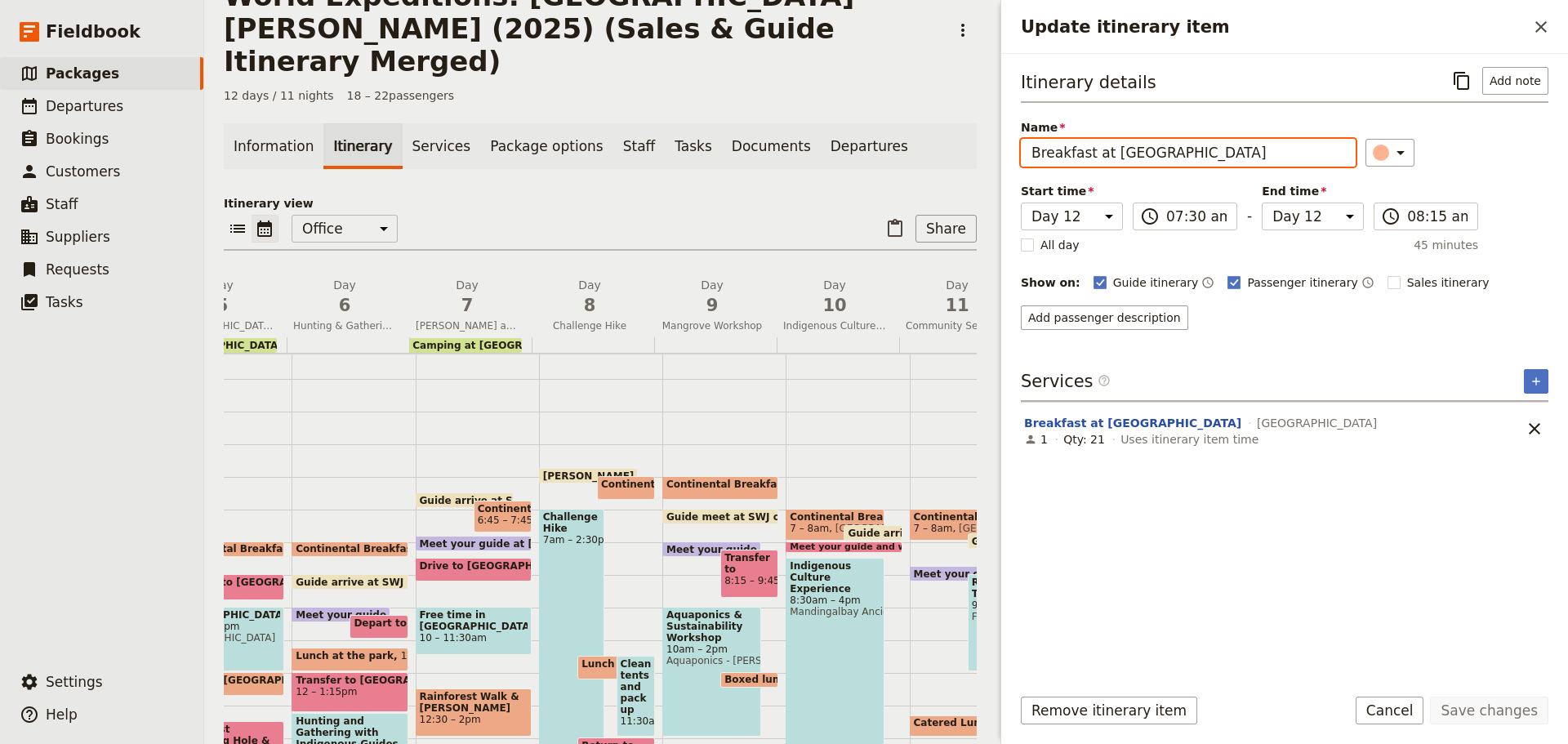
drag, startPoint x: 1200, startPoint y: 153, endPoint x: 475, endPoint y: 181, distance: 725.5
click at [483, 197] on div "World Expeditions: St Leonard's College (2025) (Sales & Guide Itinerary Merged)…" at bounding box center [886, 372] width 1364 height 744
paste input "Continental Breakfast at Hotel"
type input "Continental Breakfast at Hotel"
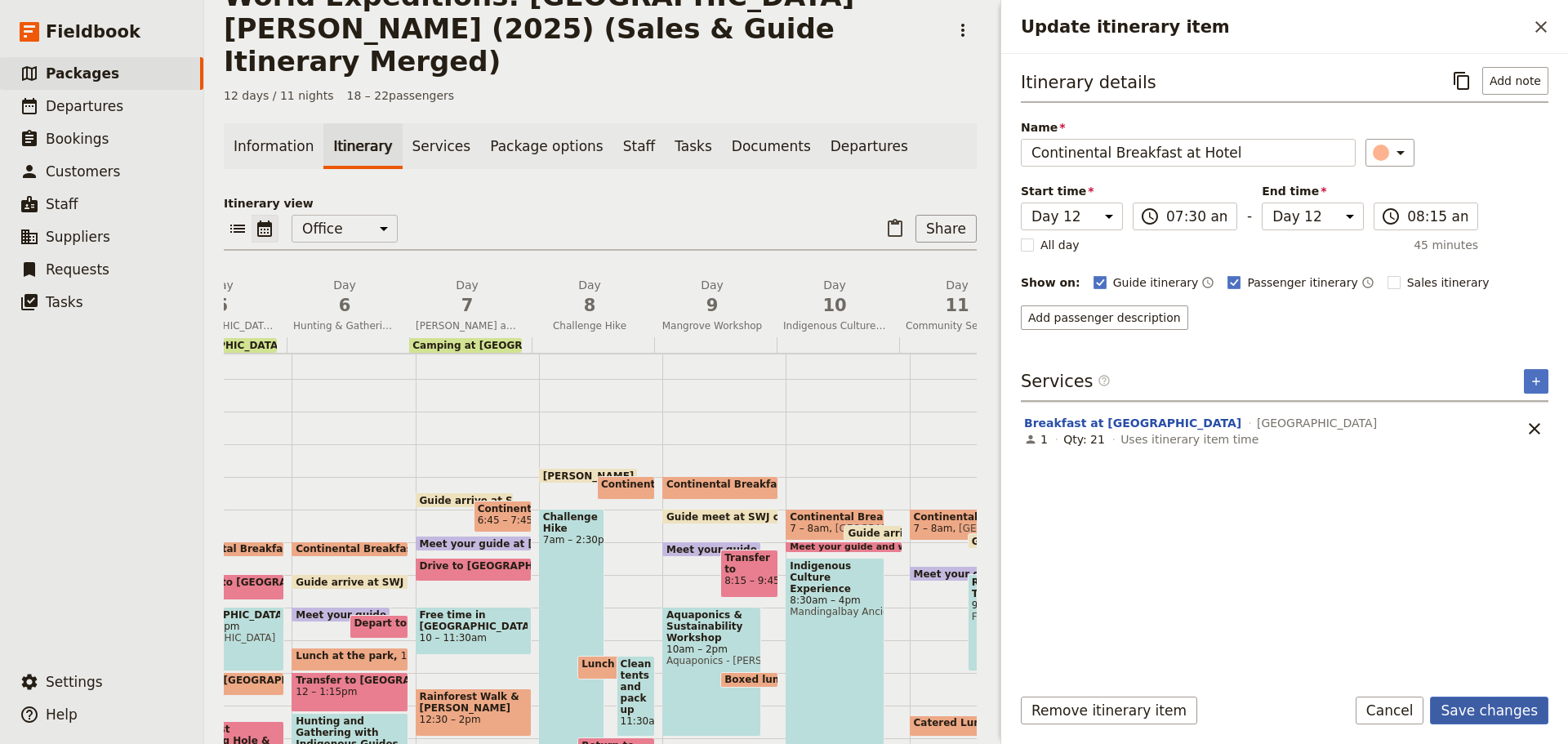
drag, startPoint x: 1479, startPoint y: 711, endPoint x: 1461, endPoint y: 710, distance: 18.0
click at [1477, 711] on button "Save changes" at bounding box center [1489, 711] width 119 height 28
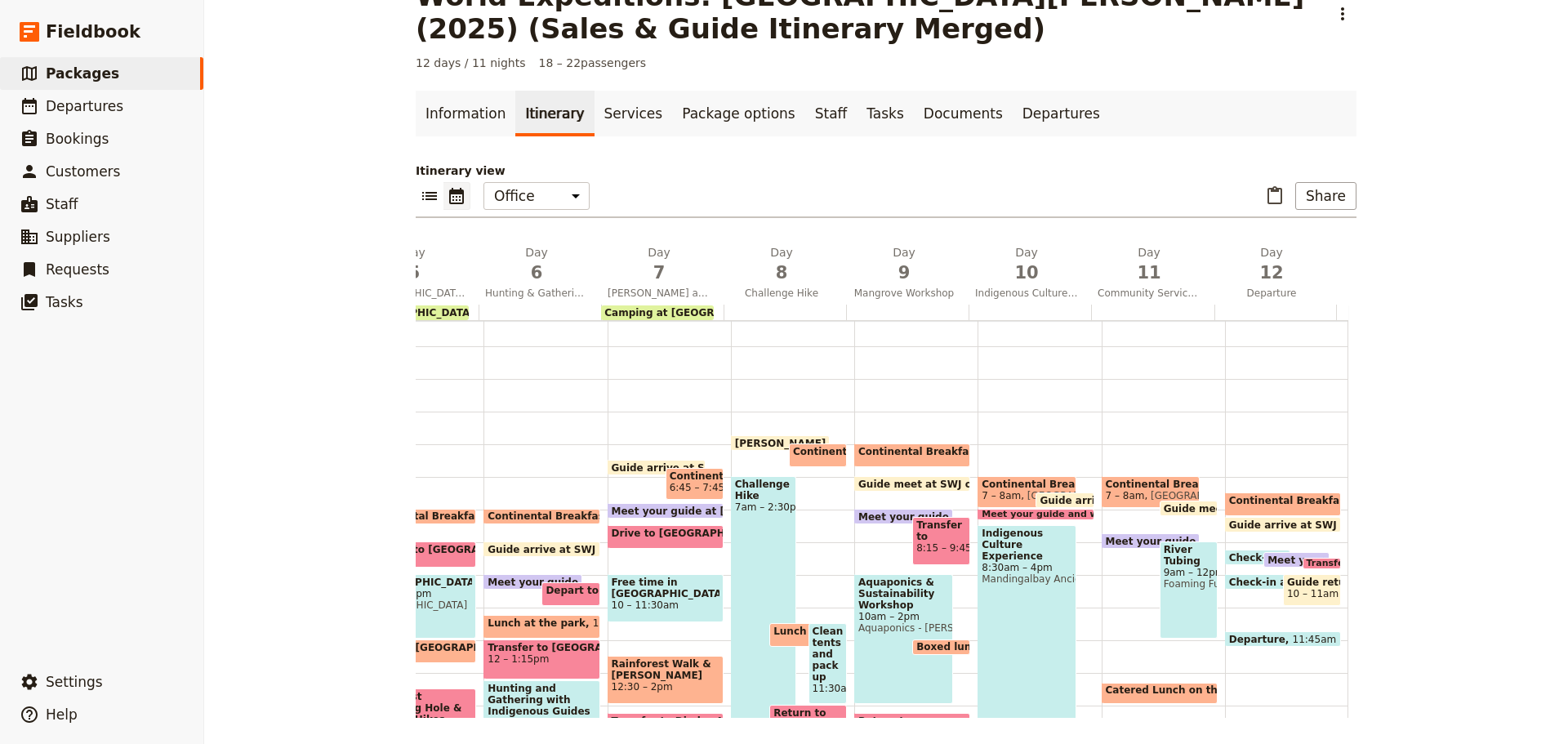
click at [1106, 498] on span "7 – 8am" at bounding box center [1126, 496] width 39 height 12
select select "11"
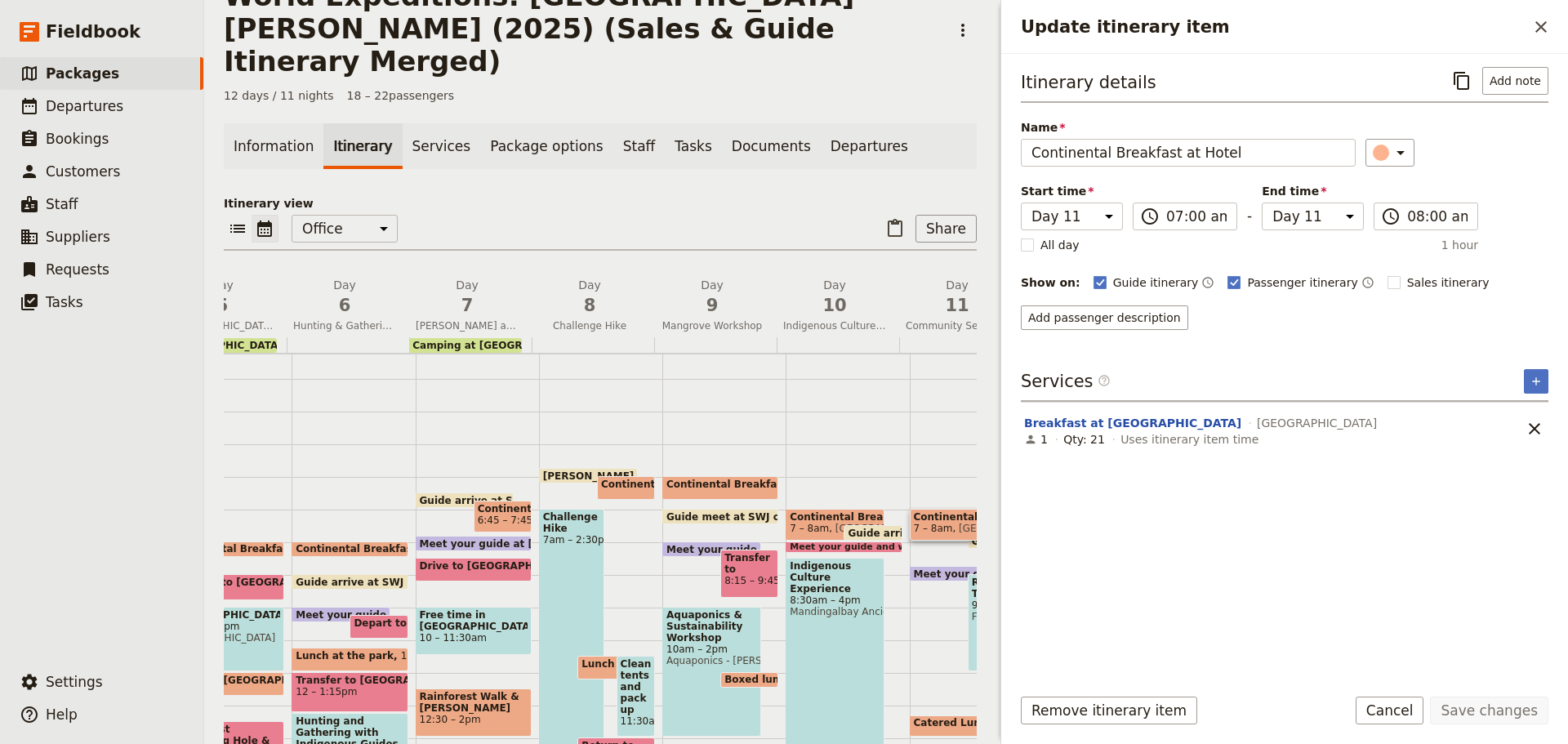
click at [1412, 714] on button "Cancel" at bounding box center [1390, 711] width 69 height 28
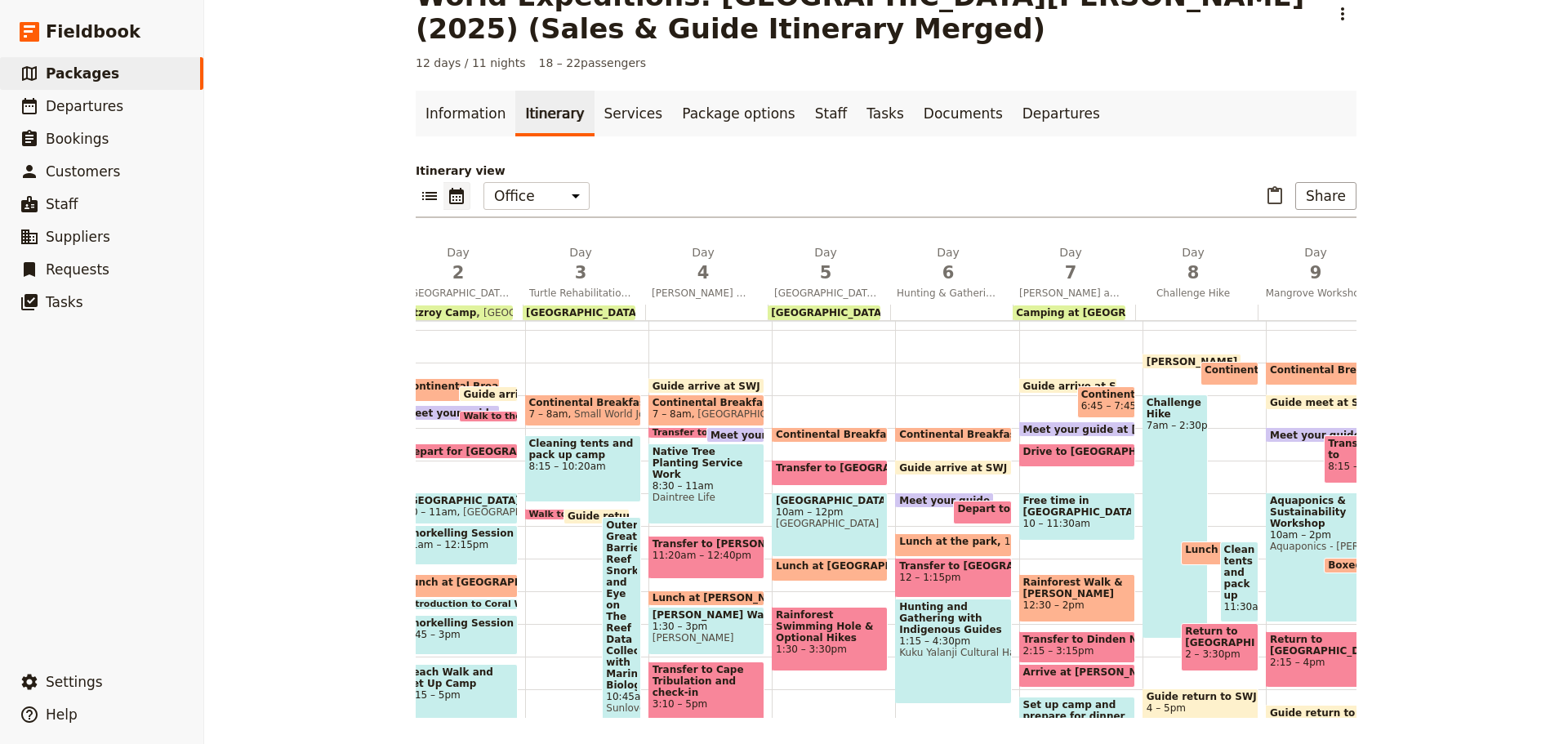
scroll to position [0, 0]
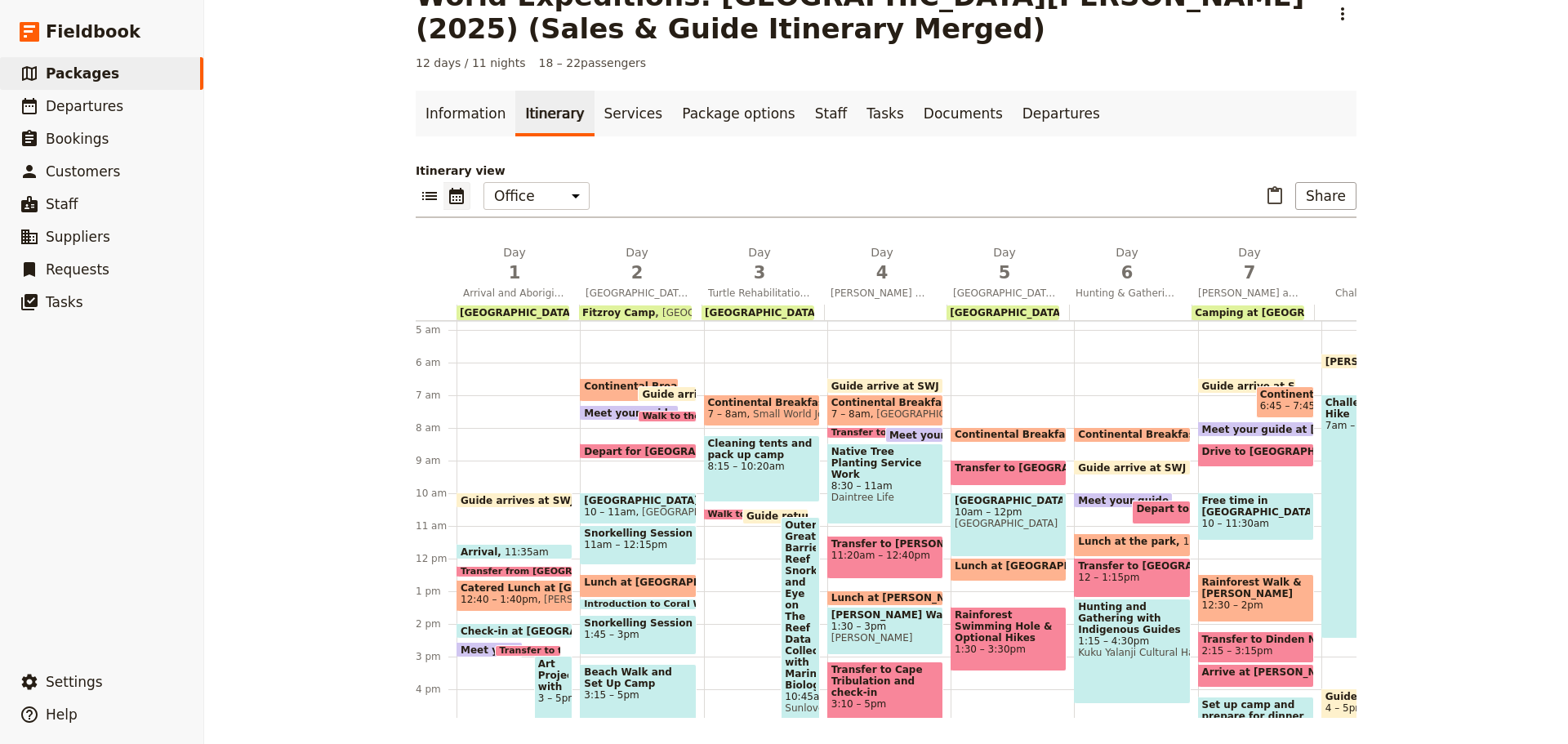
click at [500, 503] on span at bounding box center [515, 504] width 114 height 7
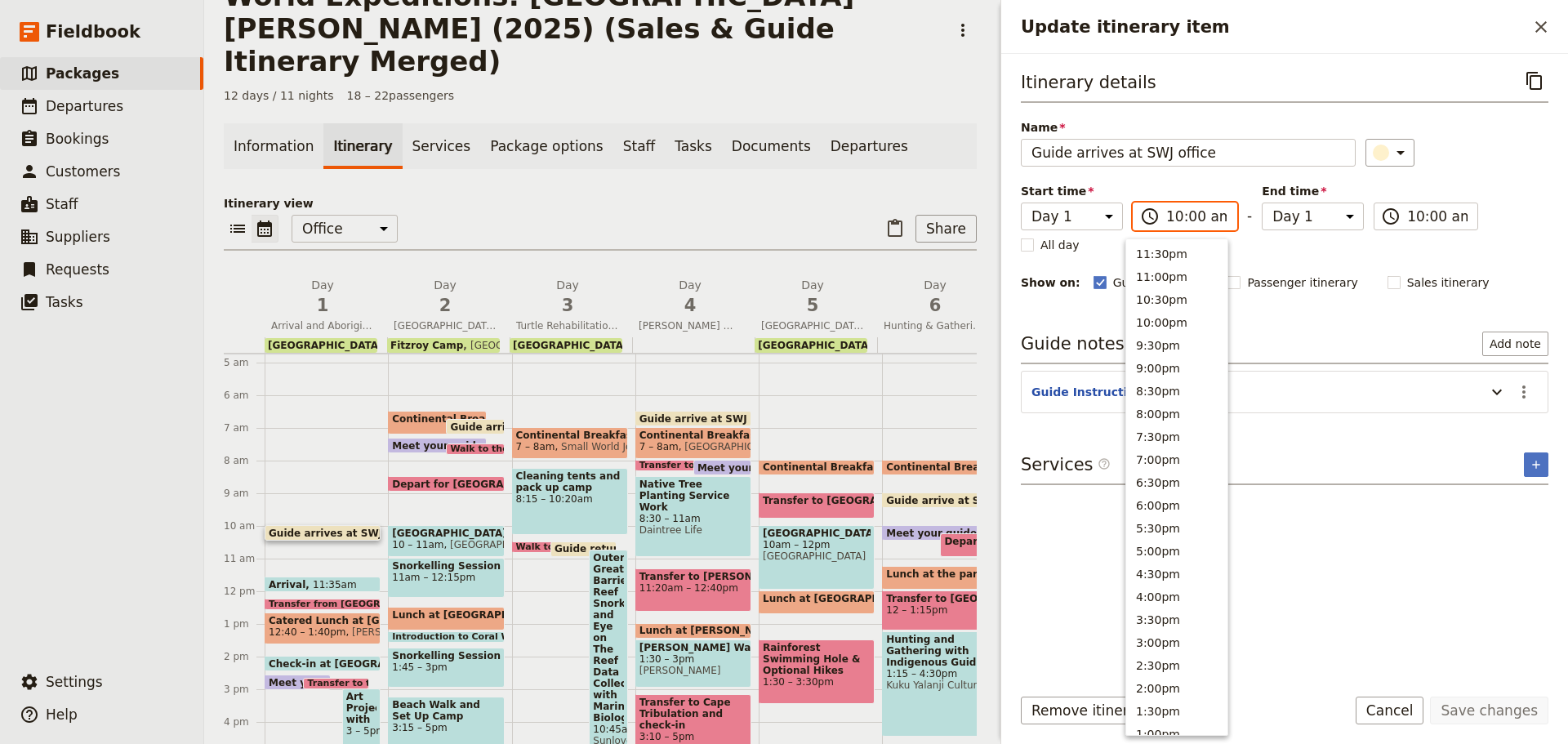
click at [1206, 215] on input "10:00 am" at bounding box center [1197, 216] width 61 height 20
click at [1201, 213] on input "10:00 am" at bounding box center [1197, 216] width 61 height 20
click at [1419, 541] on div "Itinerary details ​ Name Guide arrives at SWJ office ​ Start time Day 1 Day 2 D…" at bounding box center [1284, 369] width 528 height 603
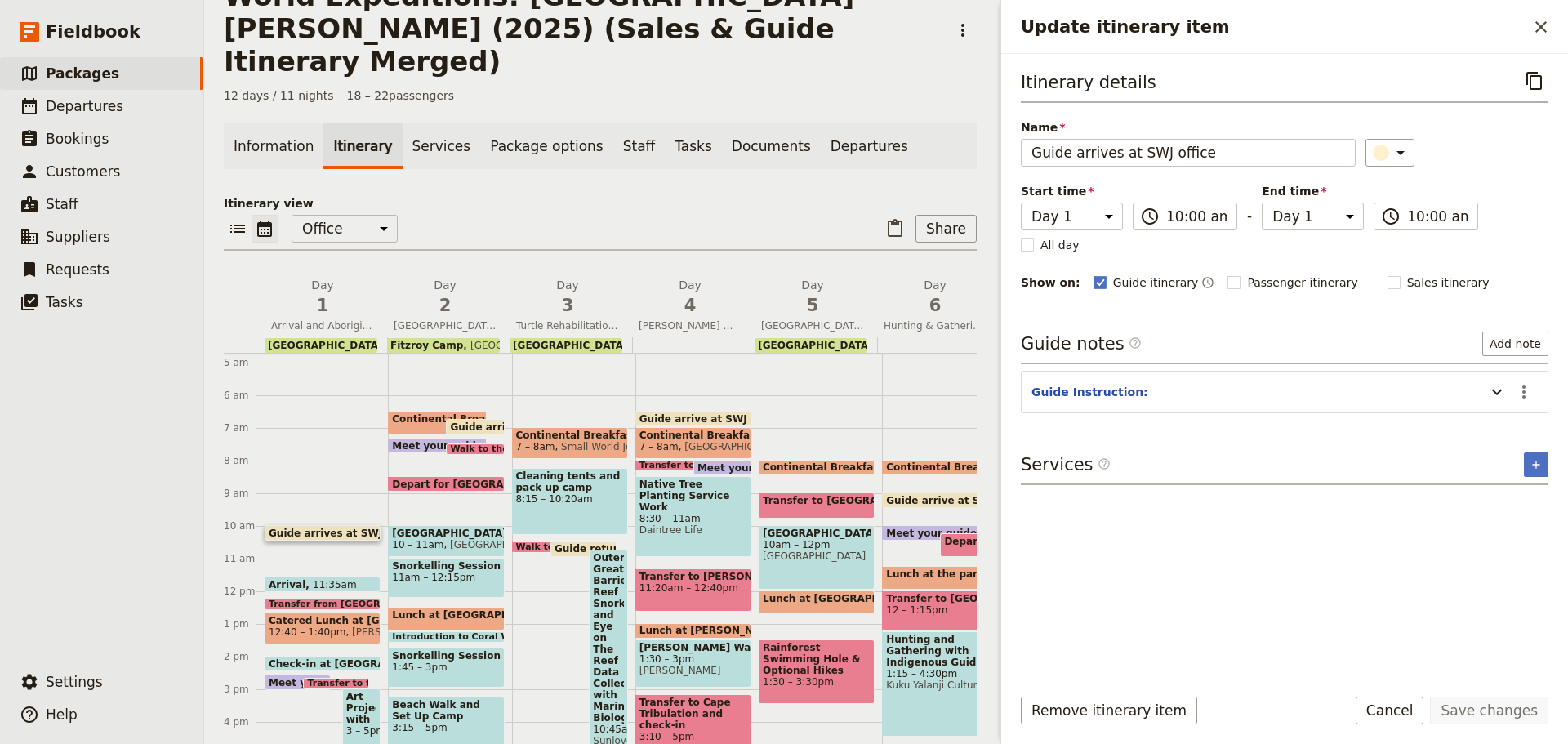
drag, startPoint x: 1412, startPoint y: 722, endPoint x: 1390, endPoint y: 685, distance: 43.0
click at [1411, 721] on button "Cancel" at bounding box center [1390, 711] width 69 height 28
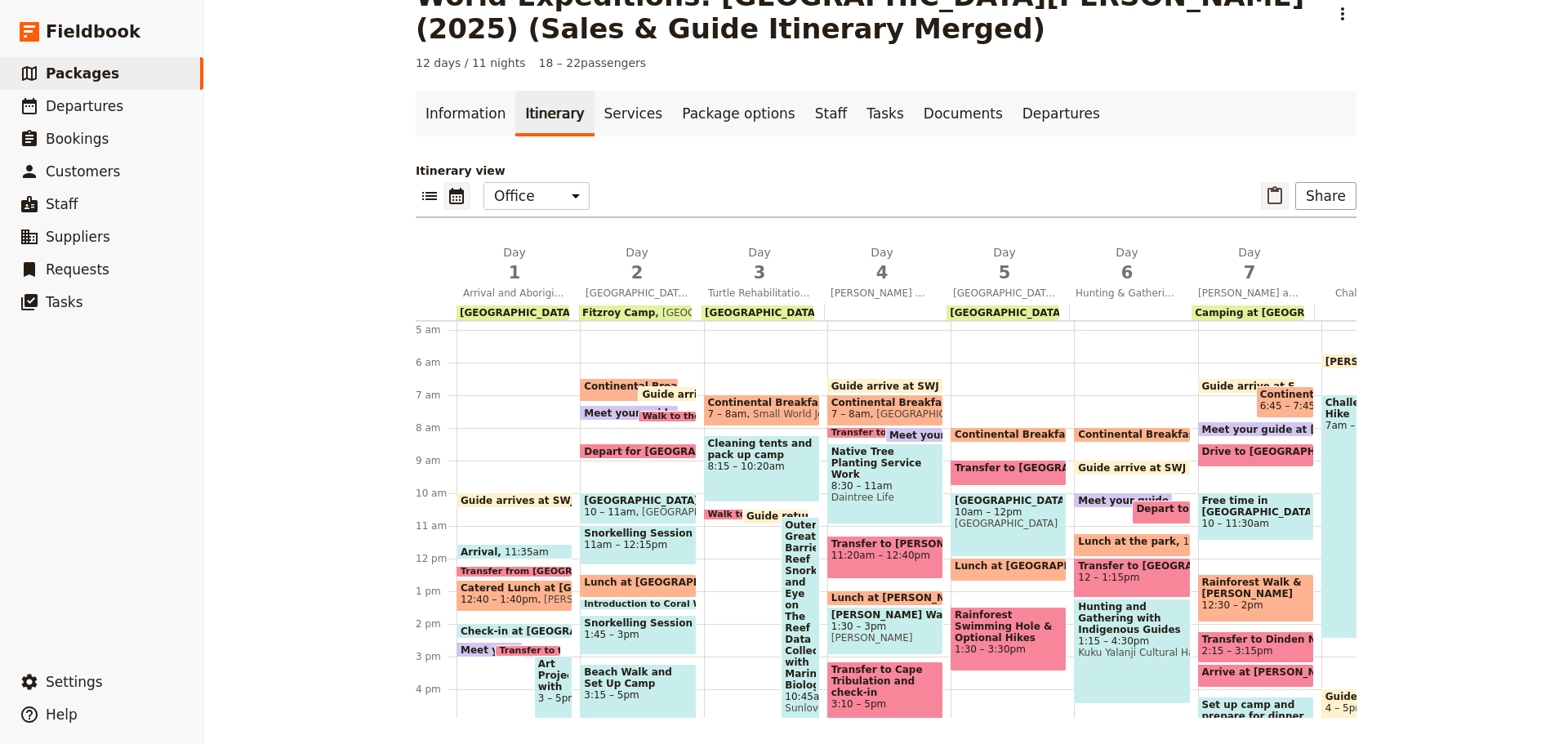
click at [1276, 192] on icon "Paste itinerary item" at bounding box center [1275, 197] width 20 height 20
select select "2"
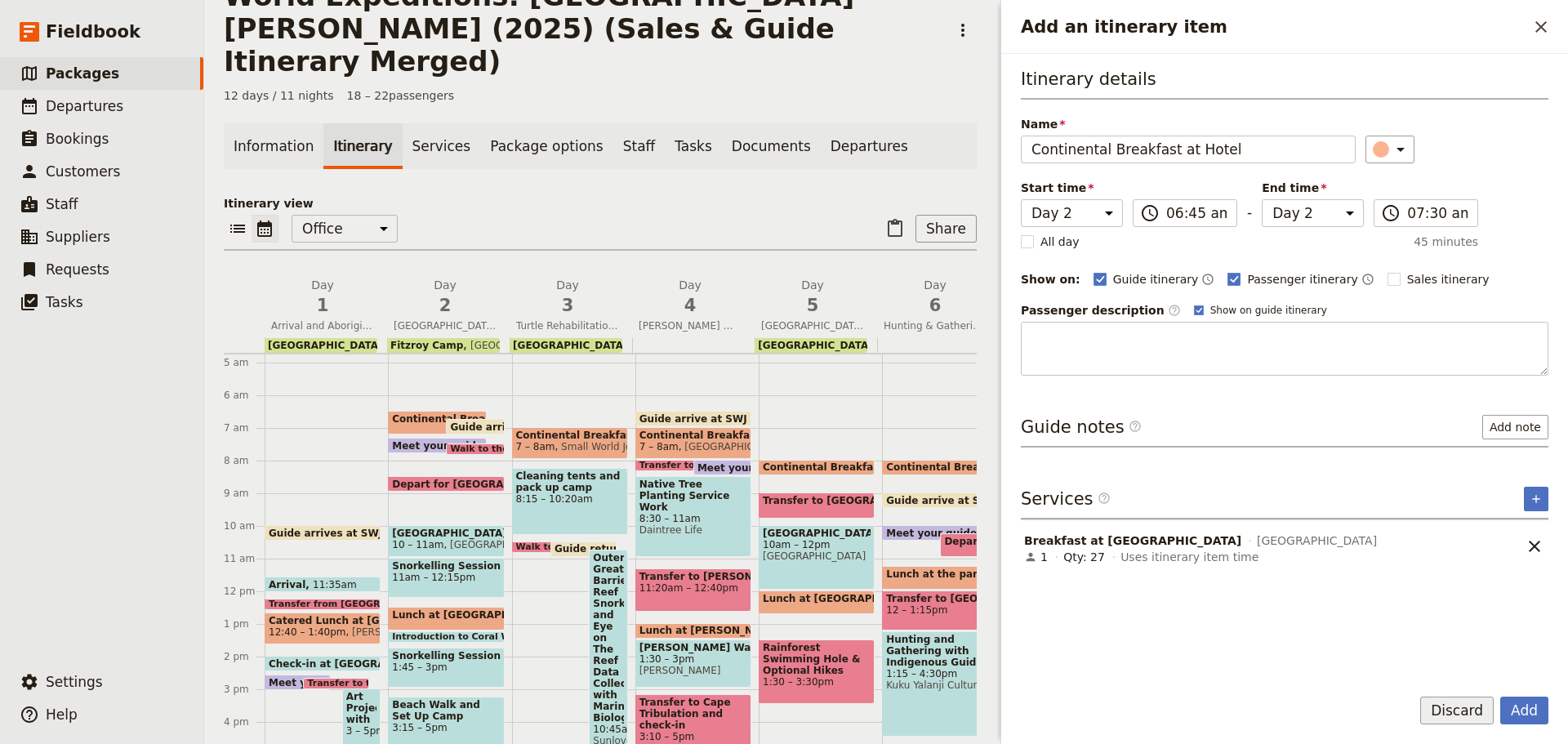
click at [1445, 701] on button "Discard" at bounding box center [1457, 711] width 74 height 28
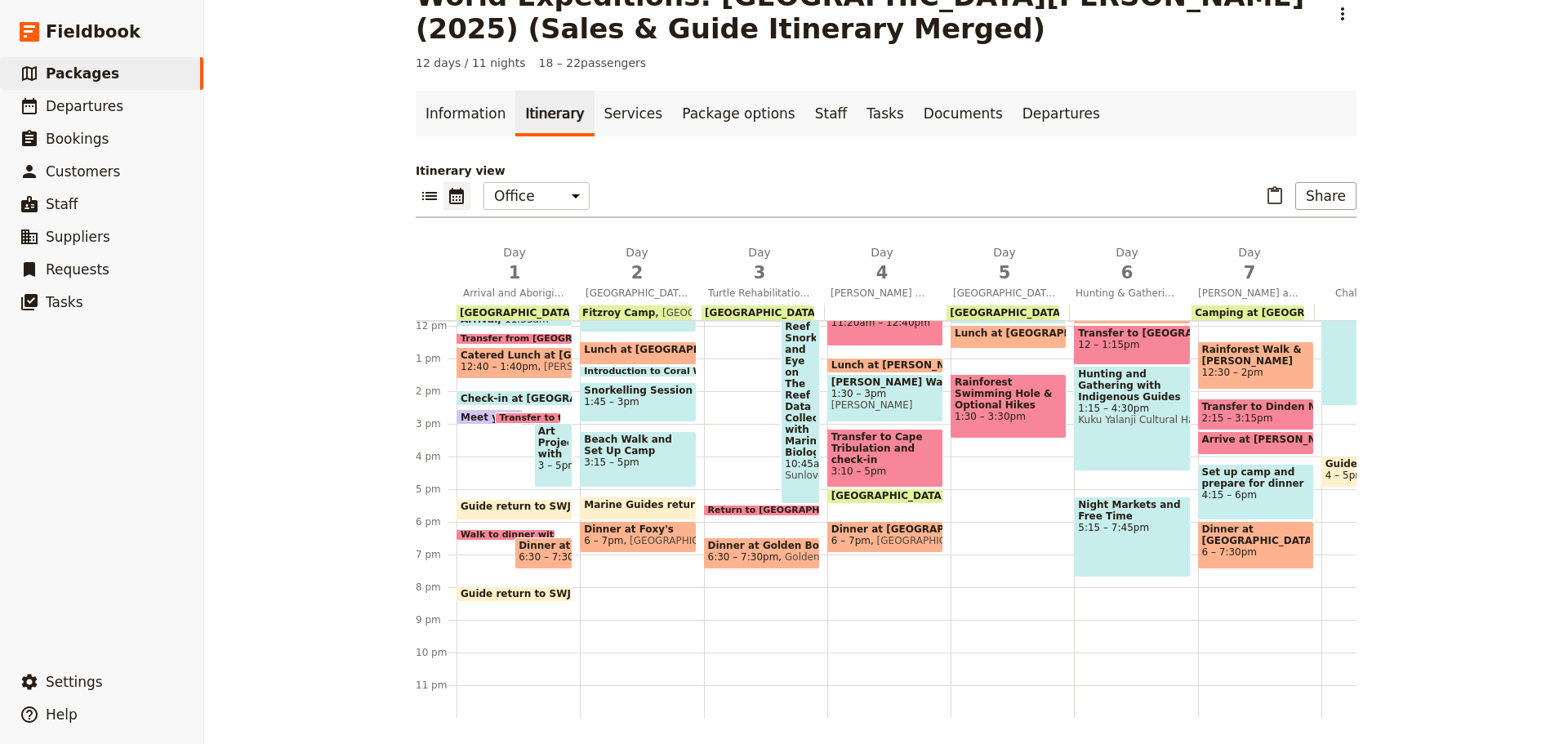
scroll to position [400, 0]
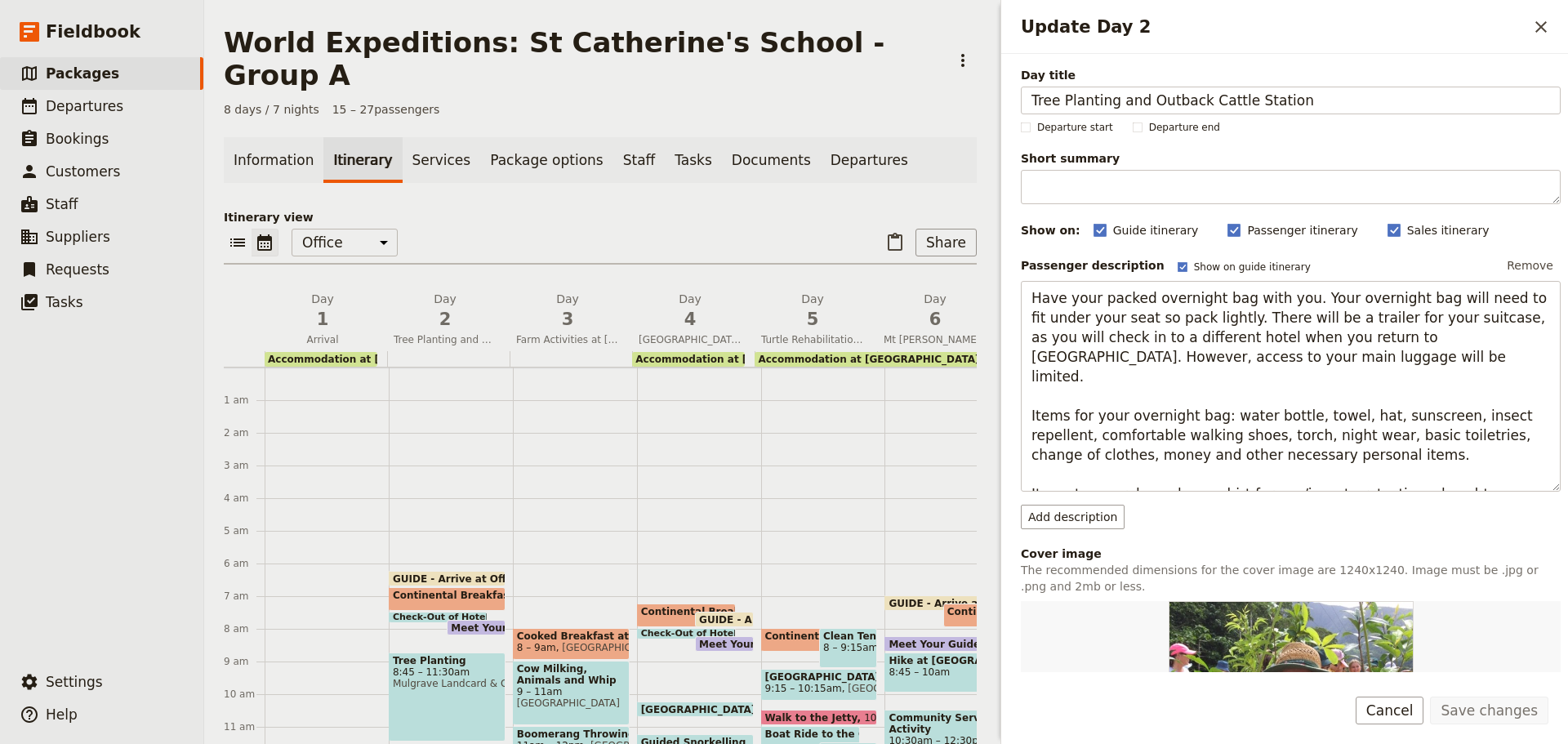
scroll to position [188, 0]
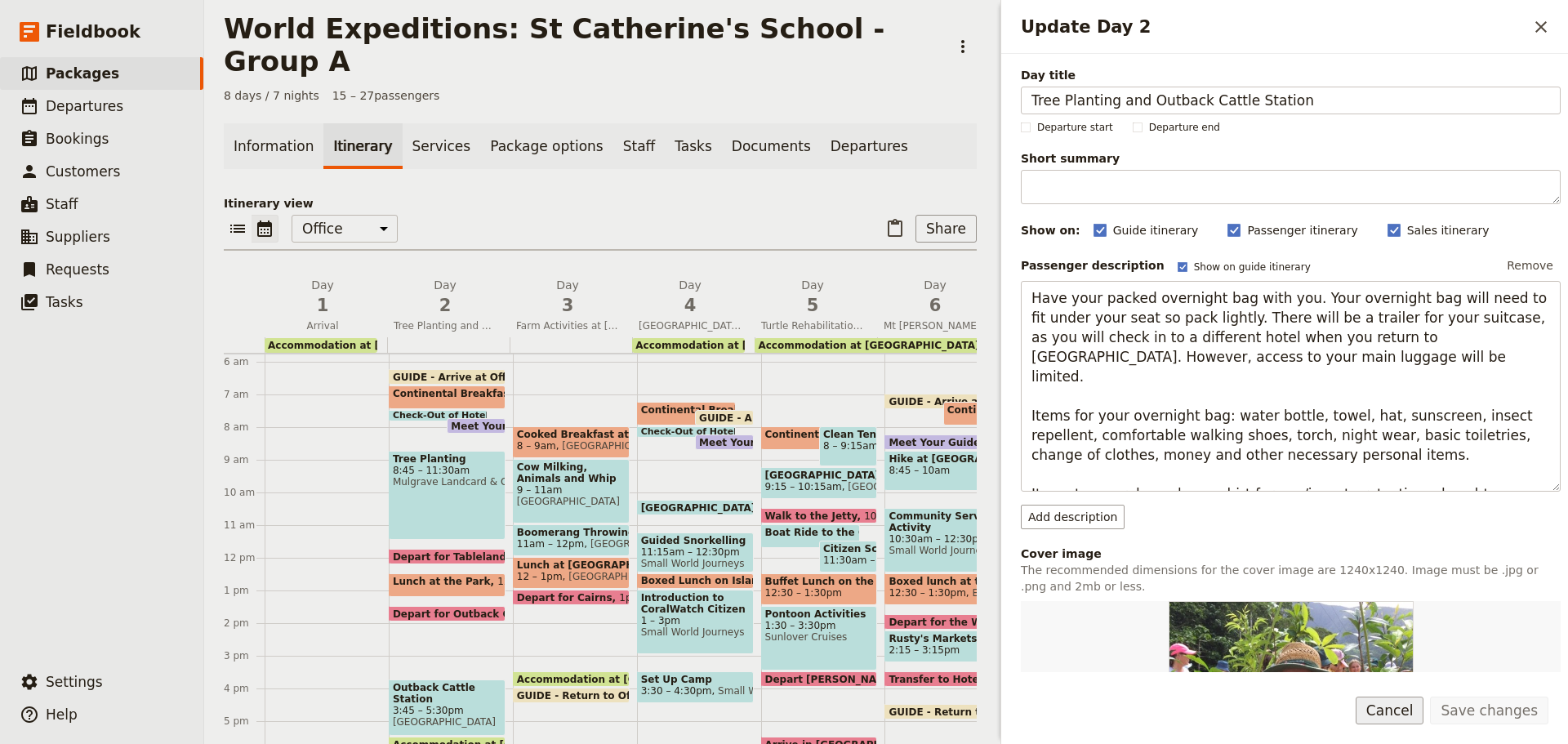
click at [1387, 697] on button "Cancel" at bounding box center [1390, 711] width 69 height 28
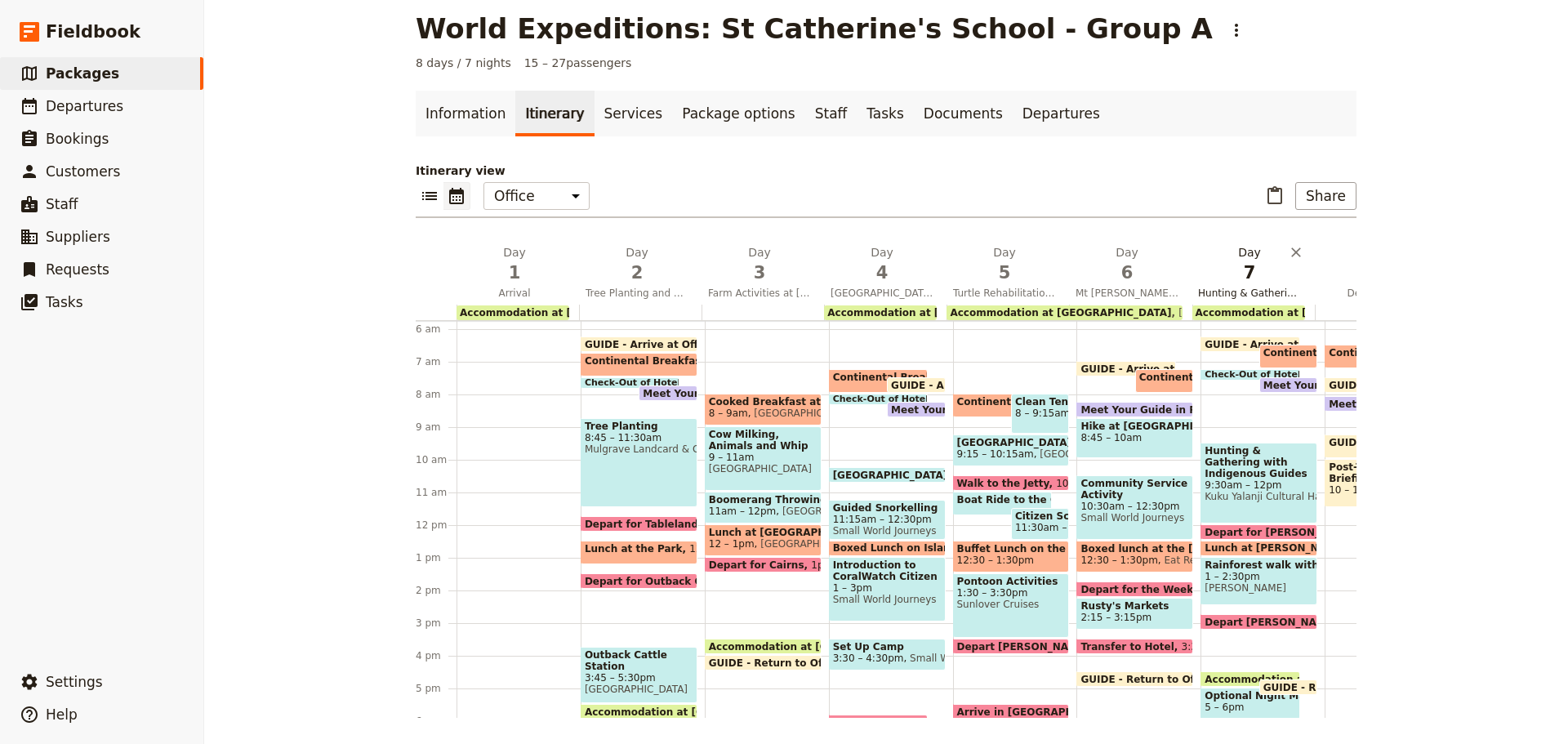
click at [1217, 292] on span "Hunting & Gathering with Indigenous Guides and Mossman Gorge Walk" at bounding box center [1250, 293] width 116 height 13
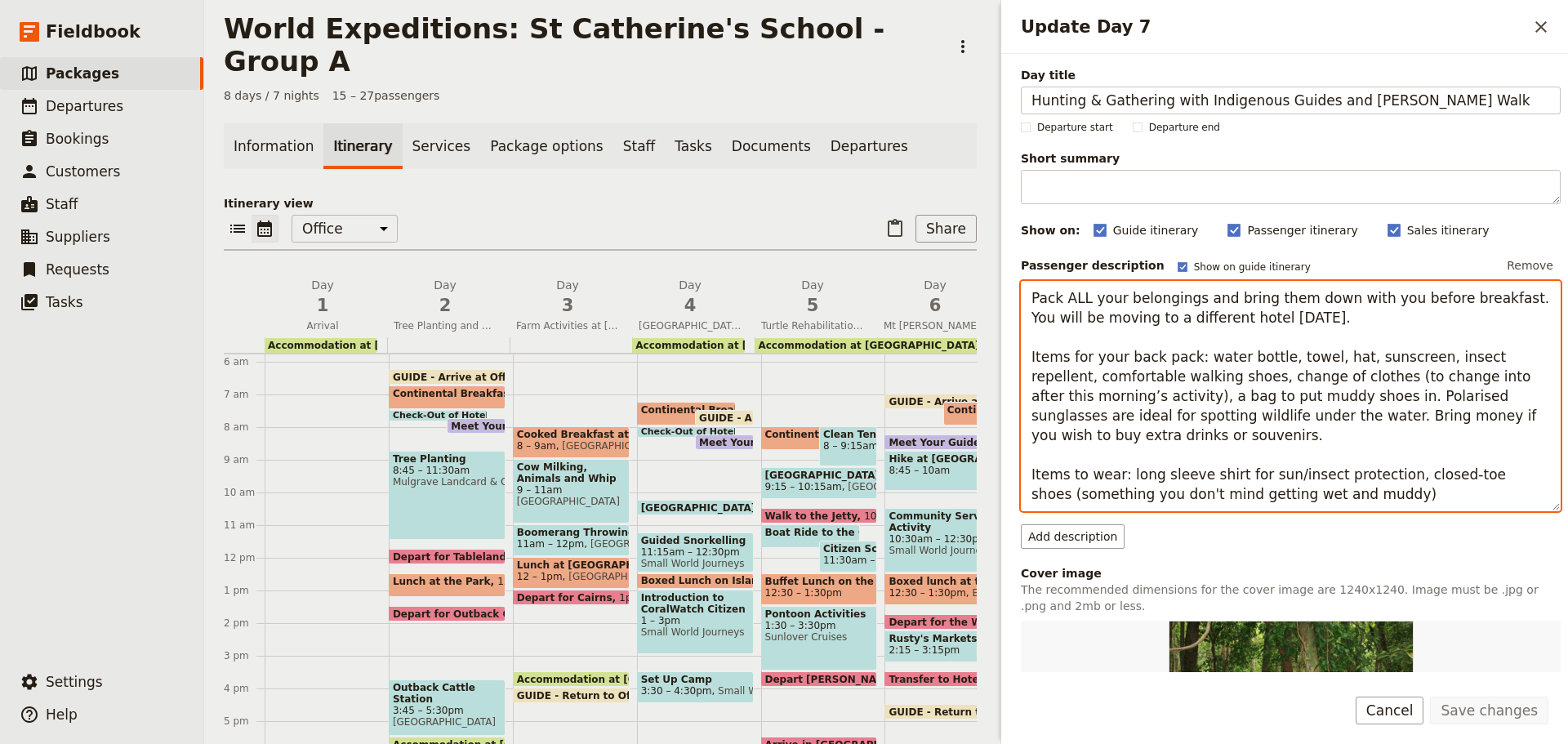
click at [1118, 369] on textarea "Pack ALL your belongings and bring them down with you before breakfast. You wil…" at bounding box center [1291, 396] width 540 height 230
click at [1298, 366] on textarea "Pack ALL your belongings and bring them down with you before breakfast. You wil…" at bounding box center [1291, 396] width 540 height 230
drag, startPoint x: 1496, startPoint y: 372, endPoint x: 1437, endPoint y: 373, distance: 59.0
click at [1496, 371] on textarea "Pack ALL your belongings and bring them down with you before breakfast. You wil…" at bounding box center [1291, 396] width 540 height 230
drag, startPoint x: 1259, startPoint y: 381, endPoint x: 1248, endPoint y: 381, distance: 11.0
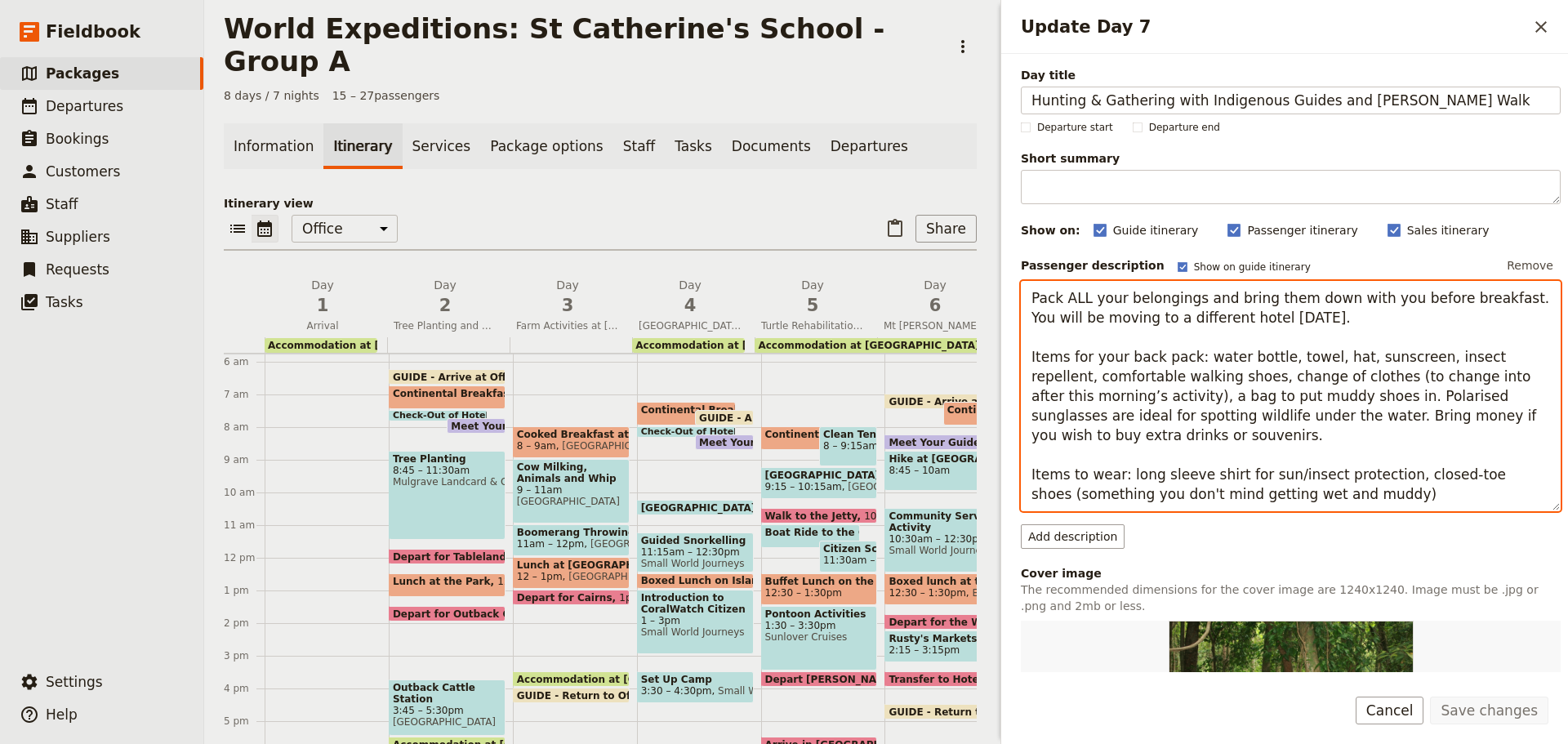
click at [1260, 381] on textarea "Pack ALL your belongings and bring them down with you before breakfast. You wil…" at bounding box center [1291, 396] width 540 height 230
drag, startPoint x: 1314, startPoint y: 380, endPoint x: 1525, endPoint y: 422, distance: 215.1
click at [1533, 426] on textarea "Pack ALL your belongings and bring them down with you before breakfast. You wil…" at bounding box center [1291, 396] width 540 height 230
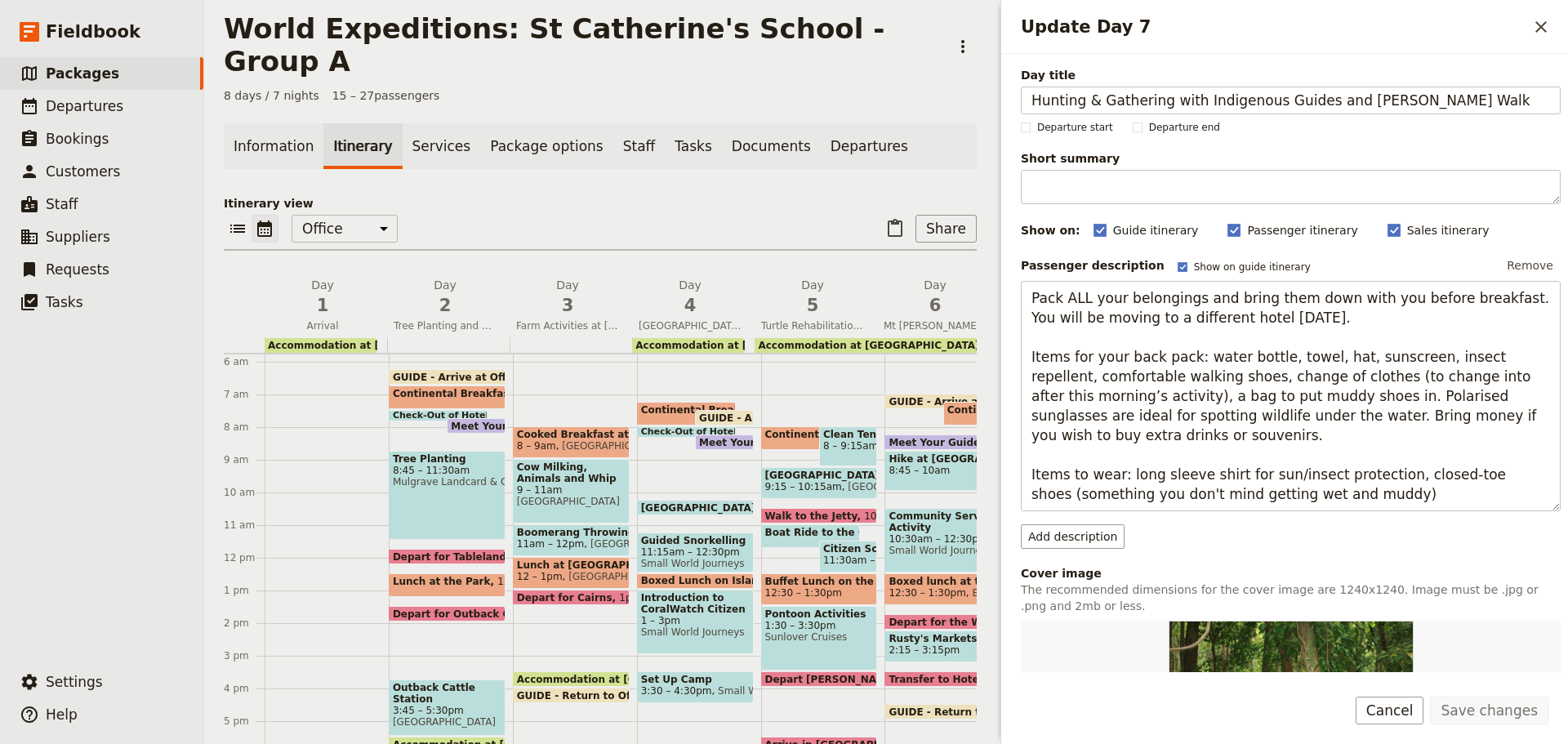
click at [1439, 250] on div "Day title Hunting & Gathering with Indigenous Guides and Mossman Gorge Walk Dep…" at bounding box center [1291, 614] width 540 height 1095
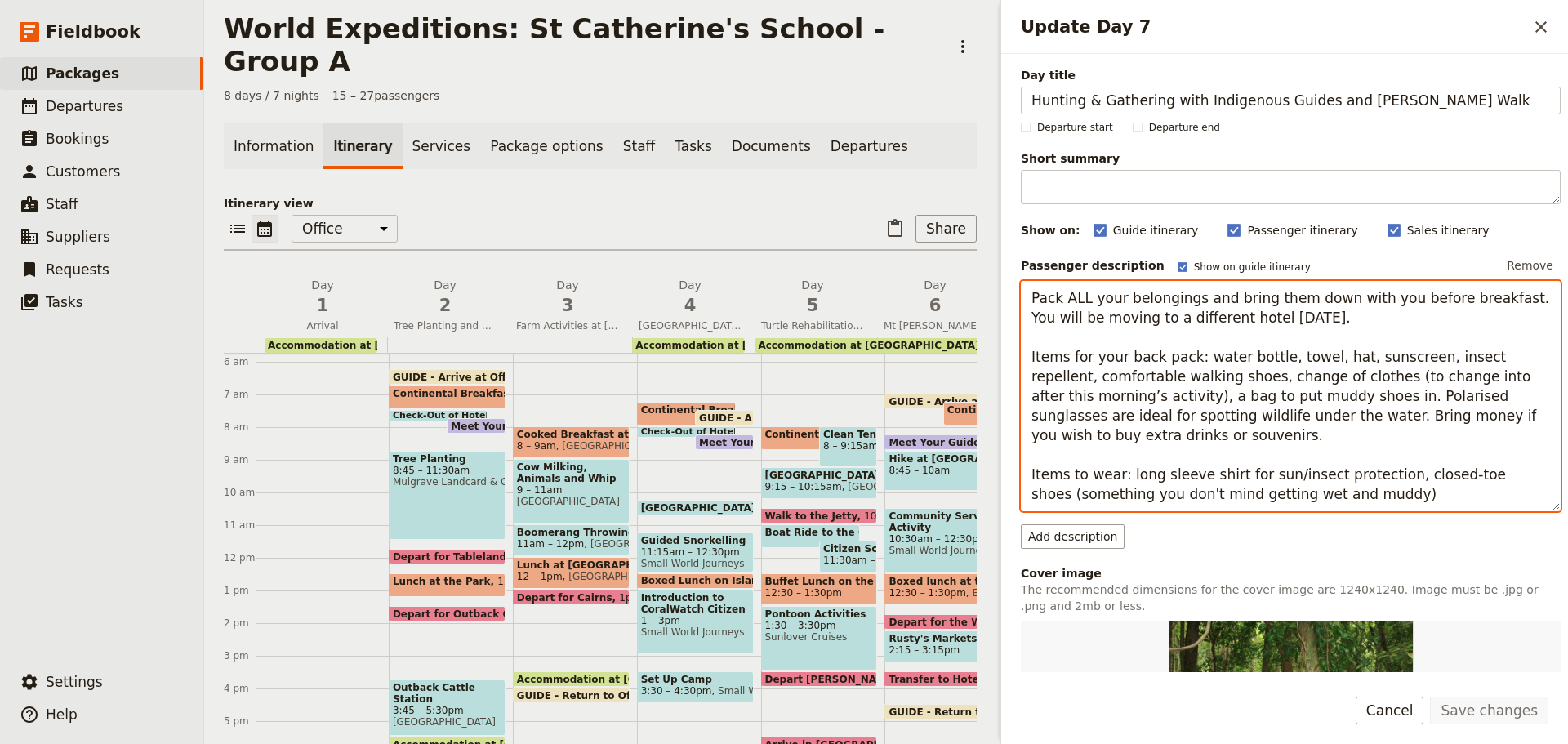
drag, startPoint x: 1111, startPoint y: 459, endPoint x: 1118, endPoint y: 429, distance: 30.8
click at [1111, 458] on textarea "Pack ALL your belongings and bring them down with you before breakfast. You wil…" at bounding box center [1291, 396] width 540 height 230
click at [1126, 358] on textarea "Pack ALL your belongings and bring them down with you before breakfast. You wil…" at bounding box center [1291, 396] width 540 height 230
click at [1032, 295] on textarea "Pack ALL your belongings and bring them down with you before breakfast. You wil…" at bounding box center [1291, 396] width 540 height 230
click at [1375, 303] on textarea "Pack ALL your belongings and bring them down with you before breakfast. You wil…" at bounding box center [1291, 396] width 540 height 230
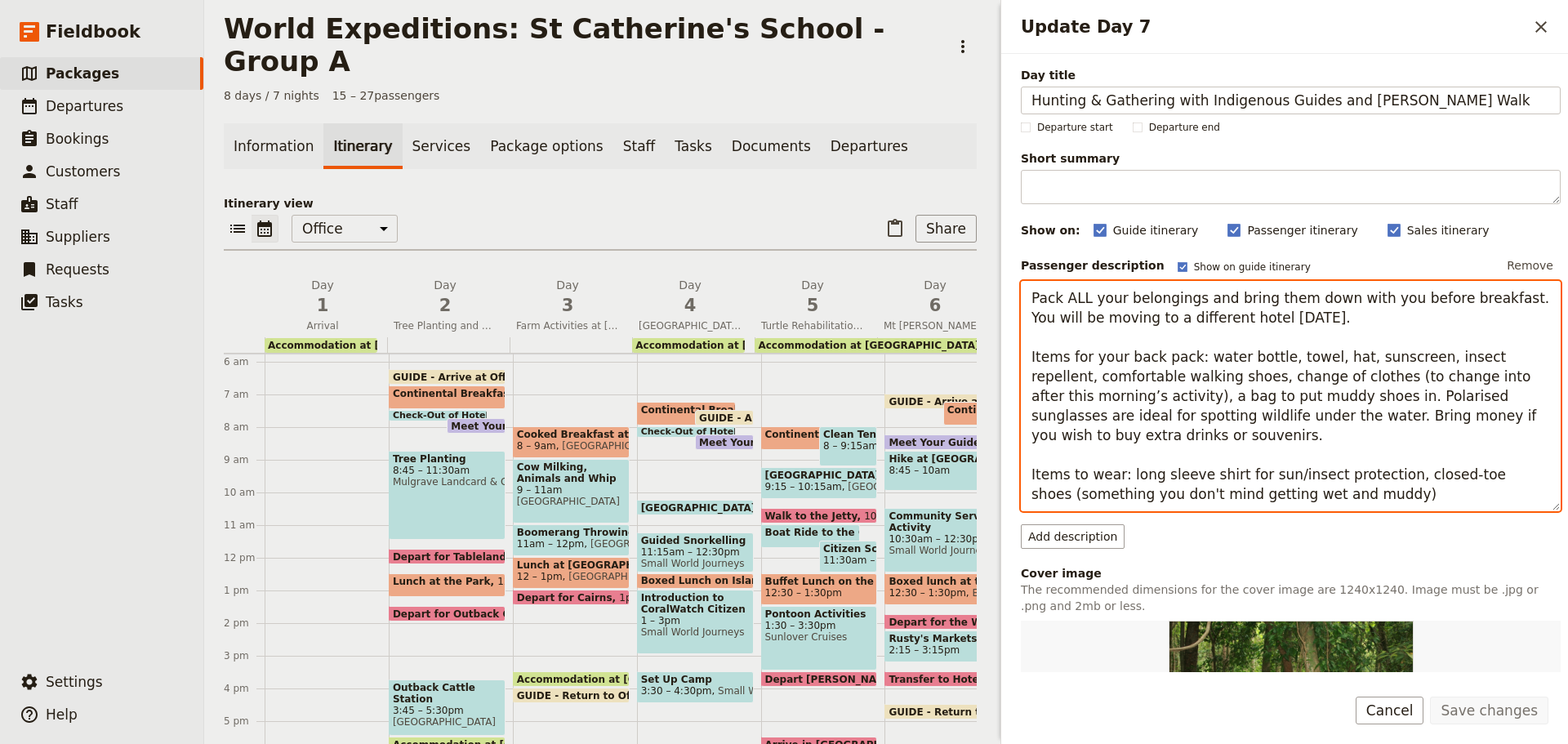
click at [1473, 301] on textarea "Pack ALL your belongings and bring them down with you before breakfast. You wil…" at bounding box center [1291, 396] width 540 height 230
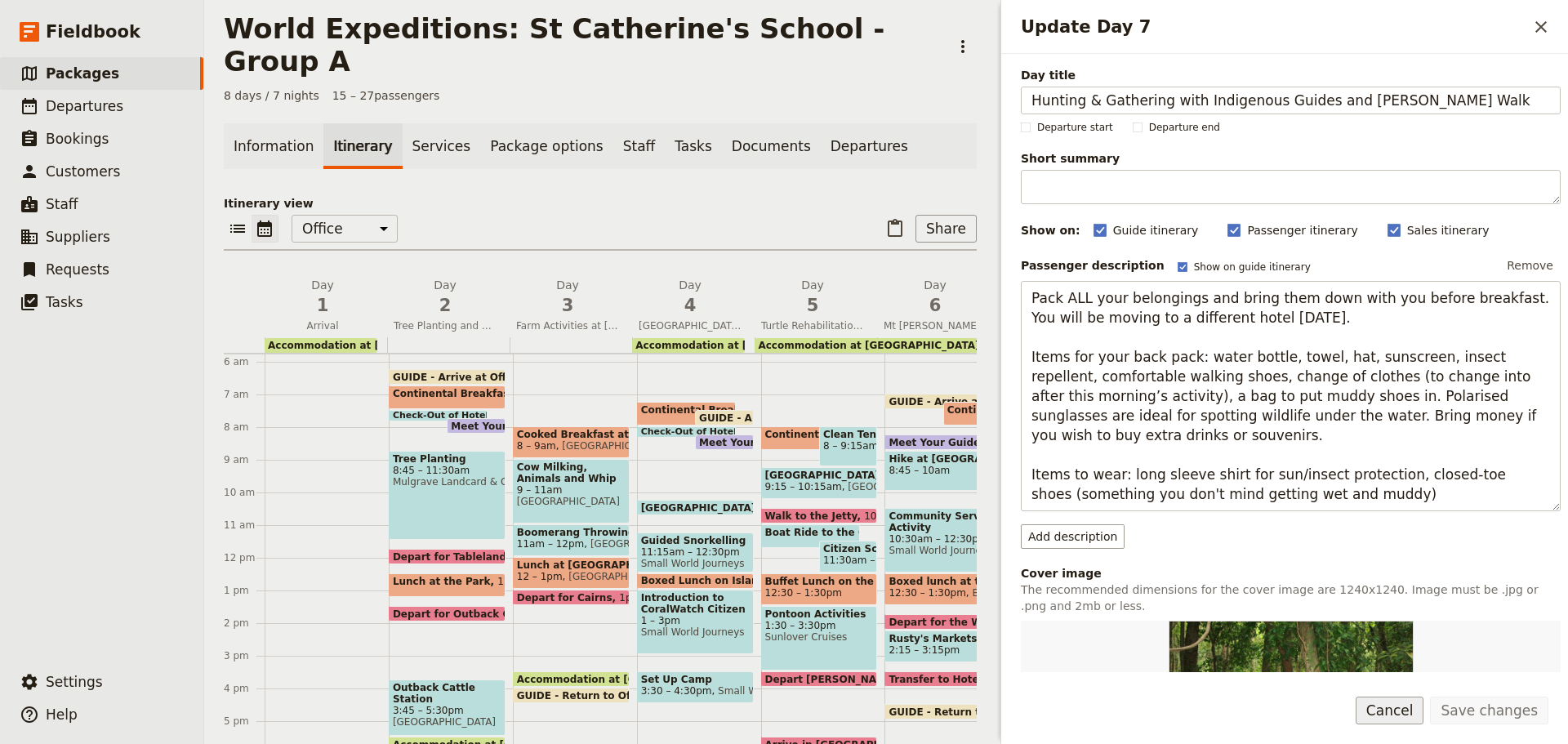
click at [1411, 718] on button "Cancel" at bounding box center [1390, 711] width 69 height 28
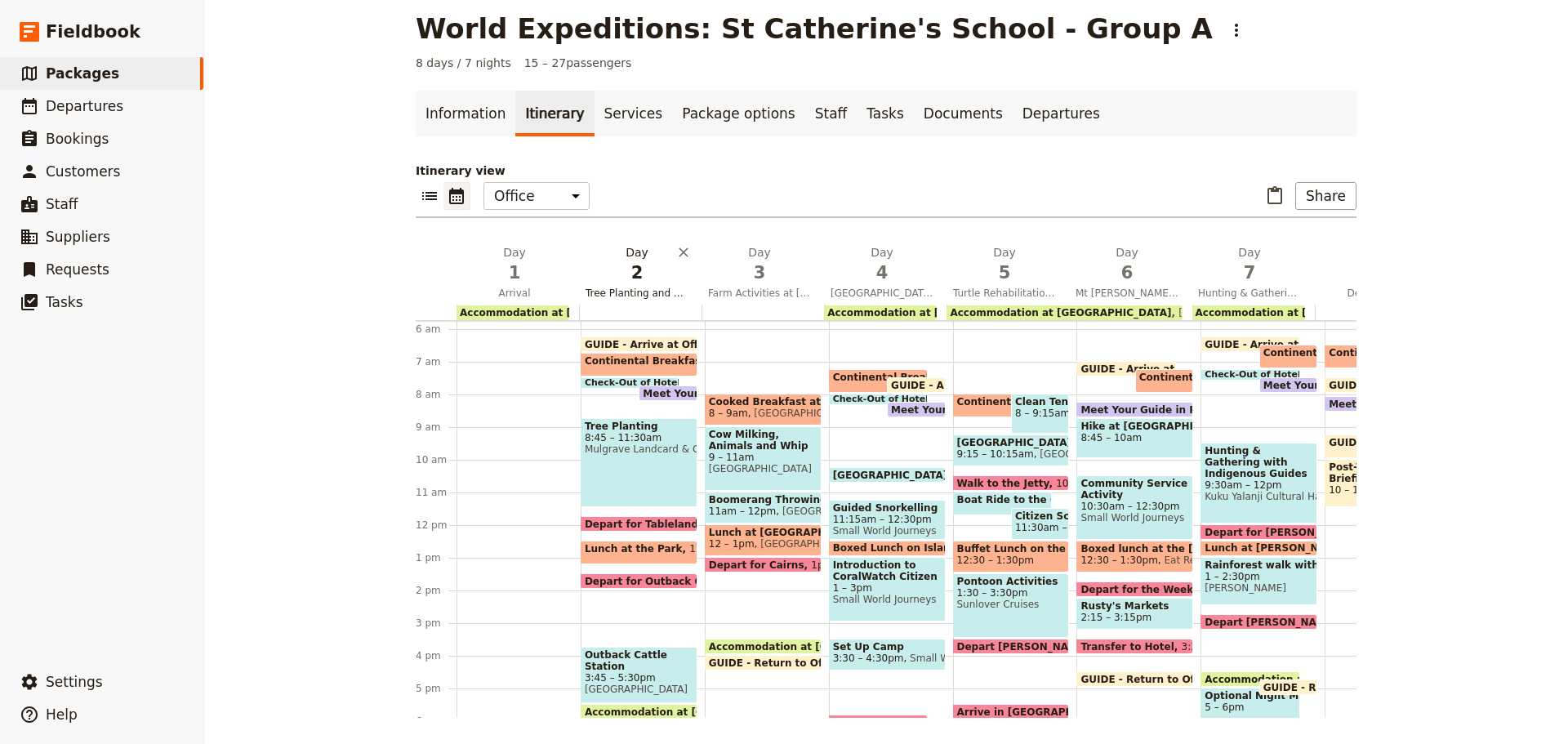
click at [615, 293] on span "Tree Planting and Outback Cattle Station" at bounding box center [637, 293] width 116 height 13
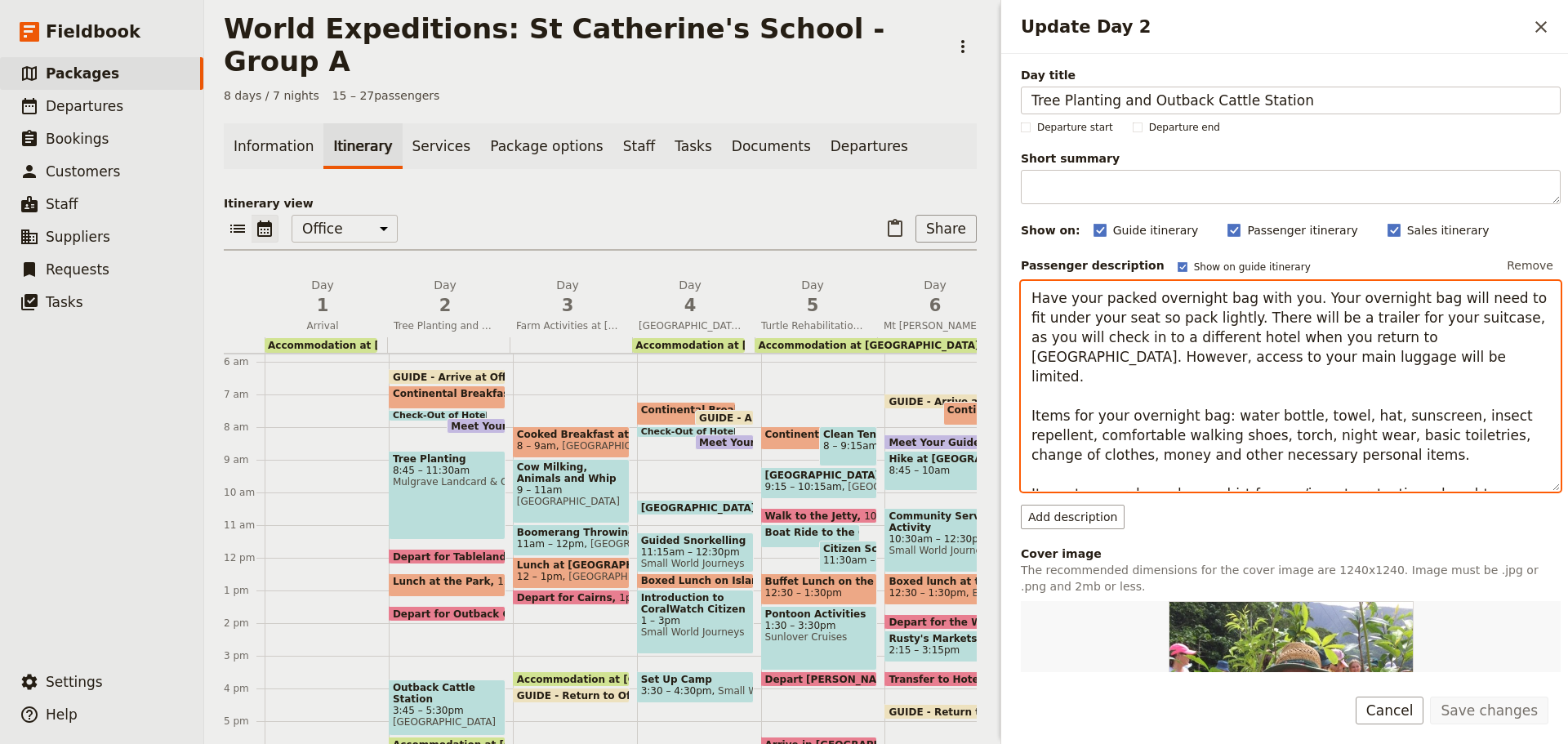
click at [1148, 324] on textarea "Have your packed overnight bag with you. Your overnight bag will need to fit un…" at bounding box center [1291, 386] width 540 height 210
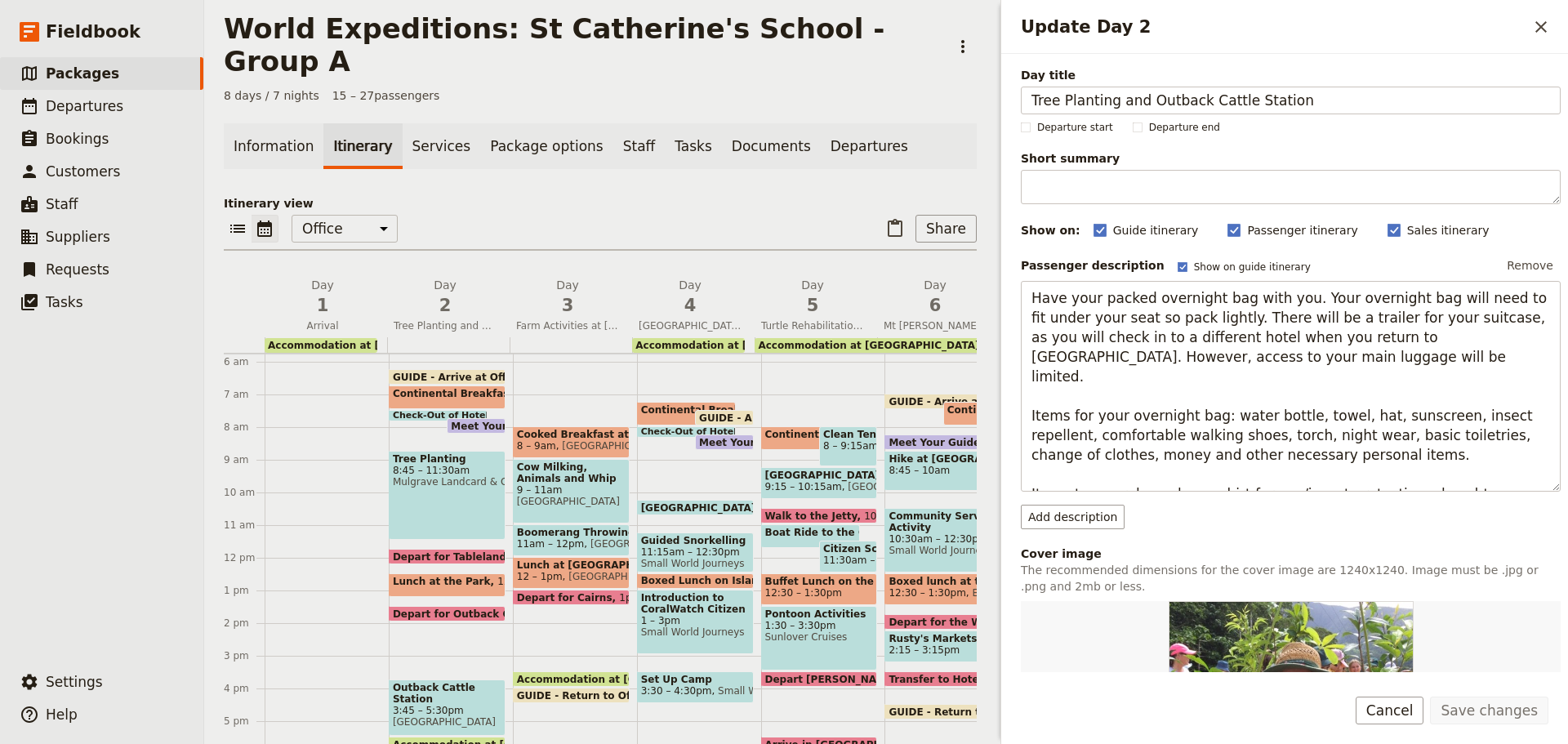
click at [1409, 713] on button "Cancel" at bounding box center [1390, 711] width 69 height 28
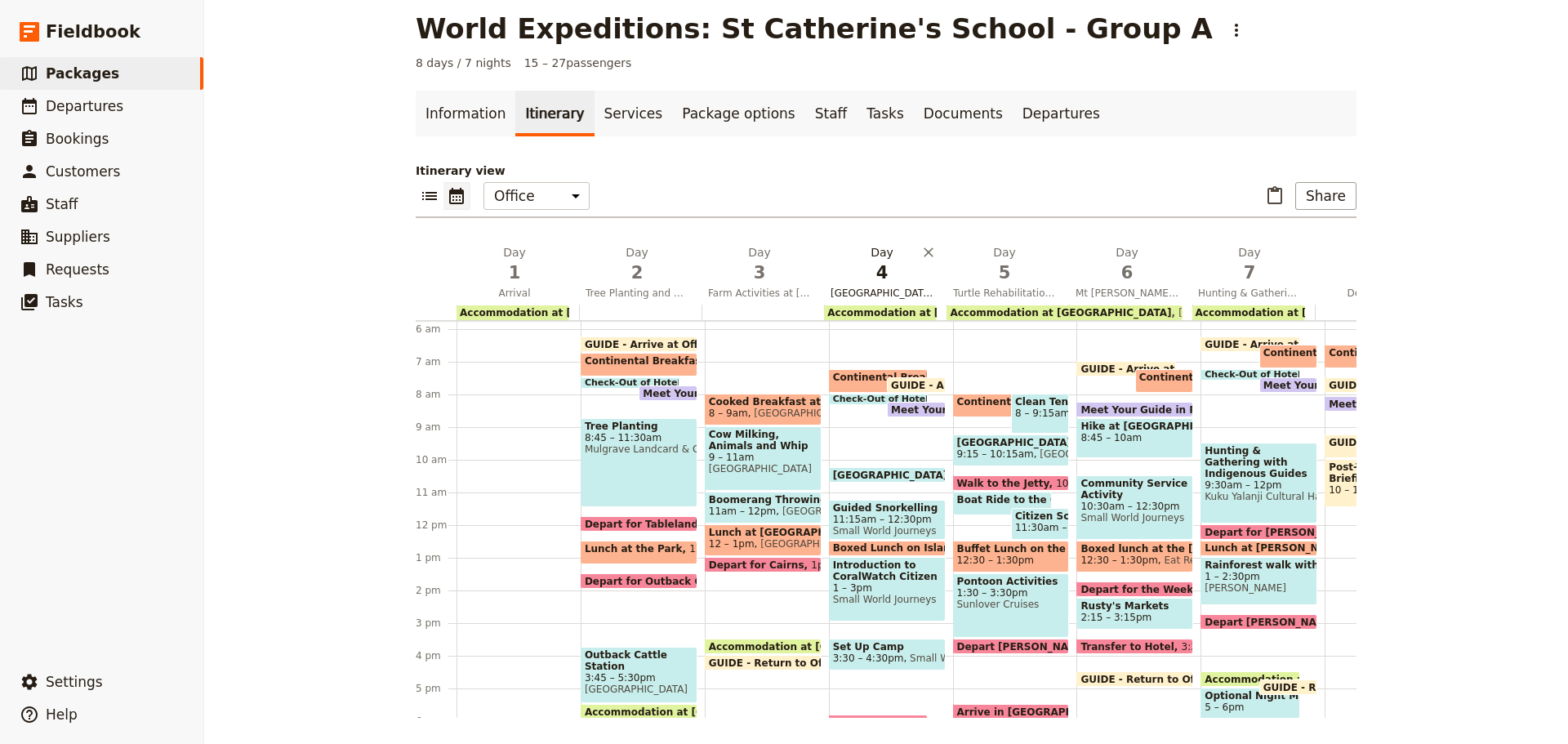
click at [846, 283] on span "4" at bounding box center [881, 272] width 103 height 25
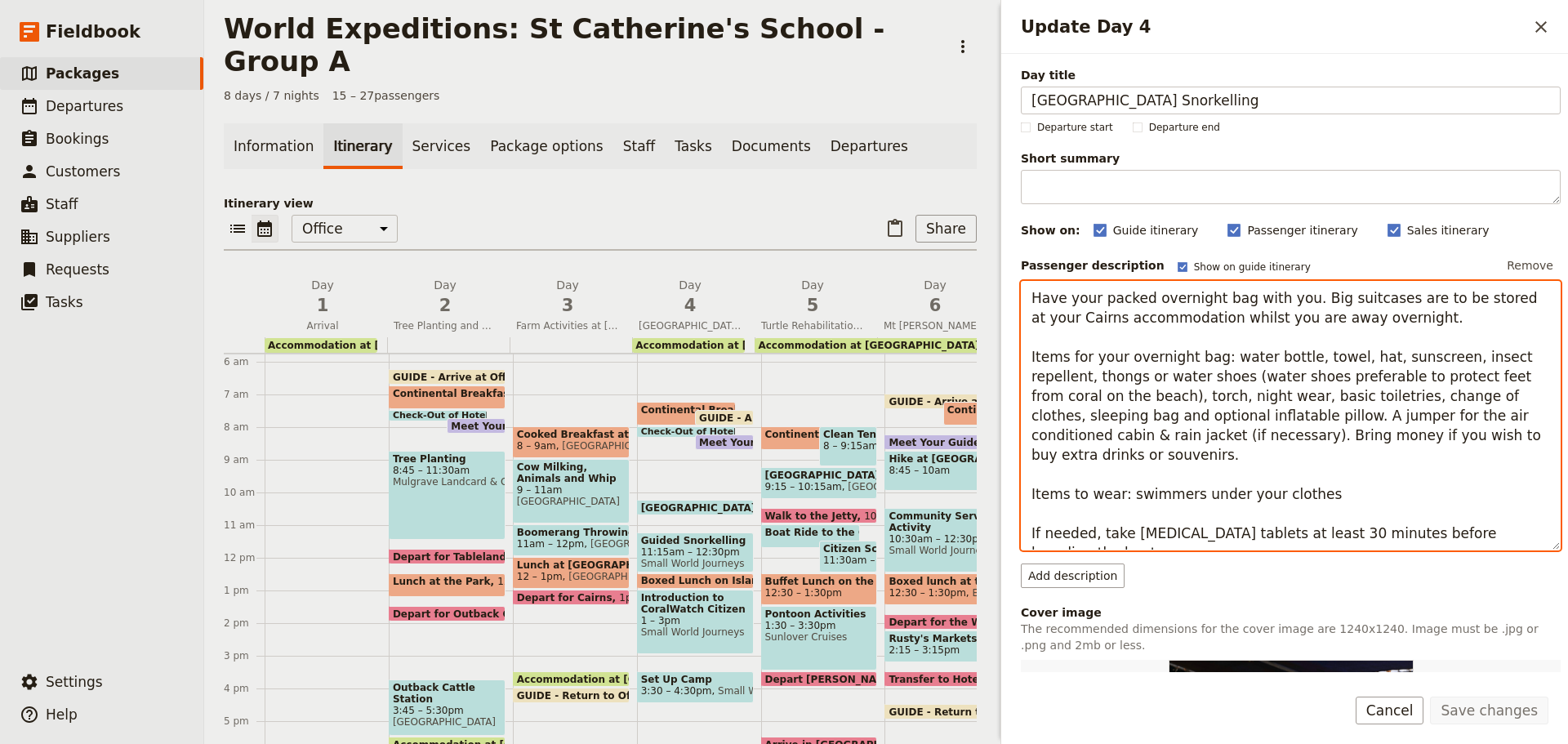
click at [1218, 365] on textarea "Have your packed overnight bag with you. Big suitcases are to be stored at your…" at bounding box center [1291, 416] width 540 height 269
click at [1065, 313] on textarea "Have your packed overnight bag with you. Big suitcases are to be stored at your…" at bounding box center [1291, 416] width 540 height 269
click at [1470, 292] on textarea "Have your packed overnight bag with you. Big suitcases are to be stored at your…" at bounding box center [1291, 416] width 540 height 269
drag, startPoint x: 1025, startPoint y: 300, endPoint x: 1500, endPoint y: 340, distance: 476.7
click at [1500, 340] on textarea "Have your packed overnight bag with you. Big suitcases are to be stored at your…" at bounding box center [1291, 416] width 540 height 269
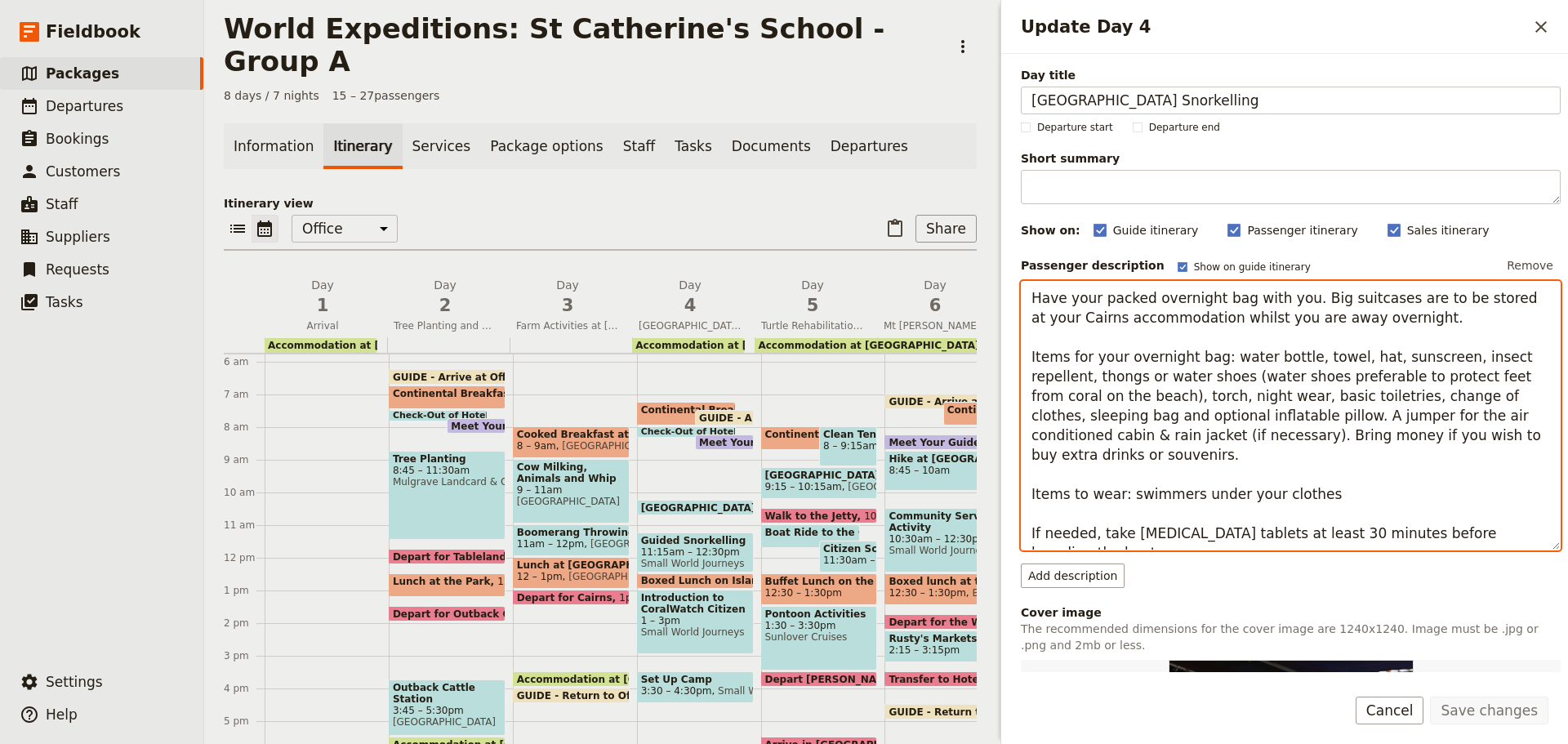
drag, startPoint x: 1299, startPoint y: 297, endPoint x: 1518, endPoint y: 317, distance: 219.9
click at [1518, 317] on textarea "Have your packed overnight bag with you. Big suitcases are to be stored at your…" at bounding box center [1291, 416] width 540 height 269
click at [585, 319] on span "Farm Activities at Cattle Station" at bounding box center [568, 325] width 116 height 13
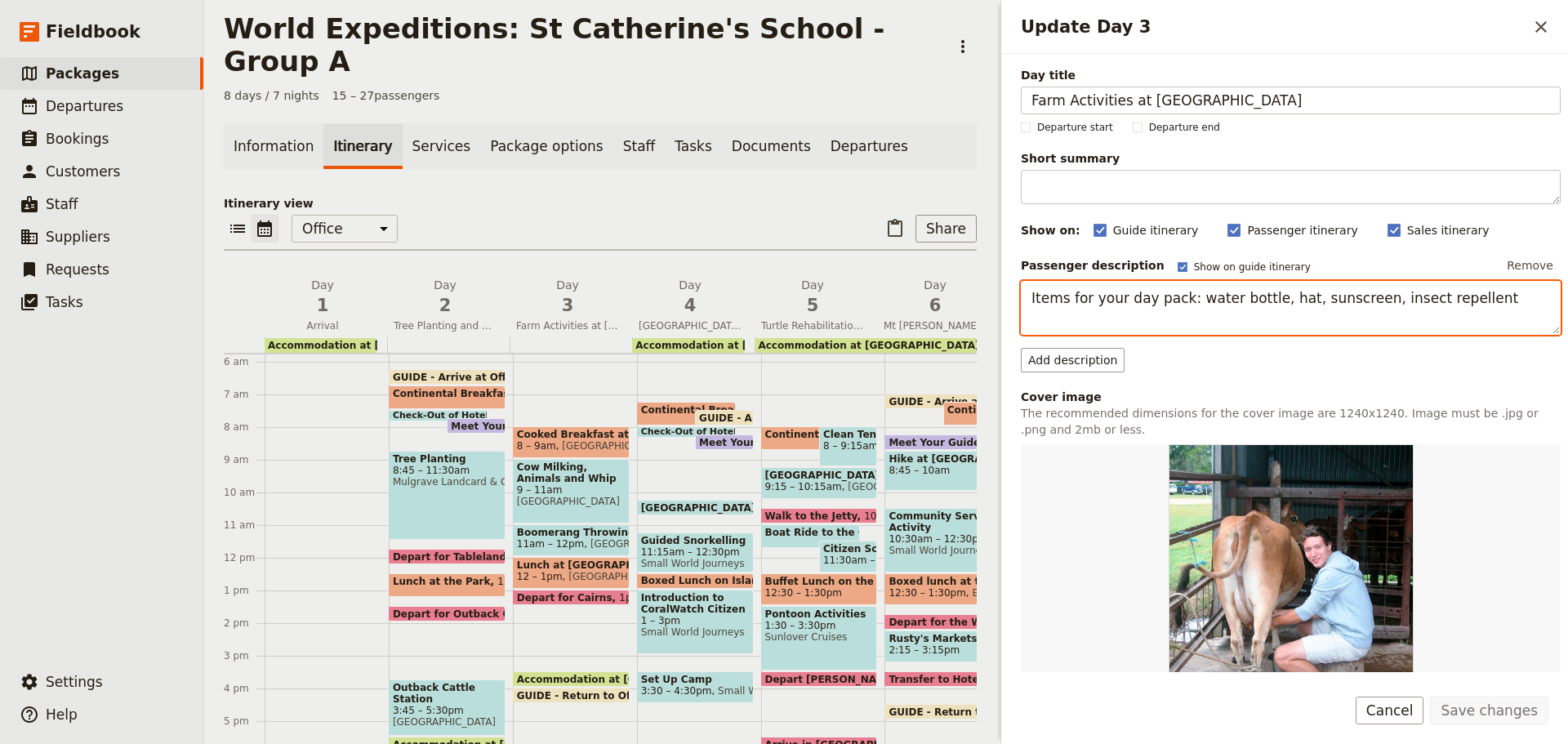
drag, startPoint x: 1021, startPoint y: 297, endPoint x: 1567, endPoint y: 308, distance: 546.1
click at [1567, 308] on div "Day title Farm Activities at Cattle Station Departure start Departure end Short…" at bounding box center [1284, 363] width 567 height 618
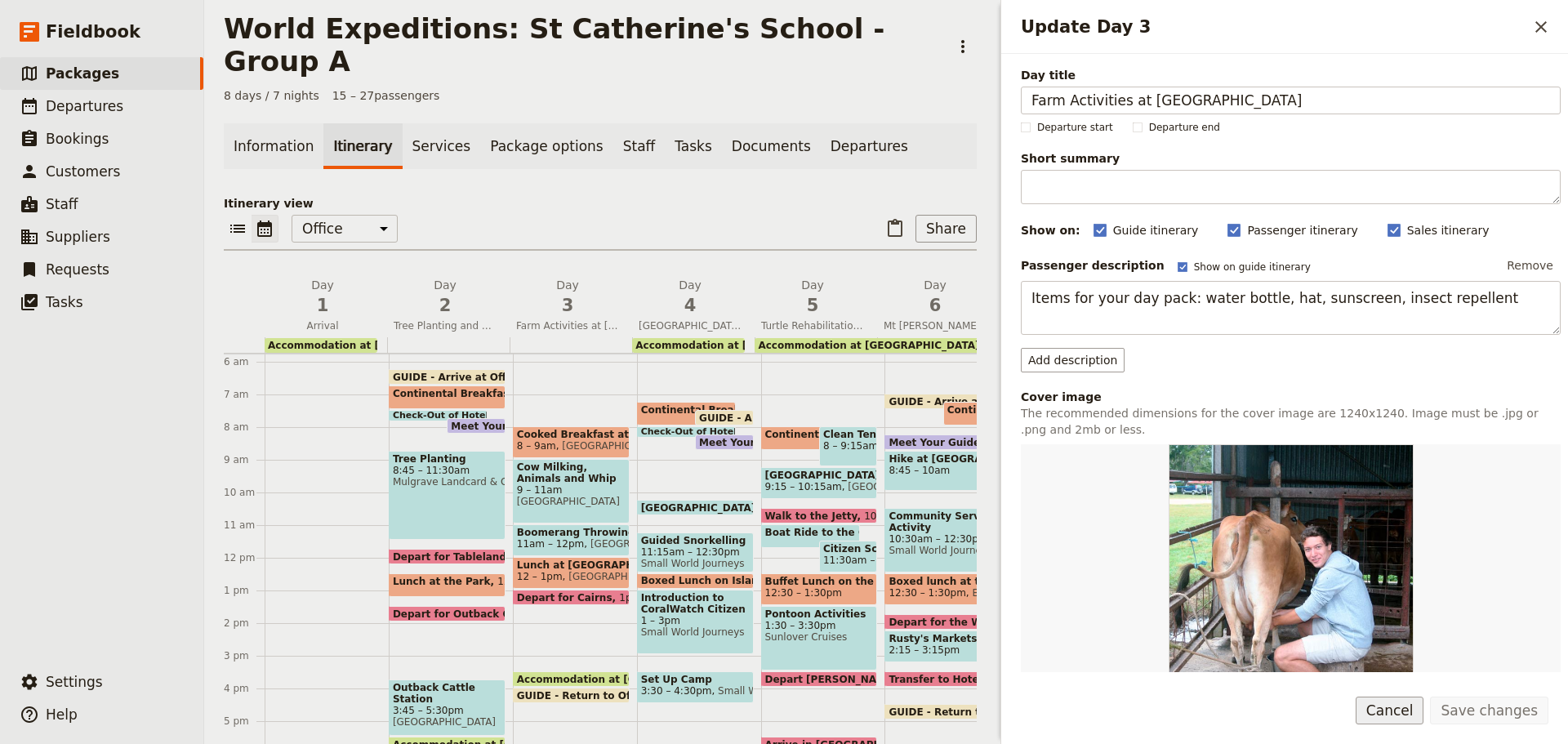
click at [1390, 714] on button "Cancel" at bounding box center [1390, 711] width 69 height 28
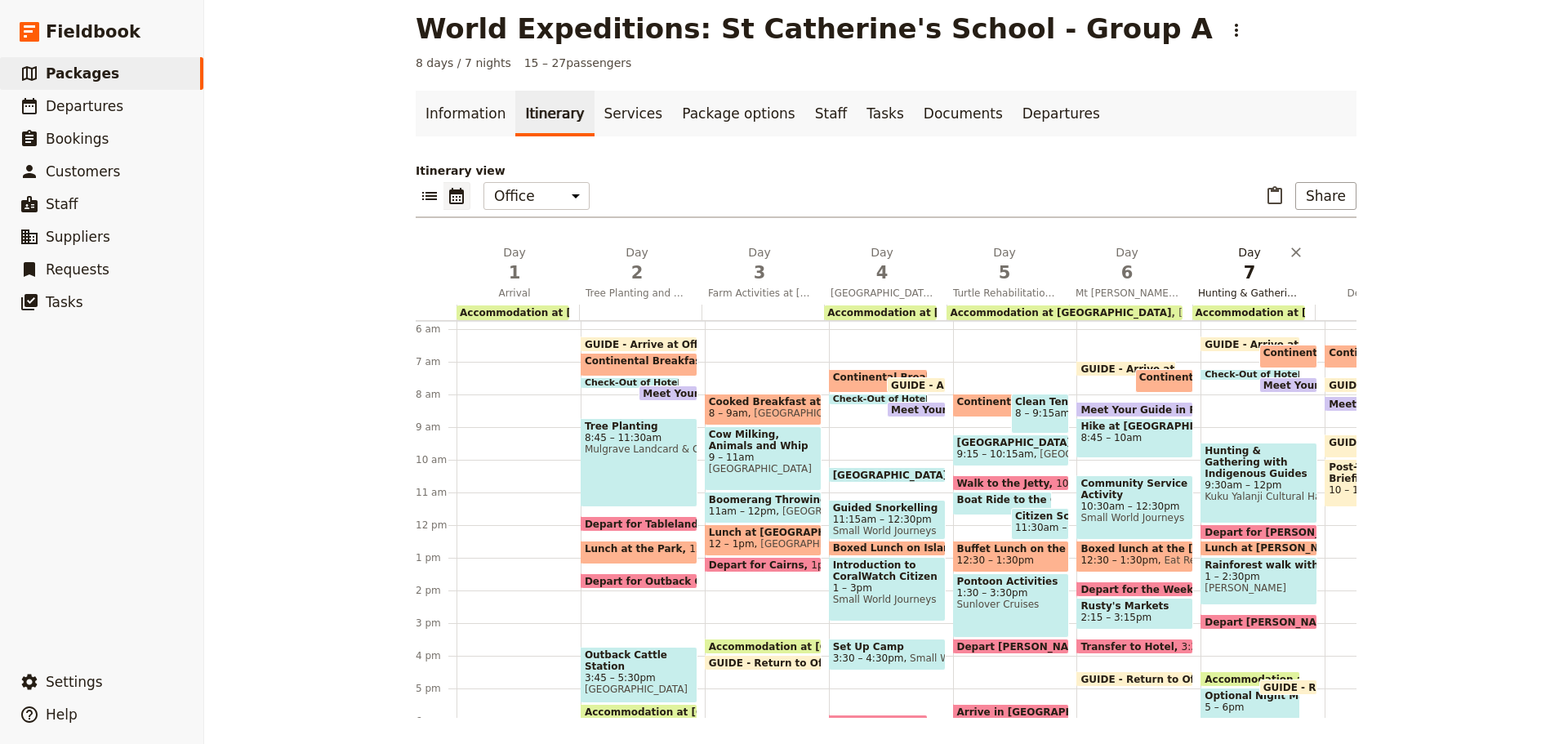
click at [1220, 298] on span "Hunting & Gathering with Indigenous Guides and Mossman Gorge Walk" at bounding box center [1250, 293] width 116 height 13
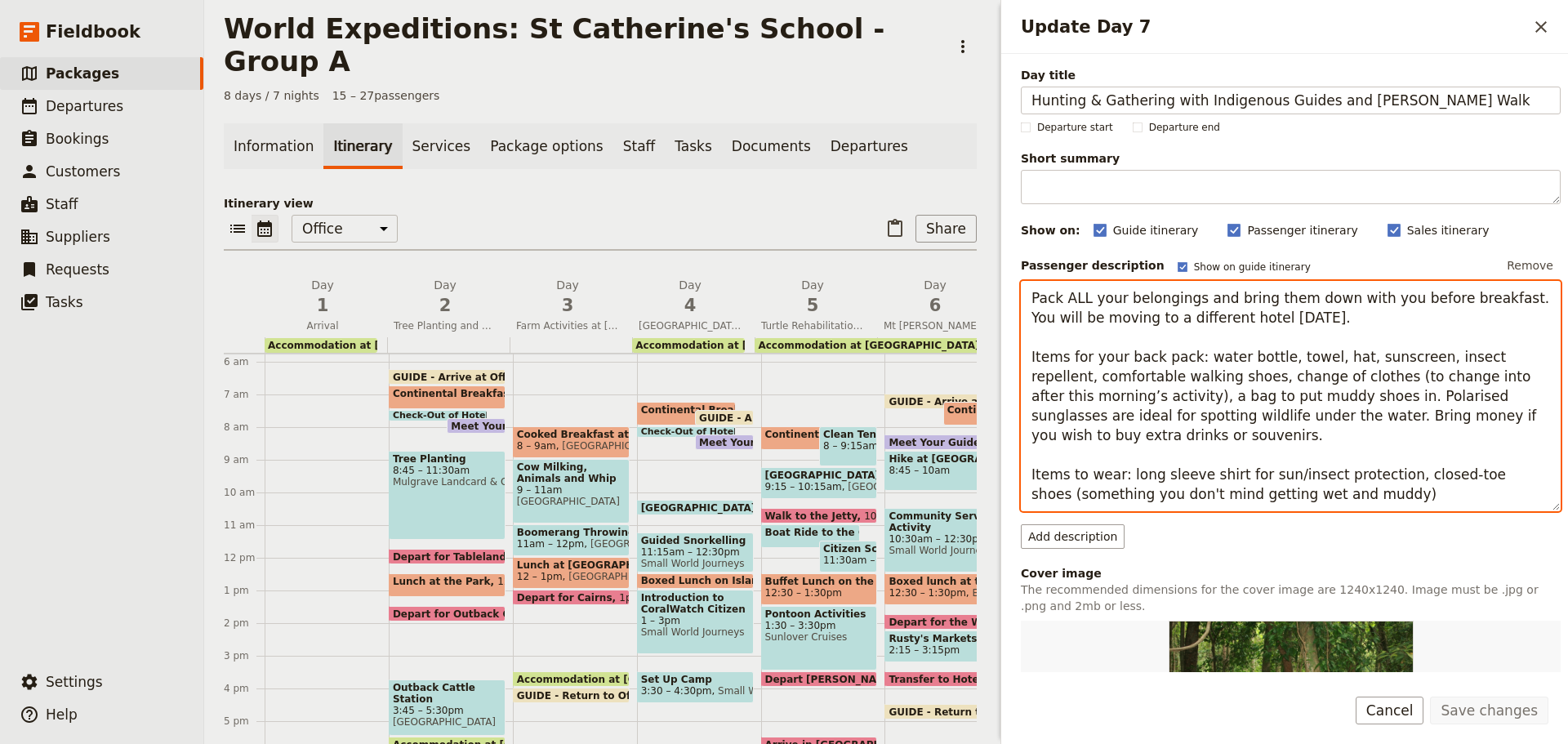
click at [1189, 368] on textarea "Pack ALL your belongings and bring them down with you before breakfast. You wil…" at bounding box center [1291, 396] width 540 height 230
drag, startPoint x: 1022, startPoint y: 459, endPoint x: 1559, endPoint y: 495, distance: 538.2
click at [1559, 495] on div "Day title Hunting & Gathering with Indigenous Guides and Mossman Gorge Walk Dep…" at bounding box center [1284, 363] width 567 height 618
click at [456, 319] on span "Tree Planting and Outback Cattle Station" at bounding box center [445, 325] width 116 height 13
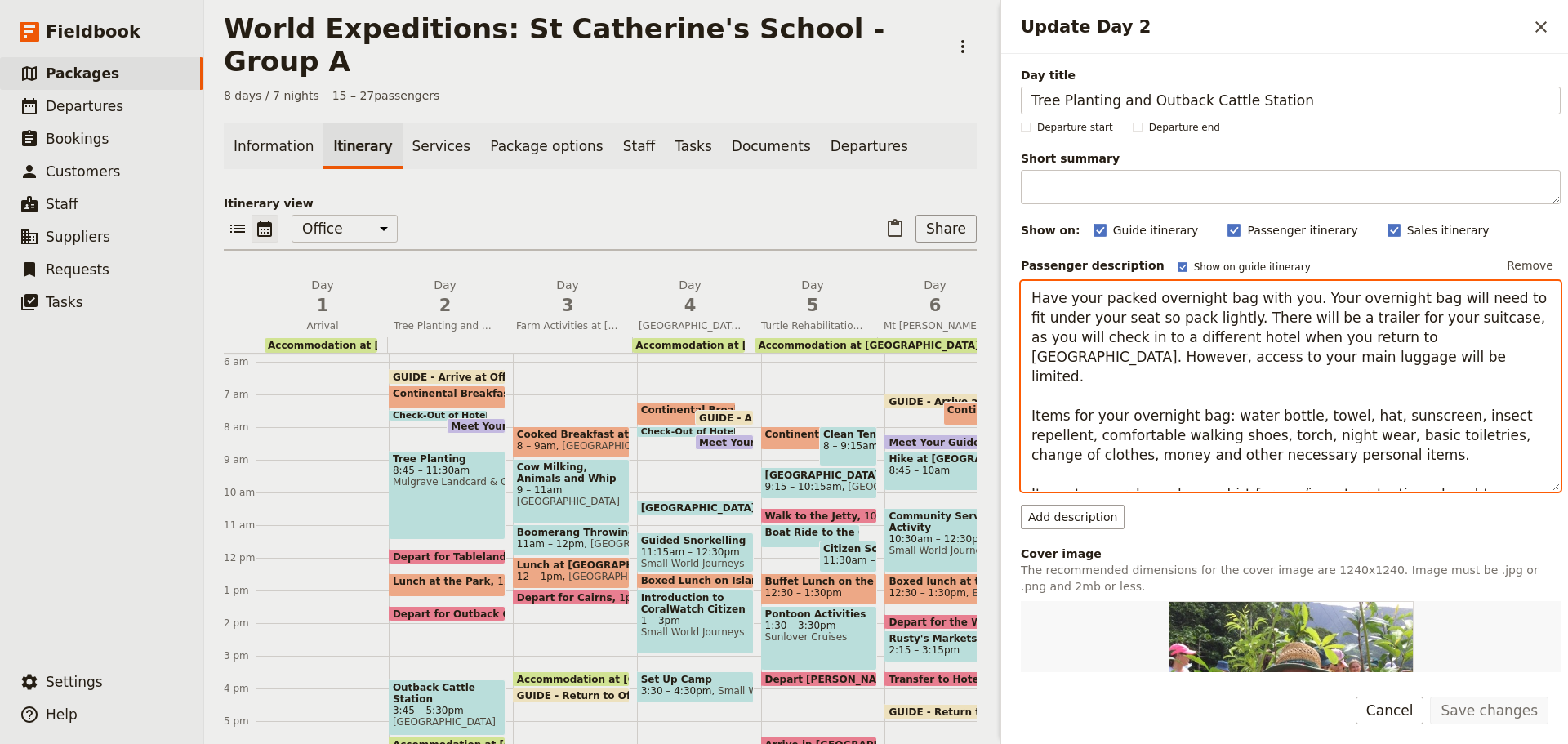
drag, startPoint x: 1031, startPoint y: 296, endPoint x: 1567, endPoint y: 470, distance: 563.5
click at [1567, 470] on div "Day title Tree Planting and Outback Cattle Station Departure start Departure en…" at bounding box center [1284, 363] width 567 height 618
drag, startPoint x: 1302, startPoint y: 335, endPoint x: 1324, endPoint y: 333, distance: 22.1
click at [1305, 334] on textarea "Have your packed overnight bag with you. Your overnight bag will need to fit un…" at bounding box center [1291, 386] width 540 height 210
click at [1428, 304] on textarea "Have your packed overnight bag with you. Your overnight bag will need to fit un…" at bounding box center [1291, 386] width 540 height 210
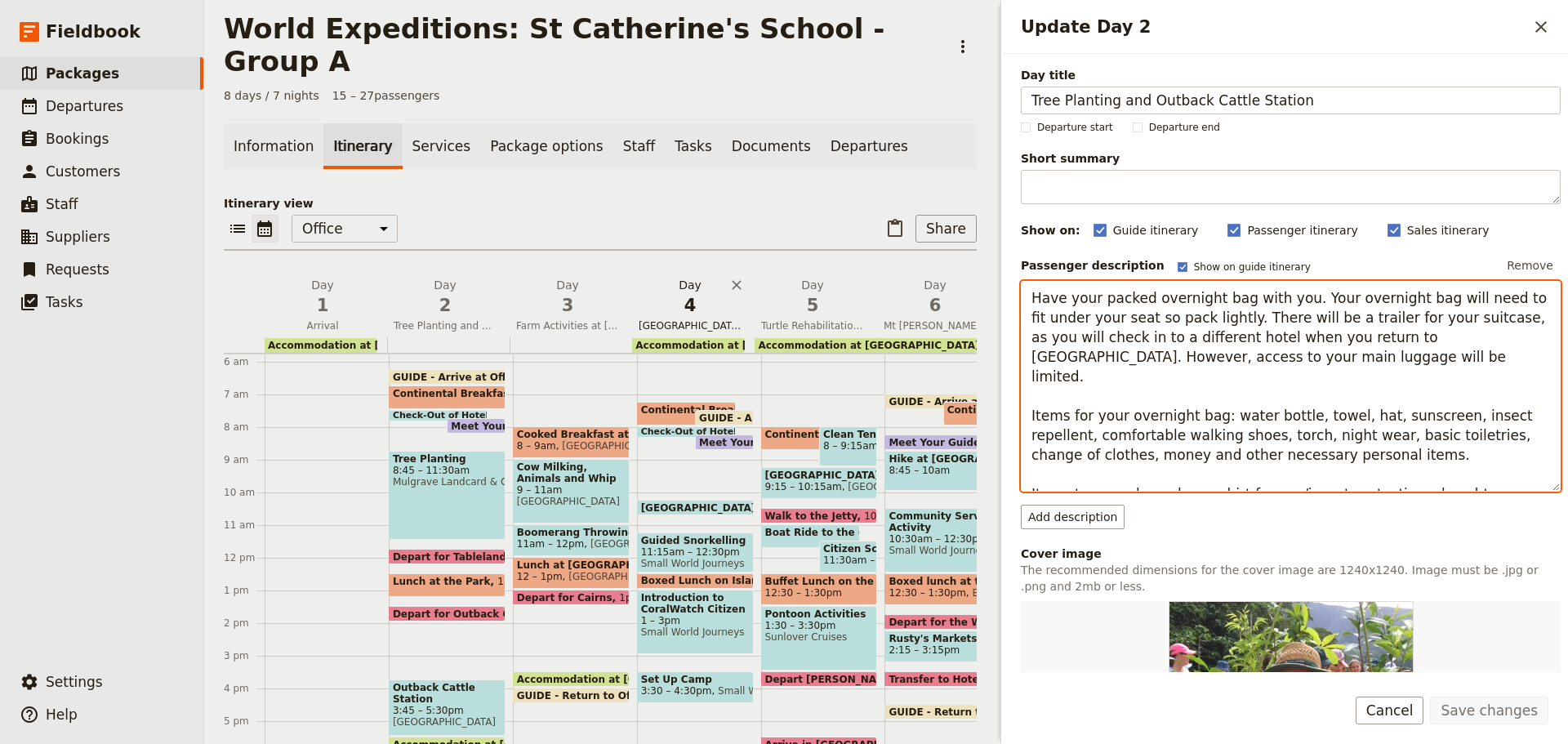
click at [647, 319] on span "Fitzroy Island Snorkelling" at bounding box center [690, 325] width 116 height 13
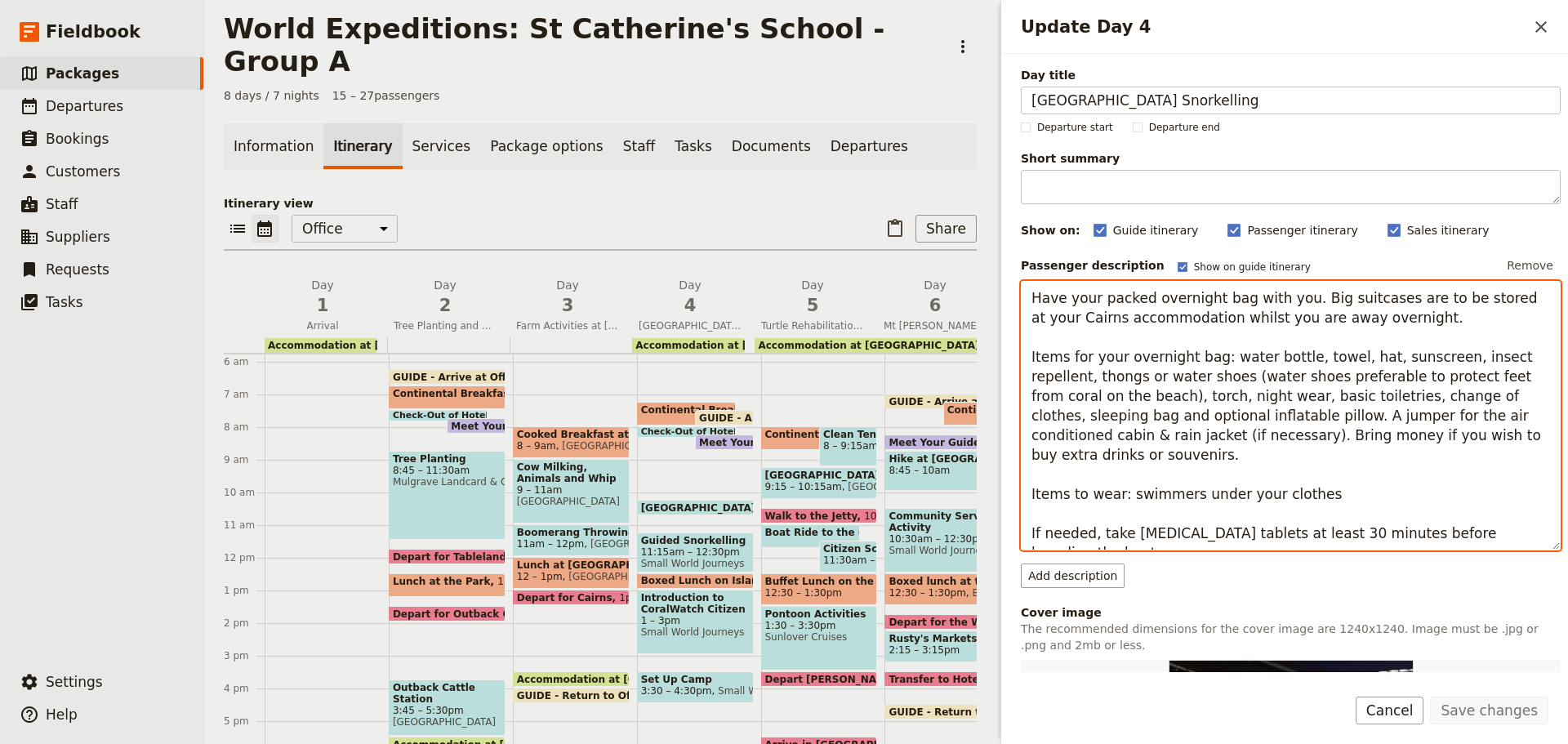
drag, startPoint x: 1387, startPoint y: 410, endPoint x: 1377, endPoint y: 413, distance: 10.4
click at [1386, 410] on textarea "Have your packed overnight bag with you. Big suitcases are to be stored at your…" at bounding box center [1291, 416] width 540 height 269
click at [1207, 409] on textarea "Have your packed overnight bag with you. Big suitcases are to be stored at your…" at bounding box center [1291, 416] width 540 height 269
drag, startPoint x: 1400, startPoint y: 395, endPoint x: 1190, endPoint y: 424, distance: 212.0
click at [1190, 424] on textarea "Have your packed overnight bag with you. Big suitcases are to be stored at your…" at bounding box center [1291, 416] width 540 height 269
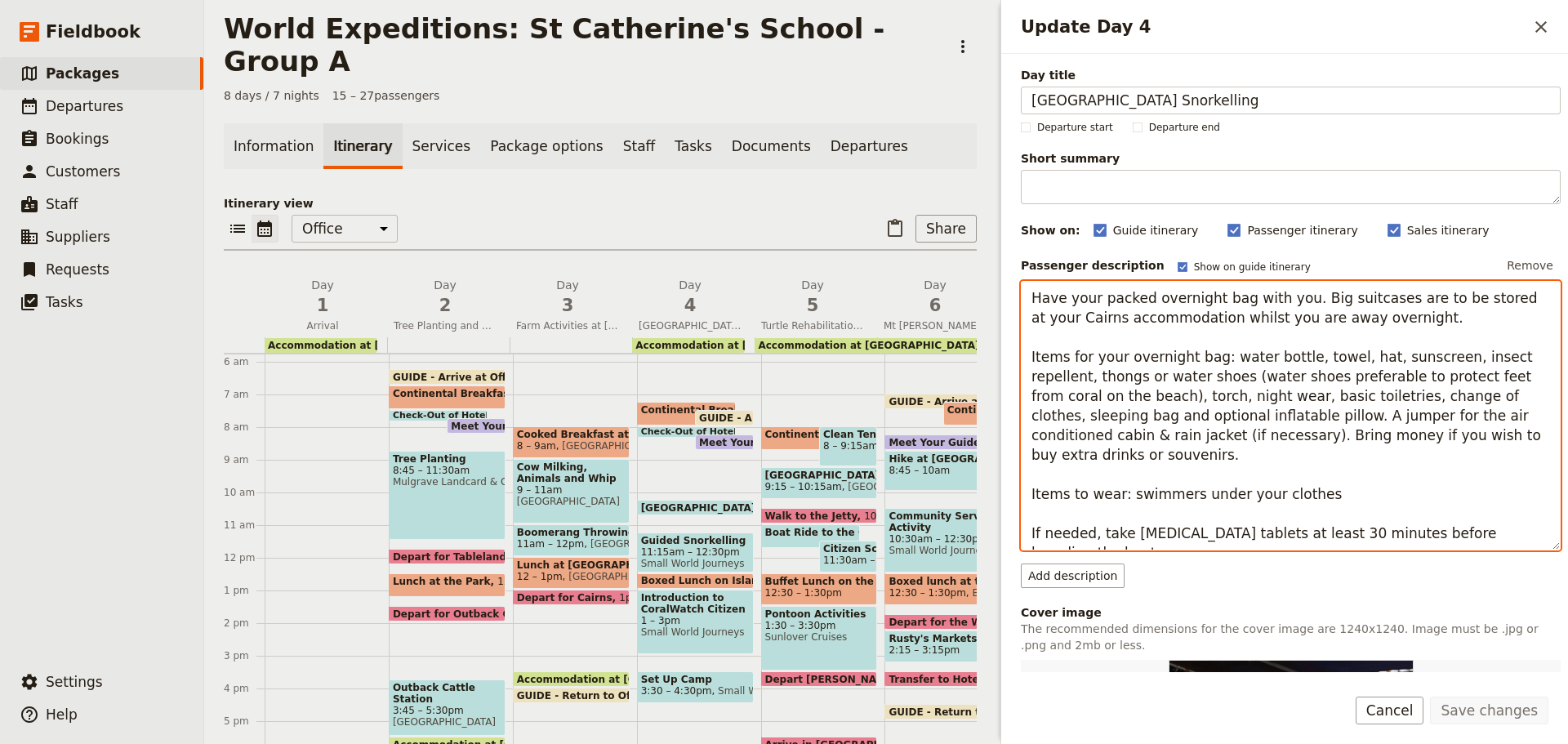
click at [1208, 333] on textarea "Have your packed overnight bag with you. Big suitcases are to be stored at your…" at bounding box center [1291, 416] width 540 height 269
click at [1261, 397] on textarea "Have your packed overnight bag with you. Big suitcases are to be stored at your…" at bounding box center [1291, 416] width 540 height 269
click at [1318, 368] on textarea "Have your packed overnight bag with you. Big suitcases are to be stored at your…" at bounding box center [1291, 416] width 540 height 269
click at [1476, 414] on textarea "Have your packed overnight bag with you. Big suitcases are to be stored at your…" at bounding box center [1291, 416] width 540 height 269
click at [1356, 425] on textarea "Have your packed overnight bag with you. Big suitcases are to be stored at your…" at bounding box center [1291, 416] width 540 height 269
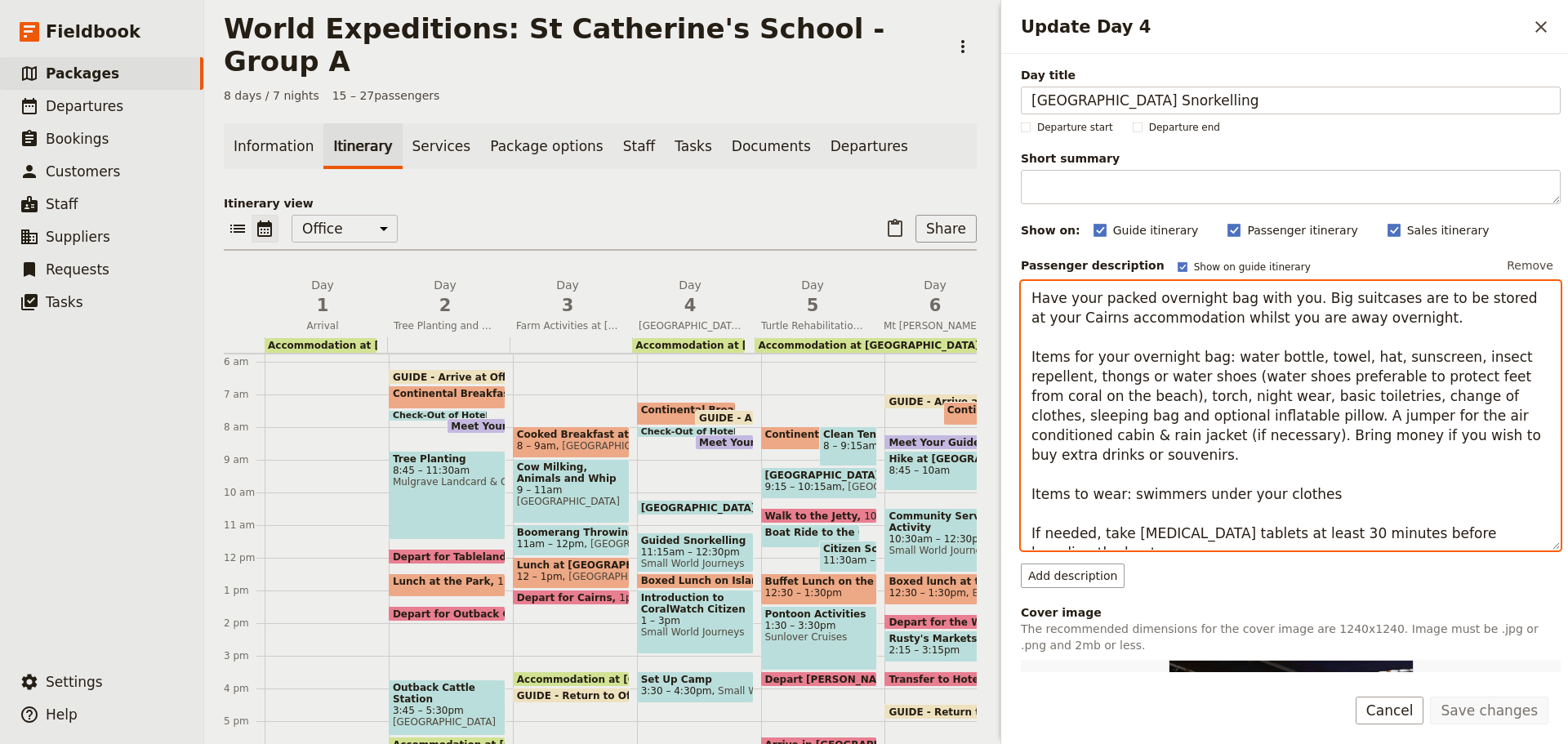
click at [1201, 419] on textarea "Have your packed overnight bag with you. Big suitcases are to be stored at your…" at bounding box center [1291, 416] width 540 height 269
click at [1435, 417] on textarea "Have your packed overnight bag with you. Big suitcases are to be stored at your…" at bounding box center [1291, 416] width 540 height 269
drag, startPoint x: 1443, startPoint y: 417, endPoint x: 1100, endPoint y: 437, distance: 343.6
click at [1100, 437] on textarea "Have your packed overnight bag with you. Big suitcases are to be stored at your…" at bounding box center [1291, 416] width 540 height 269
click at [1126, 407] on textarea "Have your packed overnight bag with you. Big suitcases are to be stored at your…" at bounding box center [1291, 416] width 540 height 269
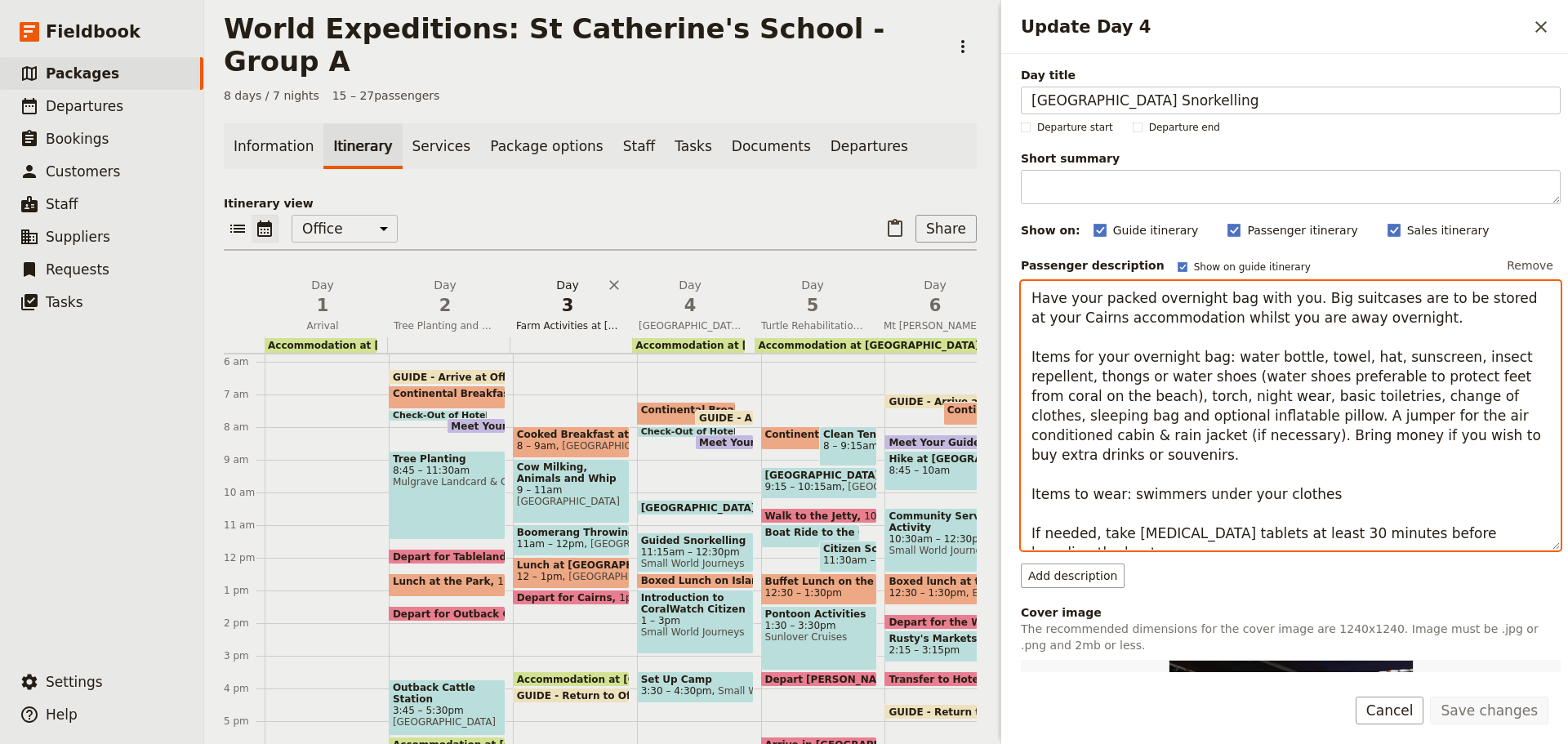
click at [552, 293] on span "3" at bounding box center [567, 305] width 103 height 25
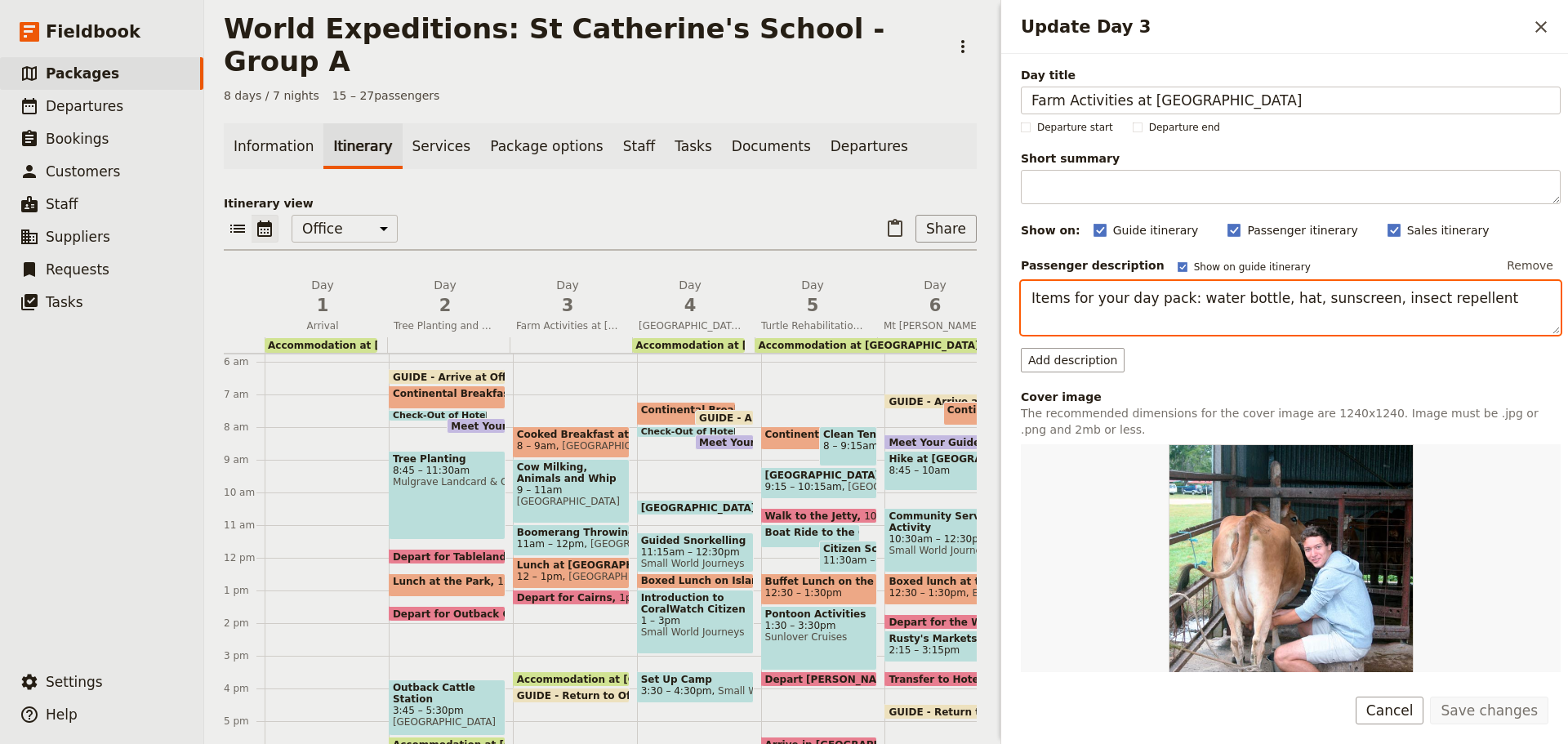
click at [1142, 309] on textarea "Items for your day pack: water bottle, hat, sunscreen, insect repellent" at bounding box center [1291, 308] width 540 height 54
drag, startPoint x: 1024, startPoint y: 302, endPoint x: 1567, endPoint y: 300, distance: 543.0
click at [1567, 300] on div "Day title Farm Activities at Cattle Station Departure start Departure end Short…" at bounding box center [1284, 363] width 567 height 618
click at [932, 319] on span "Mt Whitfield Hiking and Service Project" at bounding box center [935, 325] width 116 height 13
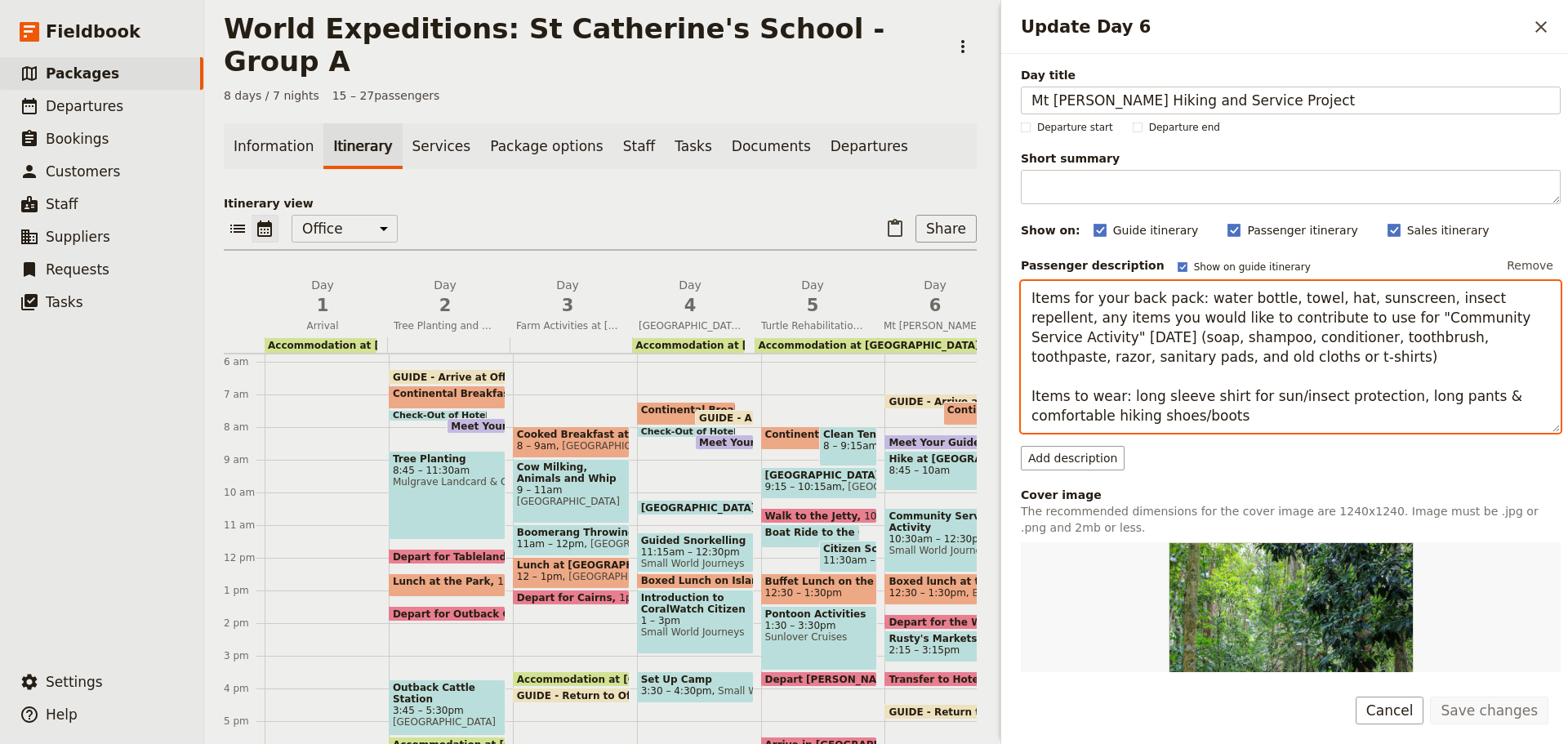
click at [1222, 346] on textarea "Items for your back pack: water bottle, towel, hat, sunscreen, insect repellent…" at bounding box center [1291, 357] width 540 height 152
drag, startPoint x: 1217, startPoint y: 395, endPoint x: 1437, endPoint y: 398, distance: 220.0
click at [1219, 399] on textarea "Items for your back pack: water bottle, towel, hat, sunscreen, insect repellent…" at bounding box center [1291, 357] width 540 height 152
drag, startPoint x: 1026, startPoint y: 391, endPoint x: 1271, endPoint y: 419, distance: 246.6
click at [1271, 419] on textarea "Items for your back pack: water bottle, towel, hat, sunscreen, insect repellent…" at bounding box center [1291, 357] width 540 height 152
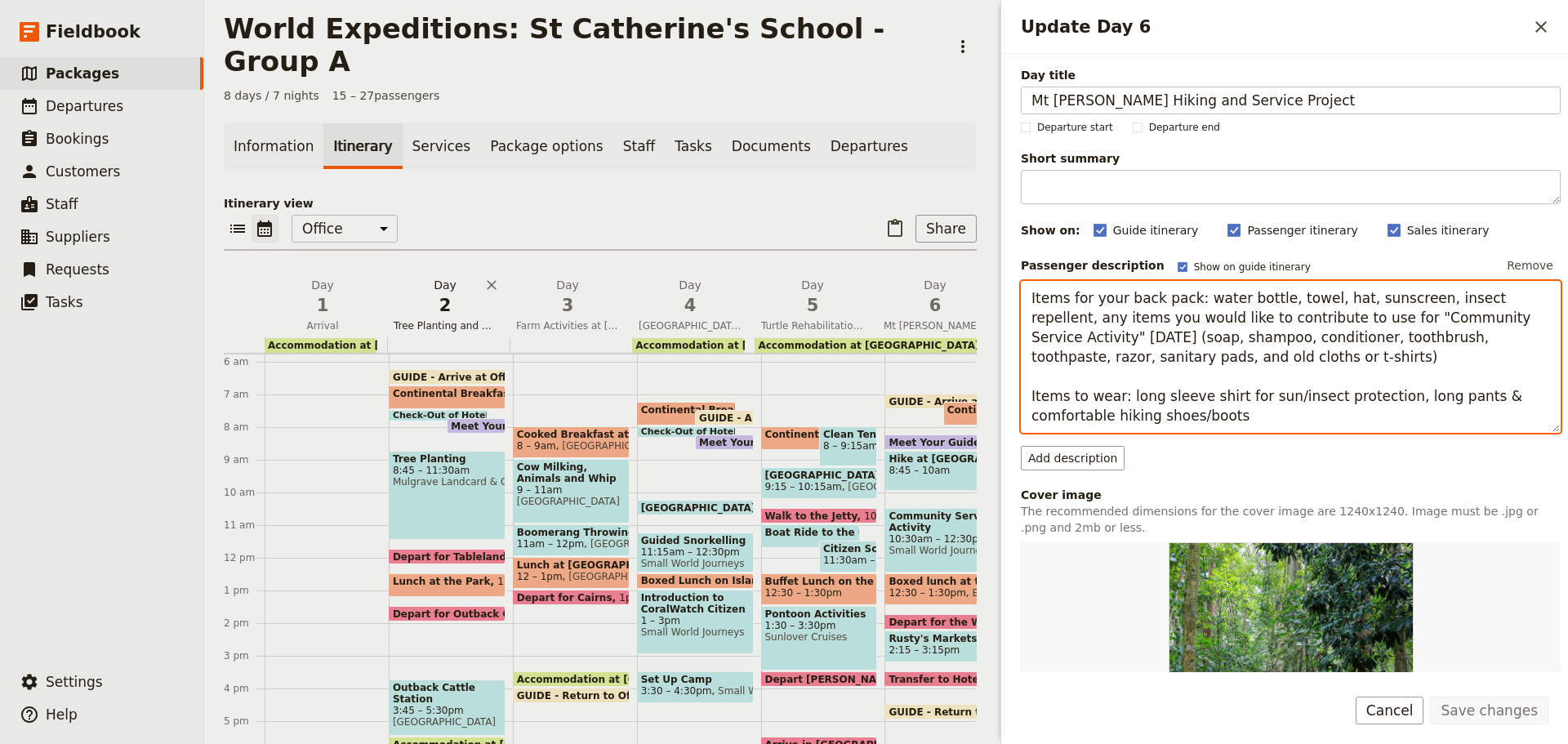
click at [474, 319] on span "Tree Planting and Outback Cattle Station" at bounding box center [445, 325] width 116 height 13
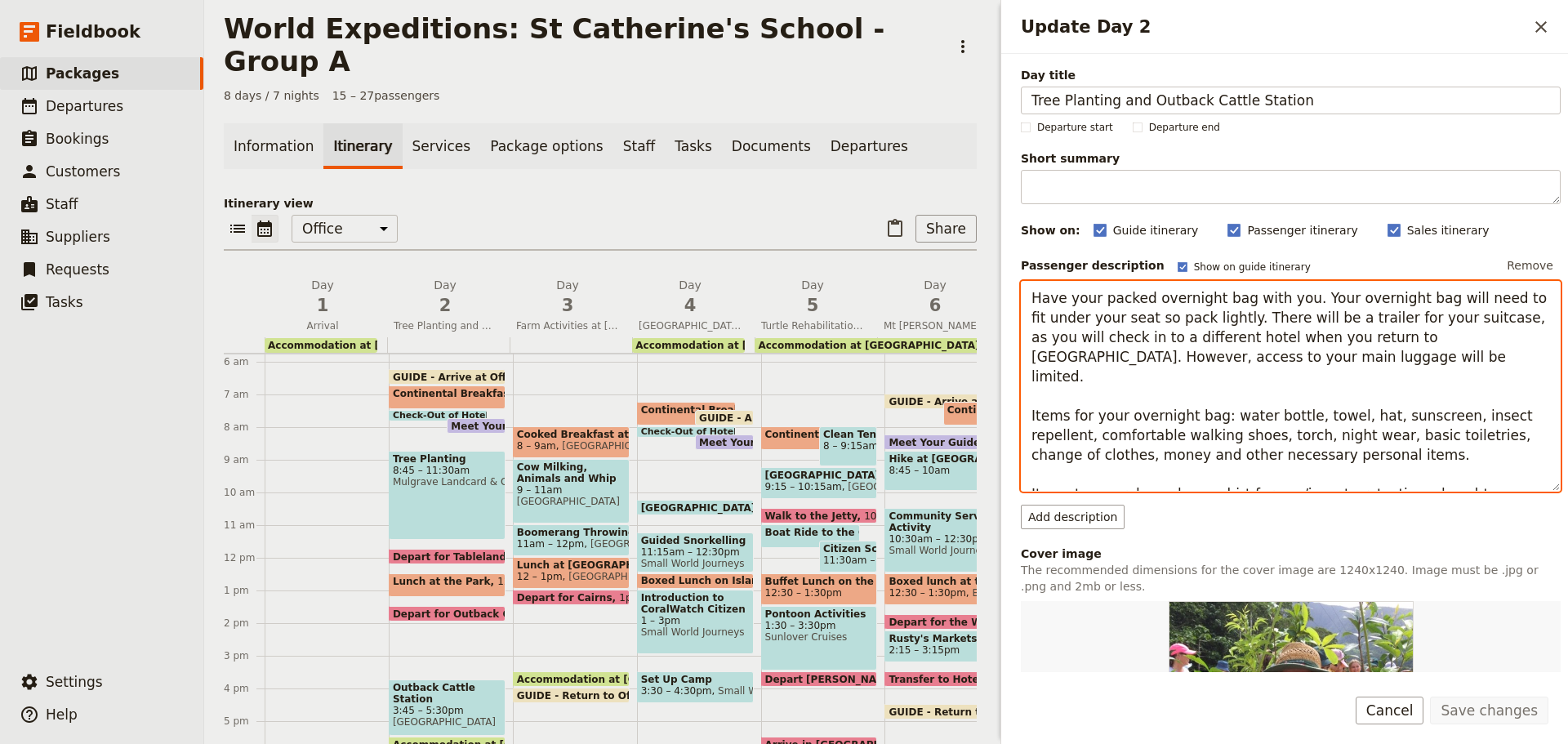
click at [1322, 404] on textarea "Have your packed overnight bag with you. Your overnight bag will need to fit un…" at bounding box center [1291, 386] width 540 height 210
click at [1159, 408] on textarea "Have your packed overnight bag with you. Your overnight bag will need to fit un…" at bounding box center [1291, 386] width 540 height 210
click at [1179, 473] on textarea "Have your packed overnight bag with you. Your overnight bag will need to fit un…" at bounding box center [1291, 386] width 540 height 210
click at [1417, 473] on textarea "Have your packed overnight bag with you. Your overnight bag will need to fit un…" at bounding box center [1291, 386] width 540 height 210
click at [940, 319] on span "Mt Whitfield Hiking and Service Project" at bounding box center [935, 325] width 116 height 13
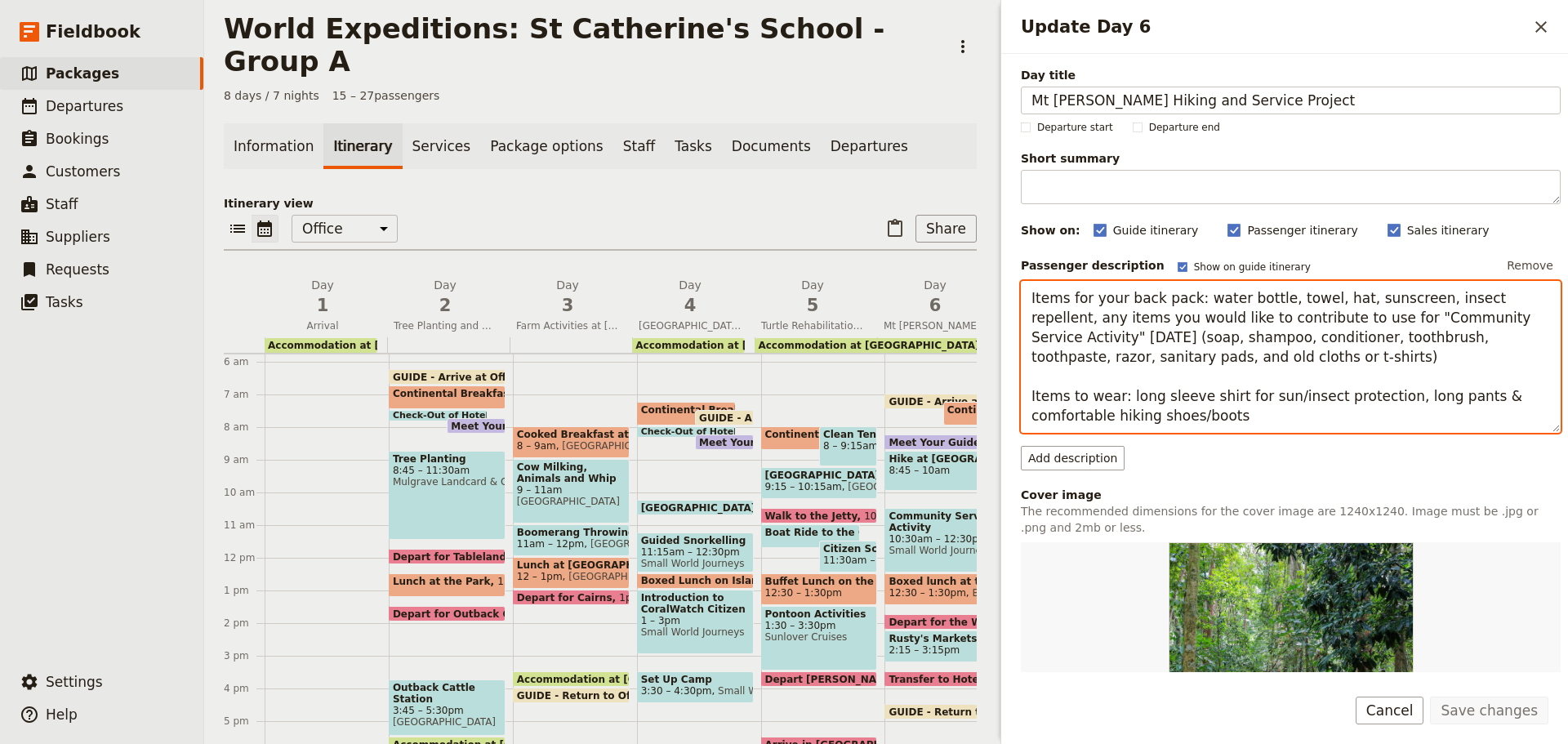
click at [1335, 404] on textarea "Items for your back pack: water bottle, towel, hat, sunscreen, insect repellent…" at bounding box center [1291, 357] width 540 height 152
drag, startPoint x: 1032, startPoint y: 394, endPoint x: 1251, endPoint y: 429, distance: 221.8
click at [1251, 429] on textarea "Items for your back pack: water bottle, towel, hat, sunscreen, insect repellent…" at bounding box center [1291, 357] width 540 height 152
click at [913, 319] on span "Mt Whitfield Hiking and Service Project" at bounding box center [935, 325] width 116 height 13
click at [1324, 297] on textarea "Items for your back pack: water bottle, towel, hat, sunscreen, insect repellent…" at bounding box center [1291, 357] width 540 height 152
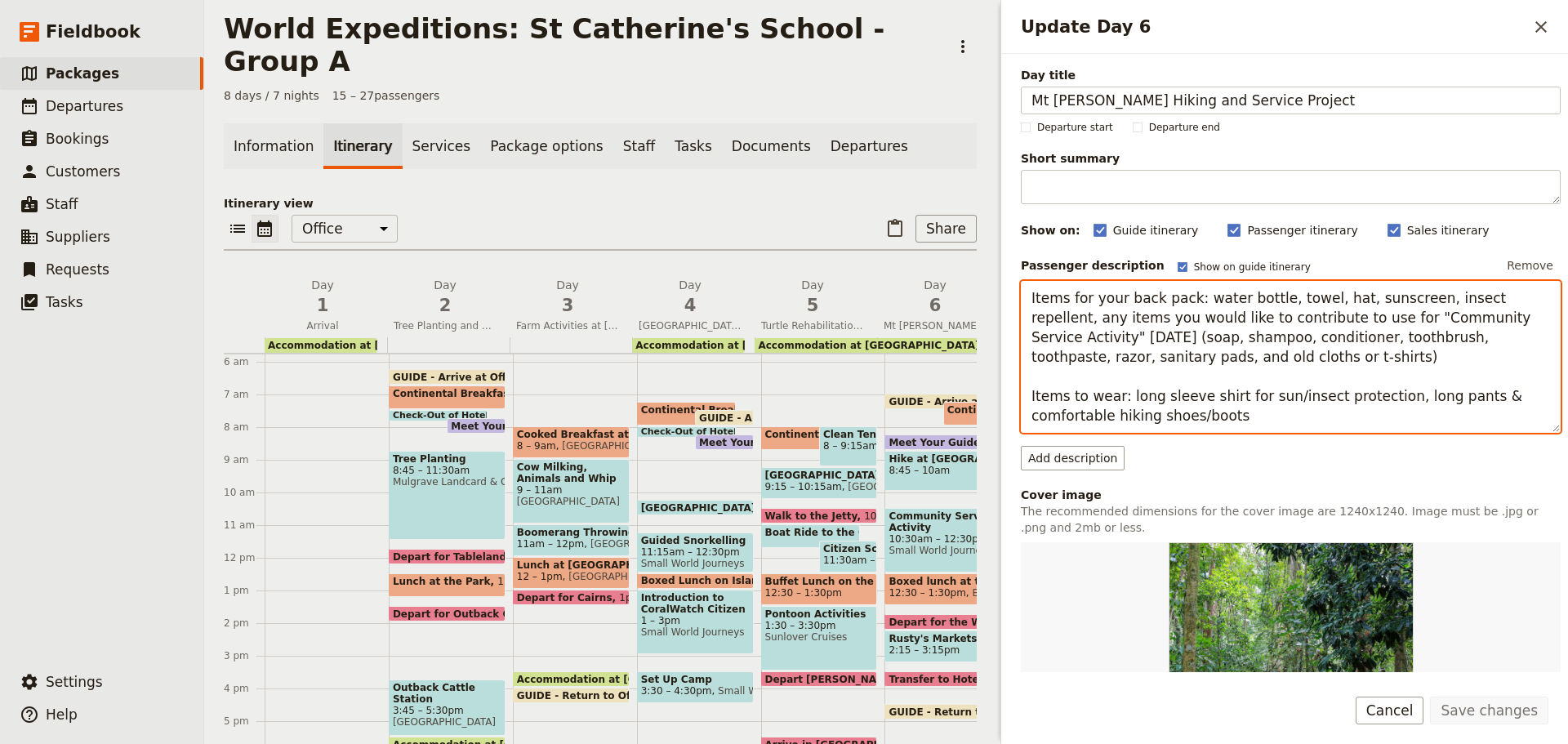
drag, startPoint x: 1031, startPoint y: 298, endPoint x: 1243, endPoint y: 424, distance: 246.6
click at [1243, 424] on textarea "Items for your back pack: water bottle, towel, hat, sunscreen, insect repellent…" at bounding box center [1291, 357] width 540 height 152
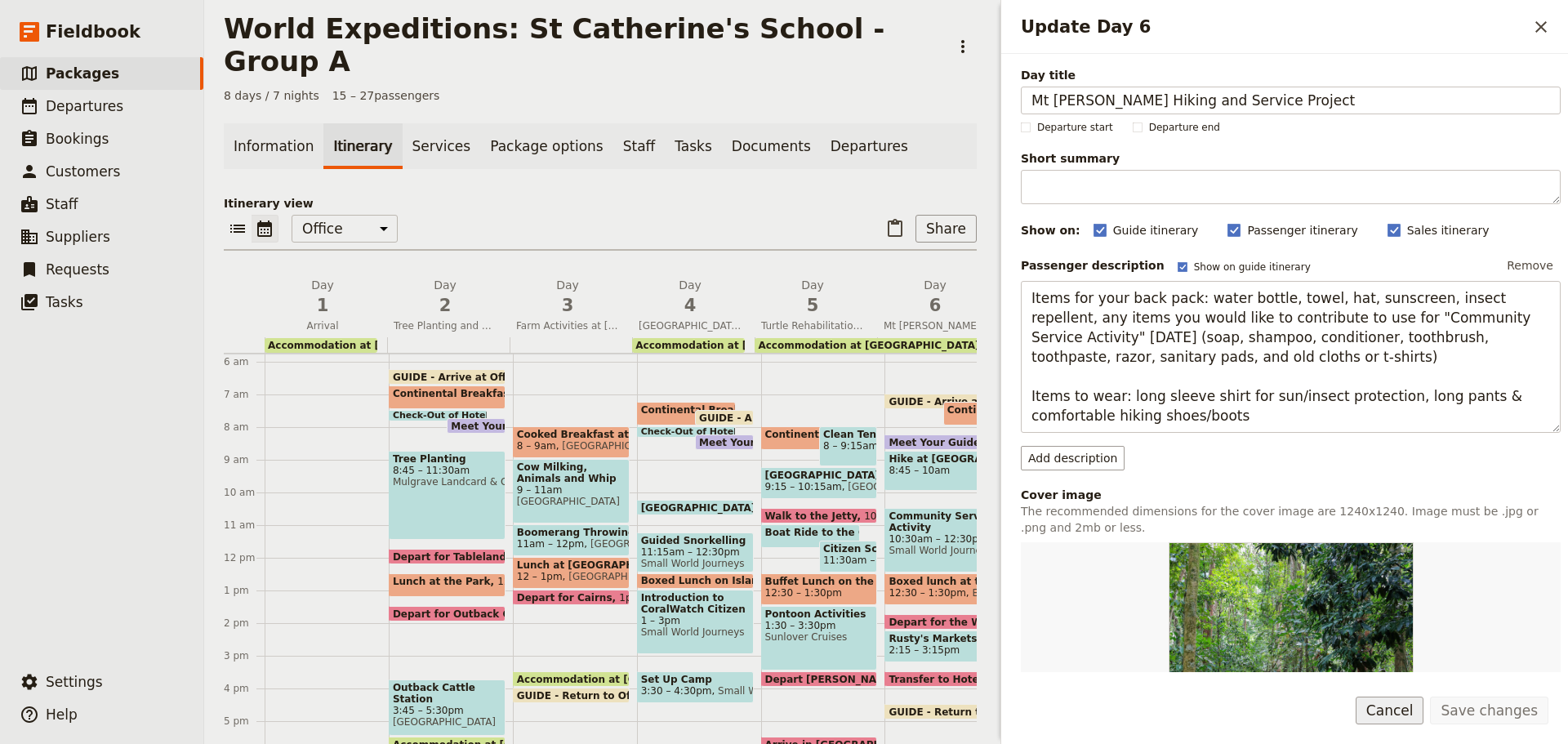
click at [1390, 715] on button "Cancel" at bounding box center [1390, 711] width 69 height 28
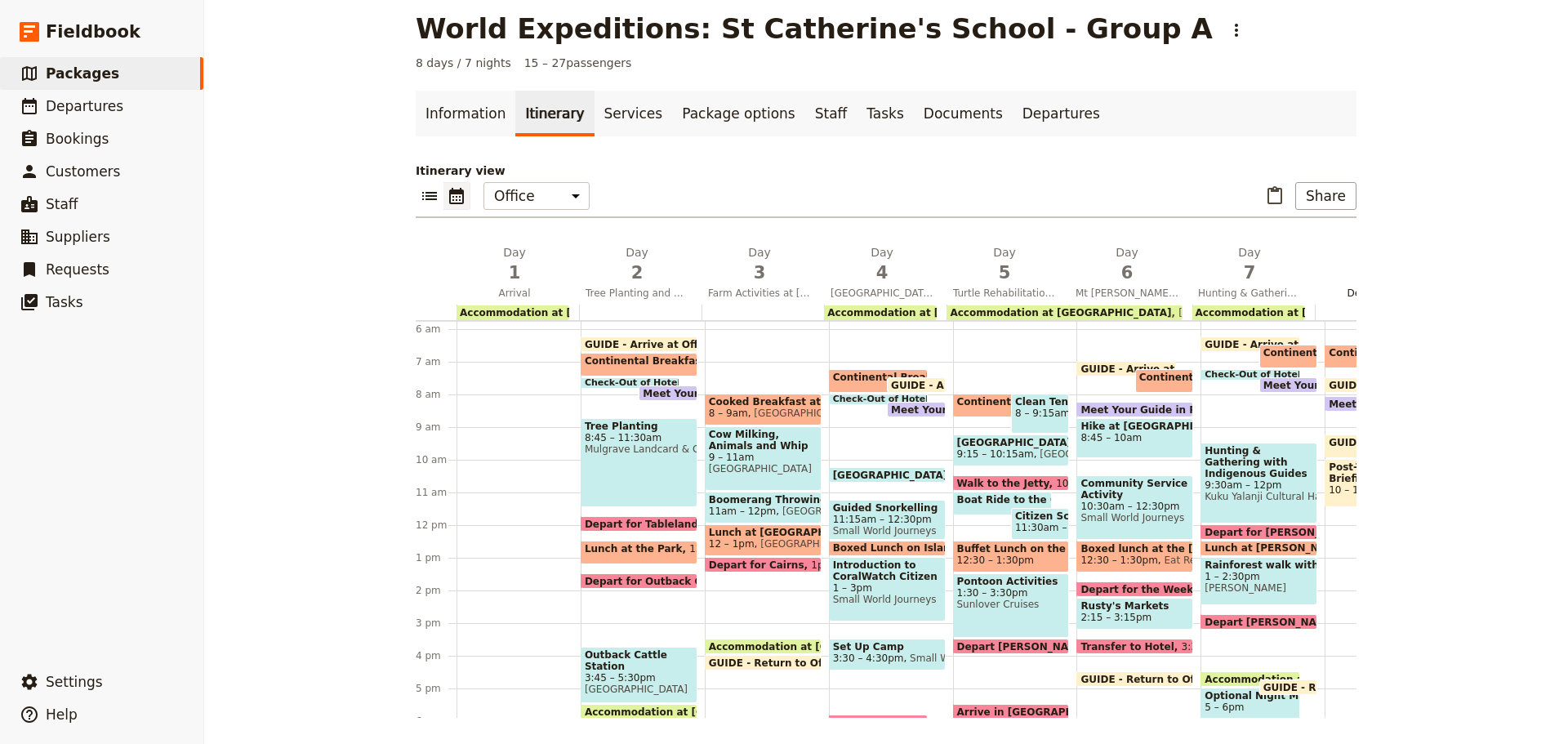
click at [1339, 293] on span "Departure" at bounding box center [1372, 293] width 116 height 13
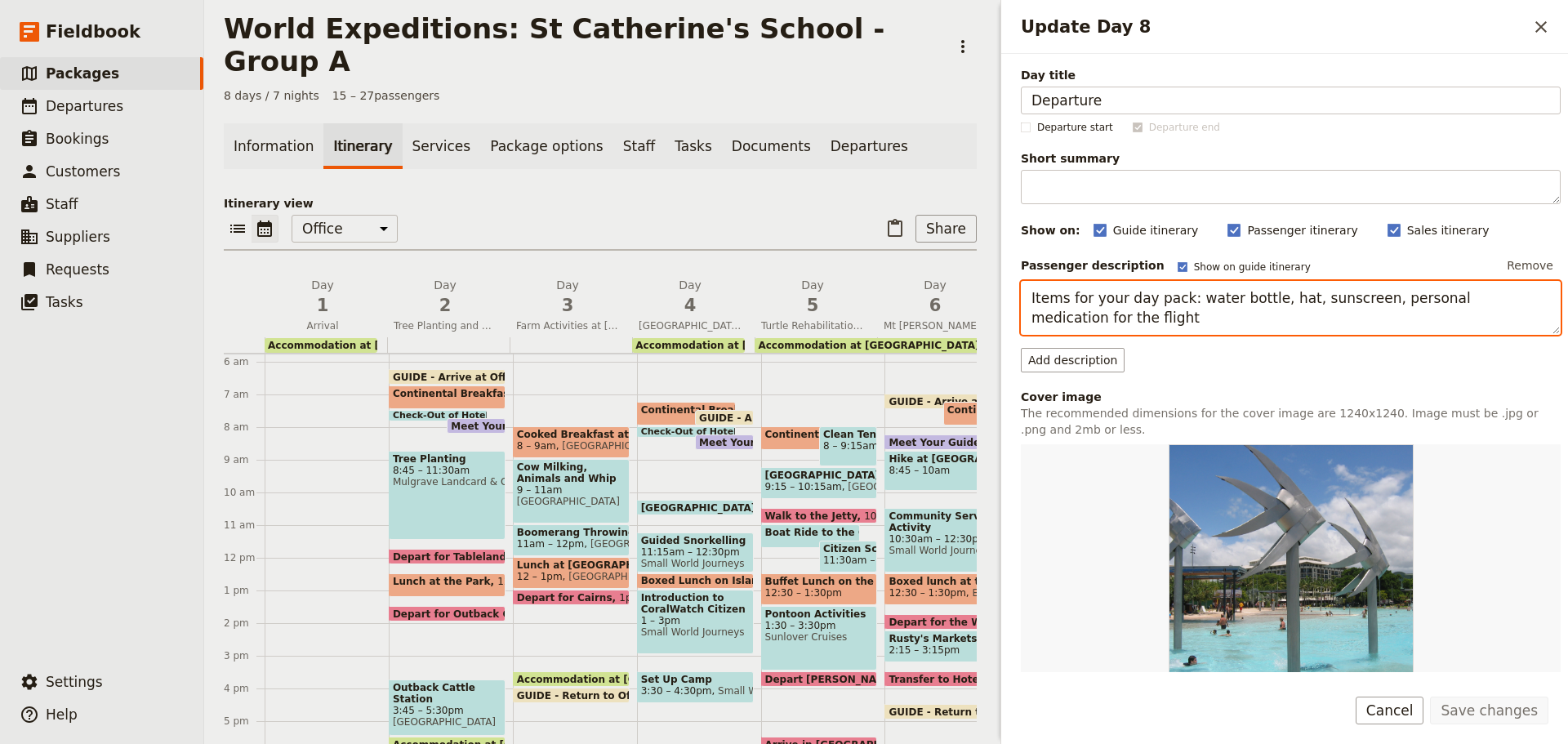
drag, startPoint x: 1024, startPoint y: 298, endPoint x: 1566, endPoint y: 341, distance: 543.7
click at [1566, 341] on div "Day title Departure Departure start Departure end Short summary 150 / 150 chara…" at bounding box center [1284, 363] width 567 height 618
click at [767, 429] on span "Continental Breakfast at Camp" at bounding box center [896, 434] width 261 height 12
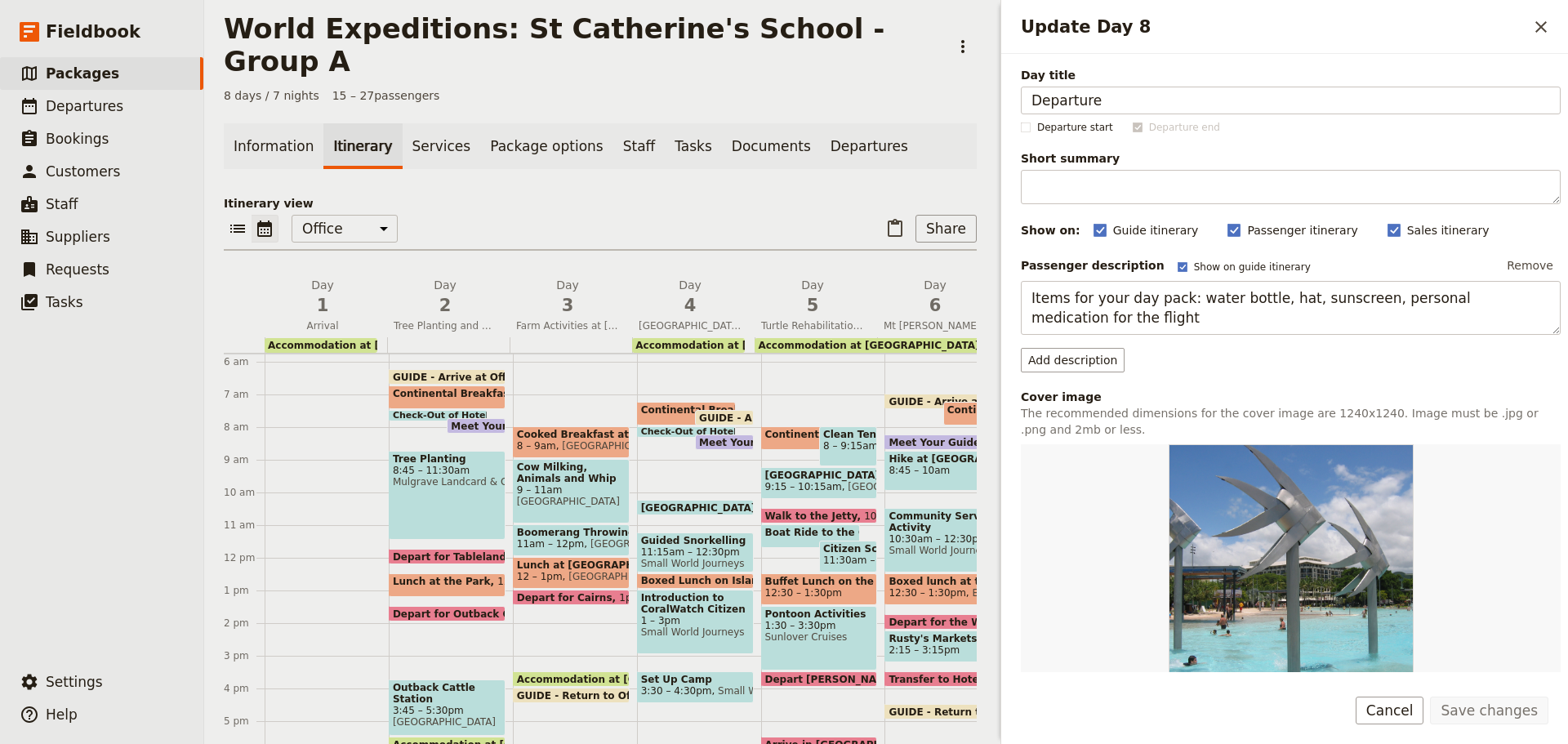
select select "5"
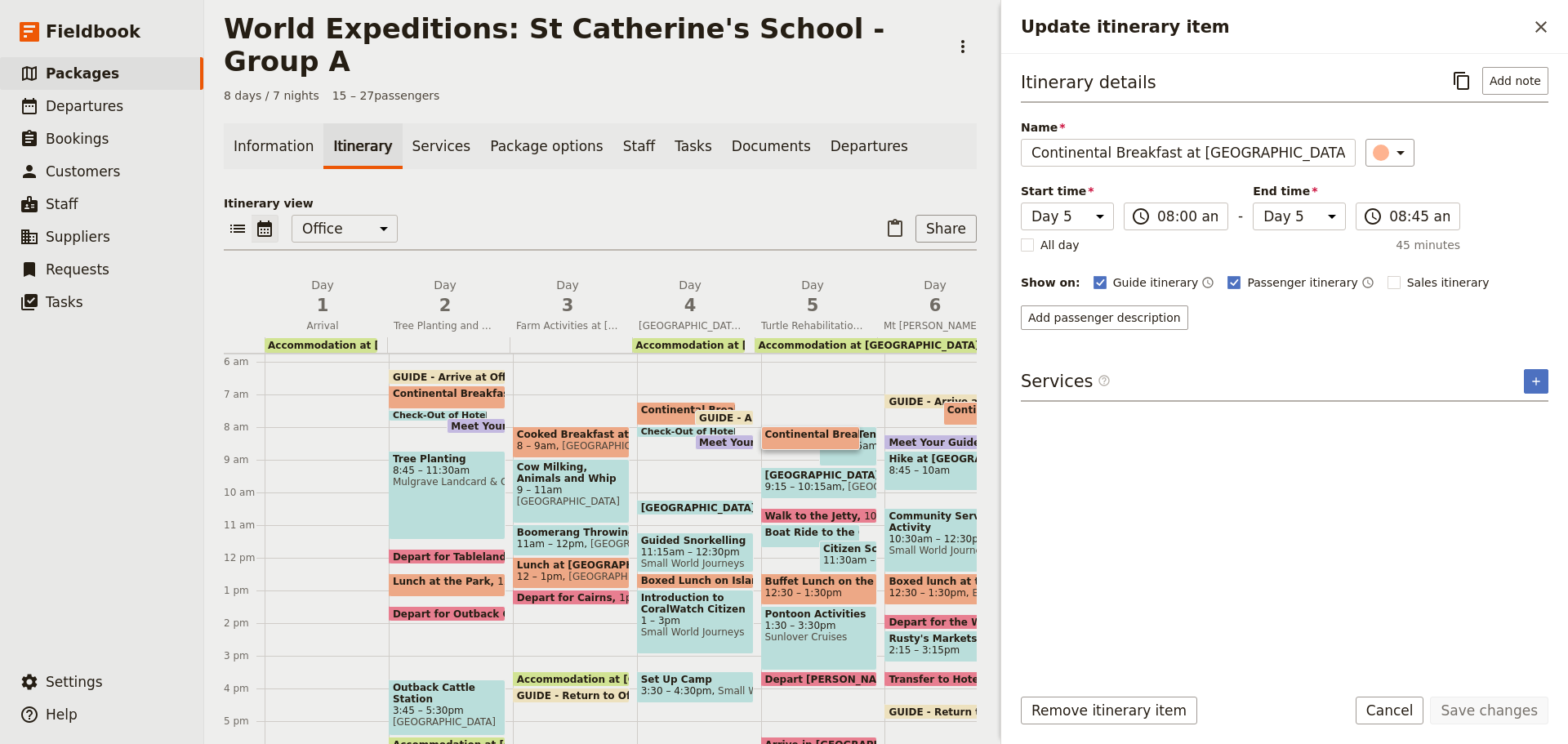
click at [1419, 701] on button "Cancel" at bounding box center [1390, 711] width 69 height 28
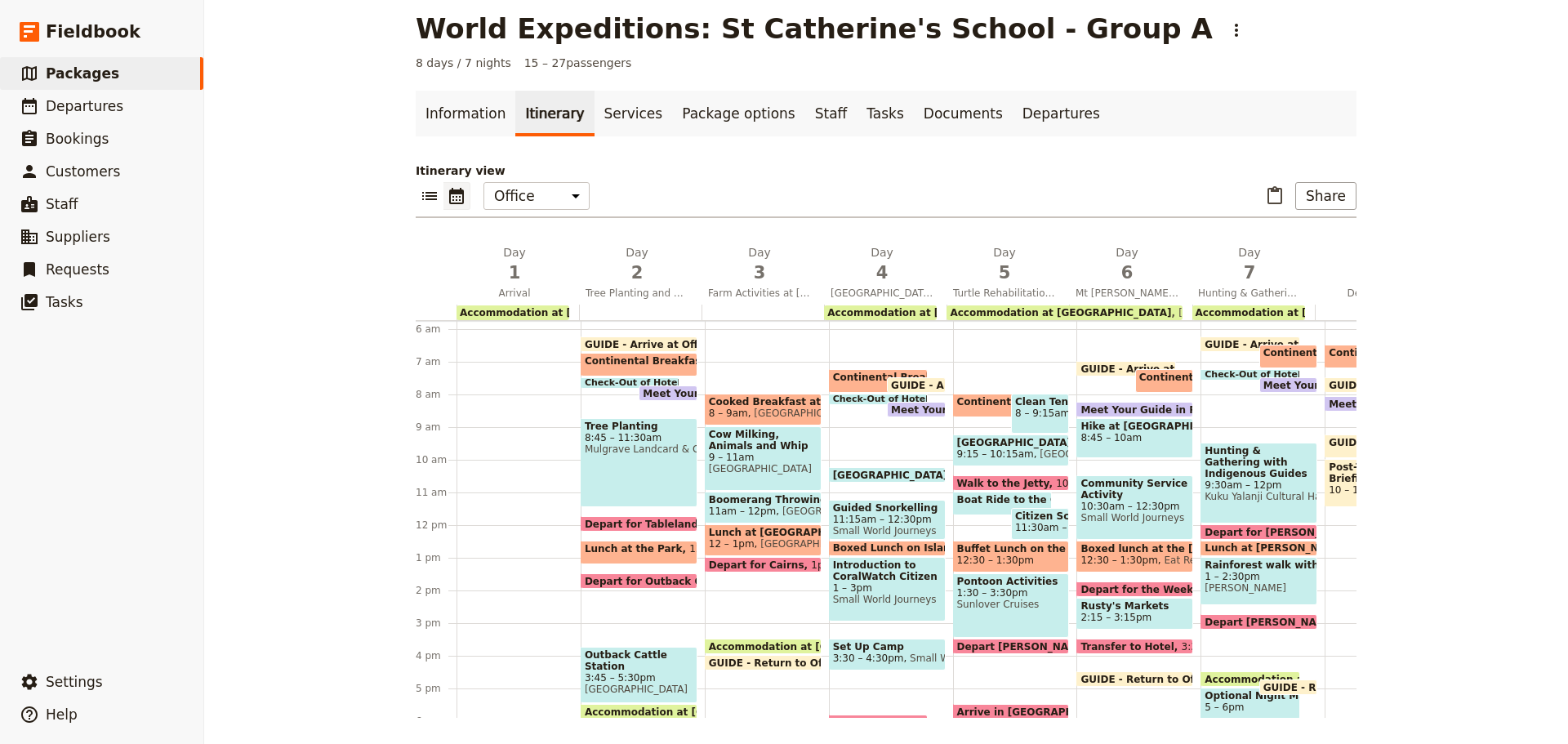
click at [645, 361] on span "Continental Breakfast at Hotel" at bounding box center [673, 362] width 177 height 12
select select "2"
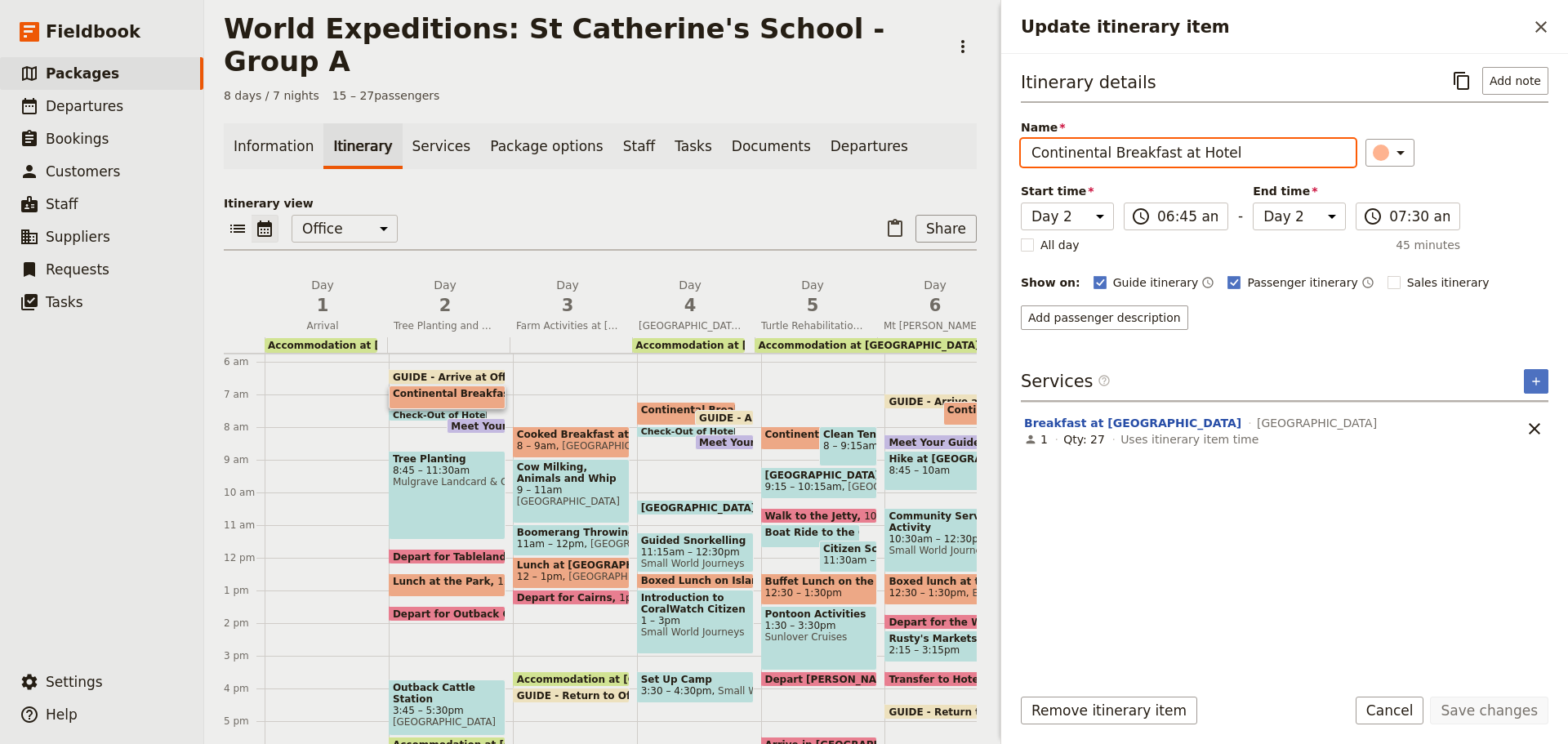
drag, startPoint x: 1162, startPoint y: 140, endPoint x: 309, endPoint y: 173, distance: 853.6
click at [374, 199] on div "World Expeditions: St Catherine's School - Group A ​ 8 days / 7 nights 15 – 27 …" at bounding box center [886, 372] width 1364 height 744
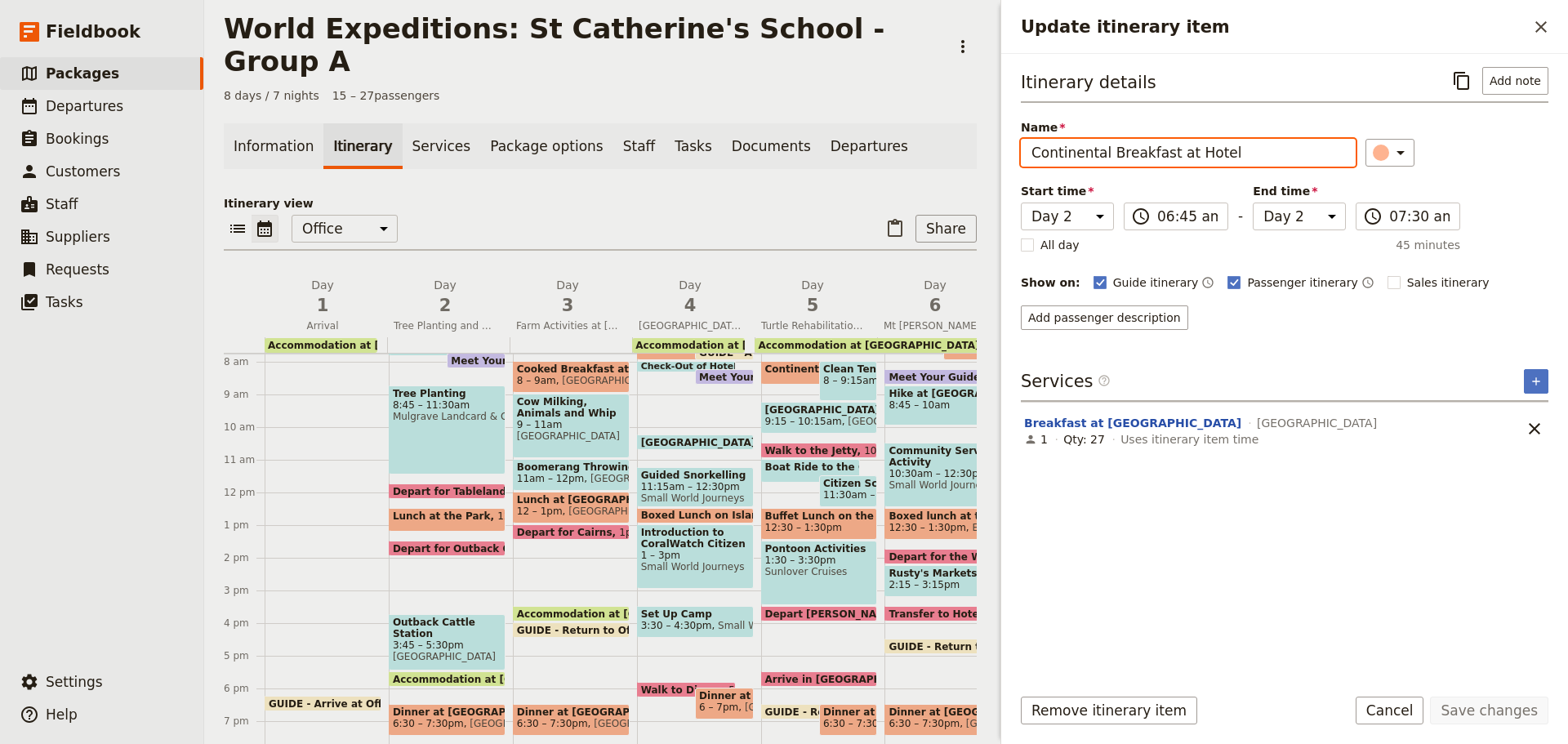
scroll to position [400, 0]
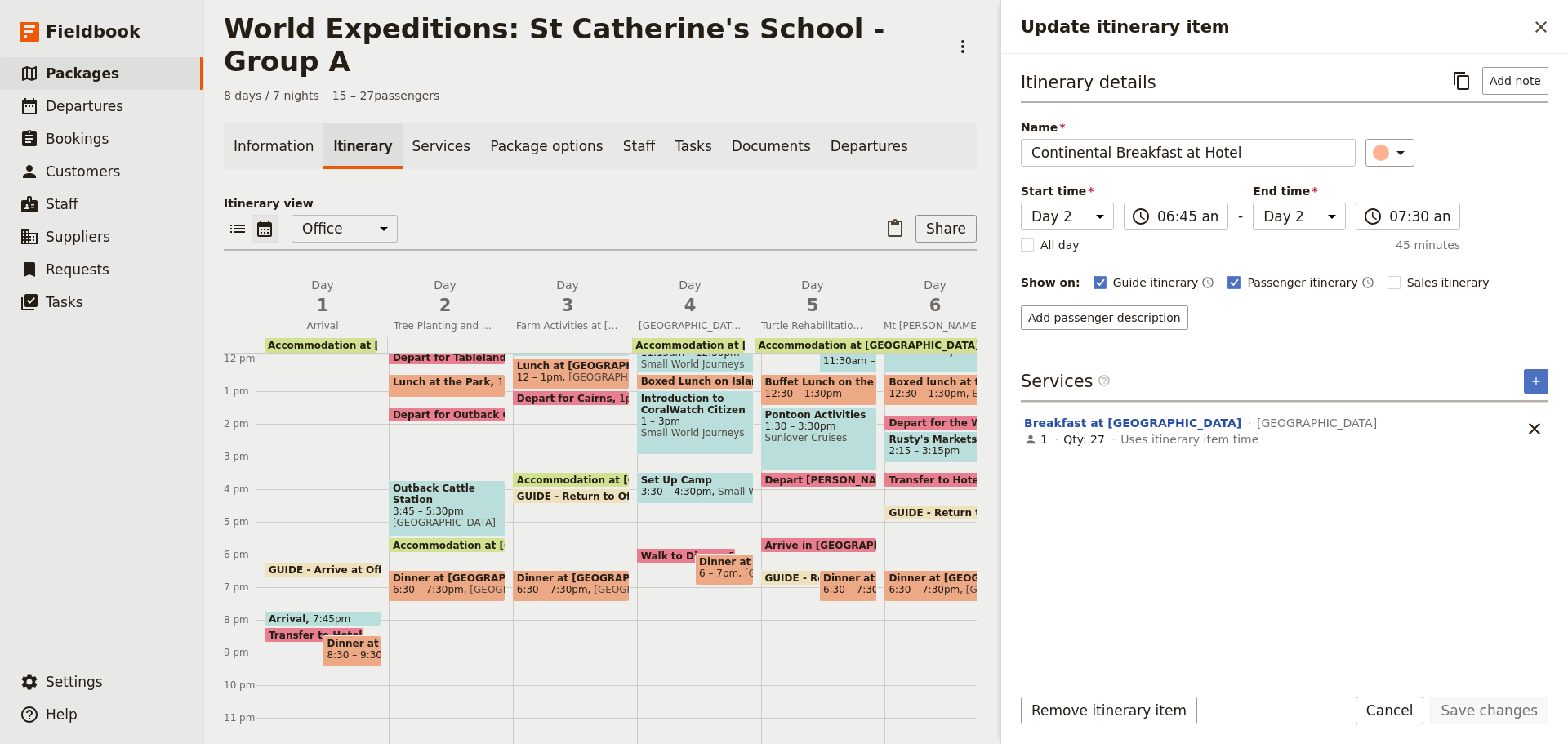
drag, startPoint x: 1465, startPoint y: 82, endPoint x: 1450, endPoint y: 81, distance: 15.0
click at [1465, 82] on icon "Copy itinerary item" at bounding box center [1462, 81] width 20 height 20
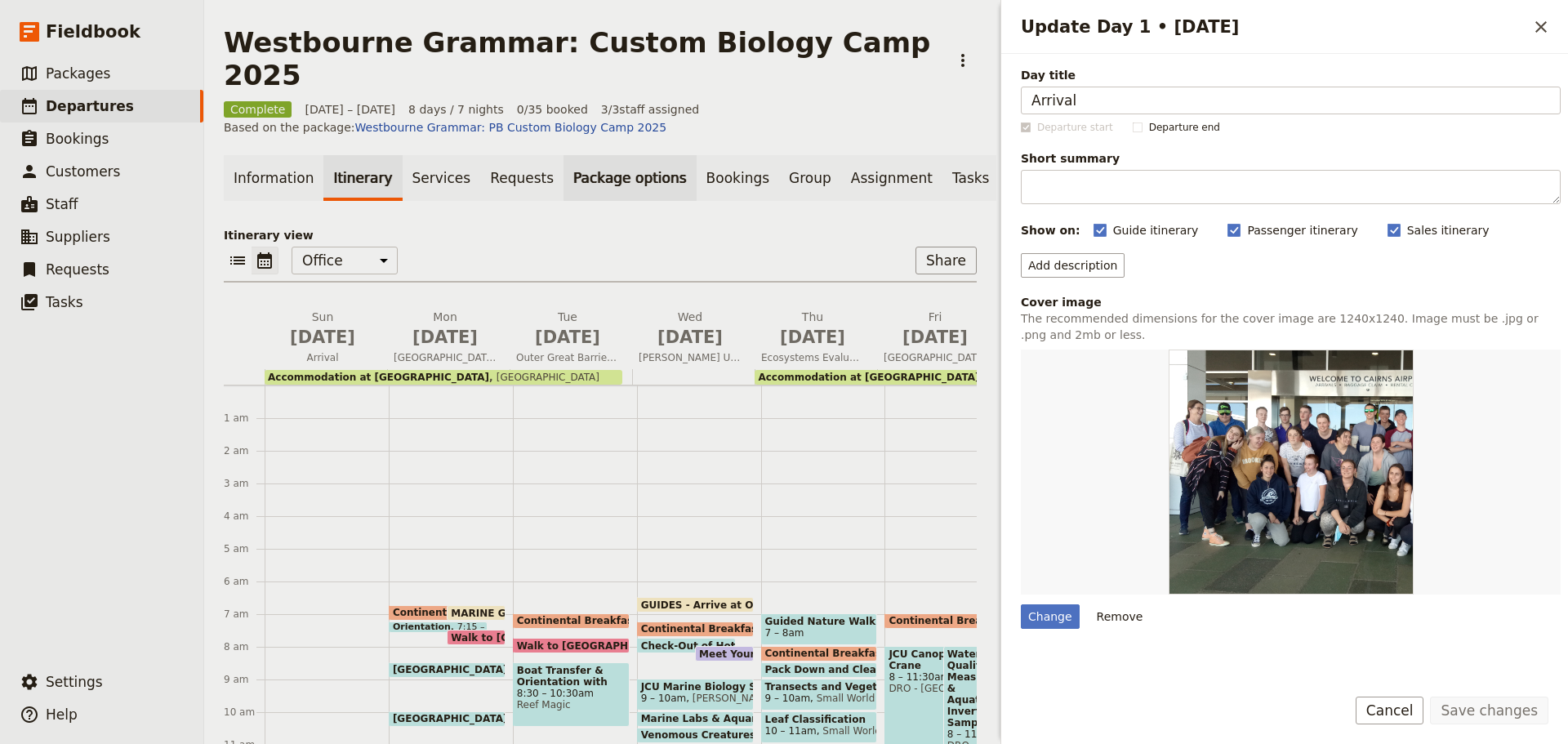
scroll to position [200, 0]
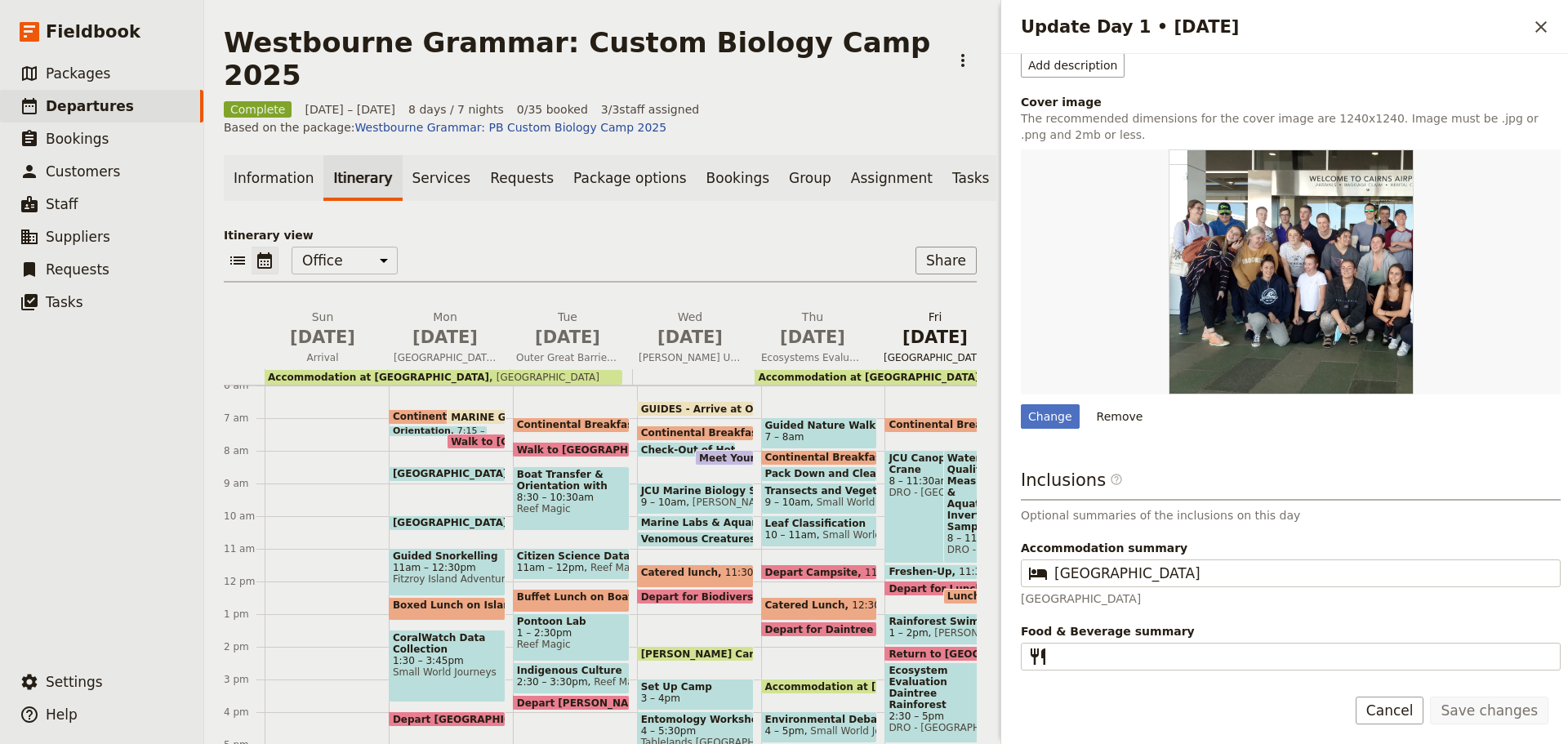
click at [921, 351] on span "Daintree Rainforest Observatory & Research Station ‎ ‎ ‎ ‎ ‎ ‎ ‎ ‎ ‎ ‎ ‎‎ ‎ ‎ ‎…" at bounding box center [935, 357] width 116 height 13
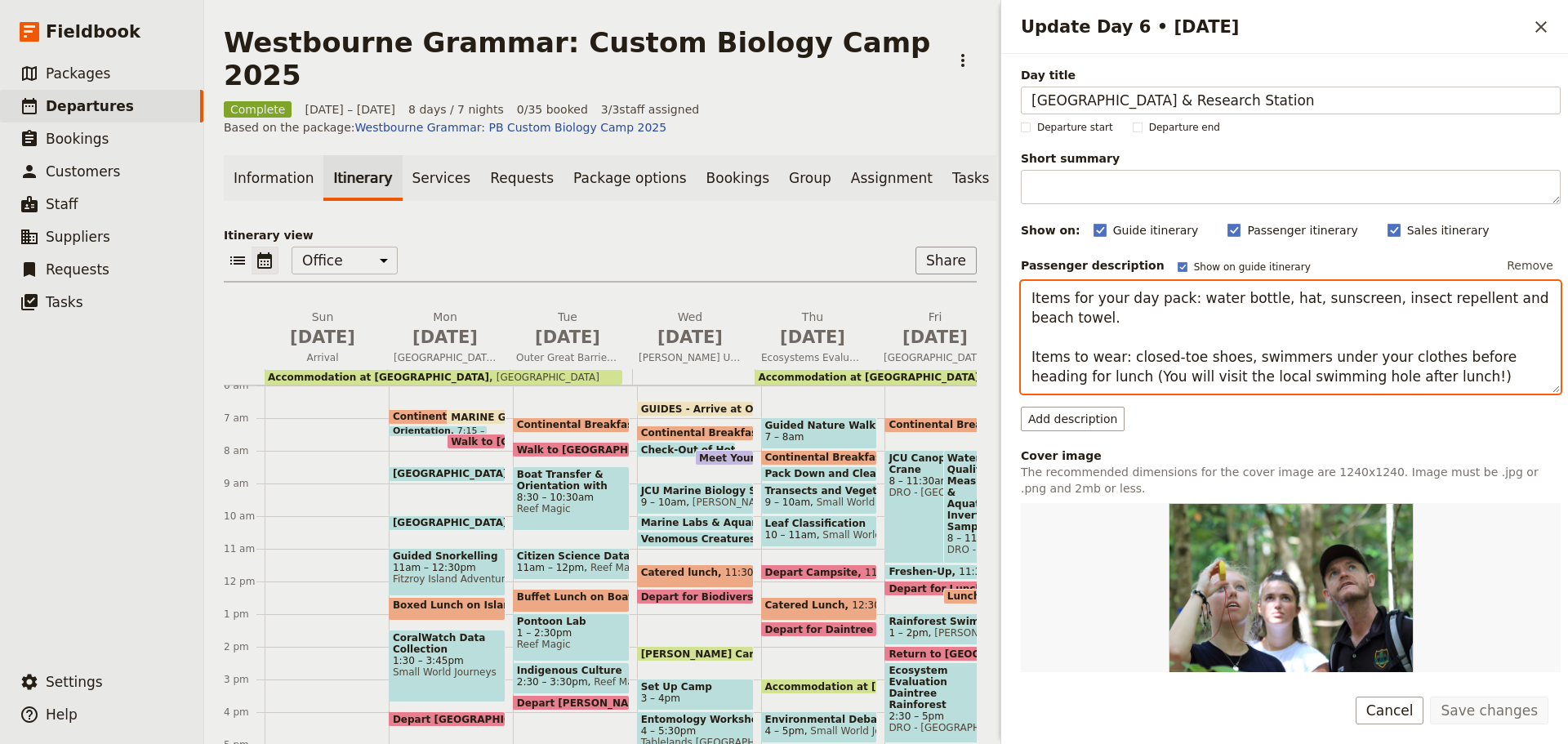
drag, startPoint x: 1096, startPoint y: 356, endPoint x: 1116, endPoint y: 375, distance: 27.6
click at [1096, 356] on textarea "Items for your day pack: water bottle, hat, sunscreen, insect repellent and bea…" at bounding box center [1291, 337] width 540 height 113
click at [1258, 356] on textarea "Items for your day pack: water bottle, hat, sunscreen, insect repellent and bea…" at bounding box center [1291, 337] width 540 height 113
click at [1227, 371] on textarea "Items for your day pack: water bottle, hat, sunscreen, insect repellent and bea…" at bounding box center [1291, 337] width 540 height 113
drag, startPoint x: 1232, startPoint y: 357, endPoint x: 1450, endPoint y: 353, distance: 218.0
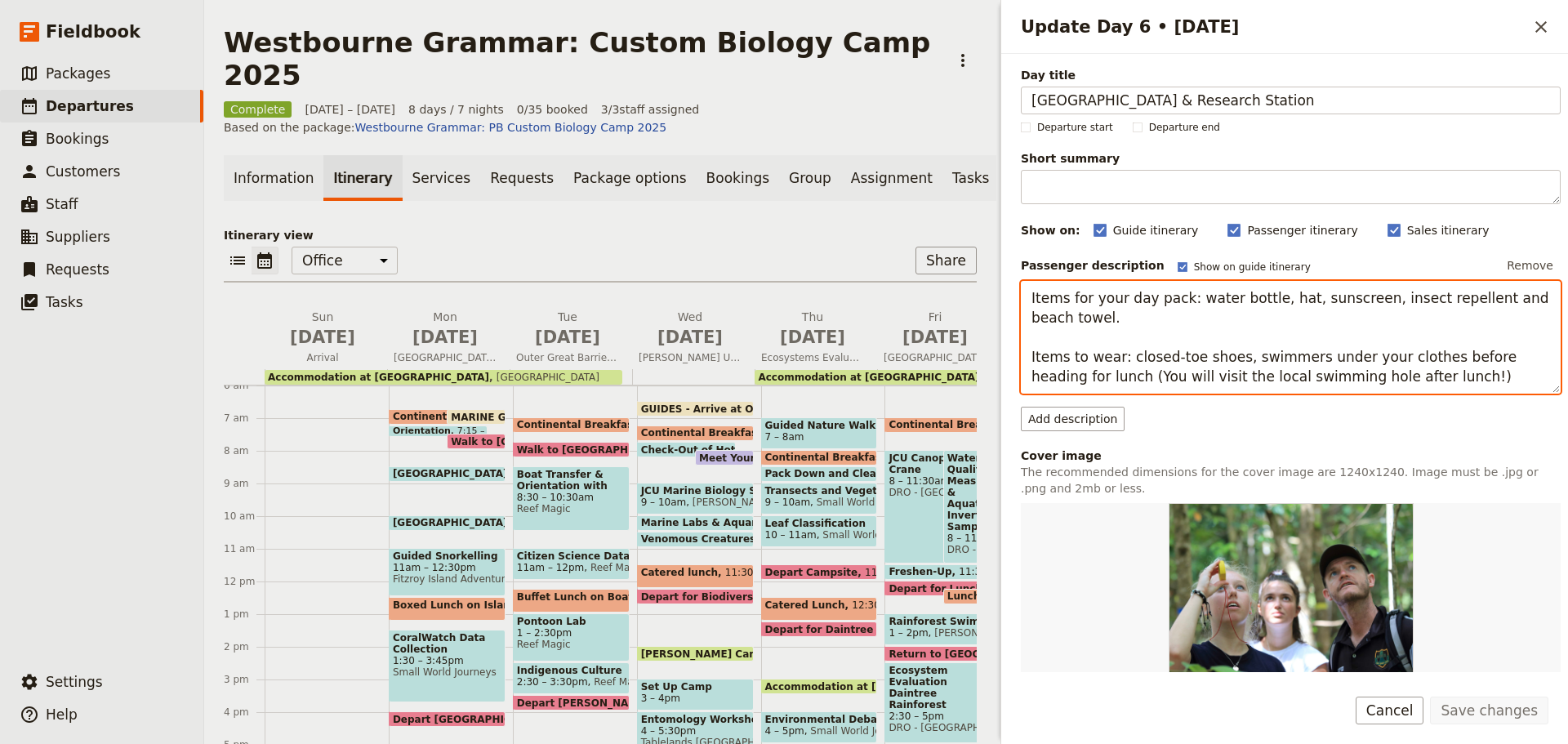
click at [1548, 373] on div "Day title Daintree Rainforest Observatory & Research Station ‎ ‎ ‎ ‎ ‎ ‎ ‎ ‎ ‎ …" at bounding box center [1284, 363] width 567 height 618
click at [1062, 368] on textarea "Items for your day pack: water bottle, hat, sunscreen, insect repellent and bea…" at bounding box center [1291, 337] width 540 height 113
click at [1025, 354] on textarea "Items for your day pack: water bottle, hat, sunscreen, insect repellent and bea…" at bounding box center [1291, 337] width 540 height 113
drag, startPoint x: 1029, startPoint y: 356, endPoint x: 1425, endPoint y: 383, distance: 396.9
click at [1425, 383] on textarea "Items for your day pack: water bottle, hat, sunscreen, insect repellent and bea…" at bounding box center [1291, 337] width 540 height 113
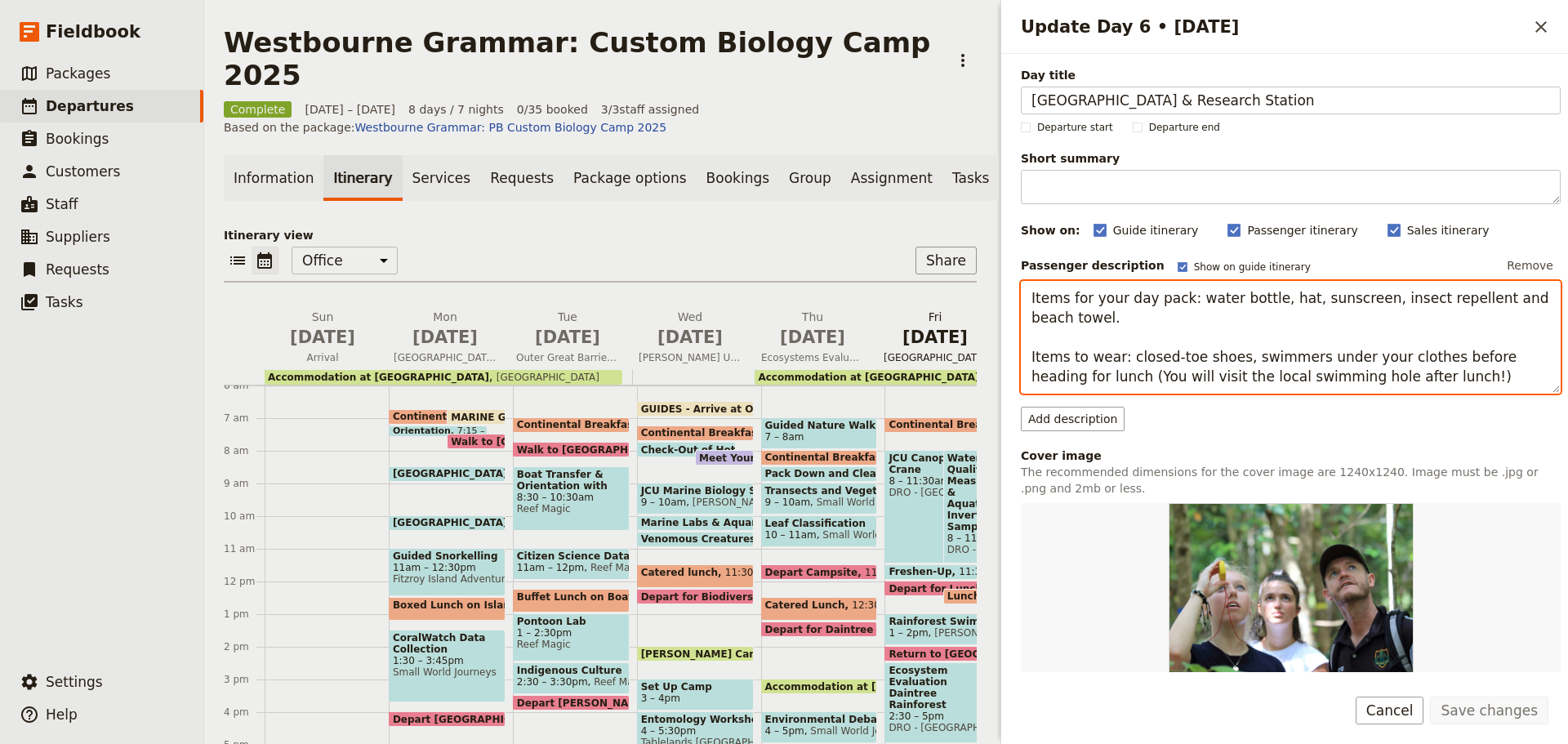
click at [897, 351] on span "Daintree Rainforest Observatory & Research Station ‎ ‎ ‎ ‎ ‎ ‎ ‎ ‎ ‎ ‎ ‎‎ ‎ ‎ ‎…" at bounding box center [935, 357] width 116 height 13
click at [1148, 337] on textarea "Items for your day pack: water bottle, hat, sunscreen, insect repellent and bea…" at bounding box center [1291, 337] width 540 height 113
click at [1384, 307] on textarea "Items for your day pack: water bottle, hat, sunscreen, insect repellent and bea…" at bounding box center [1291, 337] width 540 height 113
click at [839, 351] on span "Ecosystems Evaluation, Field Techniques & Comparison ‎ ‎ ‎ ‎ ‎ ‎ ‎ ‎" at bounding box center [812, 357] width 116 height 13
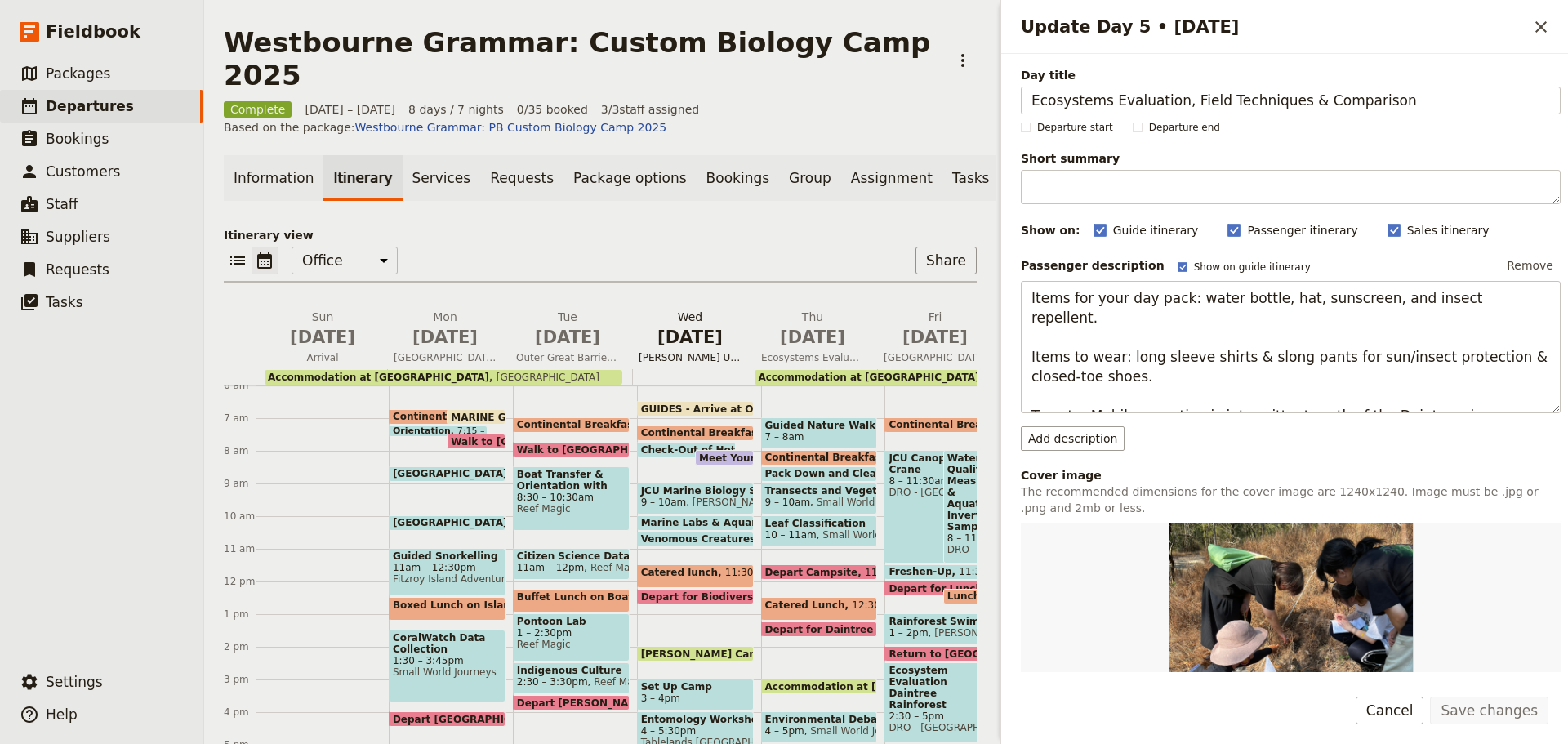
click at [663, 351] on span "James Cook University Biology Workshop and Nature Reserve Camping ‎ ‎ ‎ ‎ ‎ ‎ ‎…" at bounding box center [690, 357] width 116 height 13
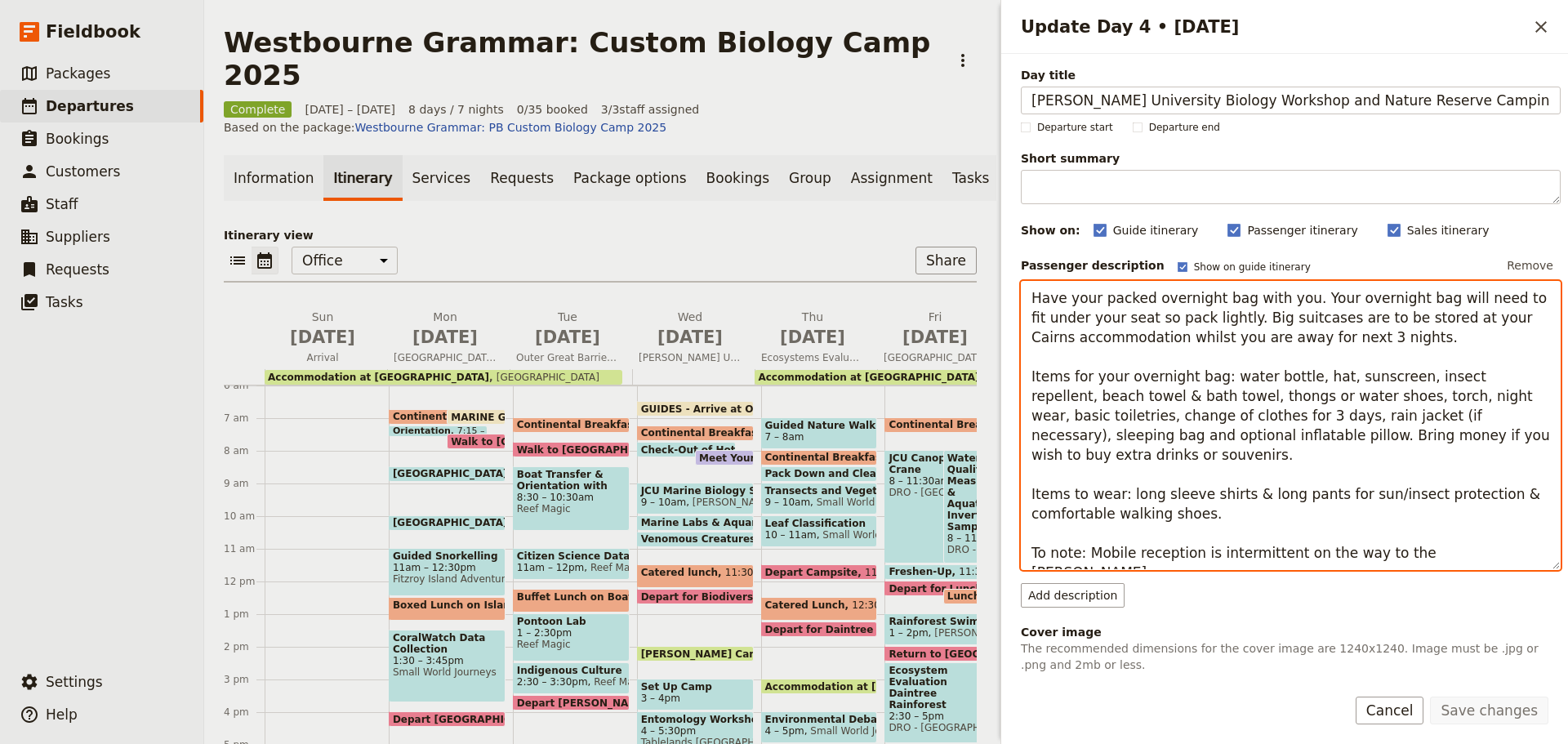
click at [1281, 332] on textarea "Have your packed overnight bag with you. Your overnight bag will need to fit un…" at bounding box center [1291, 426] width 540 height 289
click at [1210, 358] on textarea "Have your packed overnight bag with you. Your overnight bag will need to fit un…" at bounding box center [1291, 426] width 540 height 289
click at [1475, 289] on textarea "Have your packed overnight bag with you. Your overnight bag will need to fit un…" at bounding box center [1291, 426] width 540 height 289
click at [1297, 337] on textarea "Have your packed overnight bag with you. Your overnight bag will need to fit un…" at bounding box center [1291, 426] width 540 height 289
click at [1395, 422] on textarea "Have your packed overnight bag with you. Your overnight bag will need to fit un…" at bounding box center [1291, 426] width 540 height 289
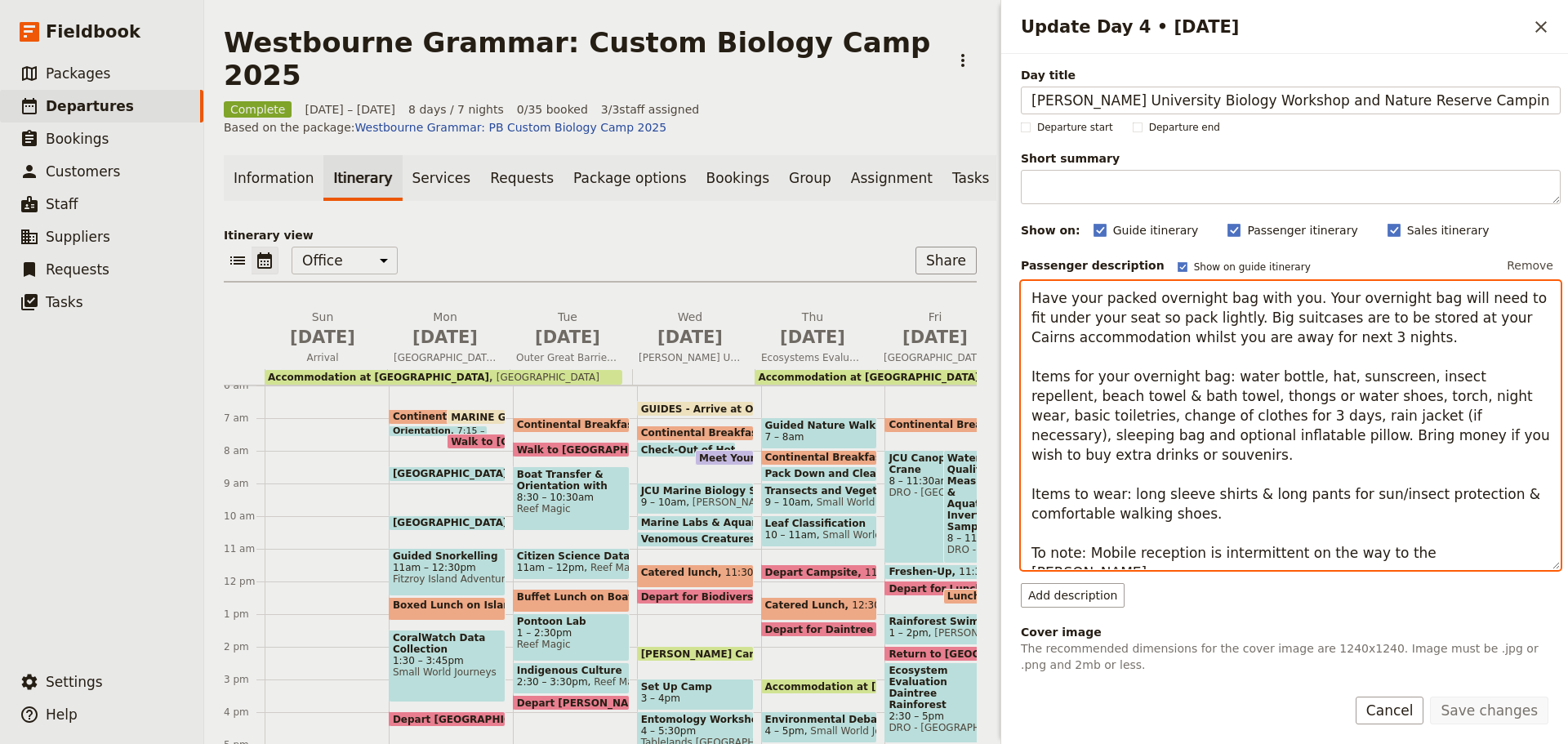
click at [1062, 433] on textarea "Have your packed overnight bag with you. Your overnight bag will need to fit un…" at bounding box center [1291, 426] width 540 height 289
click at [1269, 405] on textarea "Have your packed overnight bag with you. Your overnight bag will need to fit un…" at bounding box center [1291, 426] width 540 height 289
drag, startPoint x: 1228, startPoint y: 317, endPoint x: 1527, endPoint y: 337, distance: 299.7
click at [1527, 337] on textarea "Have your packed overnight bag with you. Your overnight bag will need to fit un…" at bounding box center [1291, 426] width 540 height 289
click at [1088, 501] on textarea "Have your packed overnight bag with you. Your overnight bag will need to fit un…" at bounding box center [1291, 426] width 540 height 289
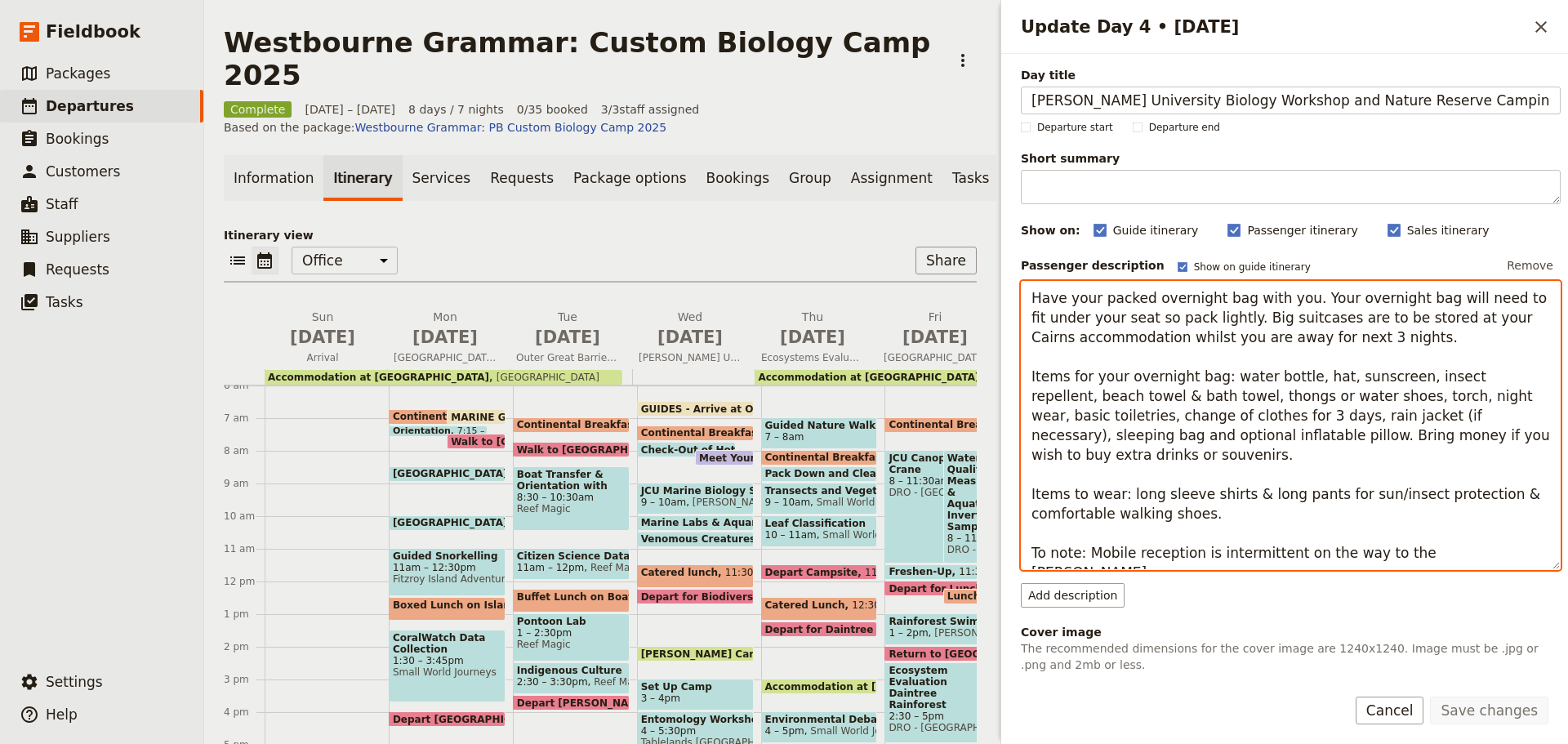
drag, startPoint x: 1036, startPoint y: 473, endPoint x: 1240, endPoint y: 495, distance: 205.2
click at [1237, 501] on textarea "Have your packed overnight bag with you. Your overnight bag will need to fit un…" at bounding box center [1291, 426] width 540 height 289
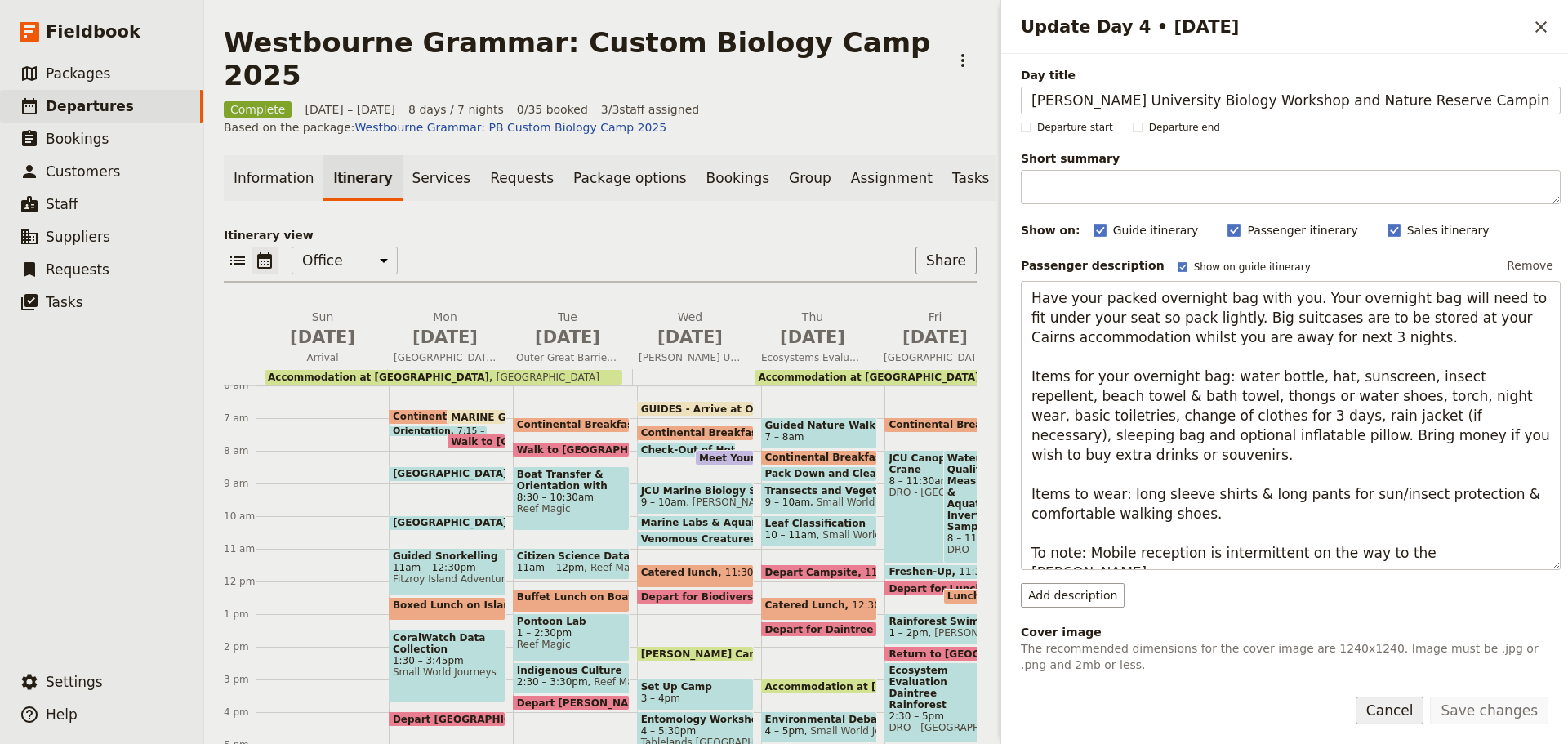
click at [1404, 712] on button "Cancel" at bounding box center [1390, 711] width 69 height 28
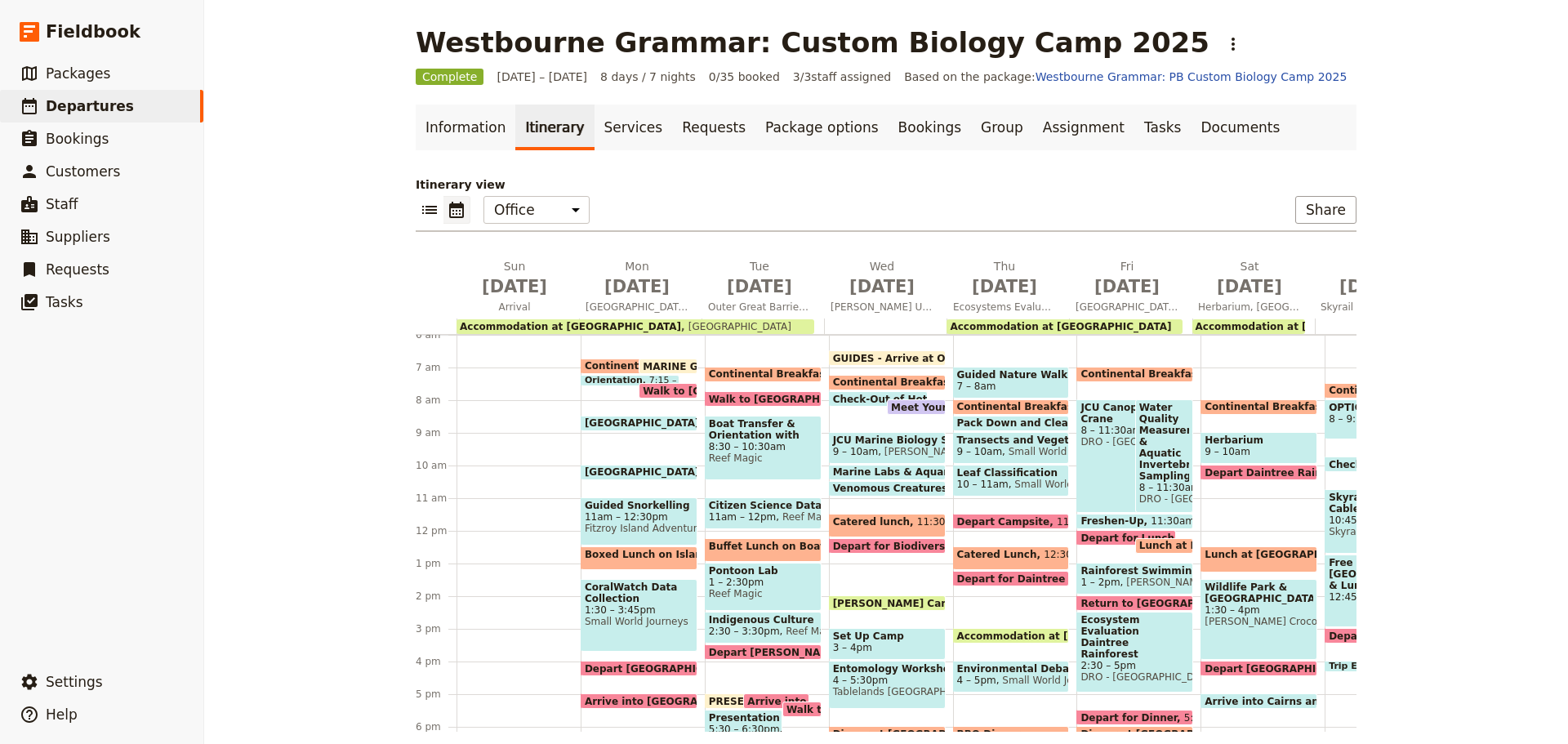
click at [1223, 409] on span at bounding box center [1259, 411] width 115 height 7
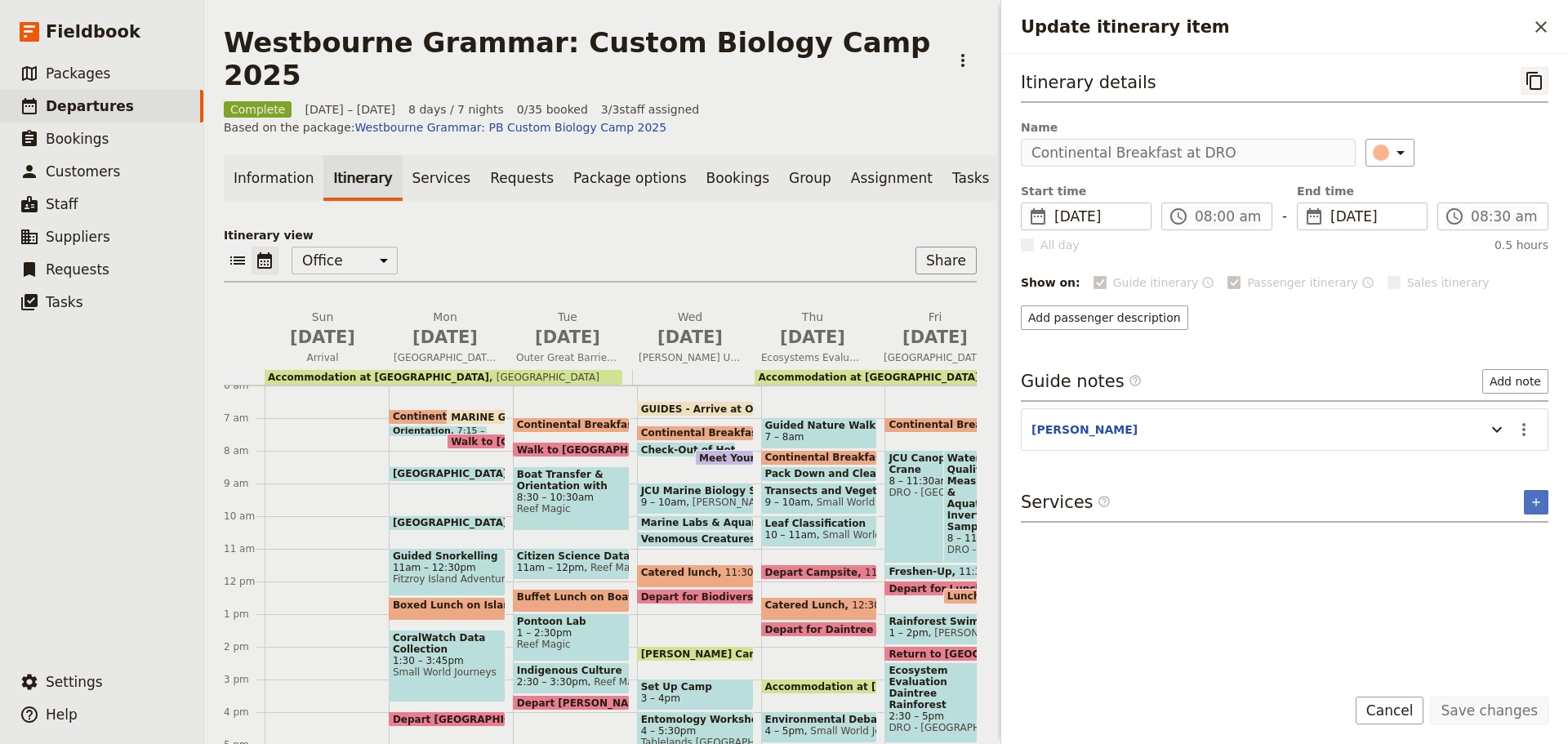
click at [1528, 73] on icon "Copy itinerary item" at bounding box center [1535, 81] width 16 height 18
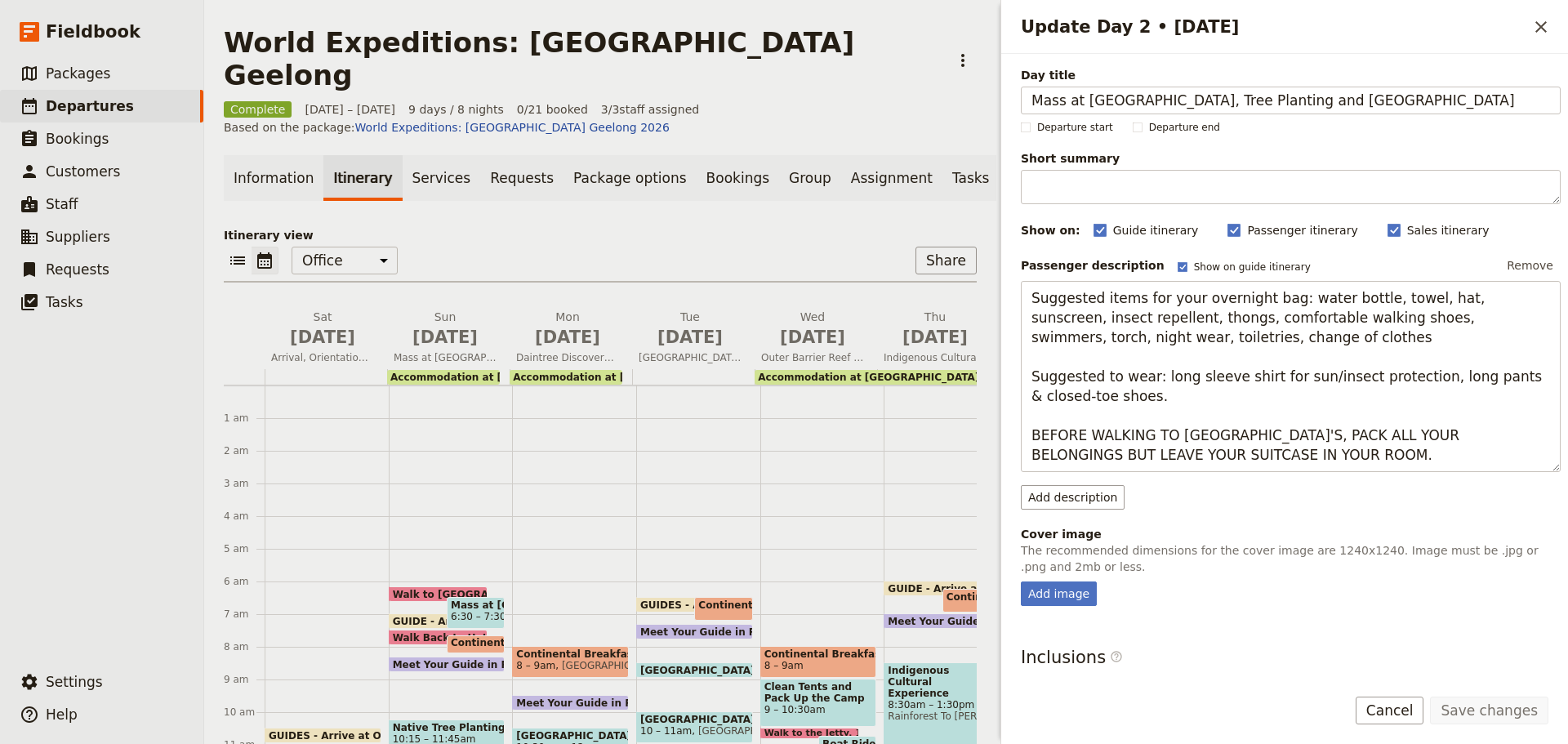
scroll to position [180, 0]
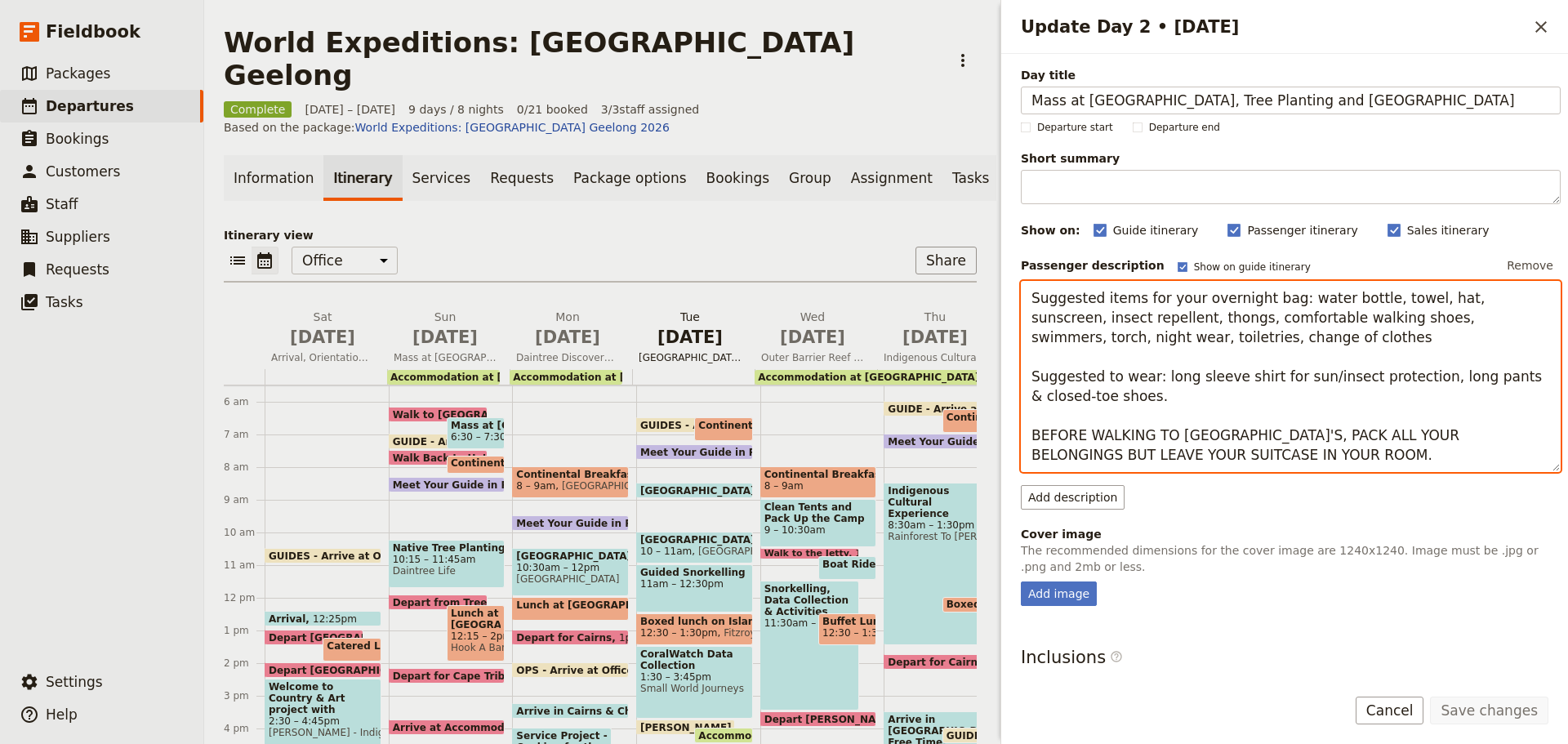
click at [644, 351] on span "Fitzroy Island and the Great Barrier Reef" at bounding box center [690, 357] width 116 height 13
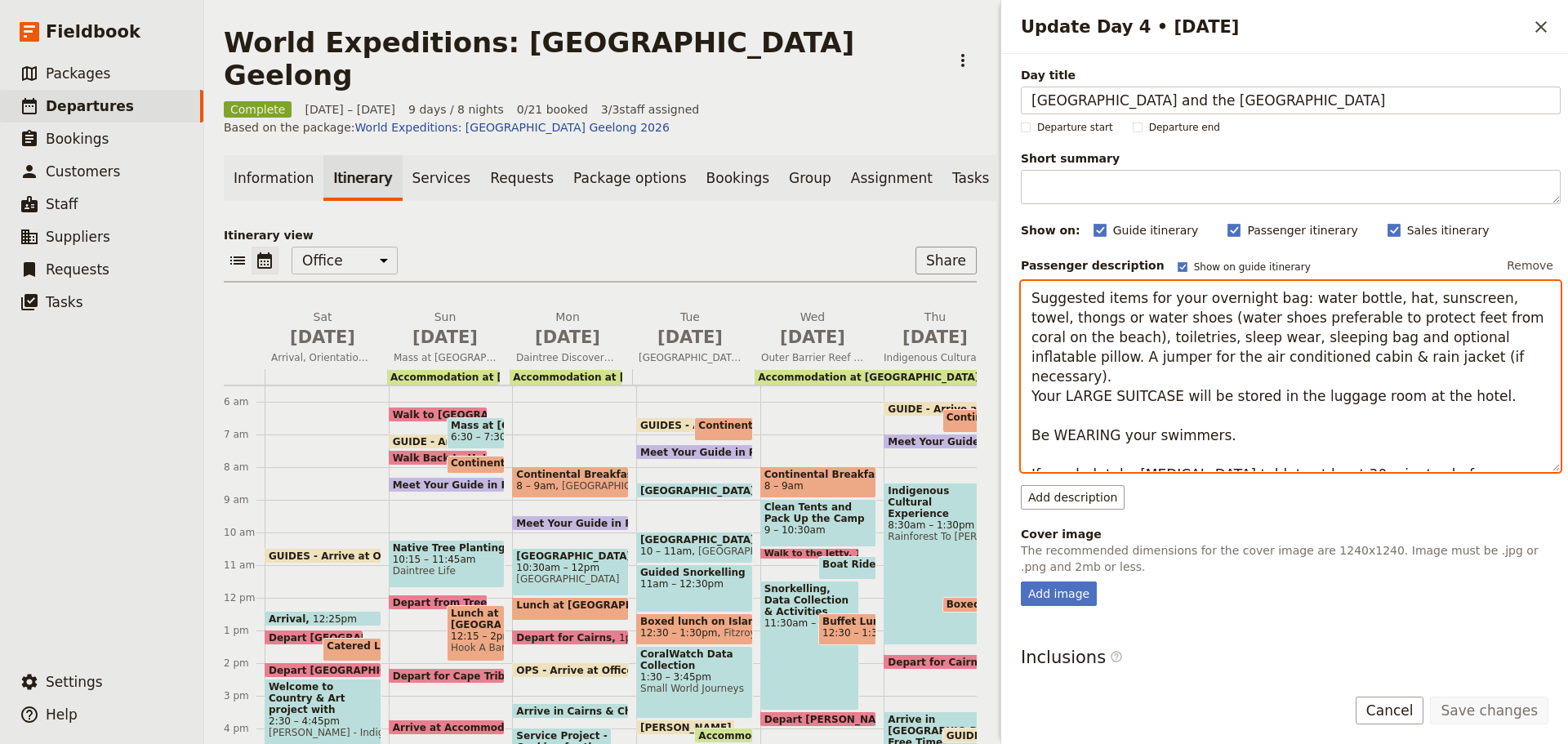
click at [1204, 377] on textarea "Suggested items for your overnight bag: water bottle, hat, sunscreen, towel, th…" at bounding box center [1291, 376] width 540 height 192
drag, startPoint x: 1188, startPoint y: 380, endPoint x: 1155, endPoint y: 380, distance: 33.0
click at [1185, 380] on textarea "Suggested items for your overnight bag: water bottle, hat, sunscreen, towel, th…" at bounding box center [1291, 376] width 540 height 192
click at [1146, 458] on textarea "Suggested items for your overnight bag: water bottle, hat, sunscreen, towel, th…" at bounding box center [1291, 376] width 540 height 192
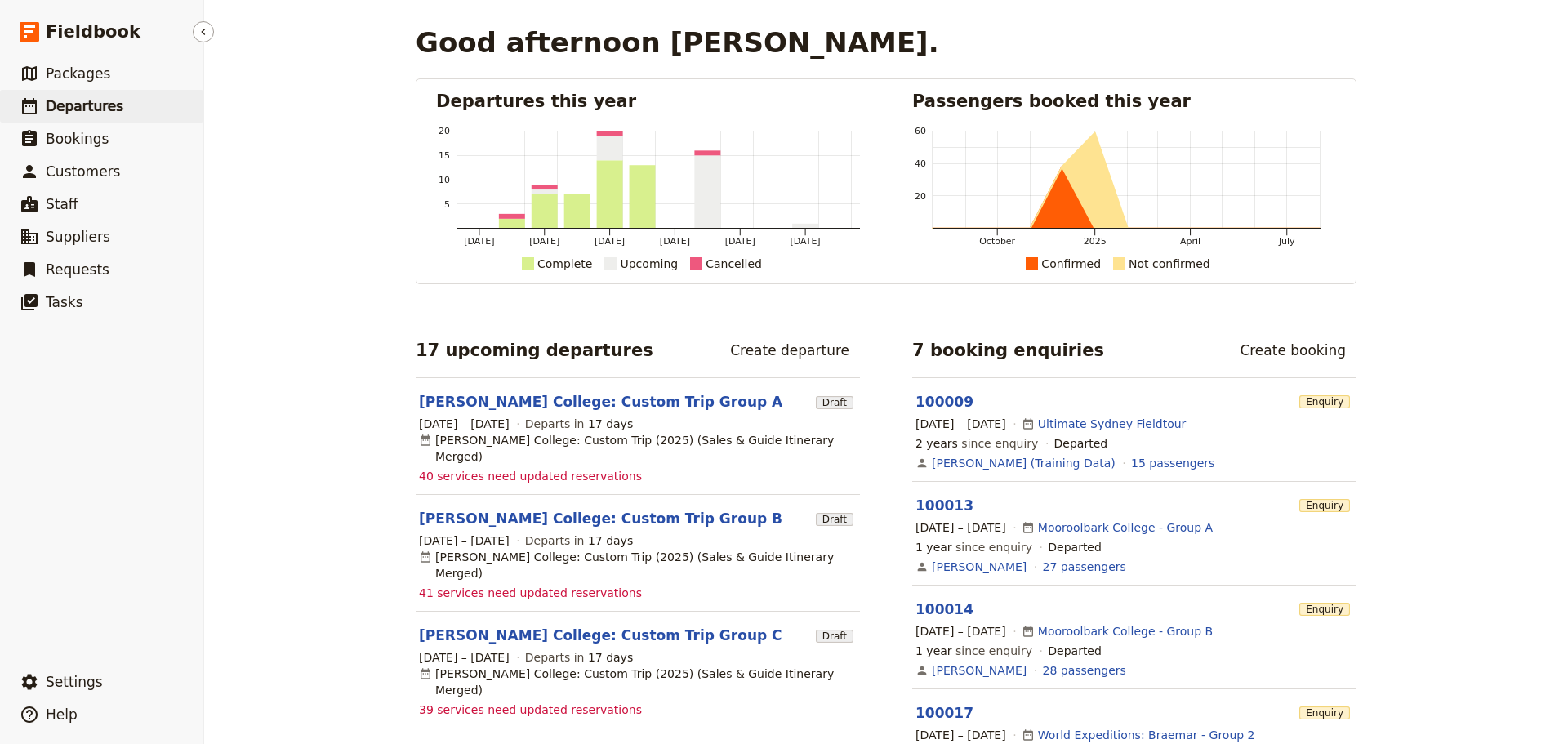
drag, startPoint x: 93, startPoint y: 106, endPoint x: 114, endPoint y: 107, distance: 21.0
click at [93, 106] on span "Departures" at bounding box center [84, 106] width 78 height 17
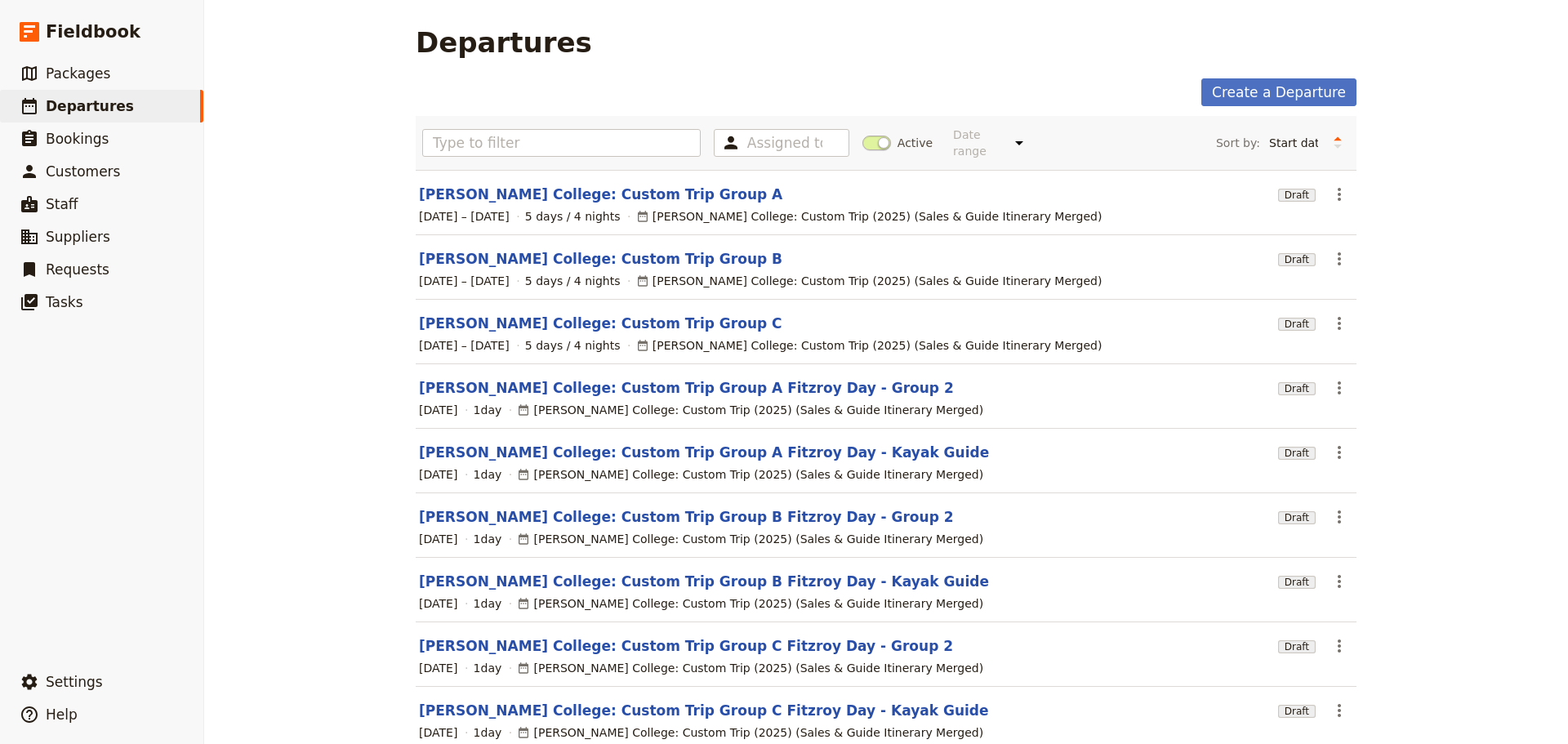
click at [863, 138] on span at bounding box center [876, 143] width 28 height 15
click at [863, 135] on input "Active" at bounding box center [863, 135] width 0 height 0
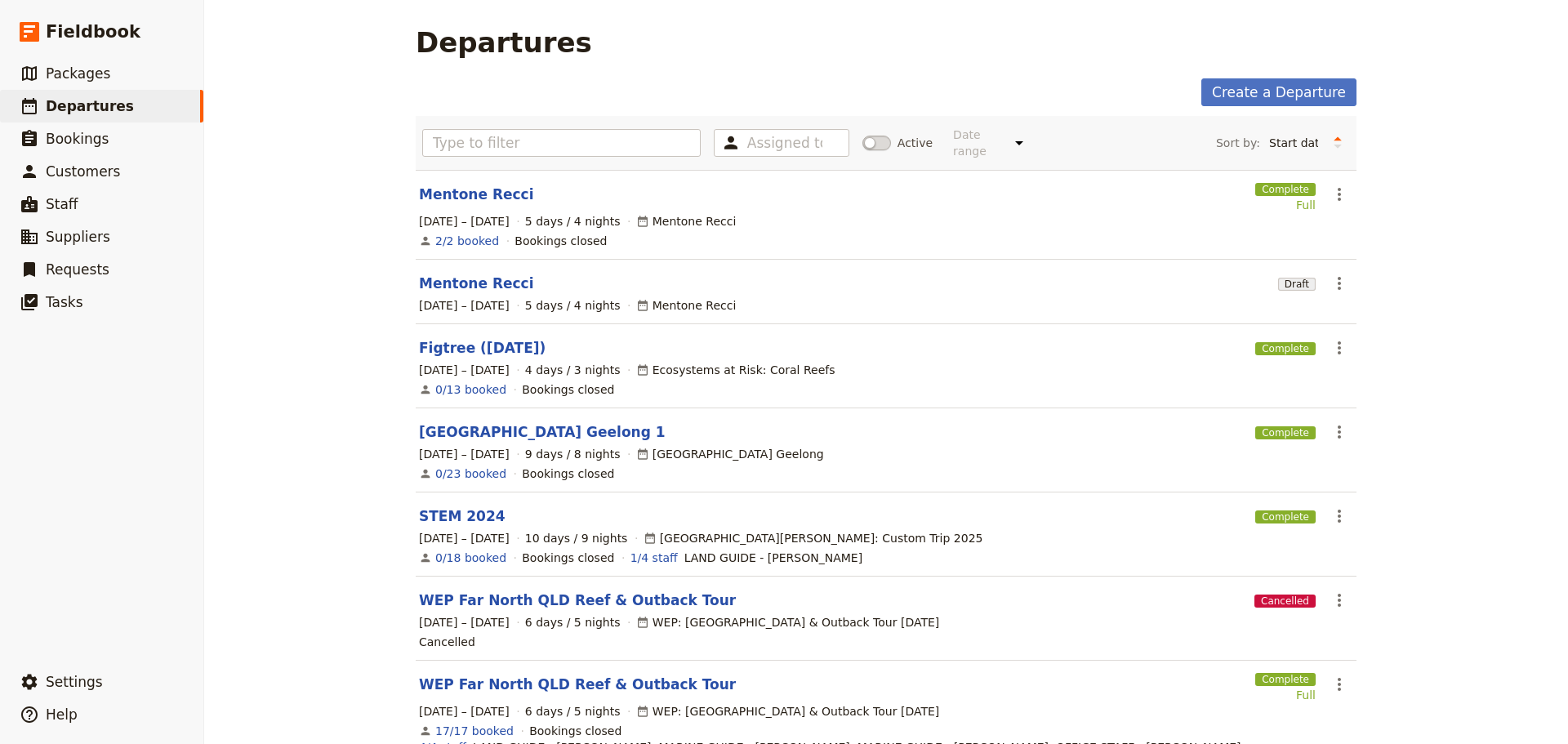
click at [508, 116] on div "Assigned to Active Date range Upcoming This week Last week This month Last mont…" at bounding box center [886, 143] width 941 height 54
click at [510, 132] on input "text" at bounding box center [561, 143] width 278 height 28
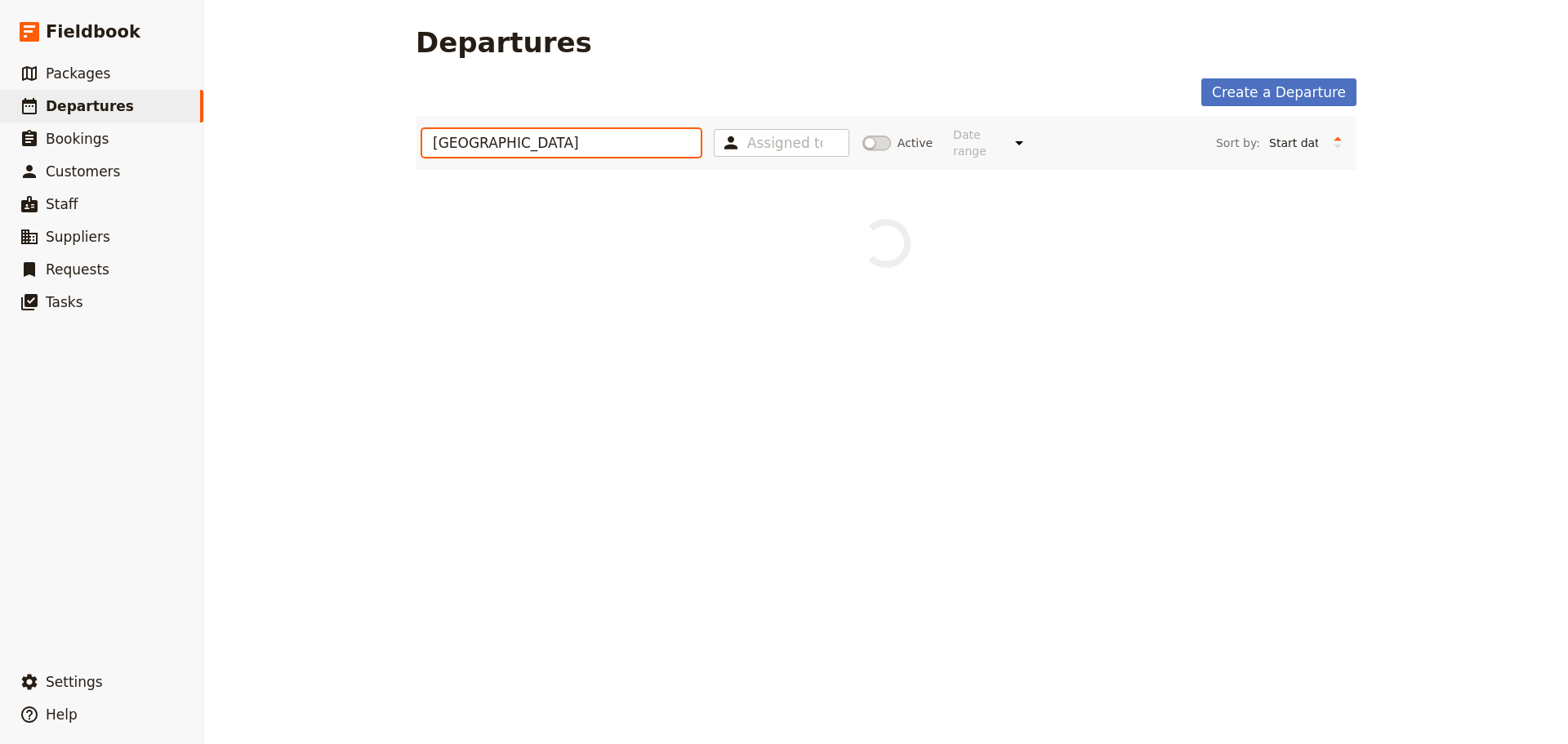
type input "[GEOGRAPHIC_DATA]"
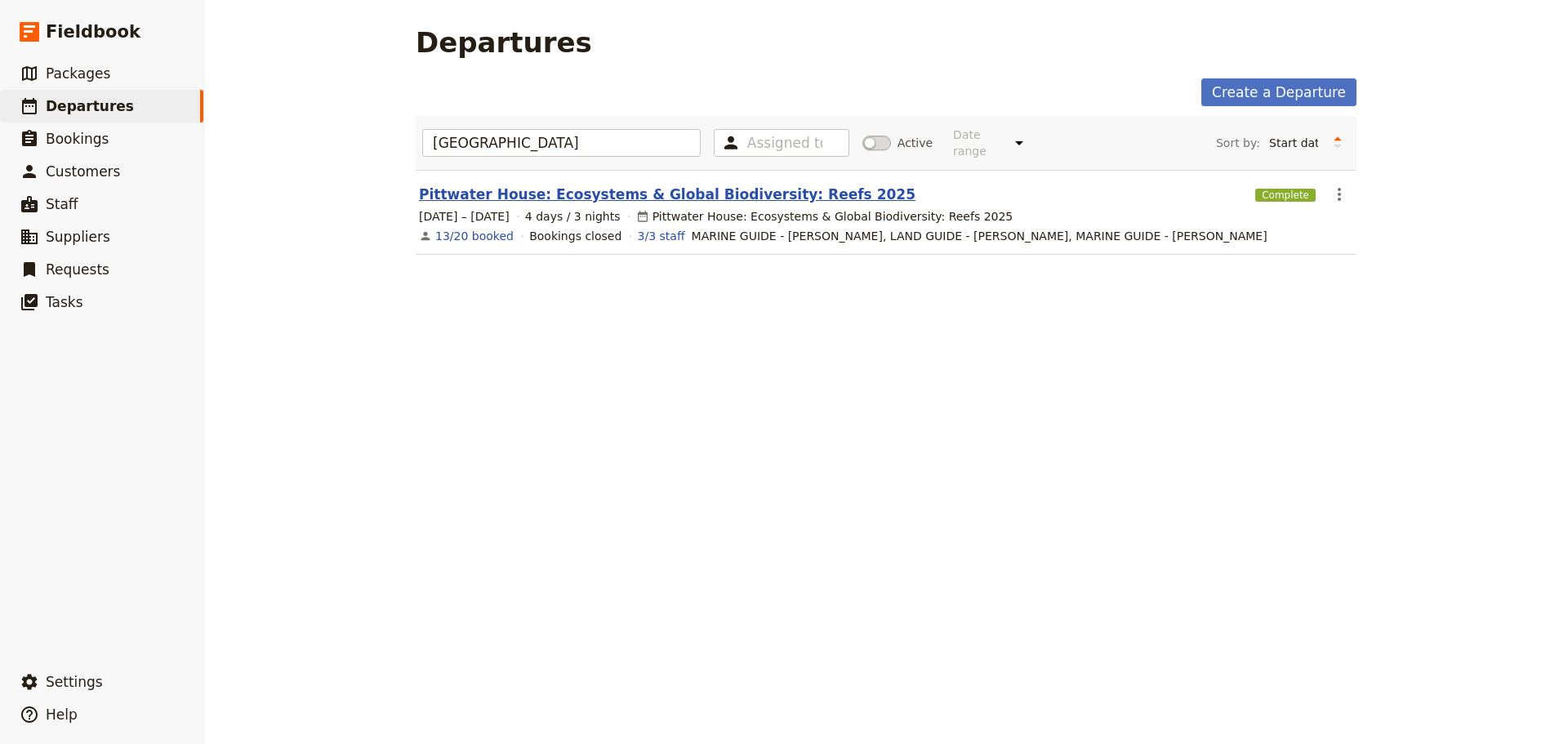
click at [519, 187] on link "Pittwater House: Ecosystems & Global Biodiversity: Reefs 2025" at bounding box center [666, 195] width 496 height 20
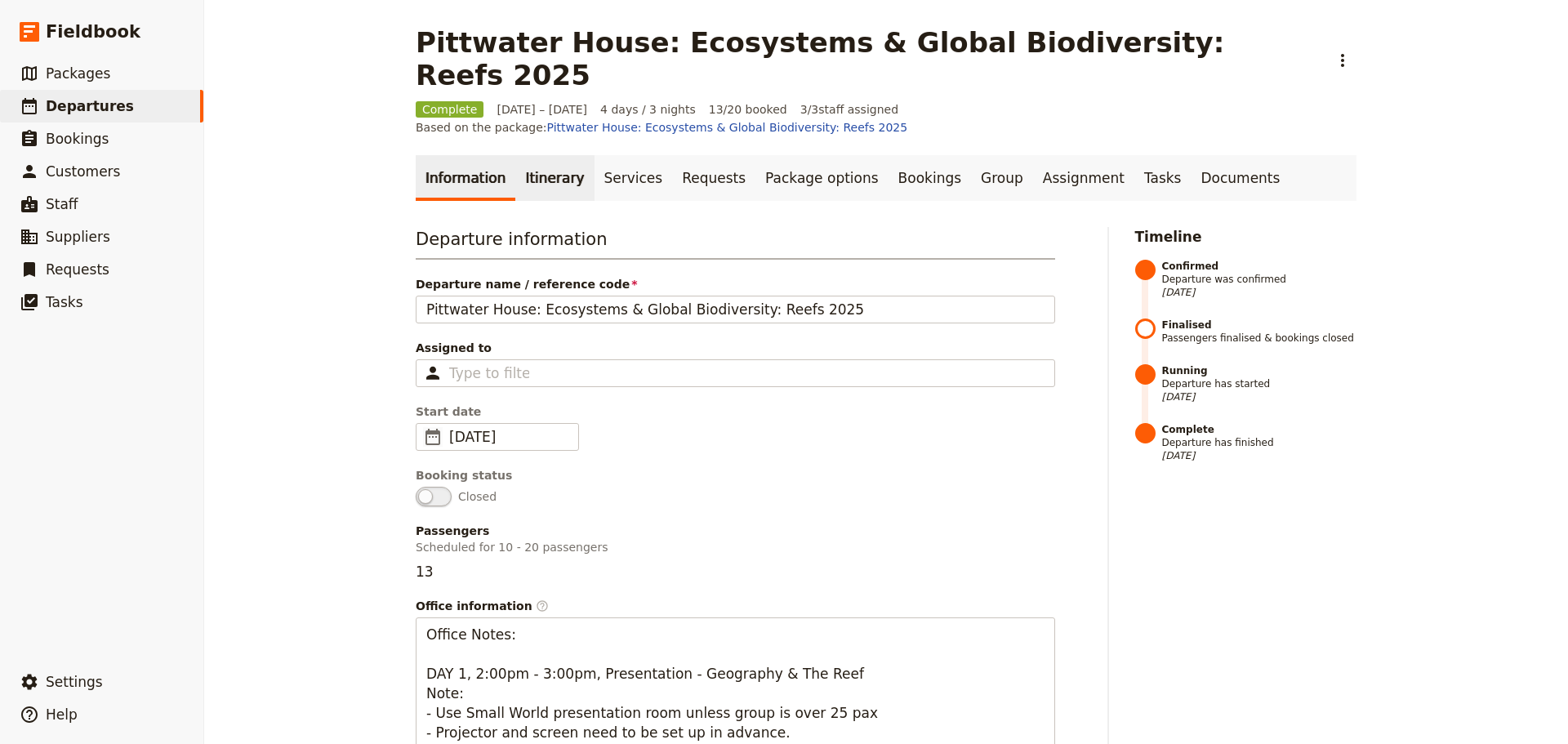
click at [558, 155] on link "Itinerary" at bounding box center [555, 178] width 79 height 46
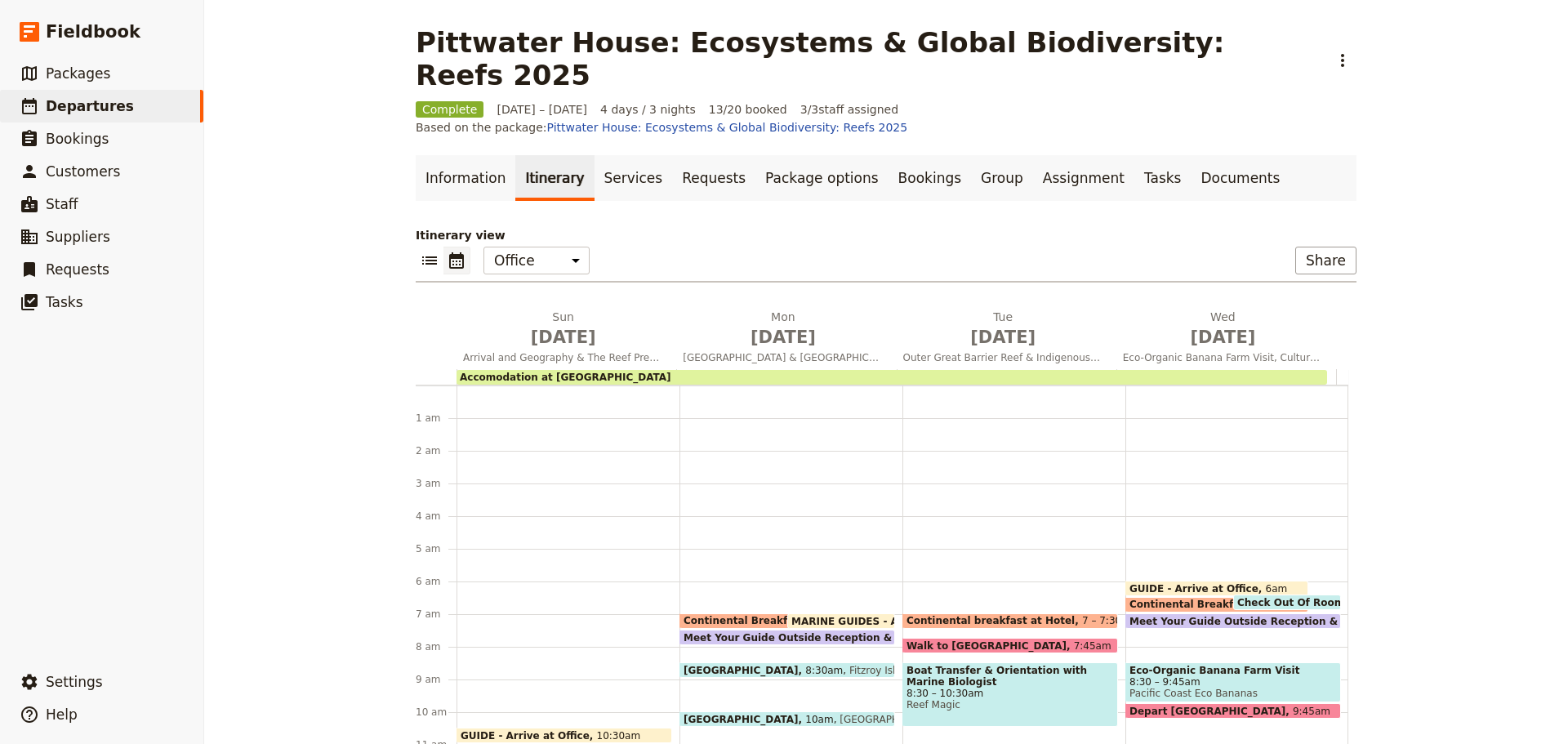
scroll to position [180, 0]
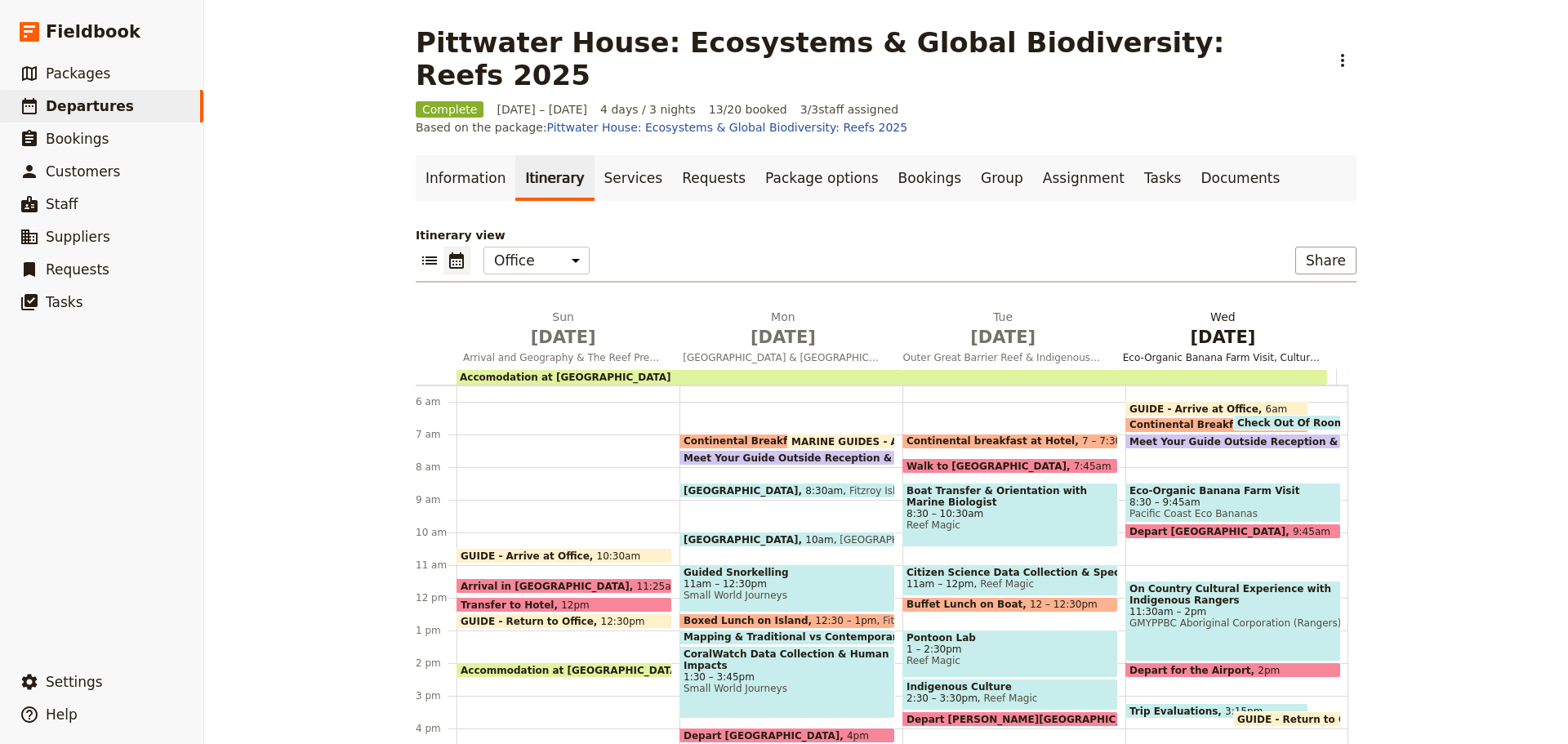
click at [1238, 309] on button "[DATE] Eco-Organic Banana Farm Visit, Cultural Experience, and Departure" at bounding box center [1226, 339] width 220 height 61
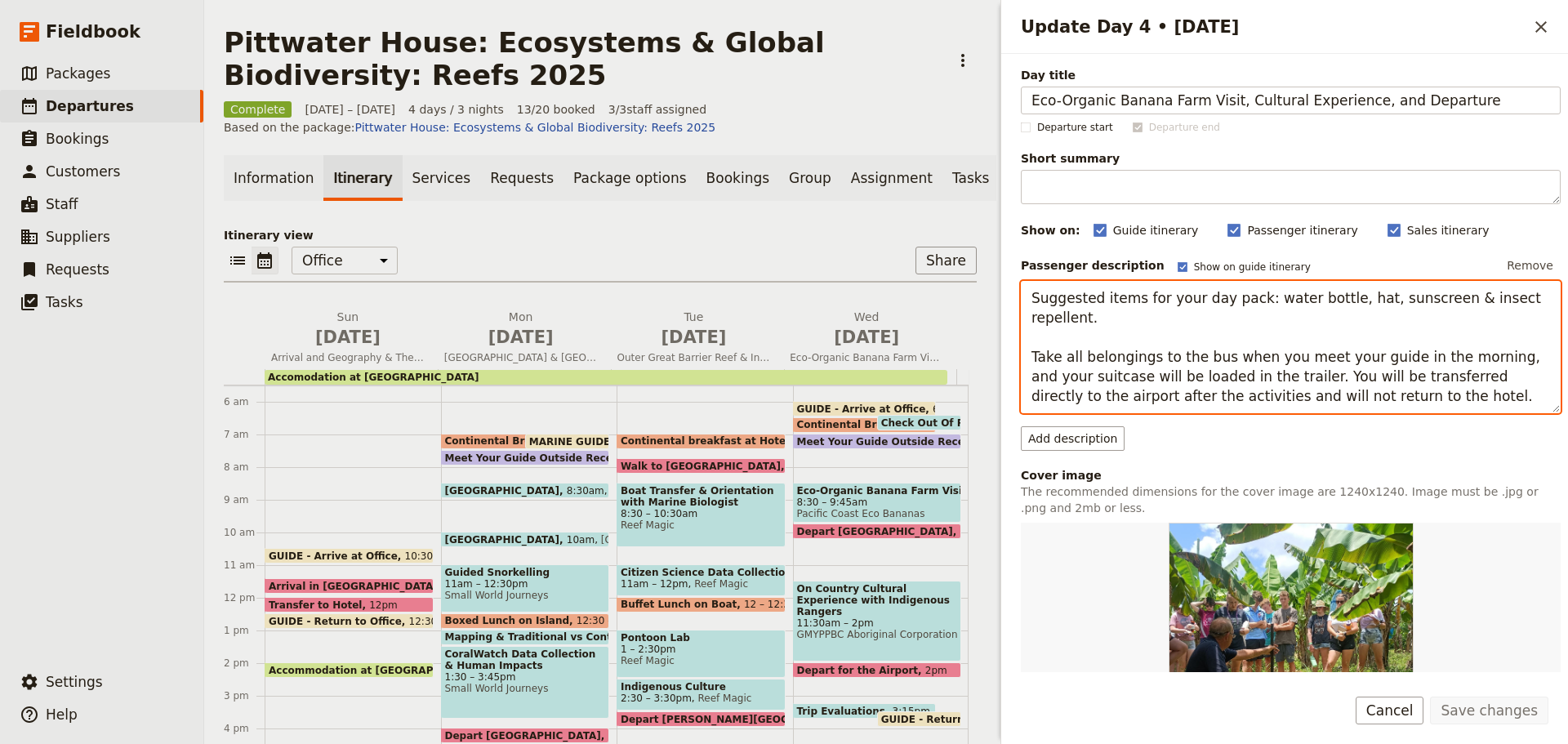
click at [1174, 330] on textarea "Suggested items for your day pack: water bottle, hat, sunscreen & insect repell…" at bounding box center [1291, 347] width 540 height 133
click at [1338, 302] on textarea "Suggested items for your day pack: water bottle, hat, sunscreen & insect repell…" at bounding box center [1291, 347] width 540 height 133
drag, startPoint x: 1034, startPoint y: 300, endPoint x: 1567, endPoint y: 302, distance: 533.0
click at [1567, 302] on div "Day title Eco-Organic Banana Farm Visit, Cultural Experience, and Departure Dep…" at bounding box center [1284, 363] width 567 height 618
drag, startPoint x: 44, startPoint y: 104, endPoint x: 163, endPoint y: 101, distance: 119.0
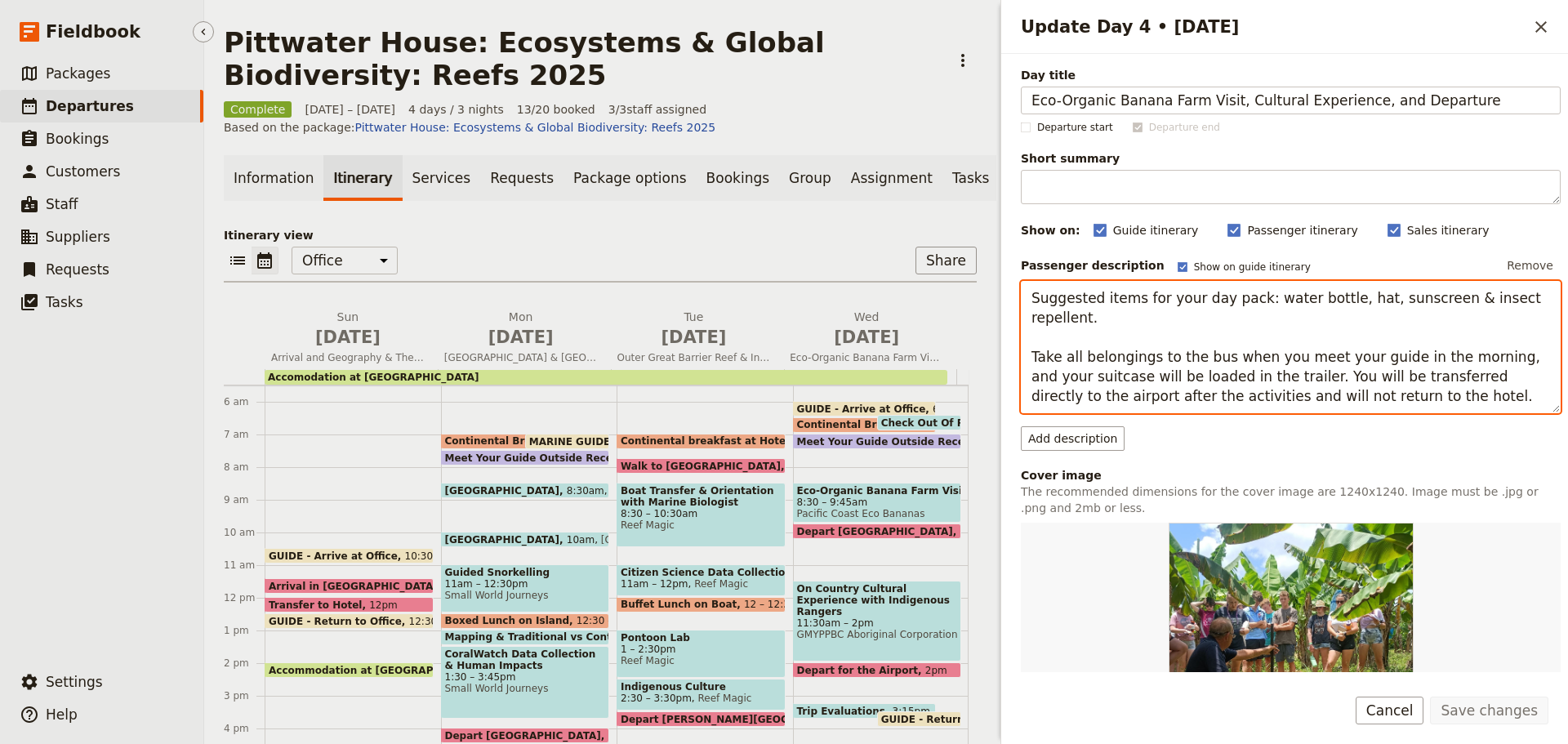
click at [44, 104] on link "​ Departures" at bounding box center [101, 105] width 203 height 32
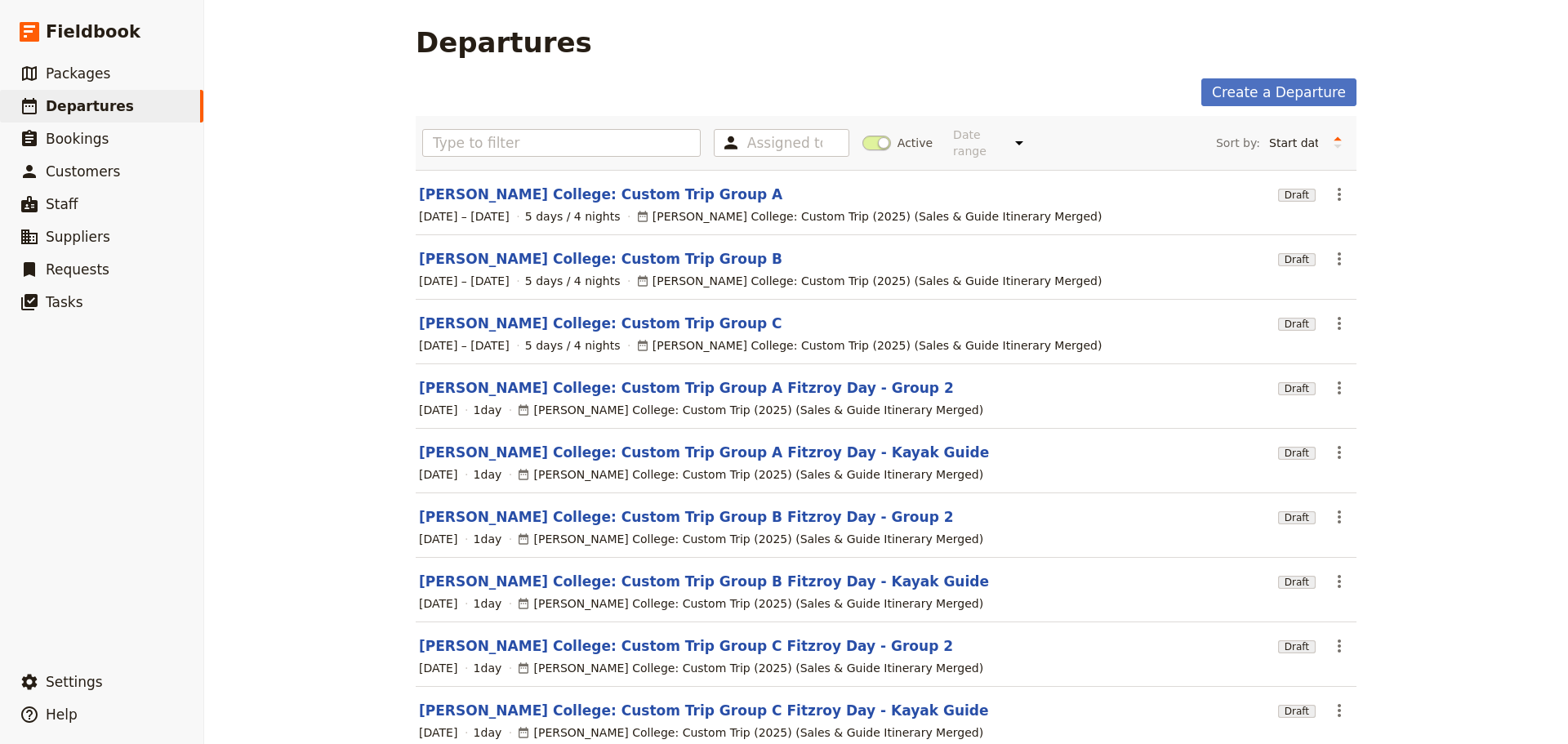
click at [879, 136] on span at bounding box center [876, 143] width 28 height 15
click at [863, 135] on input "Active" at bounding box center [863, 135] width 0 height 0
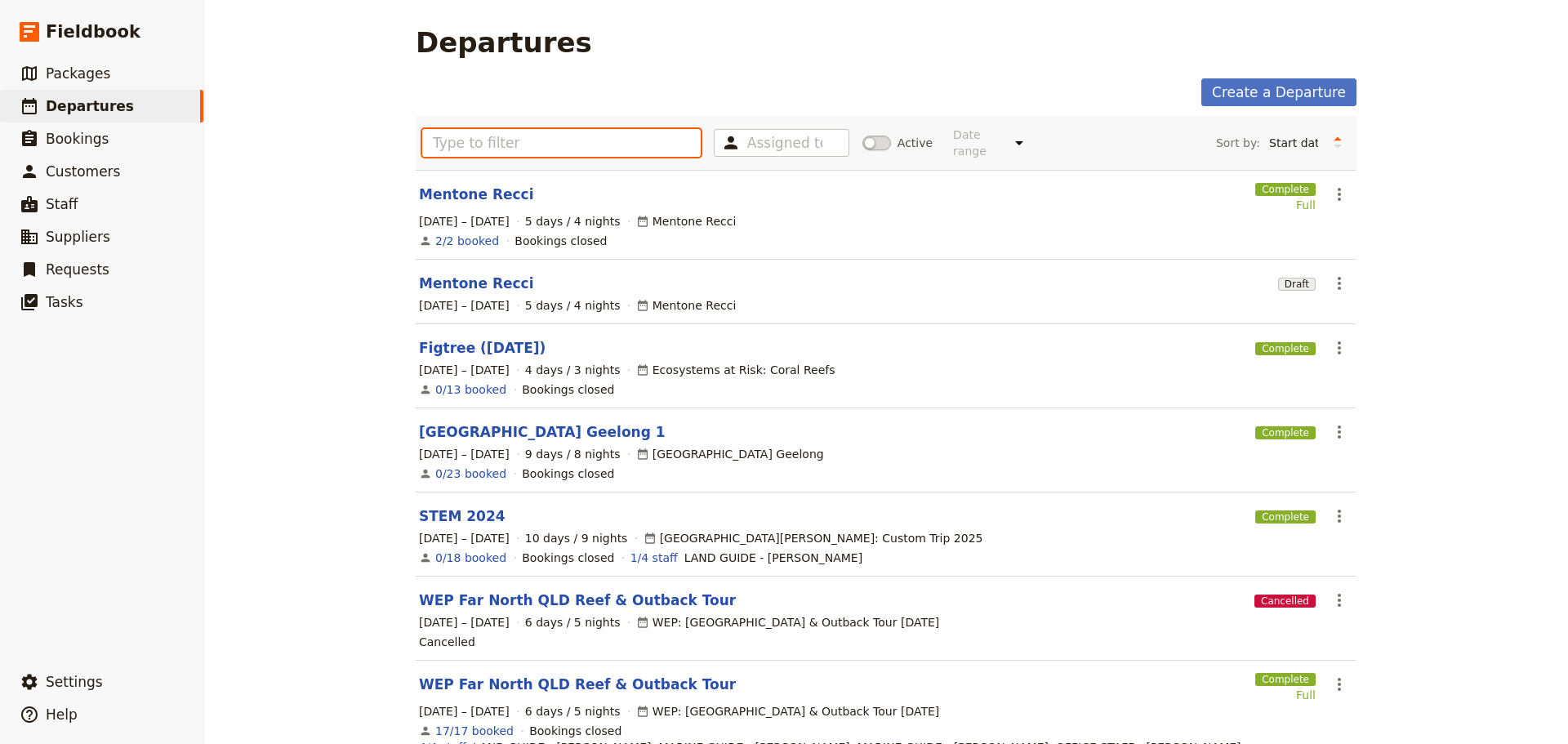
click at [599, 142] on input "text" at bounding box center [561, 143] width 278 height 28
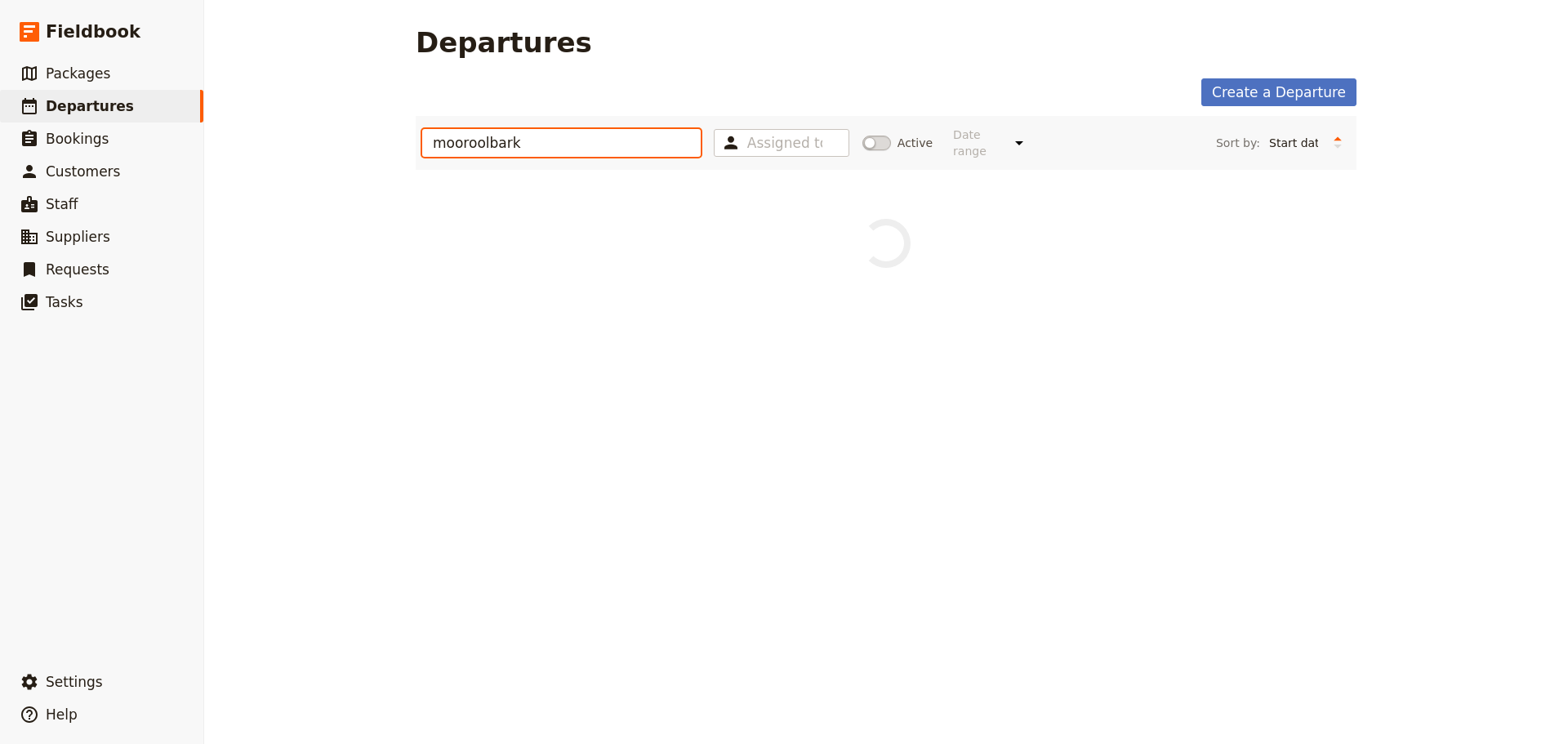
type input "mooroolbark"
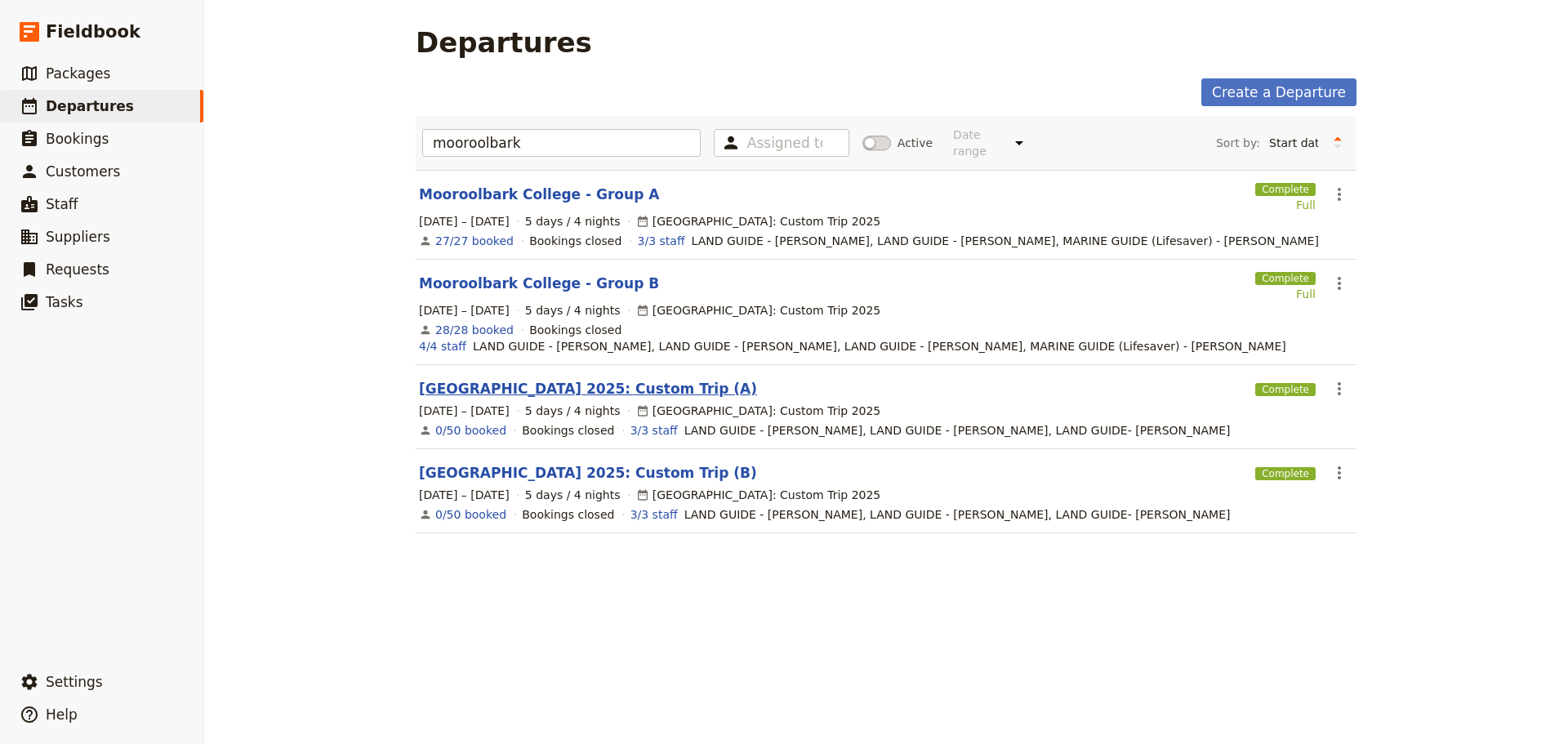
click at [562, 379] on link "[GEOGRAPHIC_DATA] 2025: Custom Trip (A)" at bounding box center [588, 389] width 338 height 20
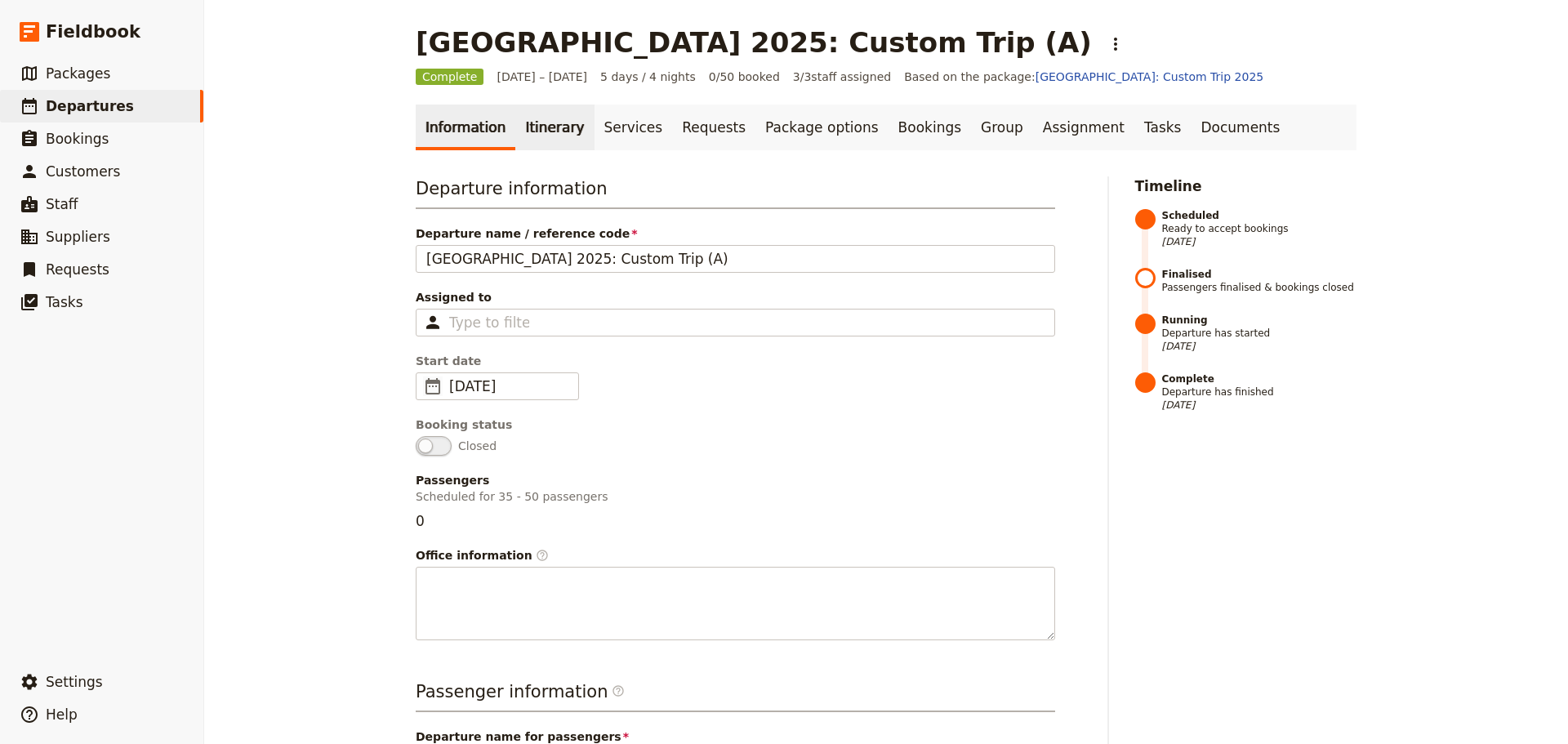
click at [551, 129] on link "Itinerary" at bounding box center [555, 127] width 79 height 46
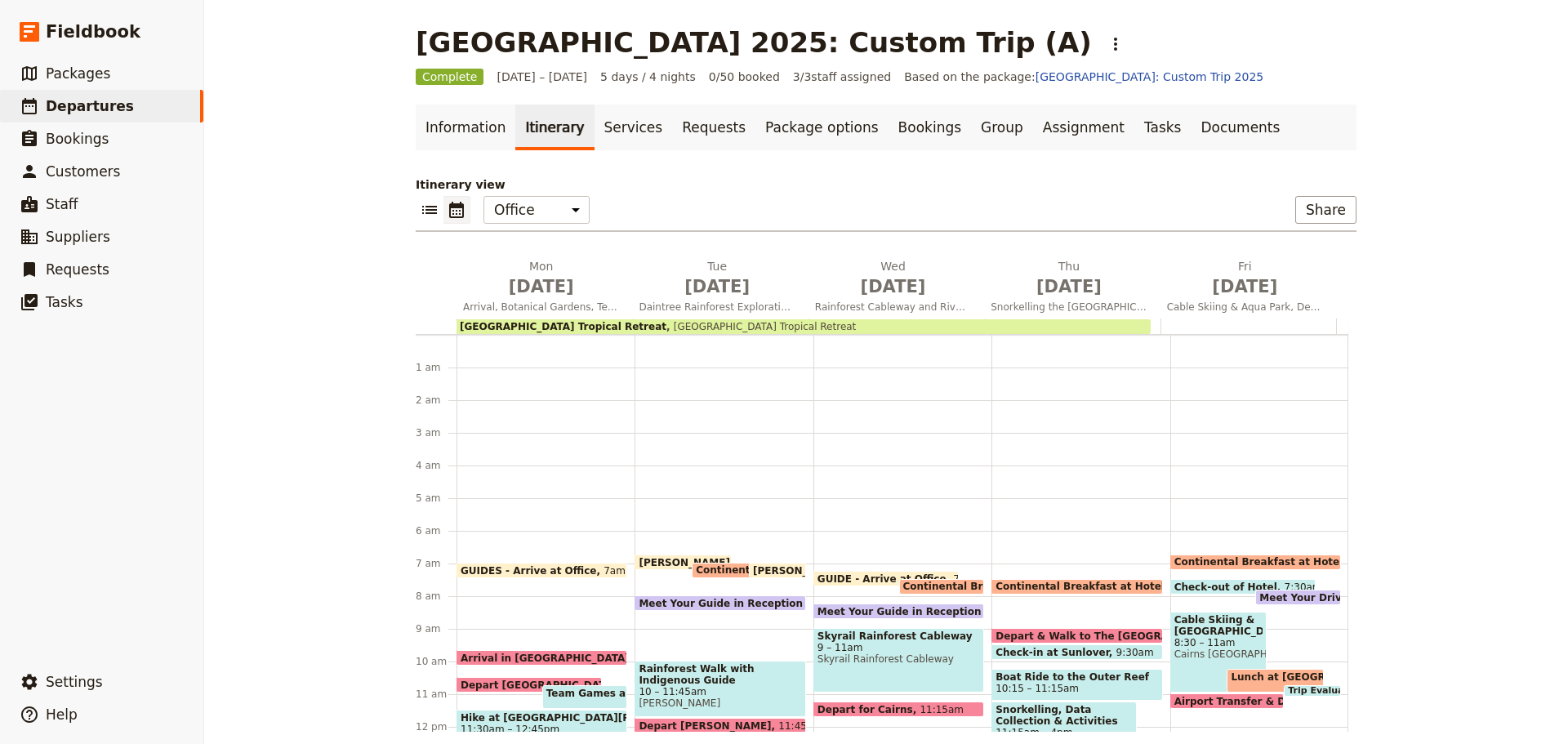
scroll to position [204, 0]
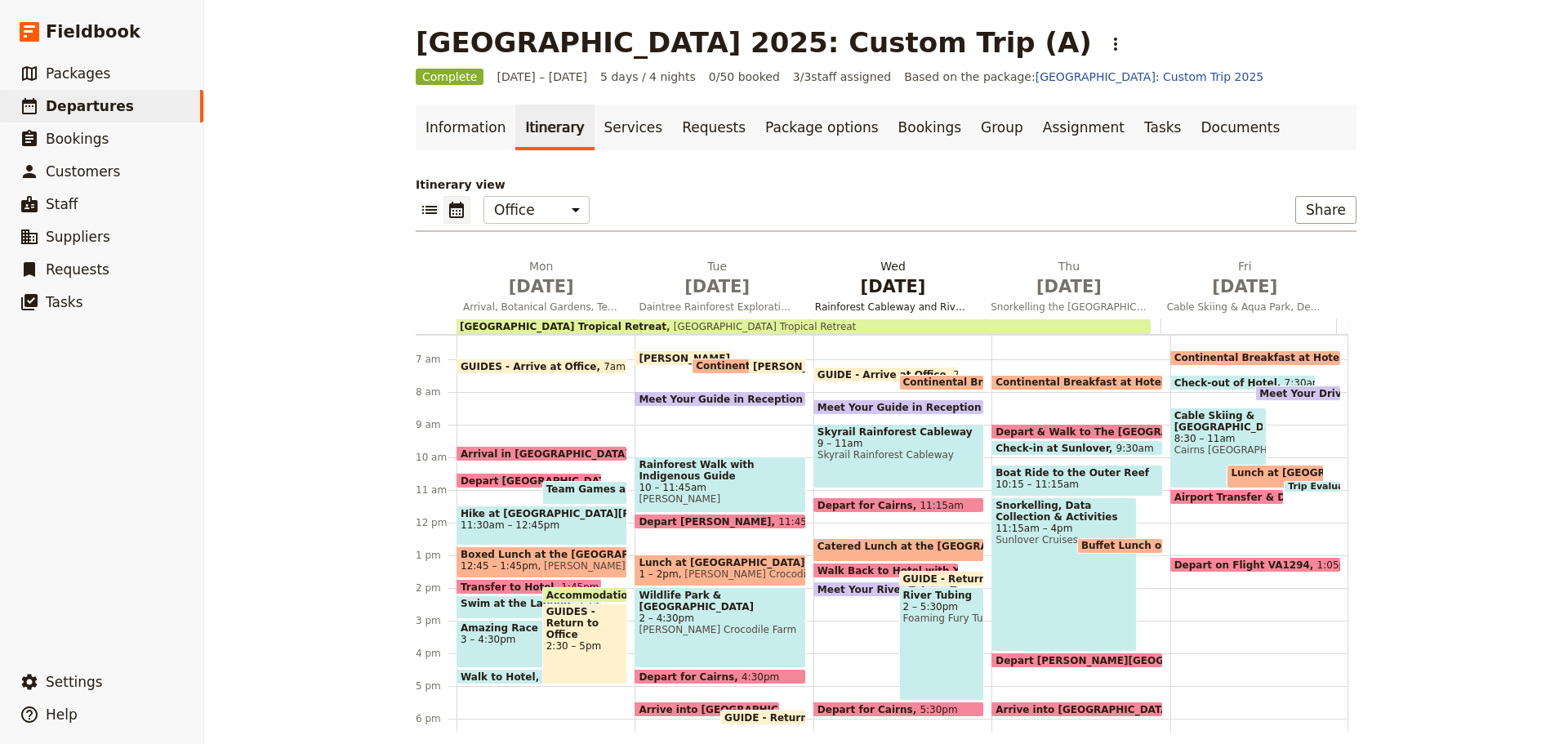
click at [840, 311] on span "Rainforest Cableway and River Tubing" at bounding box center [893, 307] width 169 height 13
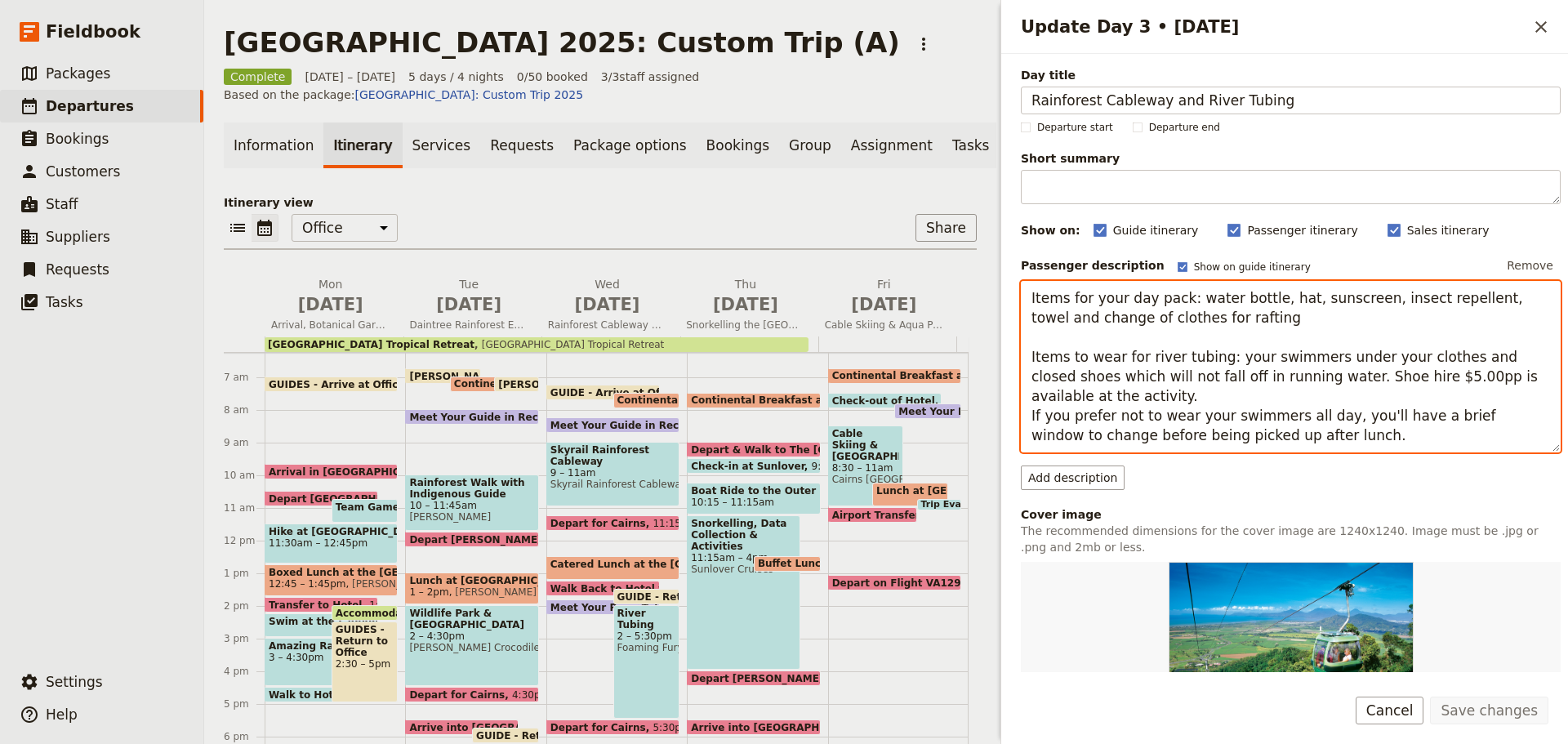
click at [1222, 382] on textarea "Items for your day pack: water bottle, hat, sunscreen, insect repellent, towel …" at bounding box center [1291, 367] width 540 height 172
click at [1094, 350] on textarea "Items for your day pack: water bottle, hat, sunscreen, insect repellent, towel …" at bounding box center [1291, 367] width 540 height 172
click at [1279, 352] on textarea "Items for your day pack: water bottle, hat, sunscreen, insect repellent, towel …" at bounding box center [1291, 367] width 540 height 172
drag, startPoint x: 1031, startPoint y: 351, endPoint x: 1513, endPoint y: 435, distance: 489.3
click at [1513, 435] on textarea "Items for your day pack: water bottle, hat, sunscreen, insect repellent, towel …" at bounding box center [1291, 367] width 540 height 172
